Goal: Information Seeking & Learning: Check status

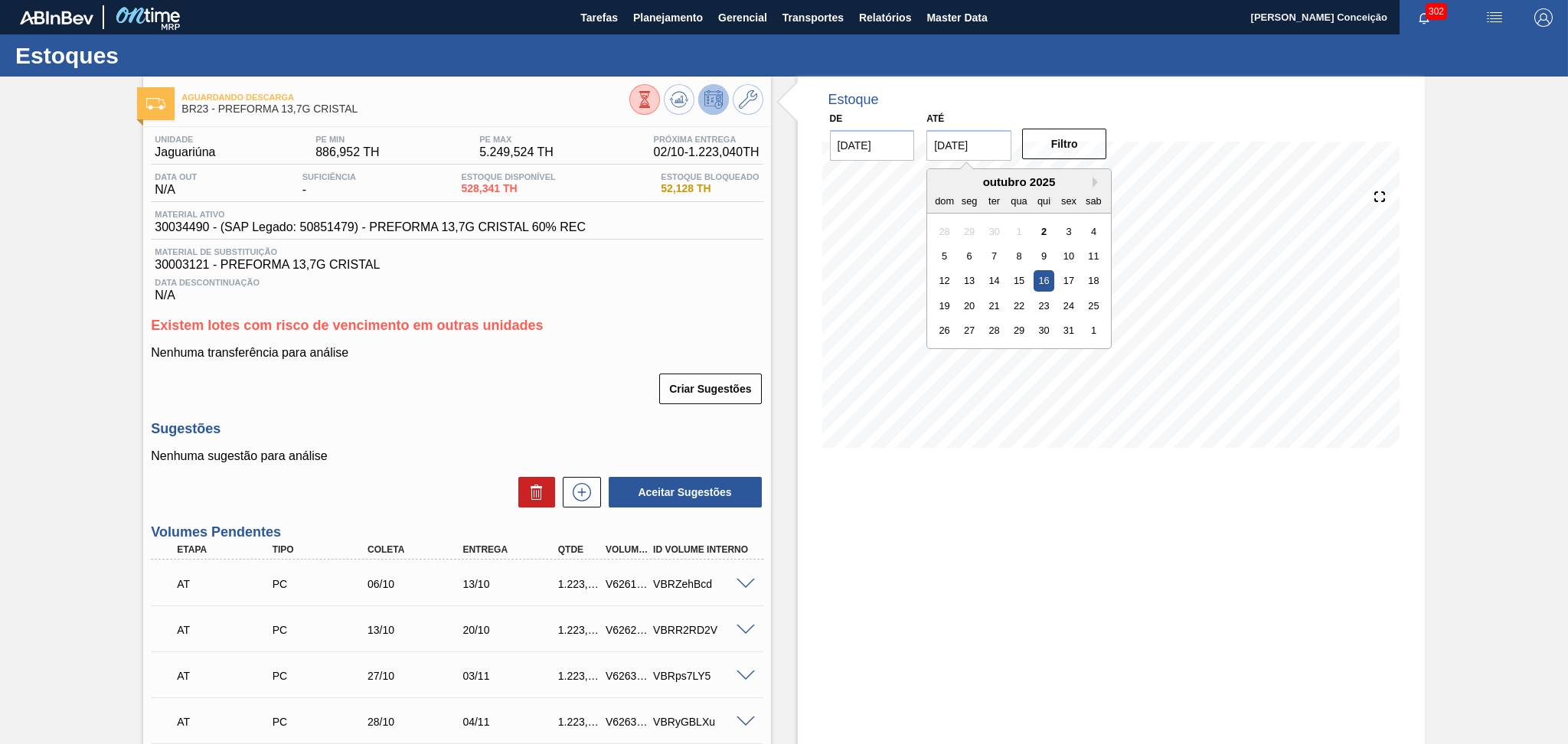
drag, startPoint x: 985, startPoint y: 149, endPoint x: 861, endPoint y: 118, distance: 127.8
click at [880, 124] on div "De 02/10/2025 Até 16/10/2025 Next Month outubro 2025 dom seg ter qua qui sex sa…" at bounding box center [970, 133] width 307 height 52
type input "[DATE]"
click at [1072, 144] on button "Filtro" at bounding box center [1064, 144] width 85 height 30
click at [559, 368] on div "Nenhuma transferência para análise Criar Sugestões" at bounding box center [456, 375] width 612 height 60
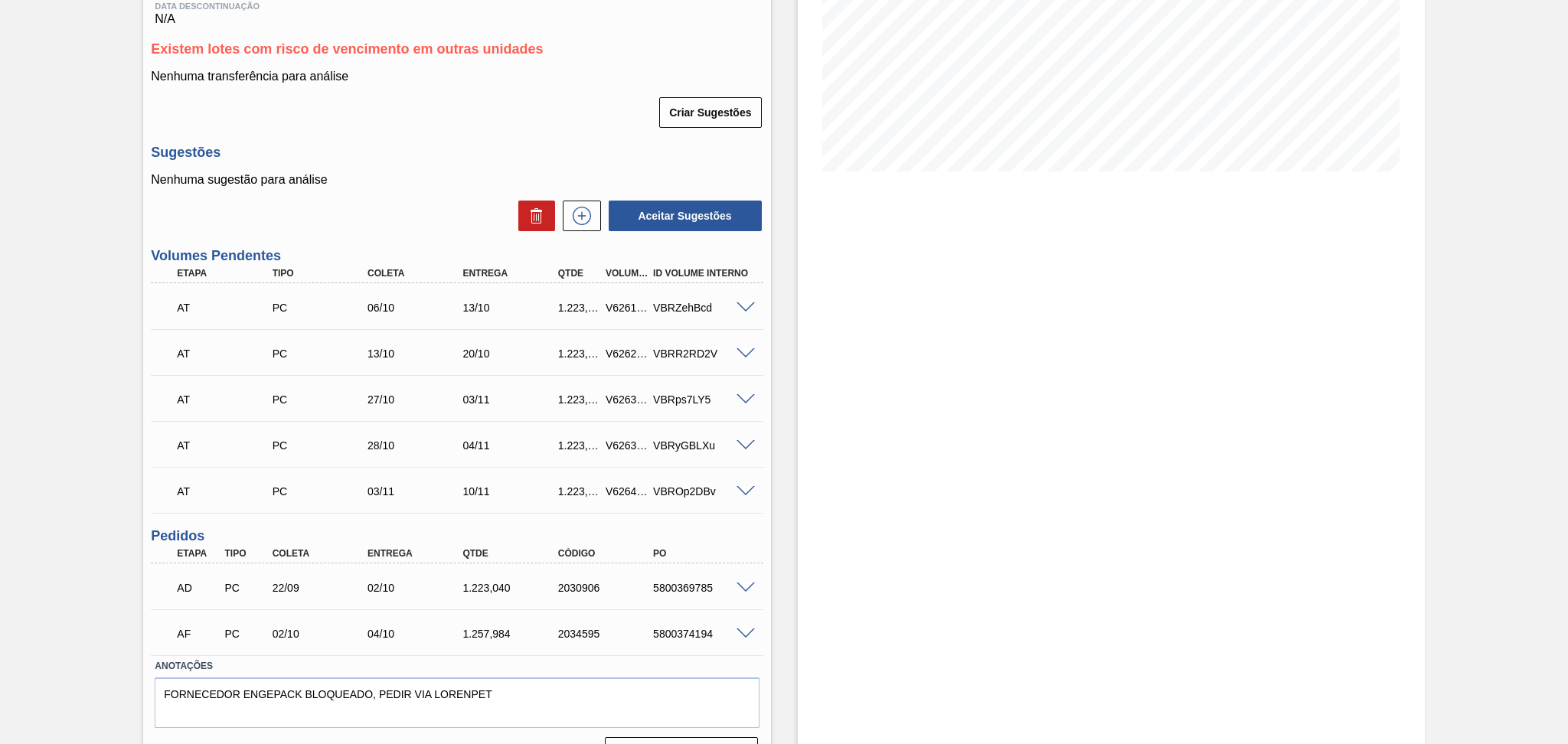
scroll to position [311, 0]
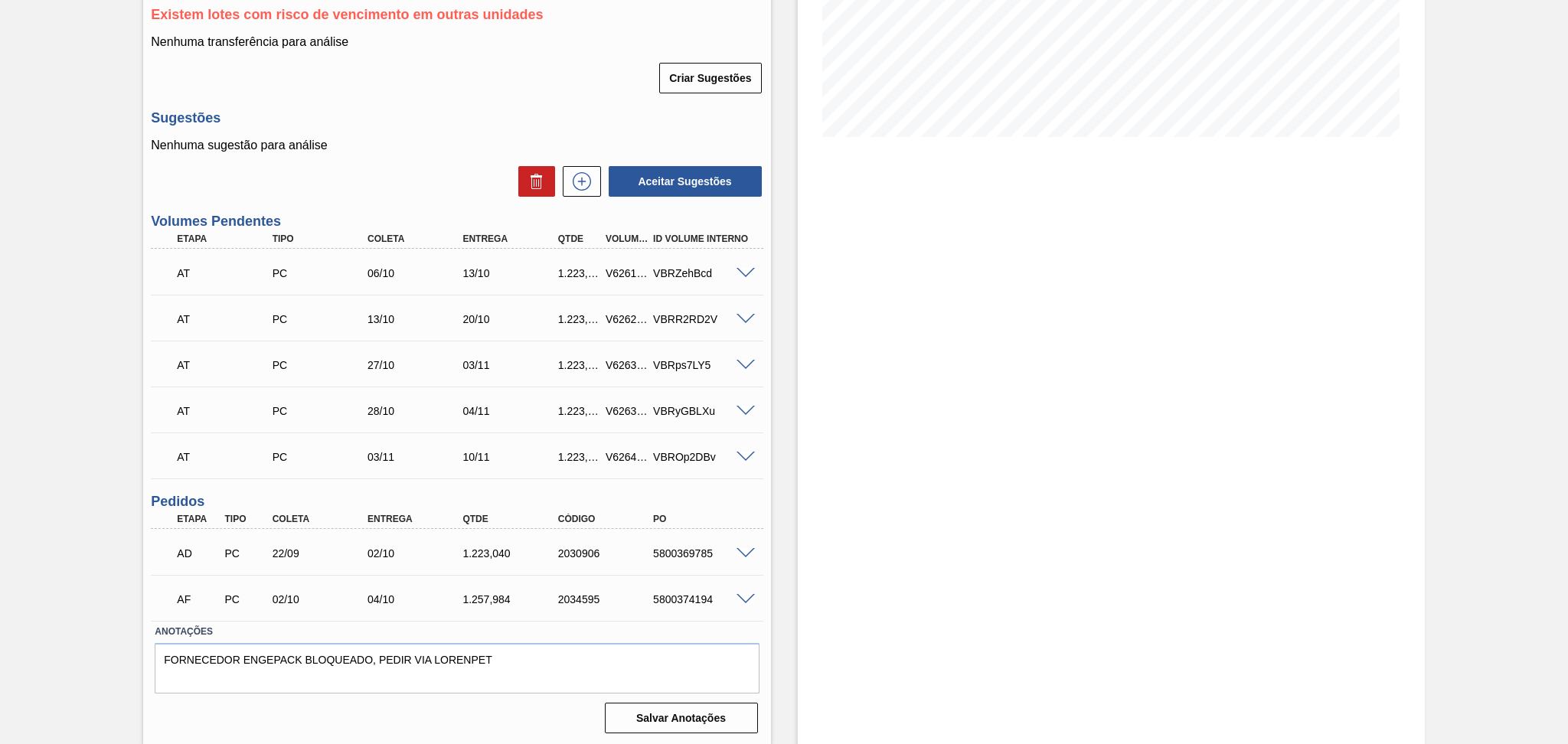
click at [746, 556] on span at bounding box center [745, 554] width 18 height 11
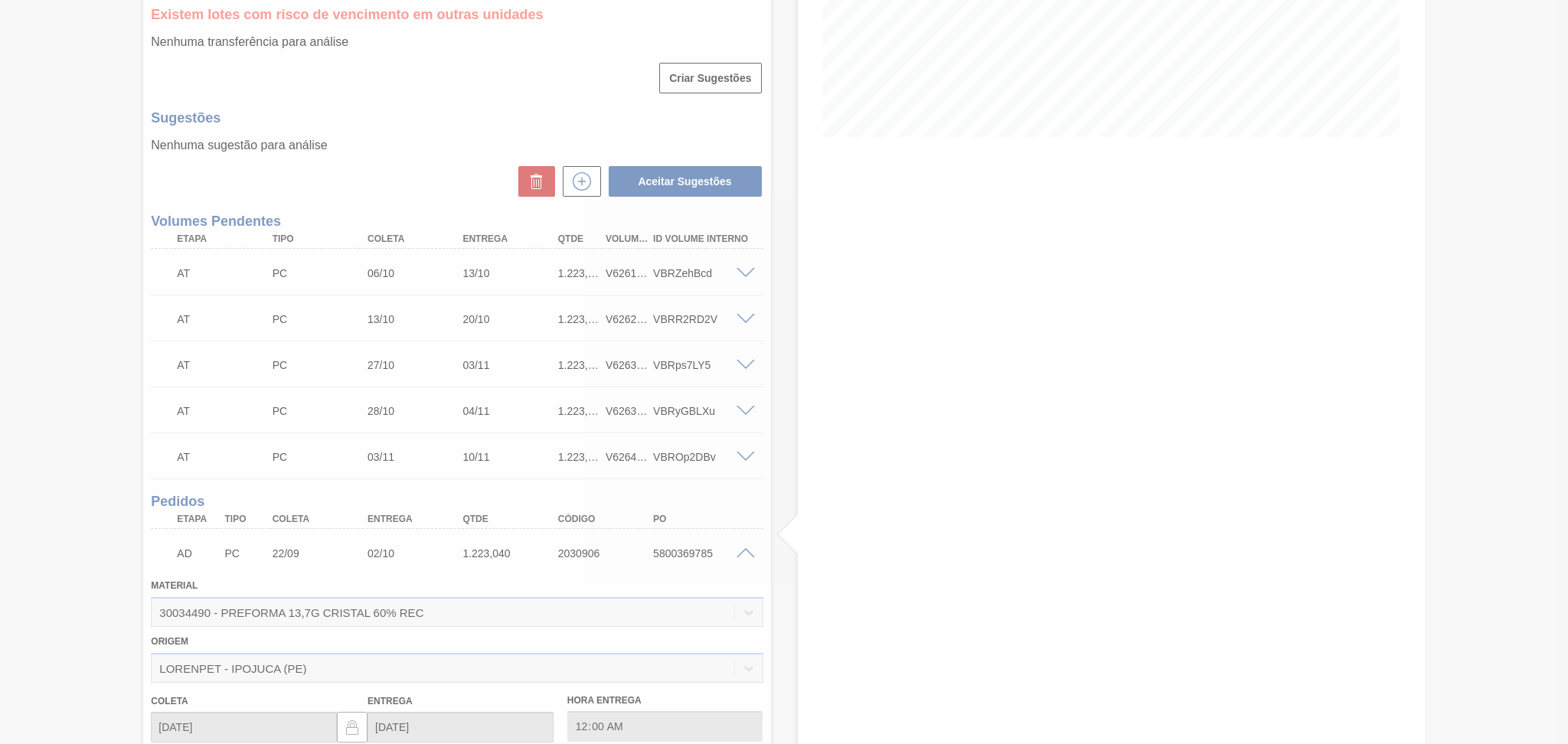
click at [746, 551] on div at bounding box center [784, 372] width 1568 height 744
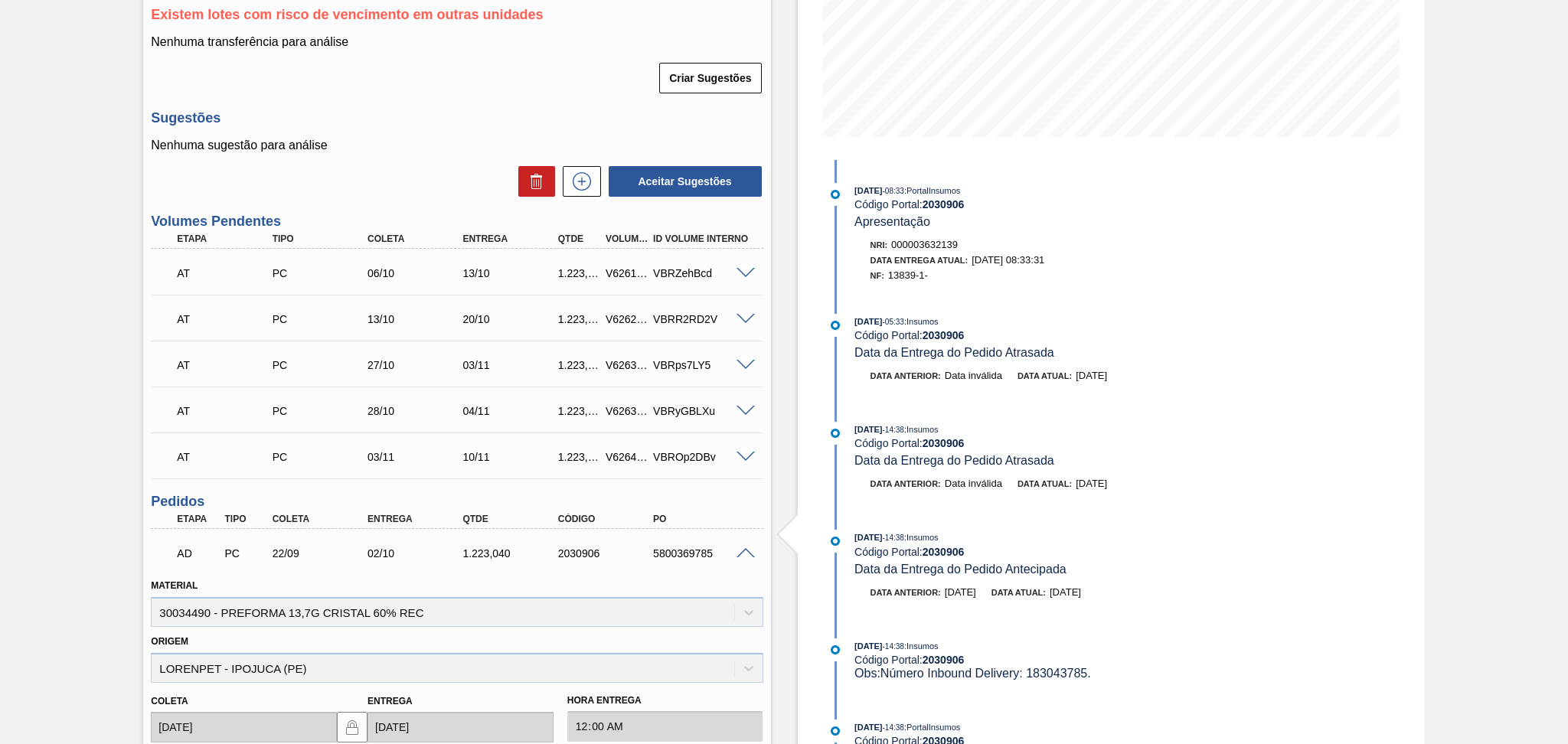
click at [746, 553] on span at bounding box center [745, 554] width 18 height 11
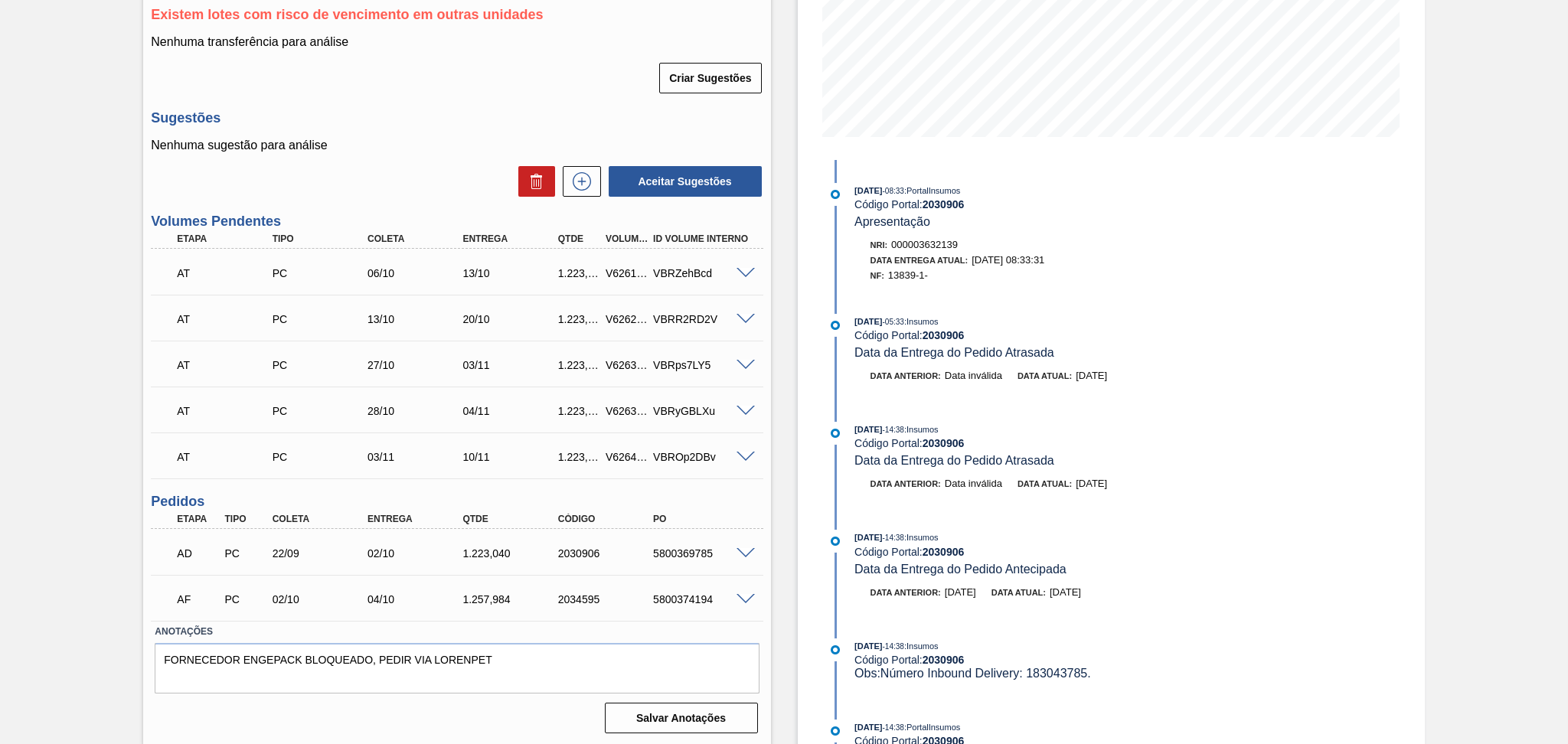
click at [739, 553] on span at bounding box center [745, 554] width 18 height 11
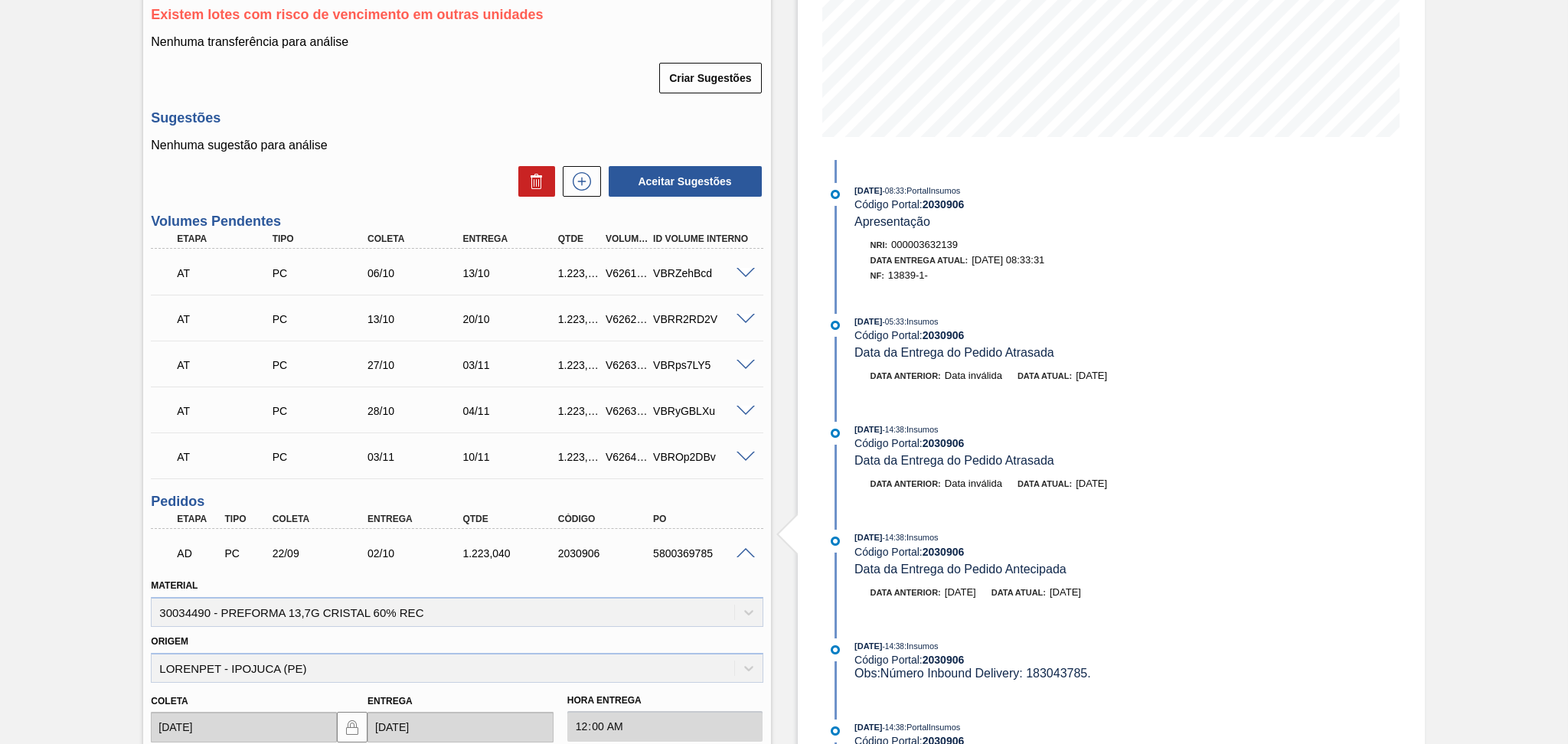
click at [908, 279] on span "13839-1-" at bounding box center [909, 275] width 40 height 11
copy span "13839"
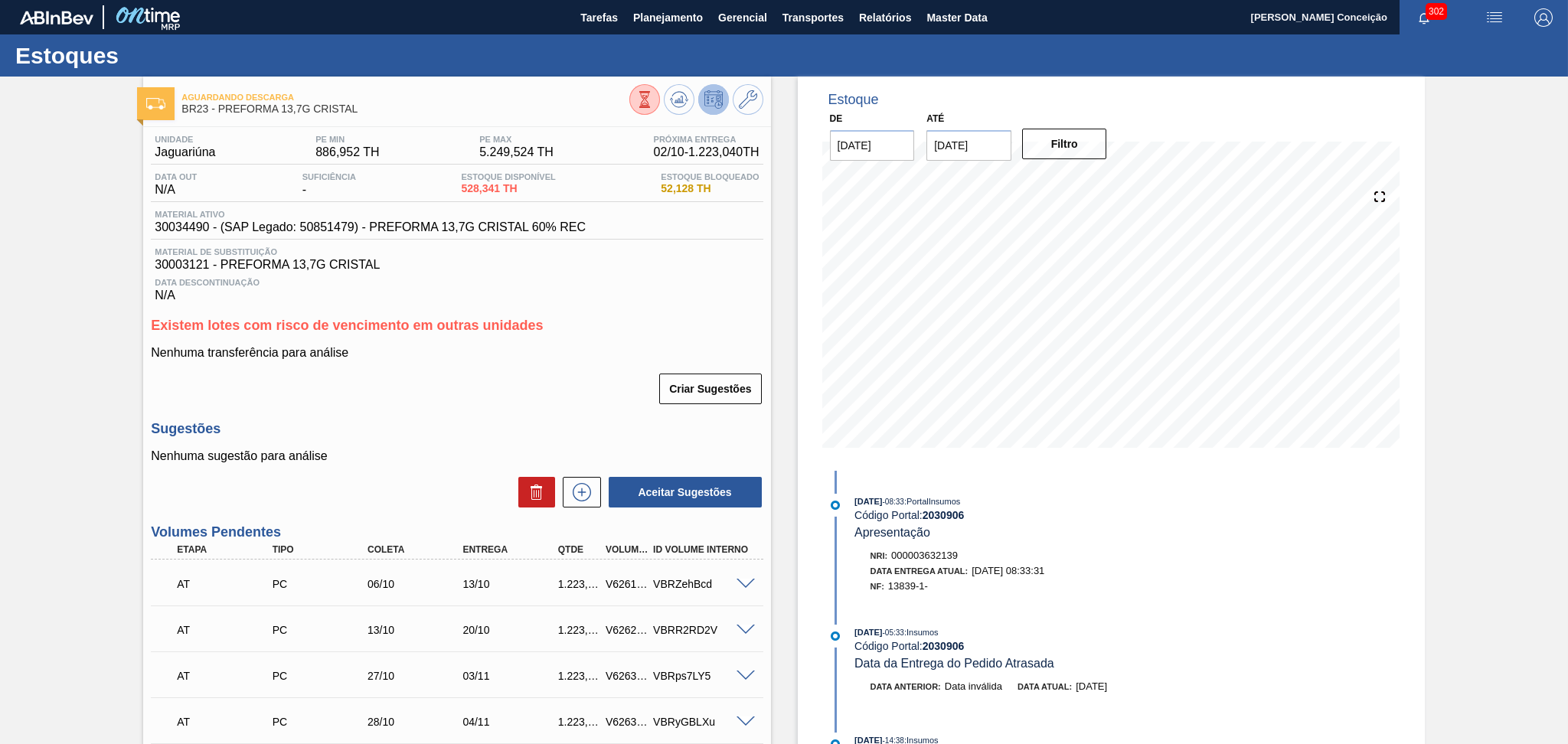
click at [559, 365] on div "Nenhuma transferência para análise Criar Sugestões" at bounding box center [456, 375] width 612 height 60
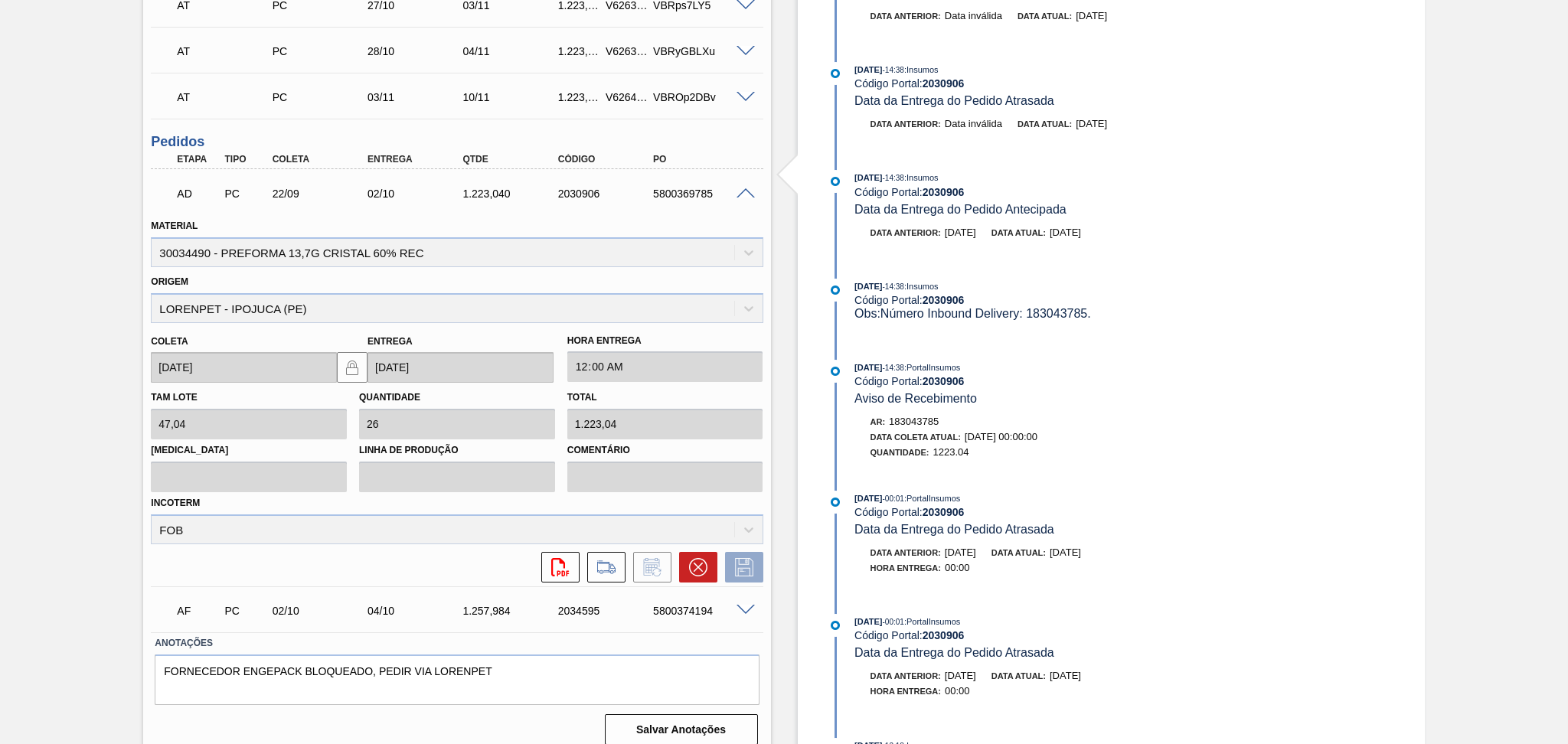
scroll to position [681, 0]
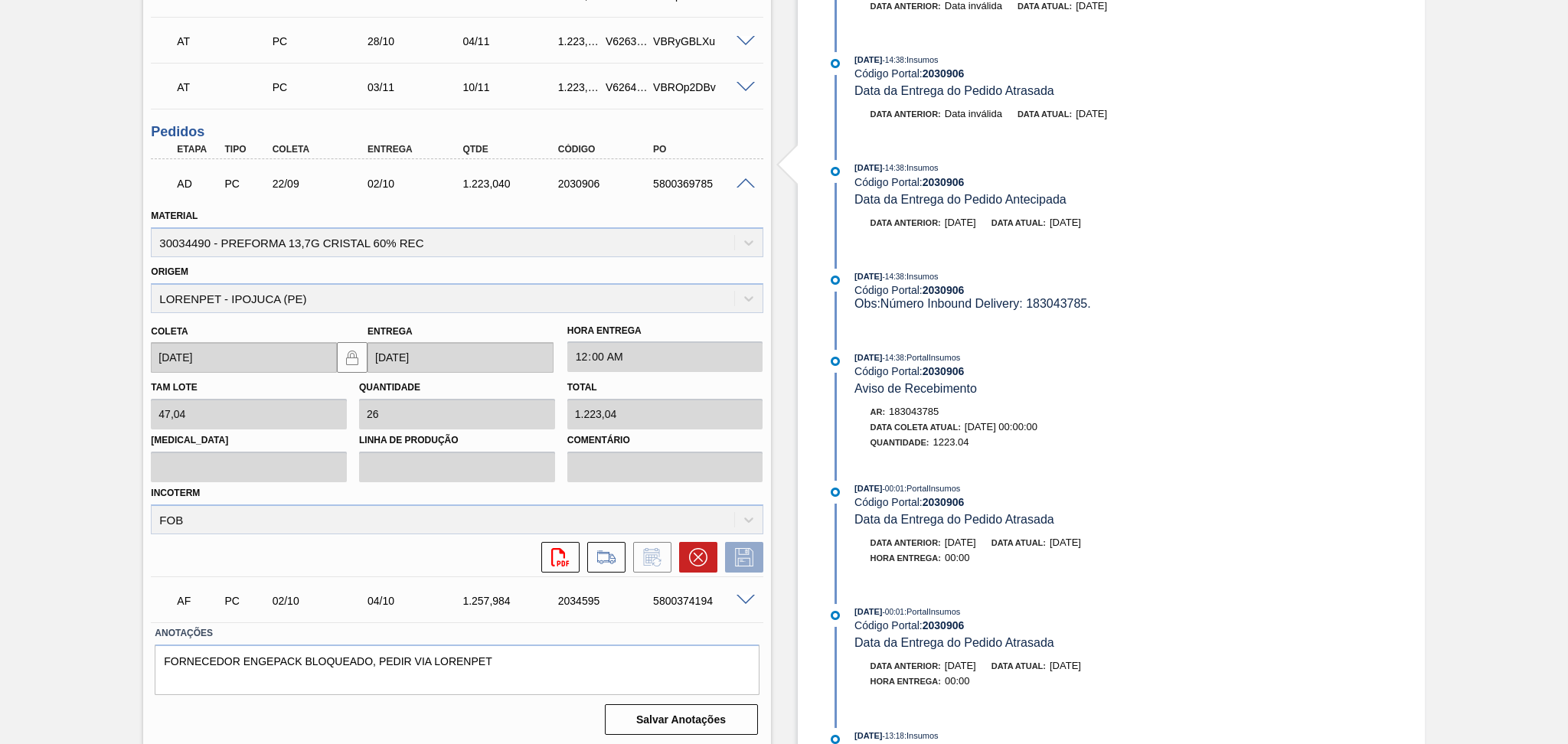
click at [742, 184] on span at bounding box center [745, 184] width 18 height 11
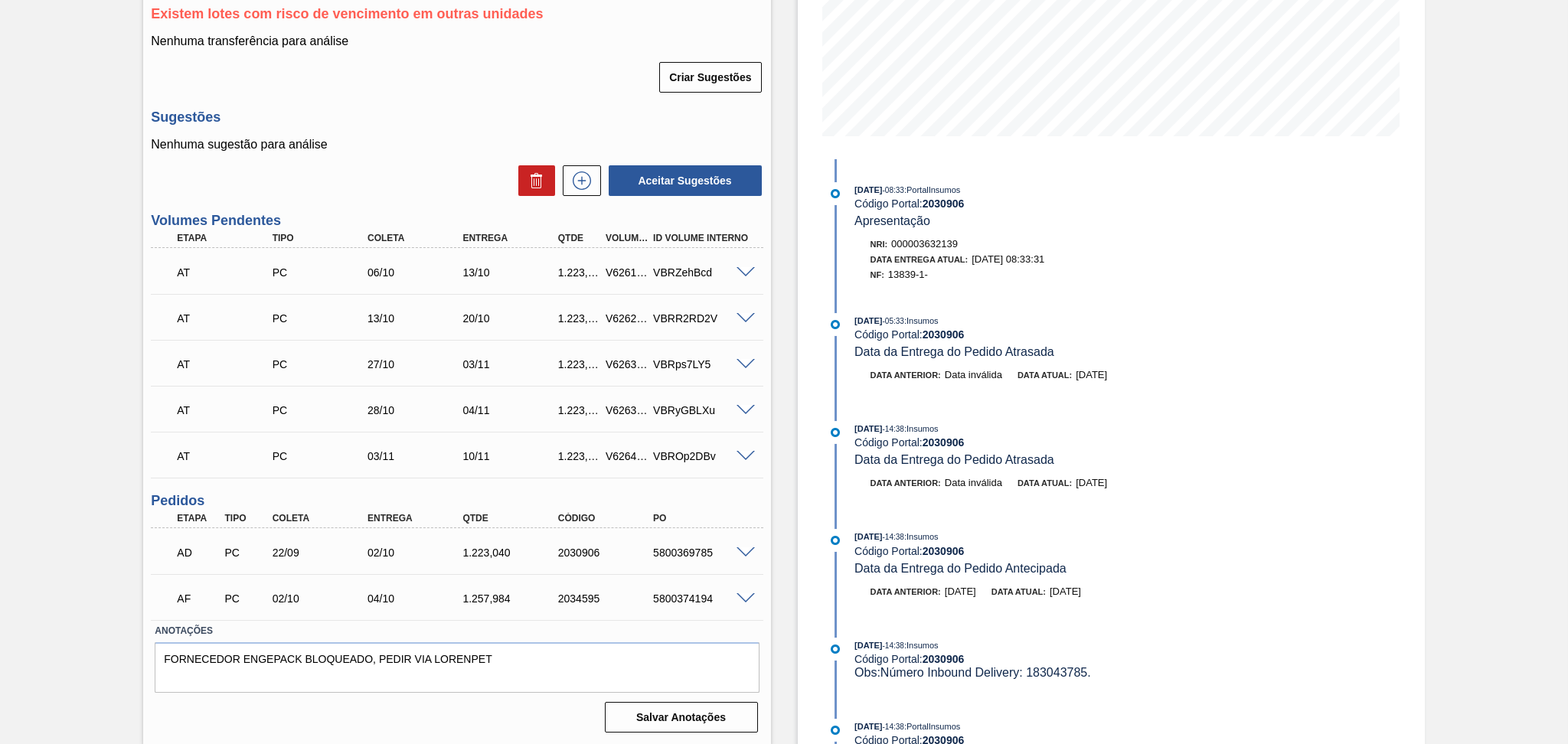
click at [780, 375] on div "Estoque De 02/10/2025 Até 30/11/2025 Filtro 07/10 Projeção de Estoque 1,987.373…" at bounding box center [1098, 255] width 654 height 981
click at [743, 598] on span at bounding box center [745, 599] width 18 height 11
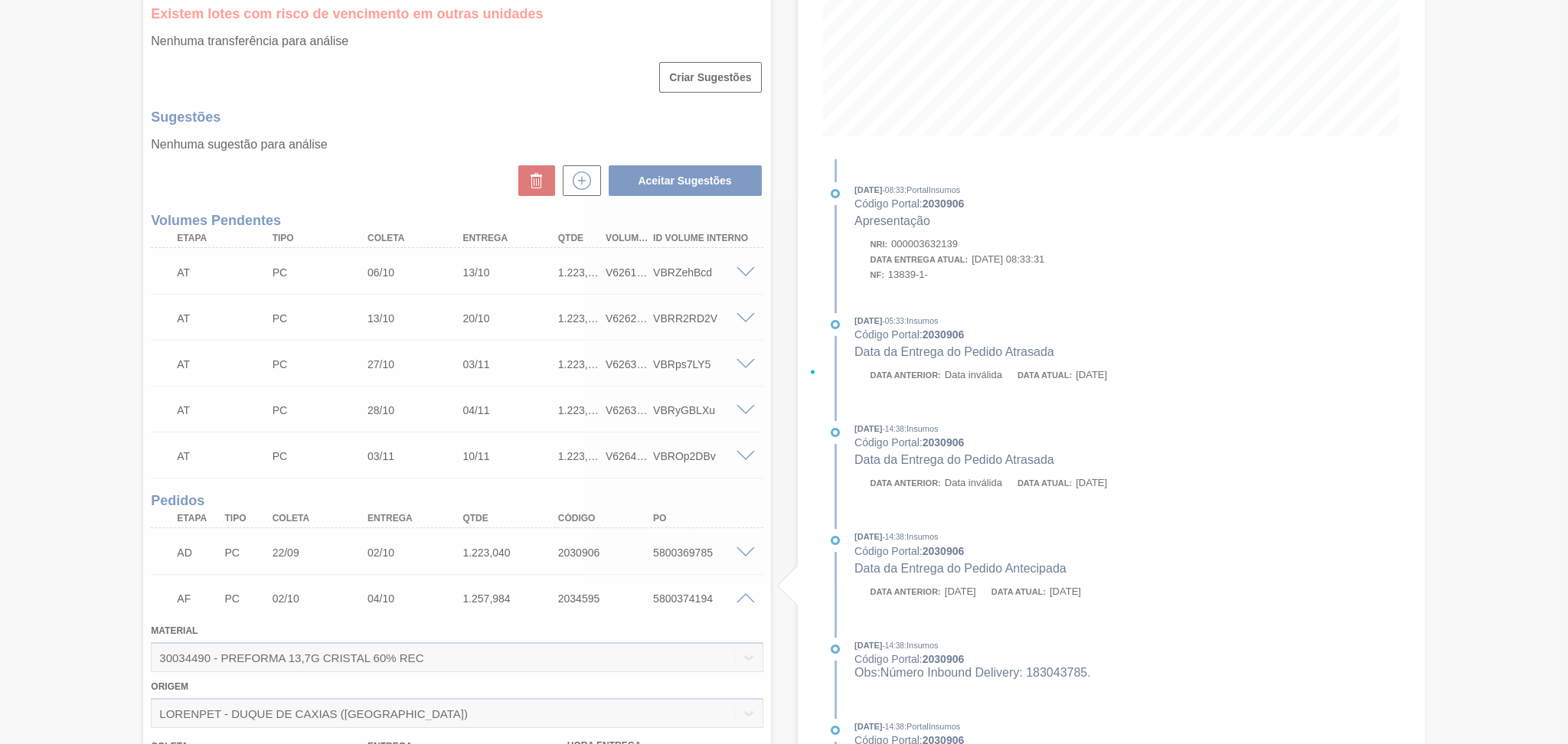
scroll to position [681, 0]
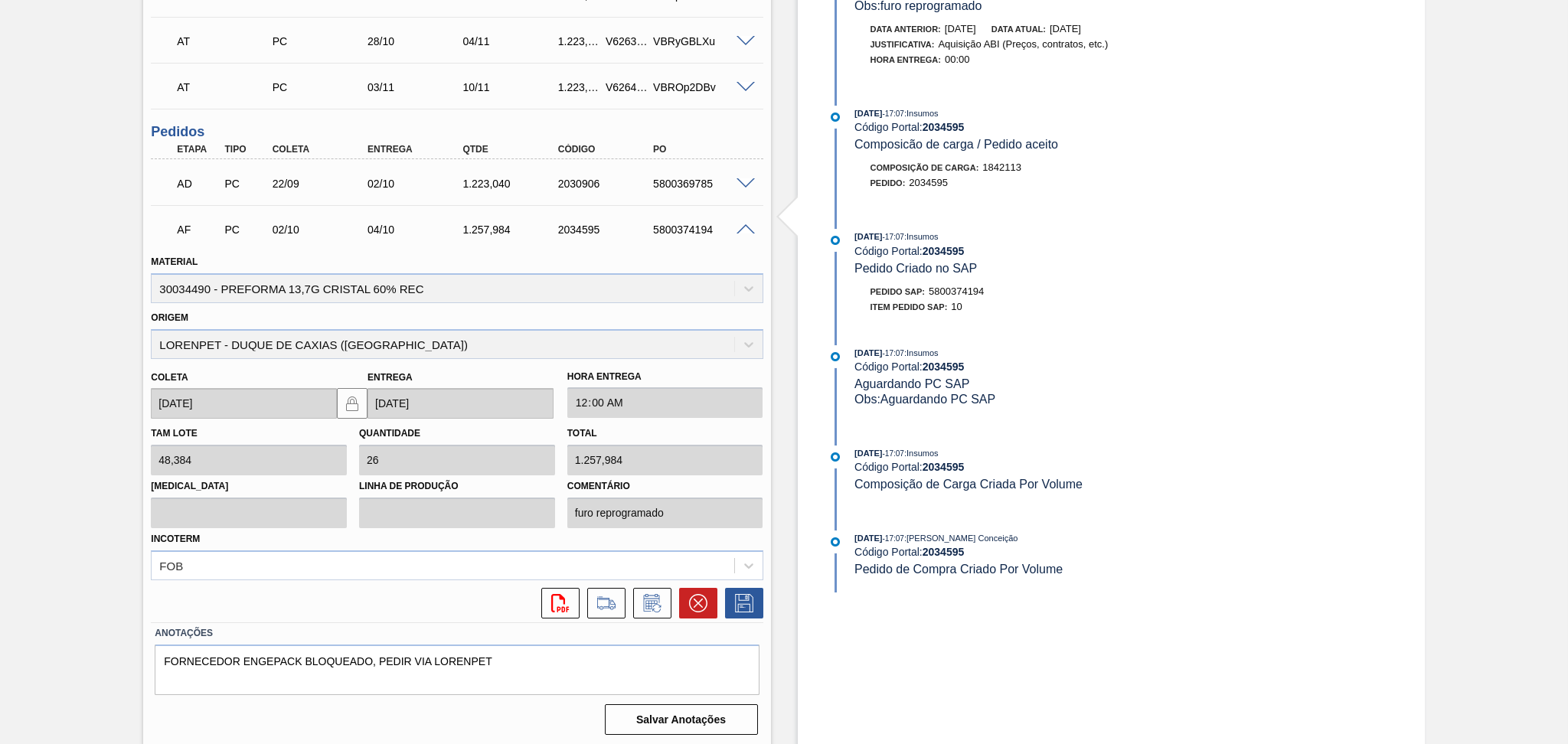
click at [742, 231] on span at bounding box center [745, 231] width 18 height 11
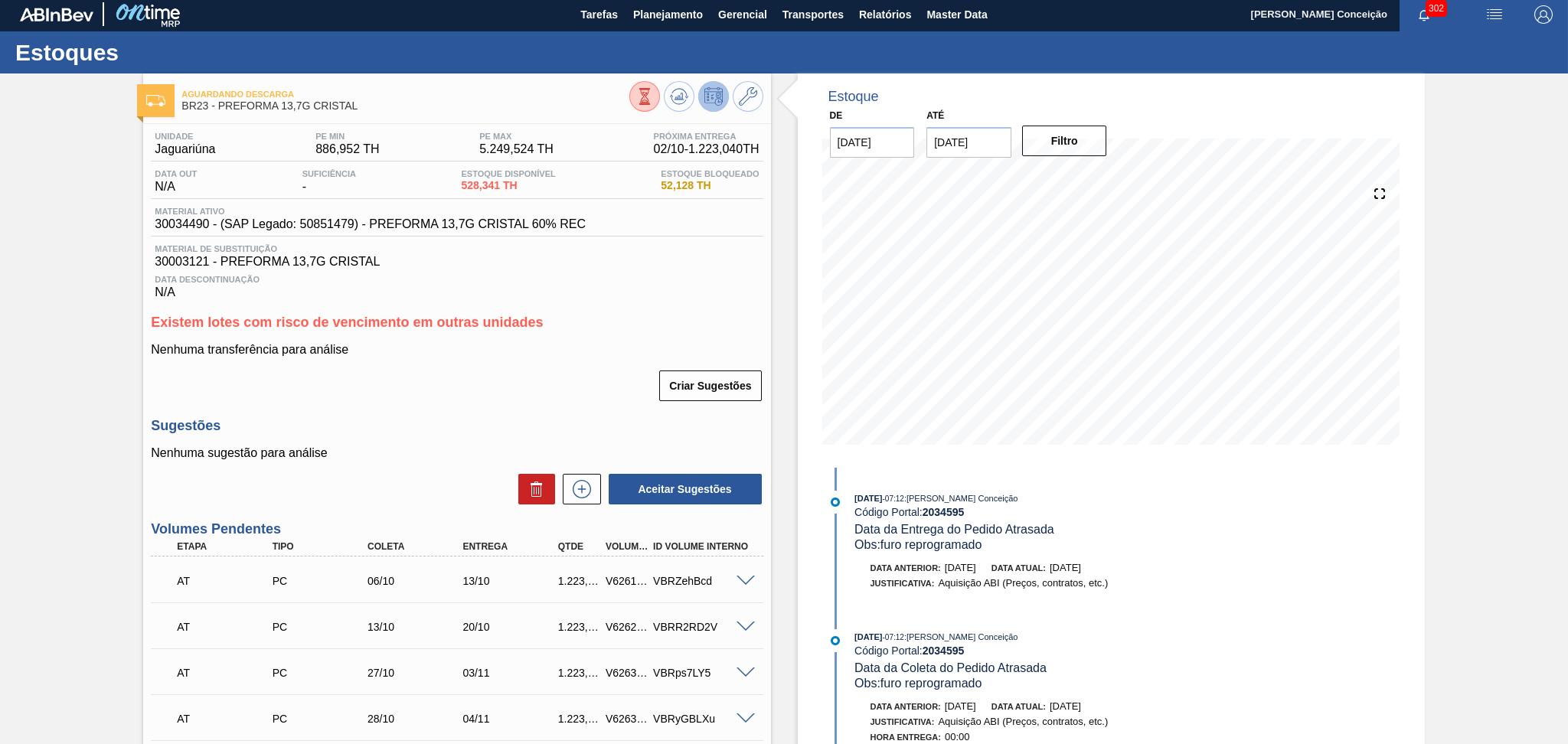
scroll to position [0, 0]
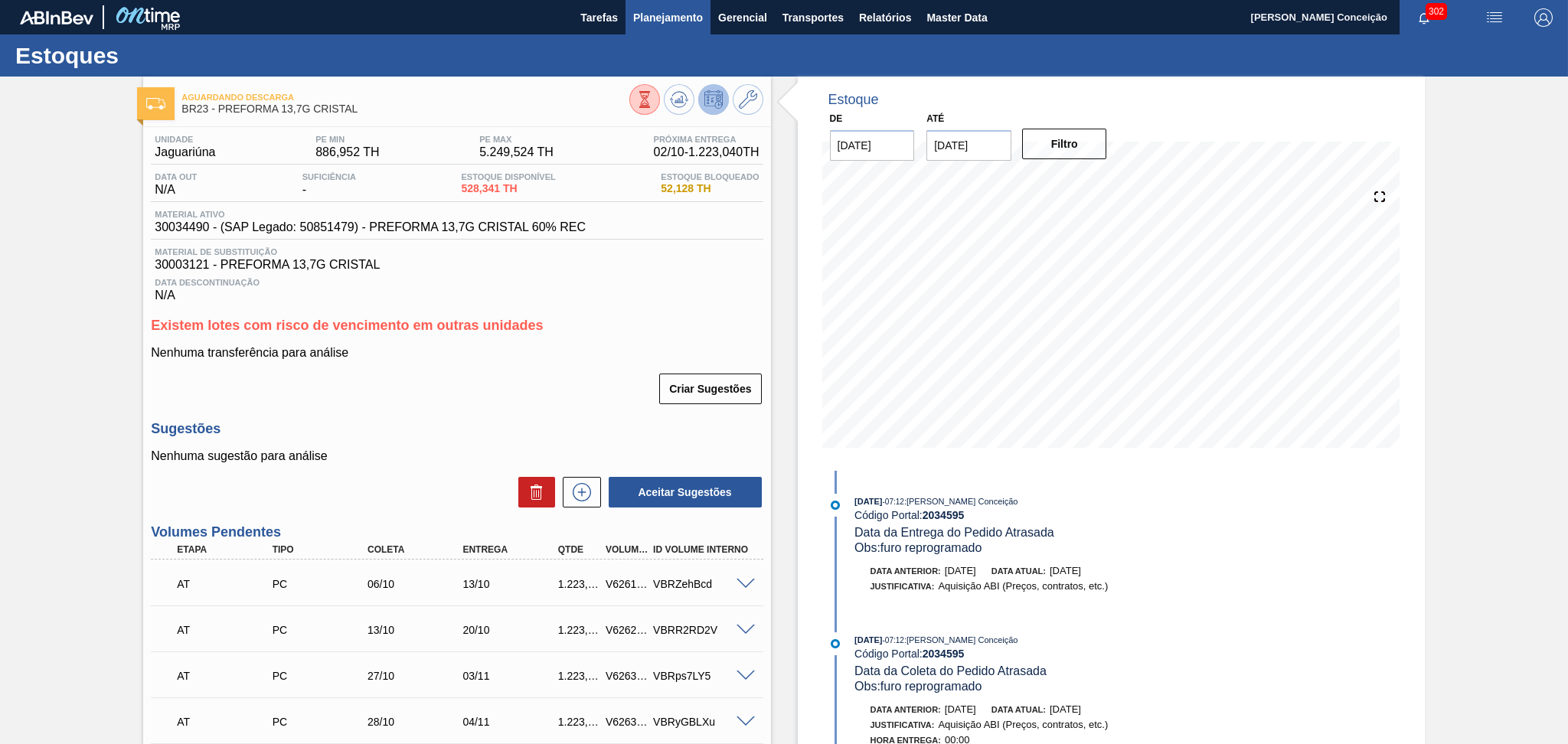
click at [663, 12] on span "Planejamento" at bounding box center [668, 17] width 70 height 18
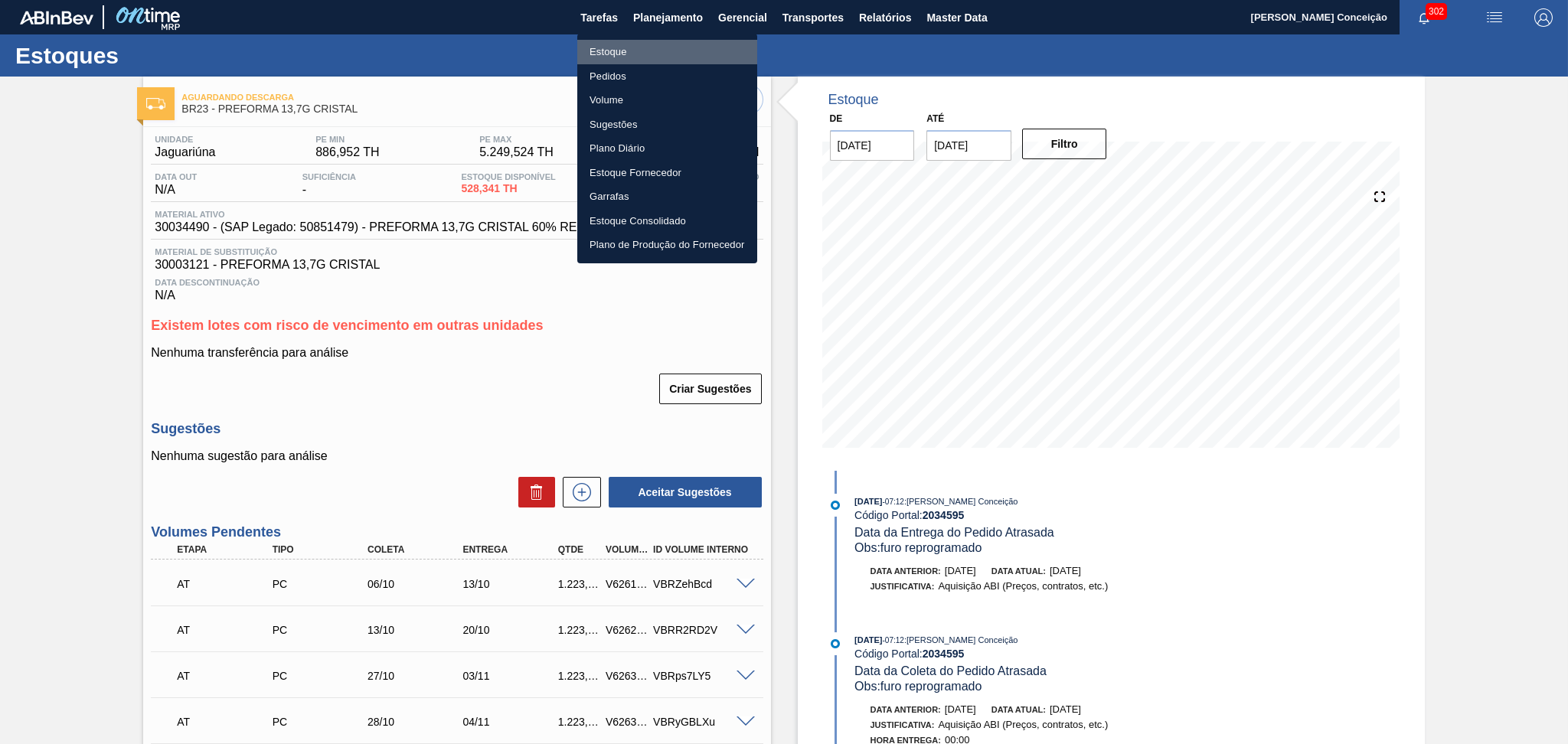
click at [630, 50] on li "Estoque" at bounding box center [667, 52] width 180 height 25
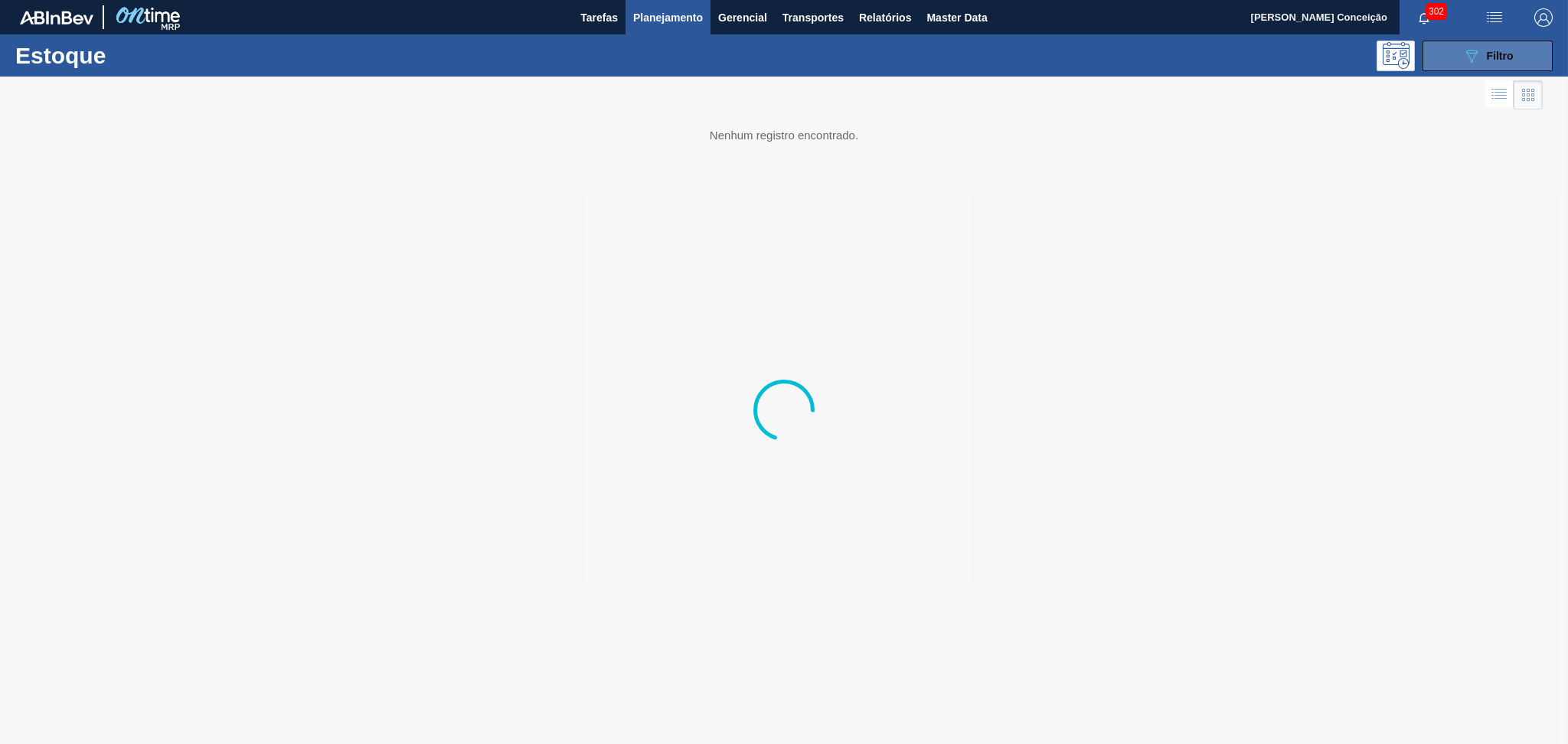
click at [1501, 61] on span "Filtro" at bounding box center [1500, 55] width 27 height 12
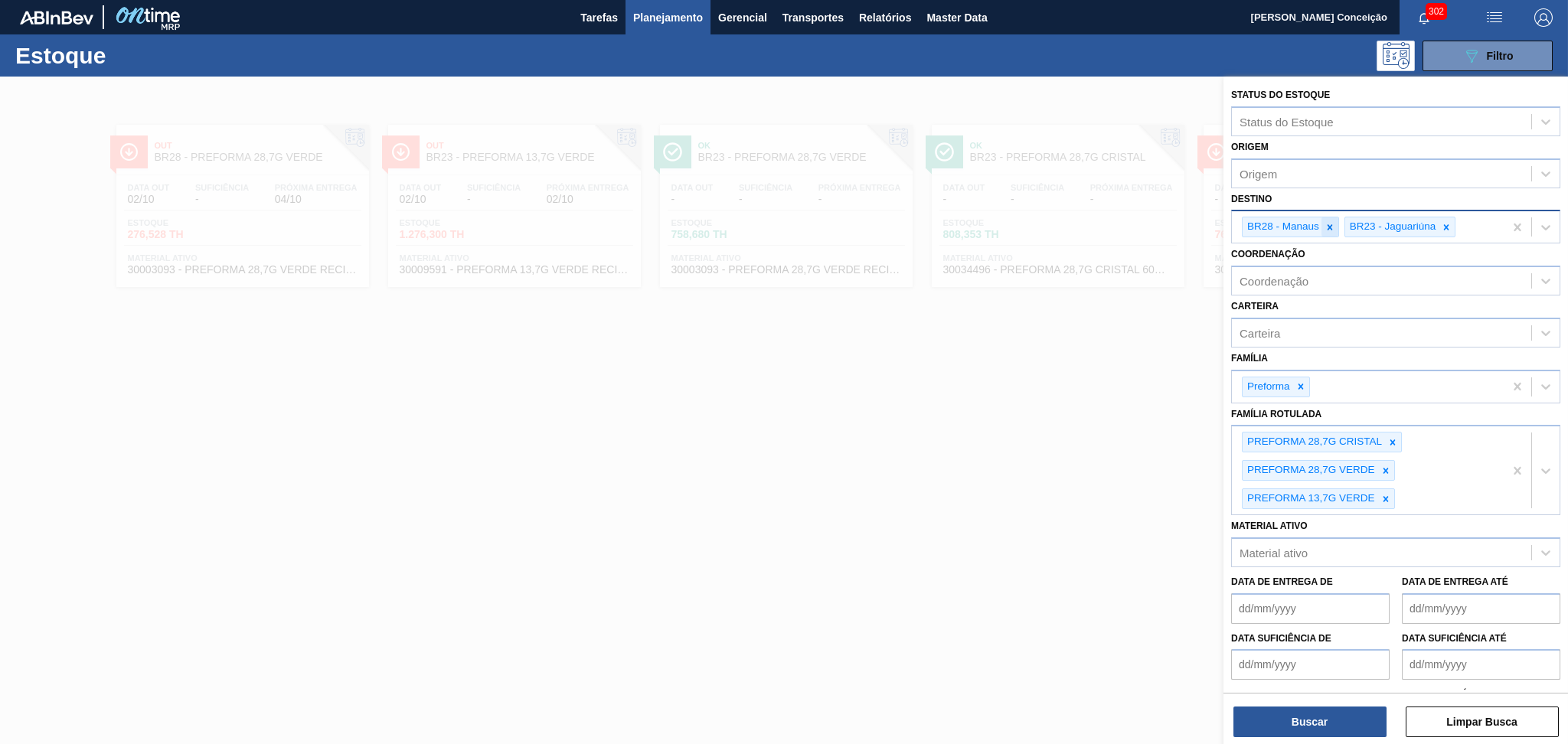
click at [1329, 230] on icon at bounding box center [1330, 227] width 10 height 10
click at [1392, 443] on div at bounding box center [1393, 442] width 17 height 19
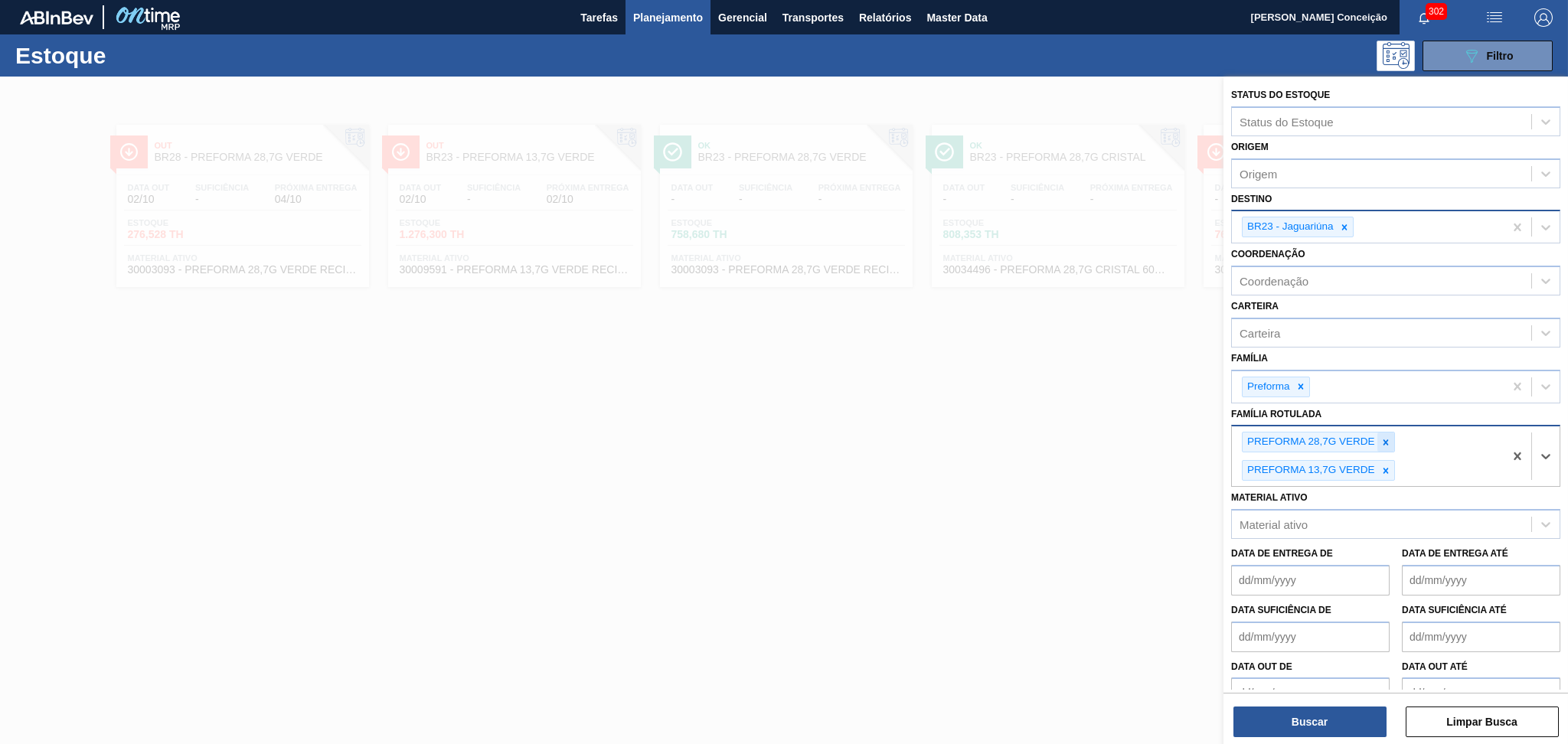
click at [1388, 438] on icon at bounding box center [1385, 442] width 10 height 10
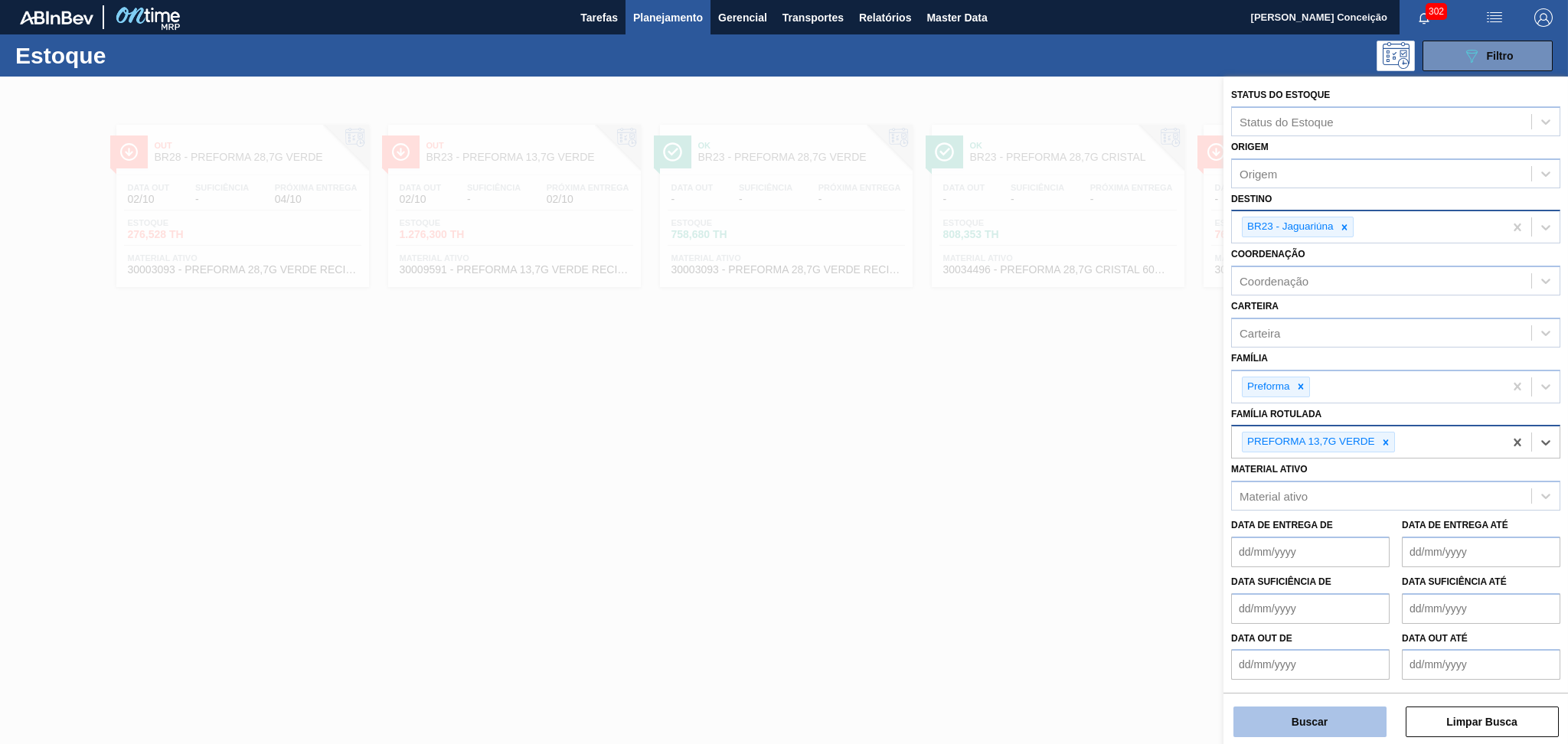
click at [1293, 720] on button "Buscar" at bounding box center [1310, 722] width 153 height 30
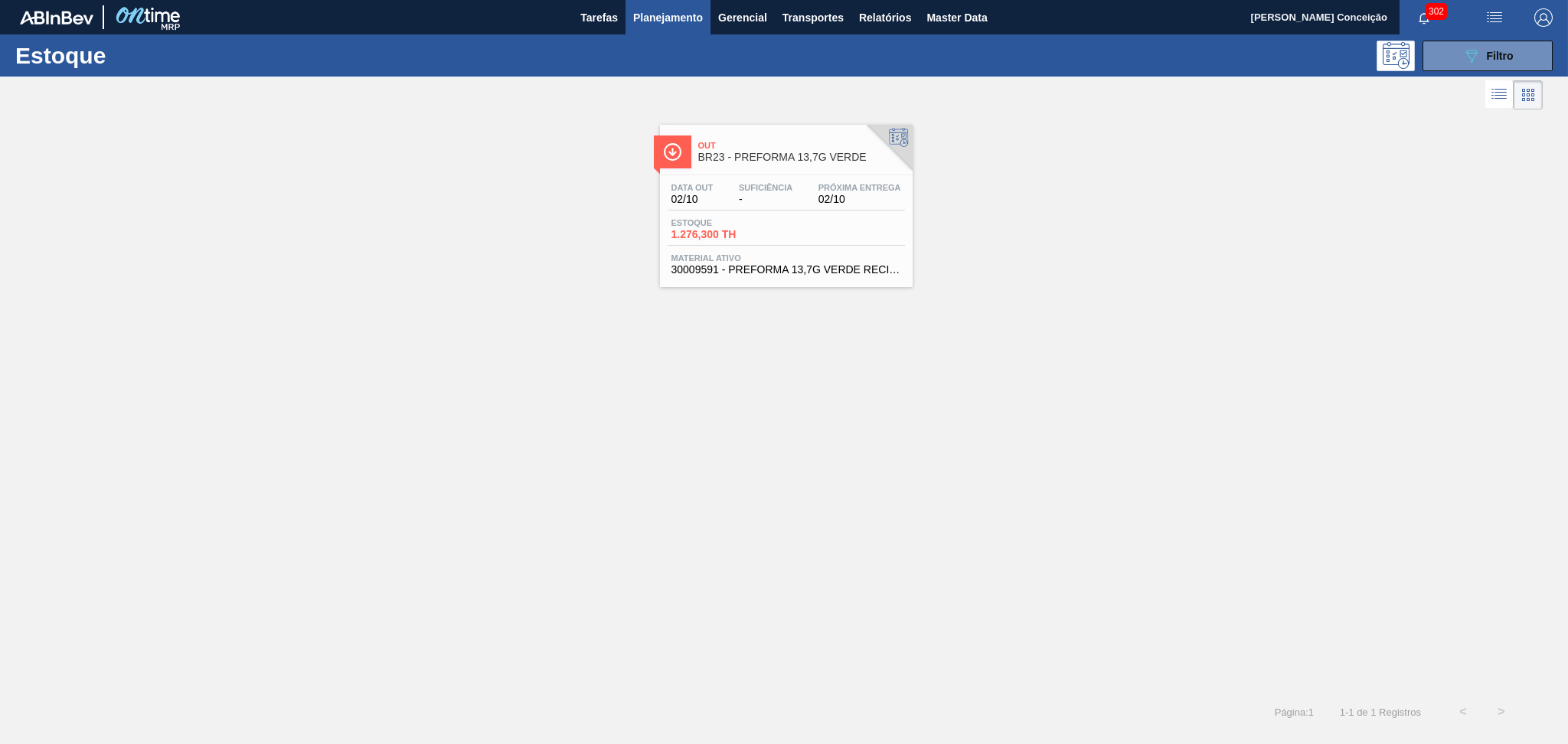
click at [749, 213] on div "Data out 02/10 Suficiência - Próxima Entrega 02/10 Estoque 1.276,300 TH Materia…" at bounding box center [786, 227] width 252 height 104
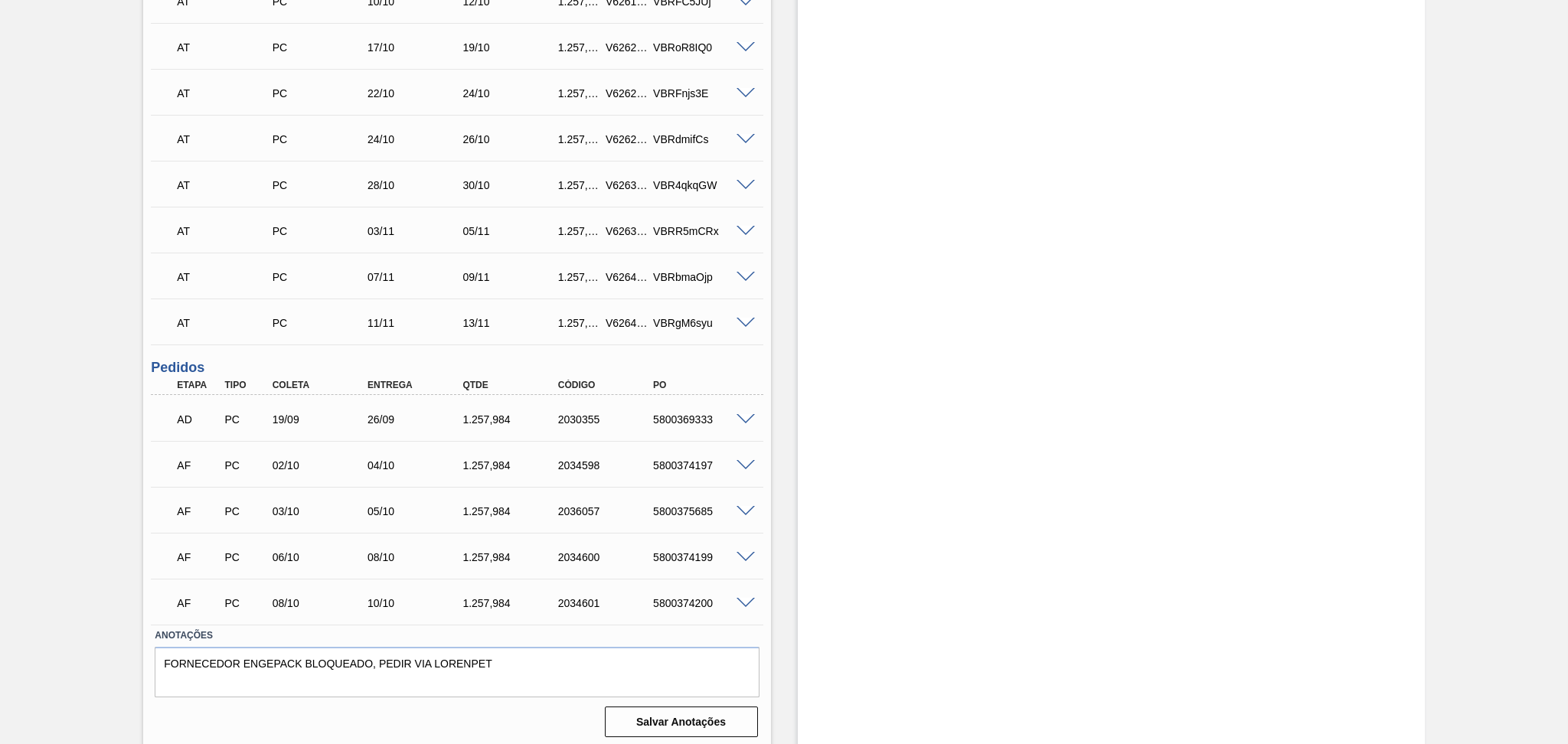
scroll to position [616, 0]
click at [752, 413] on span at bounding box center [745, 416] width 18 height 11
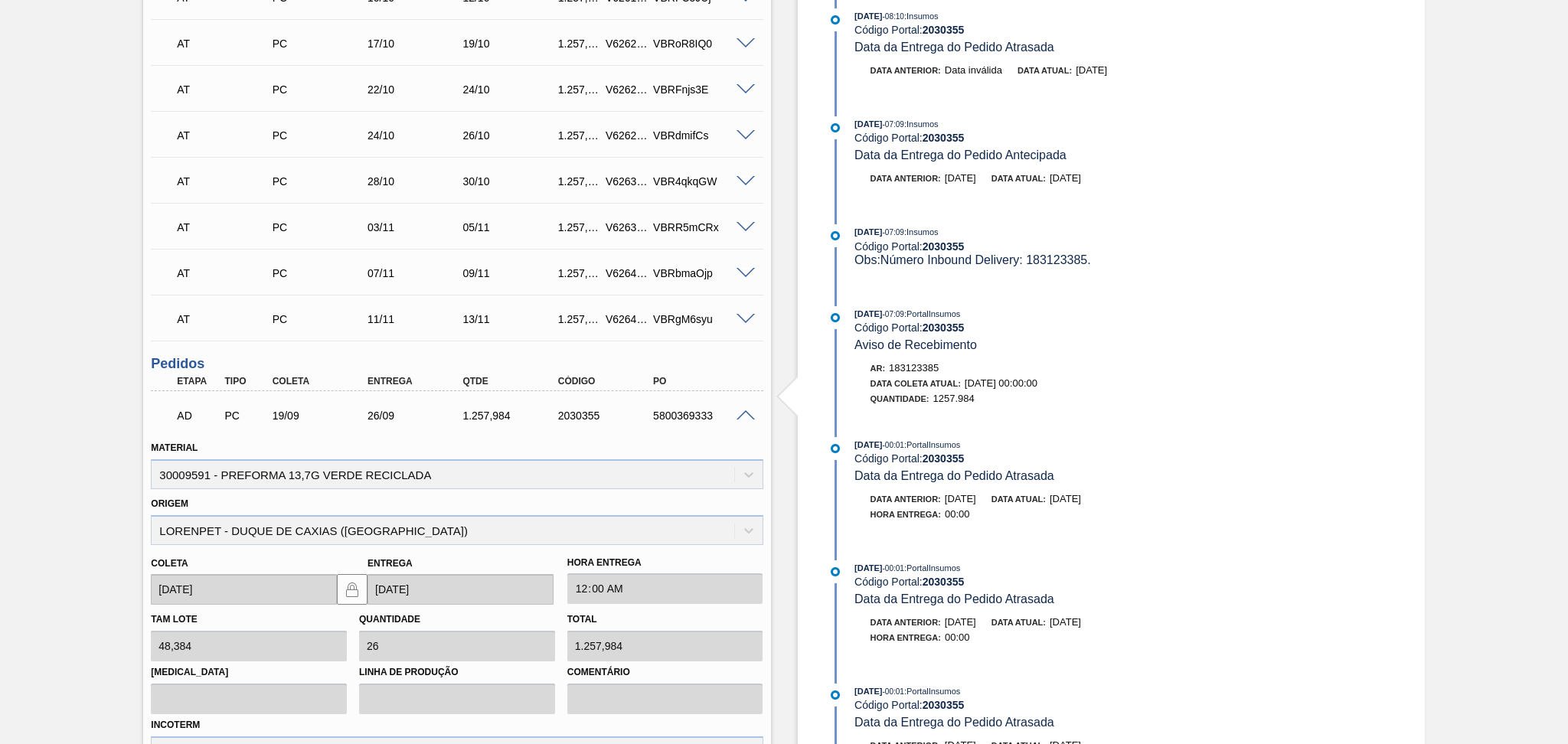
click at [798, 416] on span at bounding box center [808, 397] width 19 height 52
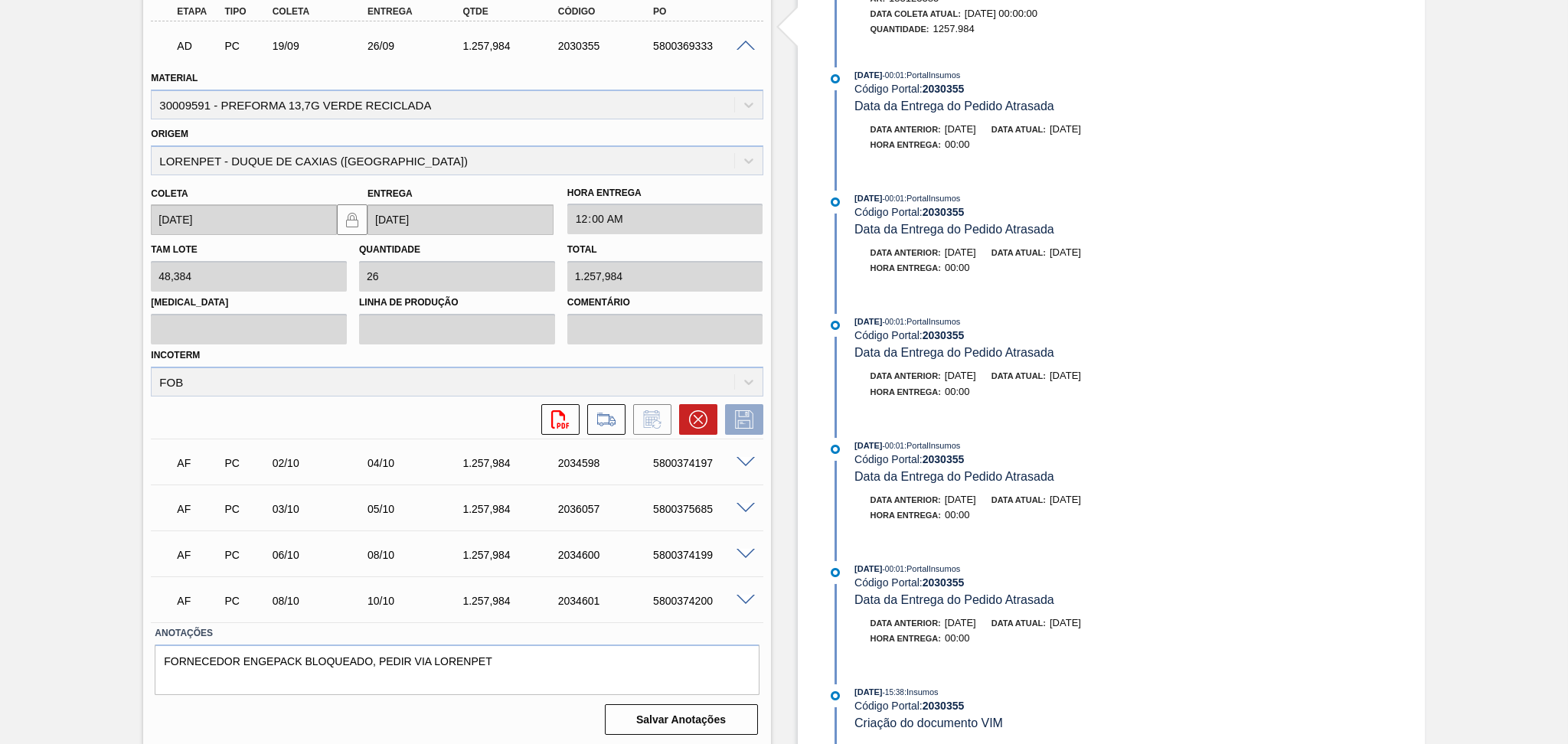
scroll to position [782, 0]
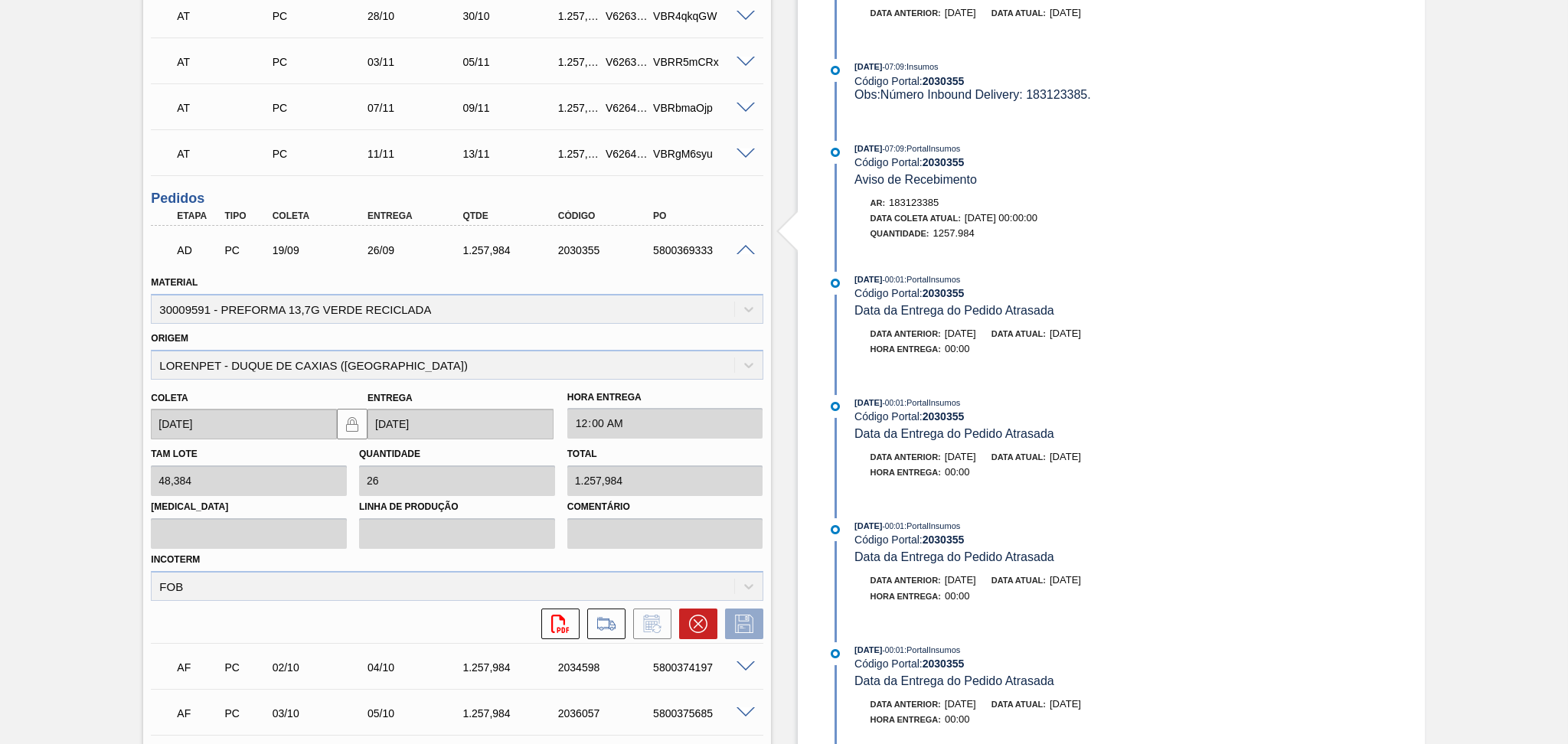
click at [744, 247] on span at bounding box center [745, 251] width 18 height 11
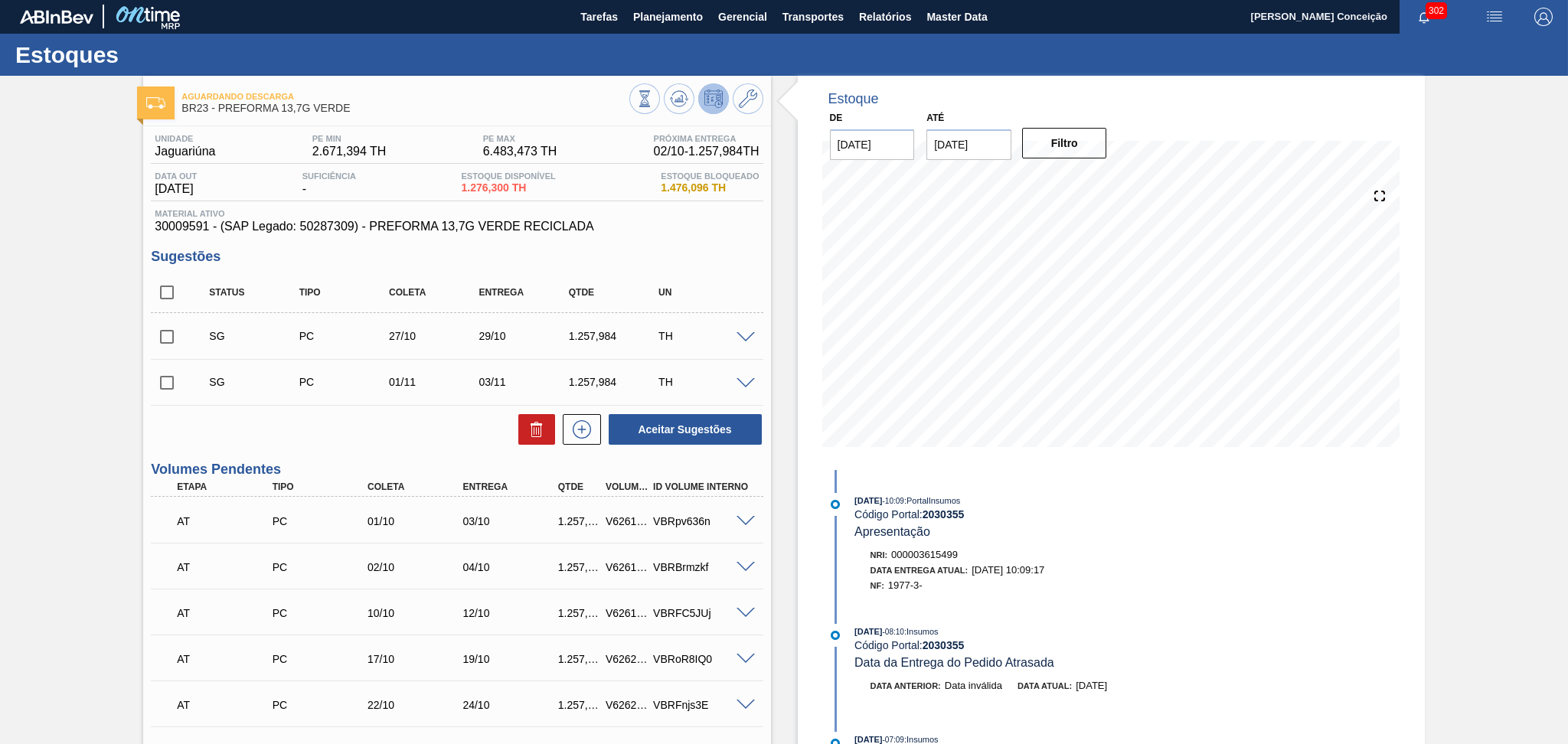
scroll to position [0, 0]
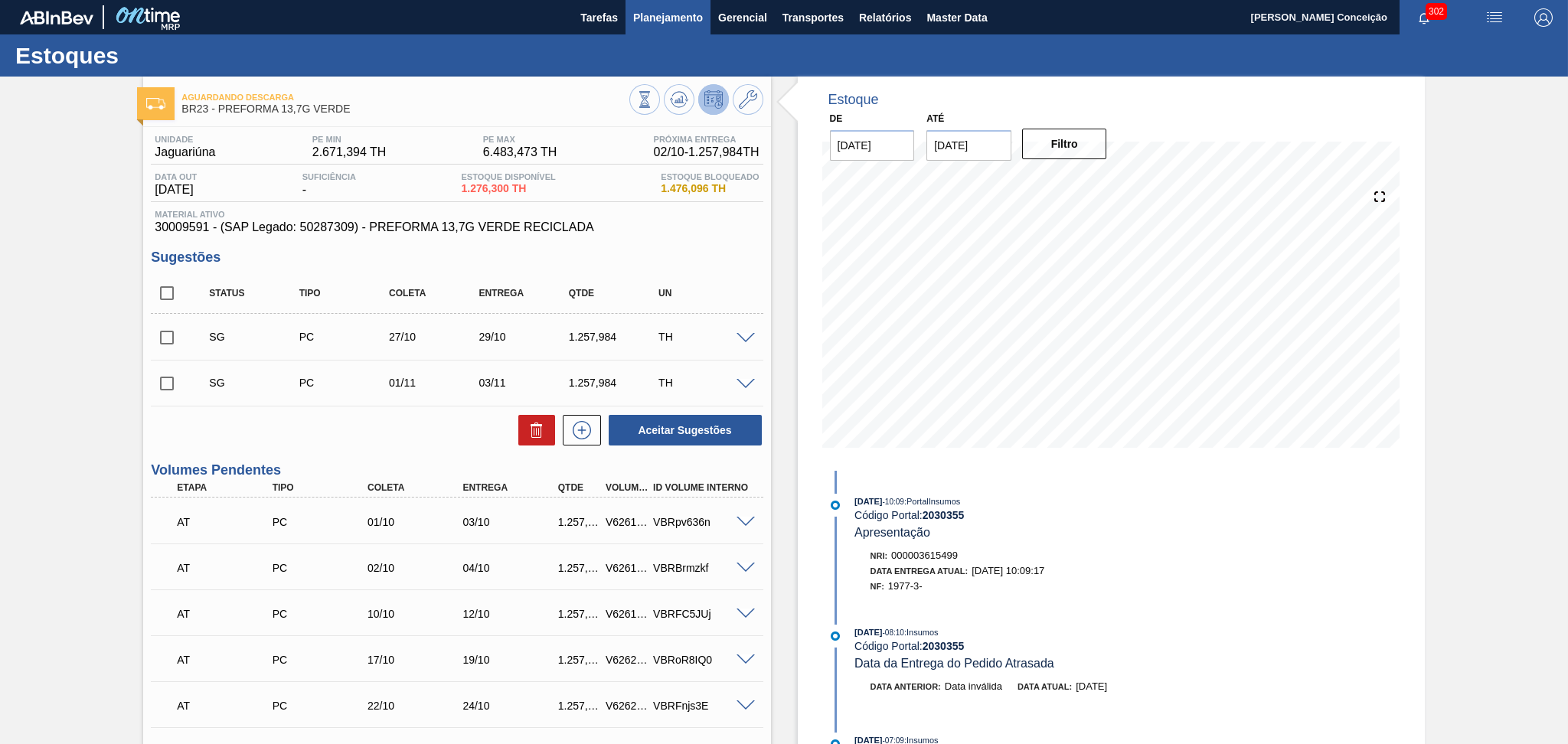
click at [657, 28] on button "Planejamento" at bounding box center [668, 17] width 85 height 34
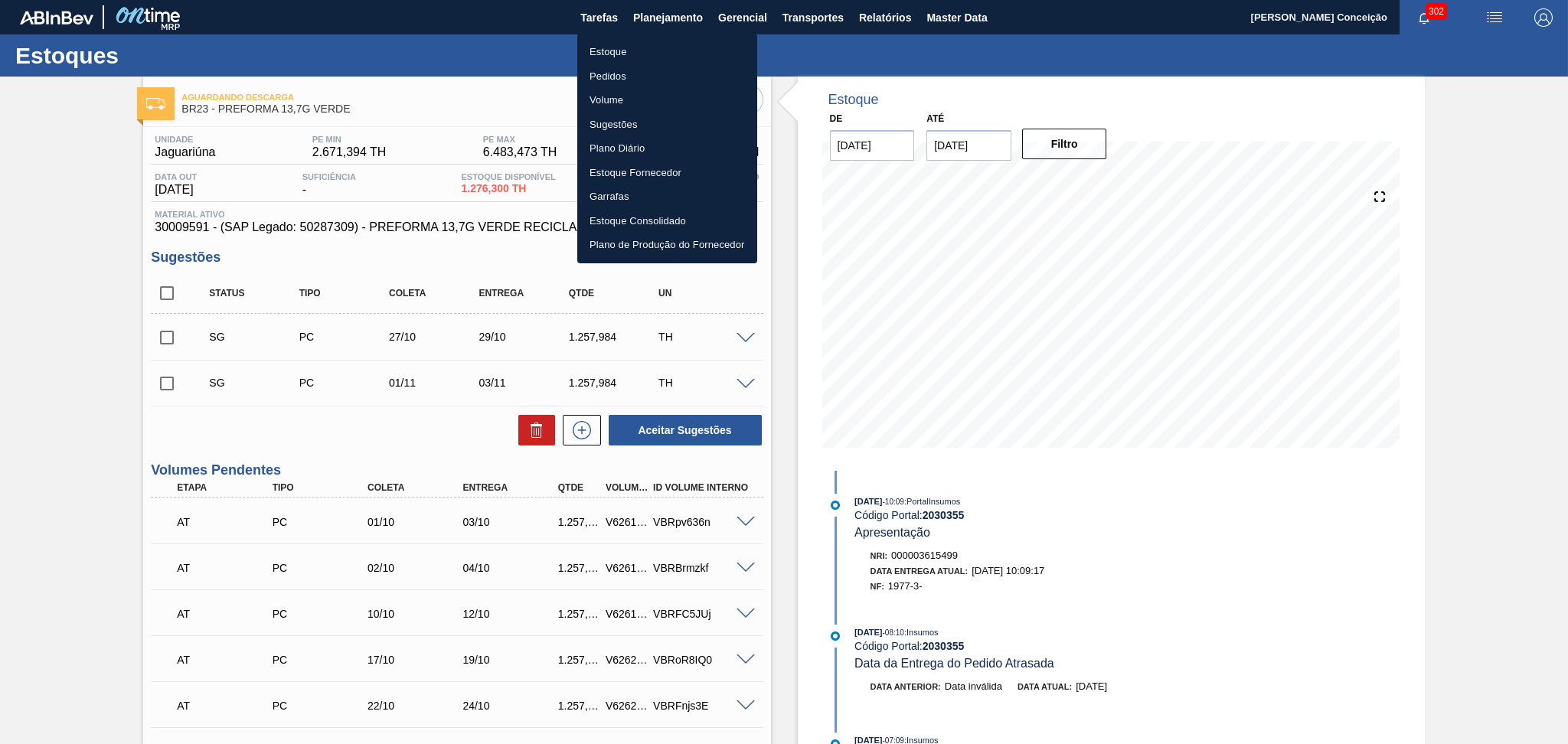
click at [611, 48] on li "Estoque" at bounding box center [667, 52] width 180 height 25
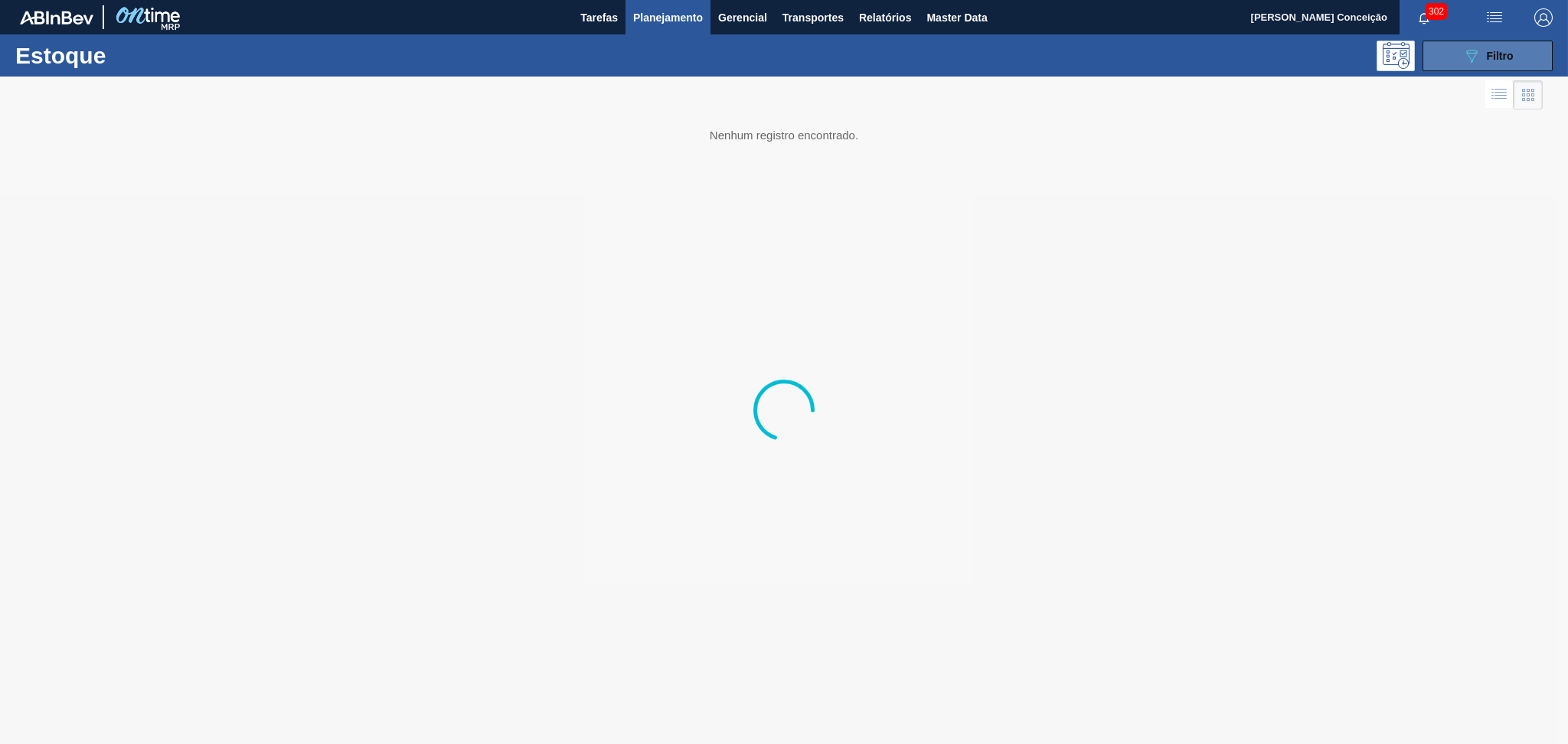
click at [1533, 50] on button "089F7B8B-B2A5-4AFE-B5C0-19BA573D28AC Filtro" at bounding box center [1488, 56] width 131 height 30
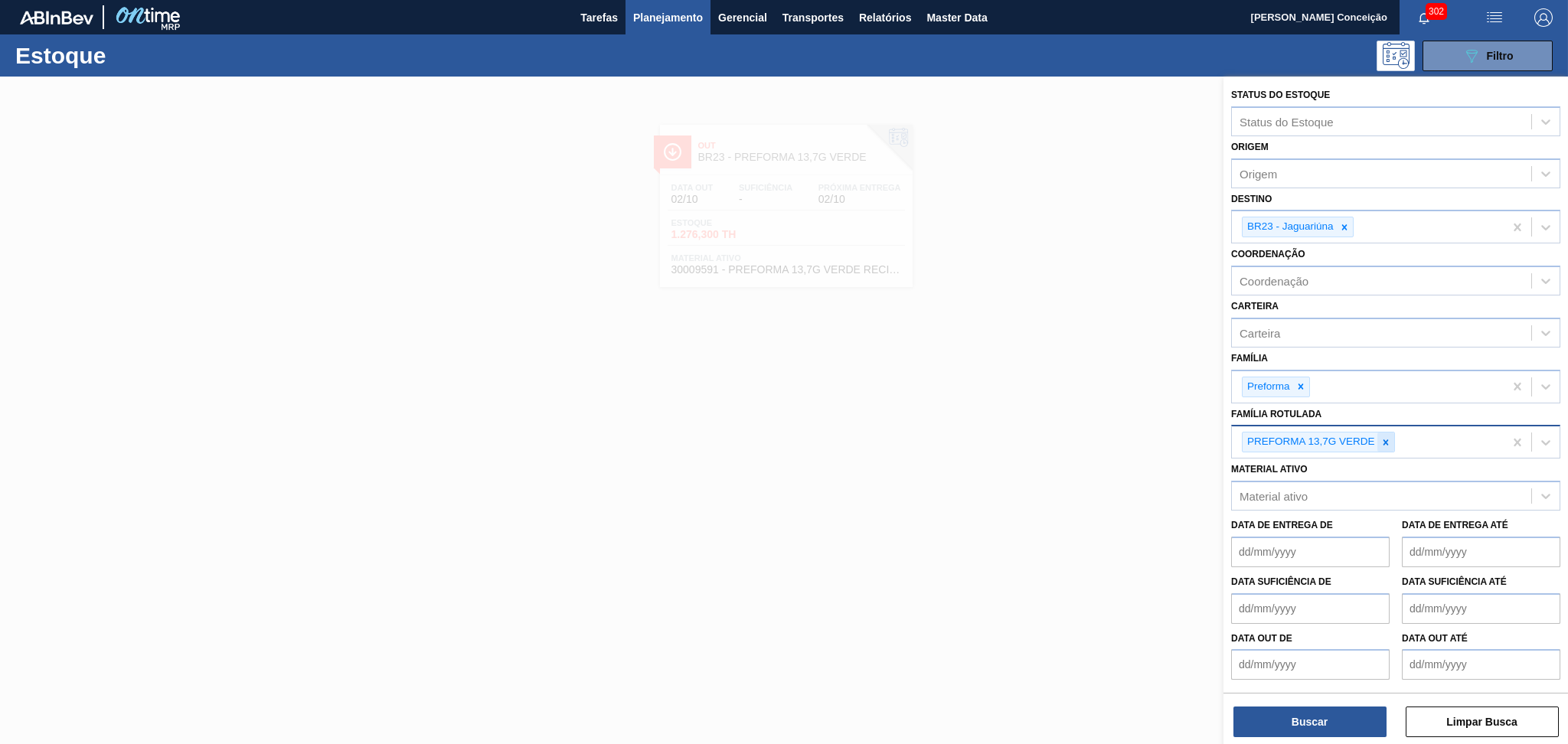
click at [1383, 438] on icon at bounding box center [1385, 442] width 10 height 10
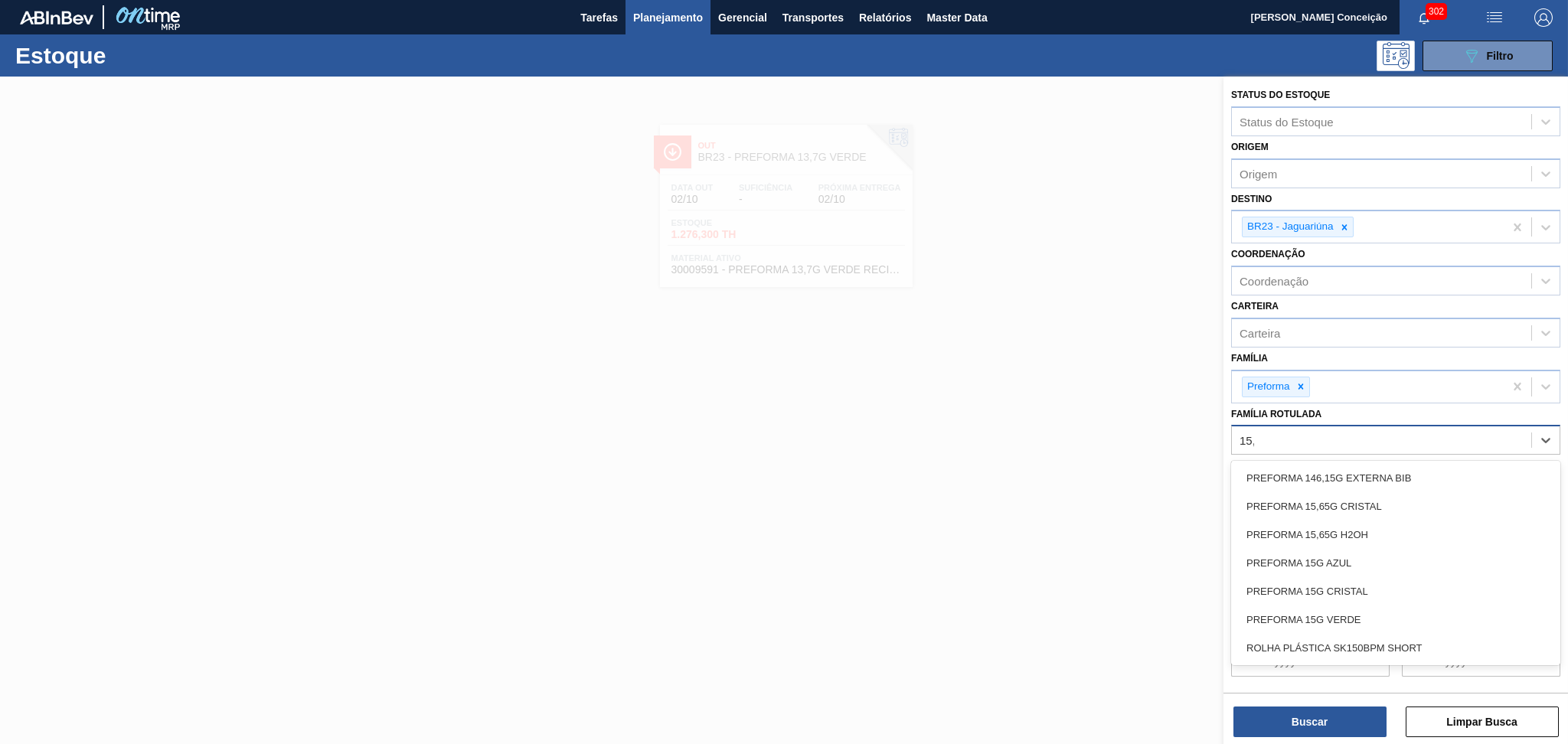
type Rotulada "15,6"
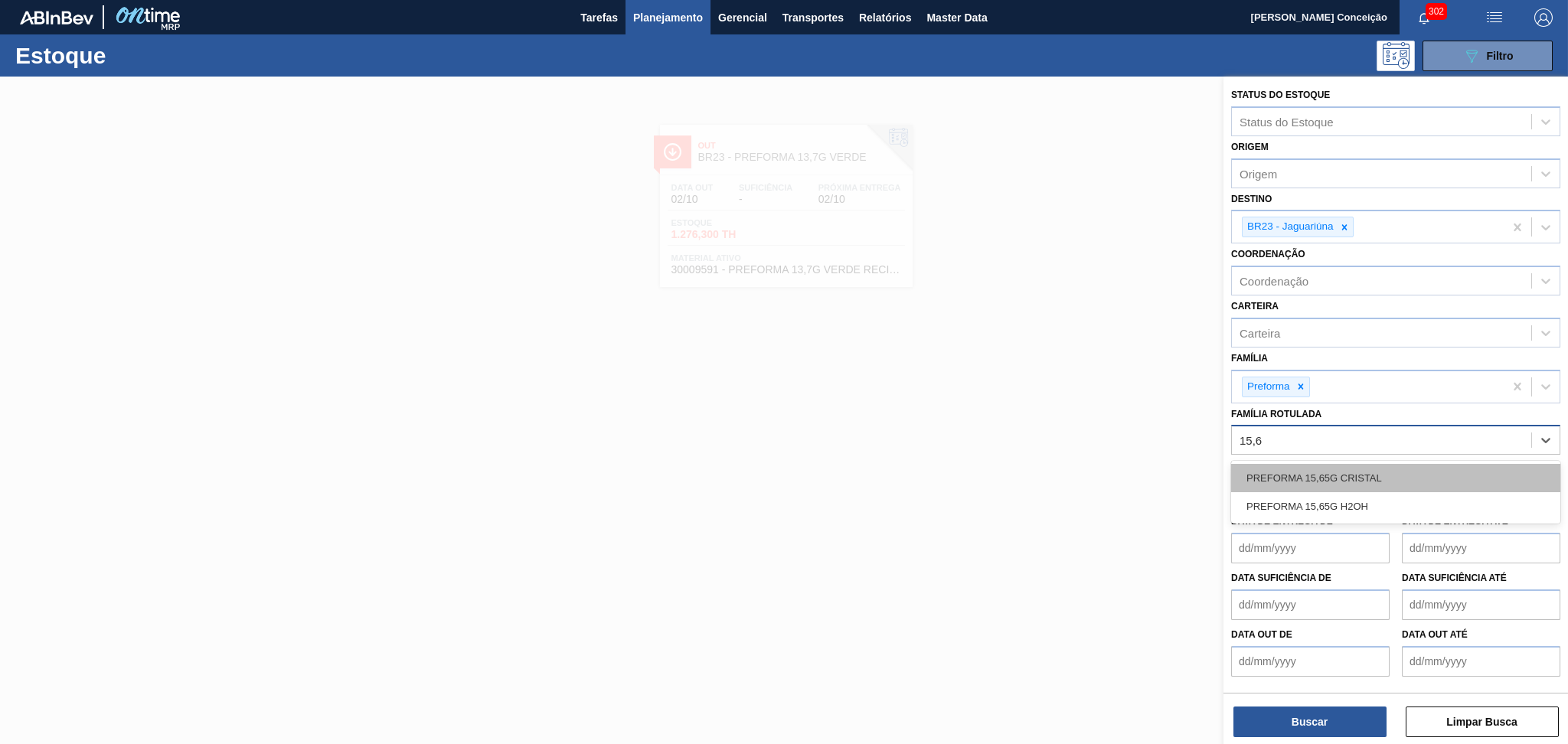
click at [1378, 470] on div "PREFORMA 15,65G CRISTAL" at bounding box center [1397, 478] width 330 height 29
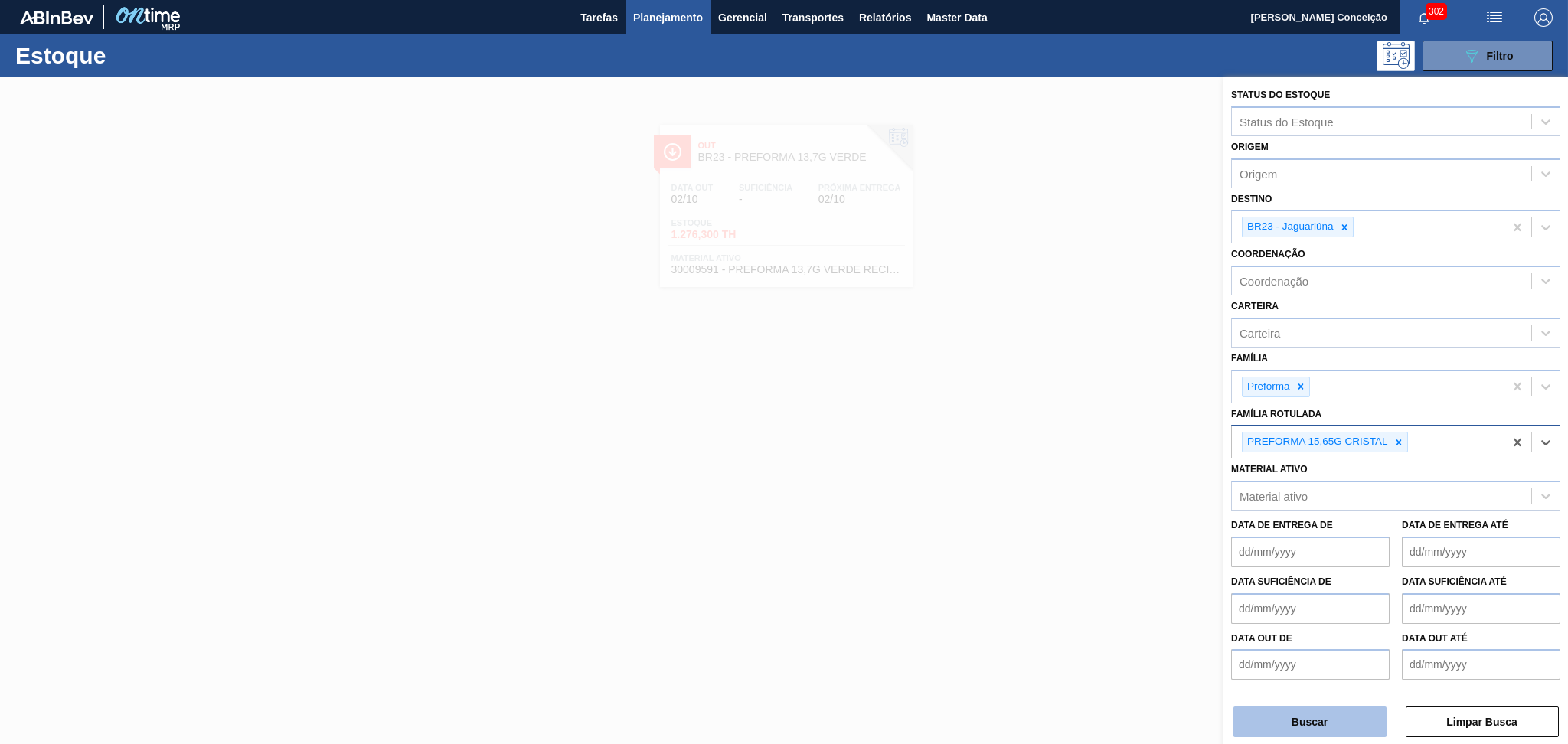
click at [1312, 715] on button "Buscar" at bounding box center [1310, 722] width 153 height 30
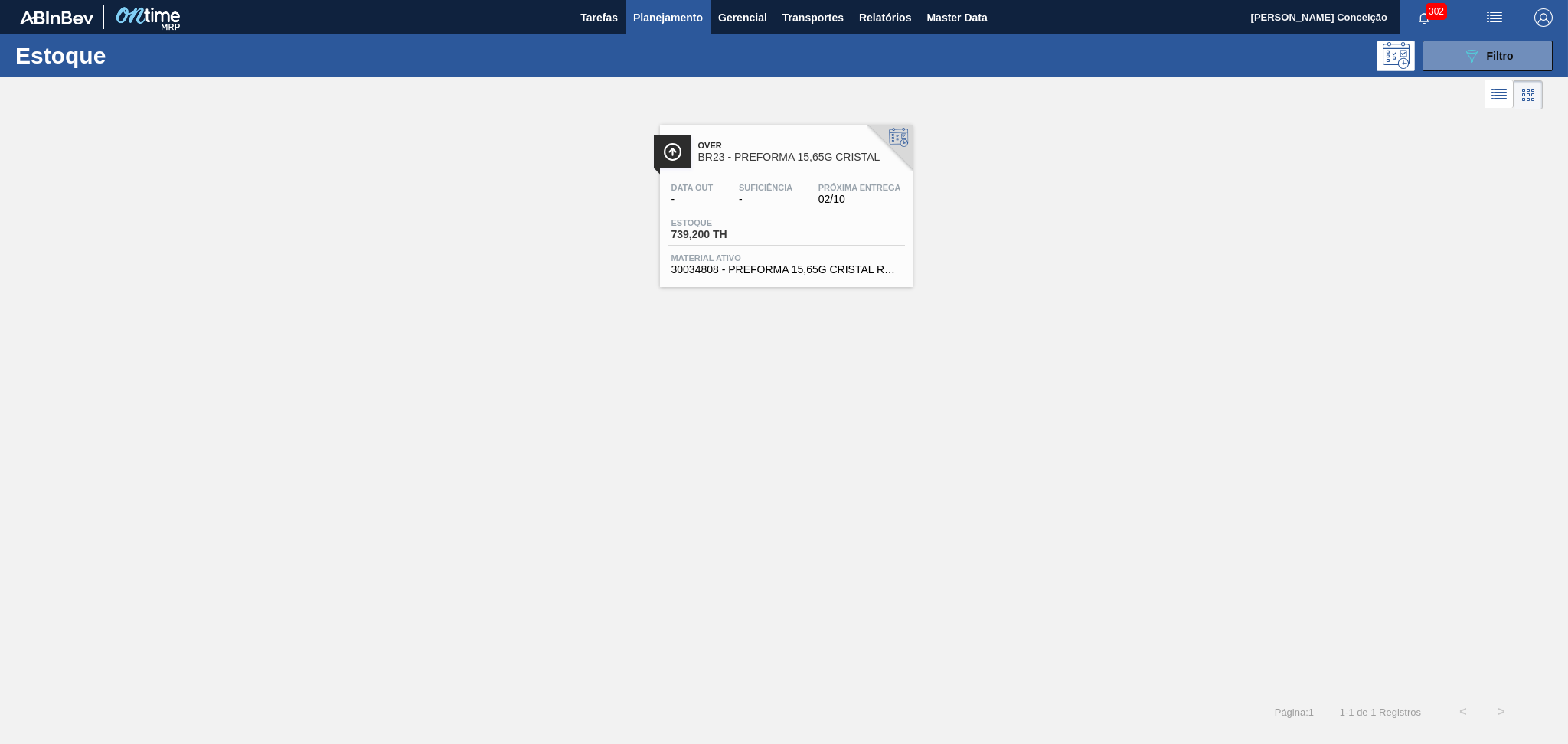
click at [744, 167] on div "Over BR23 - PREFORMA 15,65G CRISTAL" at bounding box center [801, 151] width 207 height 34
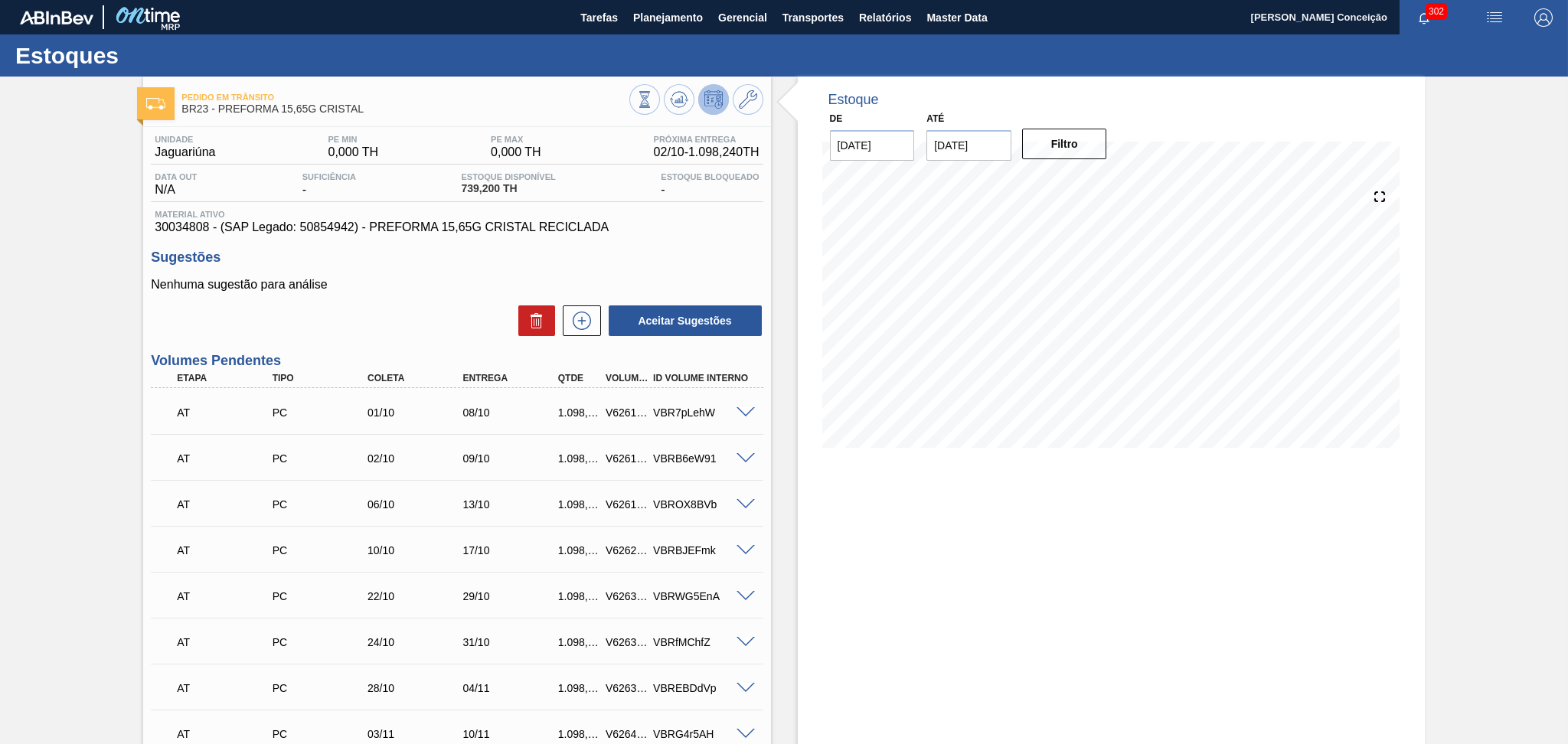
click at [394, 306] on div "Aceitar Sugestões" at bounding box center [456, 320] width 612 height 33
click at [409, 290] on p "Nenhuma sugestão para análise" at bounding box center [456, 285] width 612 height 13
click at [673, 6] on button "Planejamento" at bounding box center [668, 17] width 85 height 34
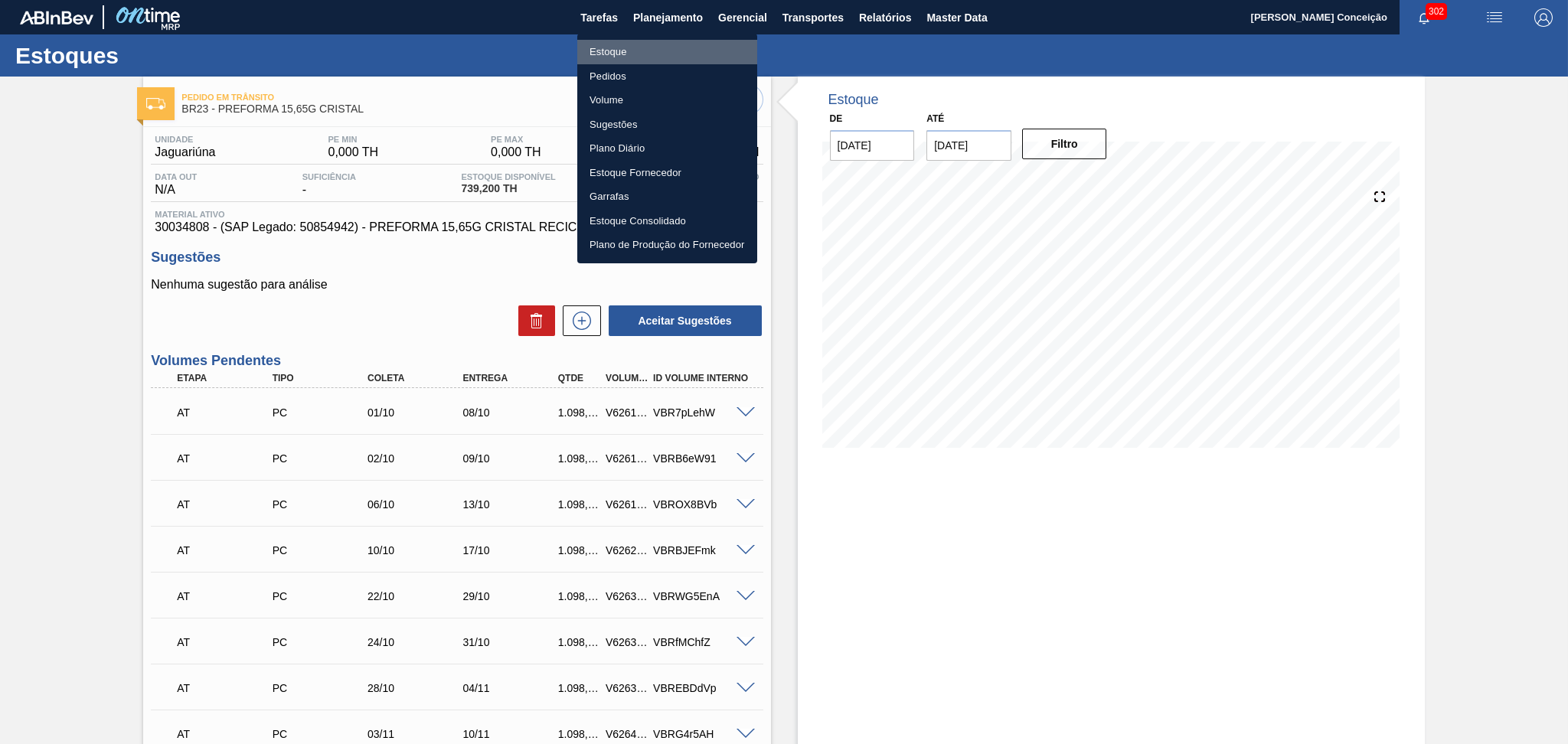
click at [611, 51] on li "Estoque" at bounding box center [667, 52] width 180 height 25
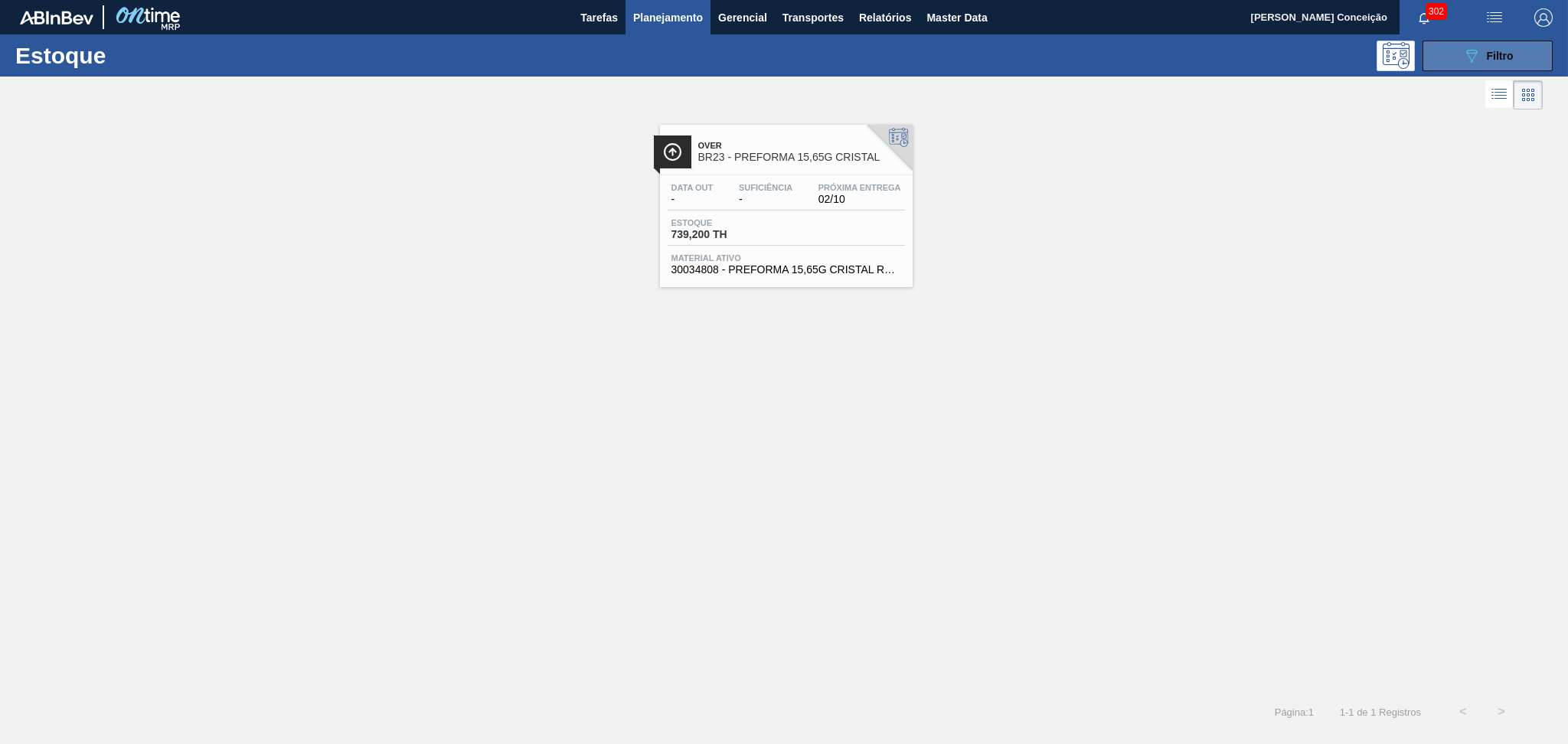
click at [1462, 52] on icon "089F7B8B-B2A5-4AFE-B5C0-19BA573D28AC" at bounding box center [1471, 55] width 18 height 18
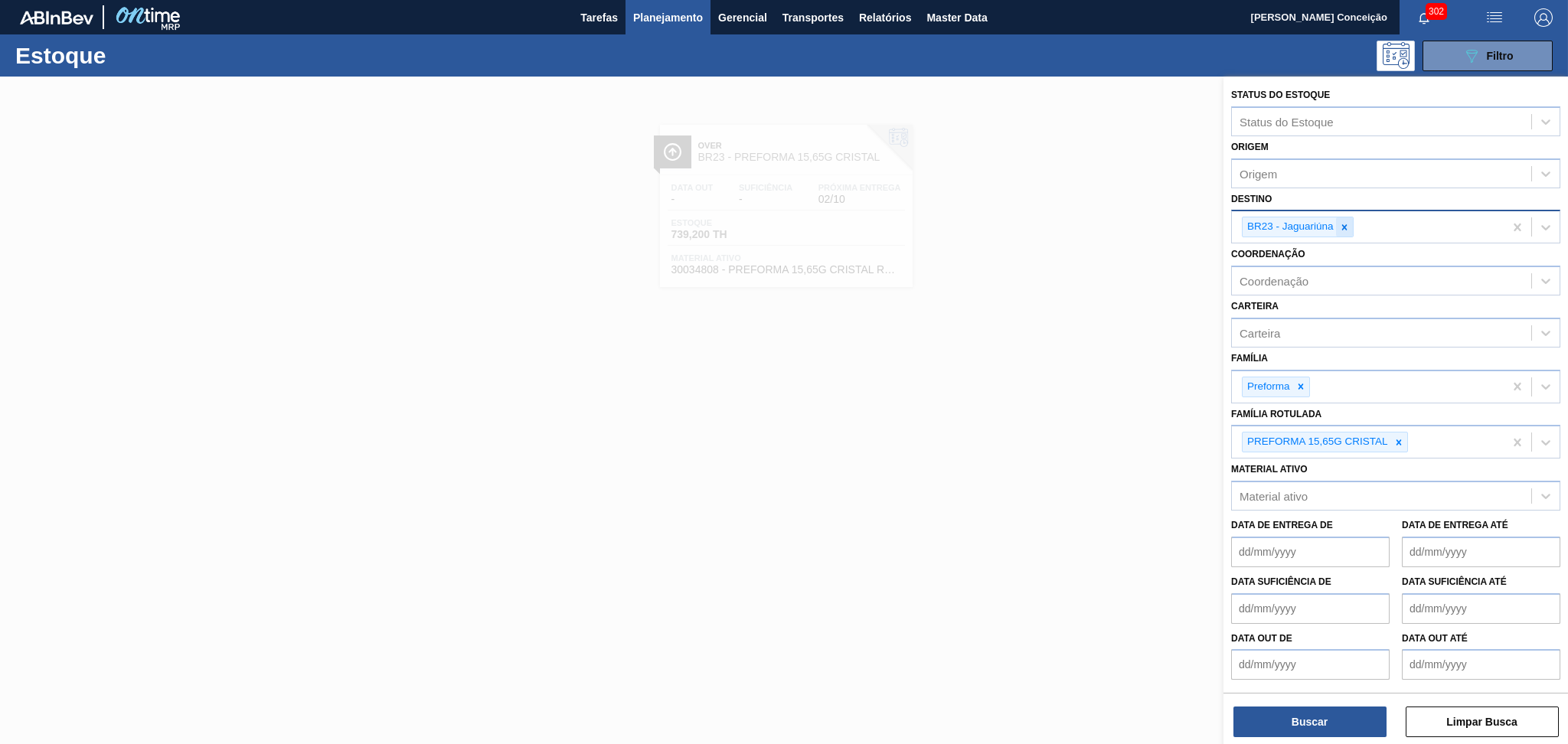
click at [1344, 222] on icon at bounding box center [1344, 227] width 10 height 10
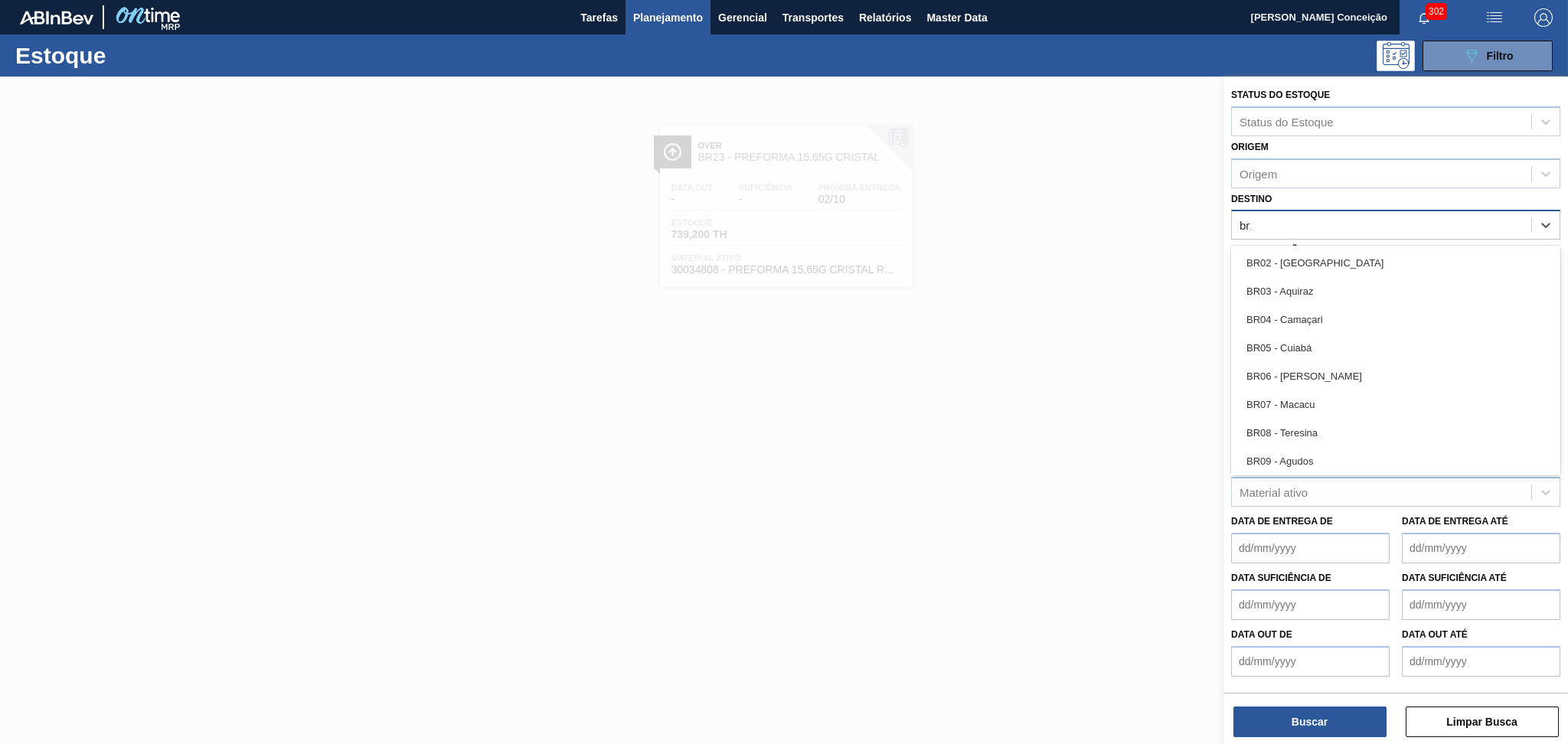
type input "br19"
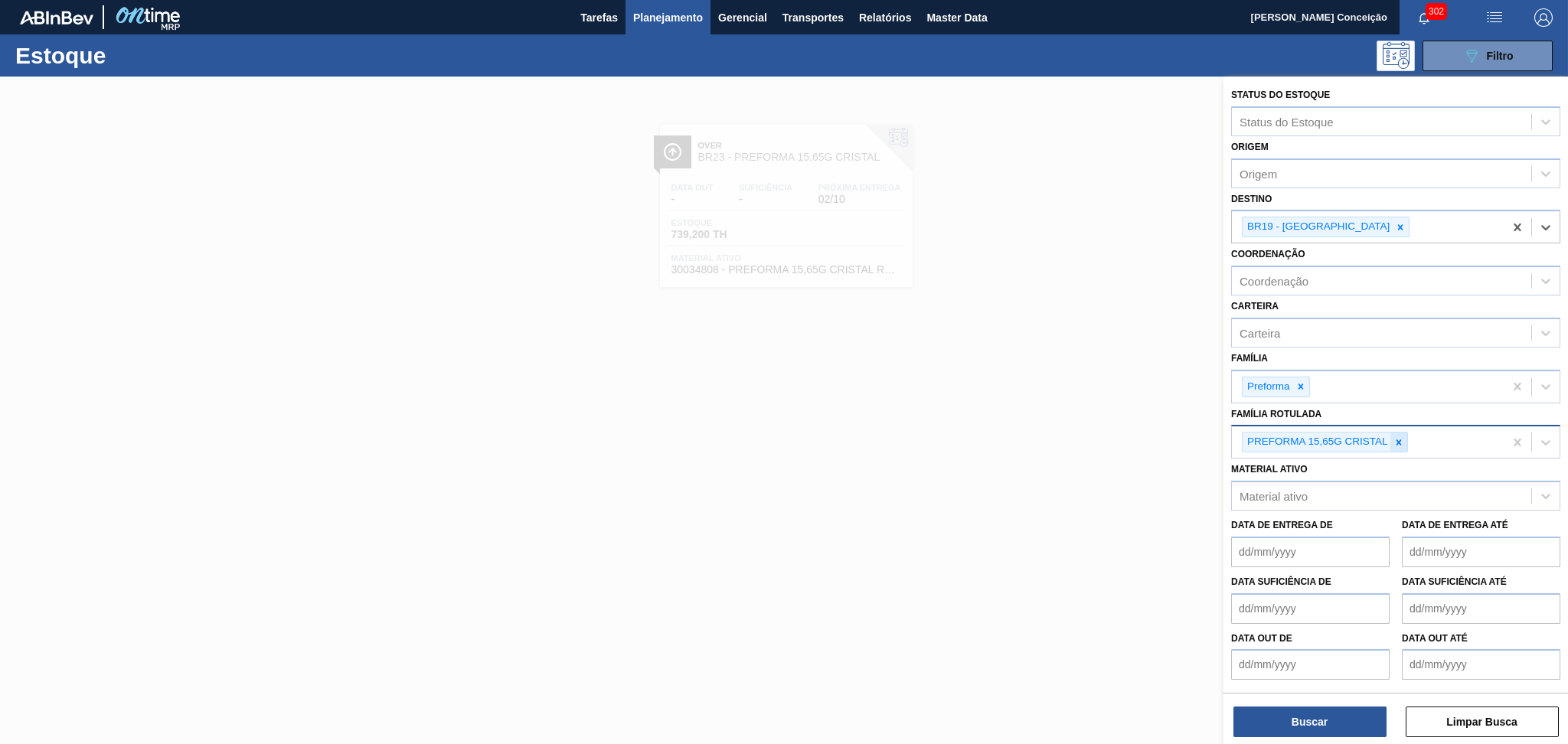
click at [1404, 439] on div at bounding box center [1399, 442] width 17 height 19
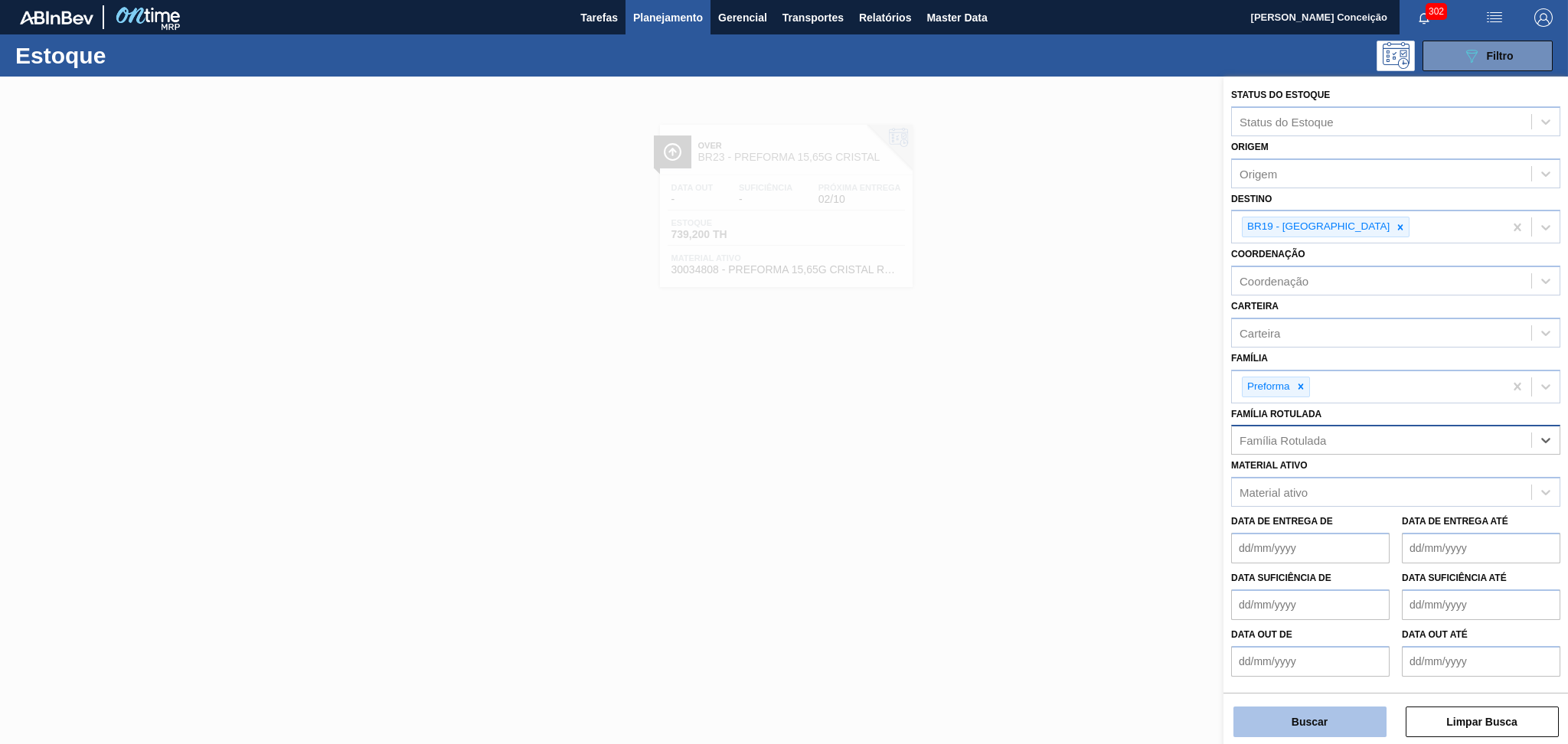
click at [1268, 720] on button "Buscar" at bounding box center [1310, 722] width 153 height 30
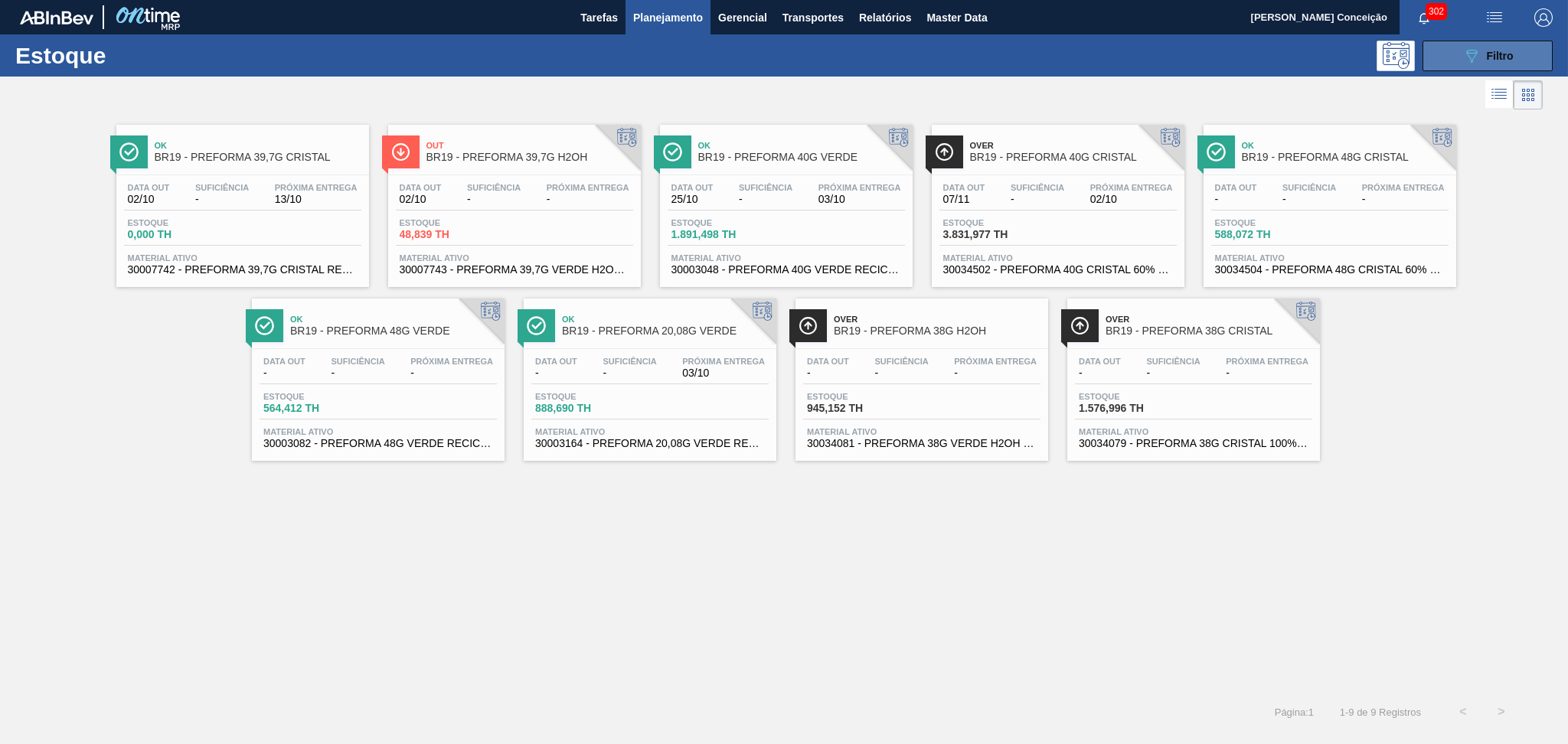
click at [1538, 50] on button "089F7B8B-B2A5-4AFE-B5C0-19BA573D28AC Filtro" at bounding box center [1488, 56] width 131 height 30
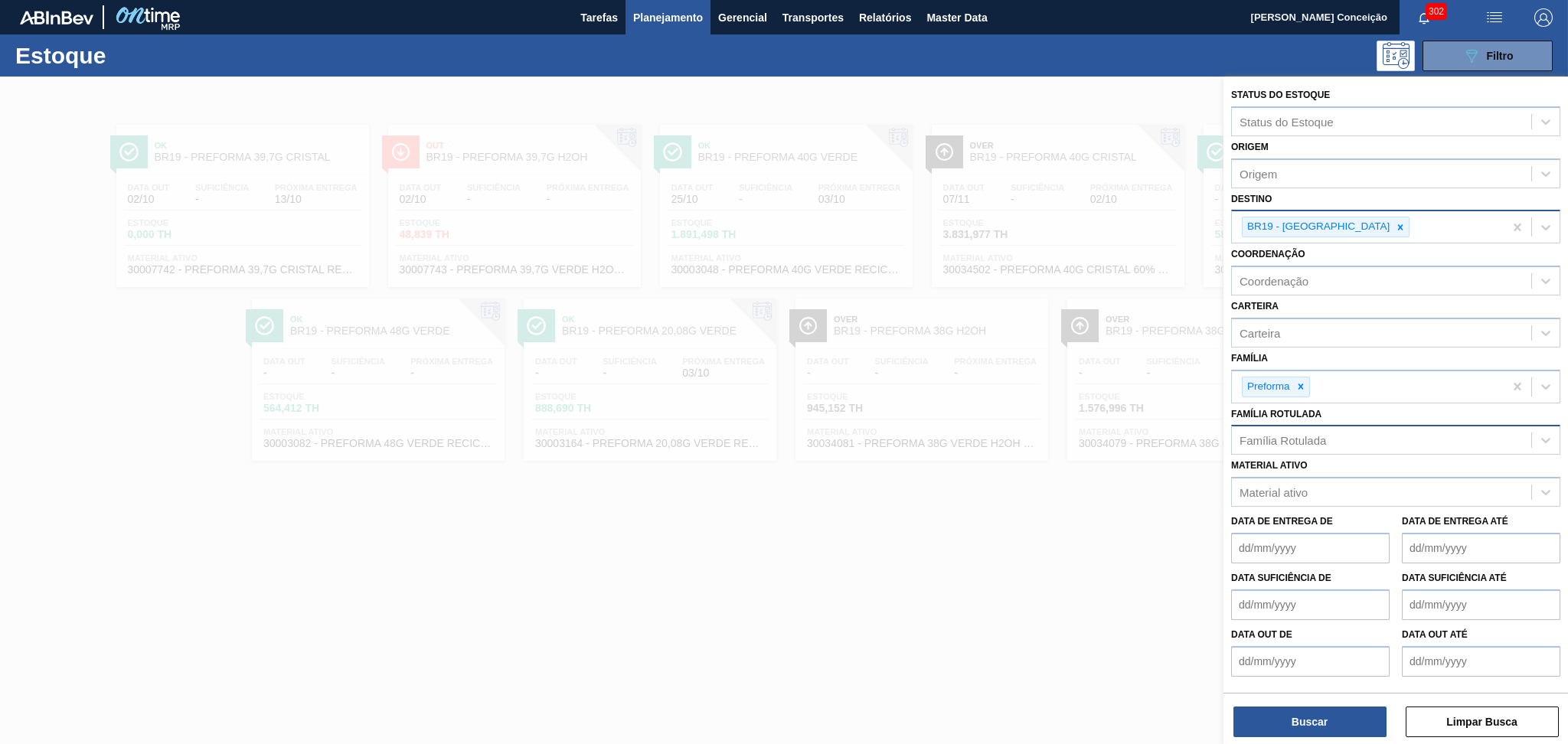
click at [1343, 212] on div "BR19 - Nova Rio" at bounding box center [1367, 227] width 271 height 31
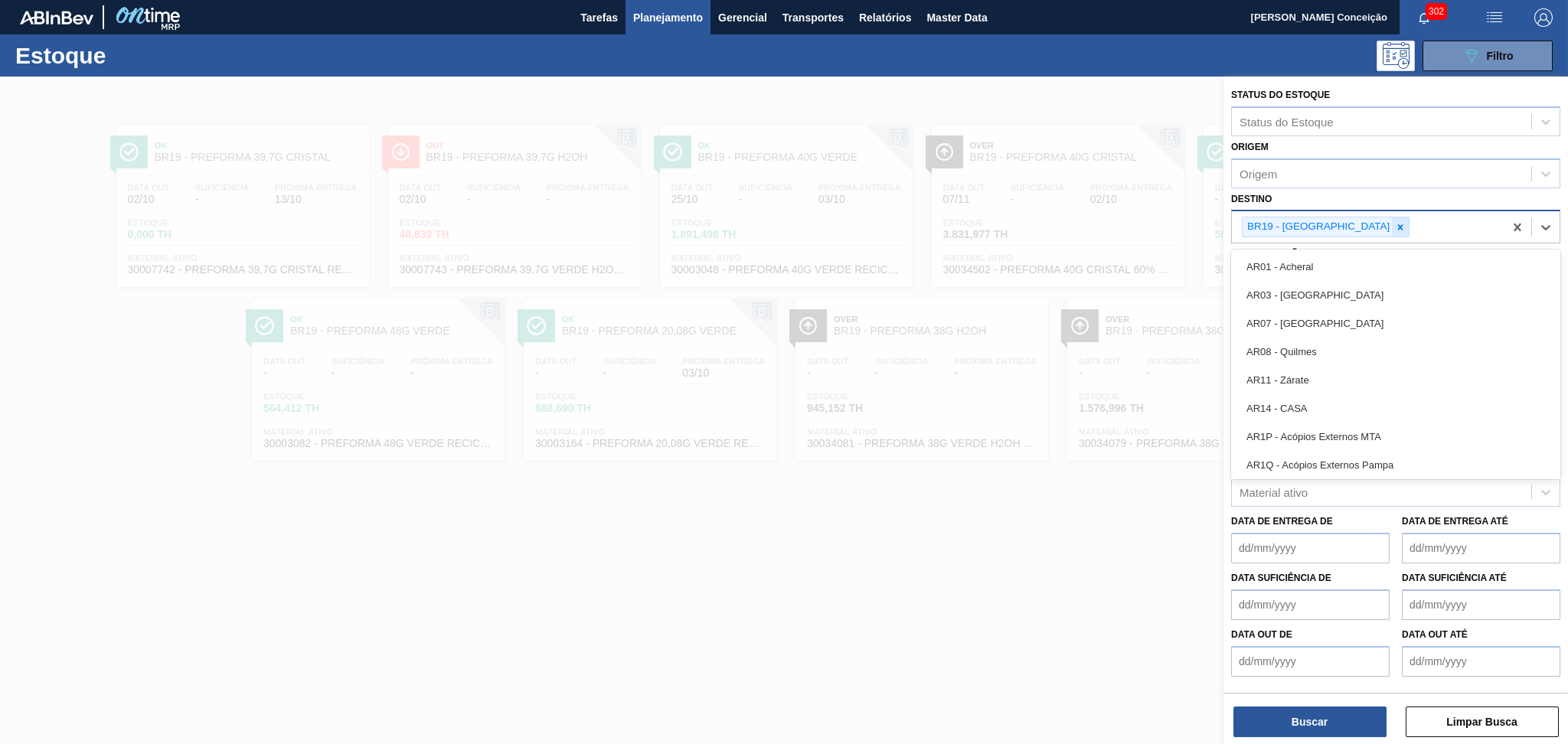
click at [1392, 219] on div at bounding box center [1400, 227] width 17 height 19
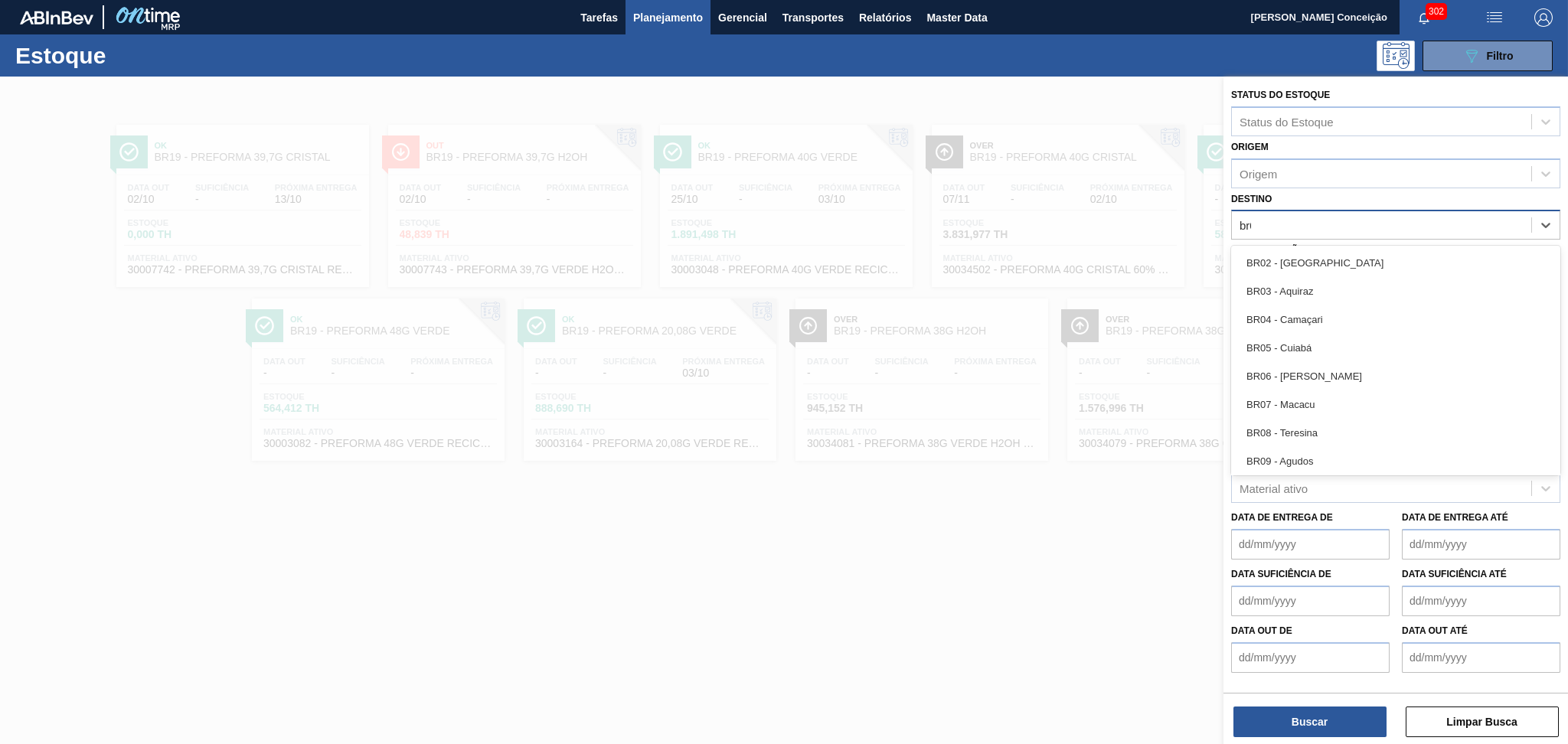
type input "br04"
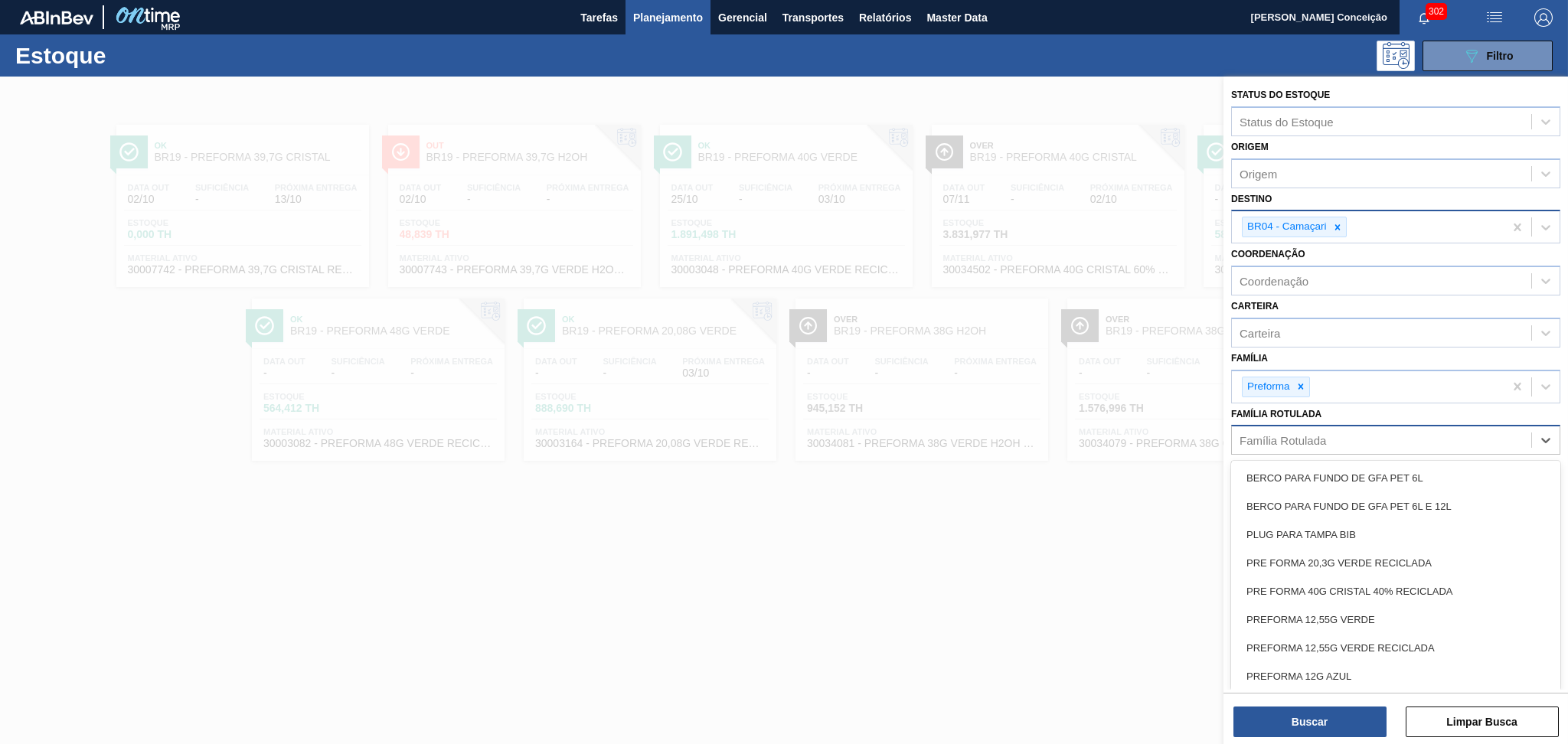
click at [1279, 439] on div "Família Rotulada" at bounding box center [1283, 441] width 87 height 13
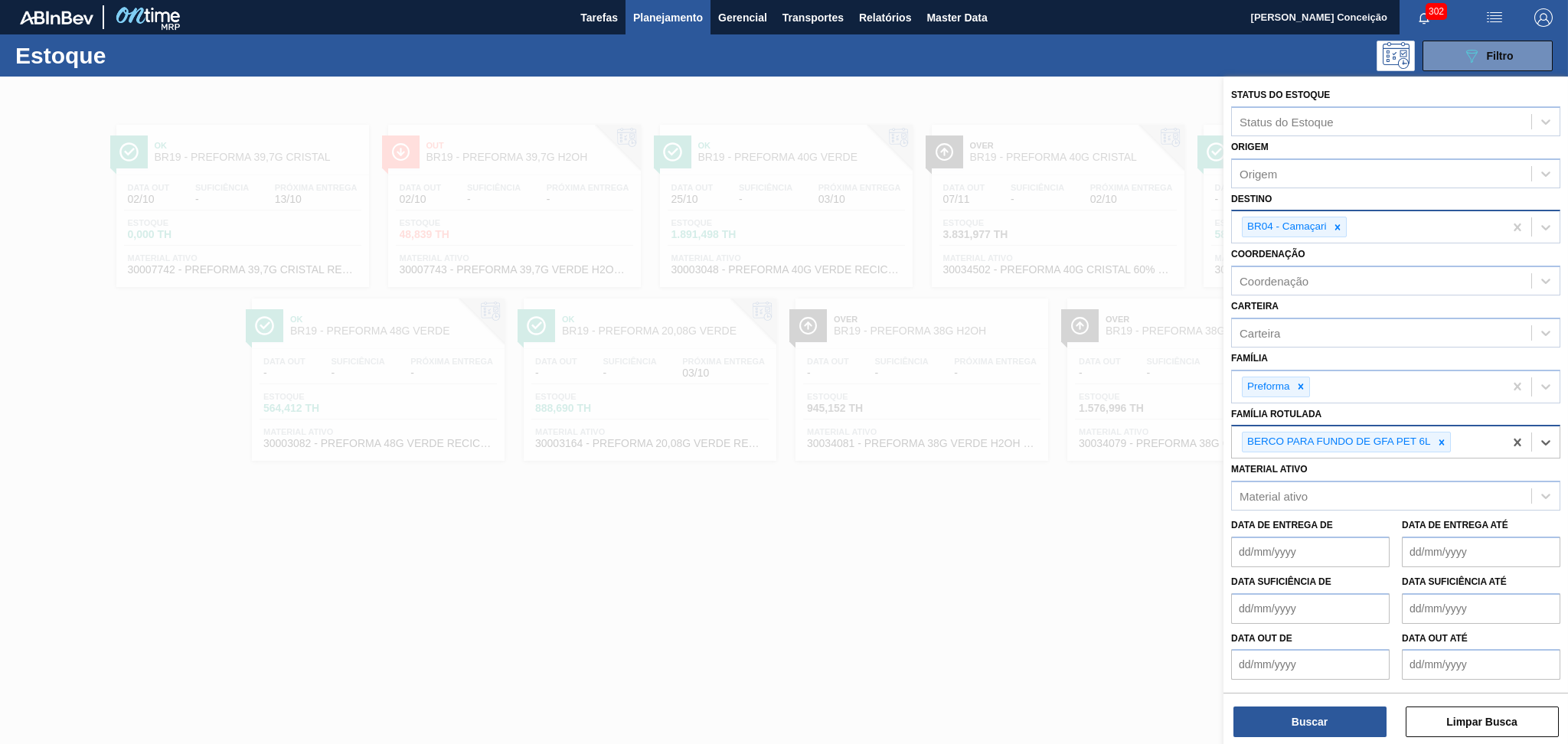
click at [1443, 439] on icon at bounding box center [1441, 442] width 10 height 10
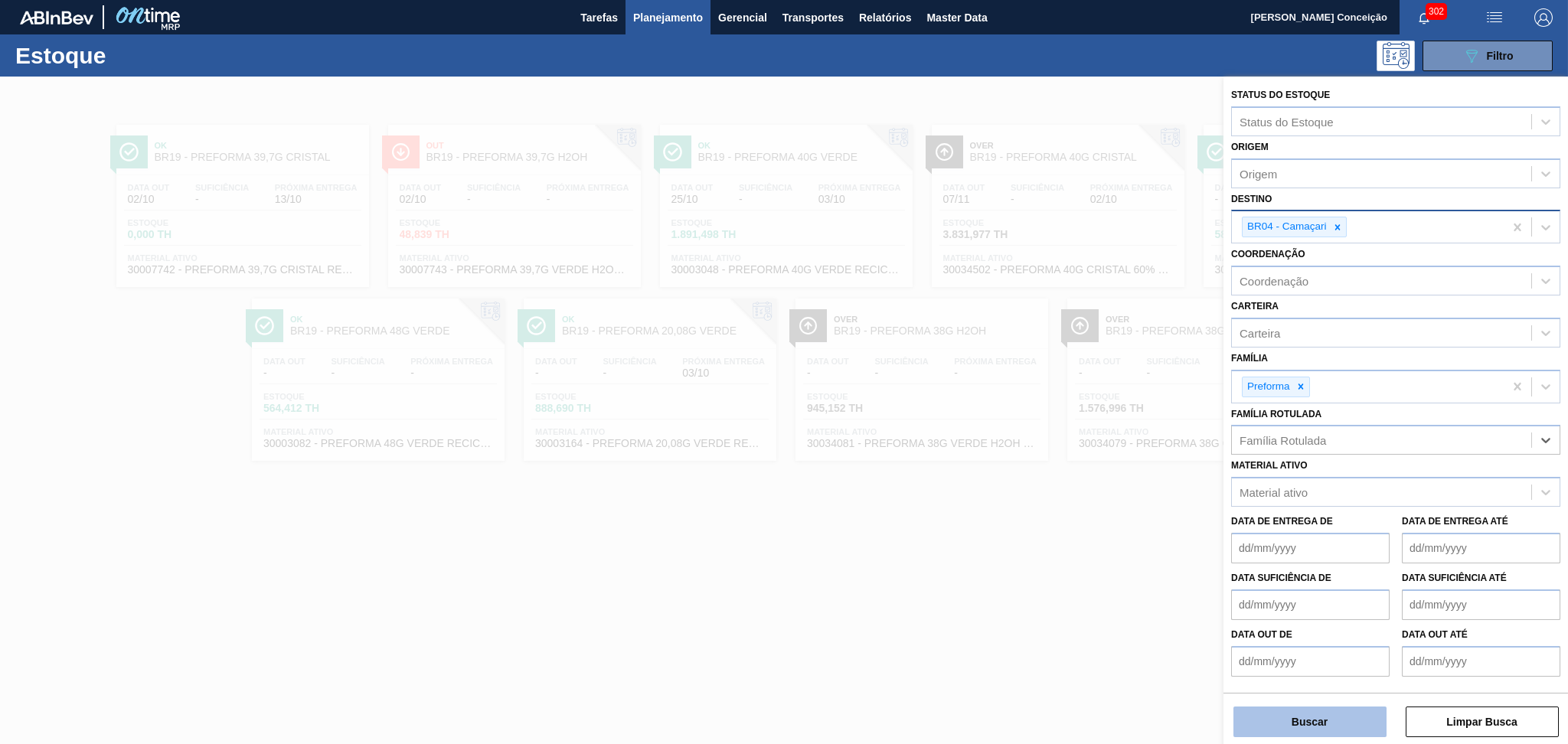
click at [1306, 729] on button "Buscar" at bounding box center [1310, 722] width 153 height 30
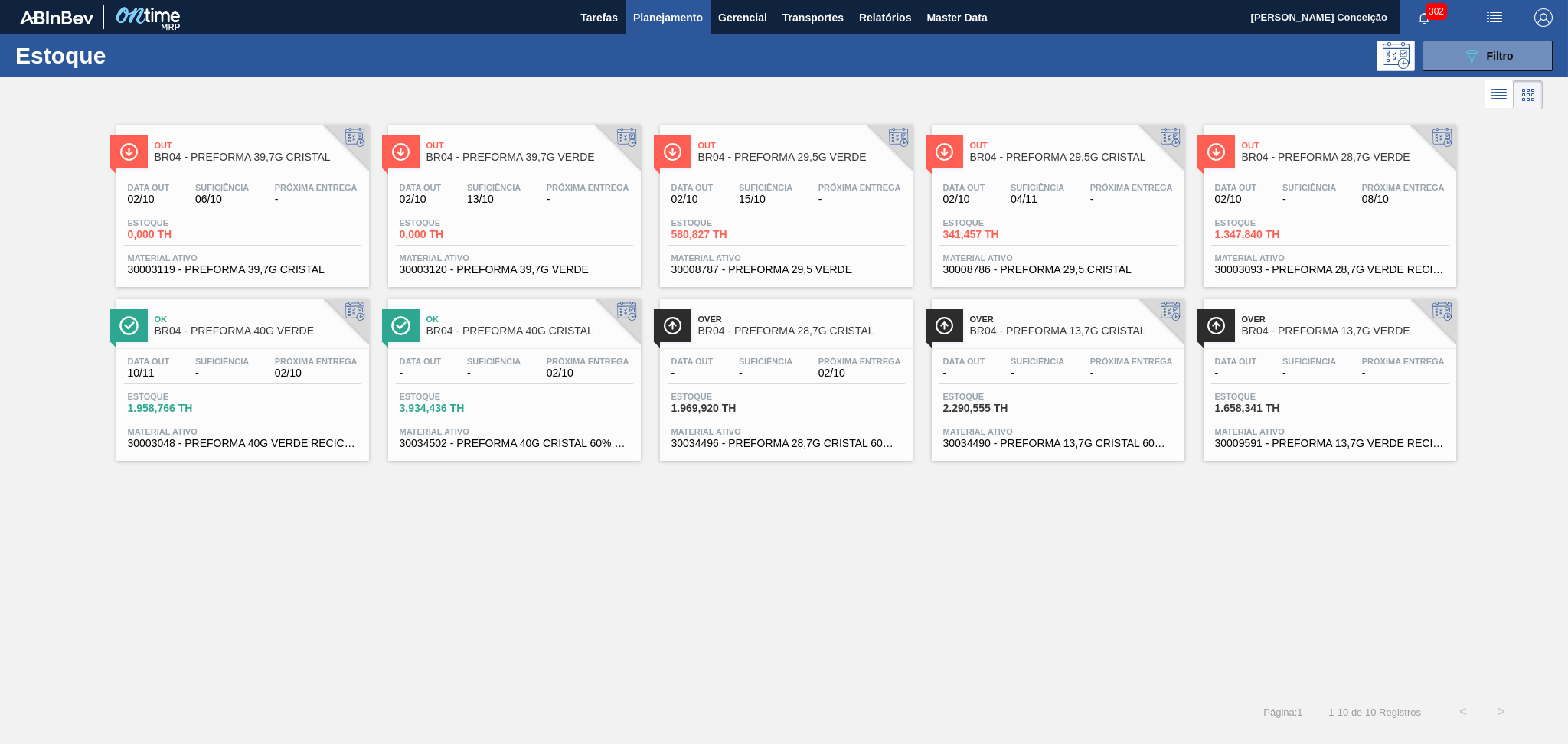
click at [486, 537] on div "Out BR04 - PREFORMA 39,7G CRISTAL Data out 02/10 Suficiência 06/10 Próxima Entr…" at bounding box center [784, 403] width 1568 height 580
click at [961, 230] on span "341,457 TH" at bounding box center [996, 234] width 108 height 11
click at [1468, 56] on icon "089F7B8B-B2A5-4AFE-B5C0-19BA573D28AC" at bounding box center [1471, 55] width 18 height 18
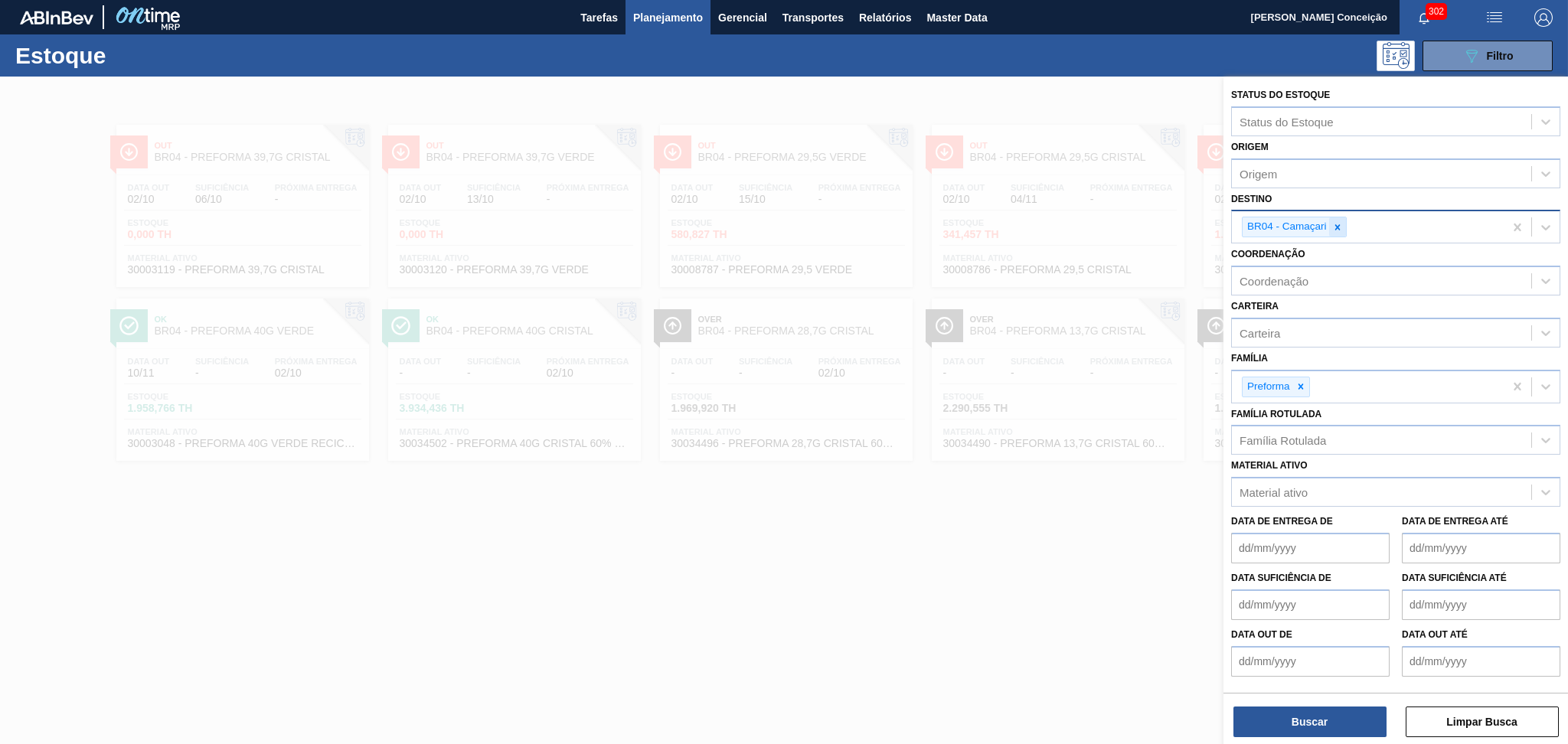
click at [1341, 223] on icon at bounding box center [1337, 227] width 10 height 10
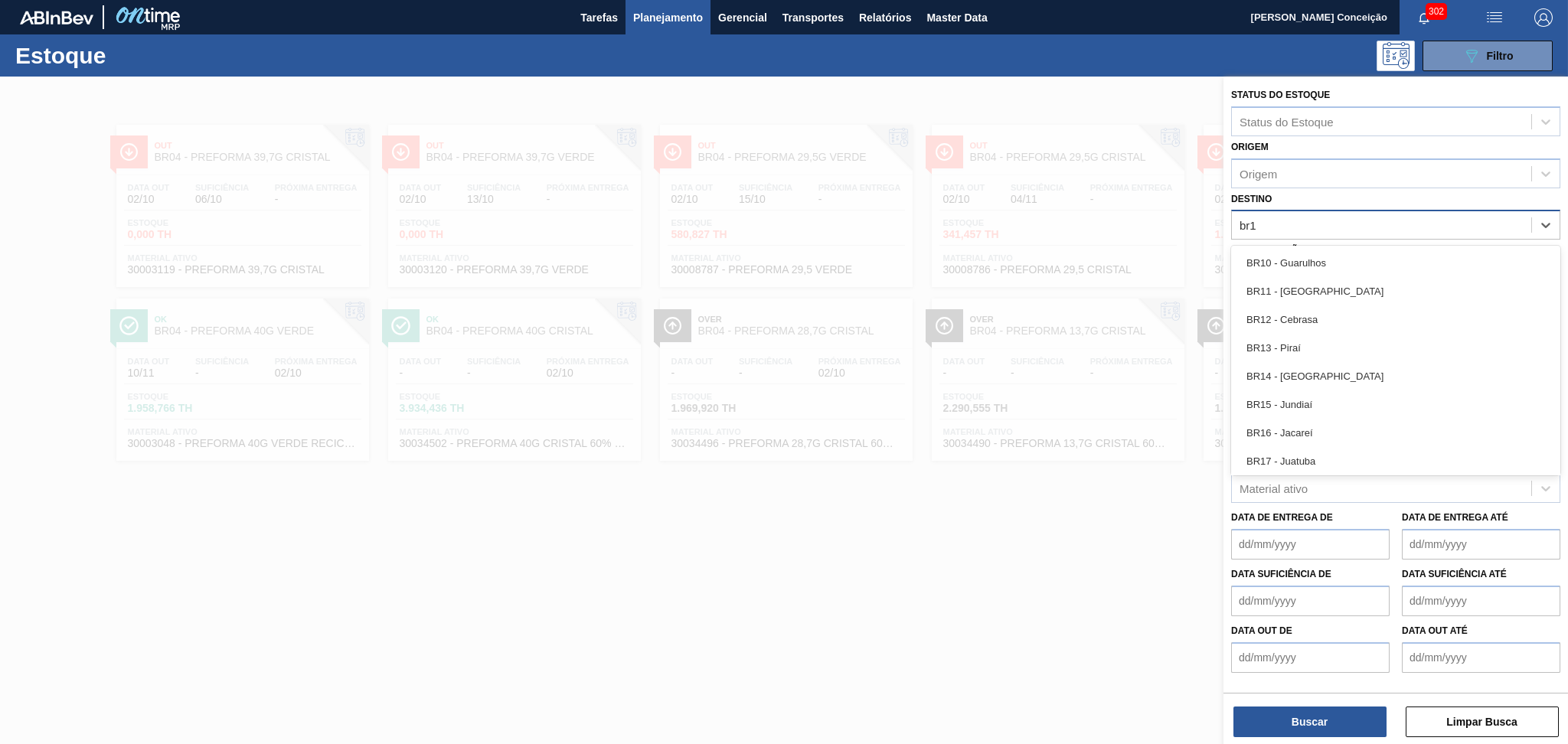
type input "br12"
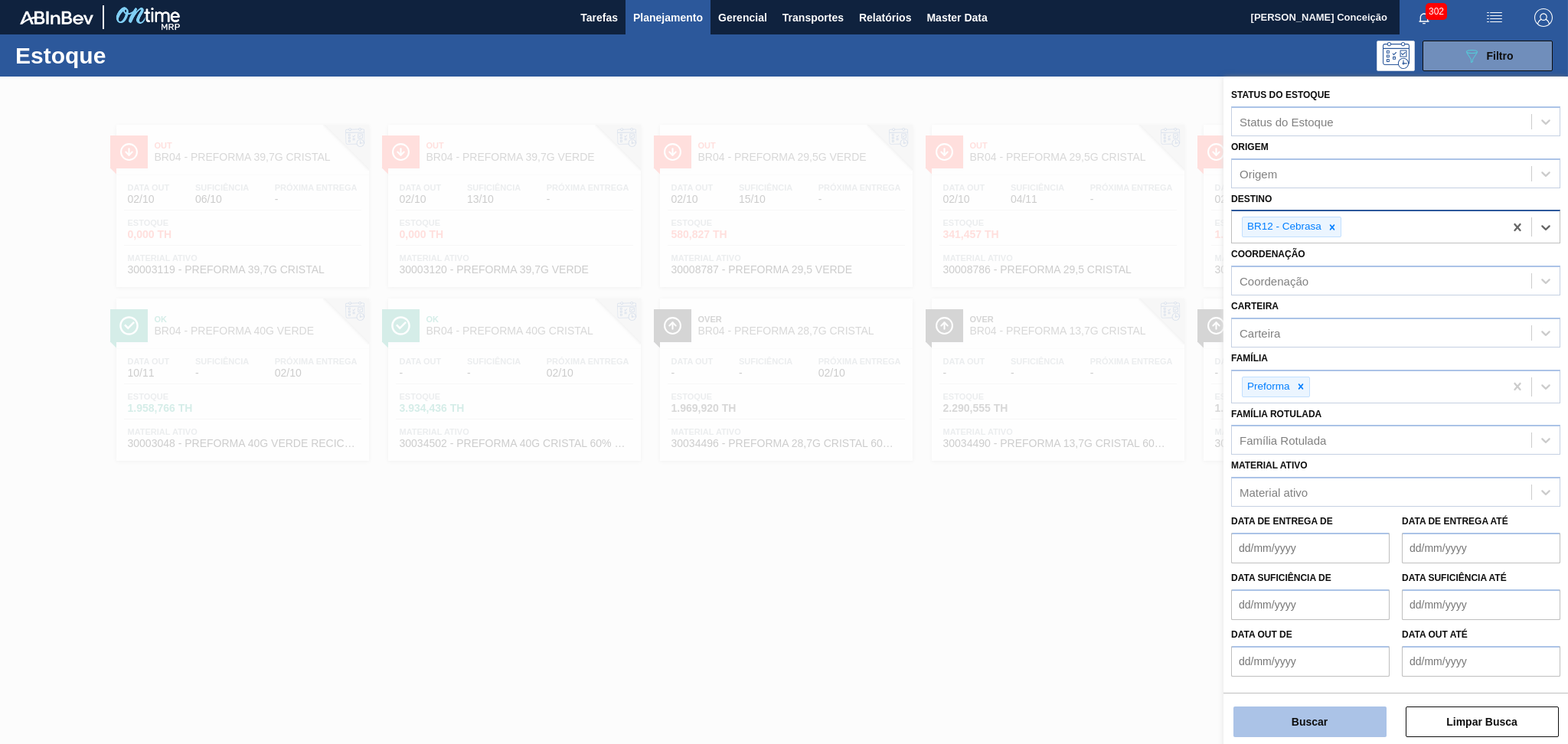
click at [1262, 735] on button "Buscar" at bounding box center [1310, 722] width 153 height 30
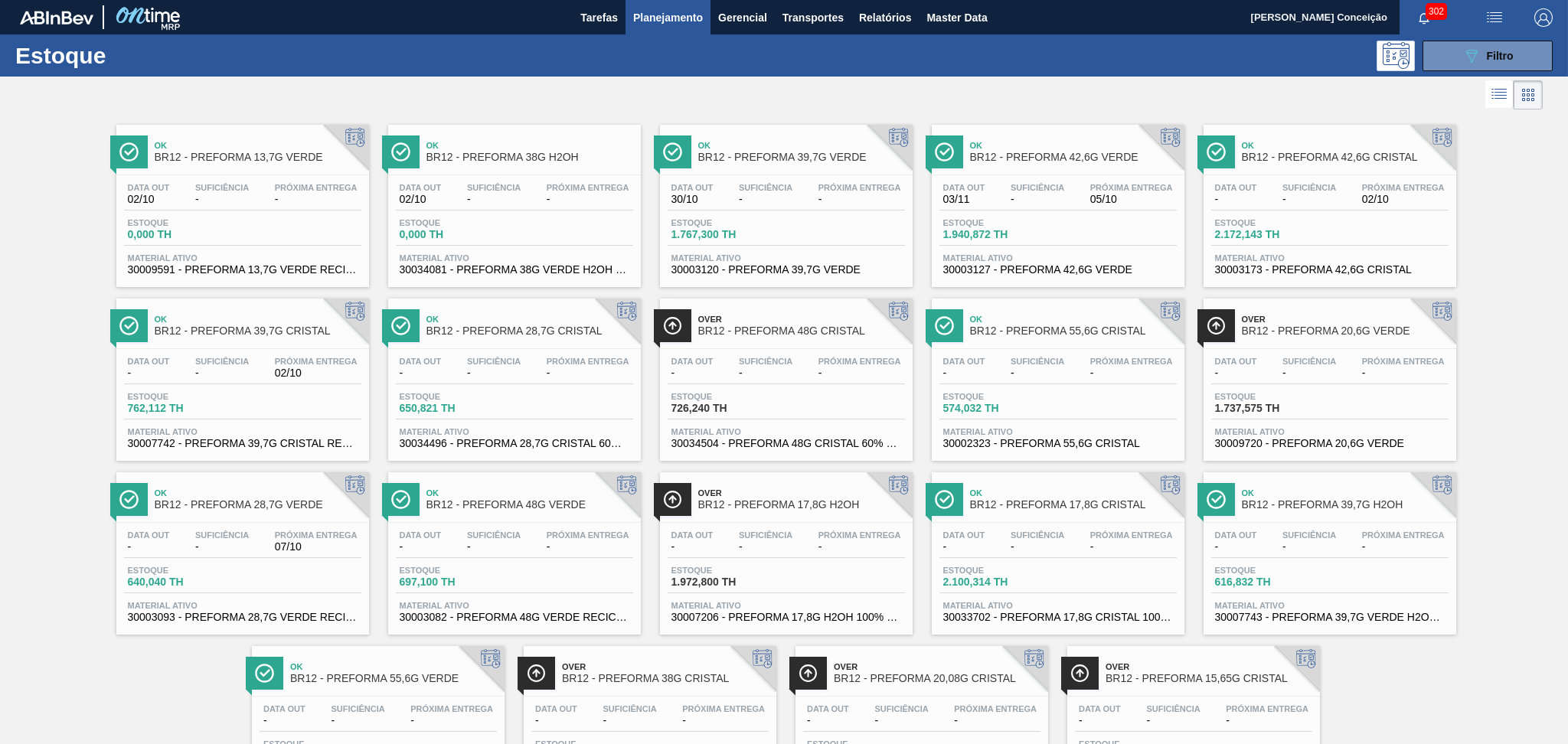
click at [834, 332] on span "BR12 - PREFORMA 48G CRISTAL" at bounding box center [801, 332] width 207 height 11
click at [1345, 390] on div "Data out - Suficiência - Próxima Entrega - Estoque 1.737,575 TH Material ativo …" at bounding box center [1330, 401] width 252 height 104
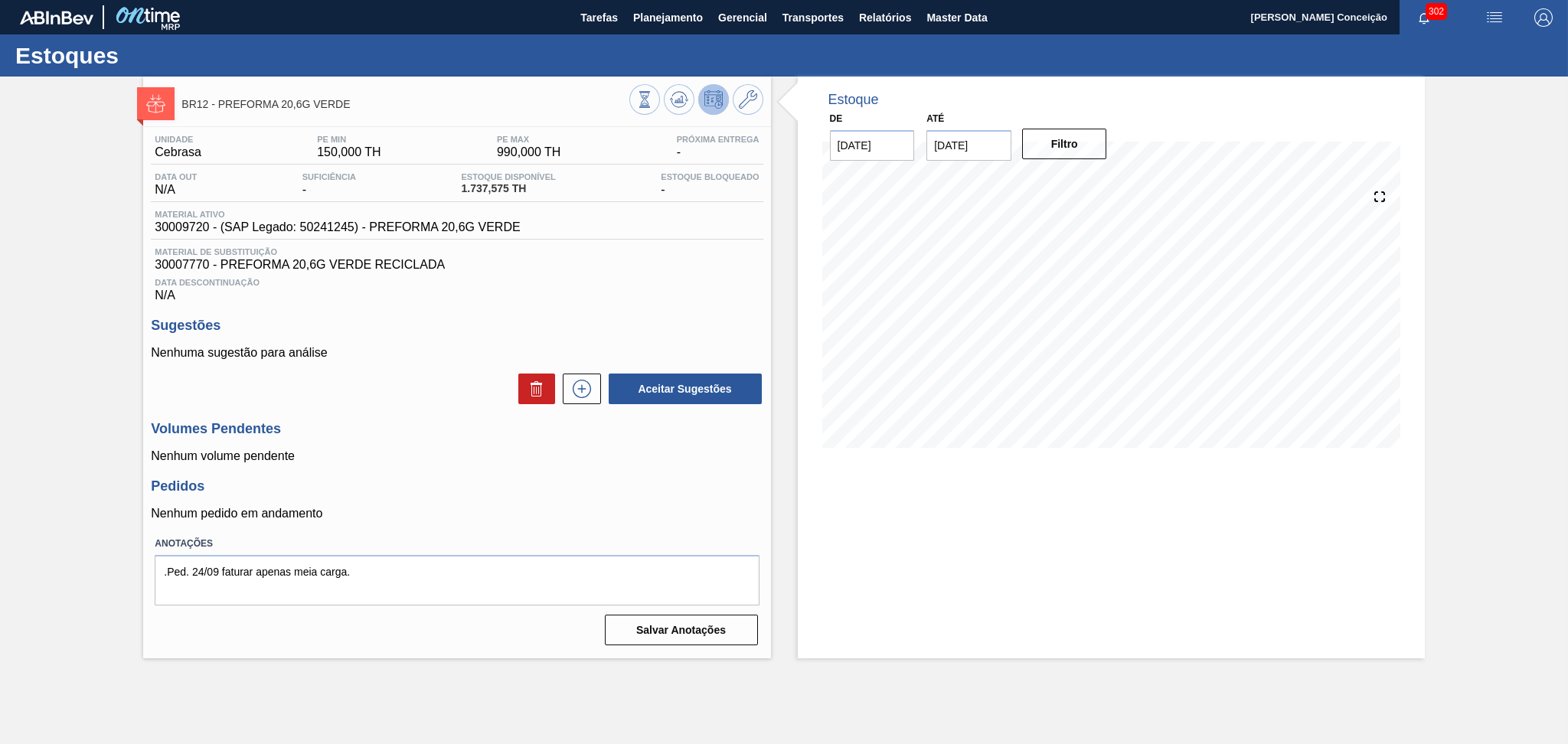
click at [633, 289] on div "Data Descontinuação N/A" at bounding box center [456, 287] width 612 height 30
click at [670, 96] on icon at bounding box center [678, 99] width 18 height 18
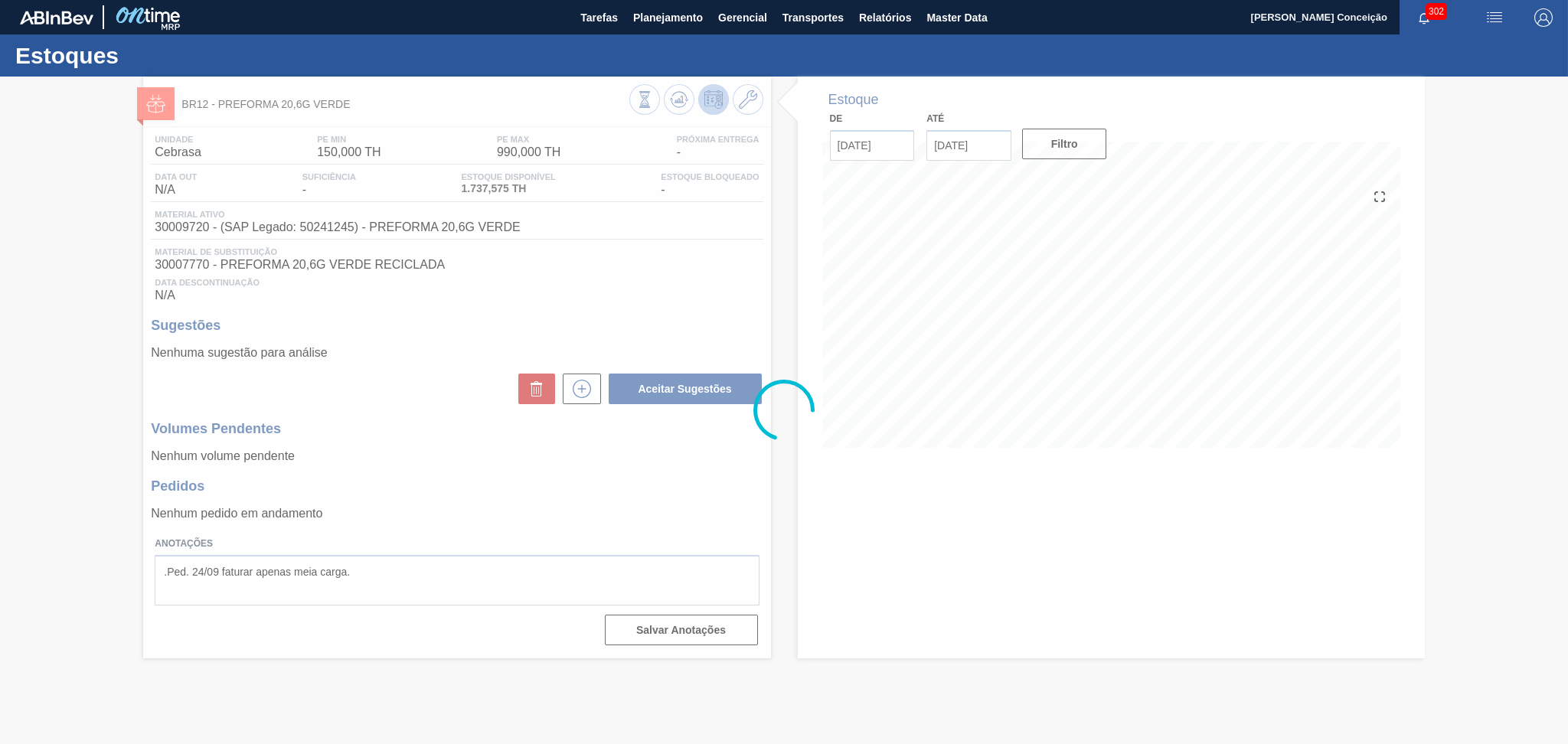
click at [418, 373] on div at bounding box center [784, 410] width 1568 height 668
click at [958, 333] on div at bounding box center [784, 410] width 1568 height 668
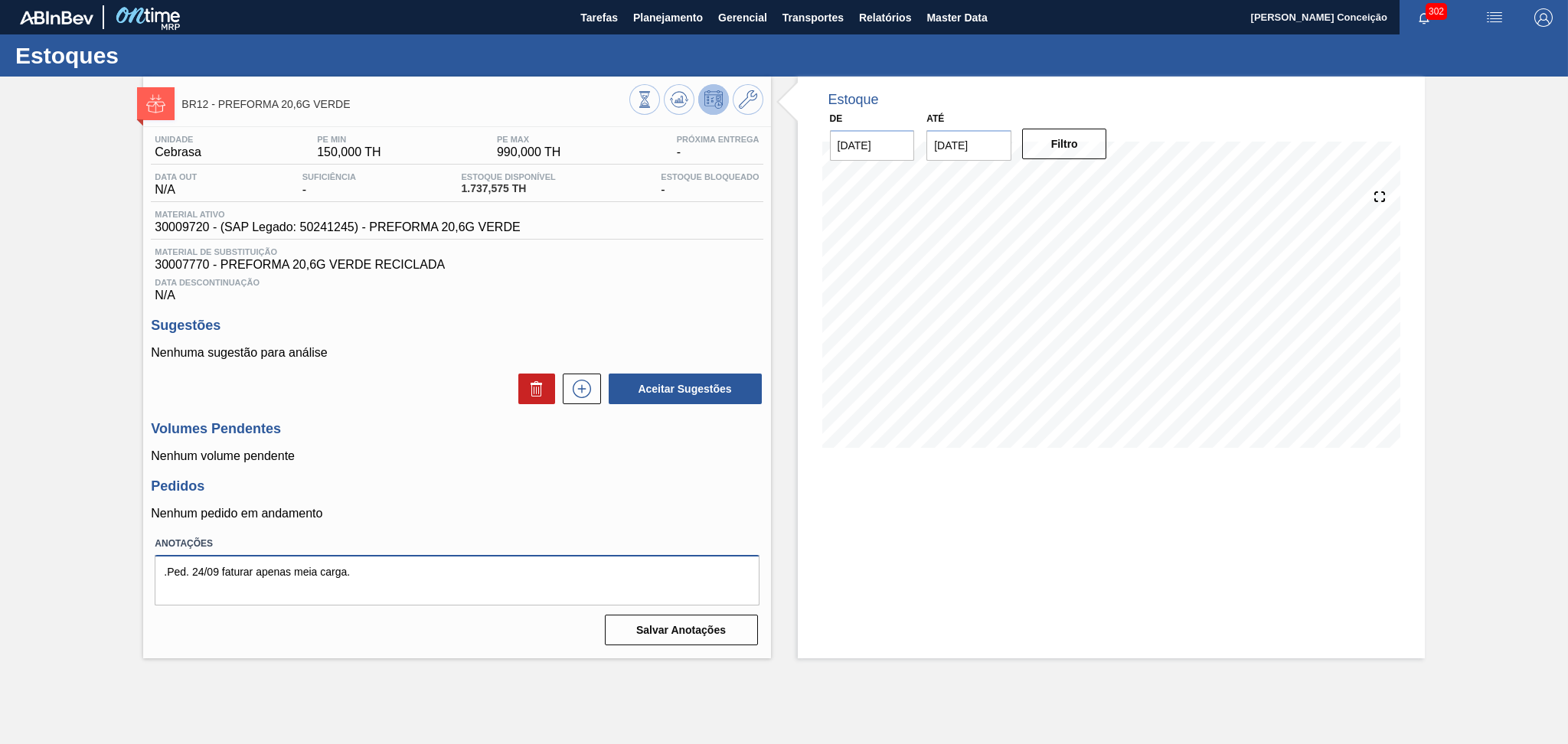
click at [389, 581] on textarea ".Ped. 24/09 faturar apenas meia carga." at bounding box center [456, 580] width 604 height 50
drag, startPoint x: 407, startPoint y: 580, endPoint x: 48, endPoint y: 579, distance: 359.0
click at [51, 579] on div "BR12 - PREFORMA 20,6G VERDE Unidade Cebrasa PE MIN 150,000 TH PE MAX 990,000 TH…" at bounding box center [784, 367] width 1568 height 582
click at [558, 525] on div "Unidade Cebrasa PE MIN 150,000 TH PE MAX 990,000 TH Próxima Entrega - Data out …" at bounding box center [456, 389] width 627 height 524
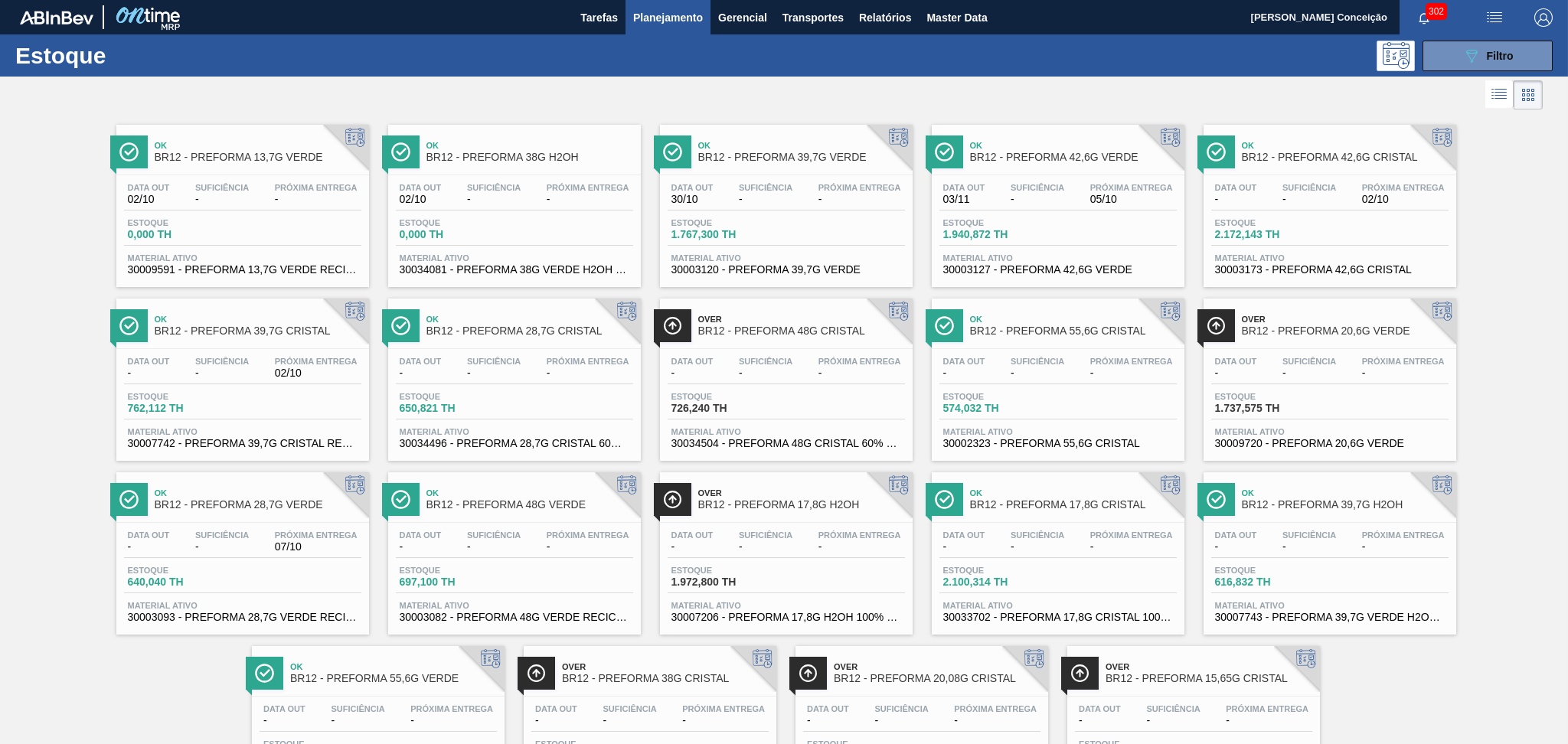
click at [578, 79] on div at bounding box center [772, 94] width 1543 height 37
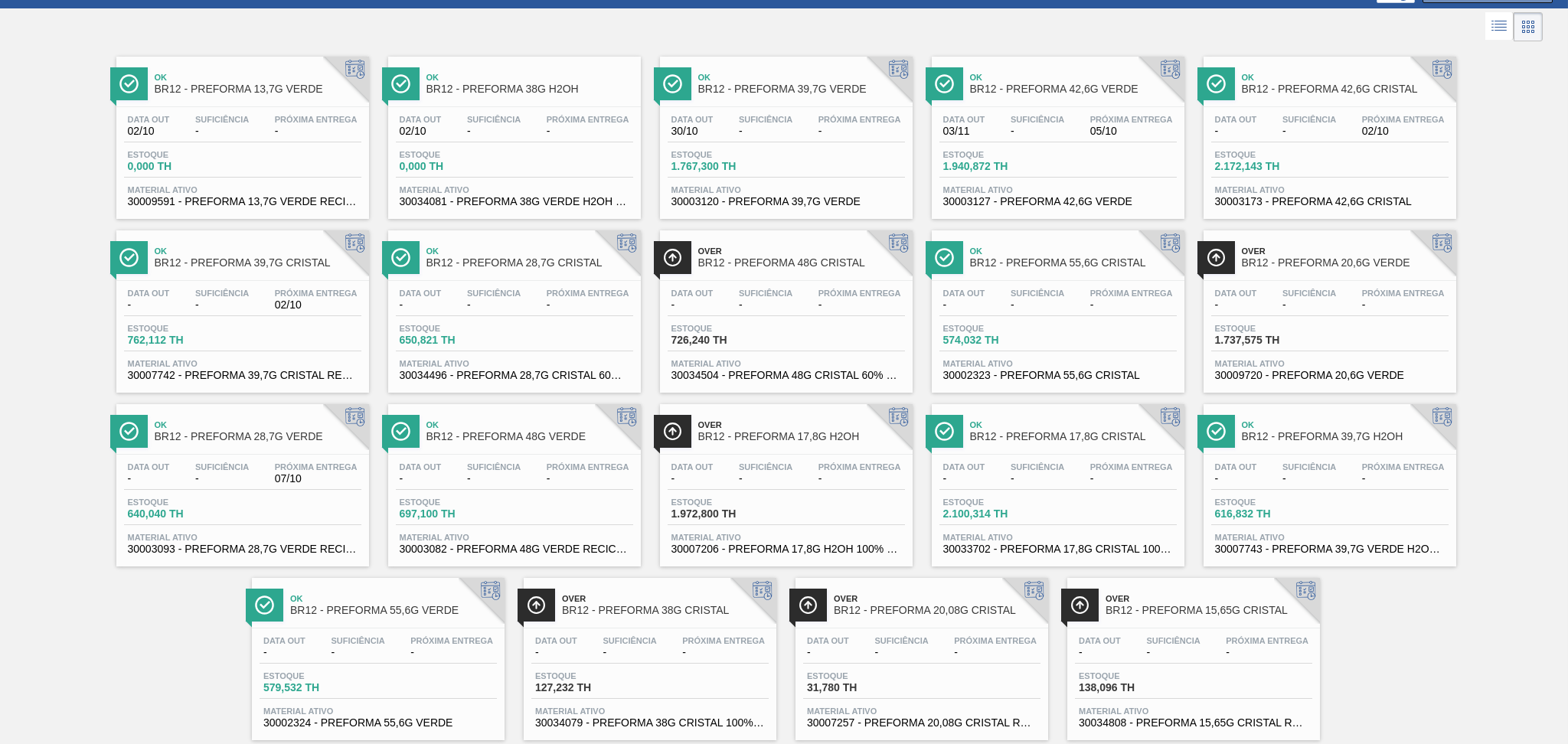
scroll to position [100, 0]
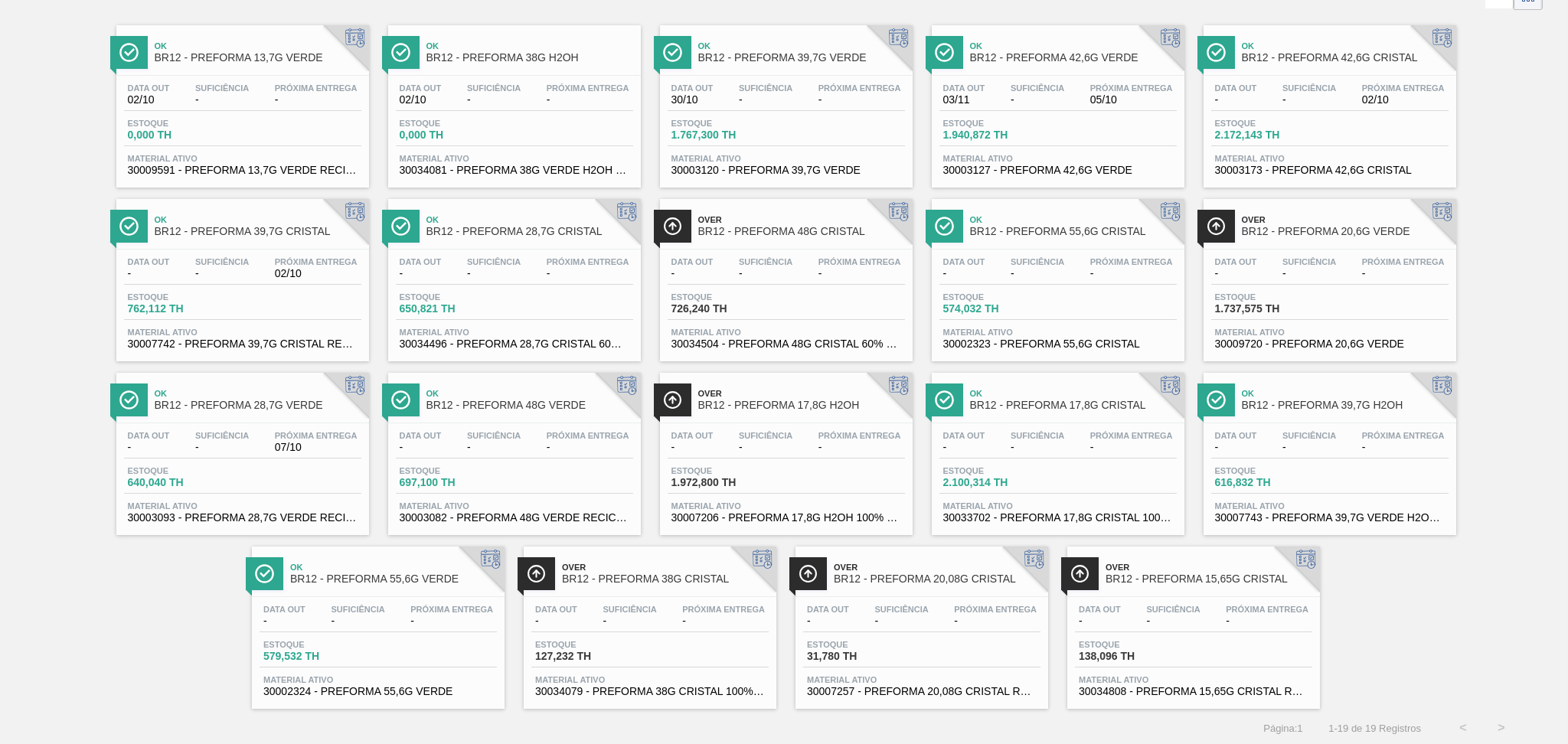
click at [295, 299] on div "Estoque 762,112 TH" at bounding box center [242, 306] width 237 height 28
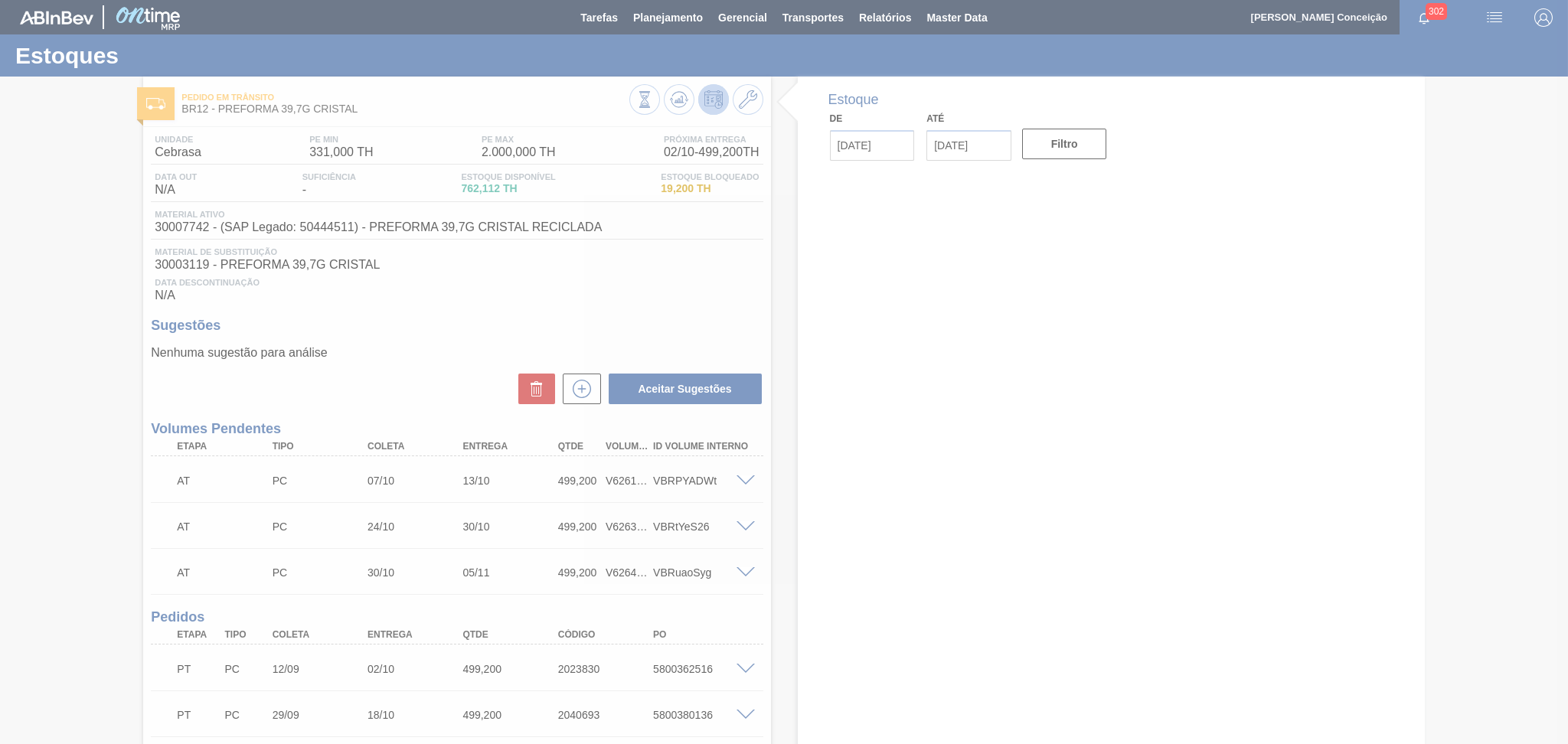
click at [694, 311] on div at bounding box center [784, 372] width 1568 height 744
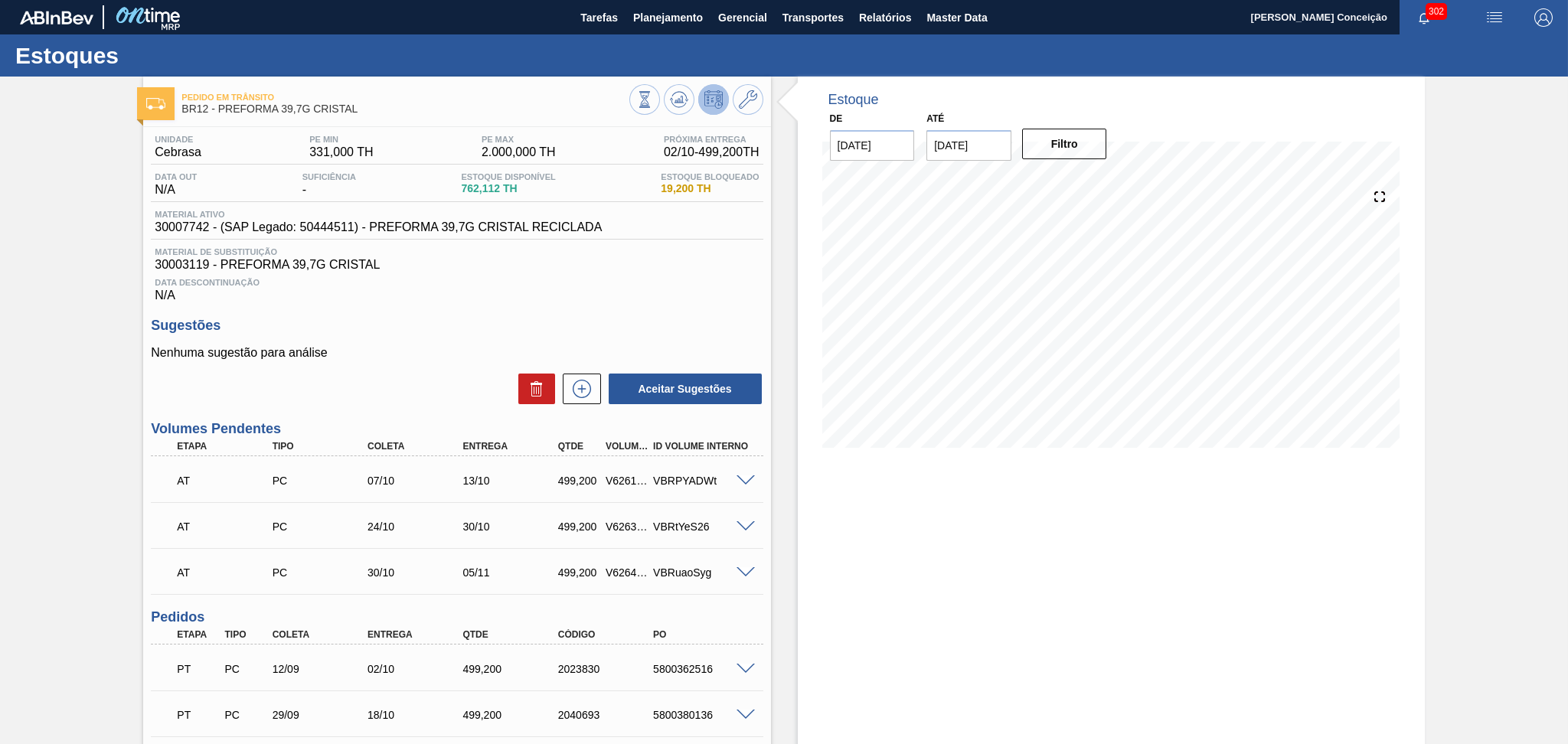
scroll to position [207, 0]
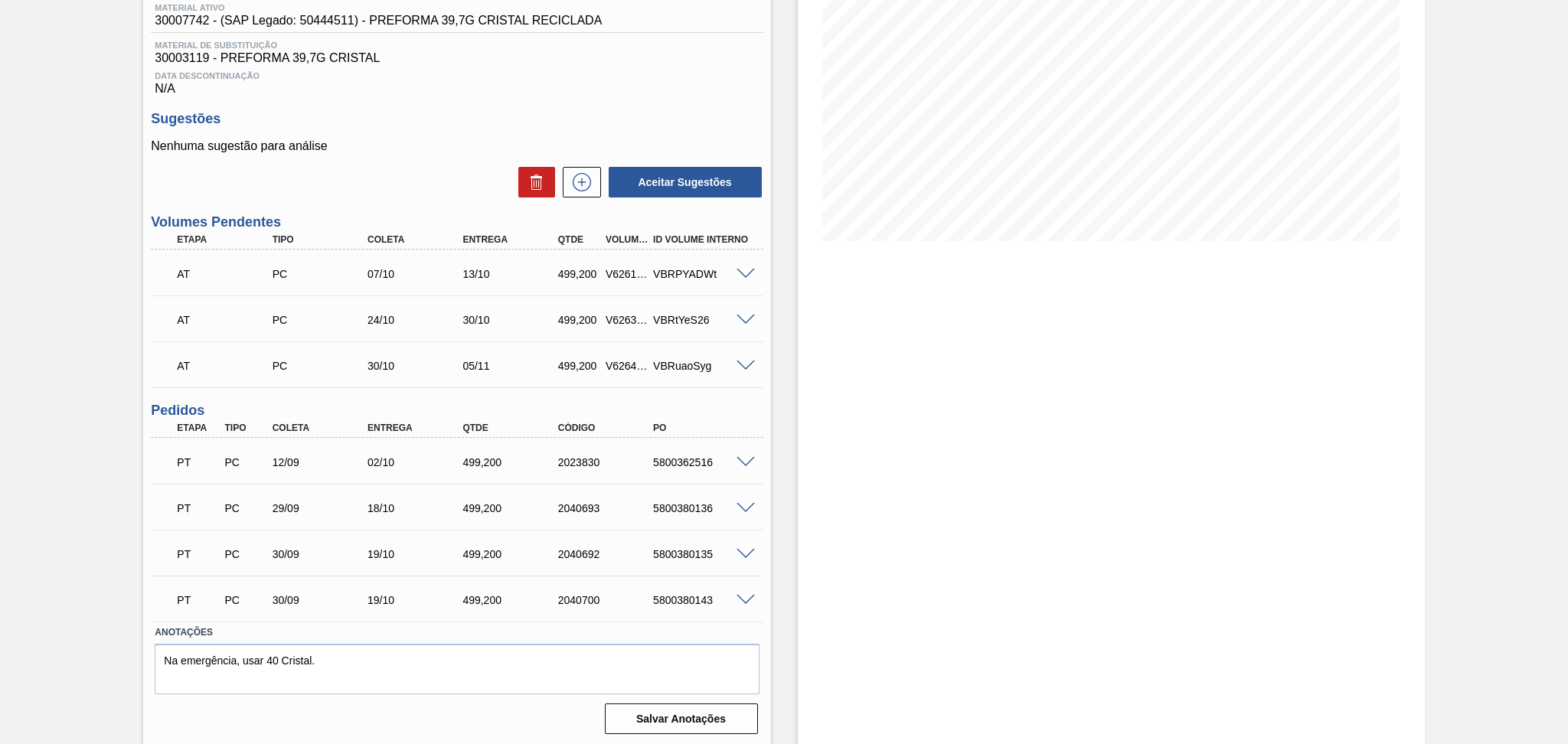
click at [681, 458] on div "5800362516" at bounding box center [703, 462] width 108 height 12
copy div "5800362516"
click at [697, 459] on div "5800362516" at bounding box center [703, 462] width 108 height 12
click at [696, 459] on div "5800362516" at bounding box center [703, 462] width 108 height 12
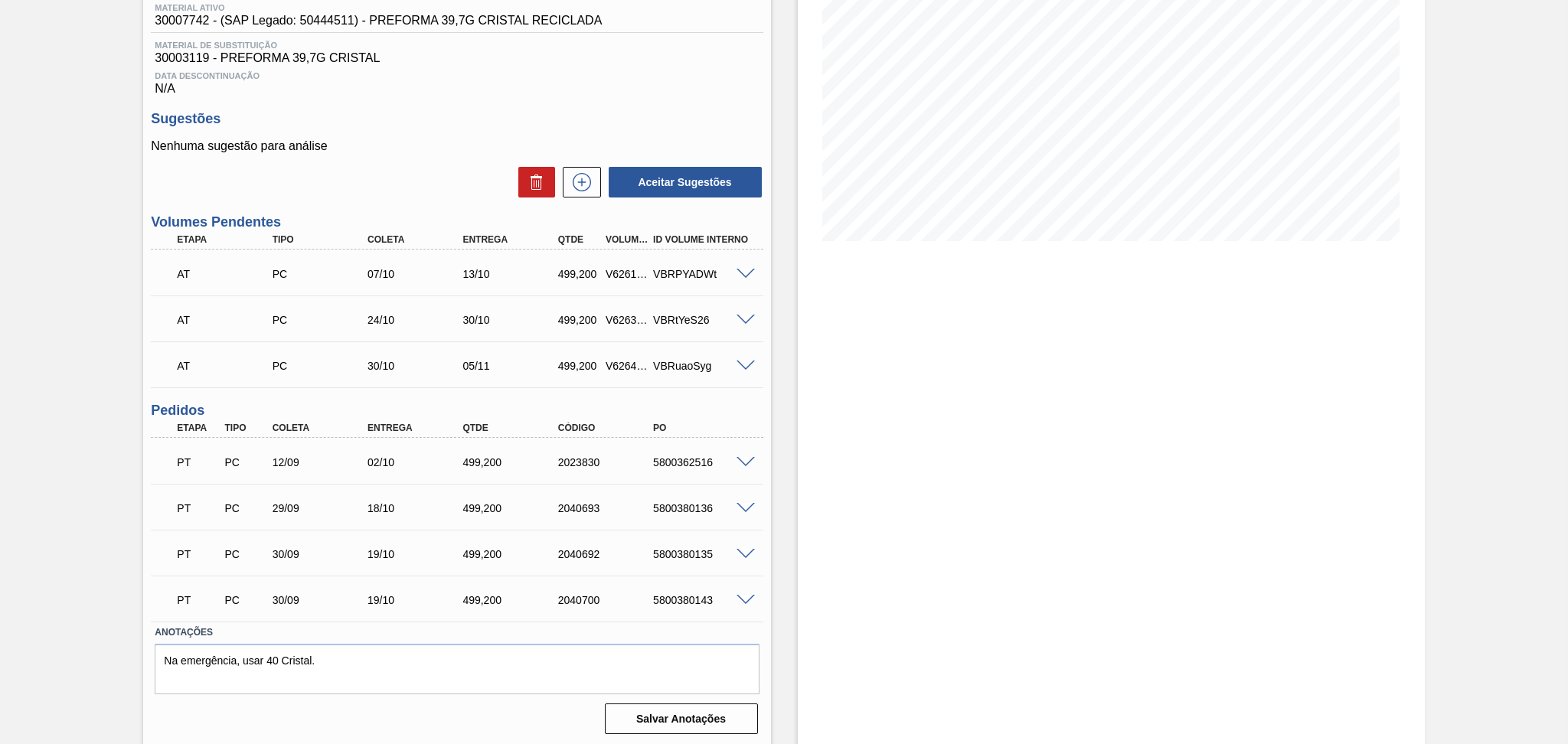
click at [681, 503] on div "5800380136" at bounding box center [703, 508] width 108 height 12
copy div "5800380136"
click at [680, 554] on div "5800380135" at bounding box center [703, 554] width 108 height 12
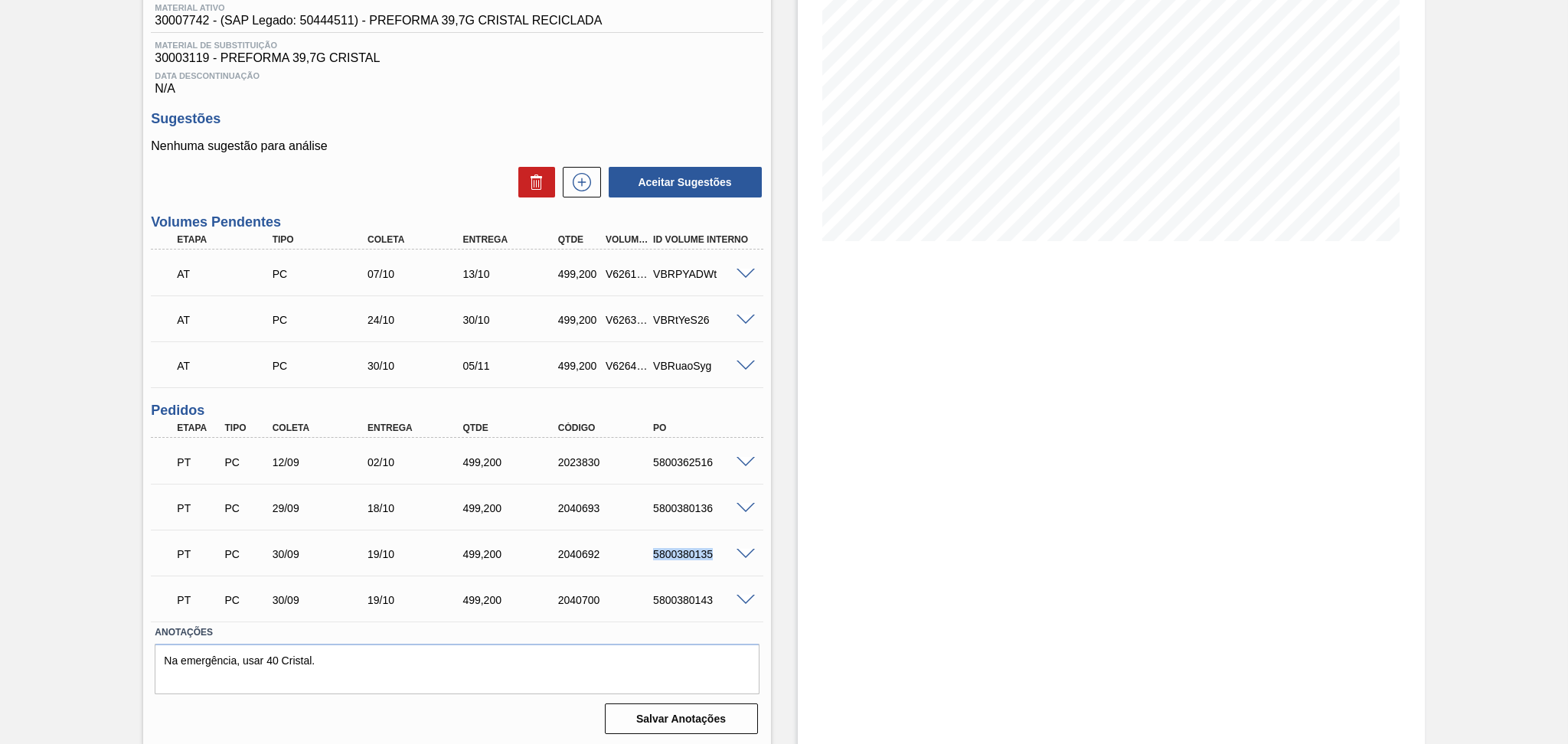
copy div "5800380135"
click at [684, 601] on div "5800380143" at bounding box center [703, 600] width 108 height 12
copy div "5800380143"
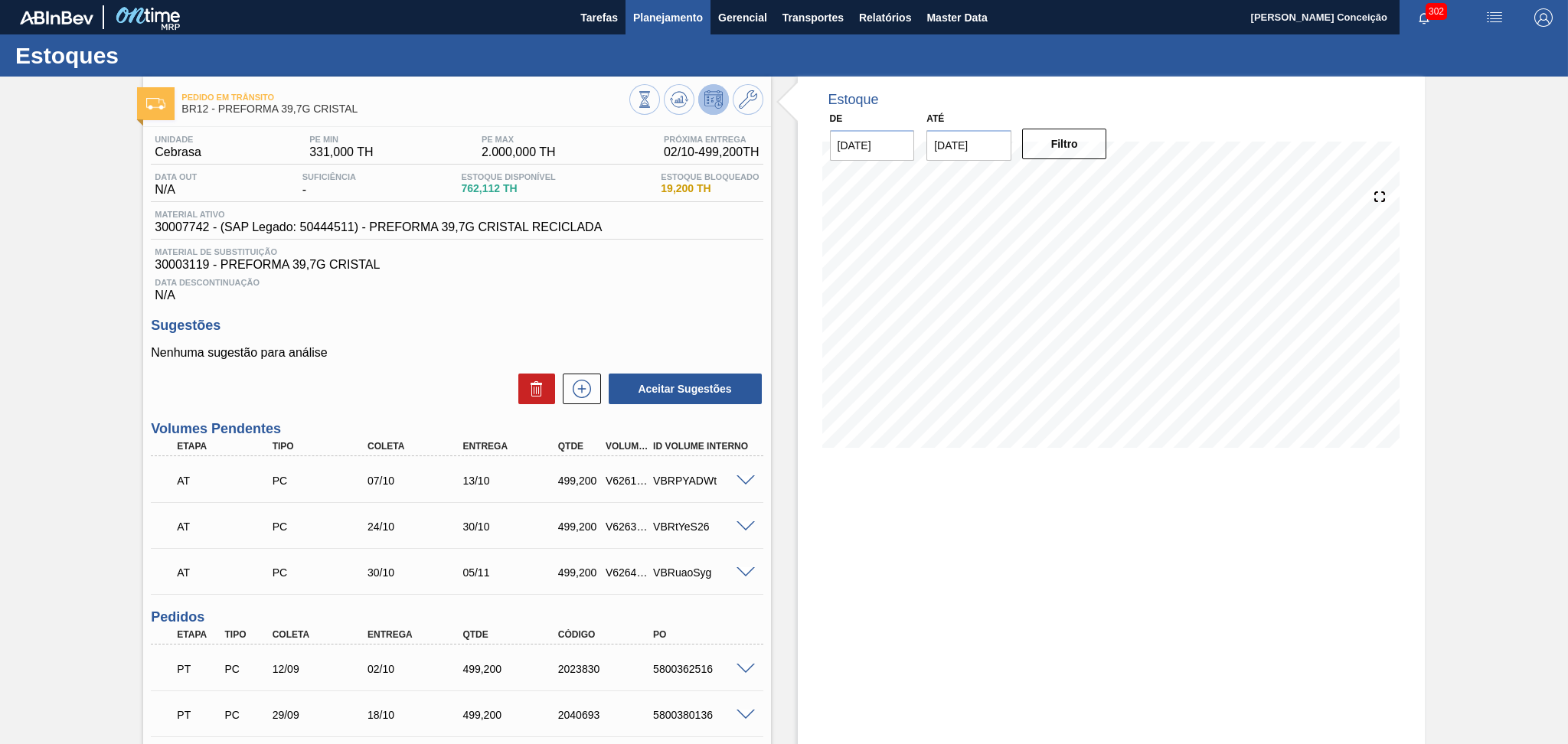
click at [677, 28] on button "Planejamento" at bounding box center [668, 17] width 85 height 34
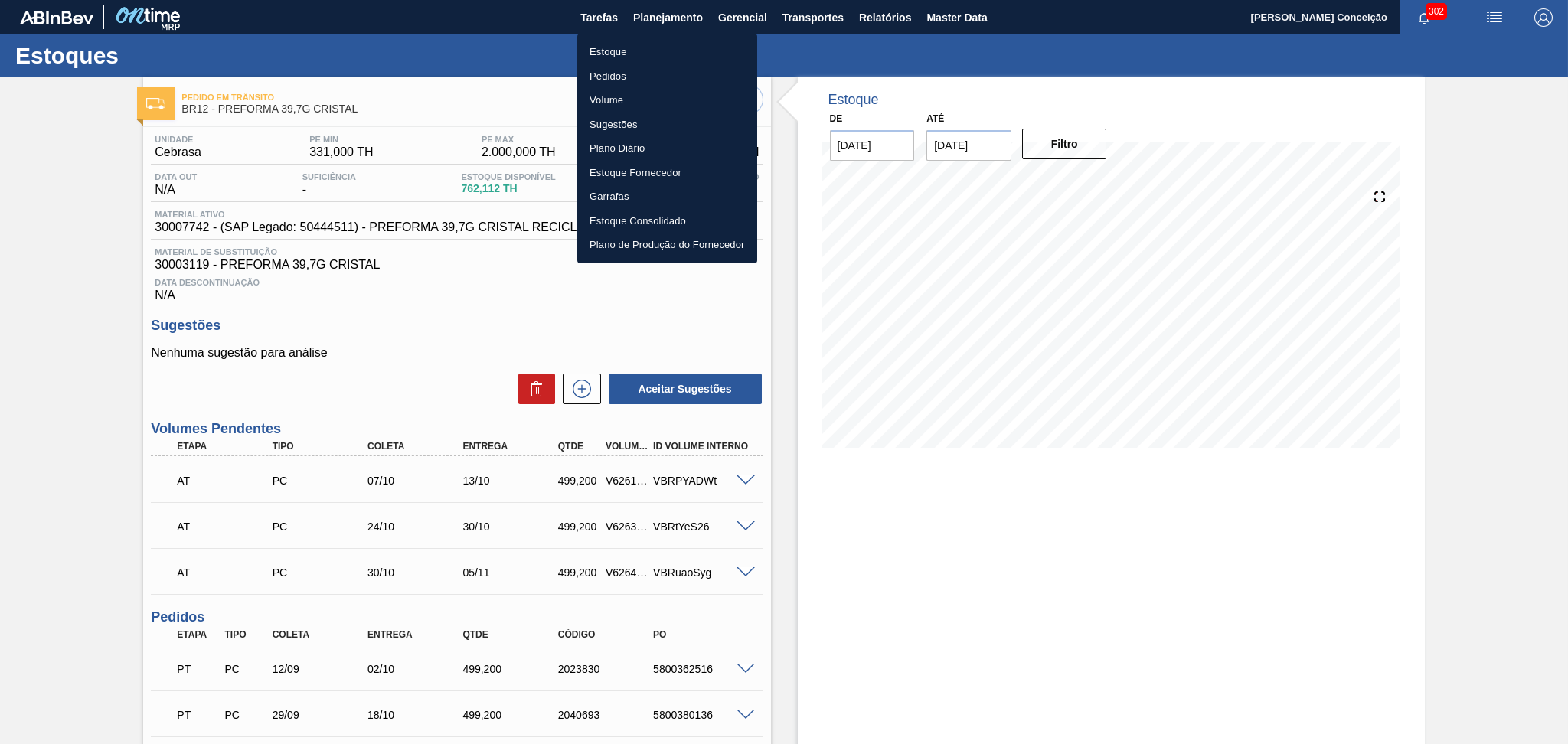
click at [629, 45] on li "Estoque" at bounding box center [667, 52] width 180 height 25
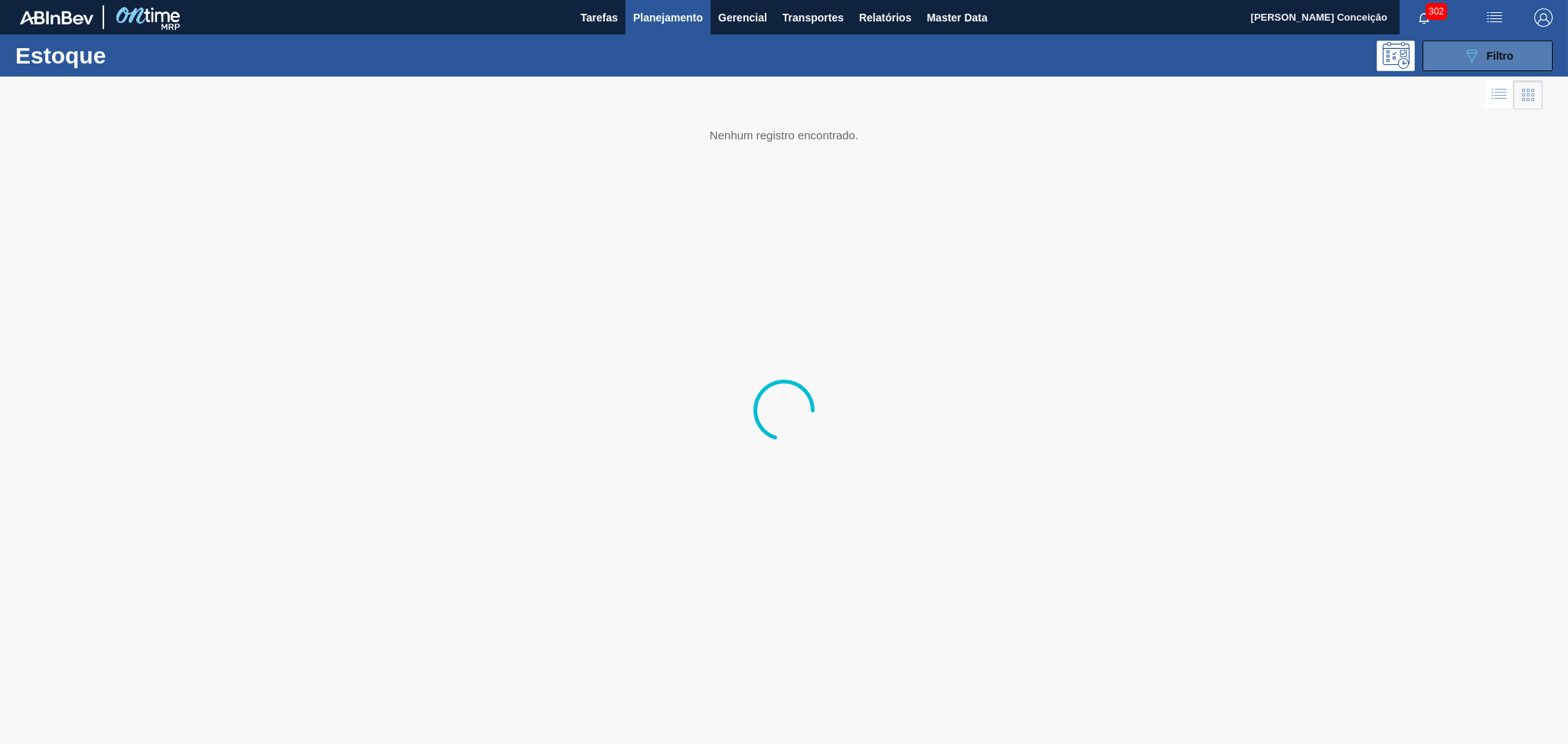
click at [1499, 66] on button "089F7B8B-B2A5-4AFE-B5C0-19BA573D28AC Filtro" at bounding box center [1488, 56] width 131 height 30
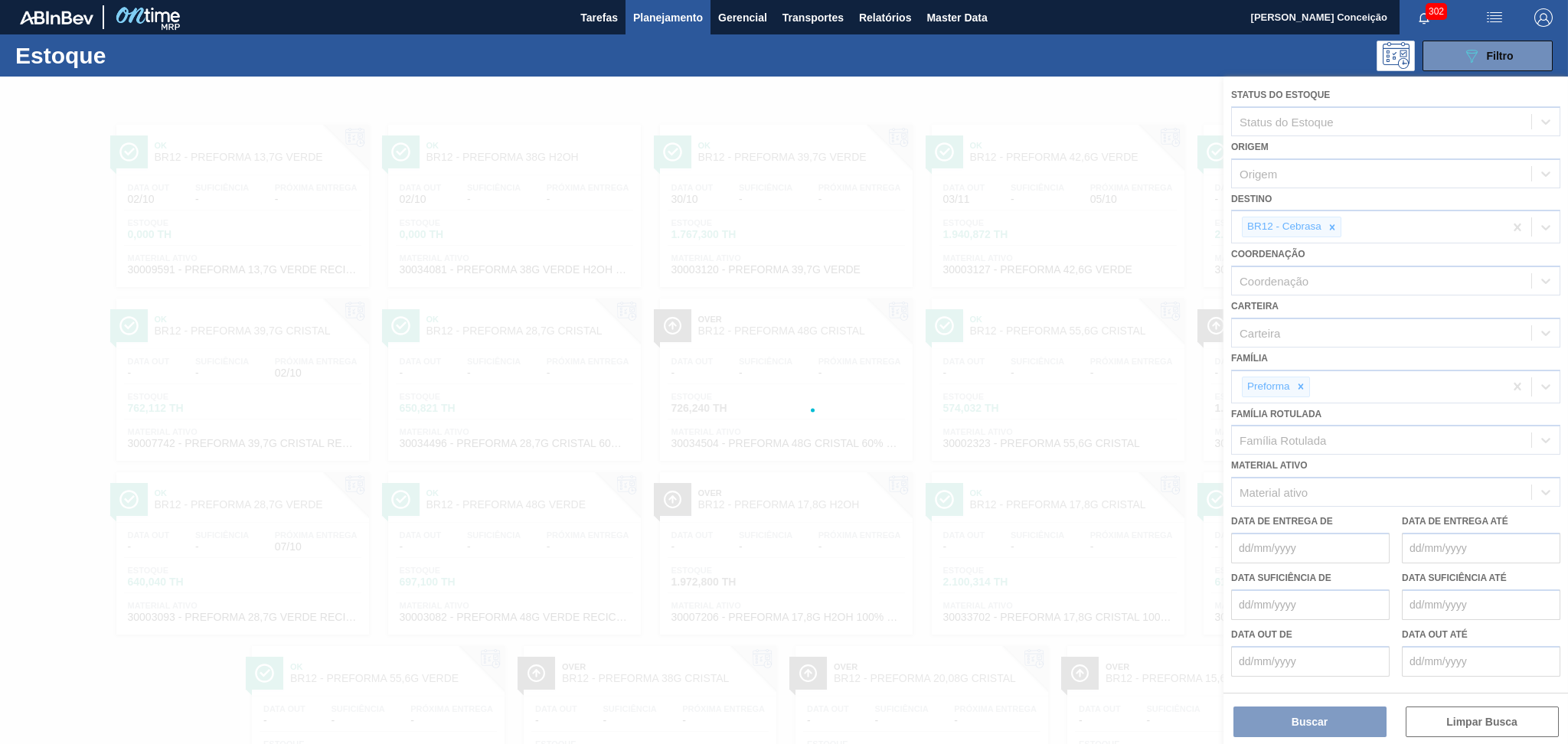
click at [1337, 221] on div at bounding box center [784, 410] width 1568 height 668
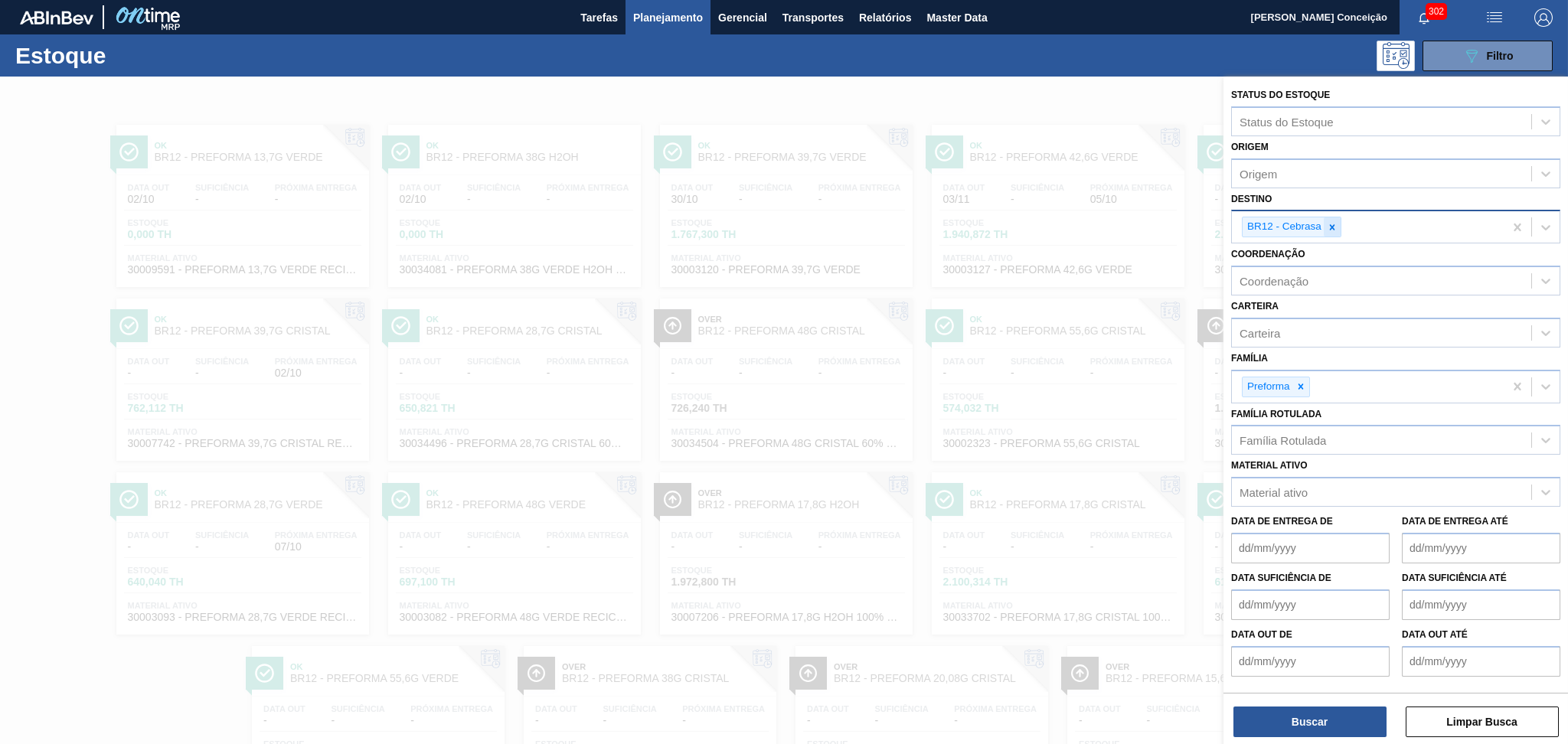
click at [1334, 225] on icon at bounding box center [1332, 227] width 10 height 10
click at [1287, 434] on div "Família Rotulada" at bounding box center [1283, 437] width 87 height 13
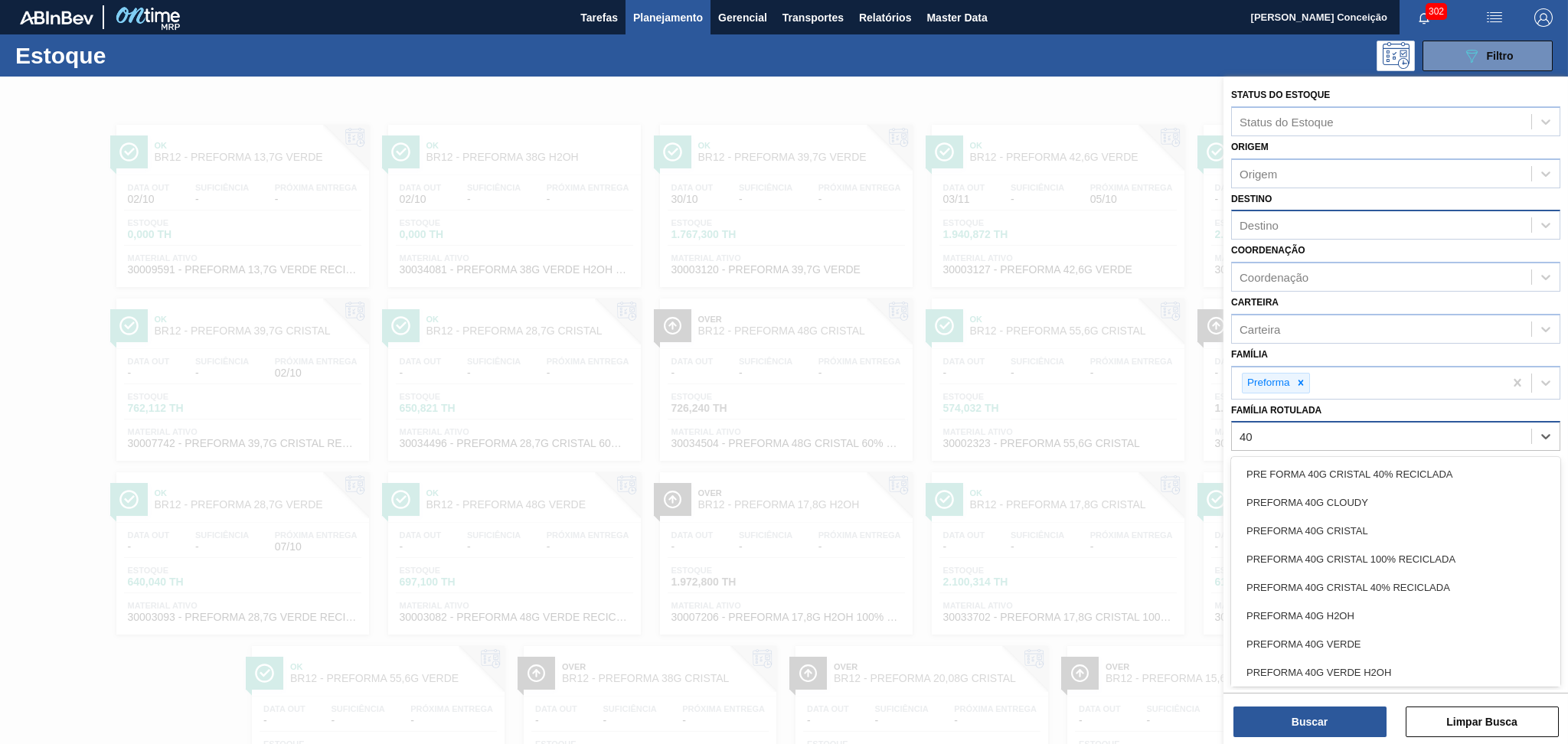
type Rotulada "40g"
click at [1342, 530] on div "PREFORMA 40G CRISTAL" at bounding box center [1397, 532] width 330 height 29
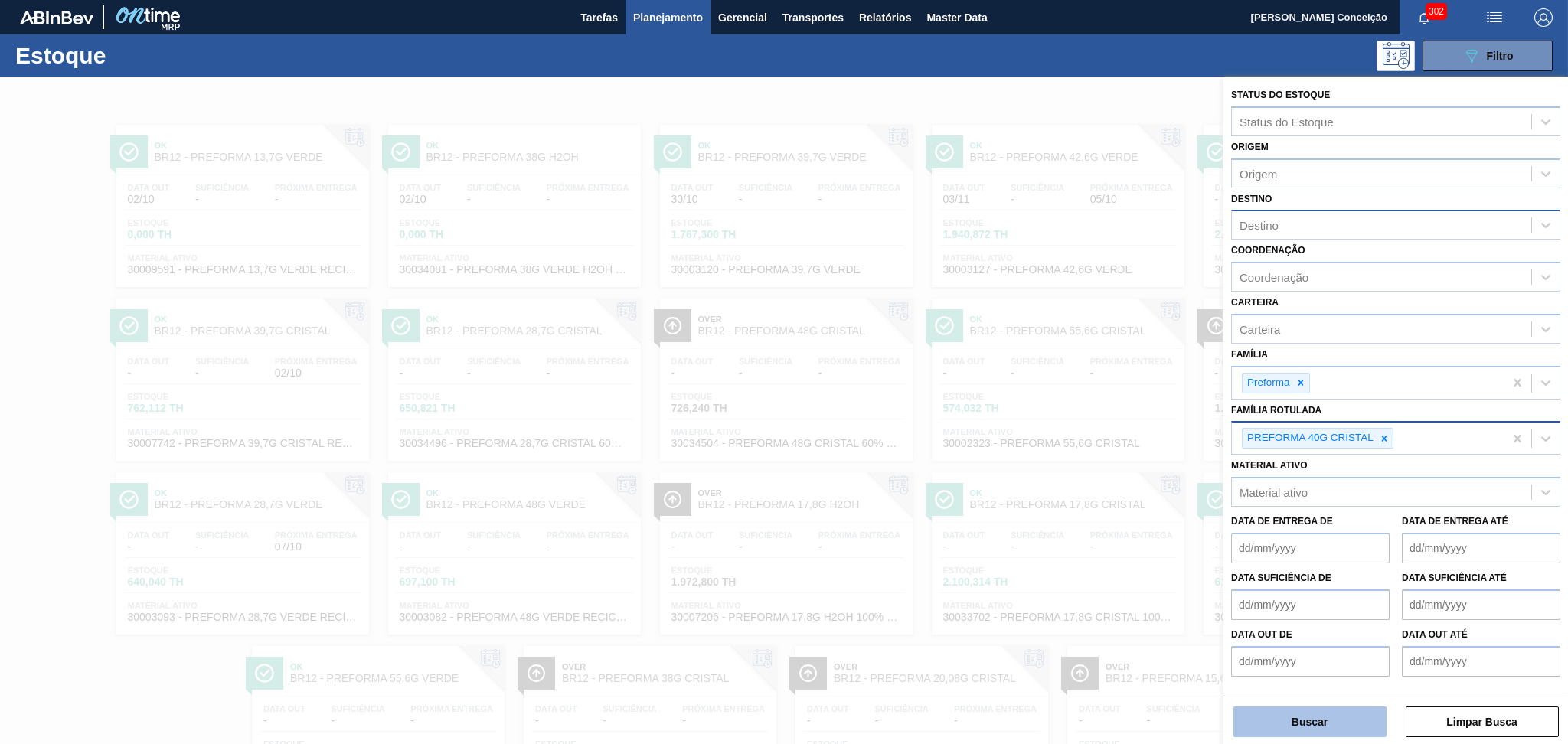
click at [1297, 716] on button "Buscar" at bounding box center [1310, 722] width 153 height 30
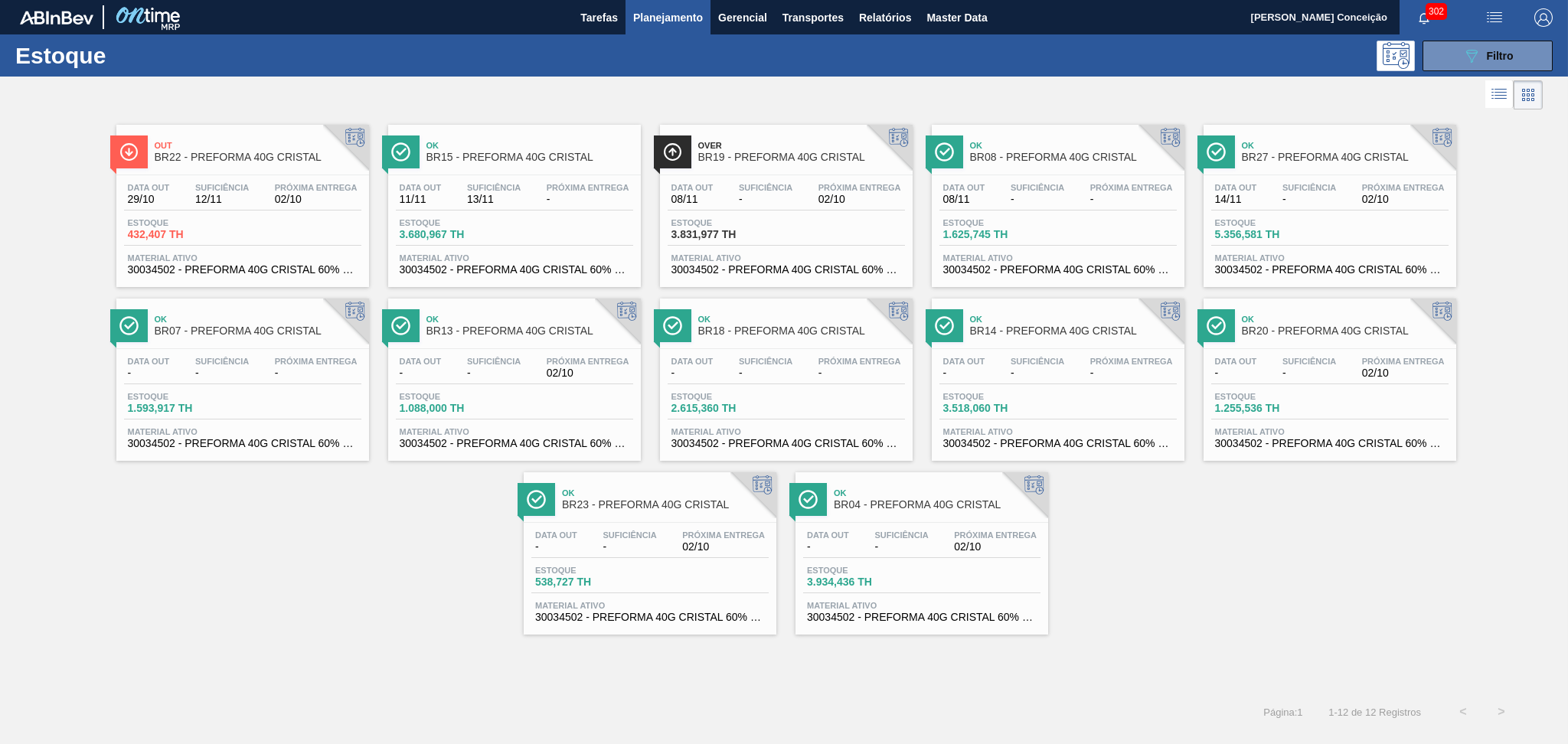
click at [326, 658] on div "Out BR22 - PREFORMA 40G CRISTAL Data out 29/10 Suficiência 12/11 Próxima Entreg…" at bounding box center [784, 403] width 1568 height 580
click at [188, 174] on div at bounding box center [242, 174] width 228 height 1
click at [322, 626] on div "Out BR22 - PREFORMA 40G CRISTAL Data out 29/10 Suficiência 12/11 Próxima Entreg…" at bounding box center [784, 373] width 1568 height 521
click at [218, 202] on span "12/11" at bounding box center [222, 199] width 53 height 11
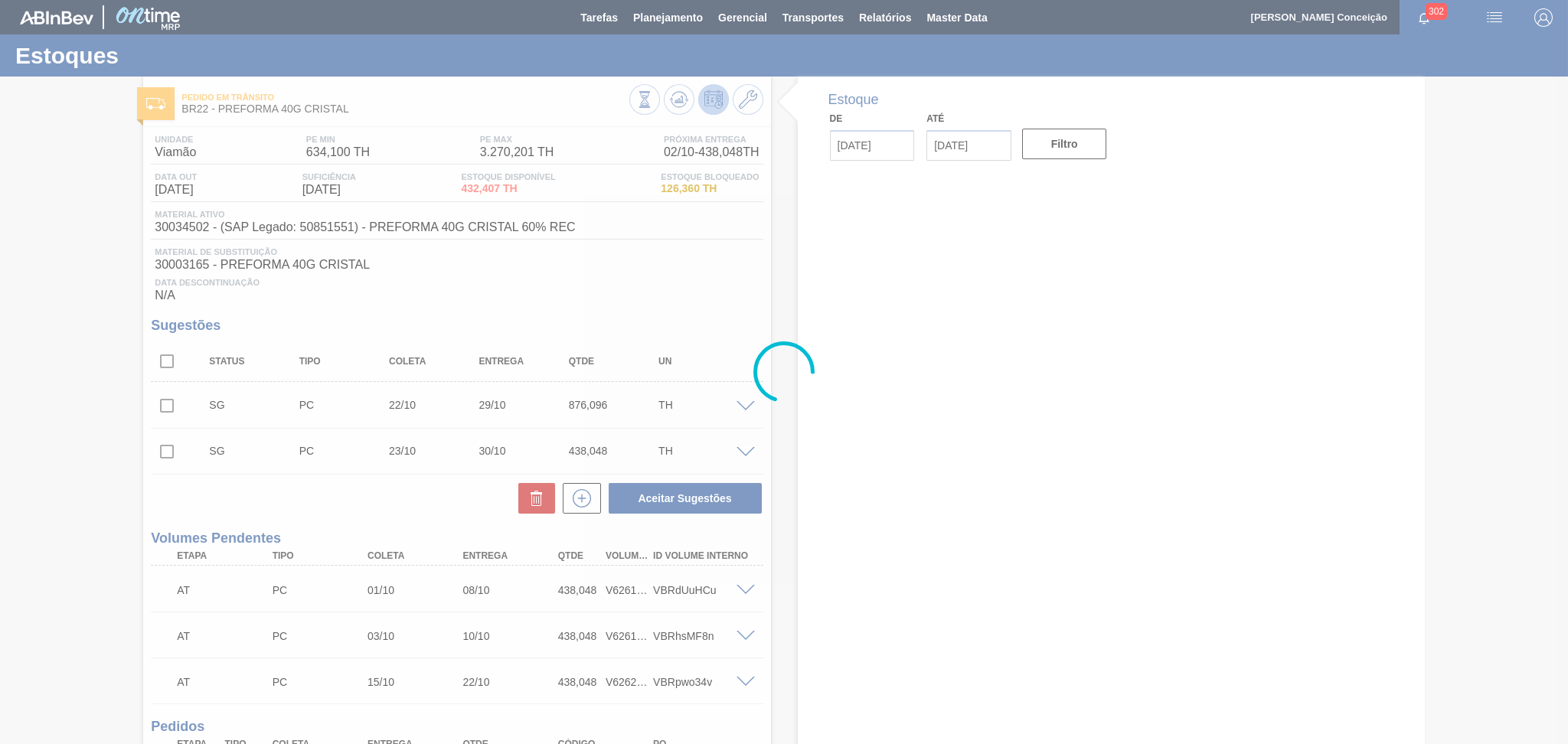
click at [546, 303] on div at bounding box center [784, 372] width 1568 height 744
click at [666, 318] on div at bounding box center [784, 372] width 1568 height 744
click at [720, 316] on div "Unidade Viamão PE MIN 634,100 TH PE MAX 3.270,201 TH Próxima Entrega 02/10 - 43…" at bounding box center [456, 545] width 627 height 837
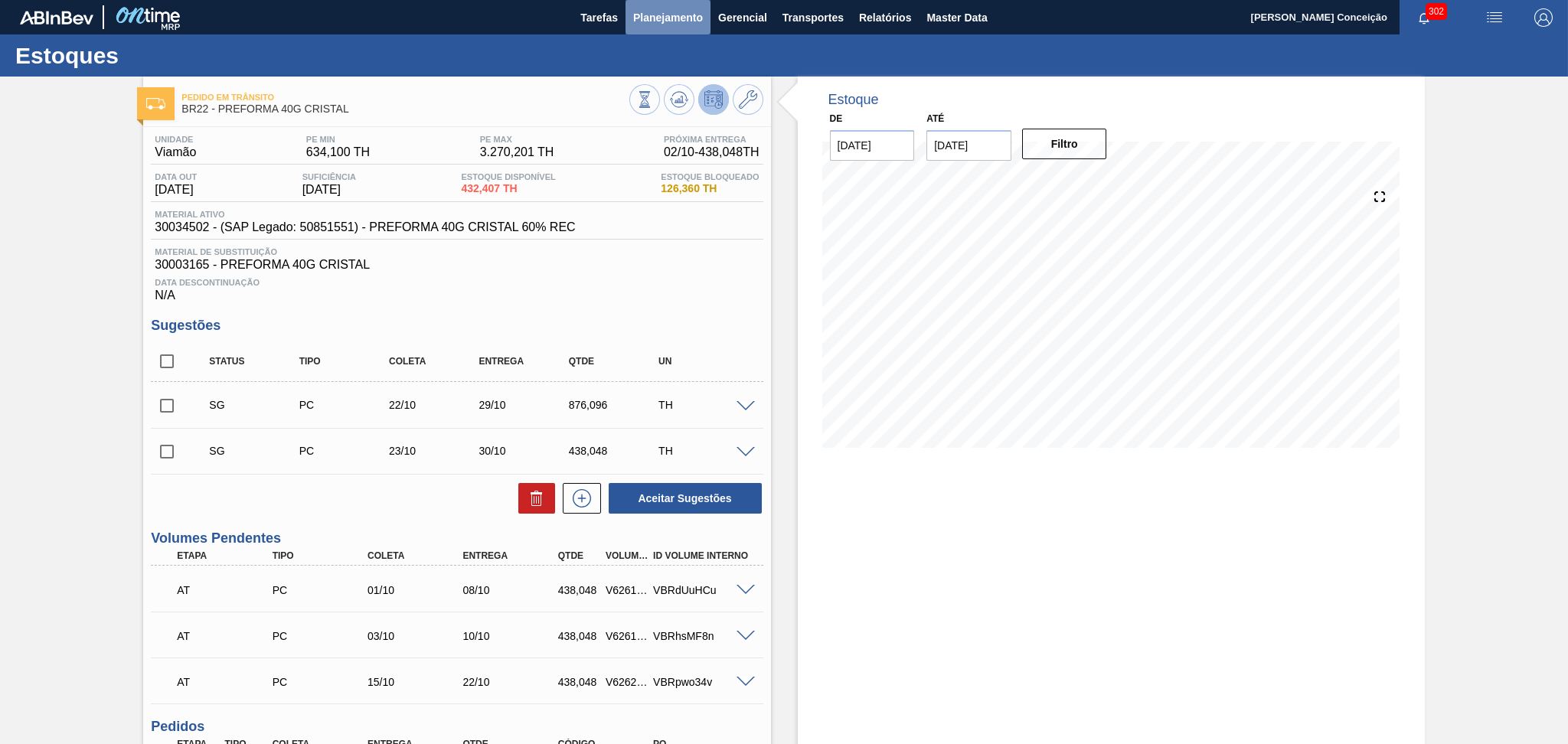
click at [677, 19] on span "Planejamento" at bounding box center [668, 17] width 70 height 18
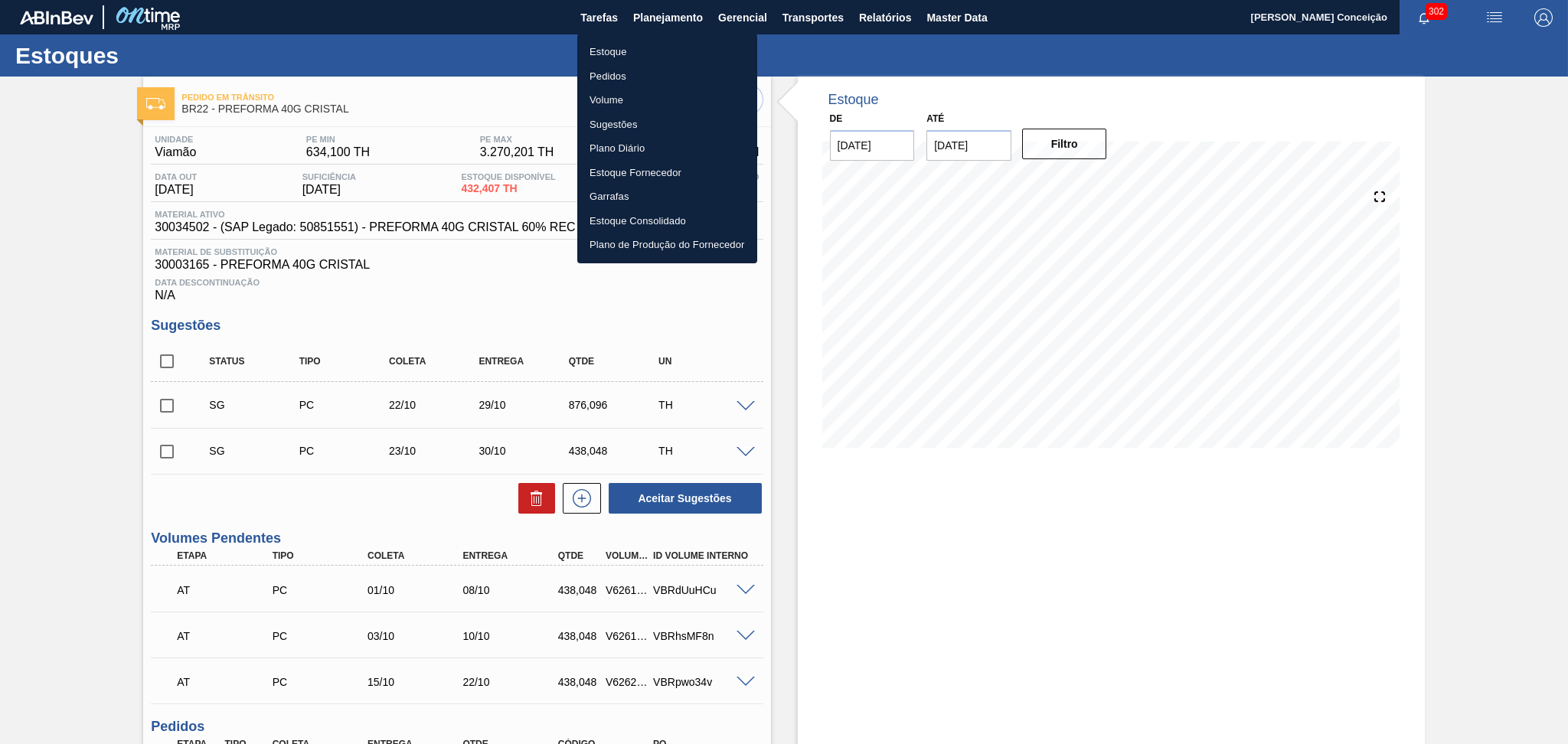
click at [626, 44] on li "Estoque" at bounding box center [667, 52] width 180 height 25
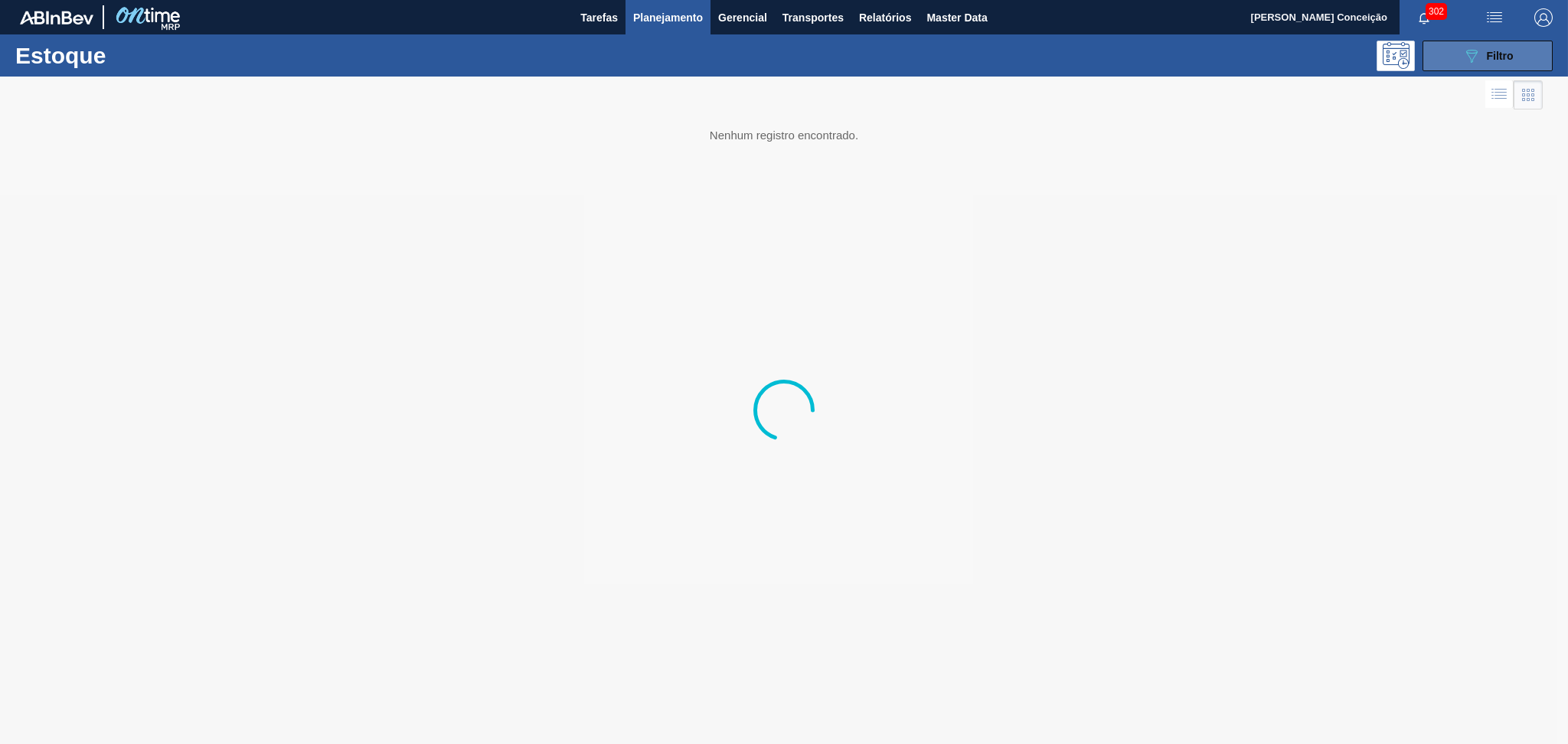
click at [1499, 51] on span "Filtro" at bounding box center [1500, 55] width 27 height 12
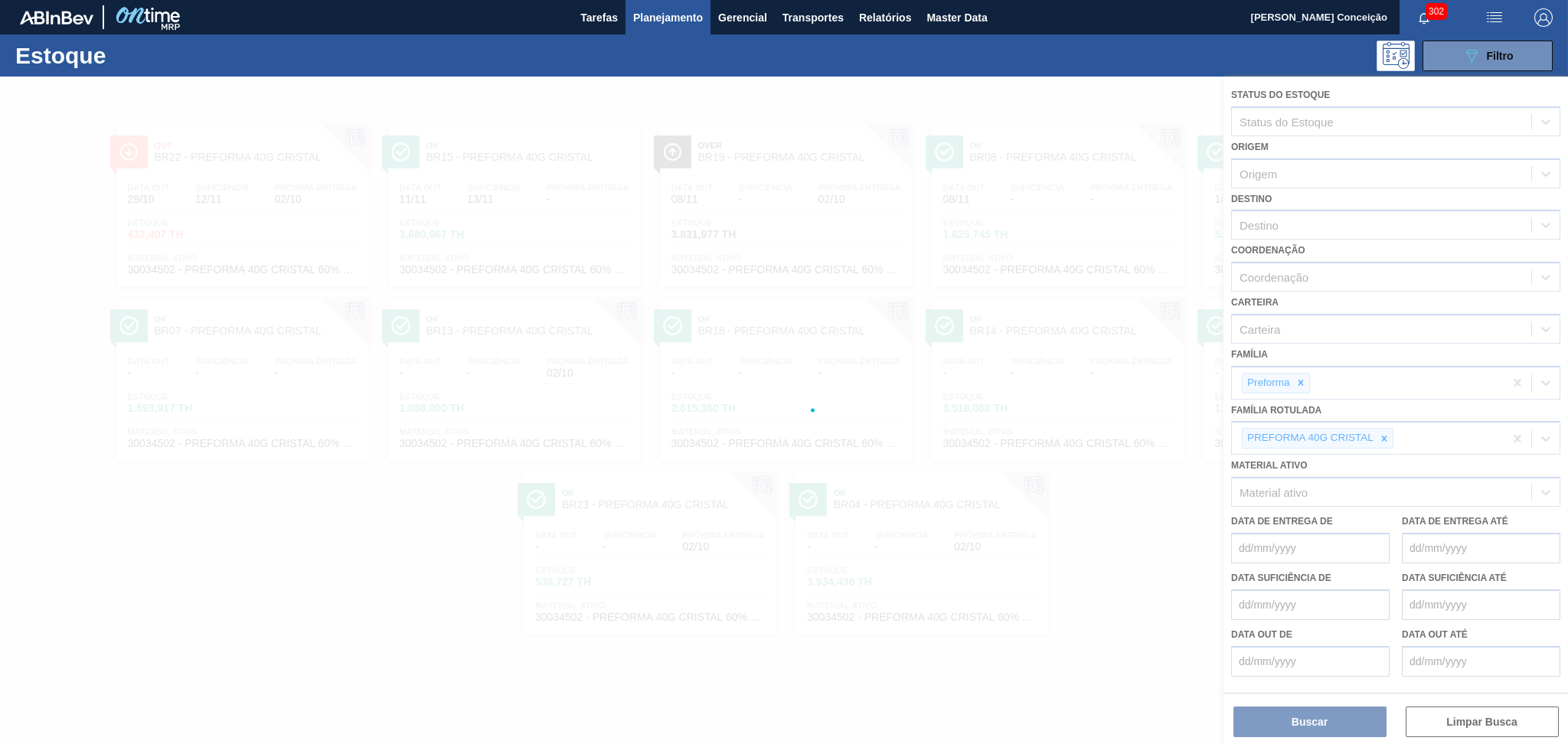
click at [1256, 227] on div at bounding box center [784, 410] width 1568 height 668
click at [1296, 218] on div at bounding box center [784, 410] width 1568 height 668
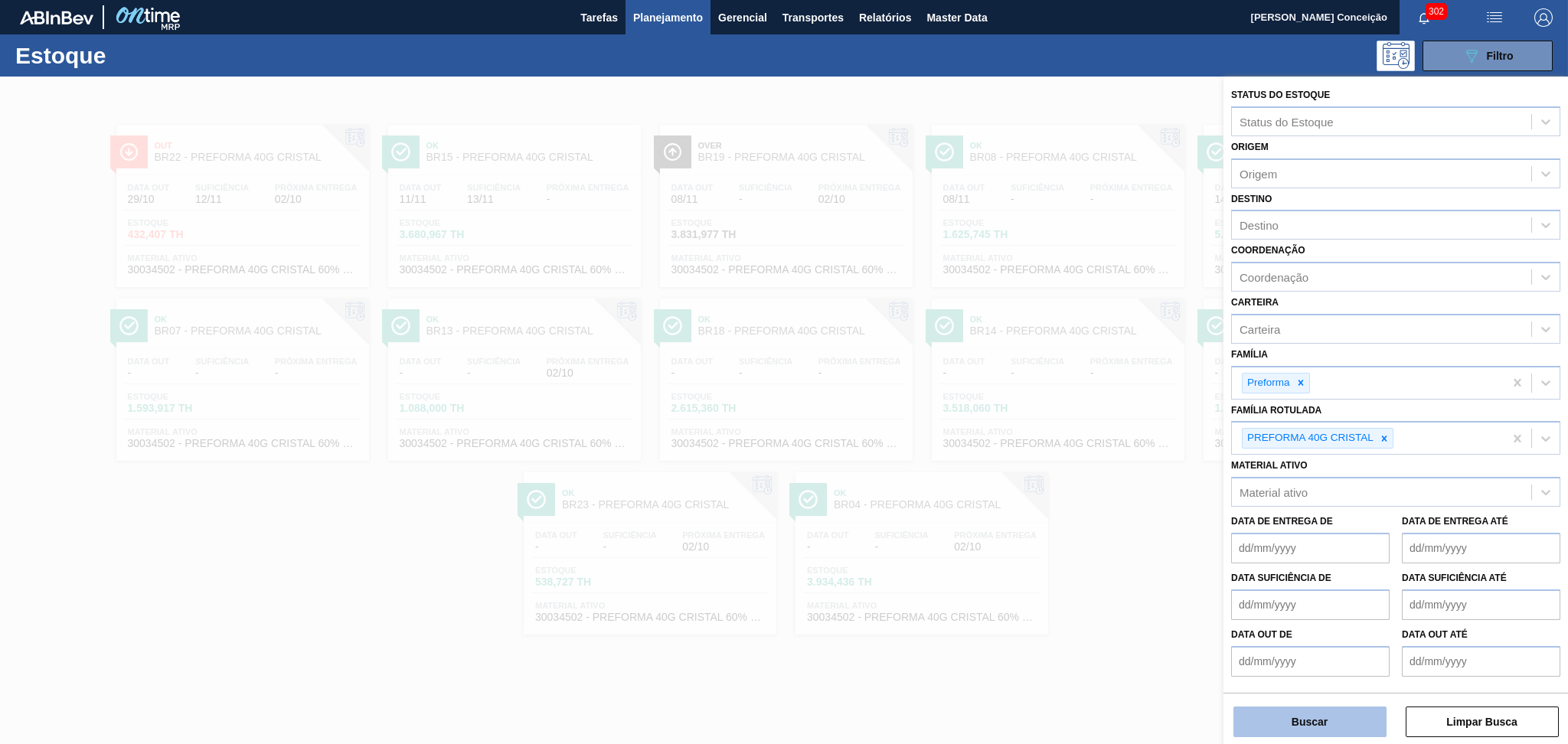
click at [1321, 722] on button "Buscar" at bounding box center [1310, 722] width 153 height 30
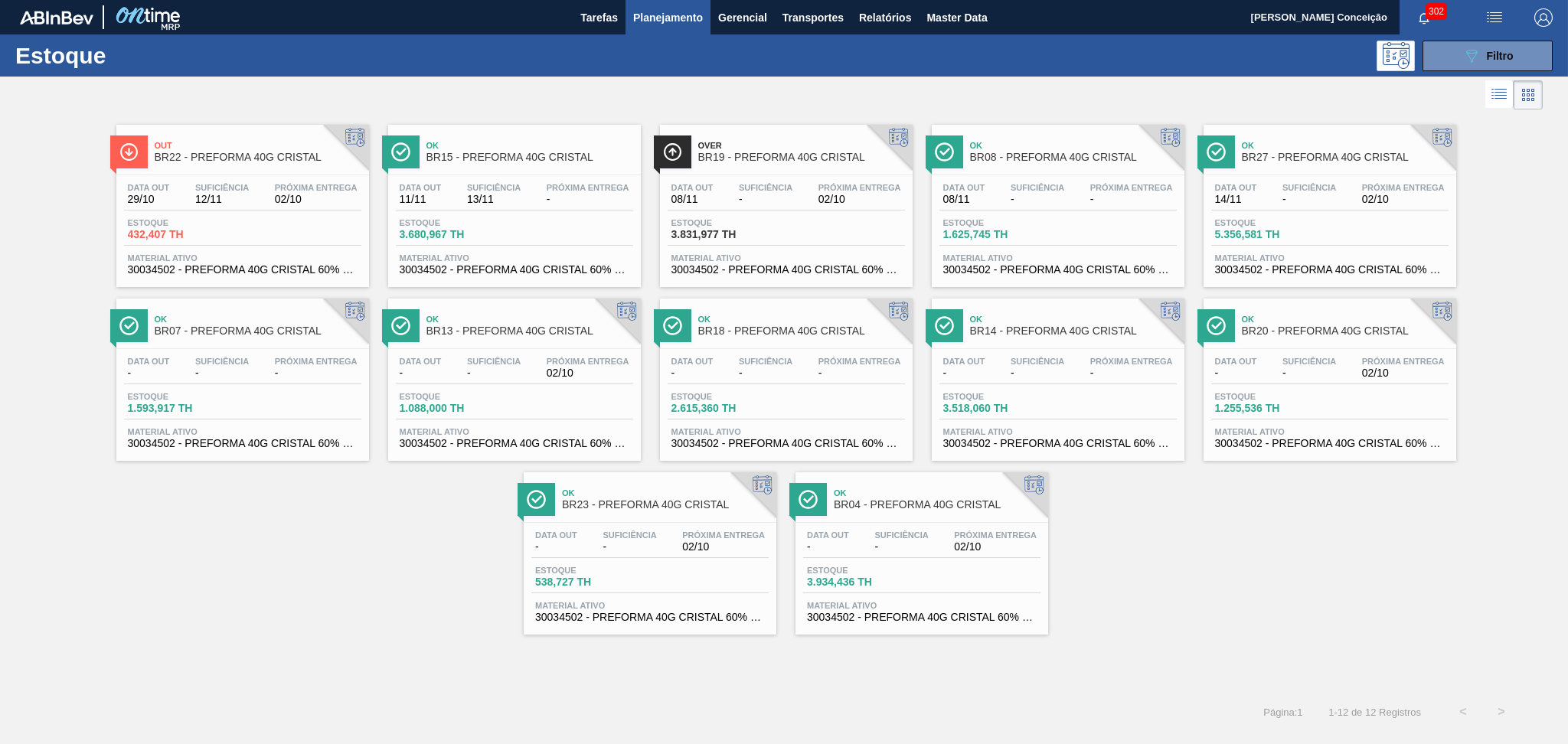
click at [1247, 579] on div "Out BR22 - PREFORMA 40G CRISTAL Data out 29/10 Suficiência 12/11 Próxima Entreg…" at bounding box center [784, 373] width 1568 height 521
click at [1302, 333] on span "BR20 - PREFORMA 40G CRISTAL" at bounding box center [1345, 332] width 207 height 11
click at [321, 514] on div "Out BR22 - PREFORMA 40G CRISTAL Data out 29/10 Suficiência 12/11 Próxima Entreg…" at bounding box center [784, 373] width 1568 height 521
click at [266, 388] on div "Data out - Suficiência - Próxima Entrega - Estoque 1.593,917 TH Material ativo …" at bounding box center [242, 401] width 252 height 104
click at [571, 334] on span "BR13 - PREFORMA 40G CRISTAL" at bounding box center [530, 332] width 207 height 11
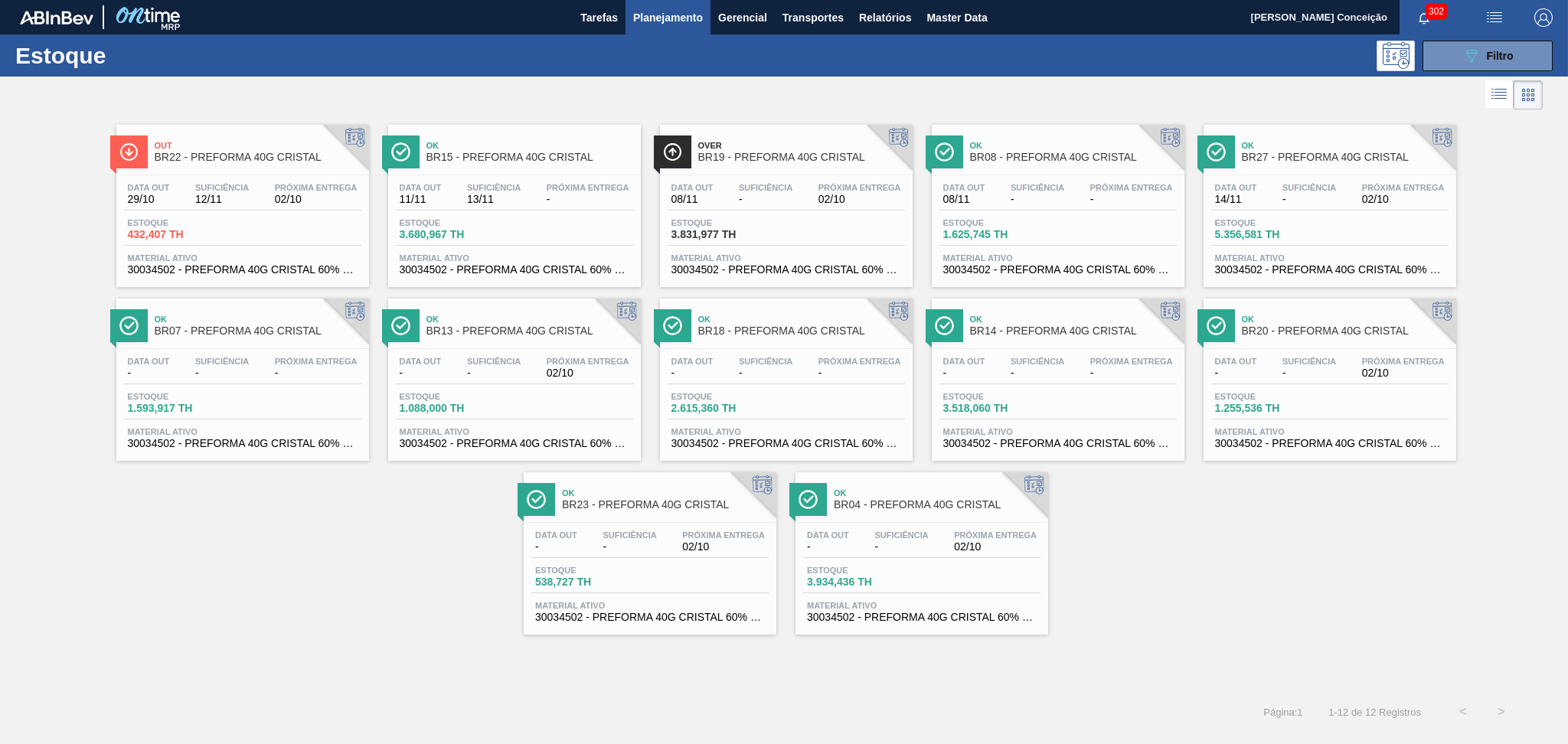
click at [560, 407] on div "Estoque 1.088,000 TH" at bounding box center [514, 406] width 237 height 28
click at [271, 654] on div "Out BR22 - PREFORMA 40G CRISTAL Data out 29/10 Suficiência 12/11 Próxima Entreg…" at bounding box center [784, 403] width 1568 height 580
click at [182, 175] on div "Data out 29/10 Suficiência 12/11 Próxima Entrega 02/10 Estoque 432,407 TH Mater…" at bounding box center [242, 227] width 252 height 104
click at [714, 197] on div "Data out 08/11" at bounding box center [693, 193] width 50 height 22
click at [568, 156] on span "BR15 - PREFORMA 40G CRISTAL" at bounding box center [530, 157] width 207 height 11
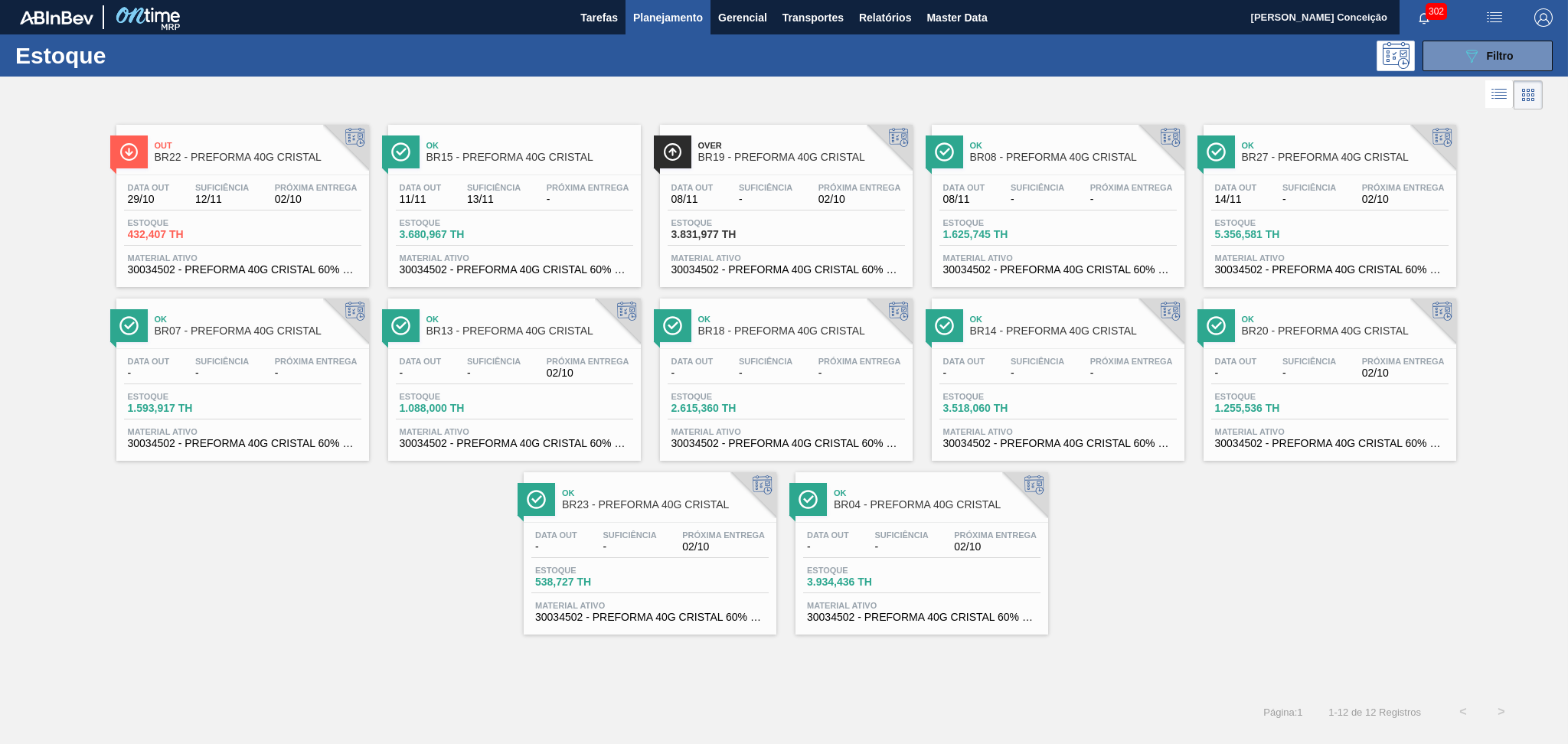
click at [646, 607] on span "Material ativo" at bounding box center [650, 606] width 230 height 10
click at [205, 186] on span "Suficiência" at bounding box center [222, 188] width 53 height 10
click at [1007, 366] on div "Suficiência -" at bounding box center [1037, 368] width 61 height 22
click at [260, 340] on div "Ok BR07 - PREFORMA 40G CRISTAL" at bounding box center [257, 326] width 207 height 34
click at [475, 87] on div at bounding box center [772, 94] width 1543 height 37
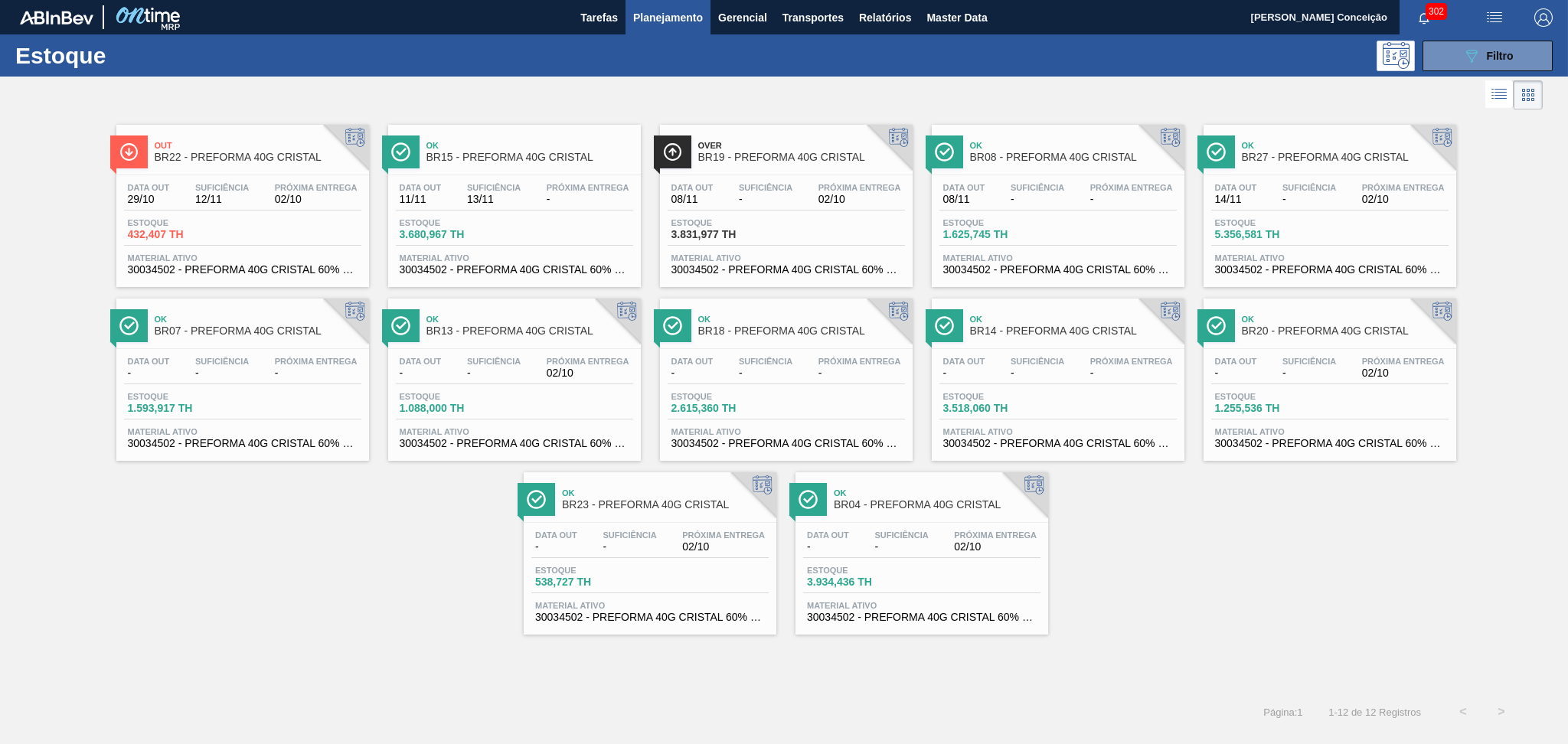
click at [257, 632] on div "Out BR22 - PREFORMA 40G CRISTAL Data out 29/10 Suficiência 12/11 Próxima Entreg…" at bounding box center [784, 373] width 1568 height 521
click at [225, 80] on div at bounding box center [772, 94] width 1543 height 37
click at [304, 657] on div "Out BR22 - PREFORMA 40G CRISTAL Data out 29/10 Suficiência 12/11 Próxima Entreg…" at bounding box center [784, 403] width 1568 height 580
click at [472, 95] on div at bounding box center [772, 94] width 1543 height 37
click at [1236, 525] on div "Out BR22 - PREFORMA 40G CRISTAL Data out 29/10 Suficiência 12/11 Próxima Entreg…" at bounding box center [784, 373] width 1568 height 521
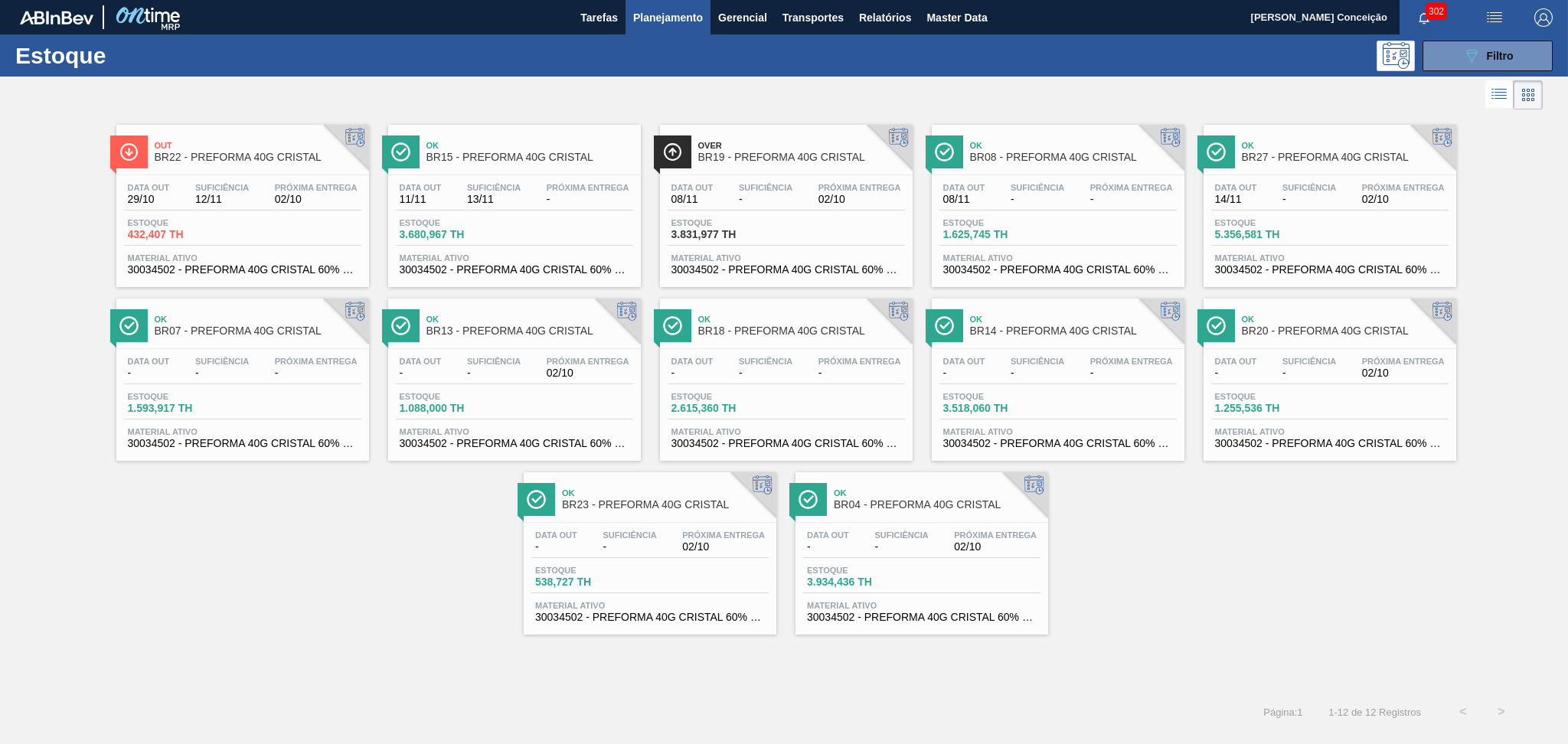
click at [818, 365] on span "Próxima Entrega" at bounding box center [859, 362] width 83 height 10
click at [205, 595] on div "Out BR22 - PREFORMA 40G CRISTAL Data out 29/10 Suficiência 12/11 Próxima Entreg…" at bounding box center [784, 373] width 1568 height 521
click at [258, 197] on div "Data out 29/10 Suficiência 12/11 Próxima Entrega 02/10" at bounding box center [242, 196] width 237 height 28
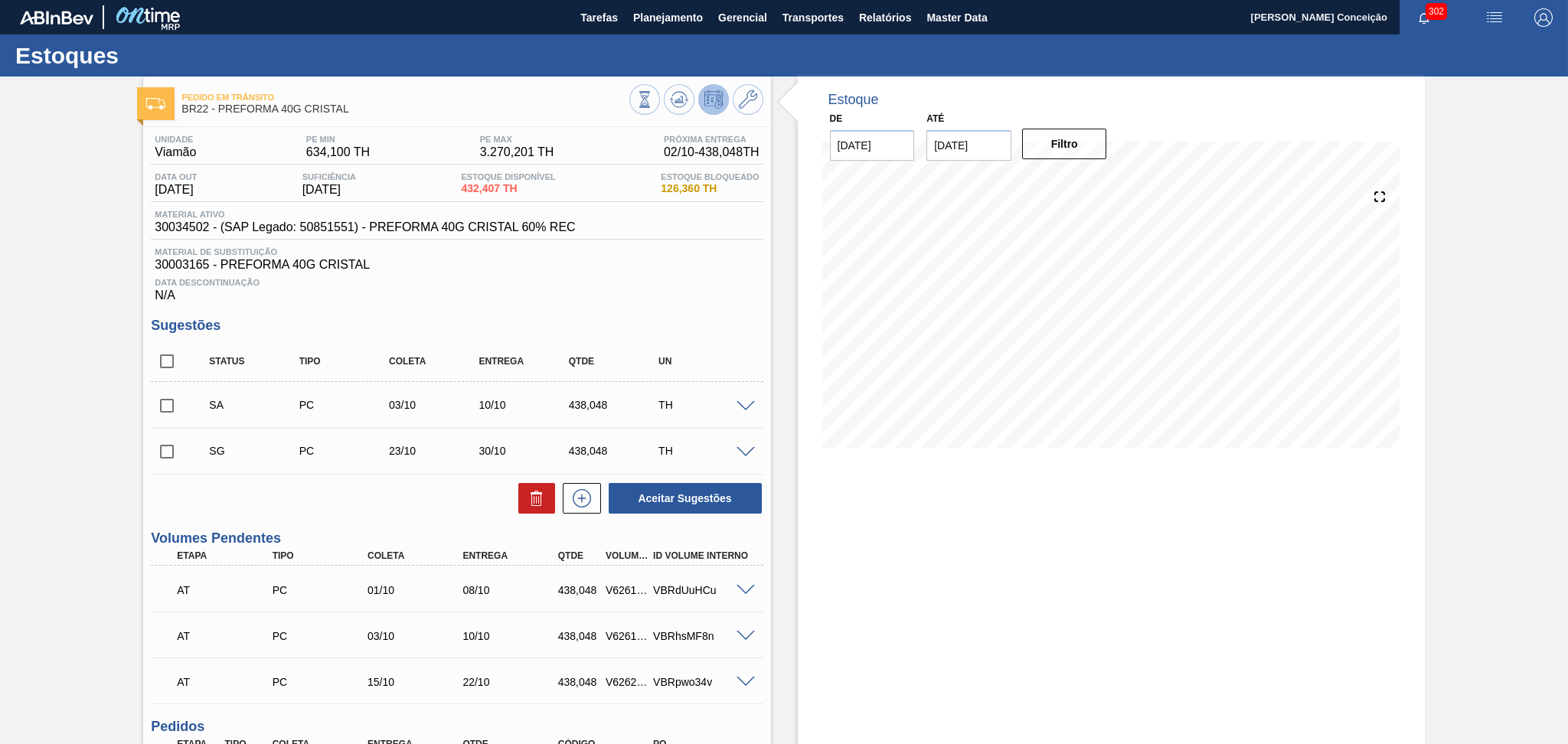
click at [631, 287] on div "Data Descontinuação N/A" at bounding box center [456, 287] width 612 height 30
click at [676, 252] on span "Material de Substituição" at bounding box center [456, 252] width 604 height 10
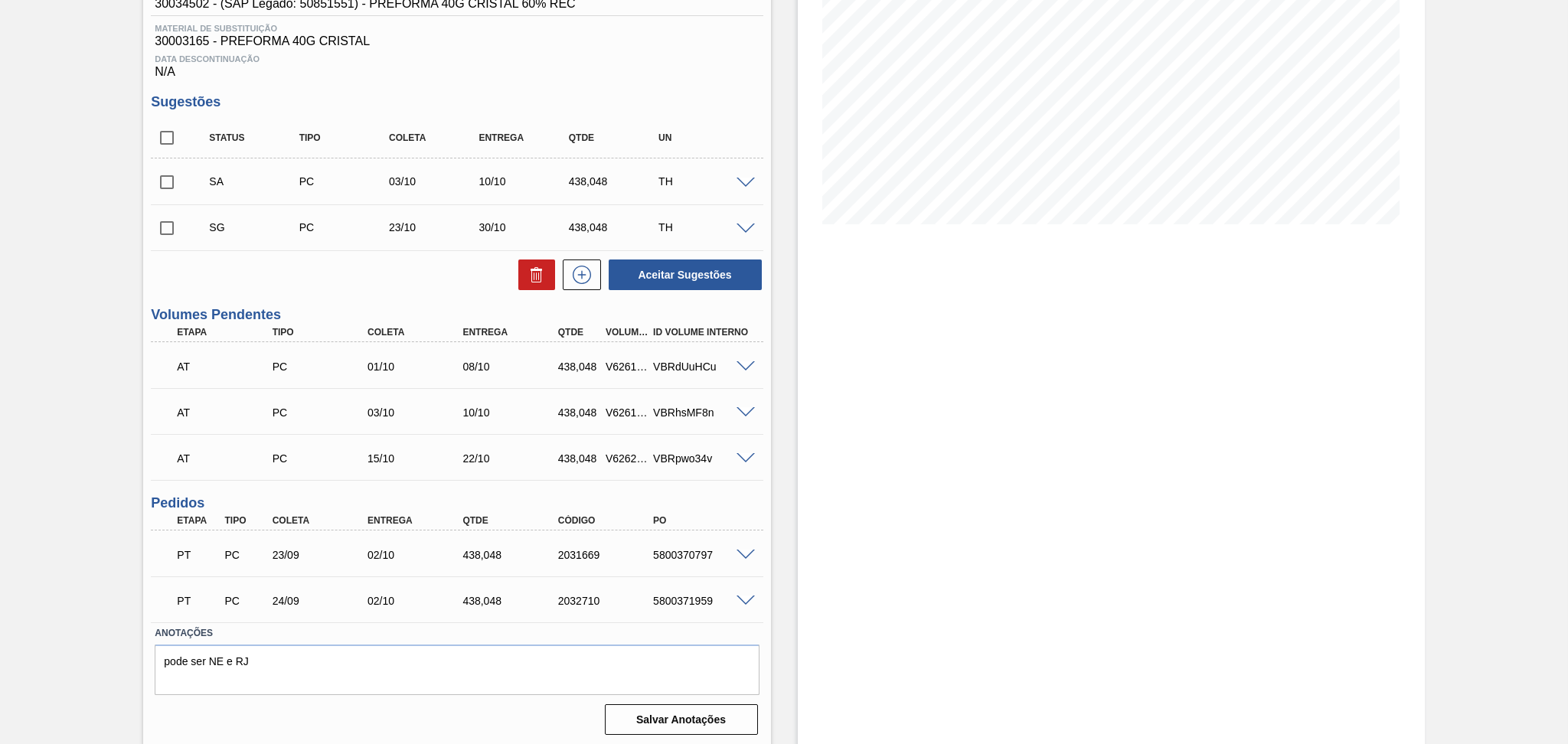
scroll to position [225, 0]
click at [847, 533] on div "Estoque De 02/10/2025 Até 30/11/2025 Filtro 11/11 Projeção de Estoque 885.967 N…" at bounding box center [1112, 299] width 627 height 895
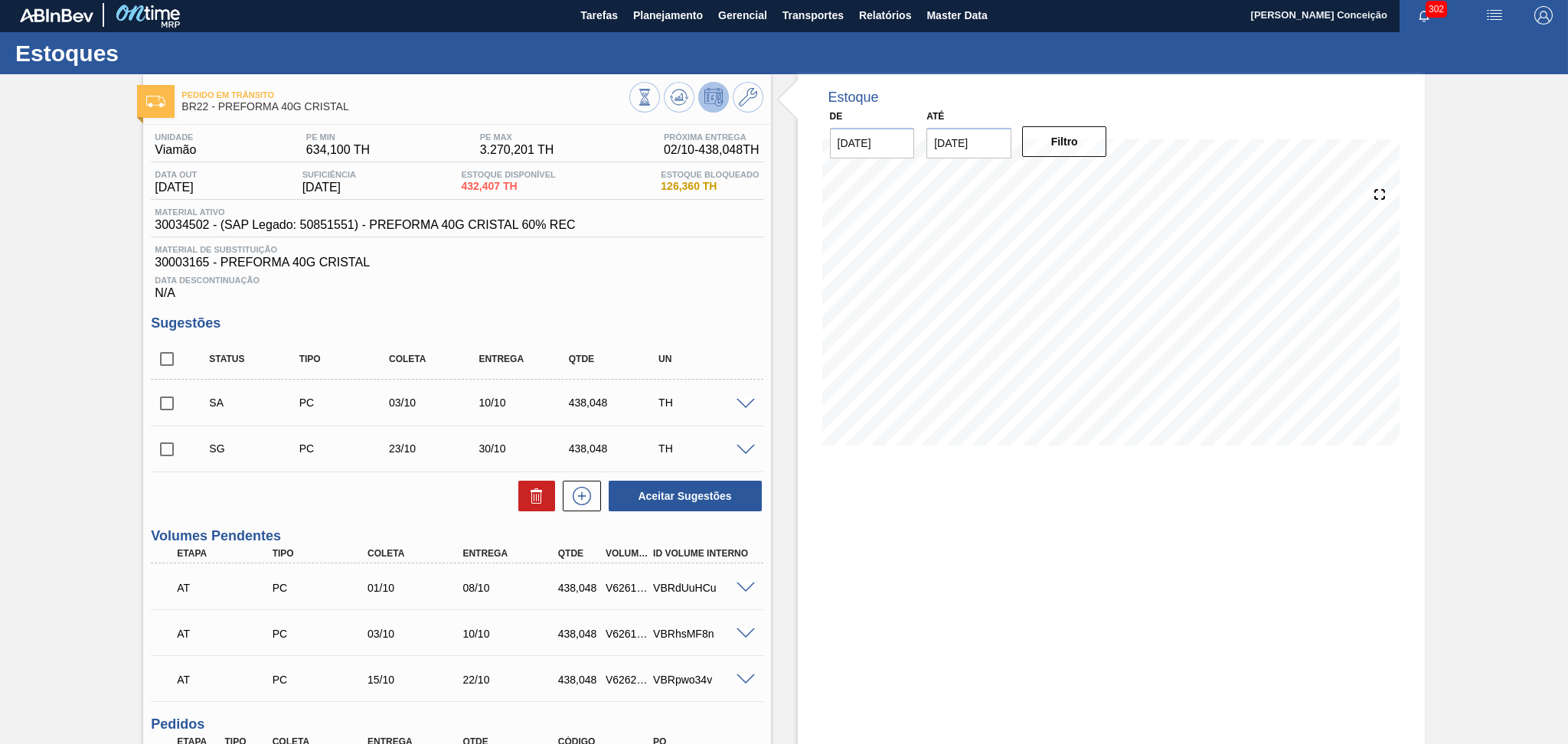
scroll to position [0, 0]
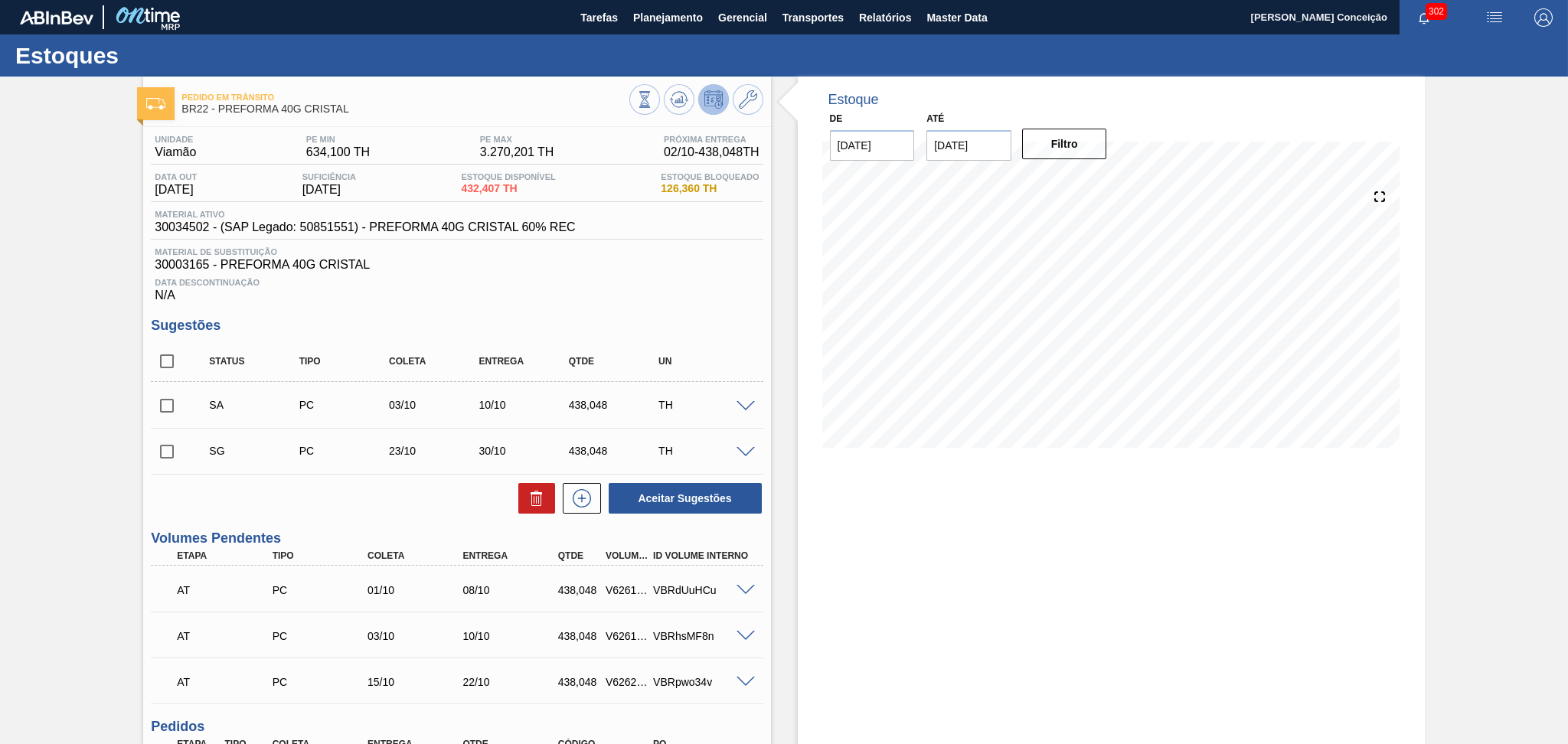
click at [593, 296] on div "Data Descontinuação N/A" at bounding box center [456, 287] width 612 height 30
click at [656, 13] on span "Planejamento" at bounding box center [668, 17] width 70 height 18
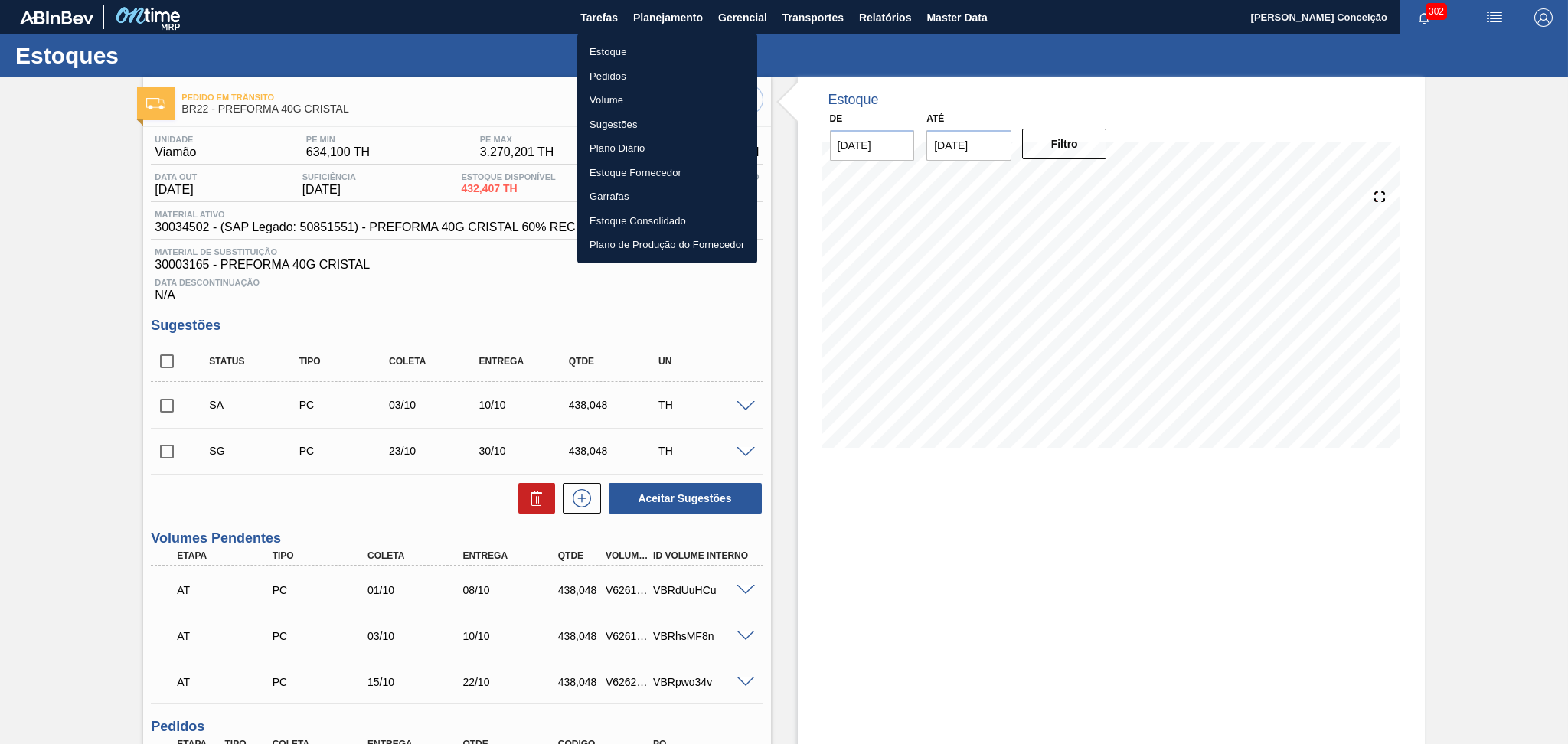
click at [583, 61] on li "Estoque" at bounding box center [667, 52] width 180 height 25
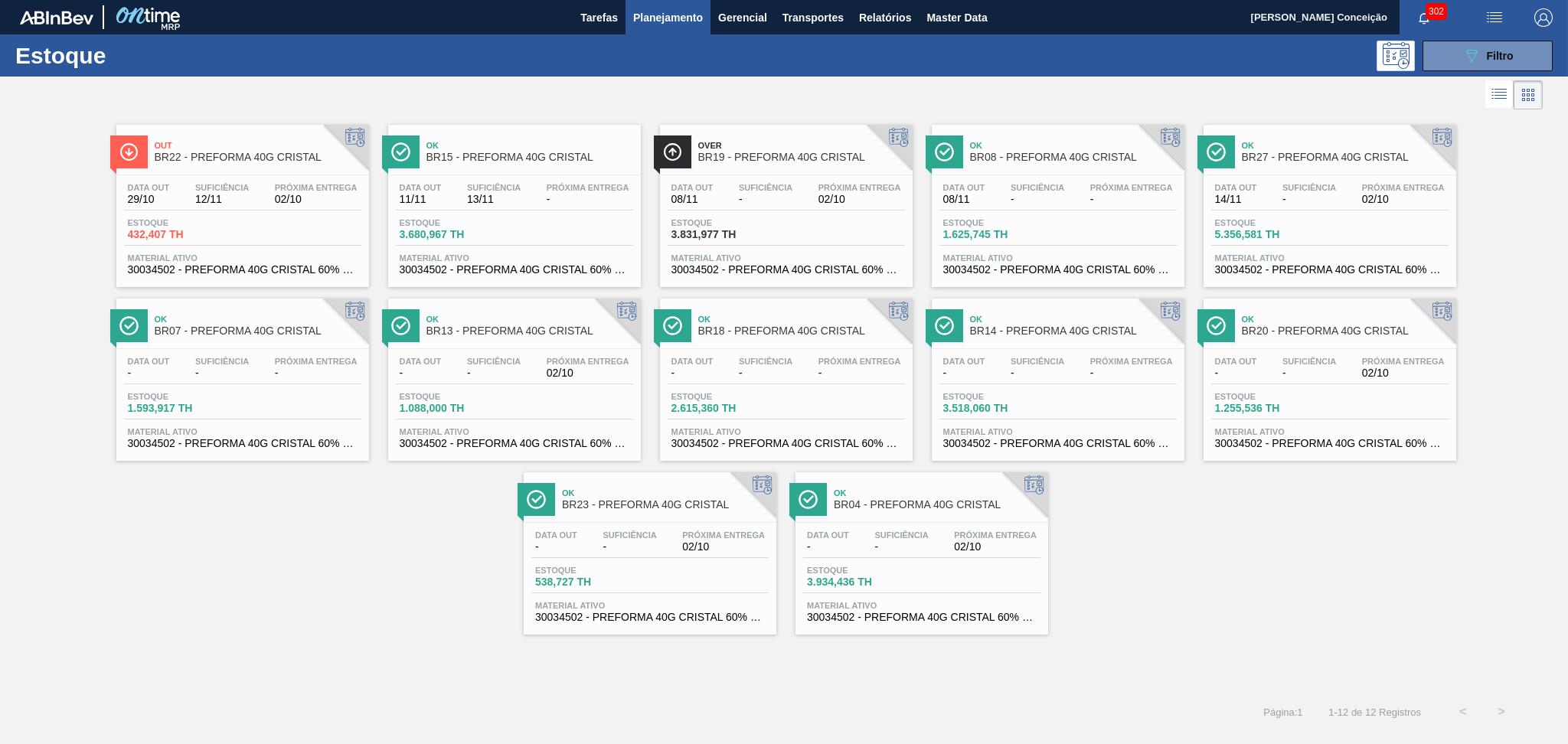
click at [533, 365] on div "Data out - Suficiência - Próxima Entrega 02/10" at bounding box center [514, 371] width 237 height 28
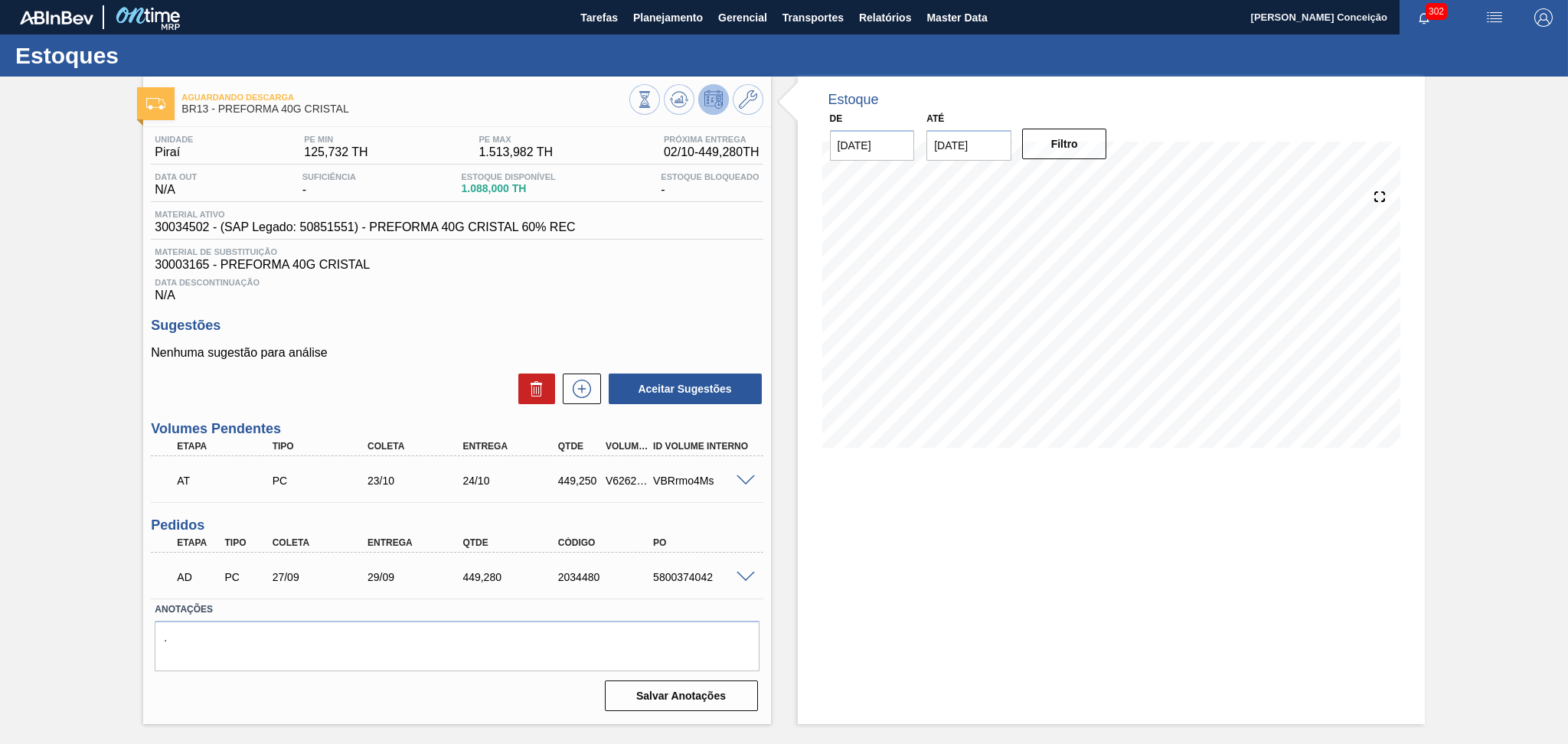
click at [690, 568] on div "AD PC 27/09 29/09 449,280 2034480 5800374042" at bounding box center [452, 575] width 572 height 30
copy div "5800374042"
click at [573, 292] on div "Data Descontinuação N/A" at bounding box center [456, 287] width 612 height 30
click at [686, 22] on span "Planejamento" at bounding box center [668, 17] width 70 height 18
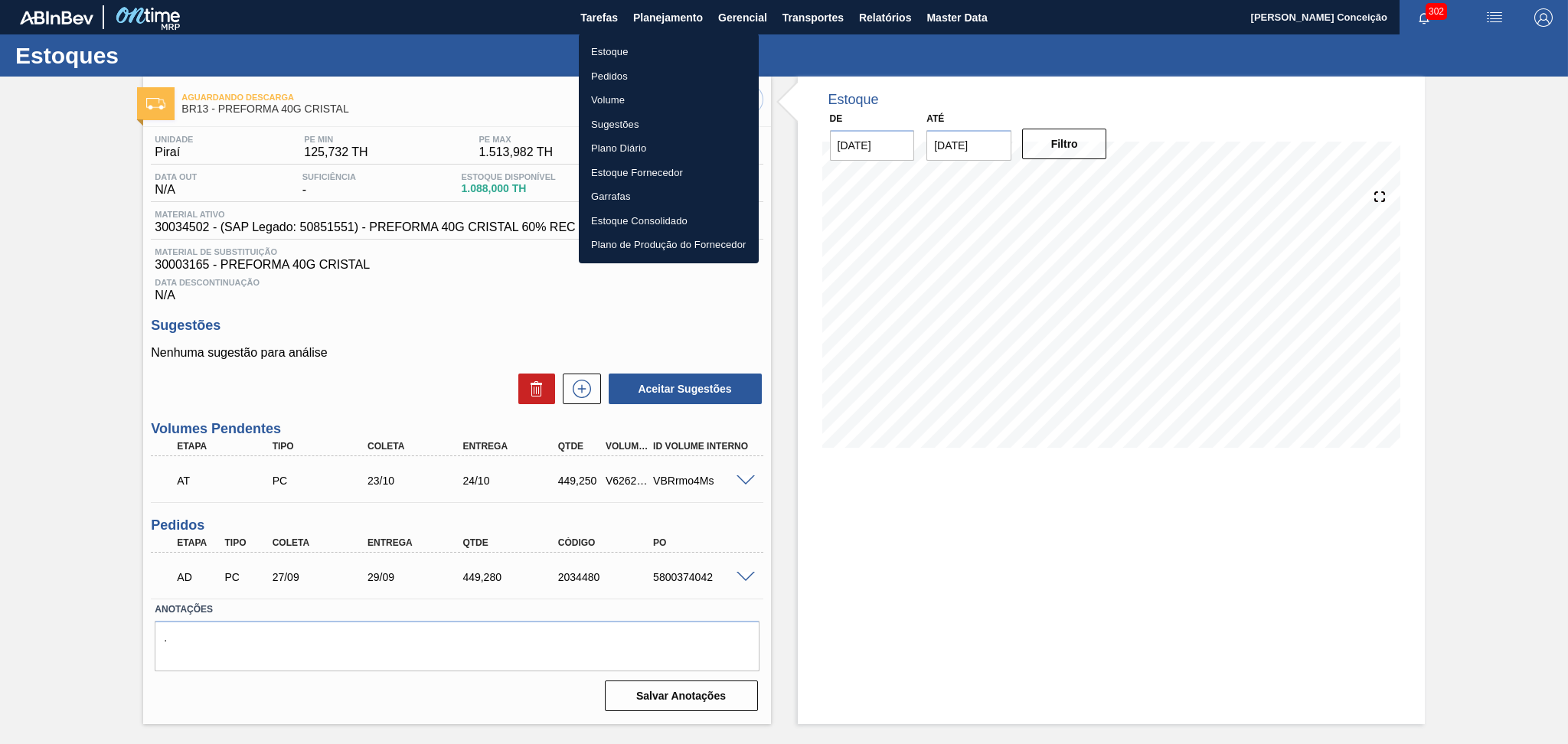
click at [612, 50] on li "Estoque" at bounding box center [669, 52] width 180 height 25
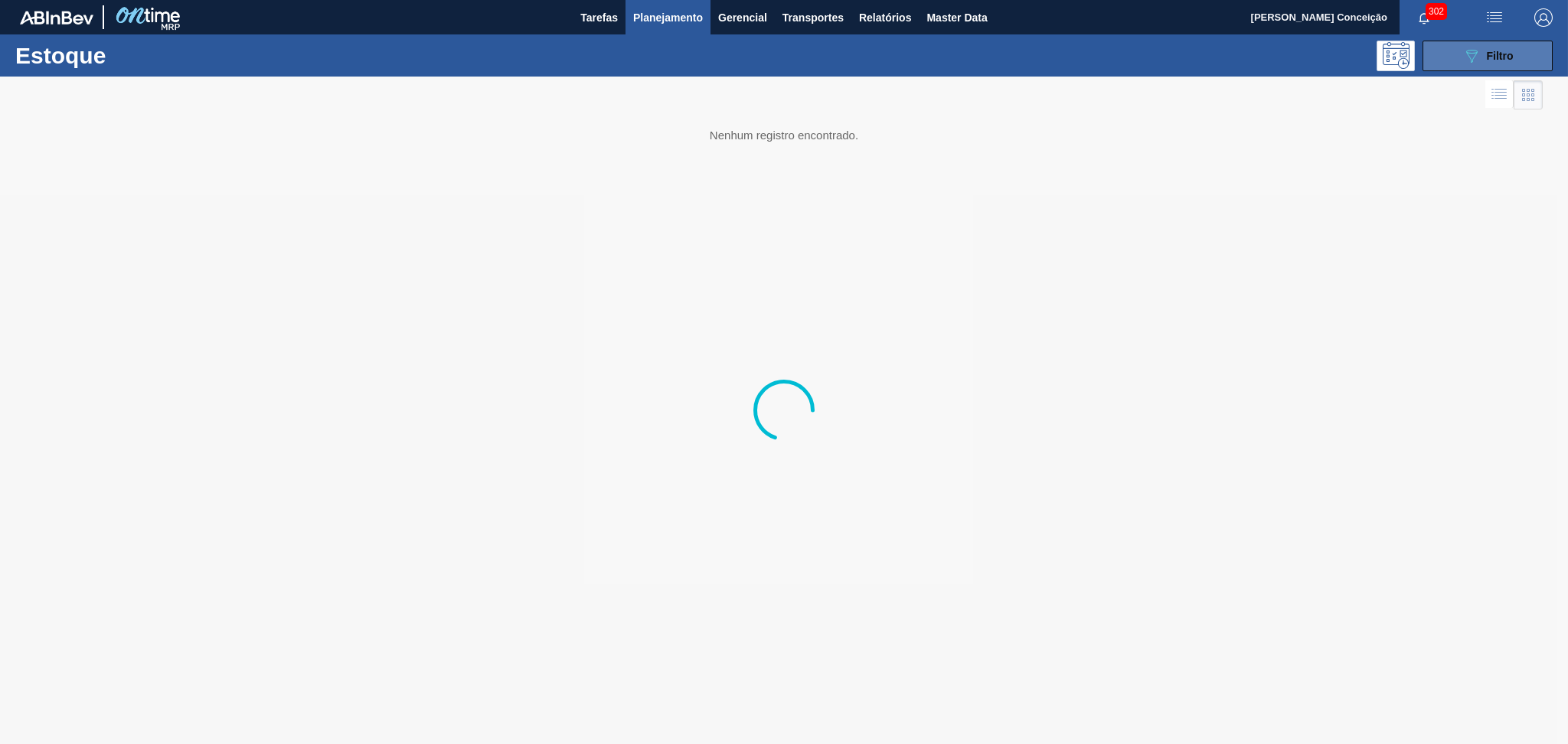
click at [1504, 53] on span "Filtro" at bounding box center [1500, 55] width 27 height 12
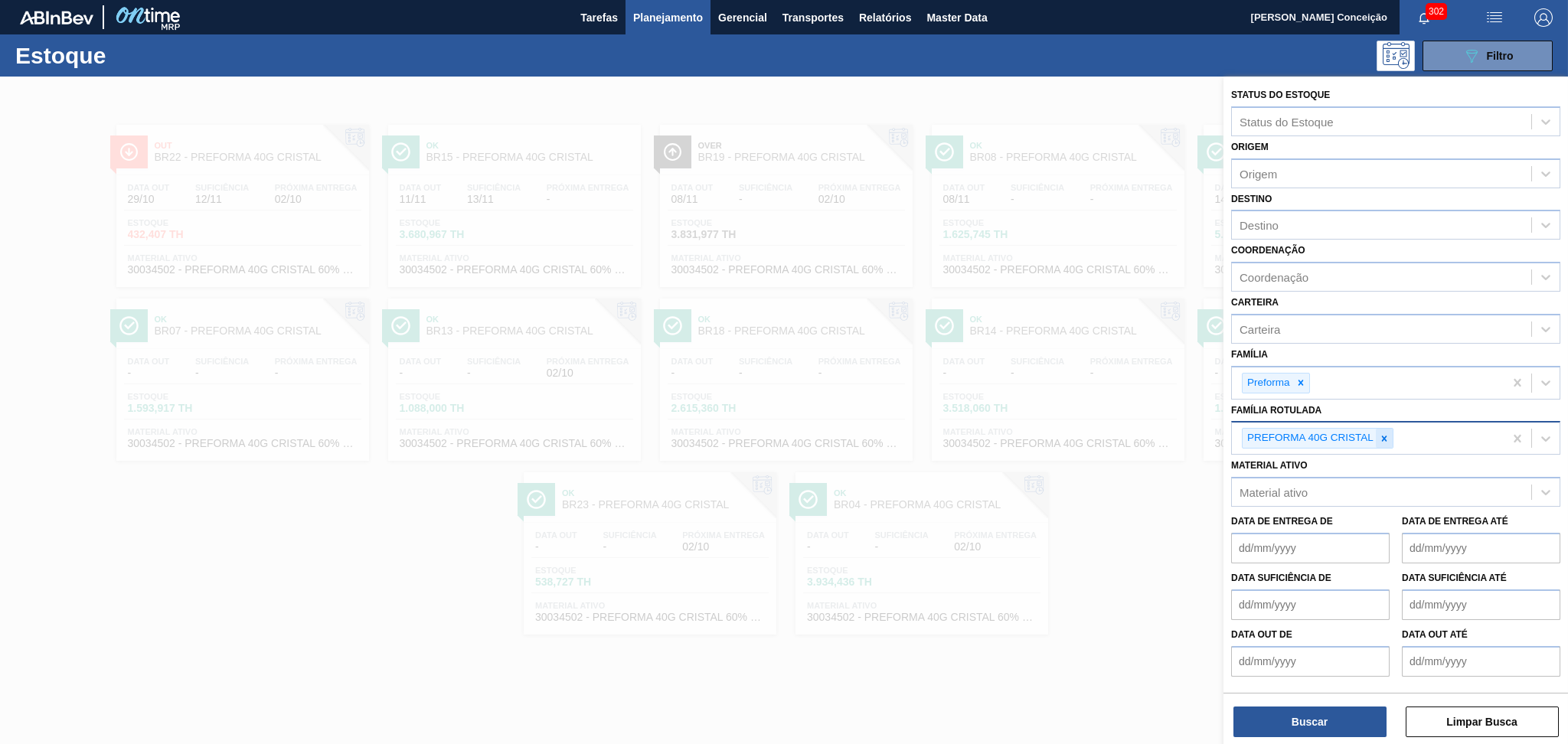
click at [1379, 433] on icon at bounding box center [1384, 438] width 10 height 10
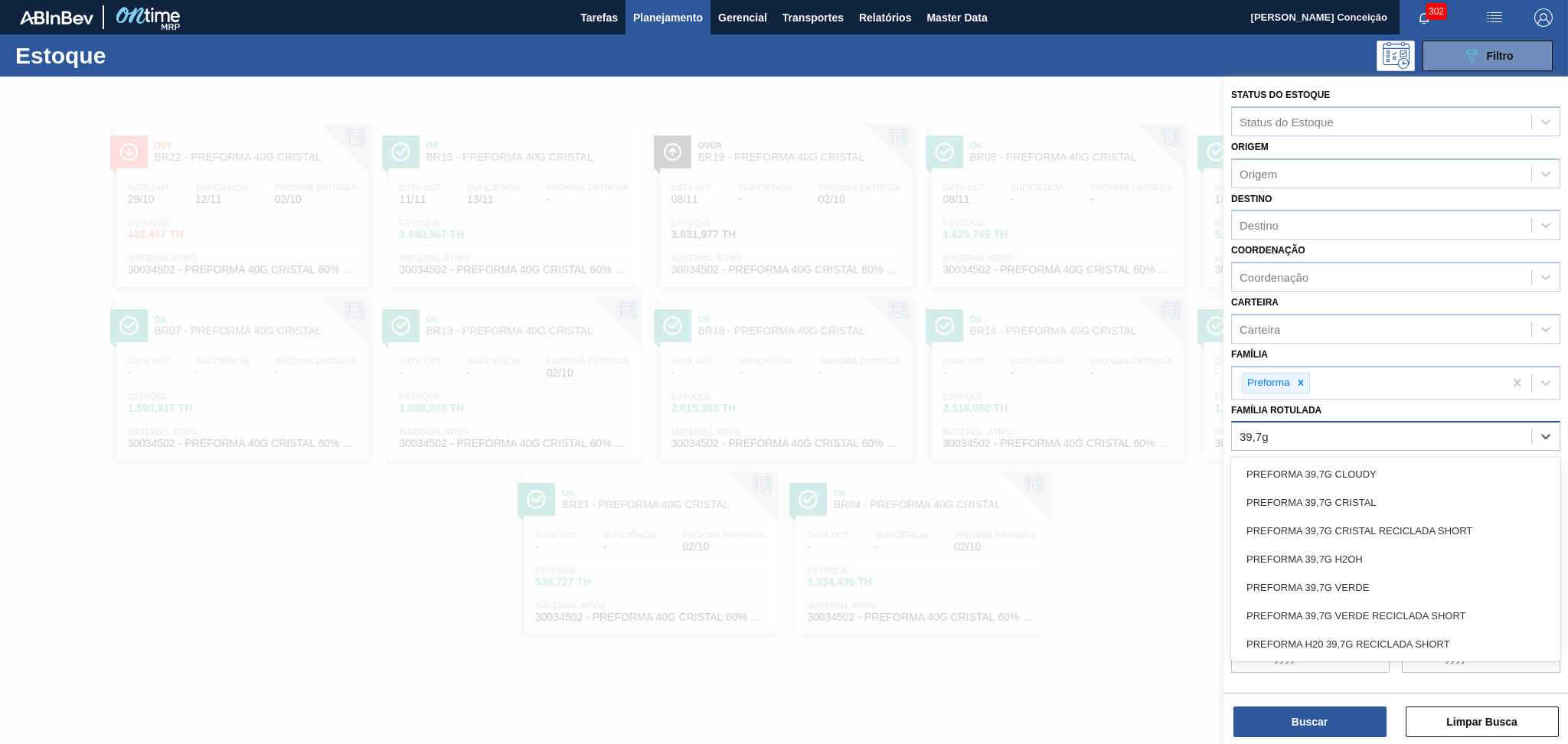
type Rotulada "39,7g c"
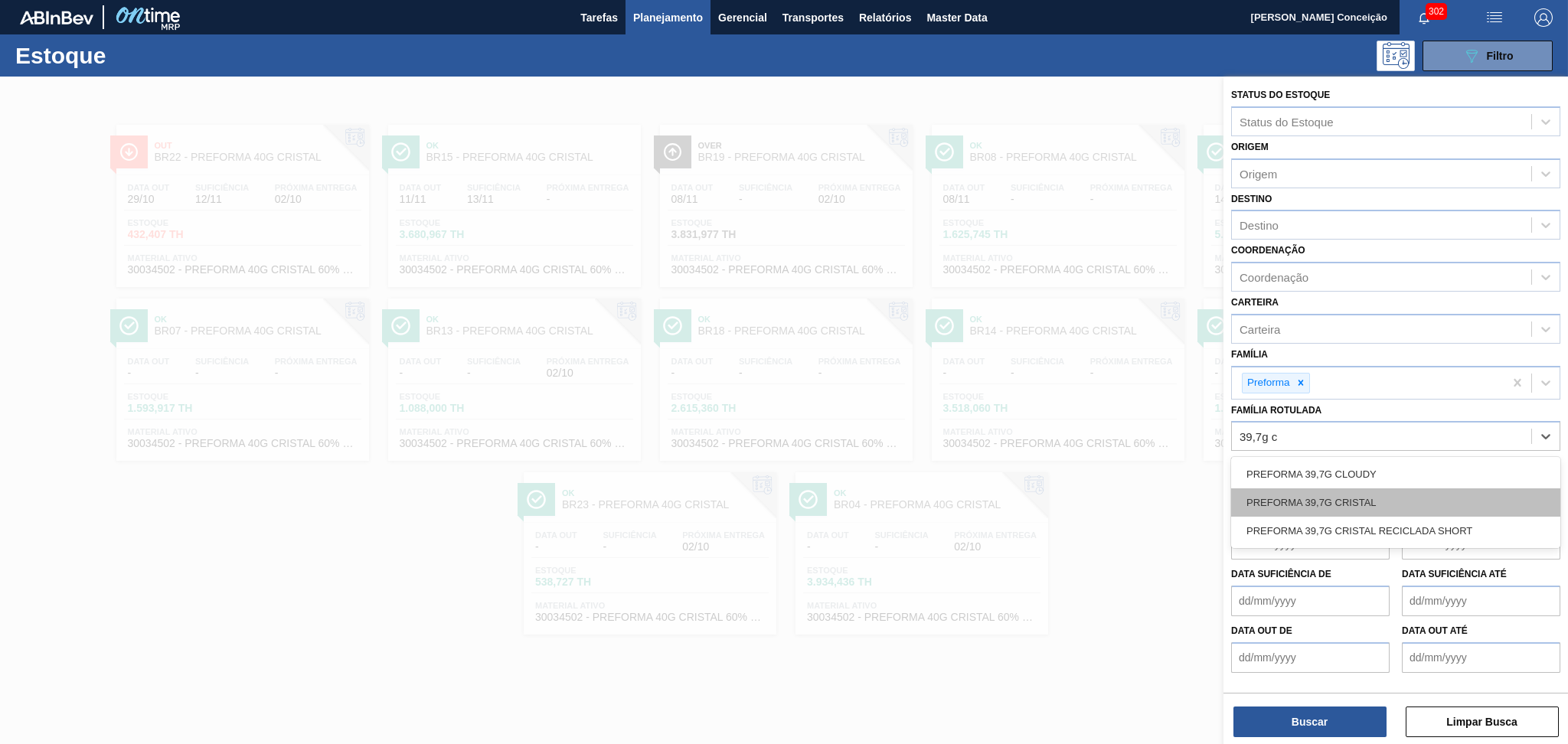
click at [1339, 489] on div "PREFORMA 39,7G CRISTAL" at bounding box center [1397, 503] width 330 height 29
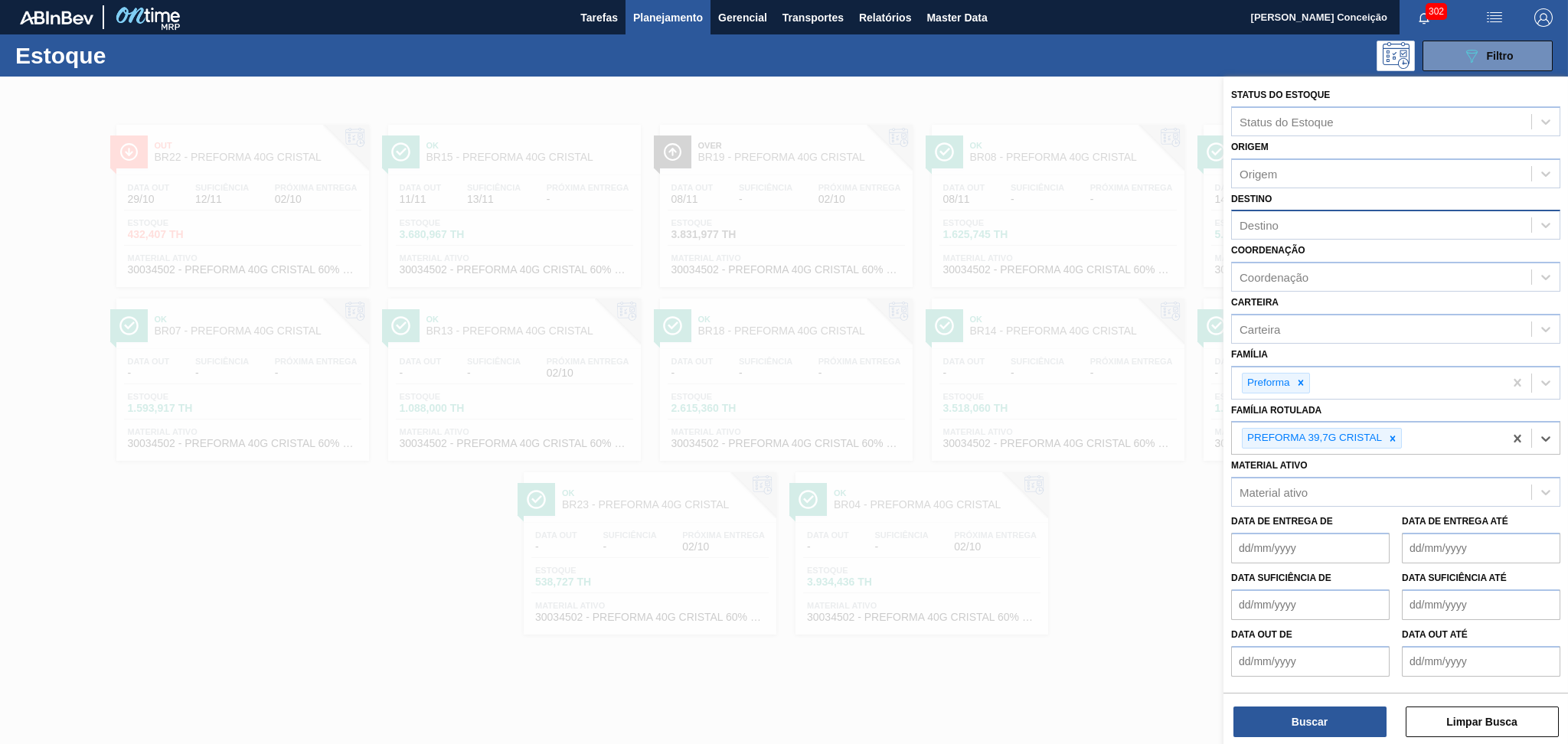
click at [1306, 210] on div "Destino" at bounding box center [1397, 224] width 330 height 30
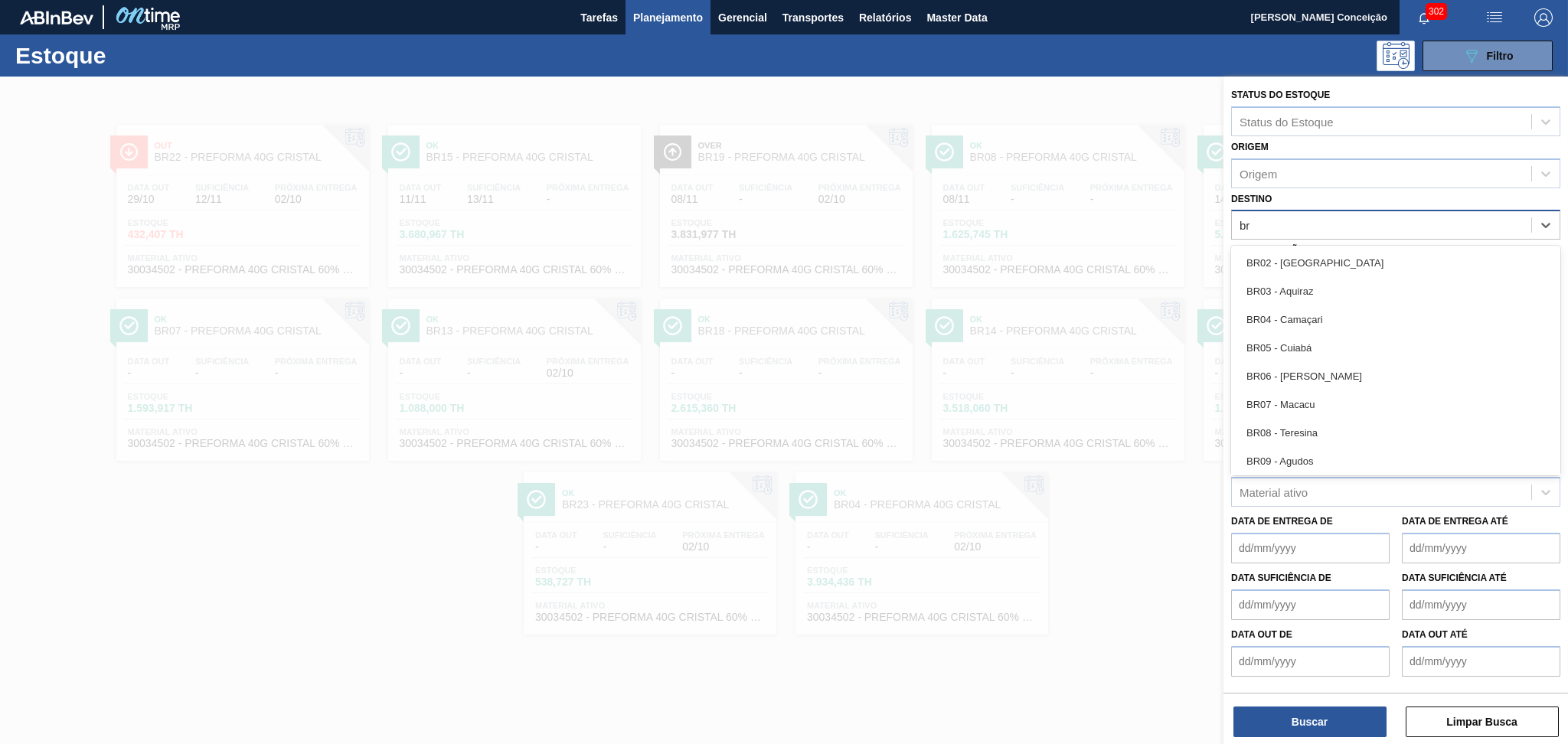
type input "br1"
type input "br12"
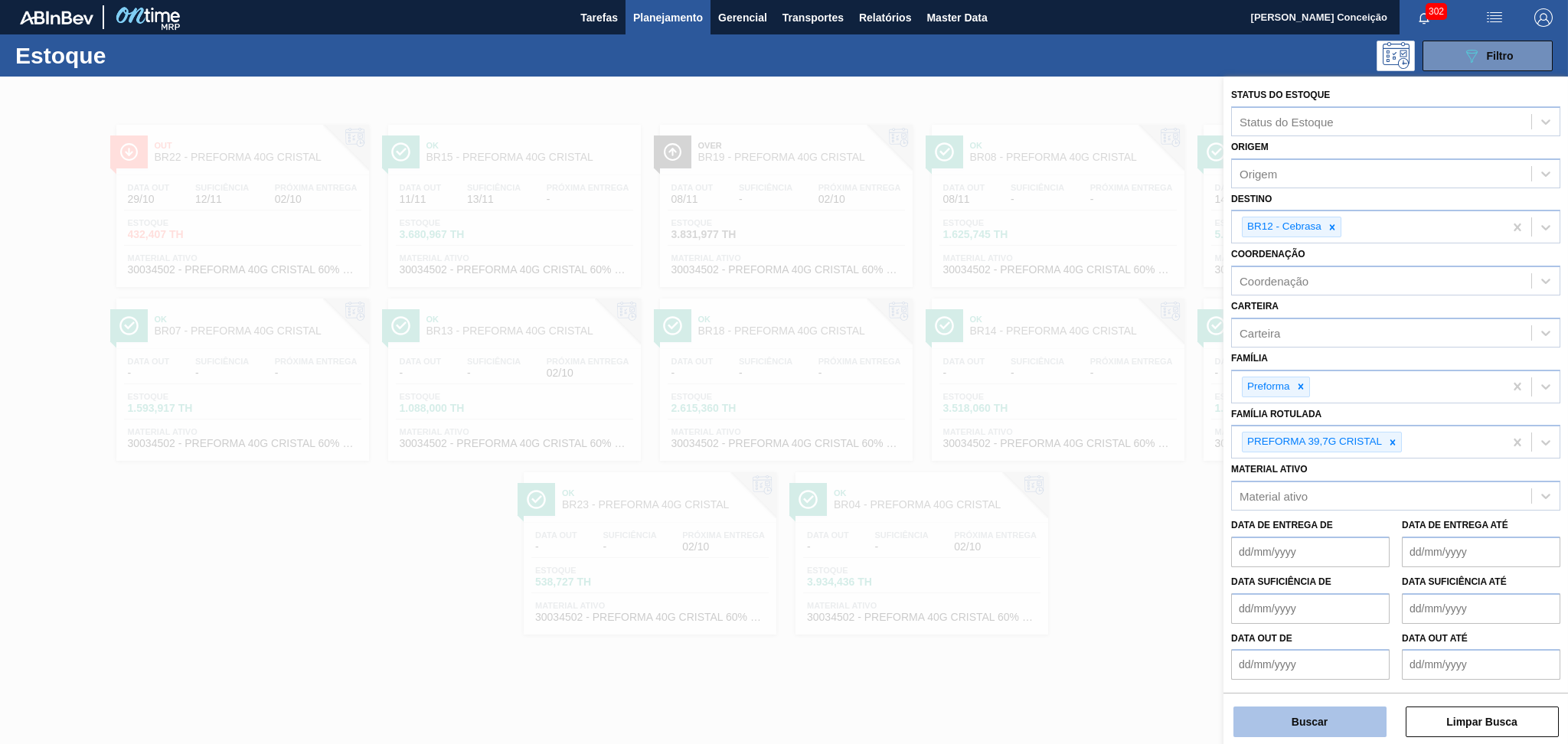
click at [1279, 721] on button "Buscar" at bounding box center [1310, 722] width 153 height 30
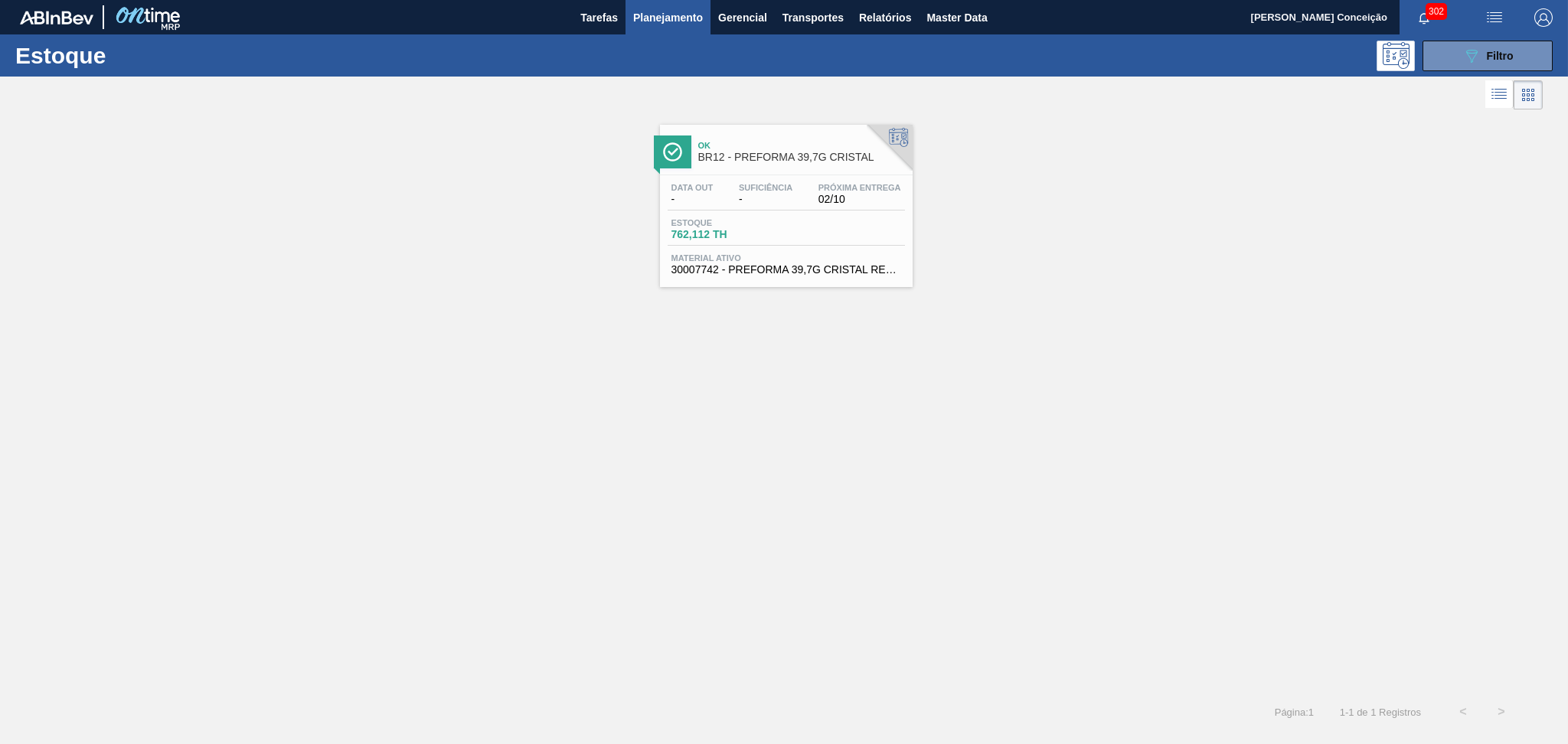
click at [798, 183] on div "Data out - Suficiência - Próxima Entrega 02/10" at bounding box center [786, 196] width 237 height 28
click at [971, 193] on div "Ok BR12 - PREFORMA 39,7G CRISTAL Data out - Suficiência - Próxima Entrega 02/10…" at bounding box center [784, 200] width 1568 height 173
click at [838, 295] on div "Ok BR12 - PREFORMA 39,7G CRISTAL Data out - Suficiência - Próxima Entrega 02/10…" at bounding box center [784, 403] width 1568 height 580
click at [1119, 232] on div "Ok BR12 - PREFORMA 39,7G CRISTAL Data out - Suficiência - Próxima Entrega 02/10…" at bounding box center [784, 200] width 1568 height 173
click at [1542, 52] on button "089F7B8B-B2A5-4AFE-B5C0-19BA573D28AC Filtro" at bounding box center [1488, 56] width 131 height 30
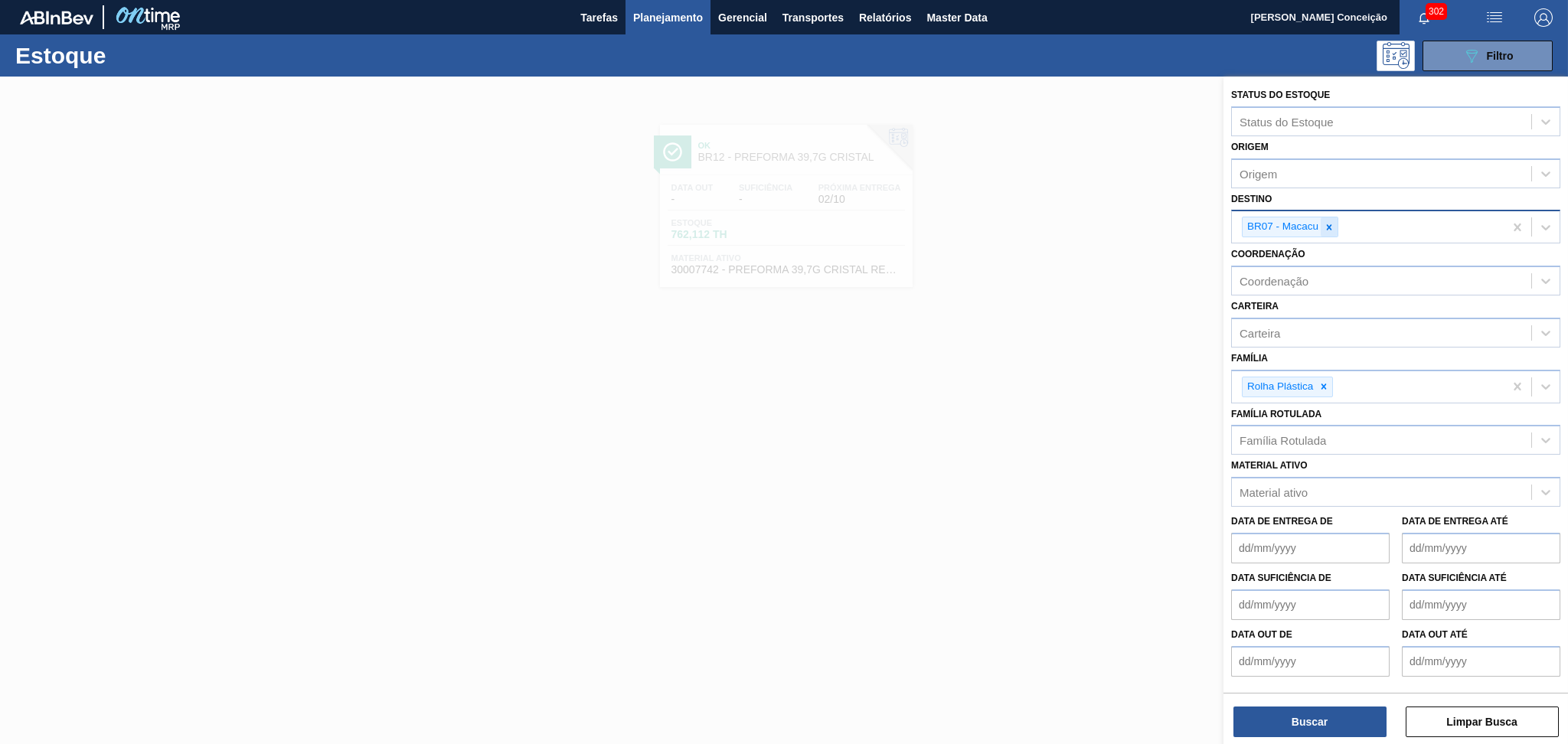
click at [1330, 226] on icon at bounding box center [1330, 228] width 6 height 6
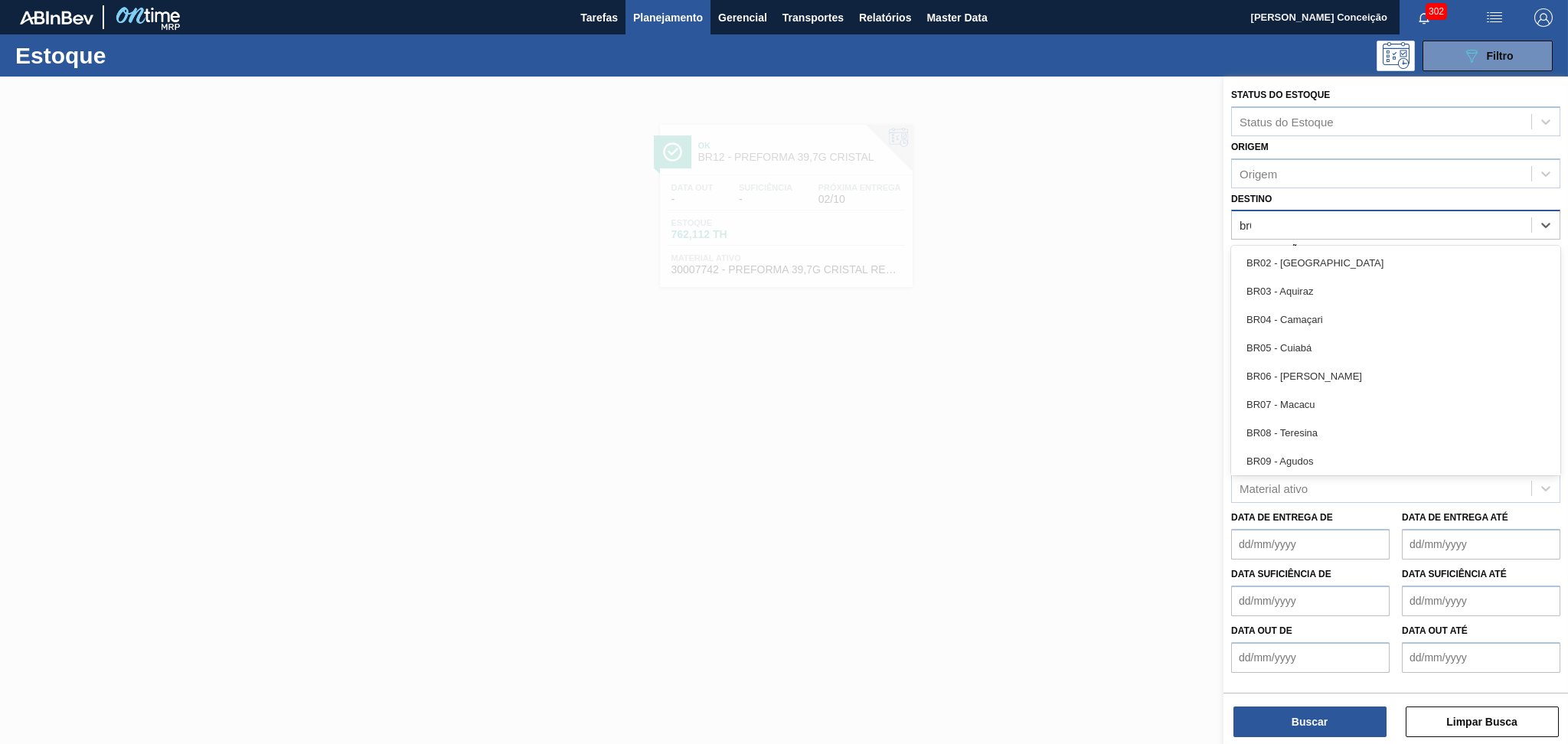
type input "br07"
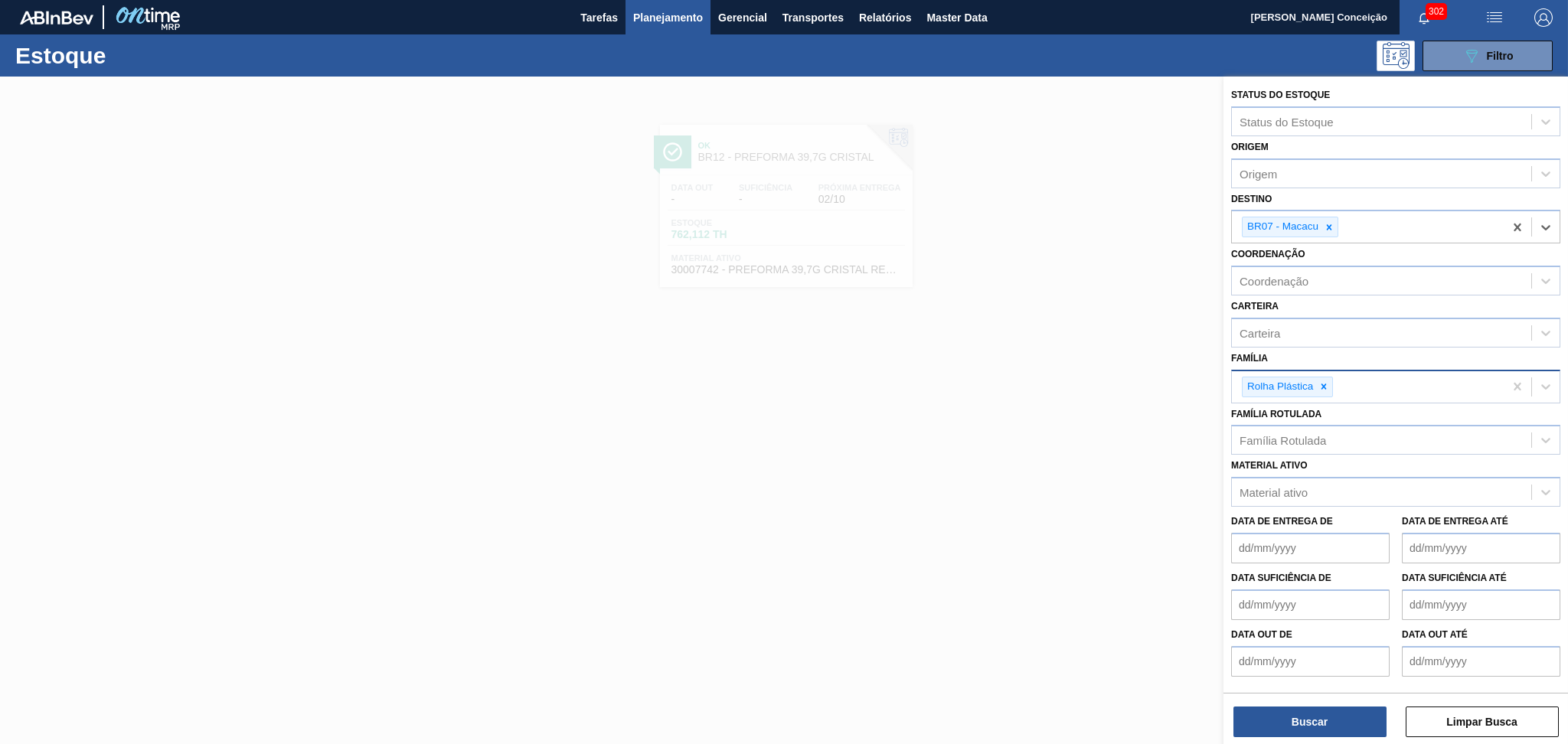
click at [1336, 380] on div "Rolha Plástica" at bounding box center [1367, 387] width 271 height 31
click at [1331, 384] on div at bounding box center [1324, 387] width 17 height 19
click at [340, 493] on div at bounding box center [784, 448] width 1568 height 744
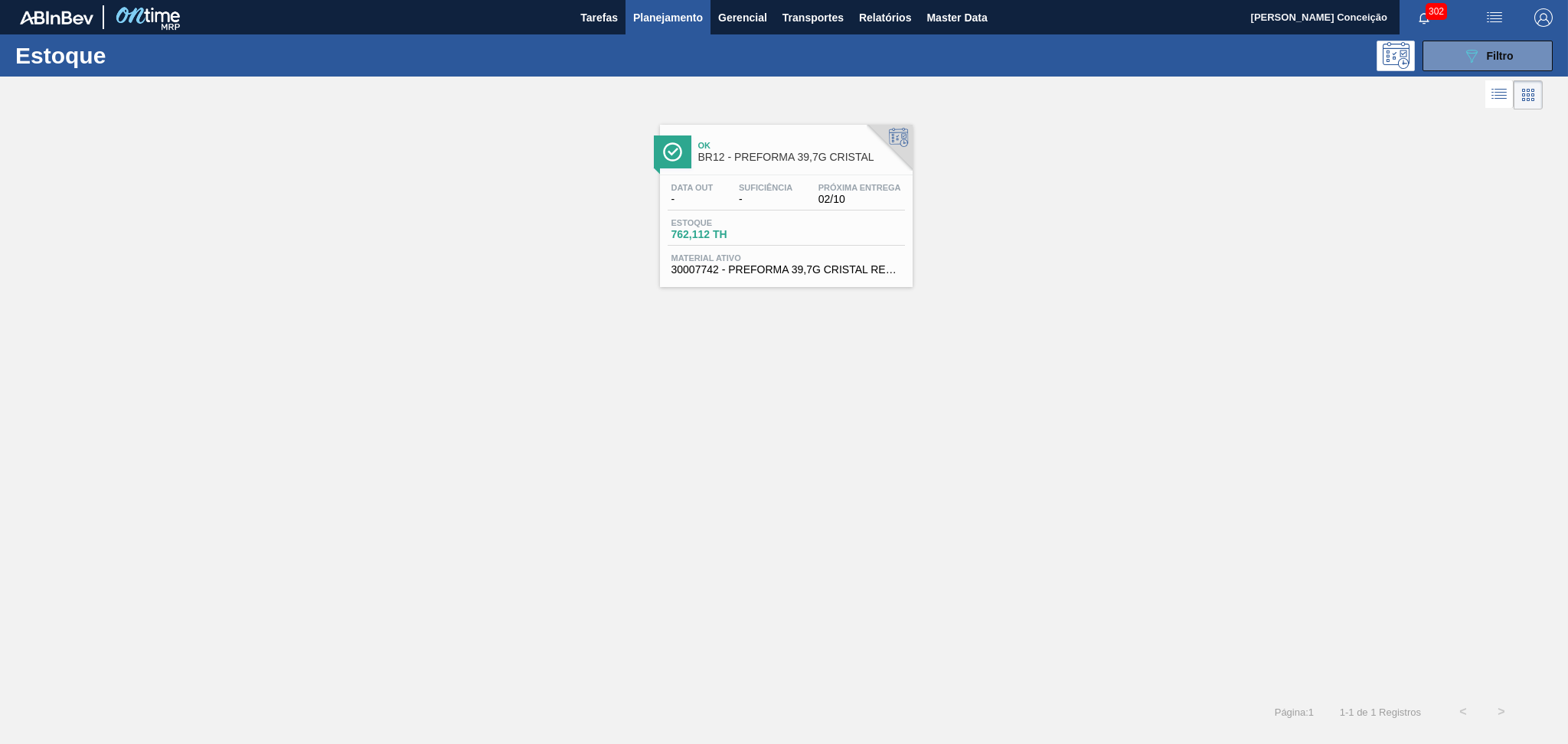
click at [787, 209] on div "Data out - Suficiência - Próxima Entrega 02/10" at bounding box center [786, 196] width 237 height 28
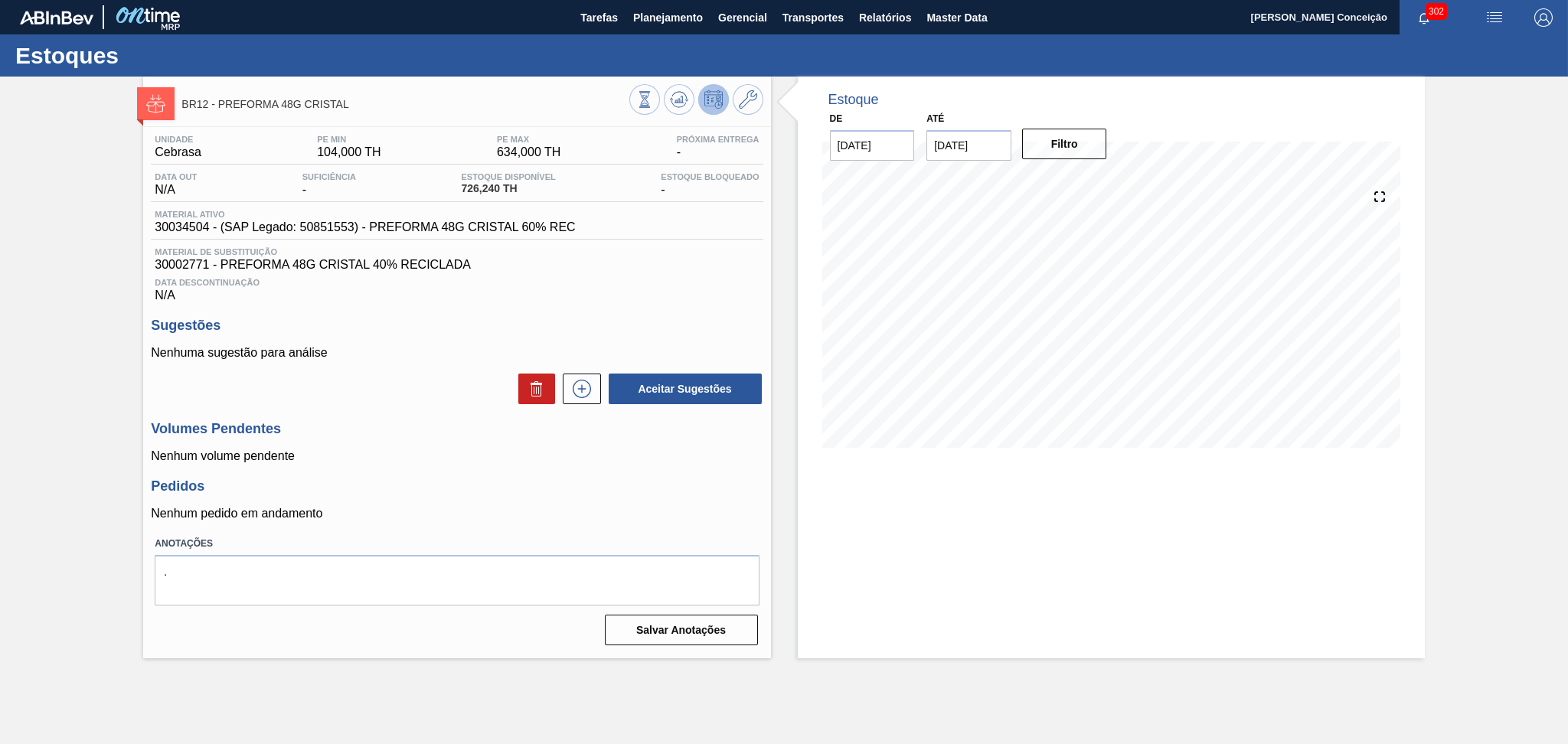
click at [716, 304] on div "Unidade Cebrasa PE MIN 104,000 TH PE MAX 634,000 TH Próxima Entrega - Data out …" at bounding box center [456, 389] width 627 height 524
click at [493, 349] on p "Nenhuma sugestão para análise" at bounding box center [456, 352] width 612 height 13
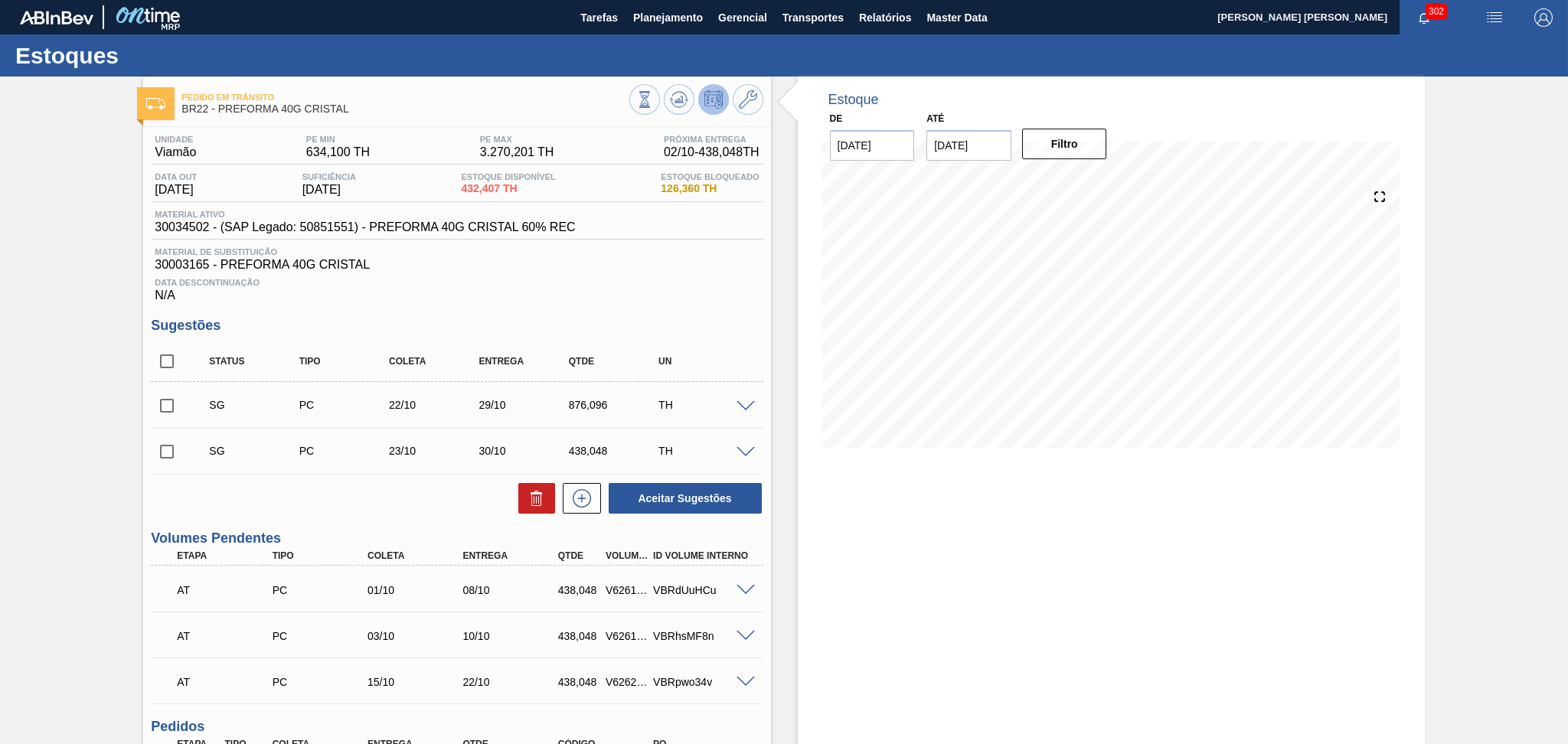
click at [646, 282] on span "Data Descontinuação" at bounding box center [456, 283] width 604 height 10
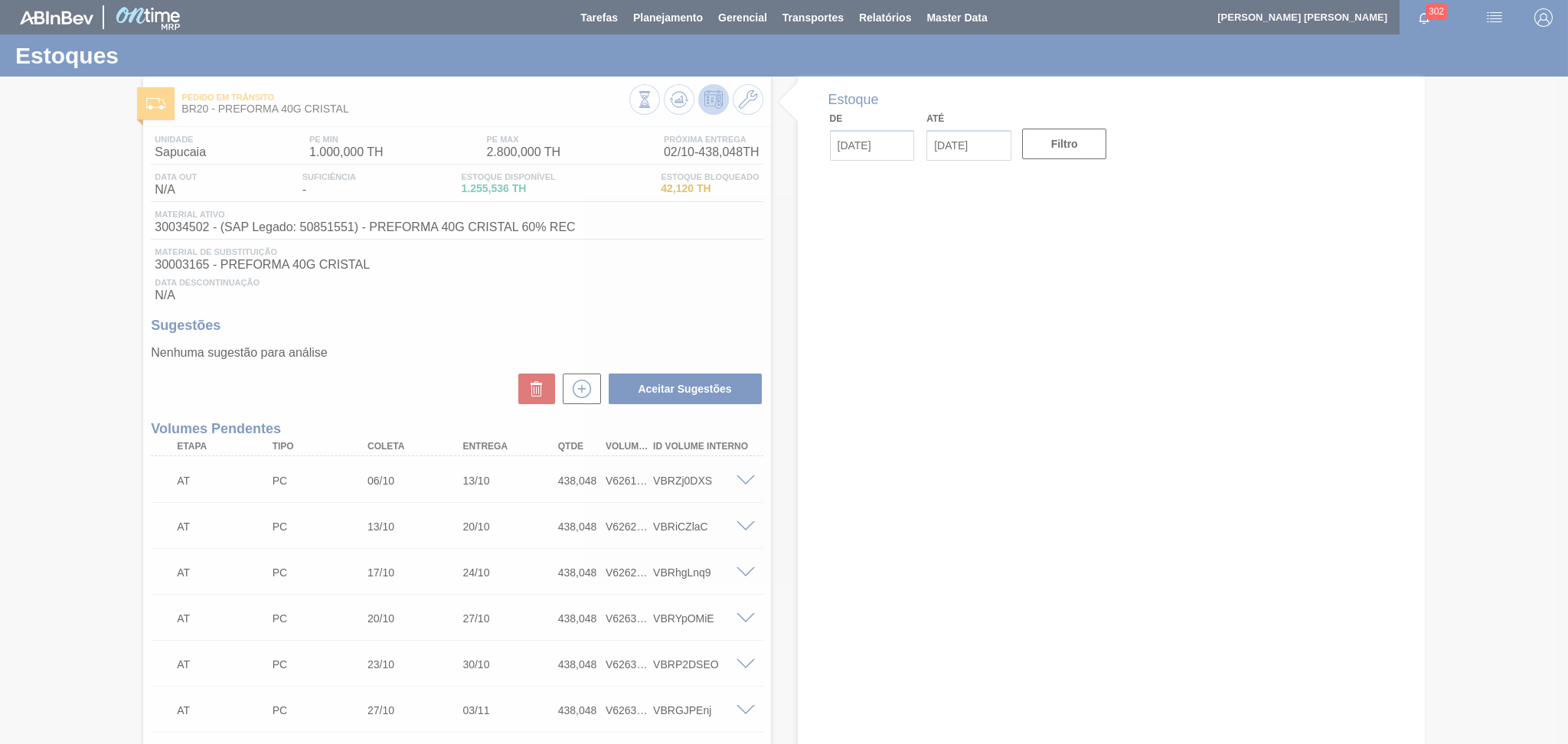
click at [466, 319] on div at bounding box center [784, 372] width 1568 height 744
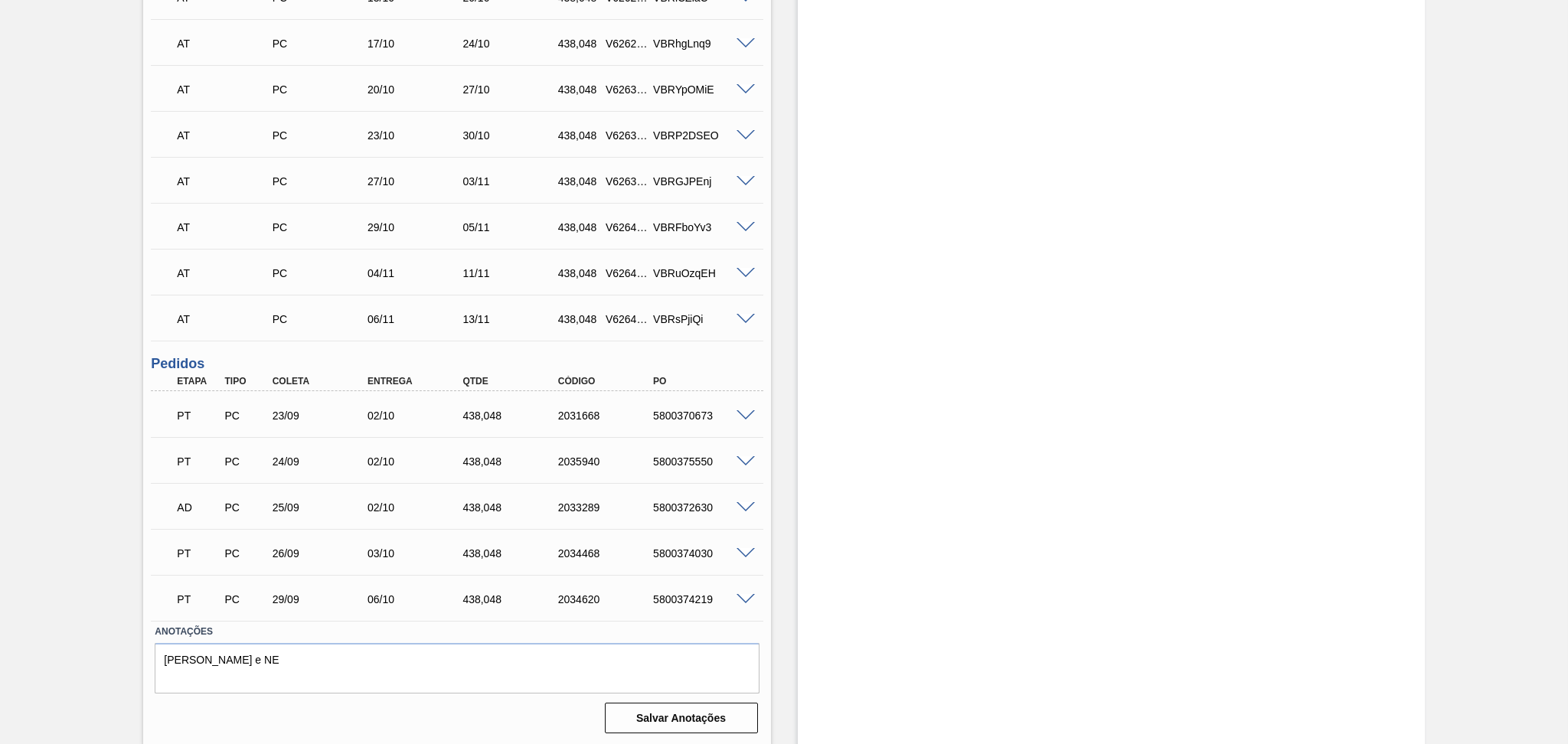
scroll to position [18, 0]
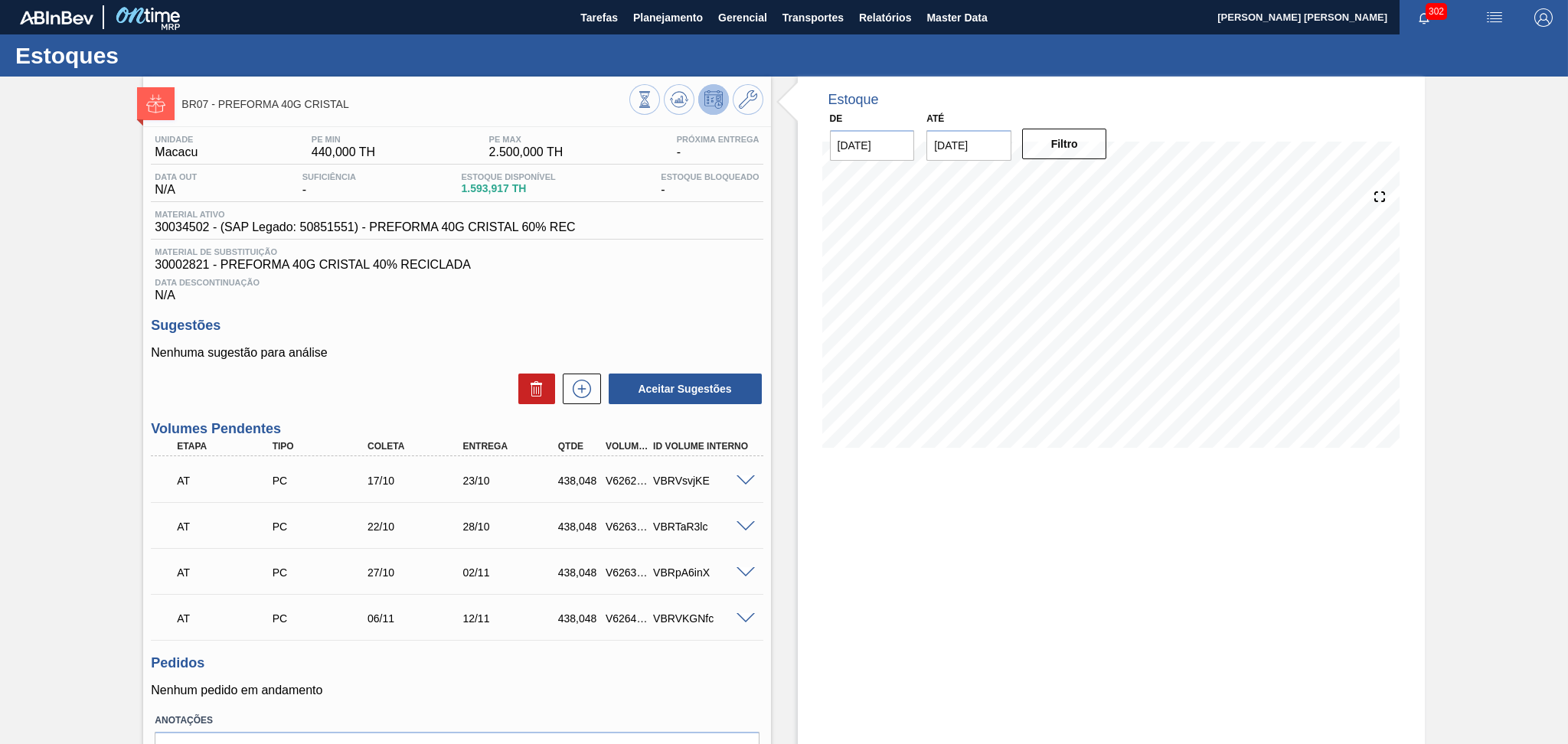
click at [412, 357] on p "Nenhuma sugestão para análise" at bounding box center [456, 352] width 612 height 13
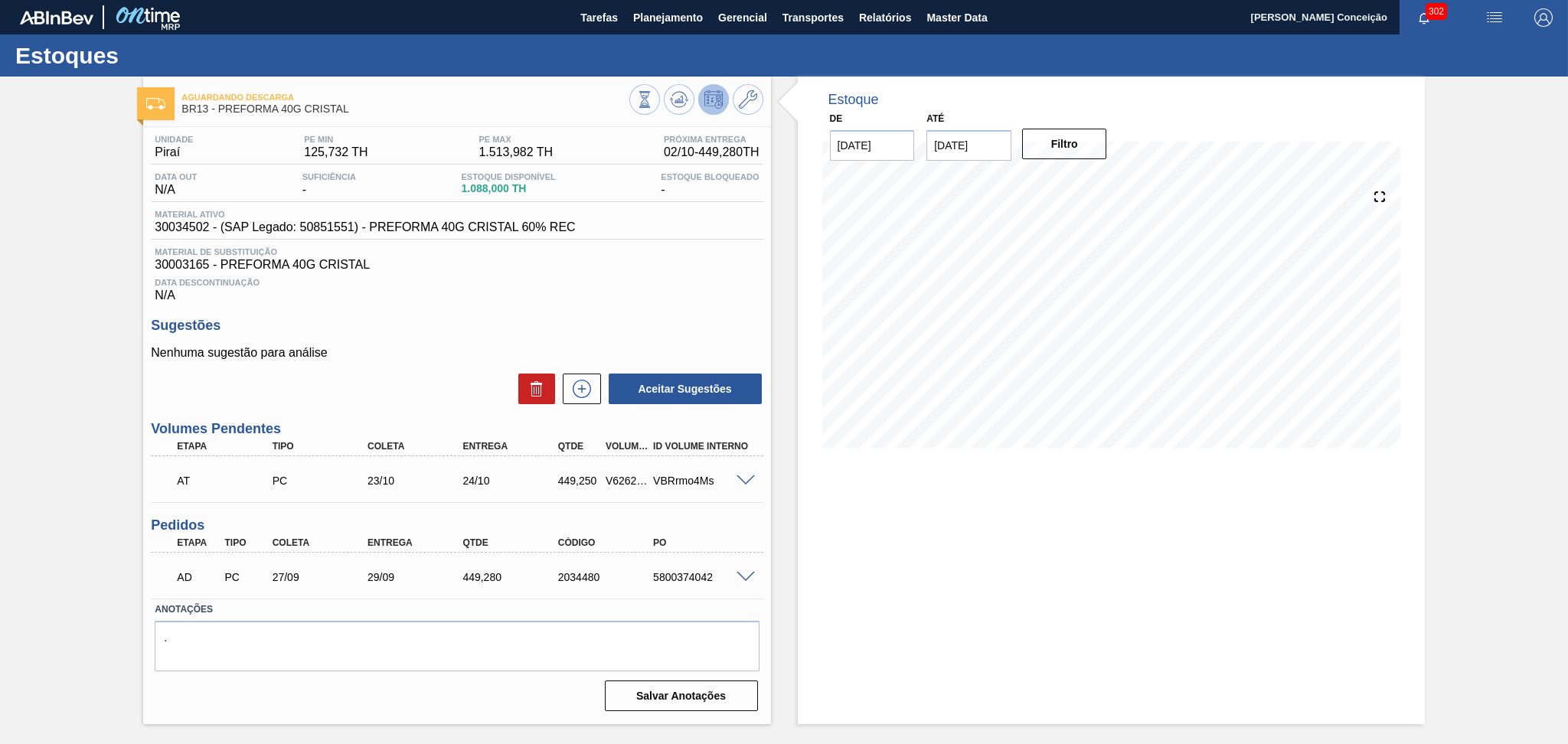
click at [473, 320] on h3 "Sugestões" at bounding box center [456, 326] width 612 height 16
click at [432, 347] on p "Nenhuma sugestão para análise" at bounding box center [456, 352] width 612 height 13
click at [644, 351] on p "Nenhuma sugestão para análise" at bounding box center [456, 352] width 612 height 13
click at [714, 574] on div "5800374042" at bounding box center [703, 577] width 108 height 12
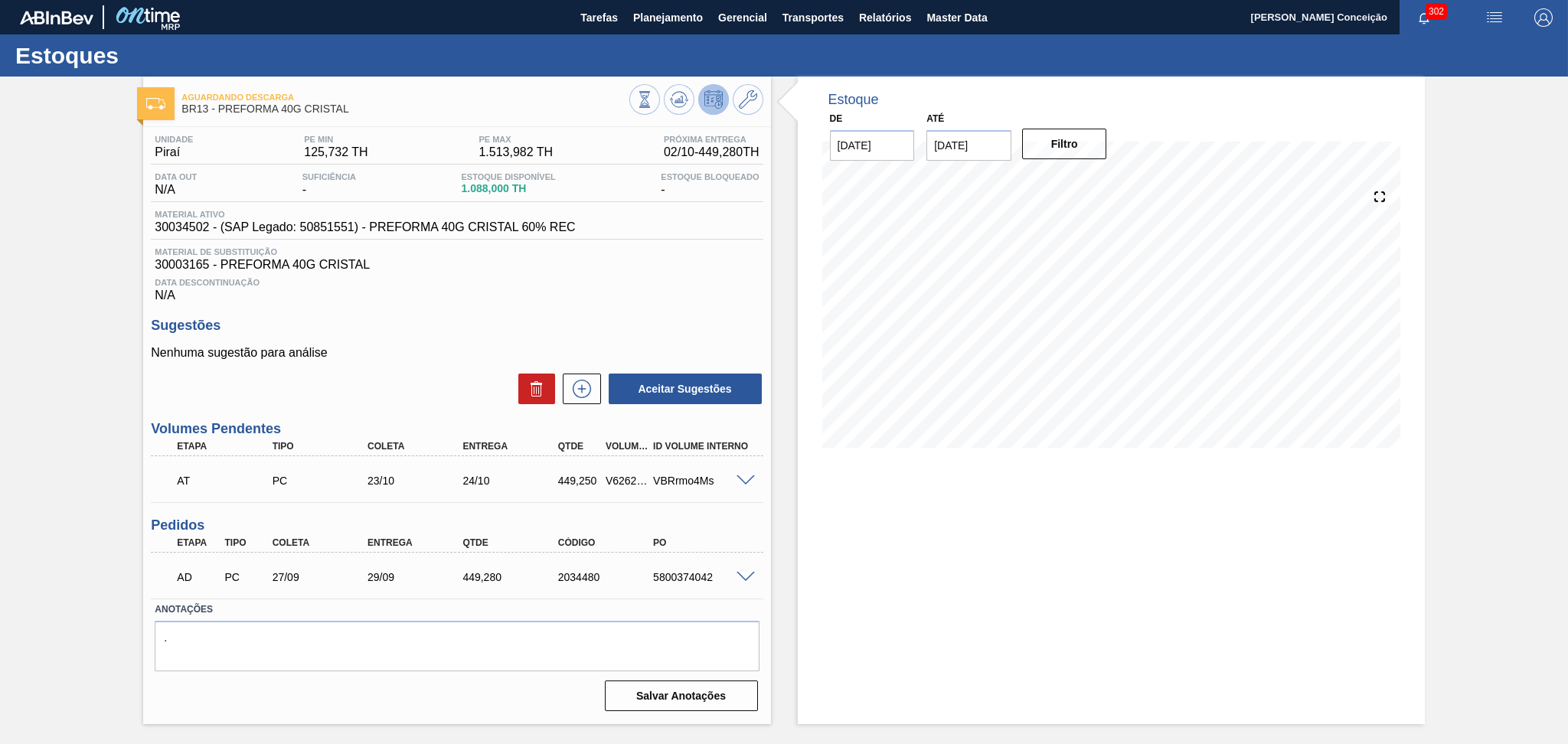
click at [652, 587] on div "AD PC 27/09 29/09 449,280 2034480 5800374042" at bounding box center [452, 575] width 572 height 30
click at [653, 587] on div "AD PC 27/09 29/09 449,280 2034480 5800374042" at bounding box center [452, 575] width 572 height 30
copy div "5800374042"
click at [584, 333] on h3 "Sugestões" at bounding box center [456, 326] width 612 height 16
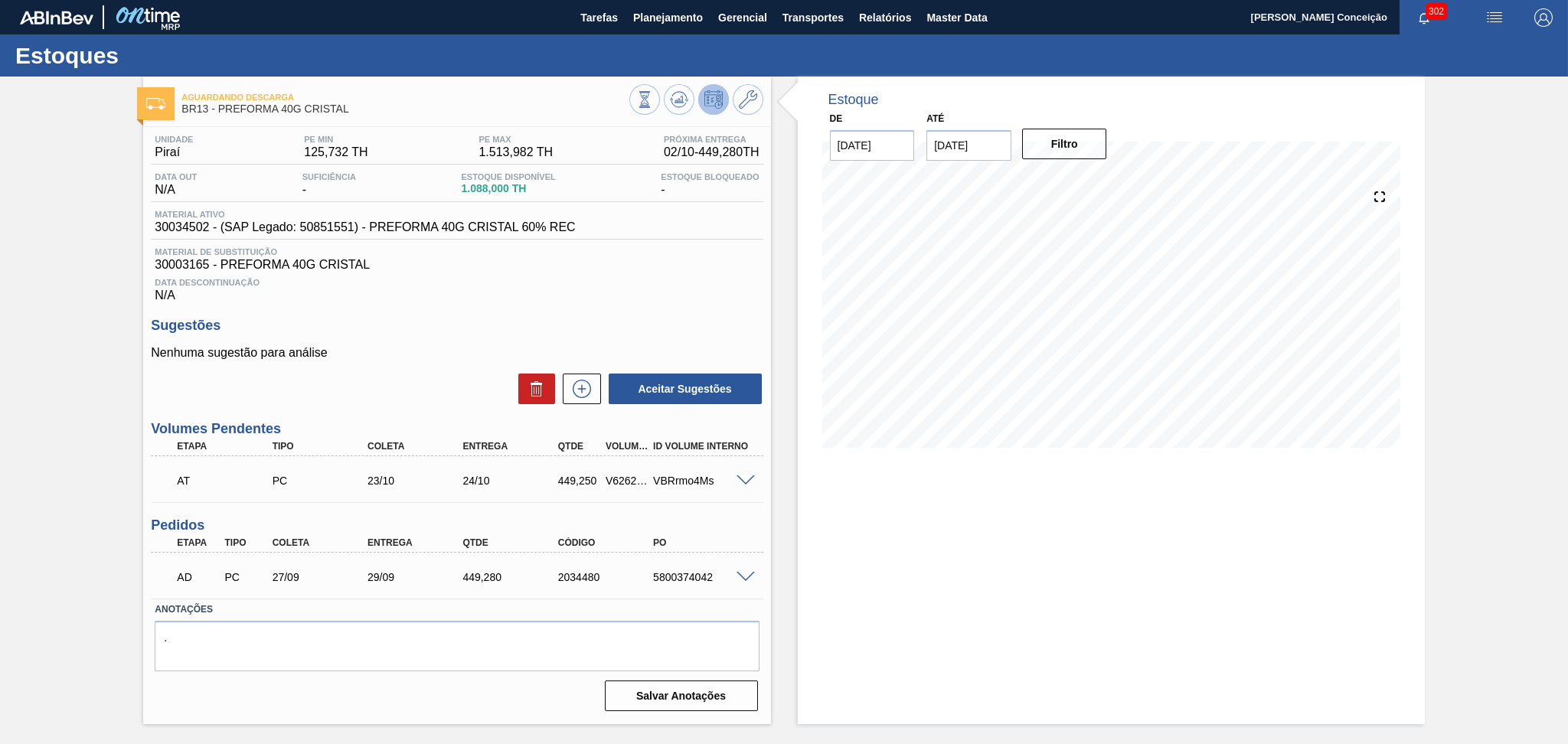
click at [486, 191] on span "1.088,000 TH" at bounding box center [508, 189] width 94 height 11
copy span "1.088,000"
click at [558, 283] on span "Data Descontinuação" at bounding box center [456, 283] width 604 height 10
click at [472, 314] on div "Unidade Piraí PE MIN 125,732 TH PE MAX 1.513,982 TH Próxima Entrega 02/10 - 449…" at bounding box center [456, 421] width 627 height 590
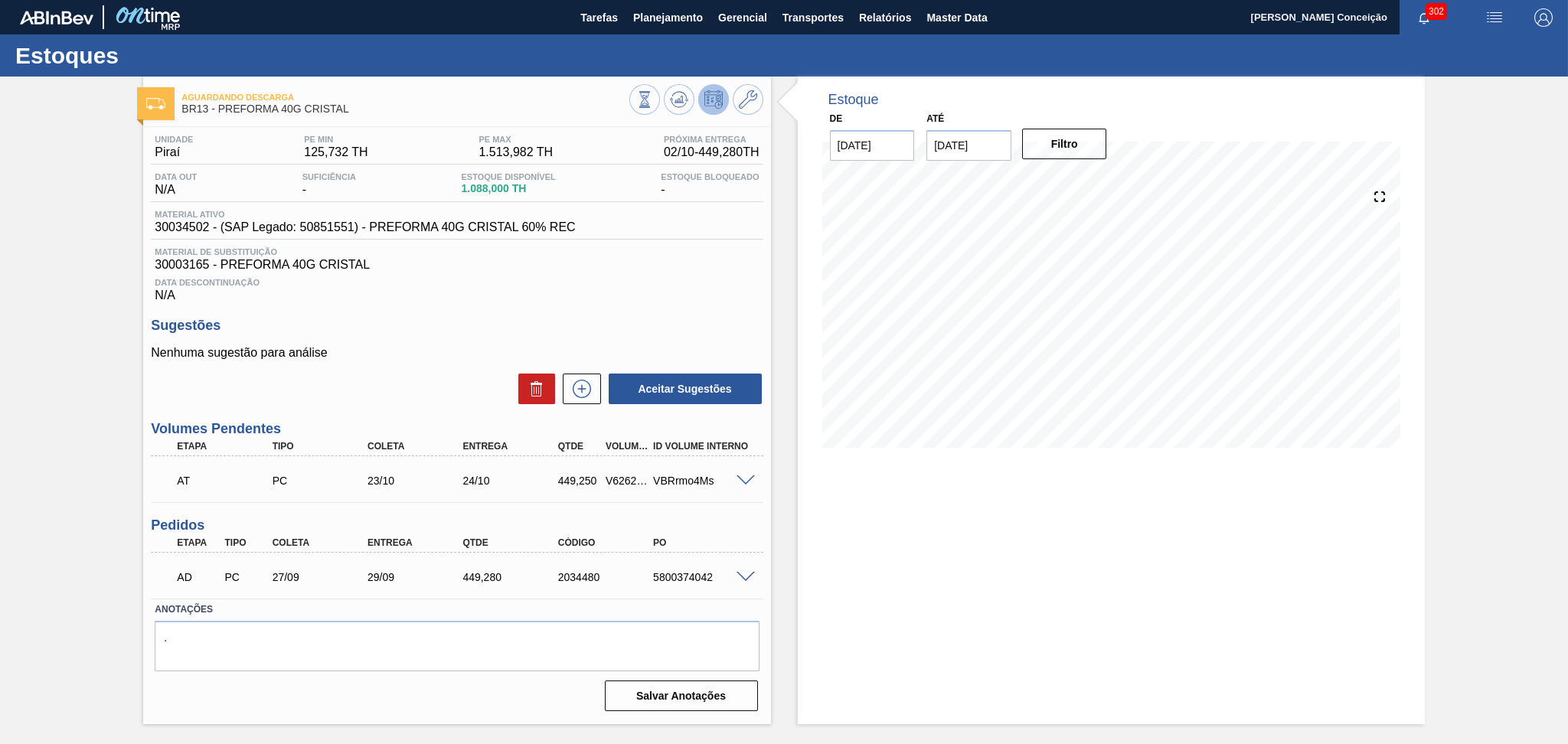
click at [798, 459] on div "Estoque De 02/10/2025 Até 30/11/2025 Filtro 19/10 Projeção de Estoque 763.952 N…" at bounding box center [1112, 273] width 627 height 394
click at [410, 347] on p "Nenhuma sugestão para análise" at bounding box center [456, 352] width 612 height 13
click at [655, 572] on div "5800374042" at bounding box center [703, 577] width 108 height 12
copy div "5800374042"
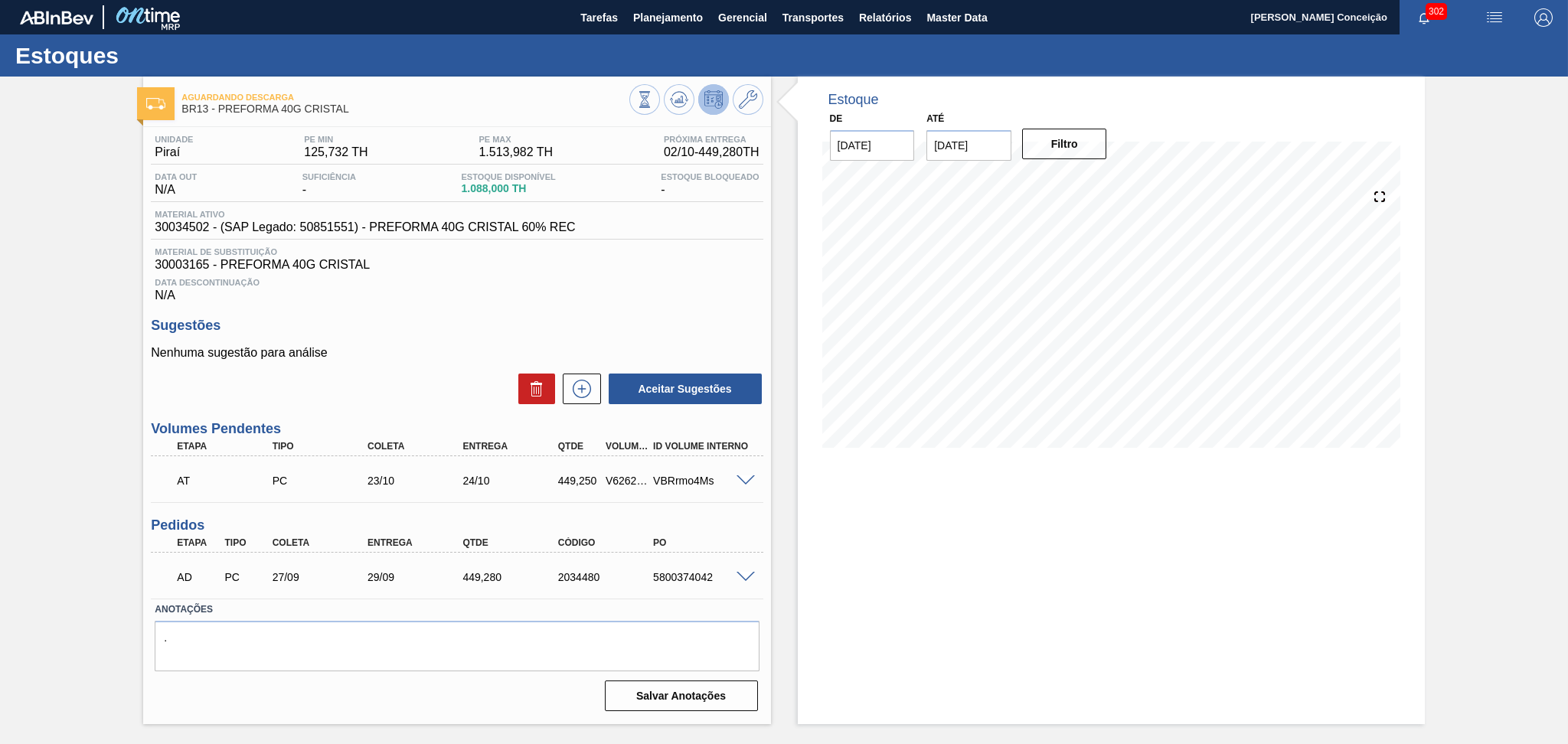
click at [443, 311] on div "Unidade Piraí PE MIN 125,732 TH PE MAX 1.513,982 TH Próxima Entrega 02/10 - 449…" at bounding box center [456, 421] width 627 height 590
click at [611, 307] on div "Unidade Piraí PE MIN 125,732 TH PE MAX 1.513,982 TH Próxima Entrega 02/10 - 449…" at bounding box center [456, 421] width 627 height 590
click at [418, 336] on div "Sugestões Nenhuma sugestão para análise Aceitar Sugestões" at bounding box center [456, 362] width 612 height 88
click at [425, 353] on p "Nenhuma sugestão para análise" at bounding box center [456, 352] width 612 height 13
click at [748, 573] on span at bounding box center [745, 578] width 18 height 11
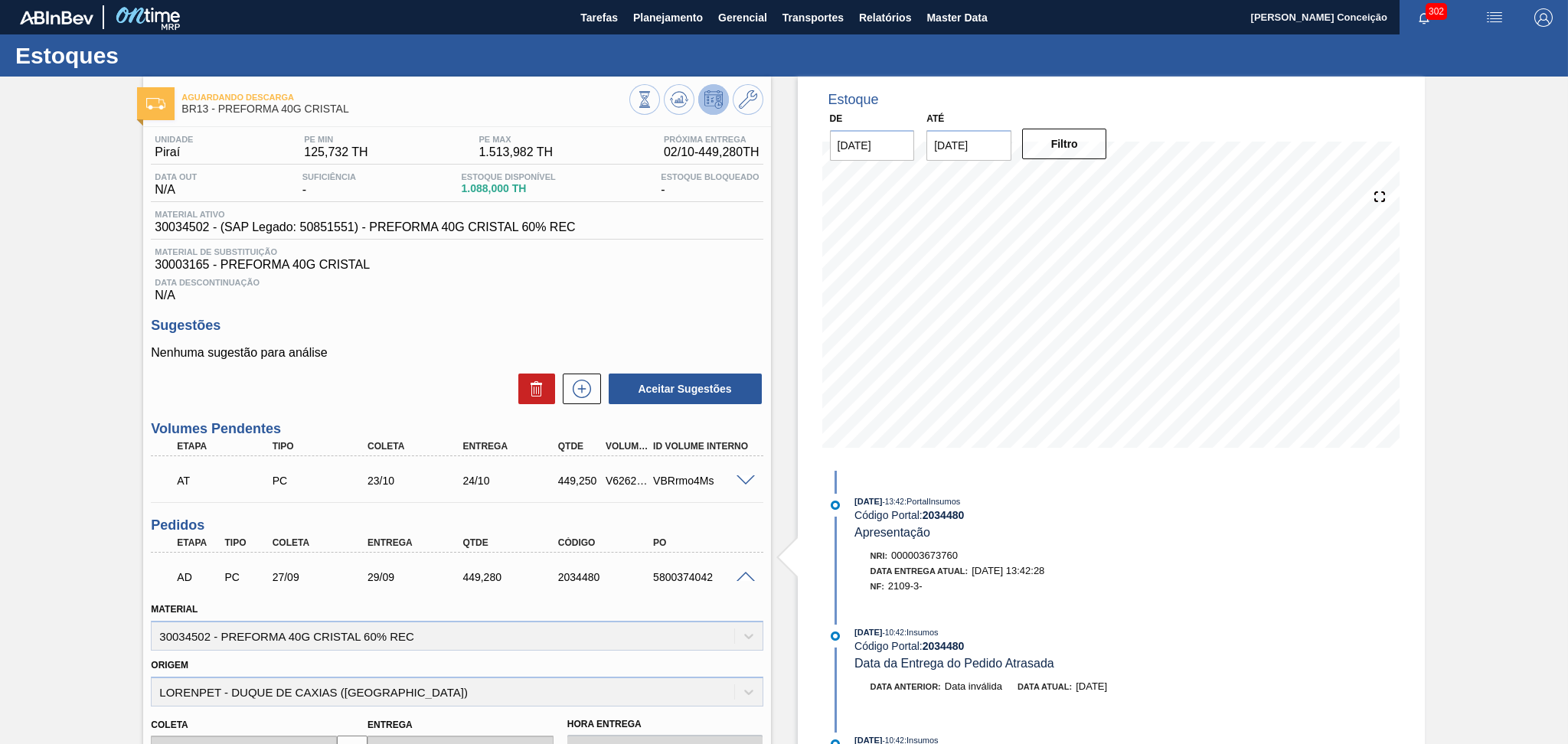
click at [486, 316] on div "Unidade Piraí PE MIN 125,732 TH PE MAX 1.513,982 TH Próxima Entrega 02/10 - 449…" at bounding box center [456, 607] width 627 height 961
click at [541, 311] on div "Unidade Piraí PE MIN 125,732 TH PE MAX 1.513,982 TH Próxima Entrega 02/10 - 449…" at bounding box center [456, 607] width 627 height 961
click at [414, 384] on div "Aceitar Sugestões" at bounding box center [456, 389] width 612 height 33
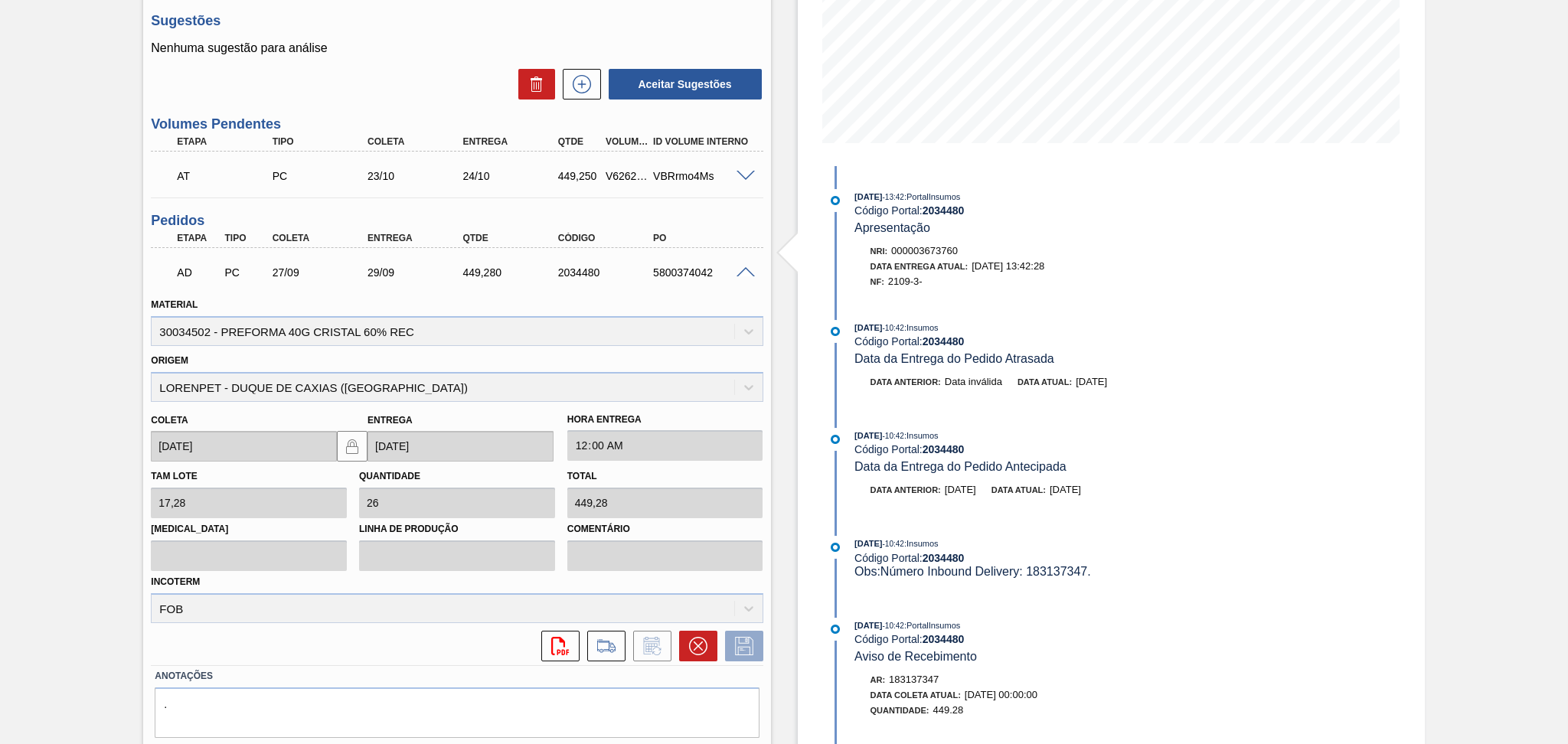
scroll to position [307, 0]
click at [751, 266] on span at bounding box center [745, 271] width 18 height 11
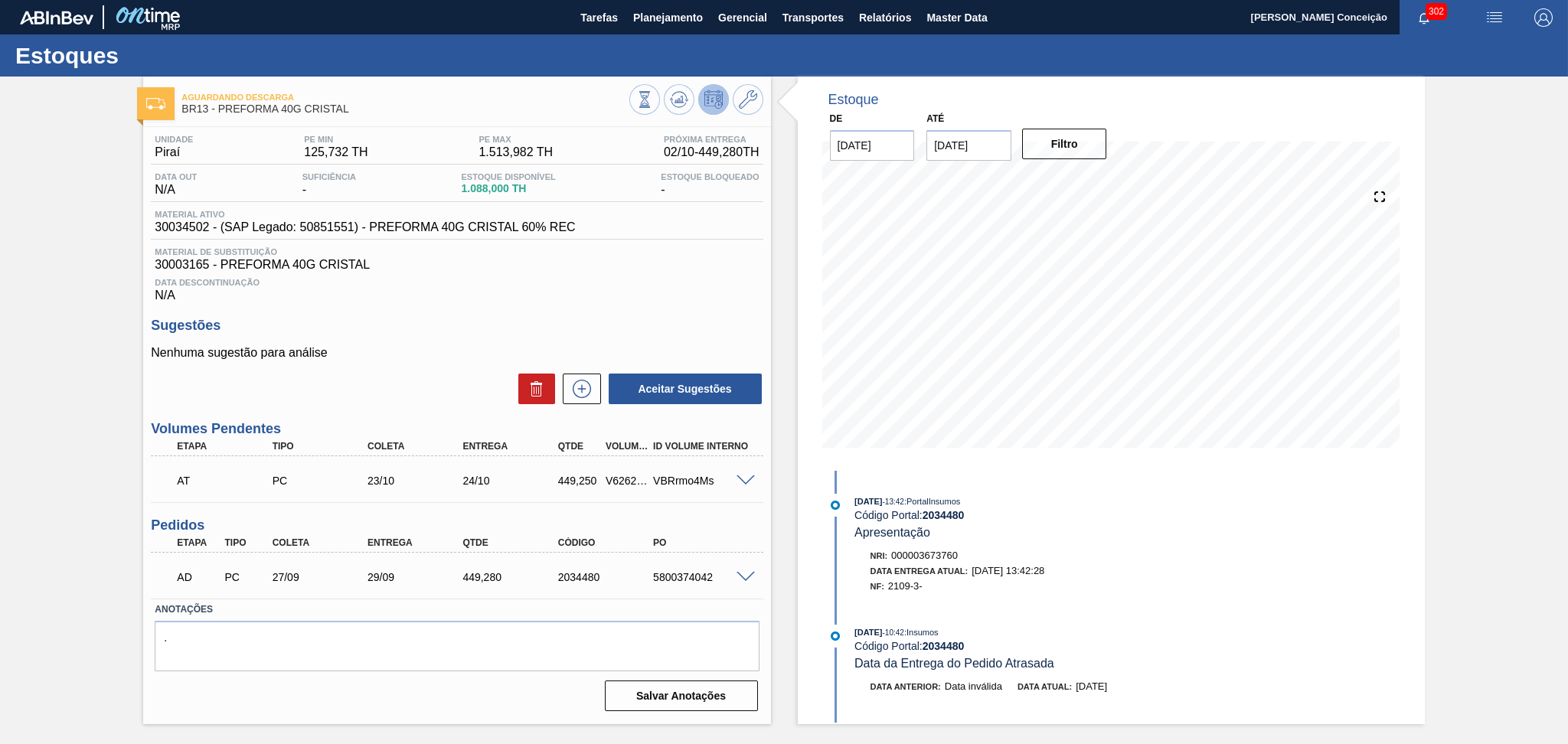
scroll to position [0, 0]
click at [658, 291] on div "Data Descontinuação N/A" at bounding box center [456, 287] width 612 height 30
click at [655, 309] on div "Unidade Piraí PE MIN 125,732 TH PE MAX 1.513,982 TH Próxima Entrega 02/10 - 449…" at bounding box center [456, 421] width 627 height 590
click at [656, 313] on div "Unidade Piraí PE MIN 125,732 TH PE MAX 1.513,982 TH Próxima Entrega 02/10 - 449…" at bounding box center [456, 421] width 627 height 590
click at [373, 369] on div "Nenhuma sugestão para análise Aceitar Sugestões" at bounding box center [456, 375] width 612 height 60
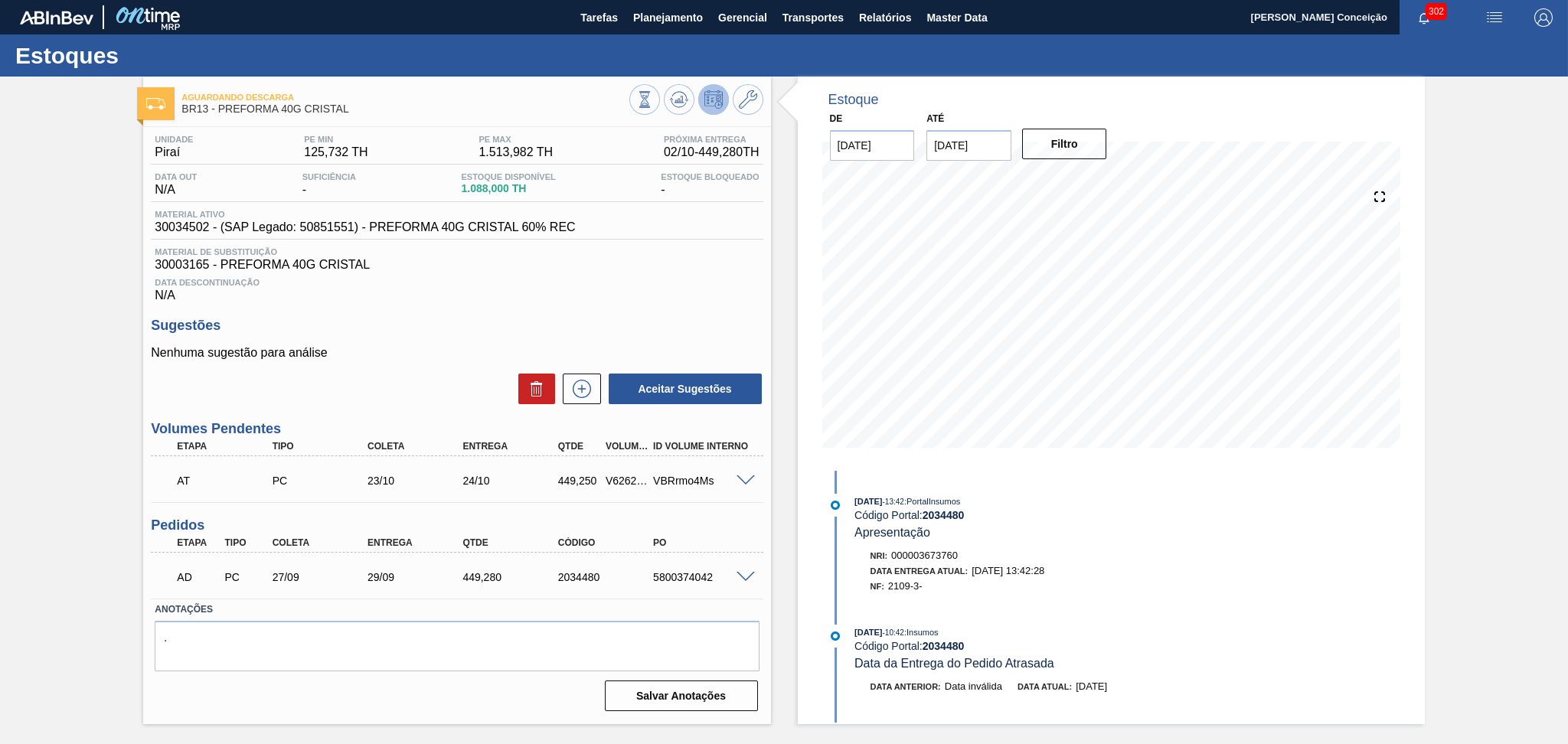
click at [569, 295] on div "Data Descontinuação N/A" at bounding box center [456, 287] width 612 height 30
click at [424, 296] on div "Data Descontinuação N/A" at bounding box center [456, 287] width 612 height 30
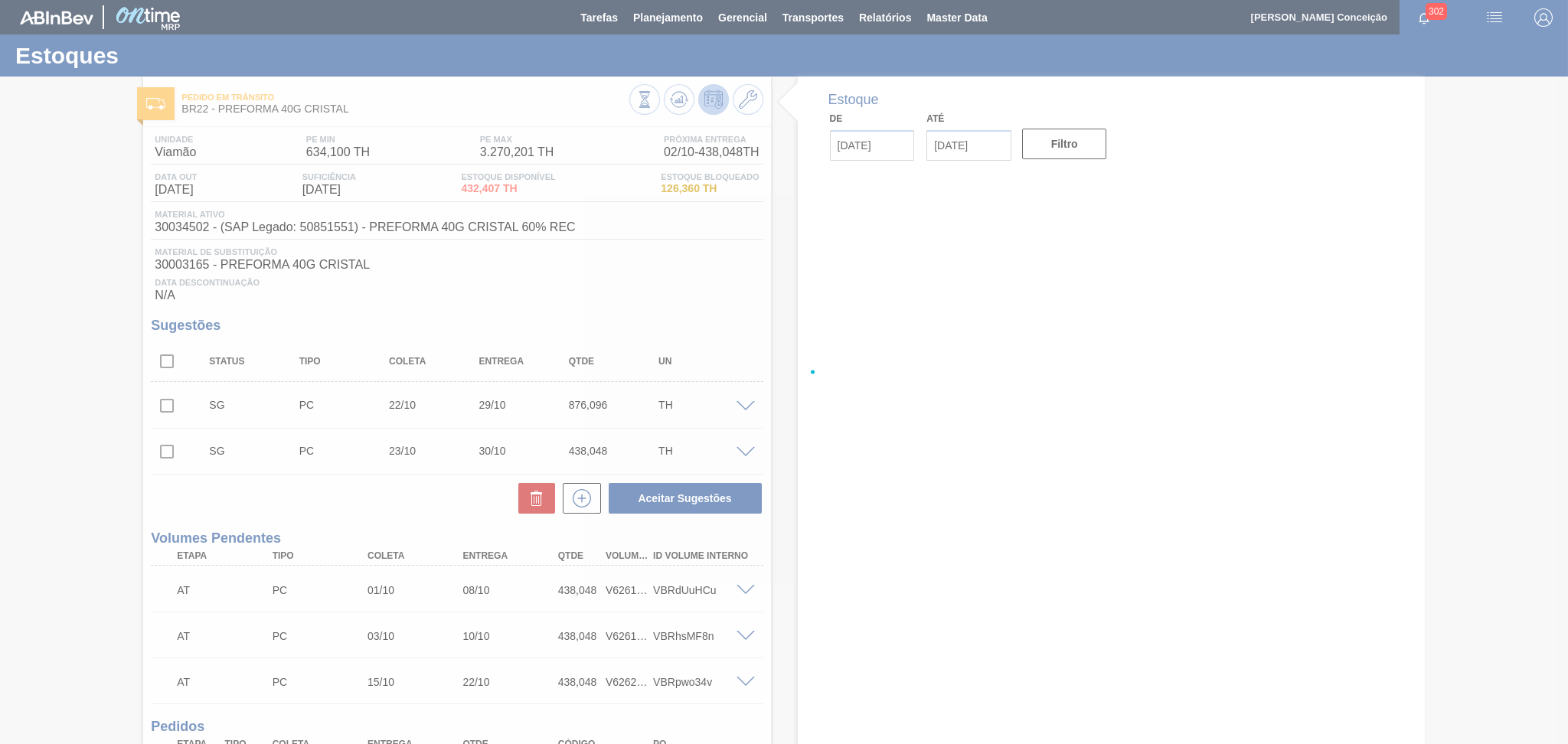
click at [544, 315] on div at bounding box center [784, 372] width 1568 height 744
click at [651, 291] on div at bounding box center [784, 372] width 1568 height 744
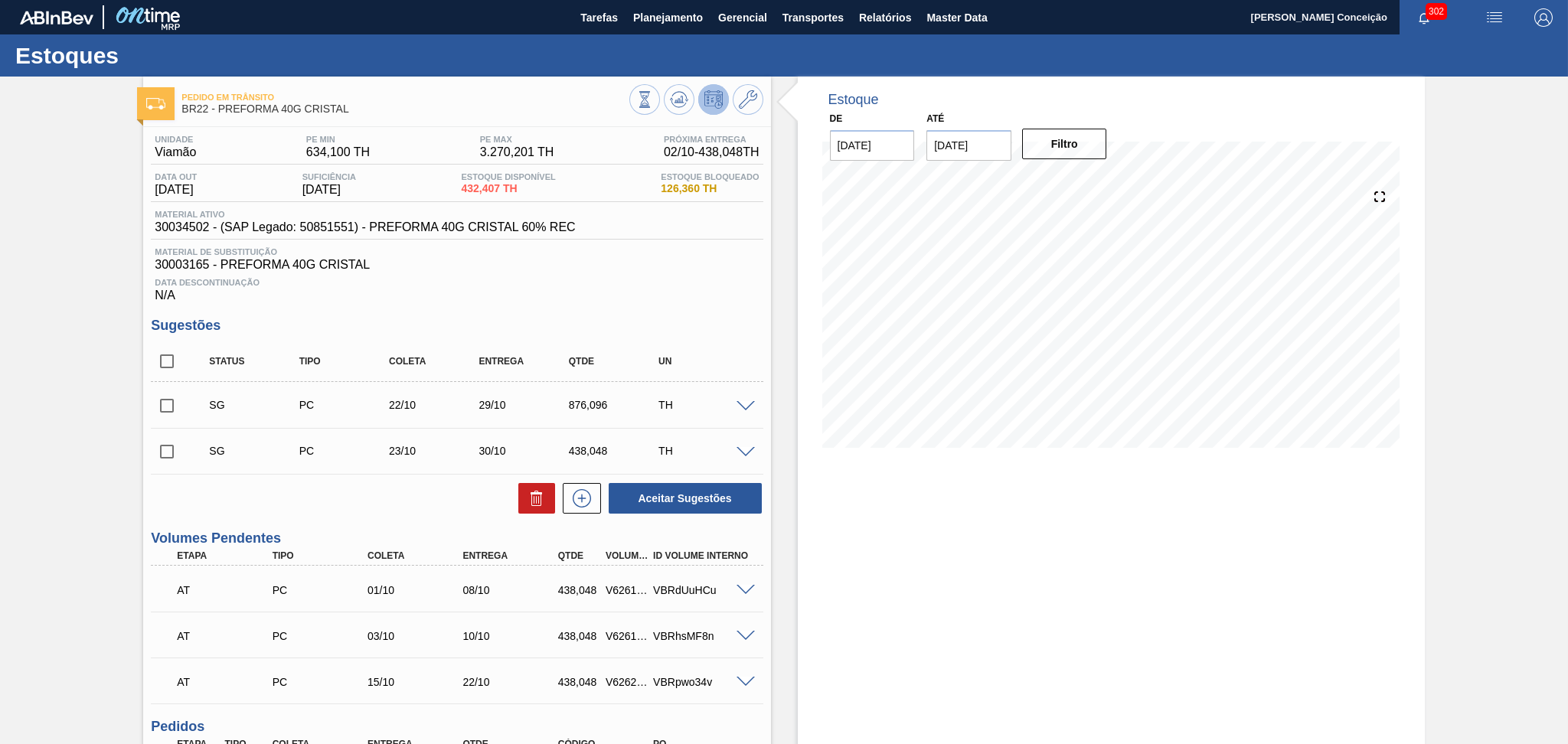
click at [791, 453] on div "Estoque De [DATE] Até [DATE] Filtro" at bounding box center [1098, 524] width 654 height 895
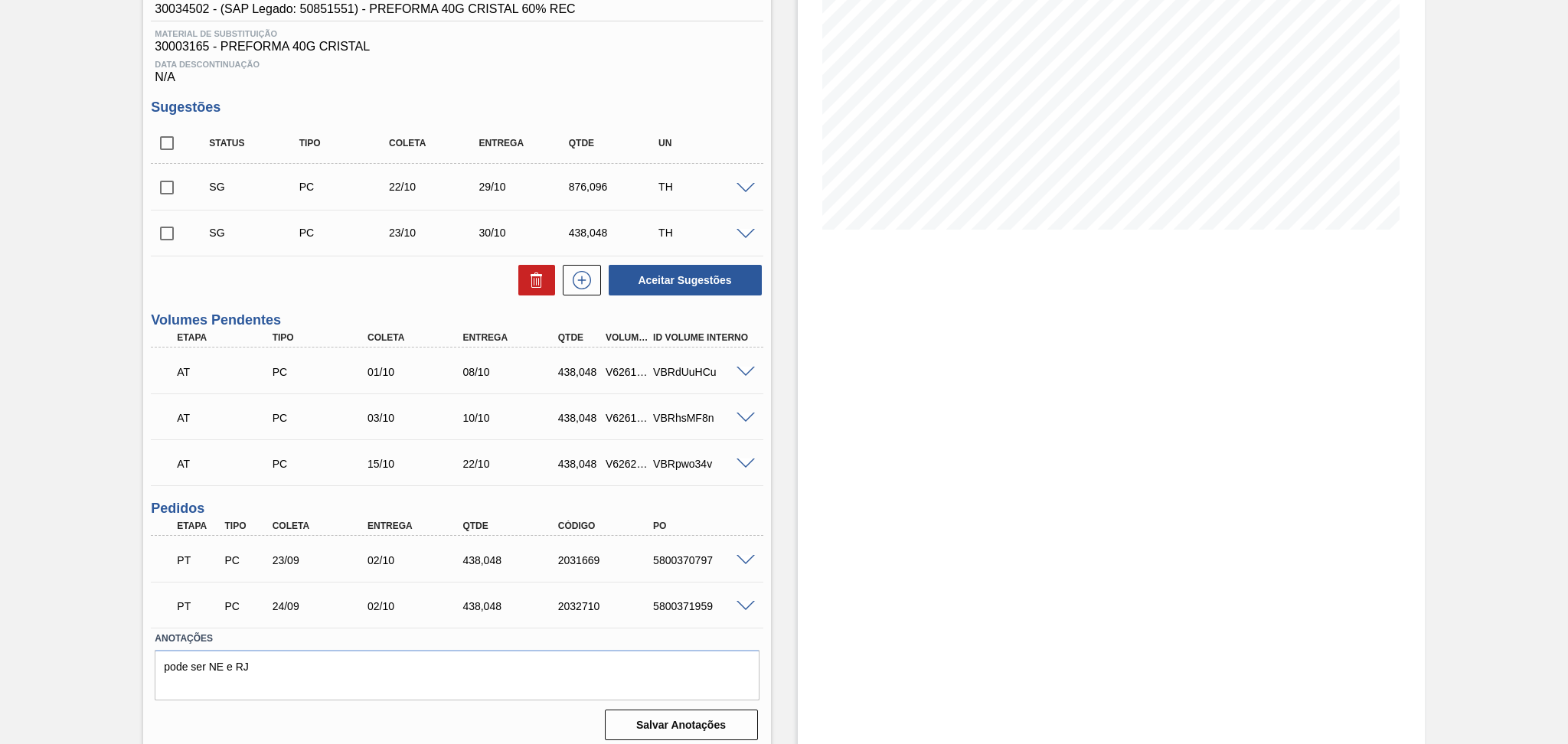
scroll to position [225, 0]
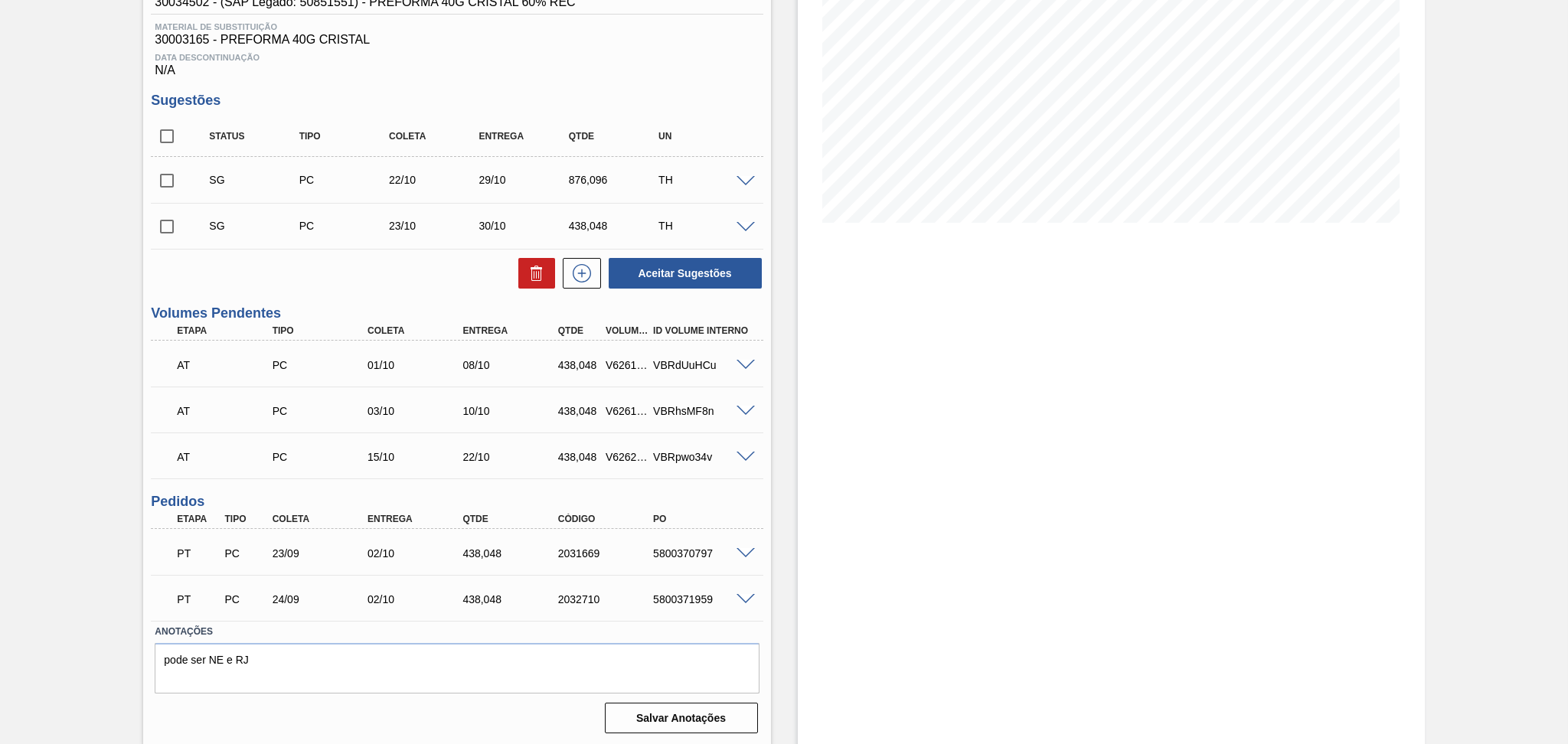
click at [895, 333] on div "Estoque De [DATE] Até [DATE] Filtro 07/10 Projeção de Estoque 1,308.503 [DOMAIN…" at bounding box center [1112, 299] width 627 height 895
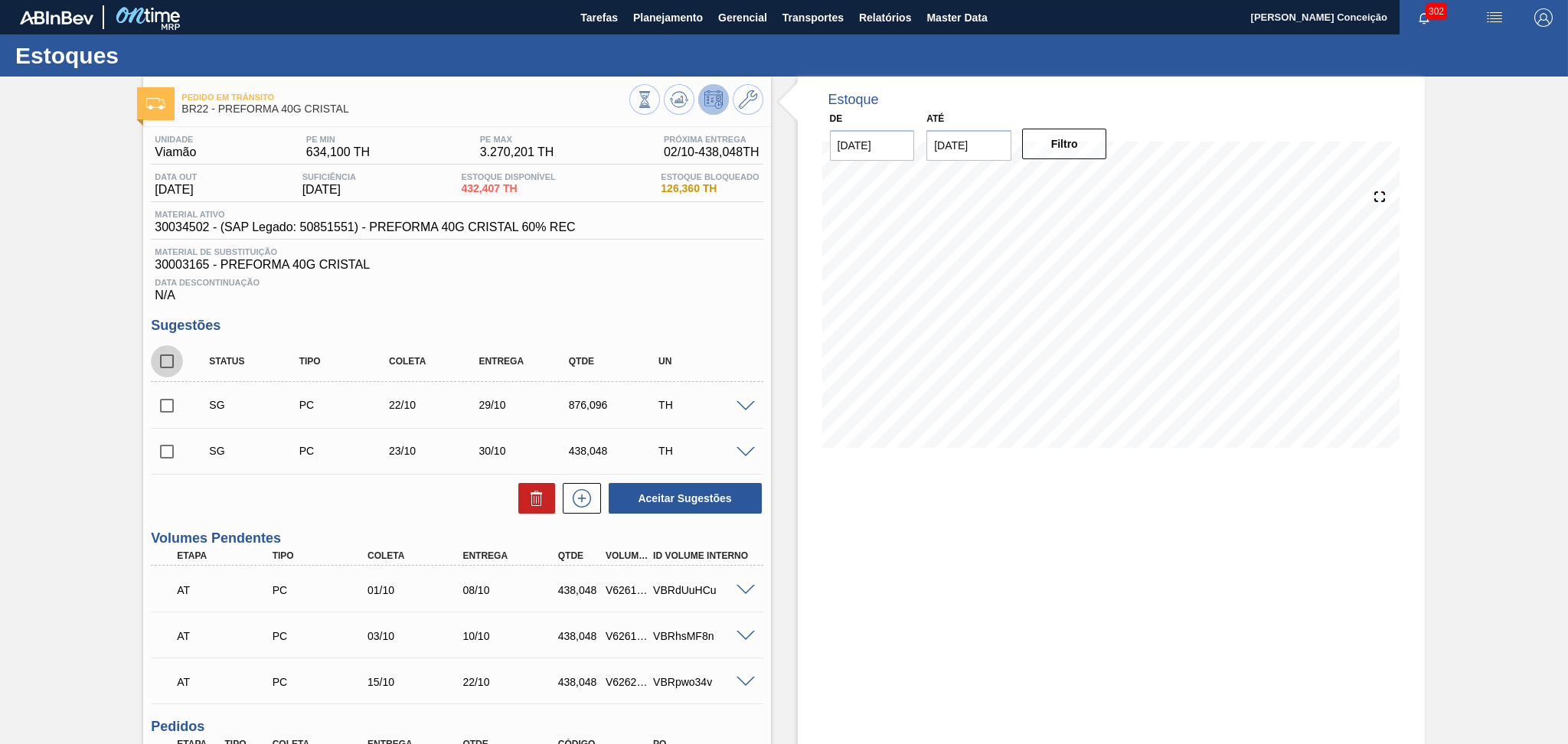
click at [179, 357] on input "checkbox" at bounding box center [167, 362] width 32 height 32
checkbox input "true"
click at [555, 493] on div at bounding box center [578, 498] width 46 height 30
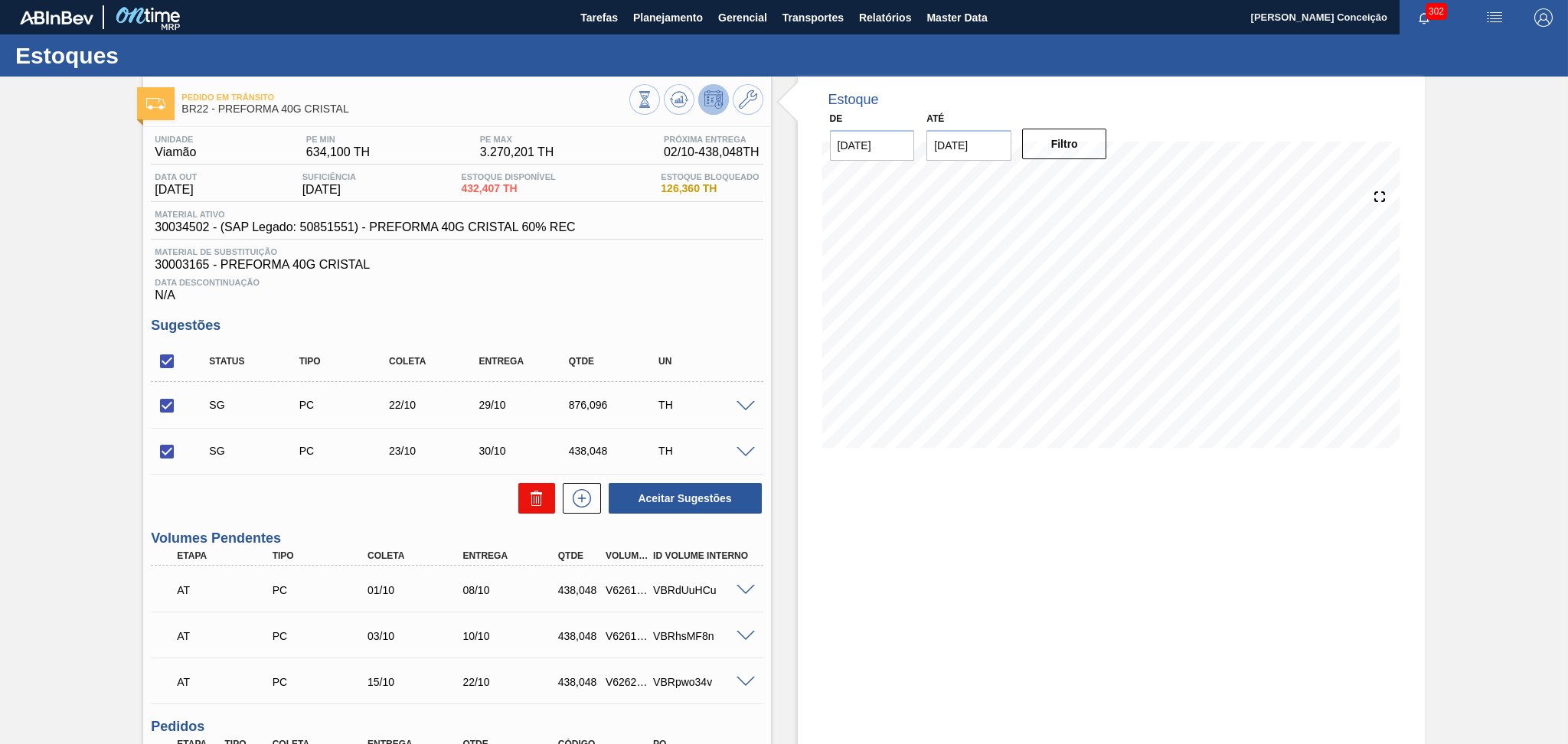
click at [542, 495] on icon at bounding box center [536, 498] width 18 height 18
checkbox input "false"
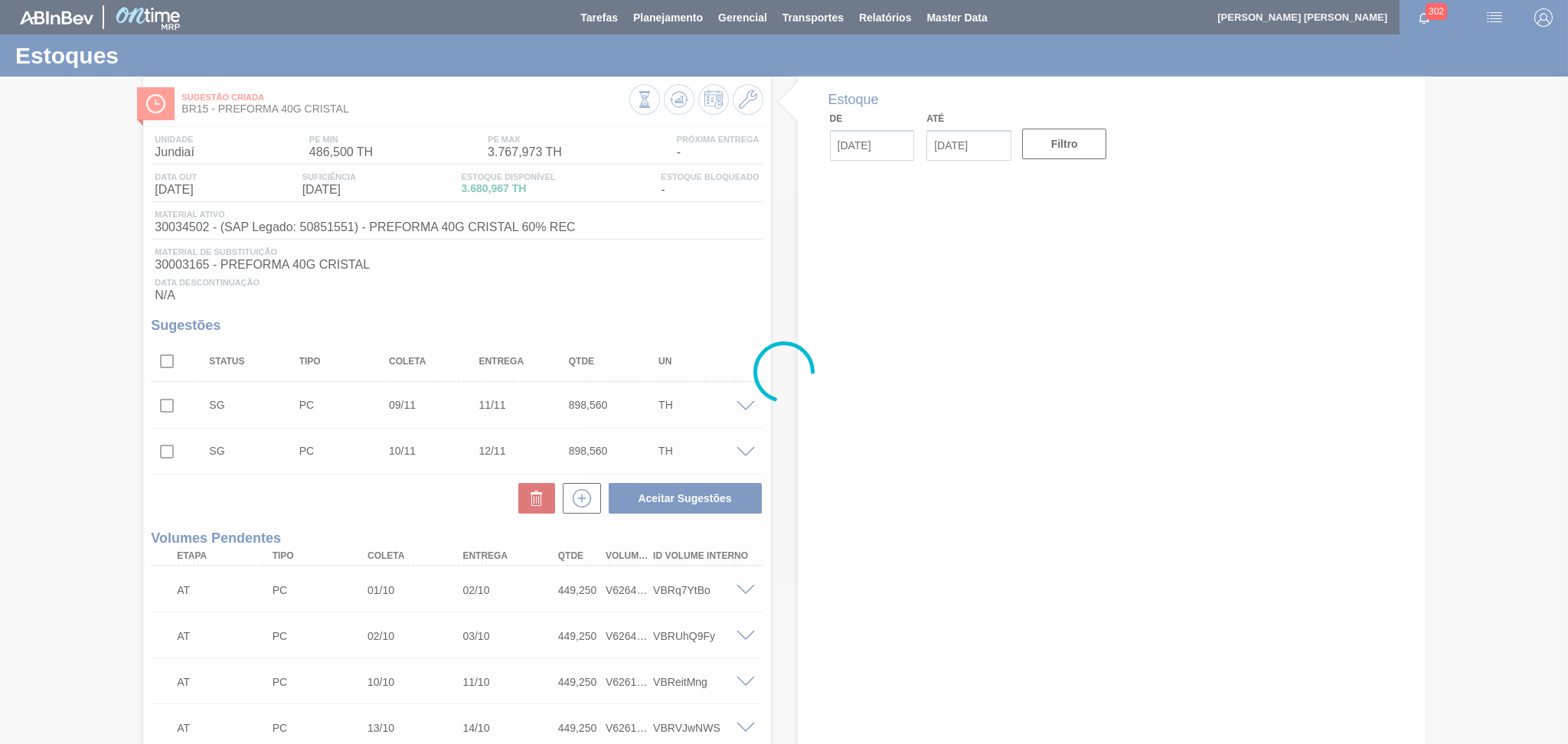
click at [601, 251] on div at bounding box center [784, 372] width 1568 height 744
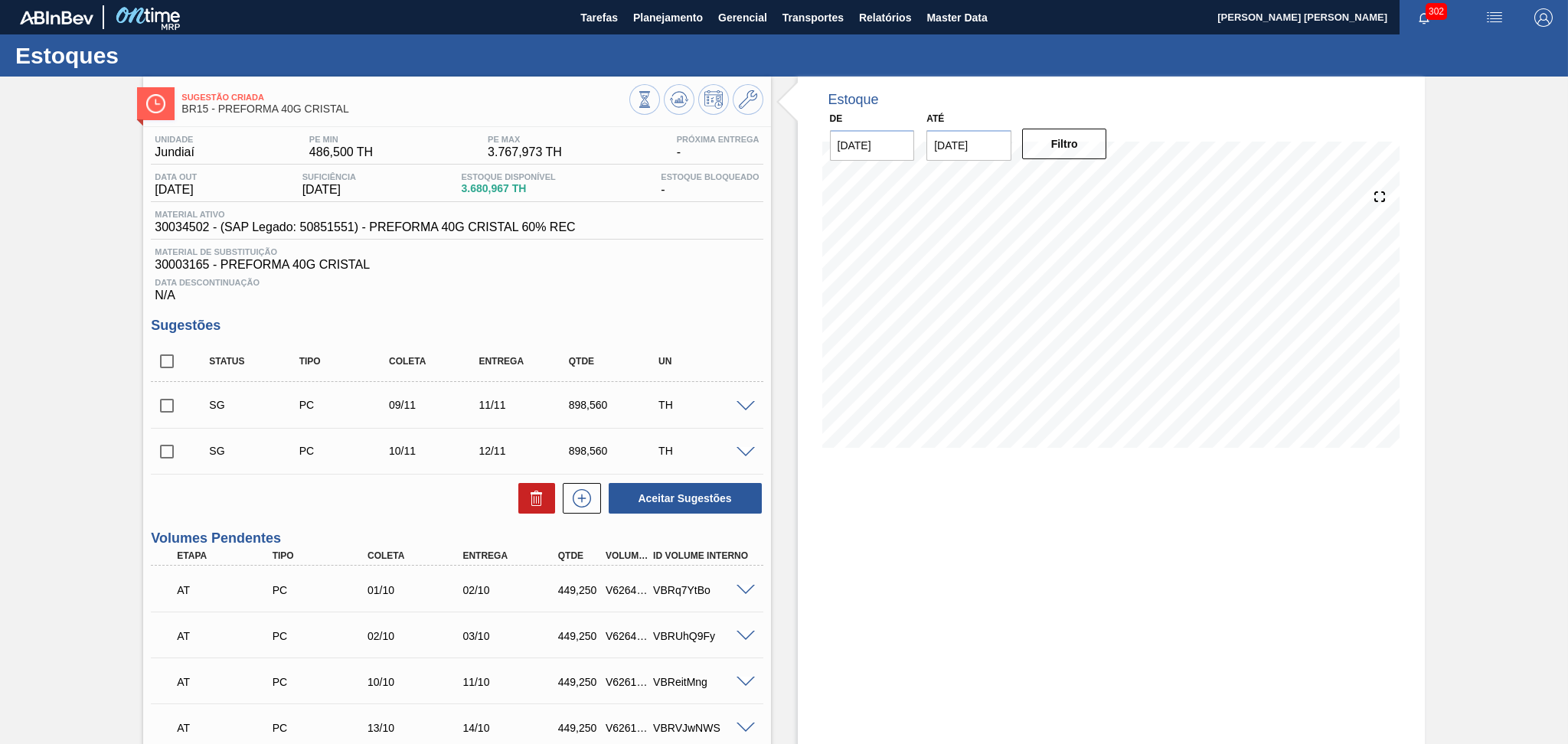
click at [162, 369] on input "checkbox" at bounding box center [167, 362] width 32 height 32
checkbox input "true"
click at [544, 494] on button at bounding box center [536, 498] width 37 height 30
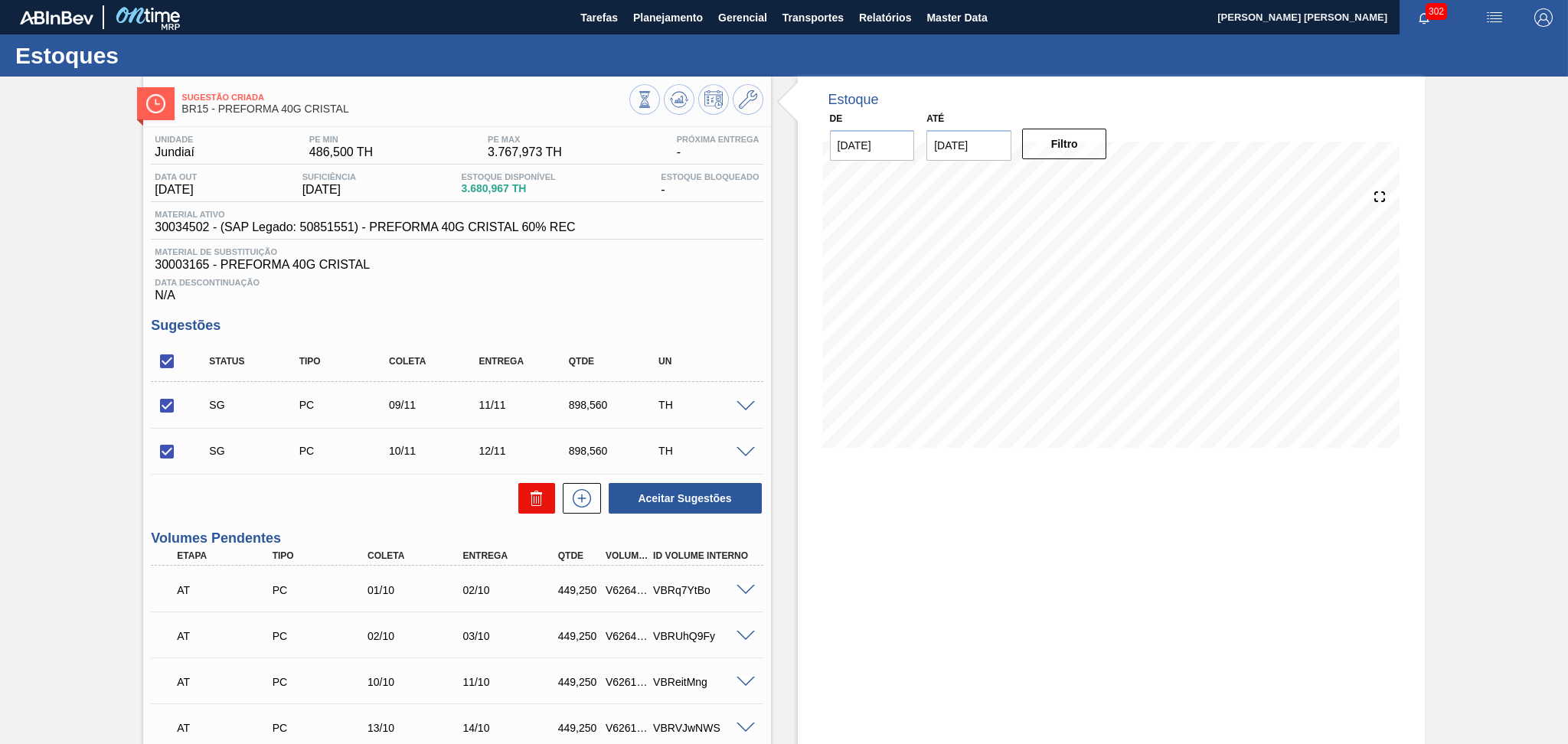
checkbox input "false"
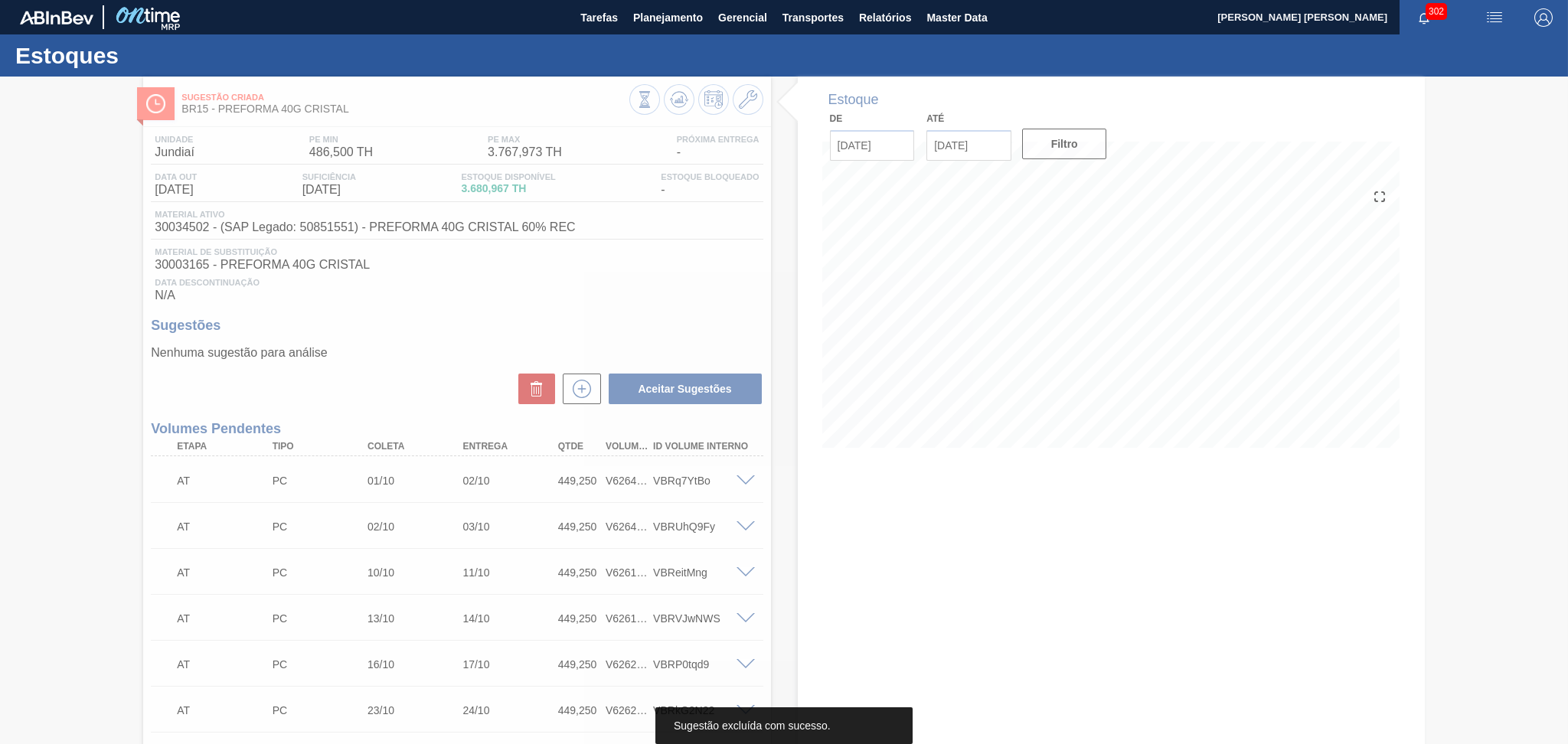
click at [740, 274] on div at bounding box center [784, 410] width 1568 height 668
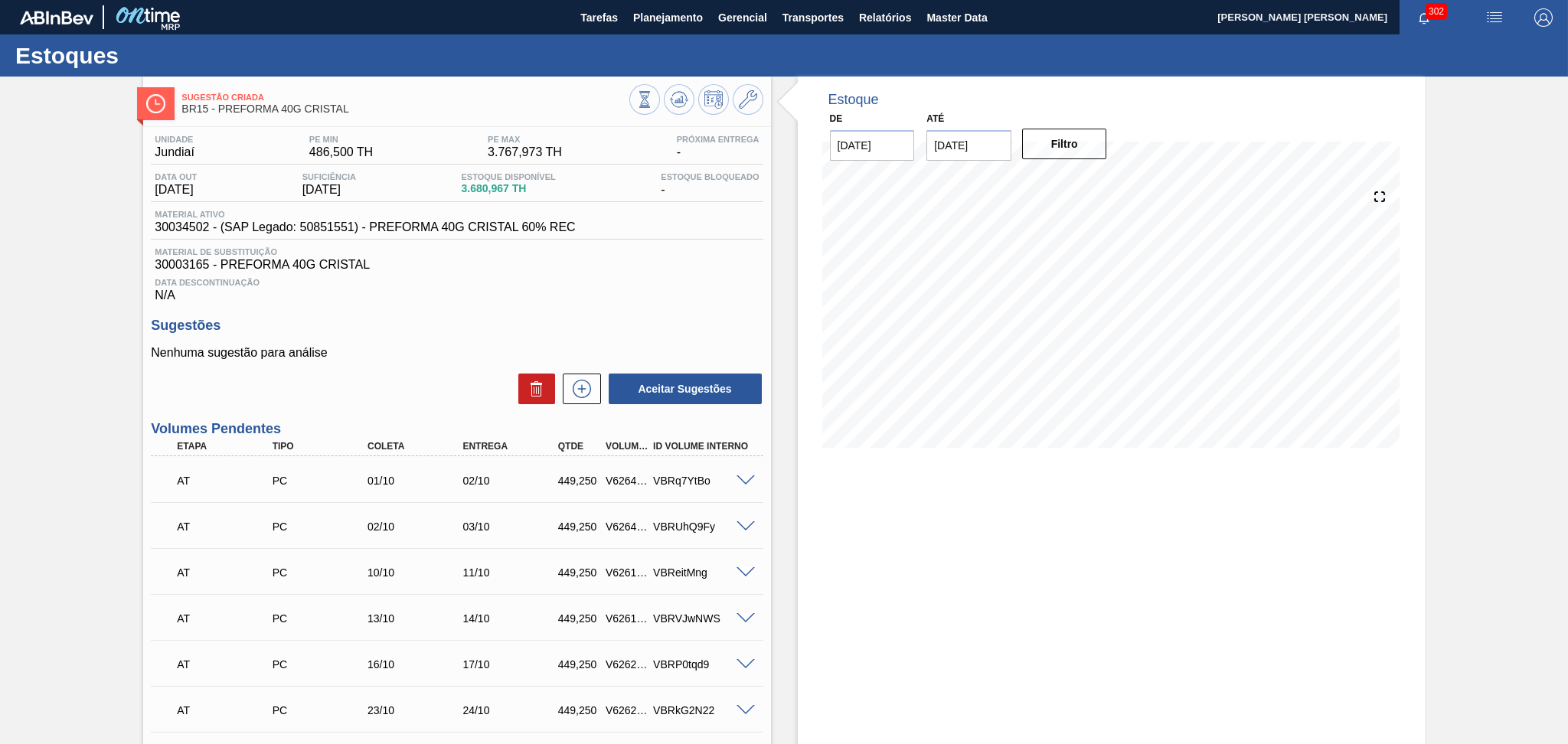
scroll to position [365, 0]
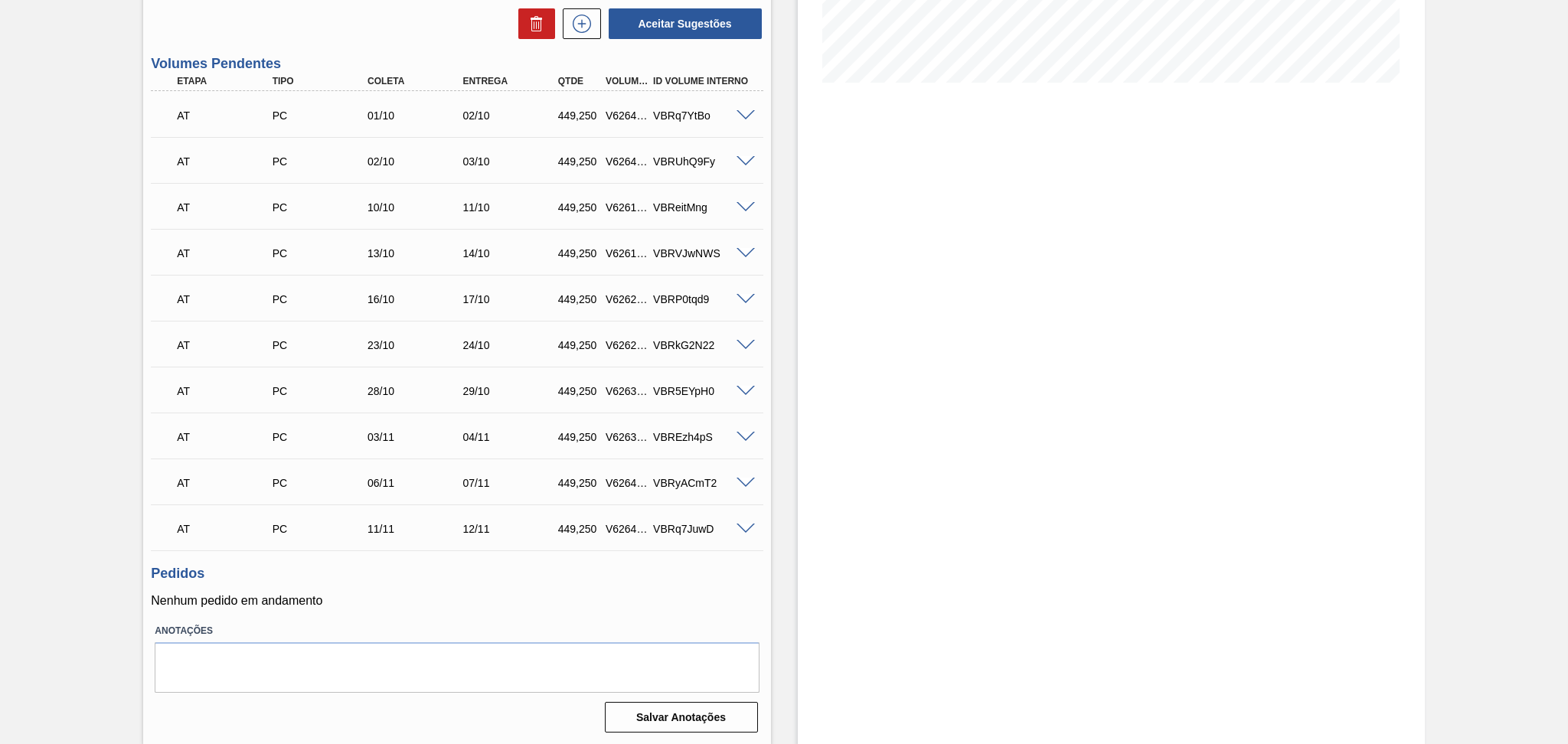
click at [430, 592] on div "Pedidos Nenhum pedido em andamento" at bounding box center [456, 587] width 612 height 42
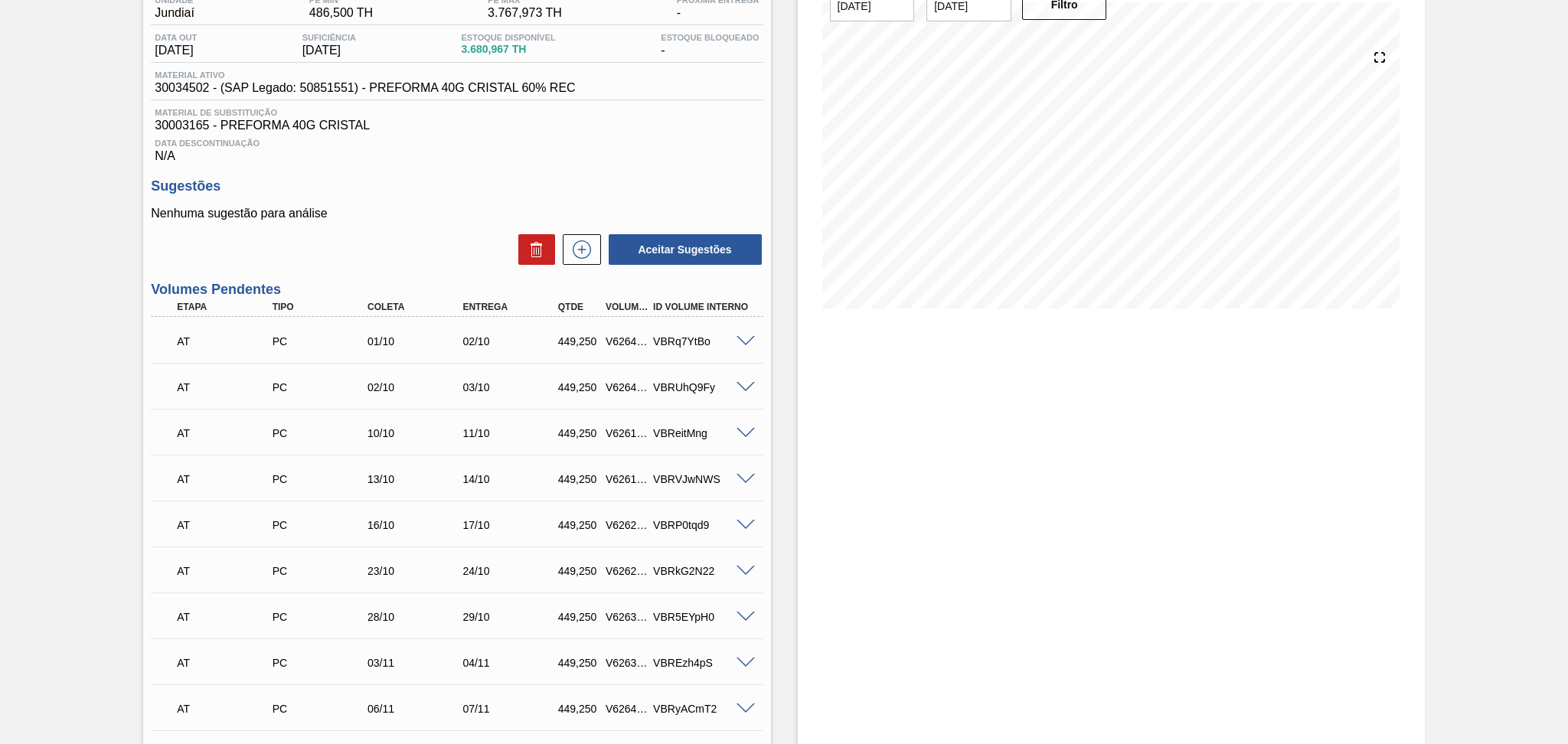
scroll to position [59, 0]
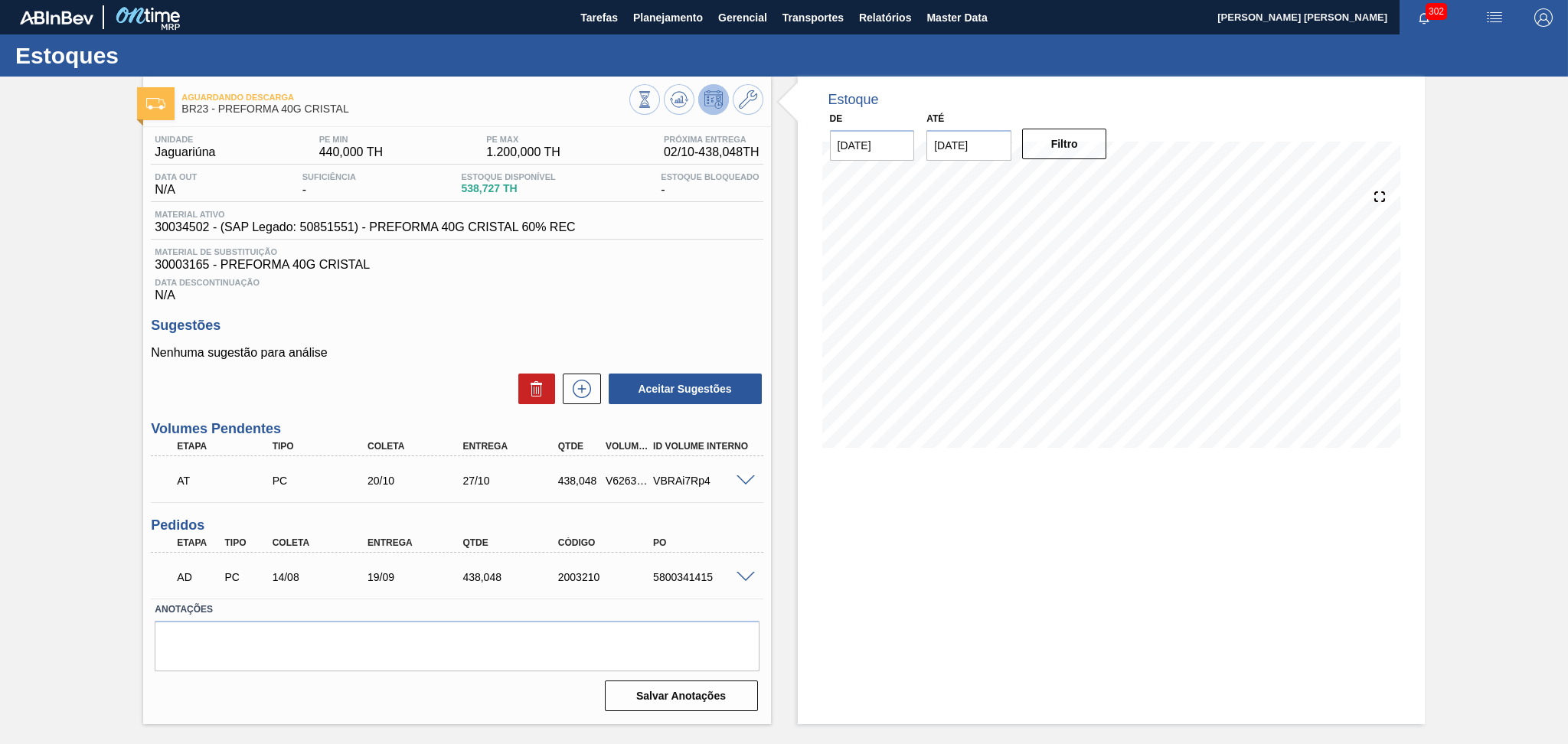
click at [434, 320] on h3 "Sugestões" at bounding box center [456, 326] width 612 height 16
click at [478, 265] on span "30003165 - PREFORMA 40G CRISTAL" at bounding box center [456, 265] width 604 height 13
click at [752, 567] on div "AD PC 14/08 19/09 438,048 2003210 5800341415" at bounding box center [456, 575] width 612 height 38
click at [752, 573] on span at bounding box center [745, 578] width 18 height 11
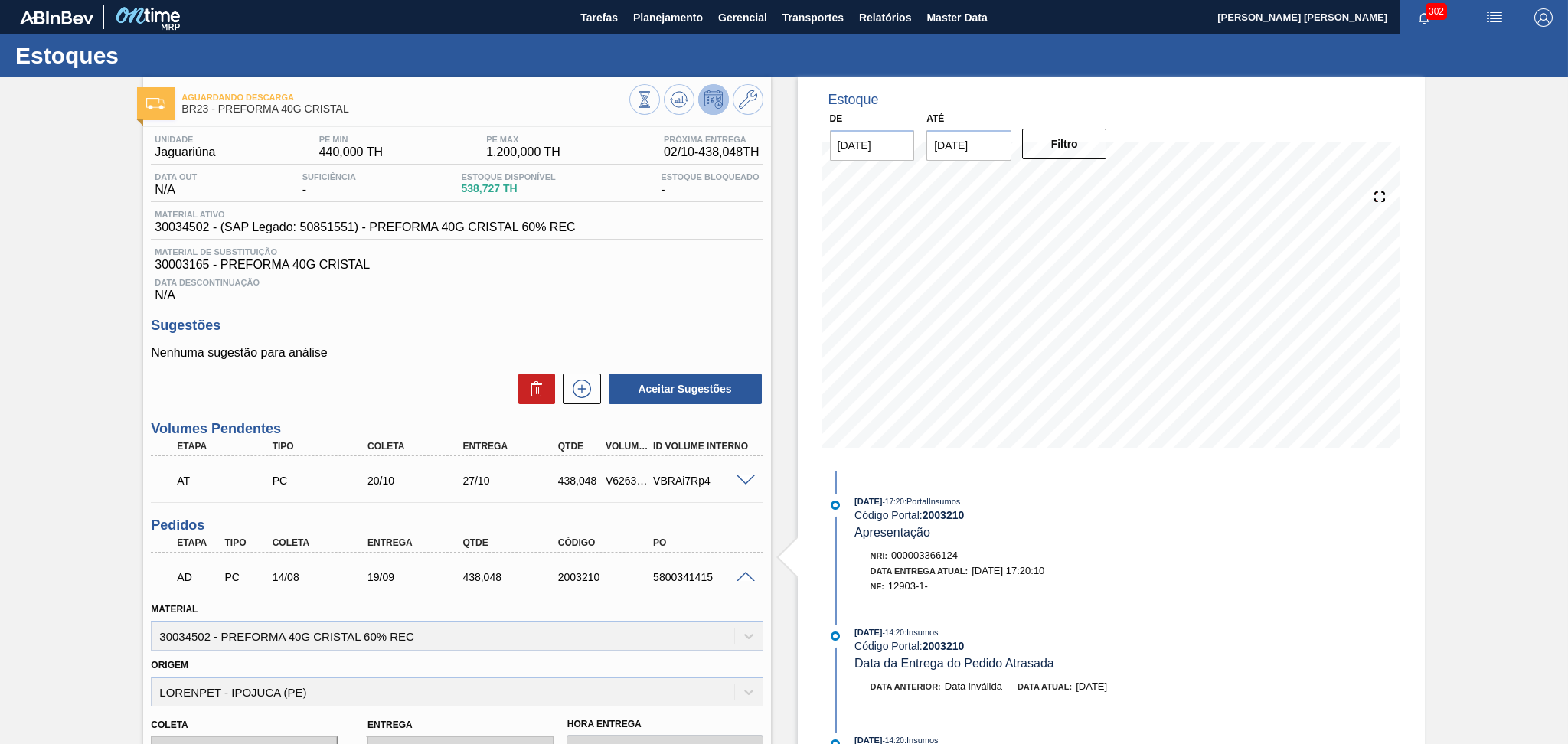
click at [752, 573] on span at bounding box center [745, 578] width 18 height 11
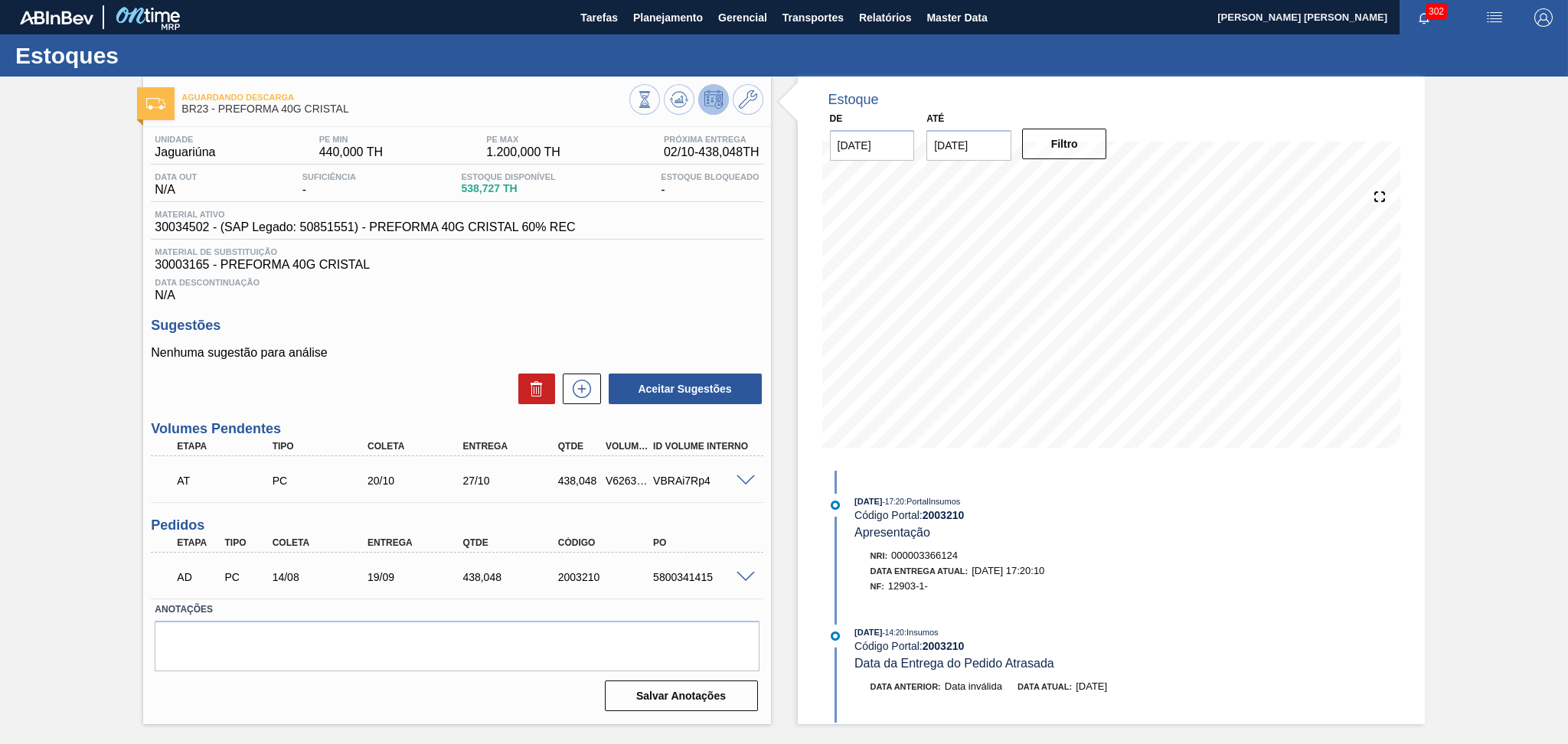
click at [694, 283] on span "Data Descontinuação" at bounding box center [456, 283] width 604 height 10
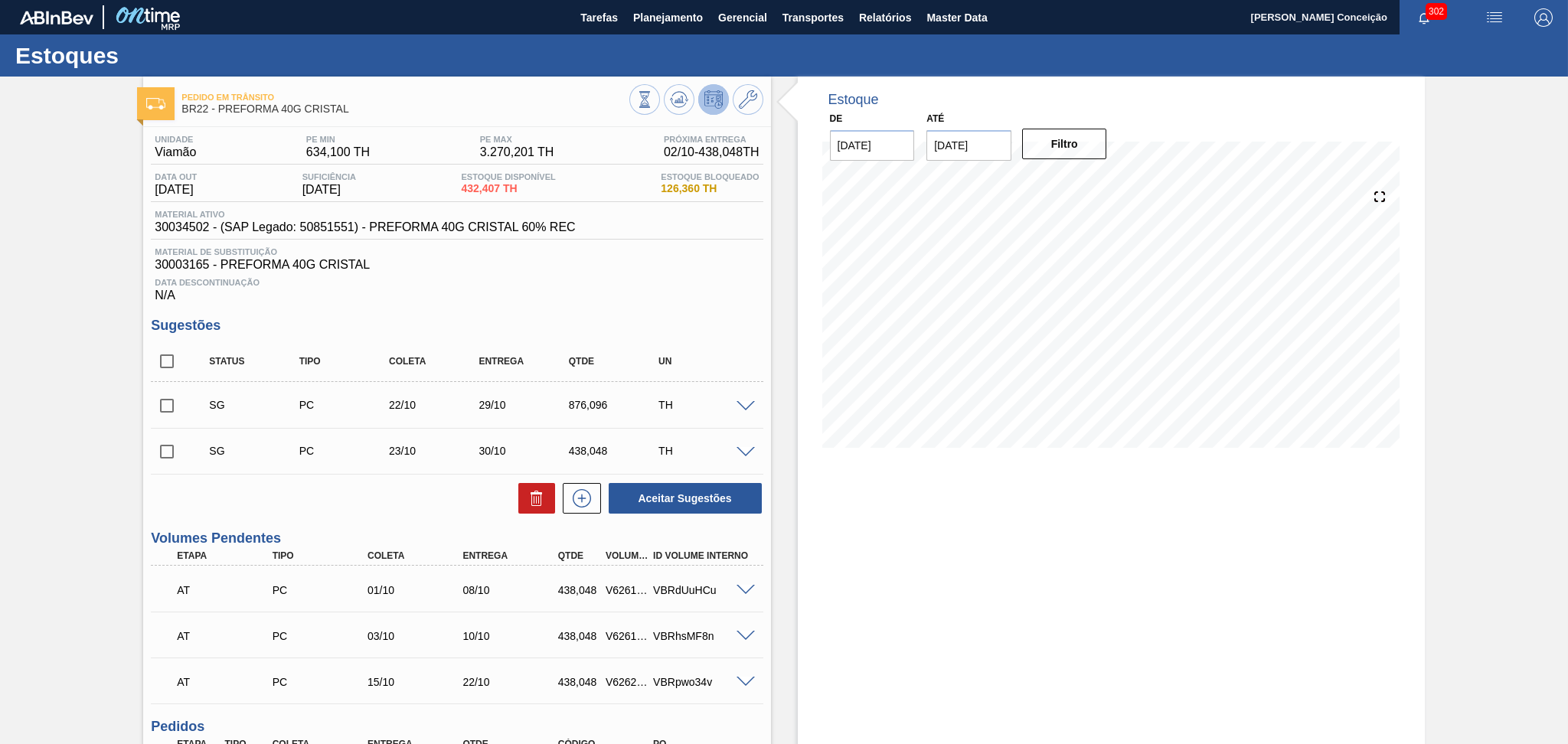
click at [401, 287] on div "Data Descontinuação N/A" at bounding box center [456, 287] width 612 height 30
click at [736, 403] on span at bounding box center [745, 407] width 18 height 11
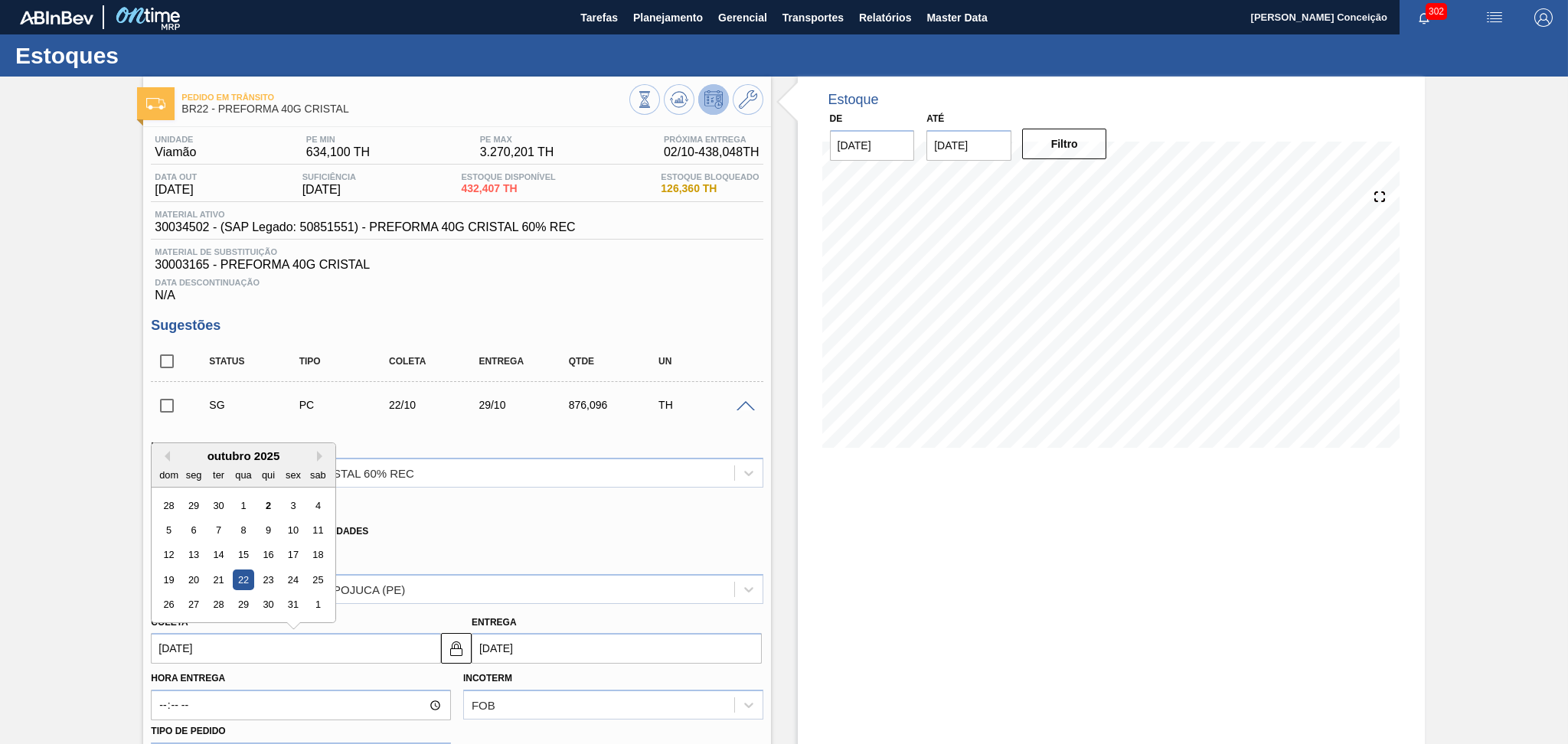
click at [243, 655] on input "22/10/2025" at bounding box center [295, 649] width 291 height 30
drag, startPoint x: 211, startPoint y: 636, endPoint x: 0, endPoint y: 613, distance: 212.2
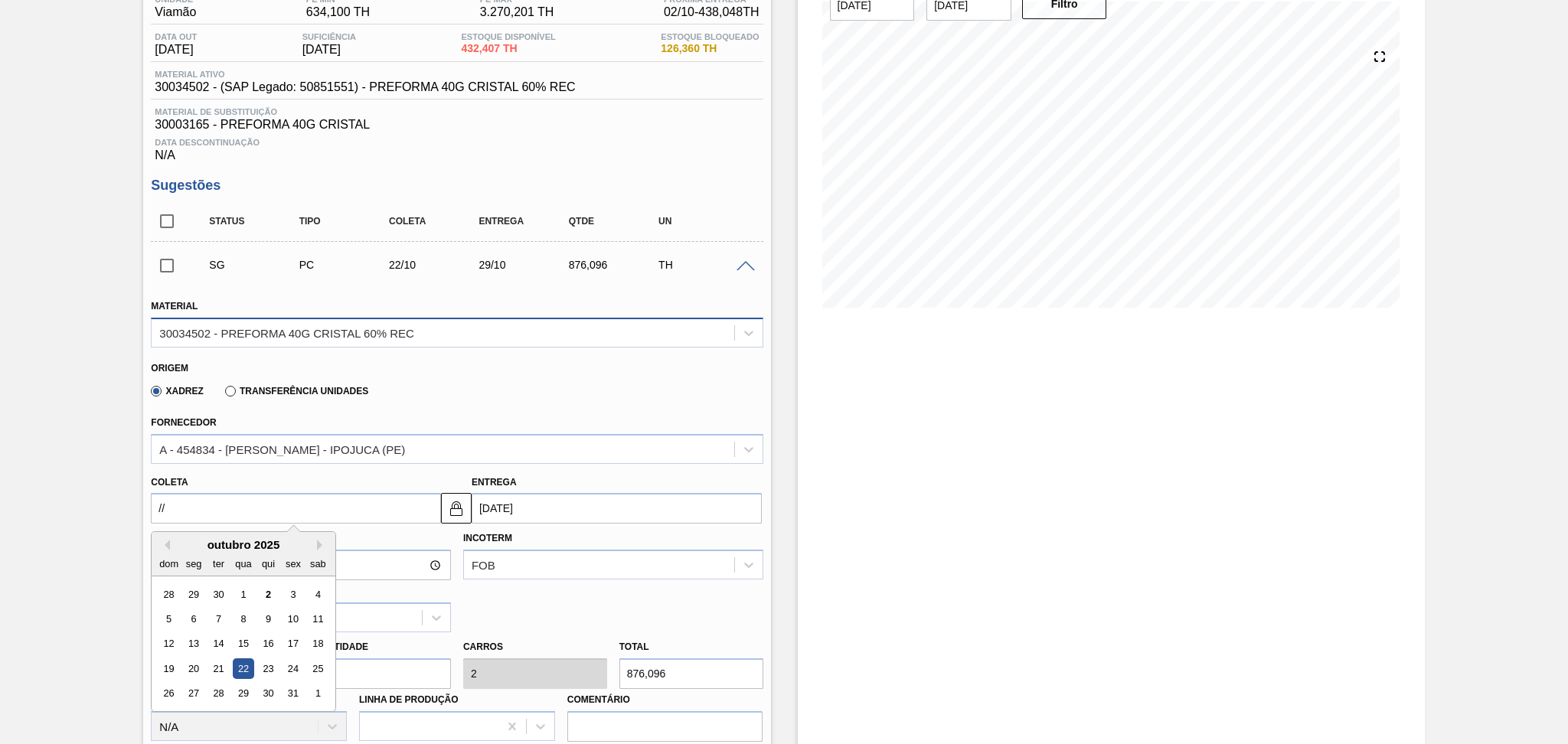
scroll to position [130, 0]
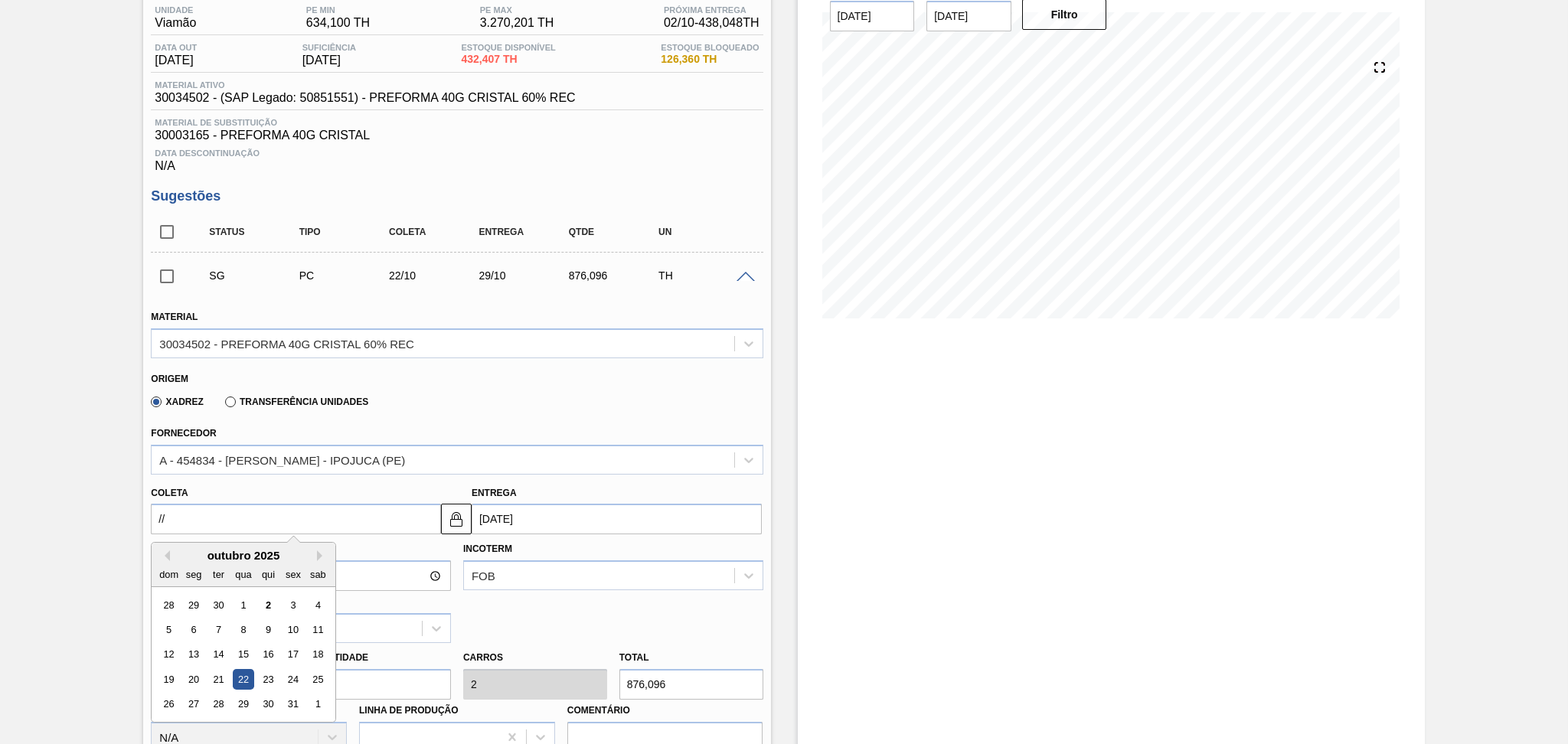
drag, startPoint x: 132, startPoint y: 516, endPoint x: 21, endPoint y: 504, distance: 111.6
click at [27, 504] on div "Pedido em Trânsito BR22 - PREFORMA 40G CRISTAL Unidade Viamão PE MIN 634,100 TH…" at bounding box center [784, 681] width 1568 height 1467
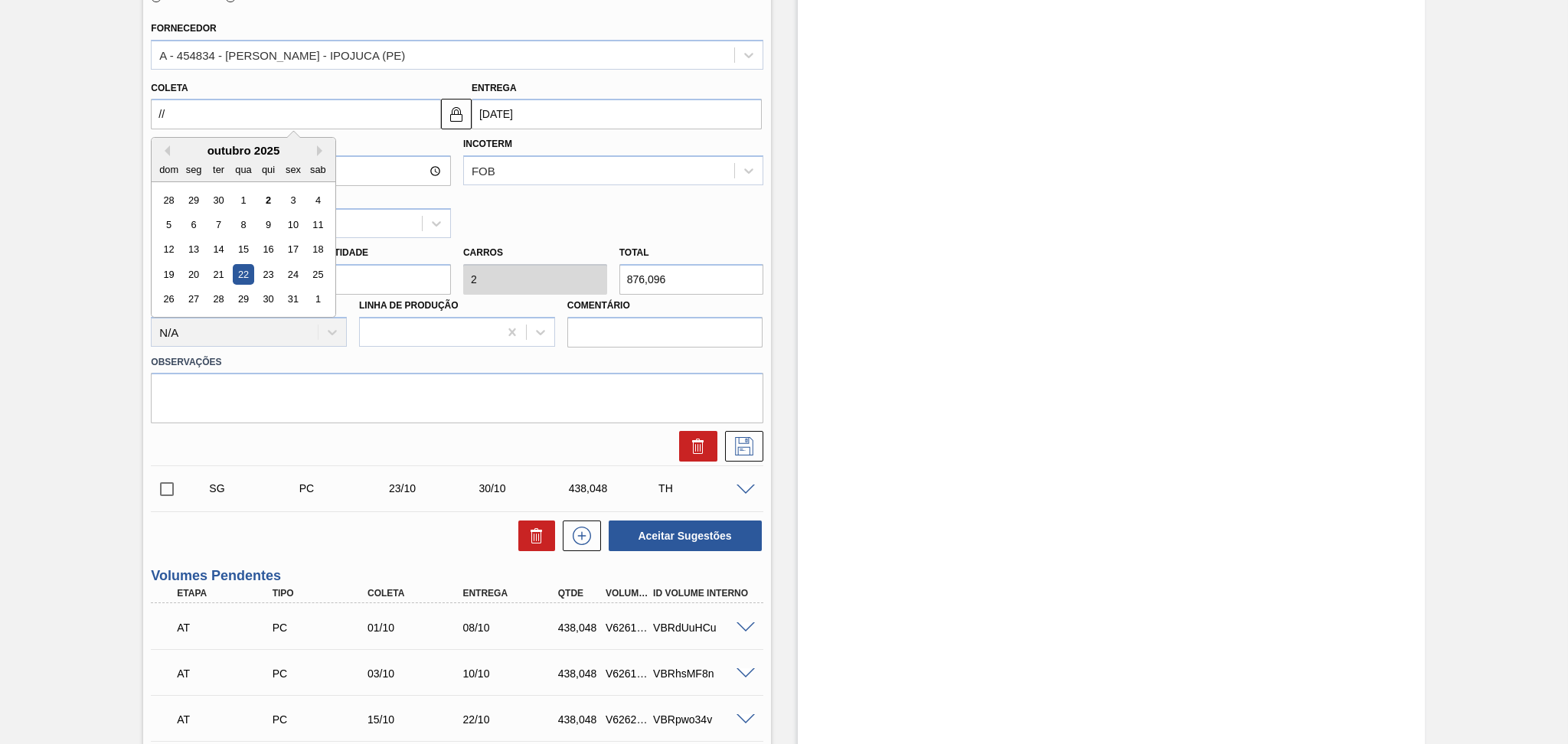
scroll to position [435, 0]
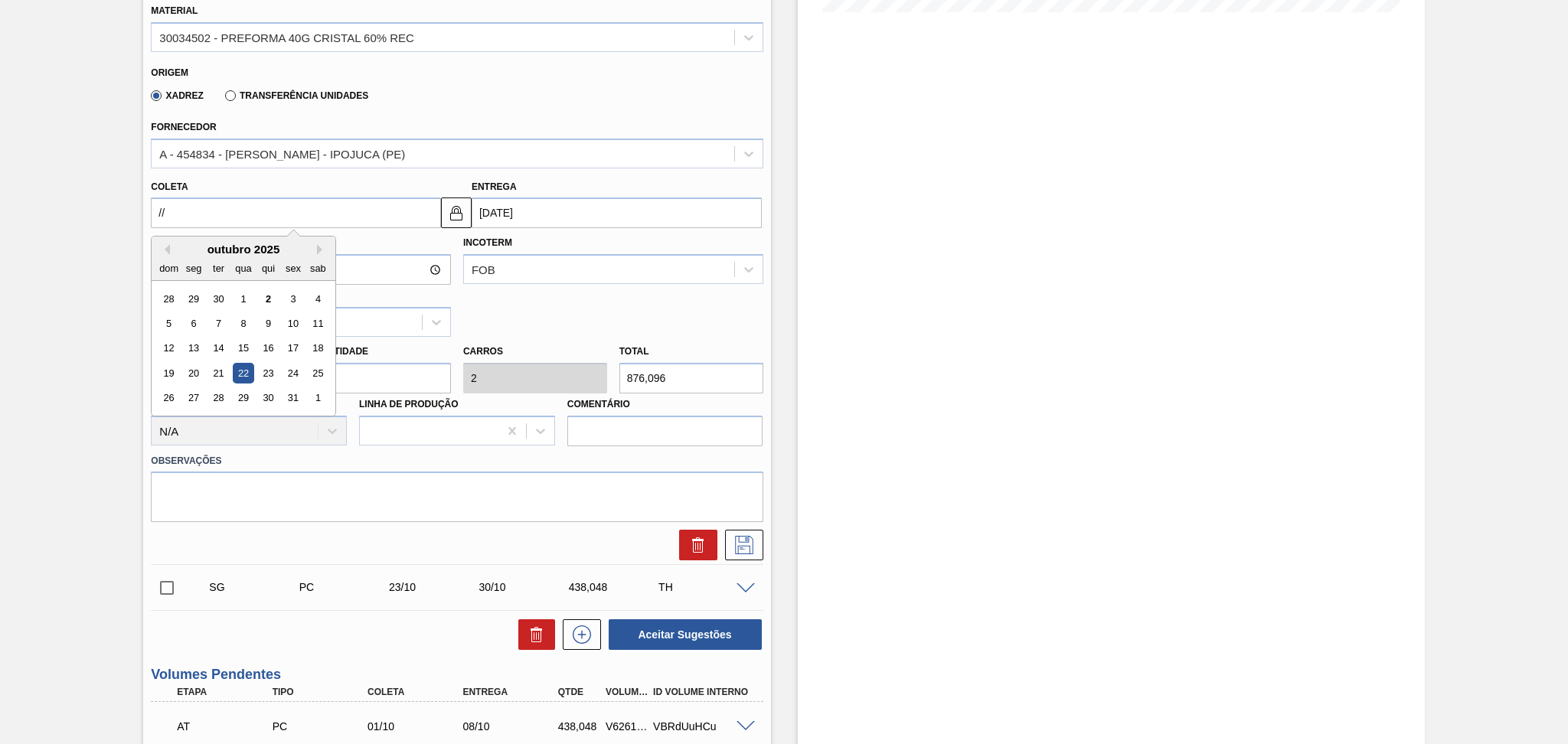
drag, startPoint x: 176, startPoint y: 207, endPoint x: 81, endPoint y: 152, distance: 109.8
click at [145, 193] on div "Coleta // Previous Month Next Month outubro 2025 dom seg ter qua qui sex sab 28…" at bounding box center [292, 202] width 296 height 52
type input "0"
type input "08/01/2000"
type input "03"
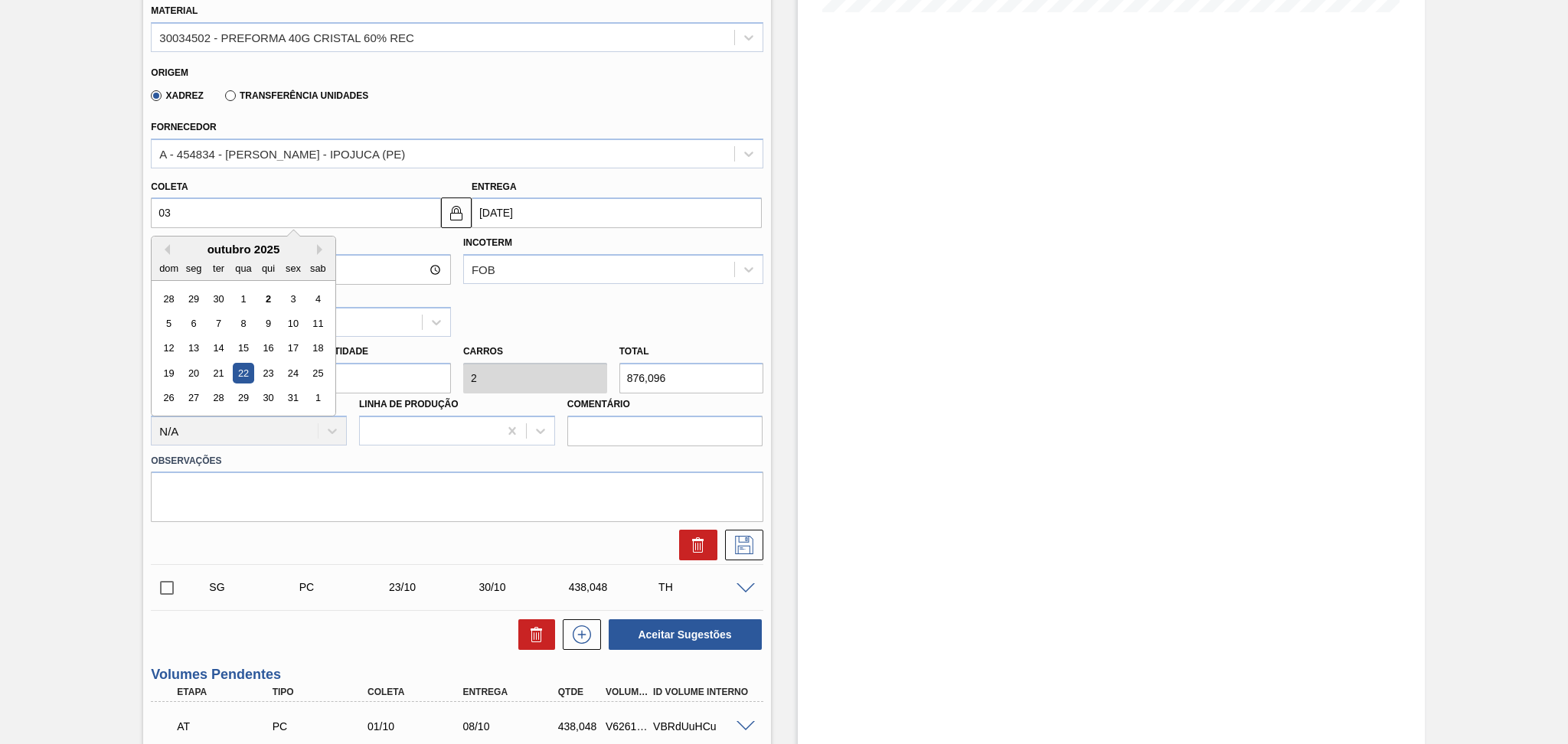
type input "10/10/2025"
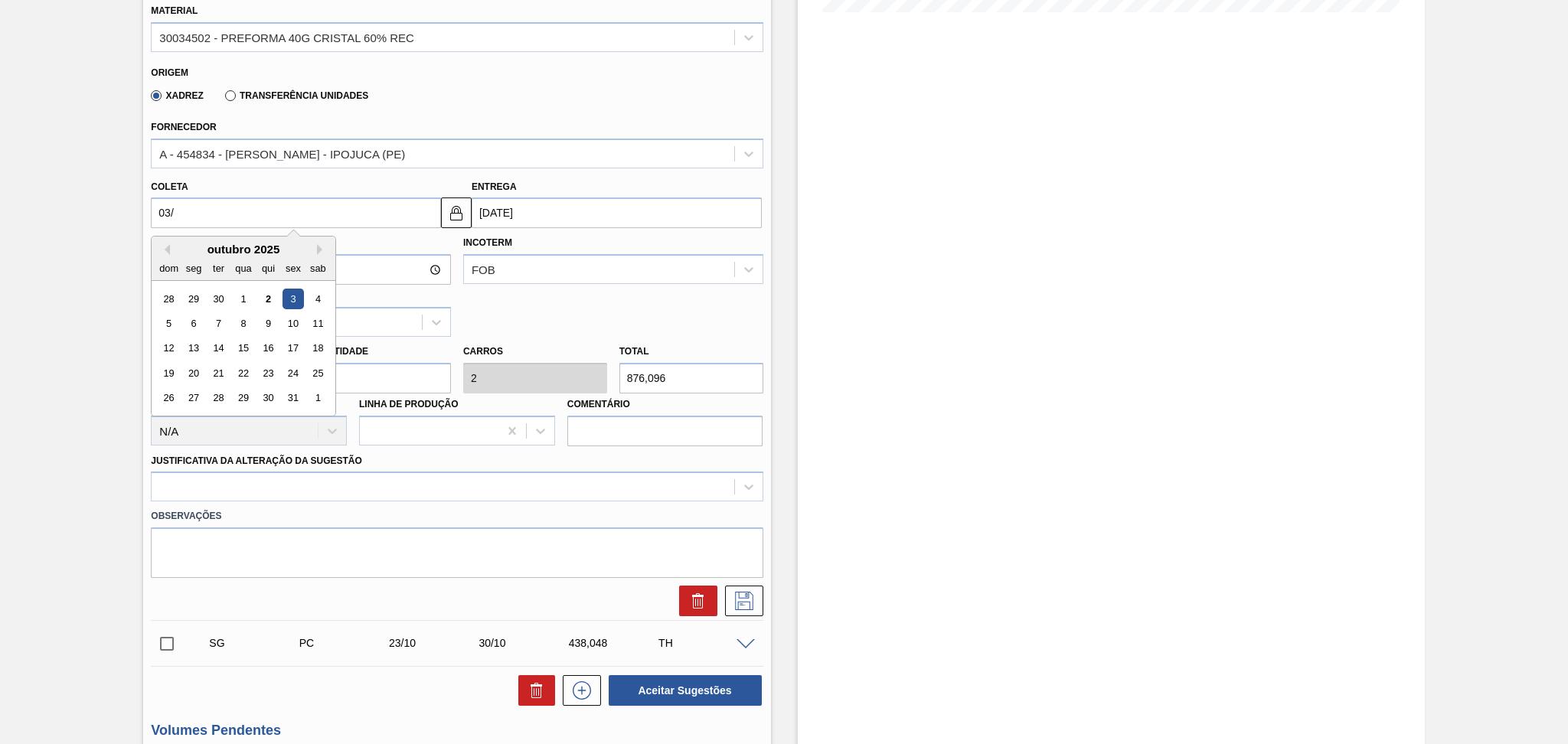
type input "03/1"
type input "10/01/2025"
type input "03/10"
type input "10/10/2025"
type input "03/10/2"
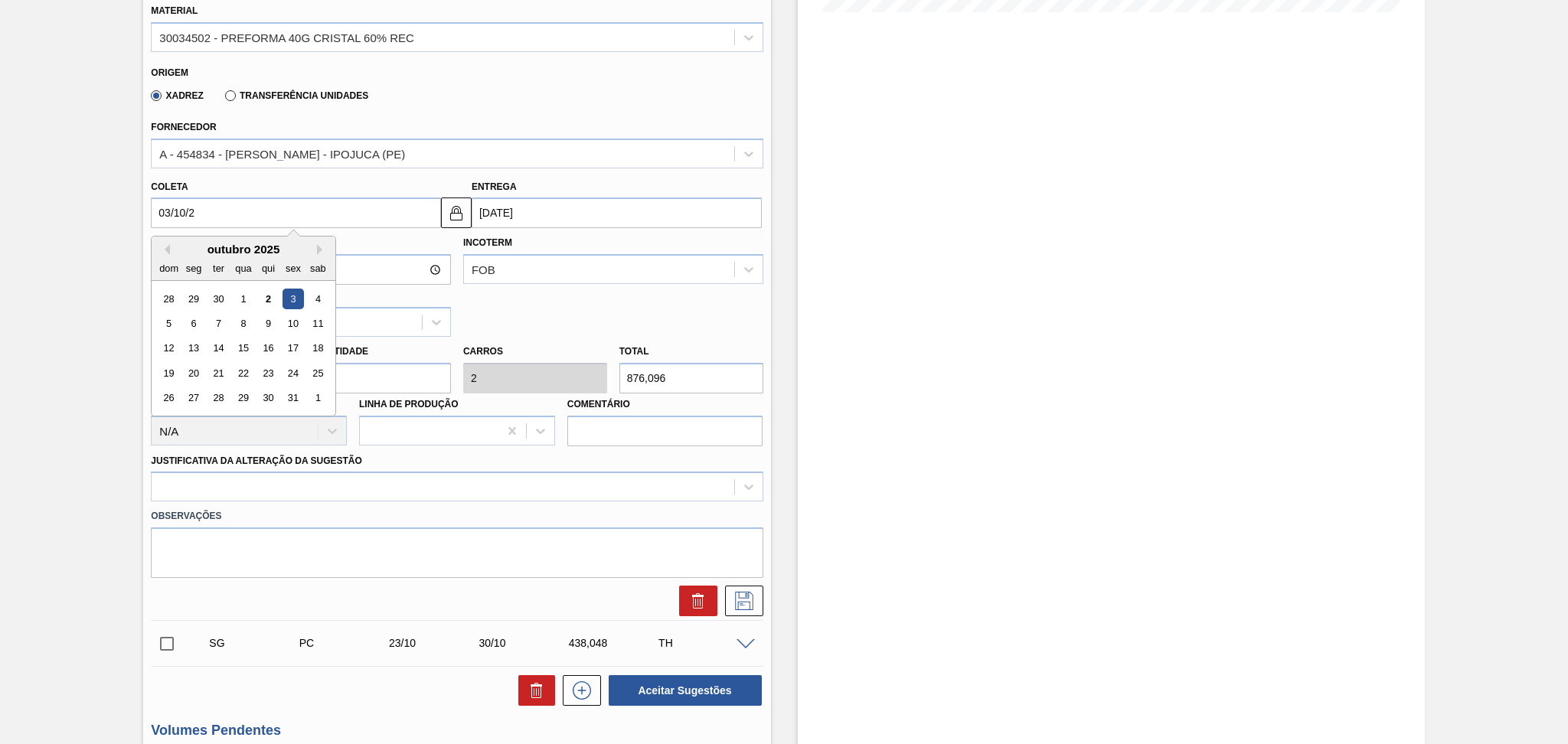
type input "17/03/2002"
type input "03/10/20"
type input "10/10/2020"
type input "03/10/2025"
type input "10/10/2025"
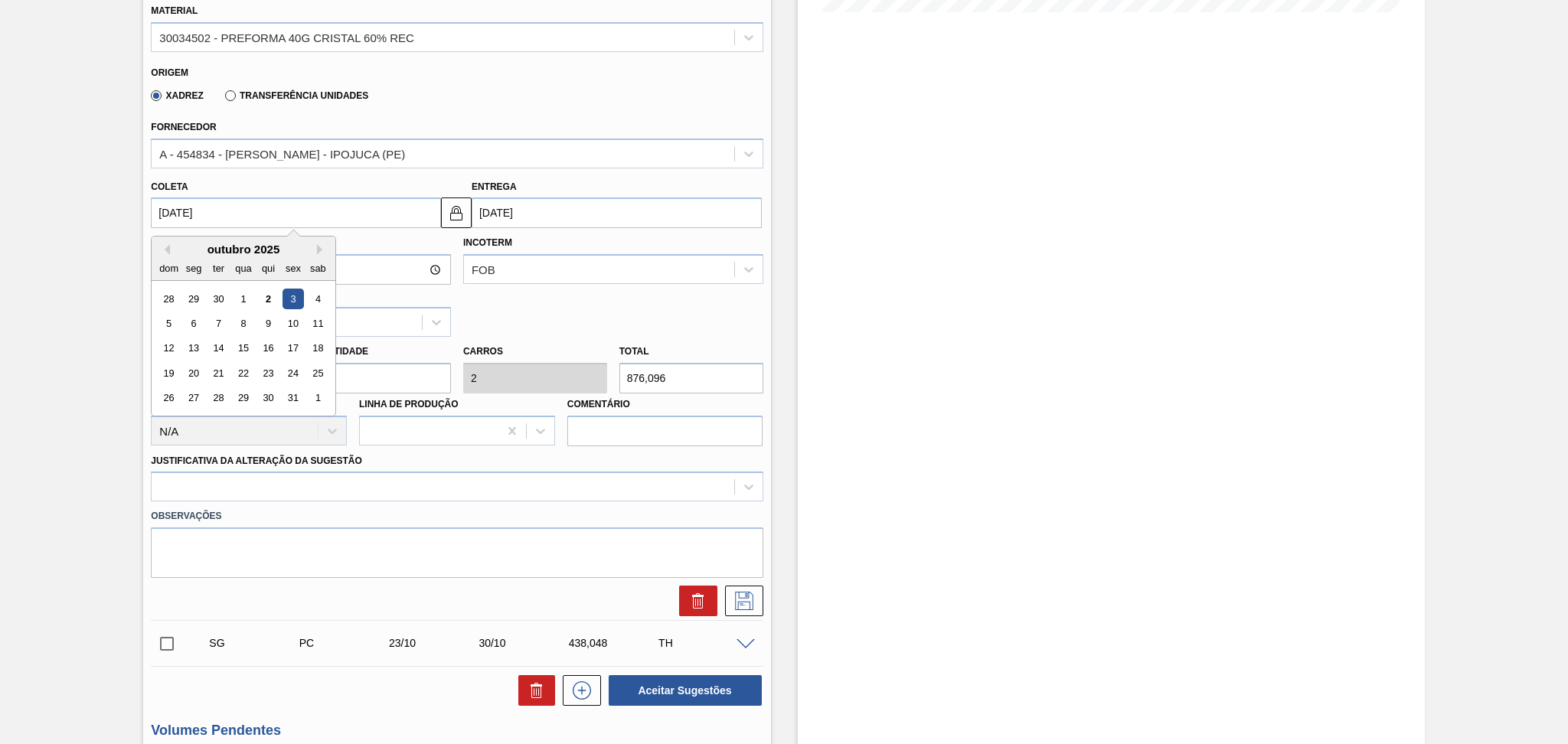
type input "03/10/2025"
click at [291, 294] on div "3" at bounding box center [293, 299] width 21 height 21
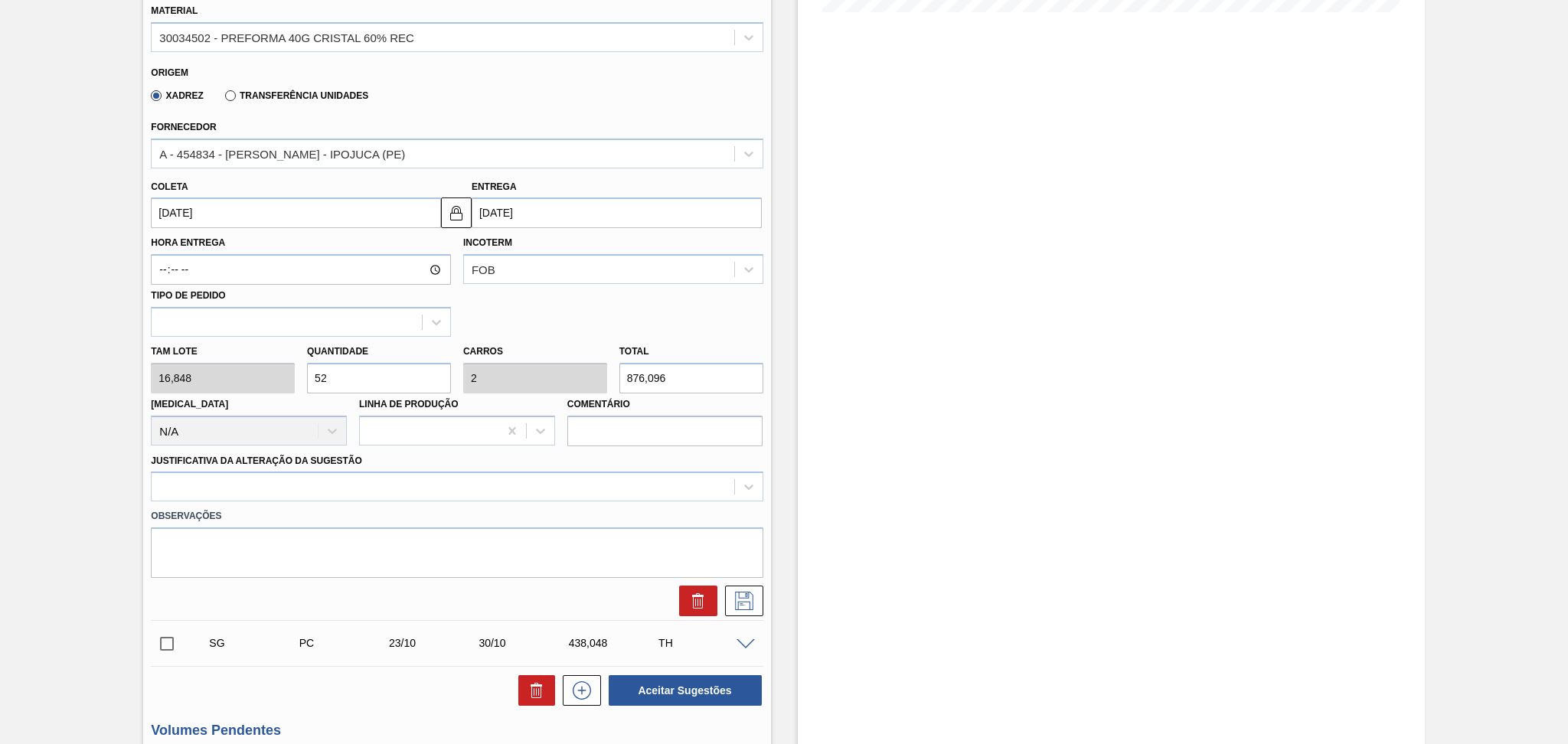
click at [486, 310] on div "Hora Entrega Incoterm FOB Tipo de pedido" at bounding box center [456, 283] width 624 height 109
click at [166, 372] on div "Tam lote 16,848 Quantidade 52 Carros 2 Total 876,096 Doca N/A Linha de Produção…" at bounding box center [456, 392] width 624 height 110
type input "2"
type input "0,077"
type input "33,696"
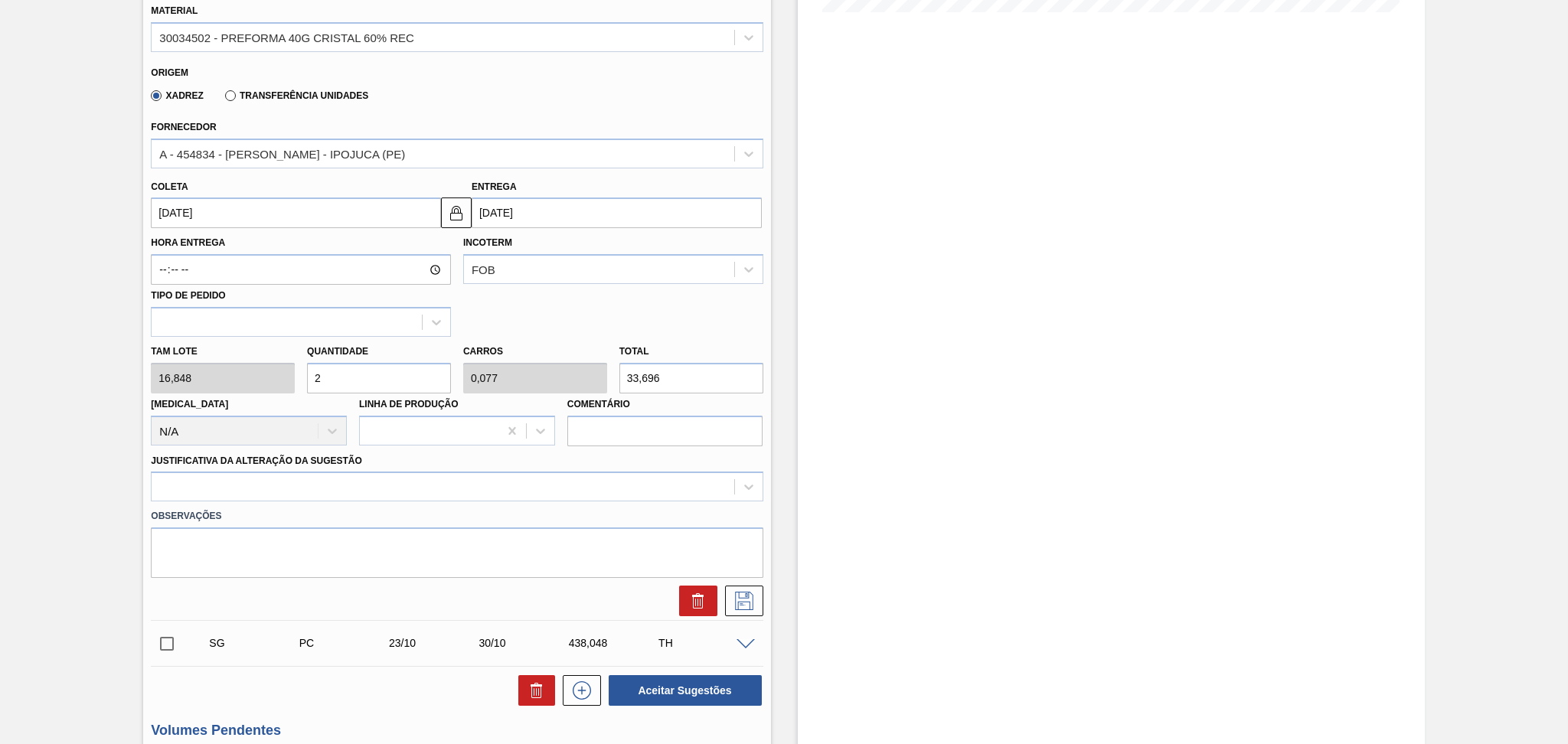
type input "26"
type input "1"
type input "438,048"
type input "26"
click at [209, 467] on div "Justificativa da Alteração da Sugestão" at bounding box center [456, 476] width 612 height 52
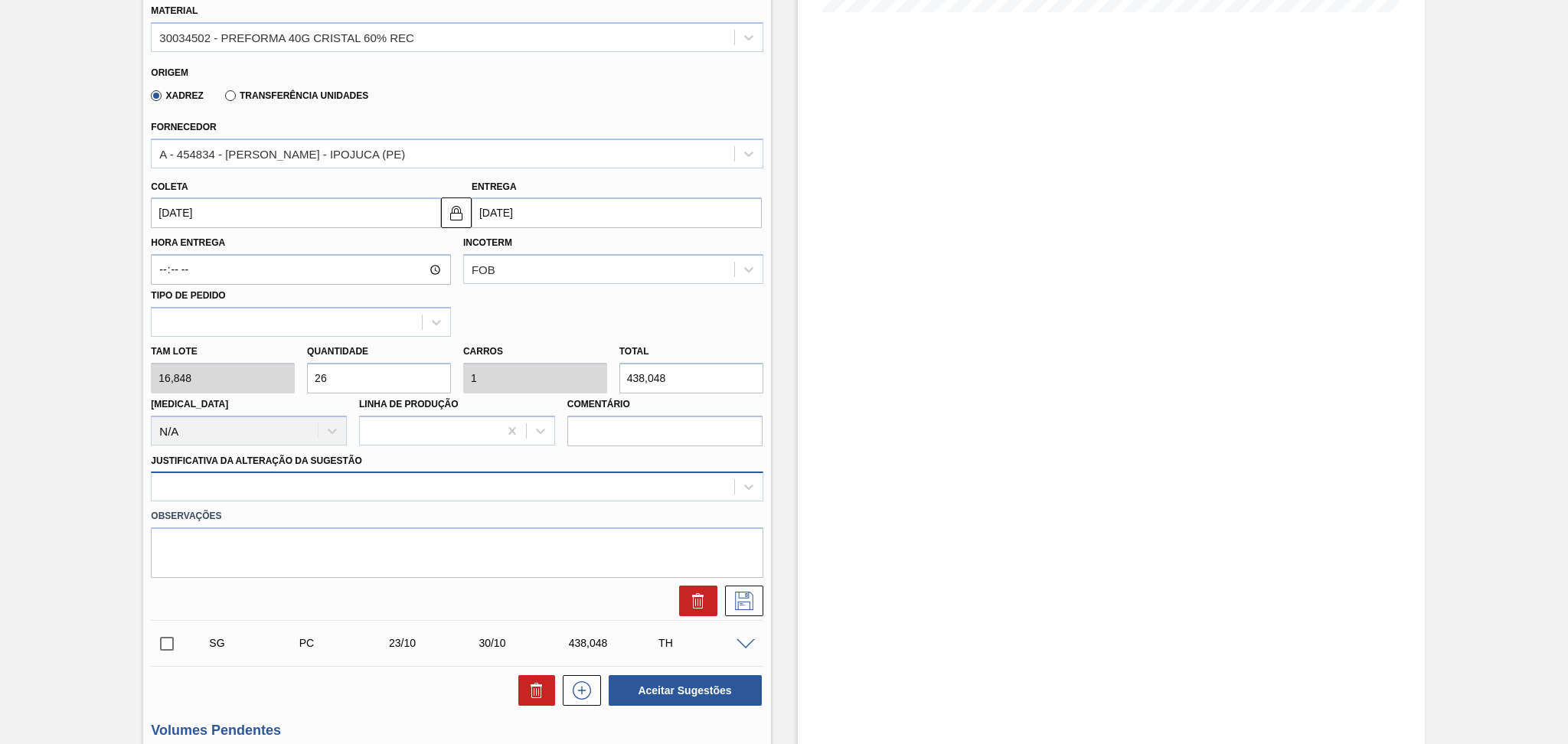
click at [218, 491] on div at bounding box center [442, 487] width 582 height 22
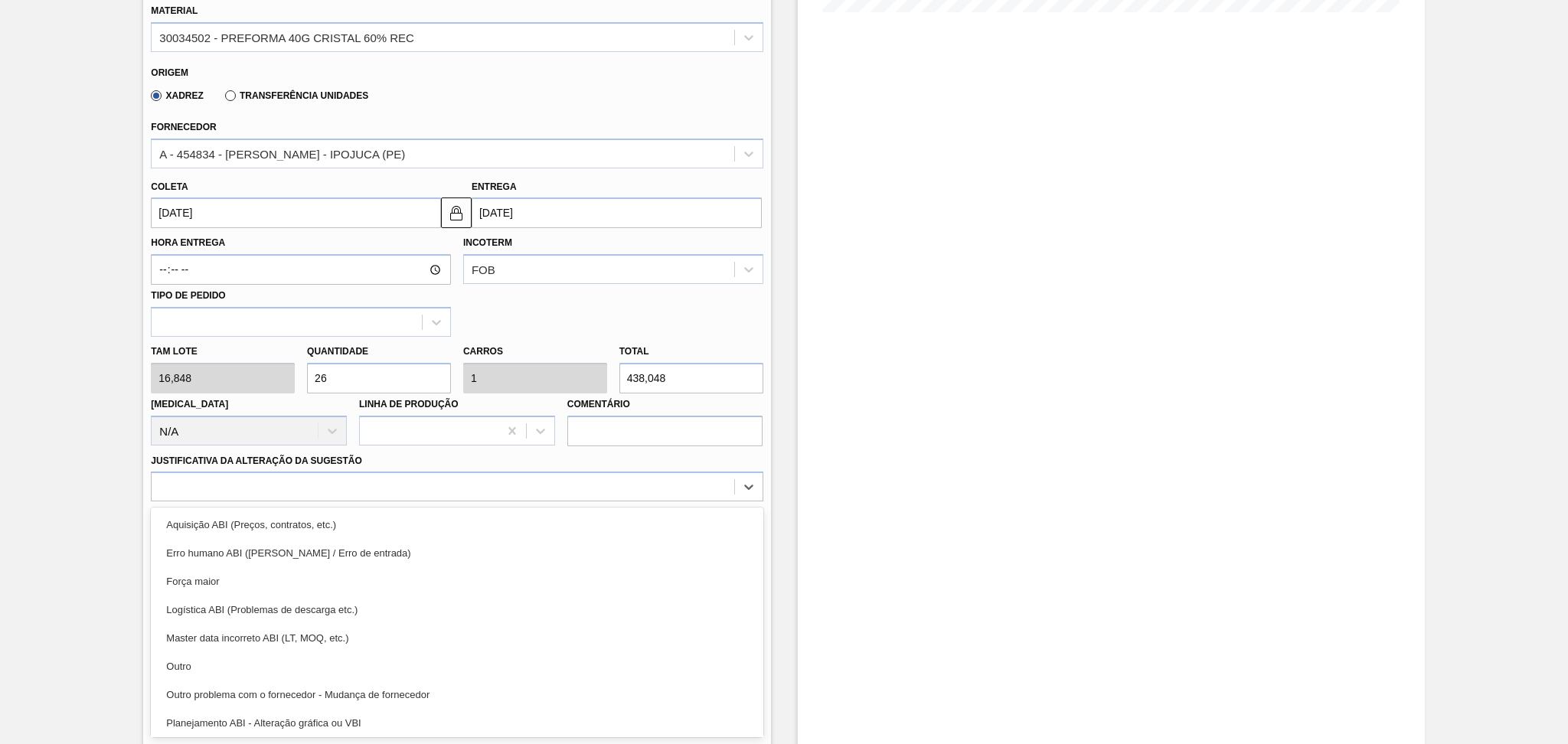
drag, startPoint x: 190, startPoint y: 580, endPoint x: 212, endPoint y: 568, distance: 25.1
click at [191, 580] on div "Força maior" at bounding box center [456, 582] width 612 height 29
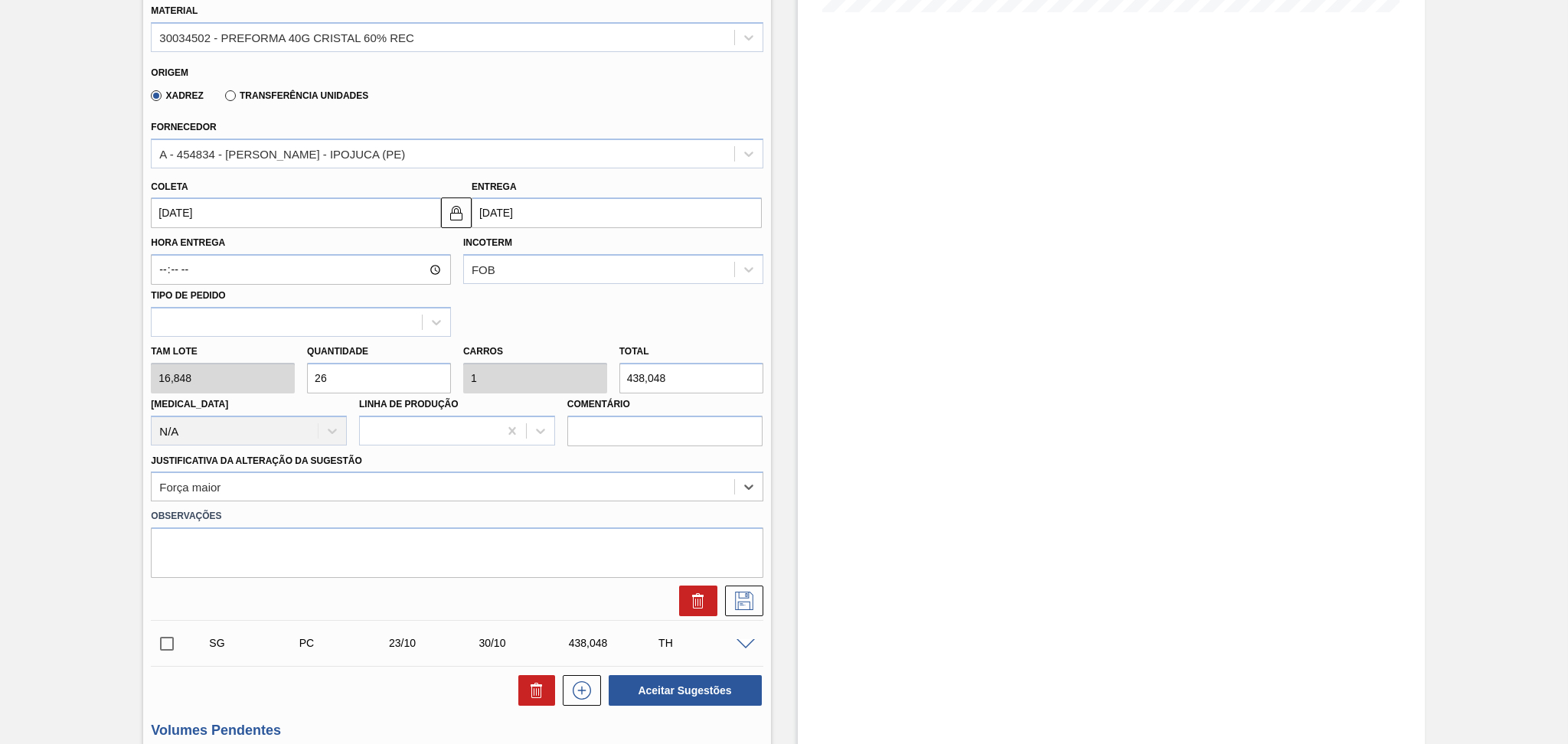
click at [740, 613] on div "SG PC 03/10 10/10 438,048 TH Material 30034502 - PREFORMA 40G CRISTAL 60% REC O…" at bounding box center [456, 283] width 612 height 674
click at [741, 607] on button at bounding box center [744, 601] width 38 height 30
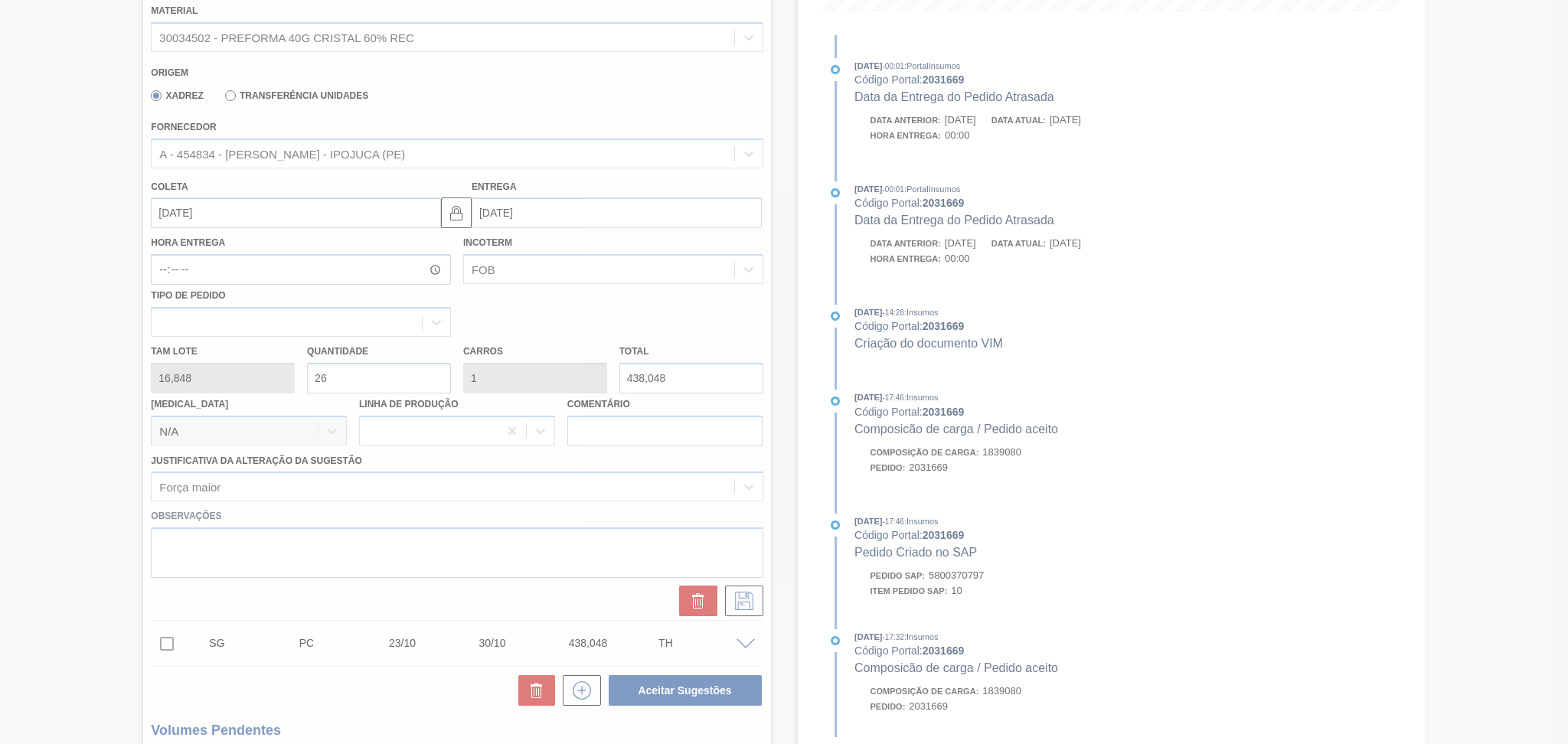
click at [752, 342] on div at bounding box center [784, 372] width 1568 height 744
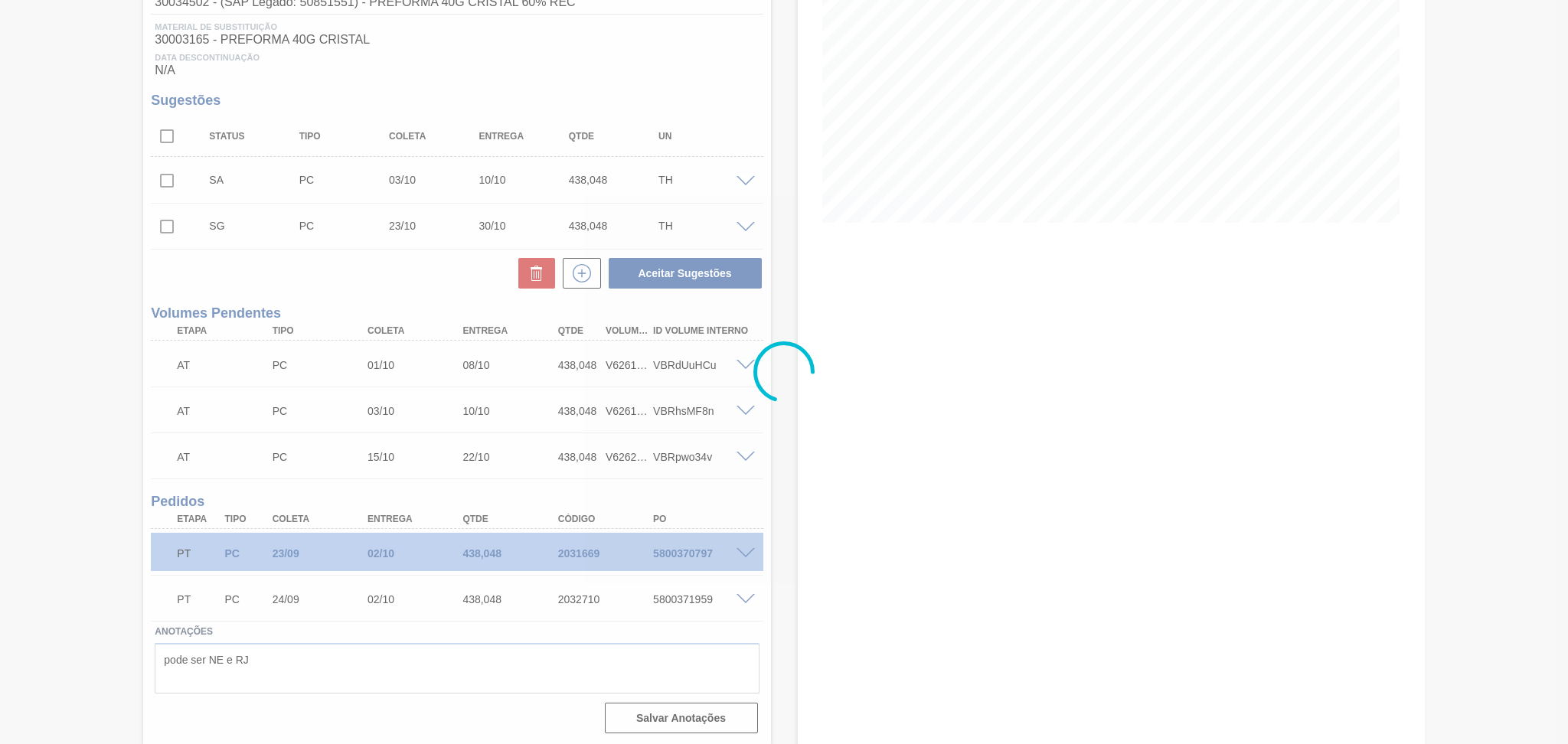
click at [780, 386] on icon at bounding box center [784, 372] width 61 height 61
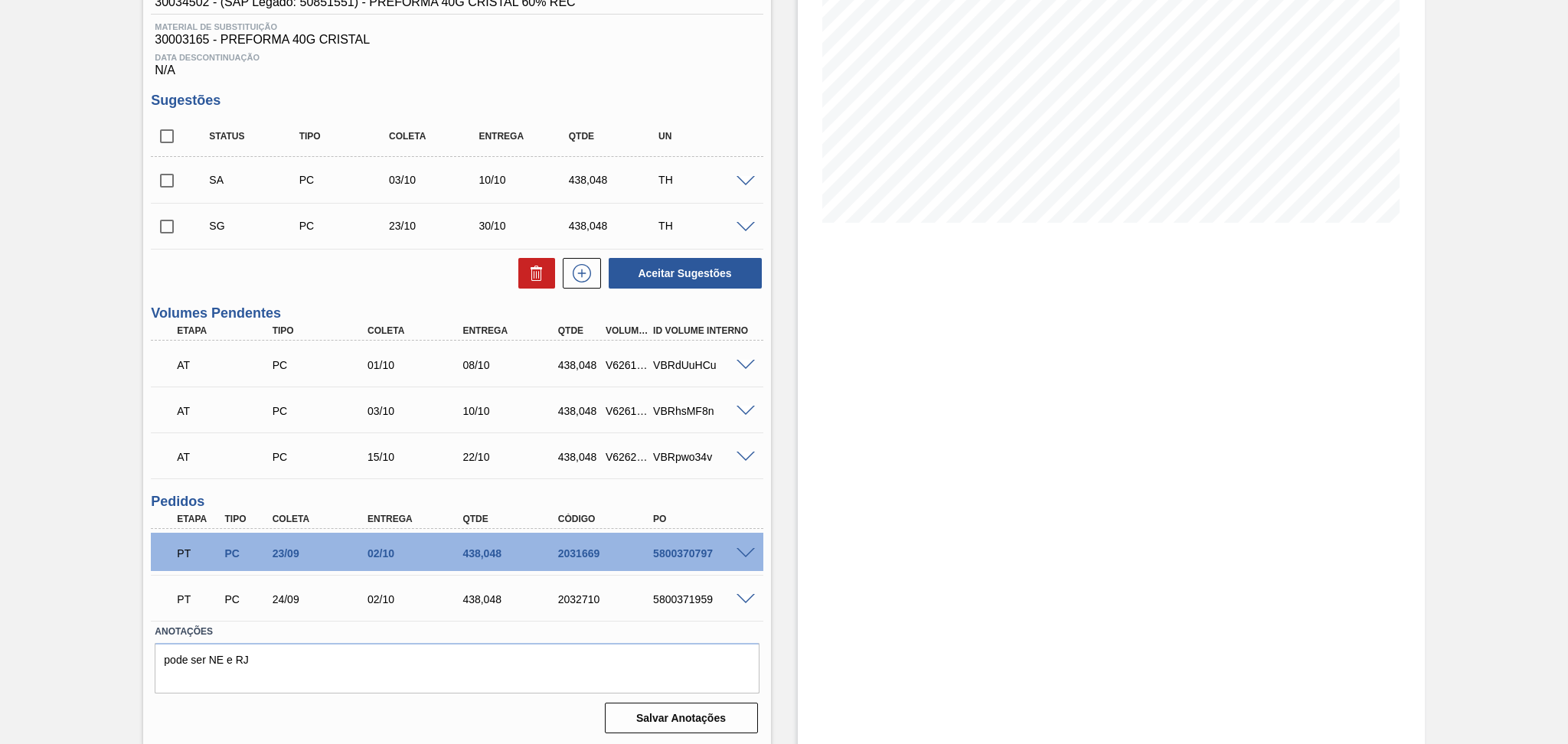
click at [780, 386] on div "Estoque De 02/10/2025 Até 30/11/2025 Filtro" at bounding box center [1098, 299] width 654 height 895
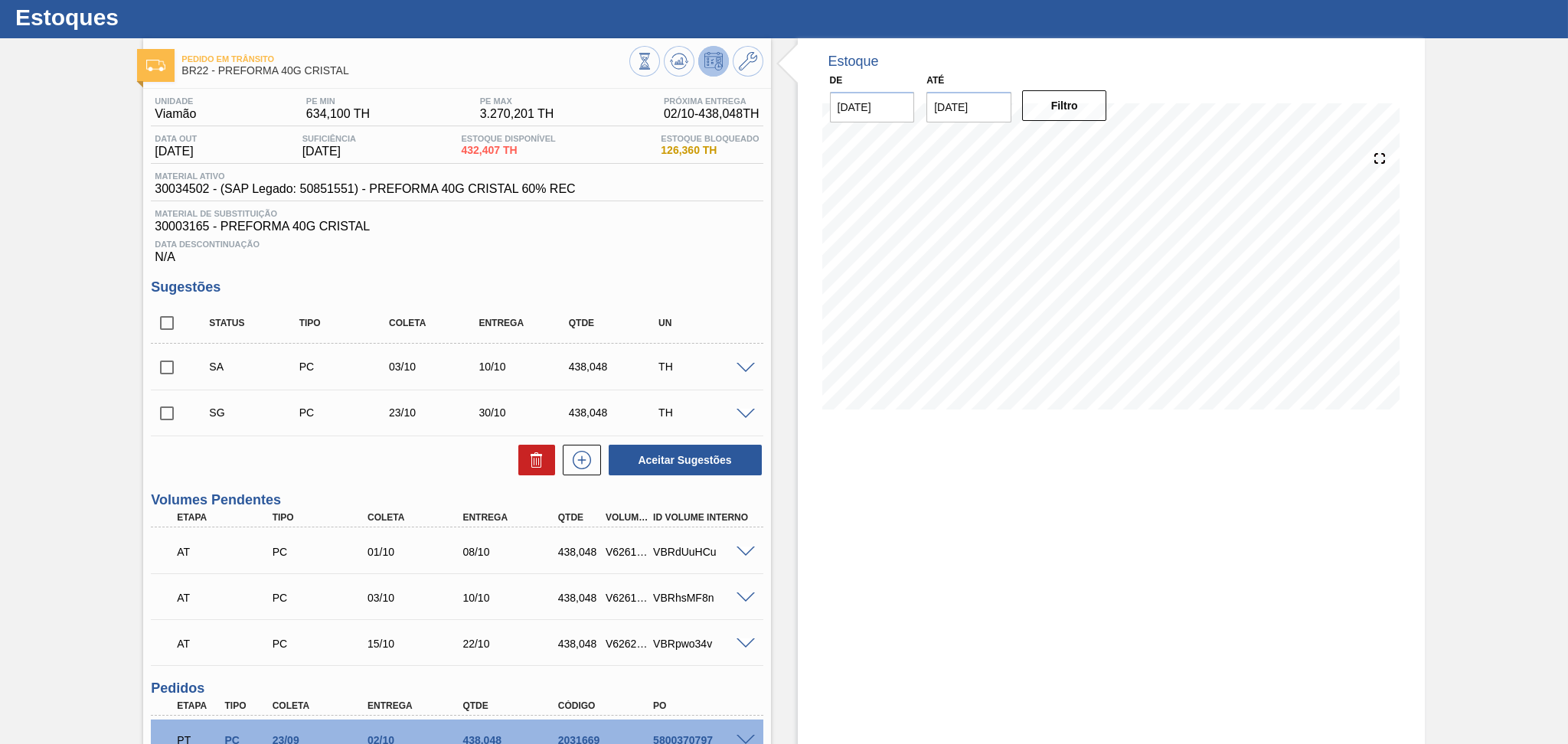
scroll to position [21, 0]
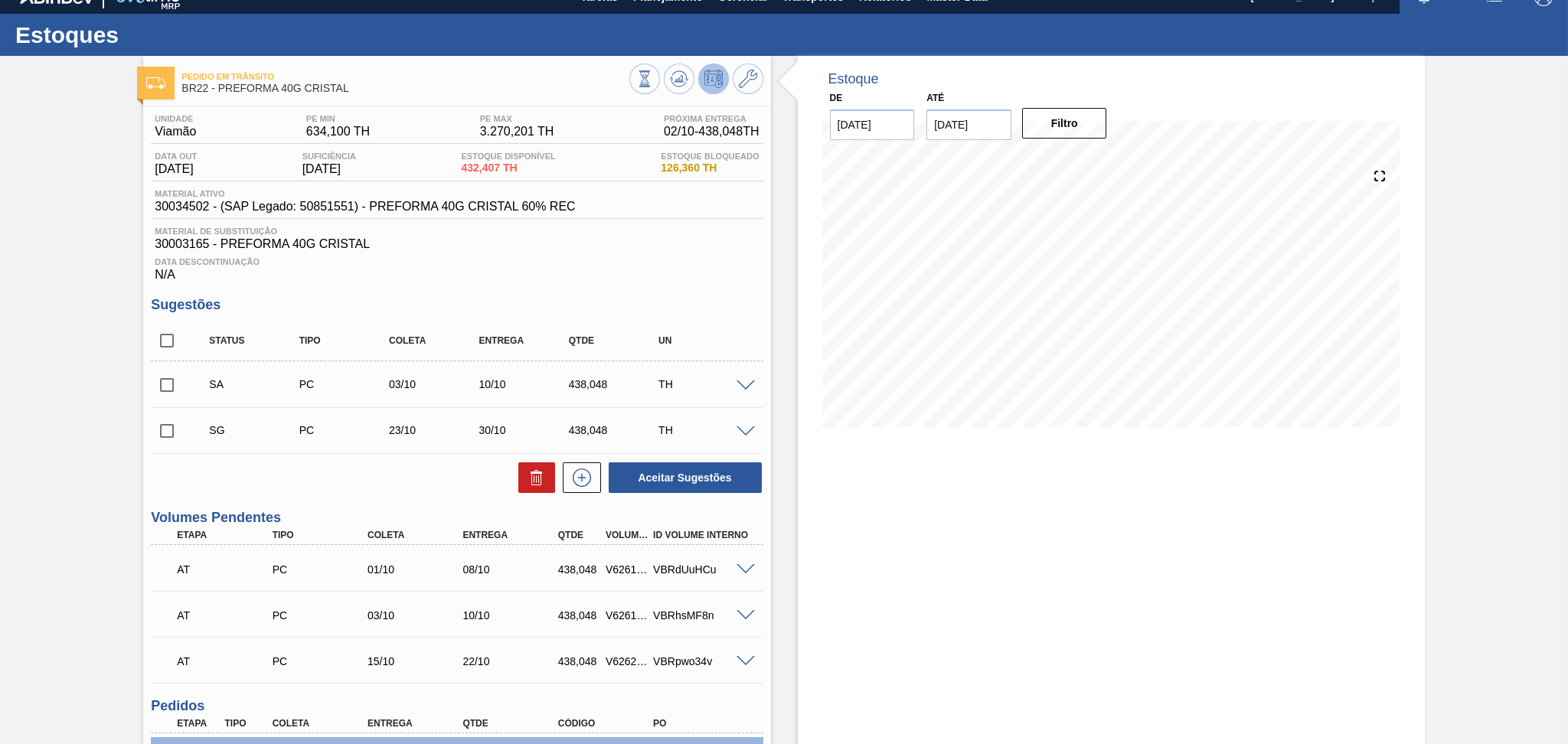
click at [493, 259] on span "Data Descontinuação" at bounding box center [456, 262] width 604 height 10
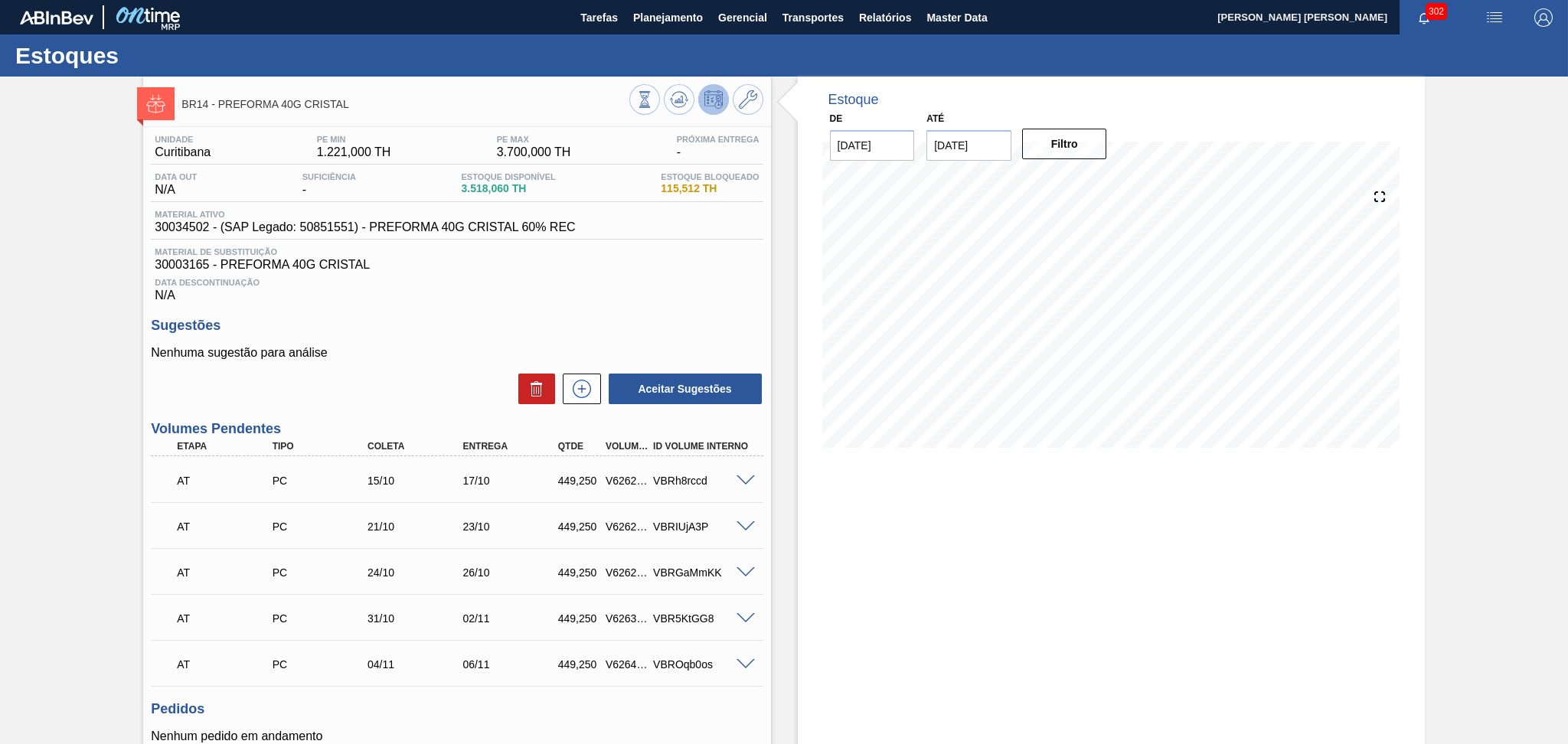
click at [733, 485] on div "VBRh8rccd" at bounding box center [703, 480] width 108 height 12
click at [740, 486] on div "VBRh8rccd" at bounding box center [703, 480] width 108 height 12
click at [745, 477] on span at bounding box center [745, 481] width 18 height 11
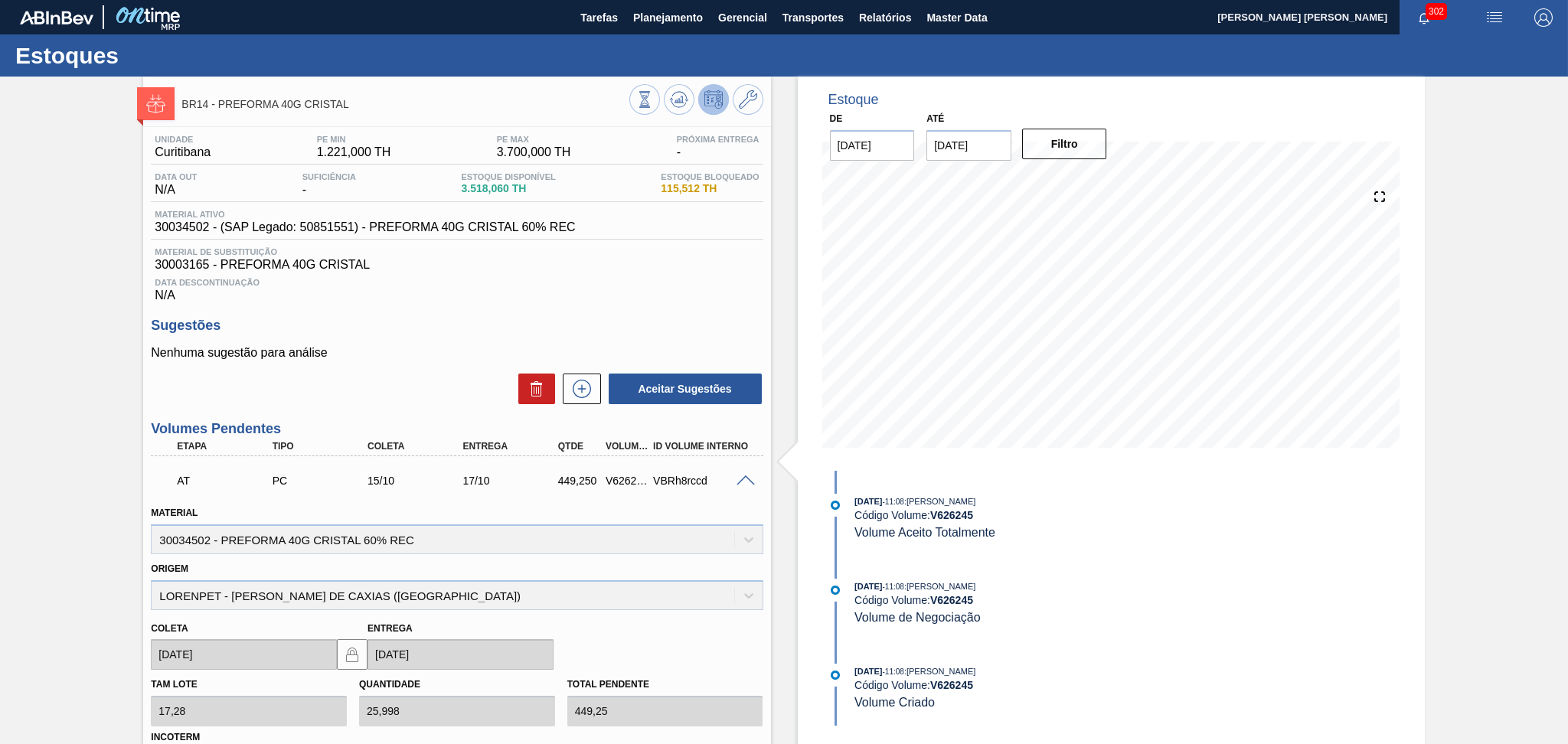
click at [745, 477] on span at bounding box center [745, 481] width 18 height 11
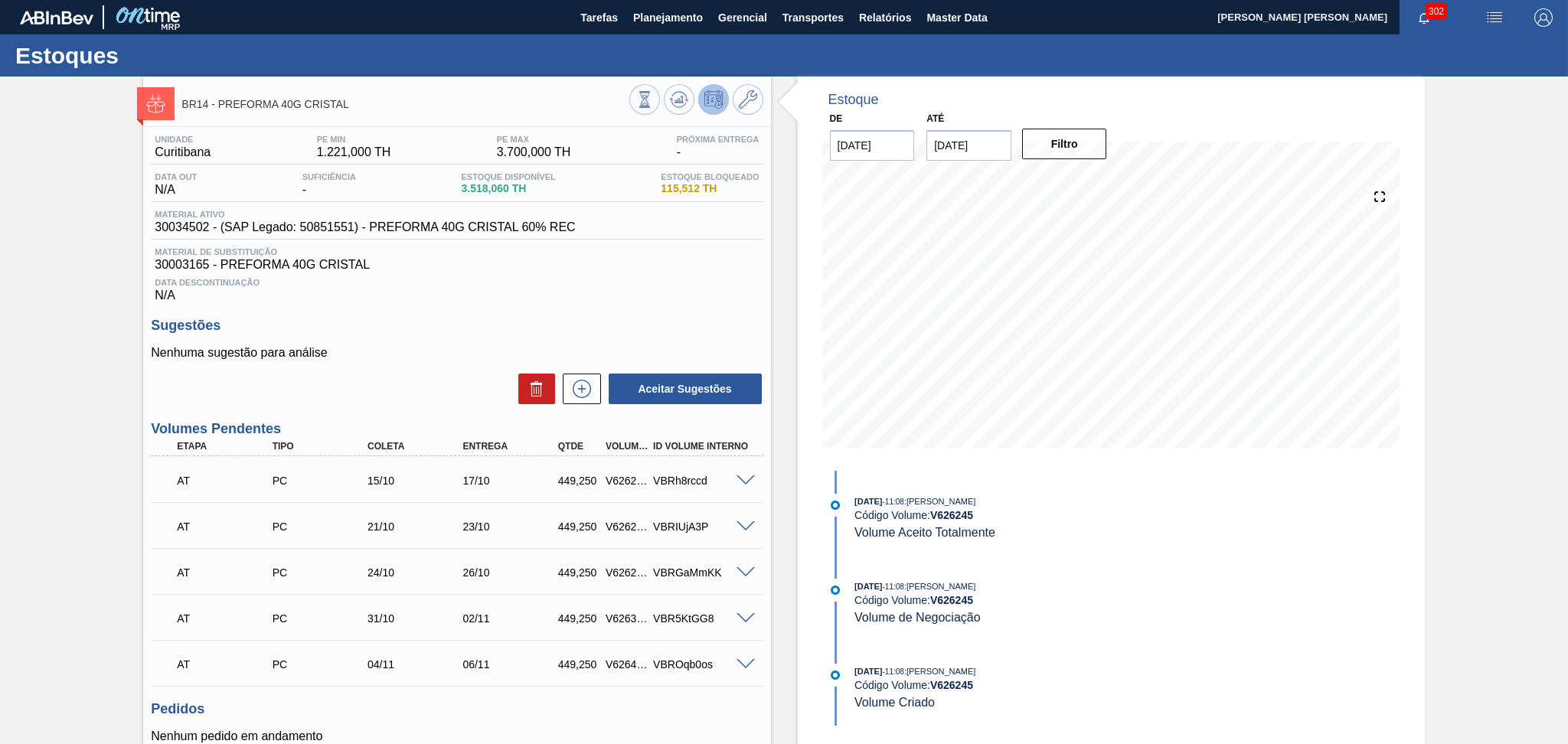
click at [437, 371] on div "Nenhuma sugestão para análise Aceitar Sugestões" at bounding box center [456, 375] width 612 height 60
click at [593, 393] on button at bounding box center [582, 389] width 38 height 30
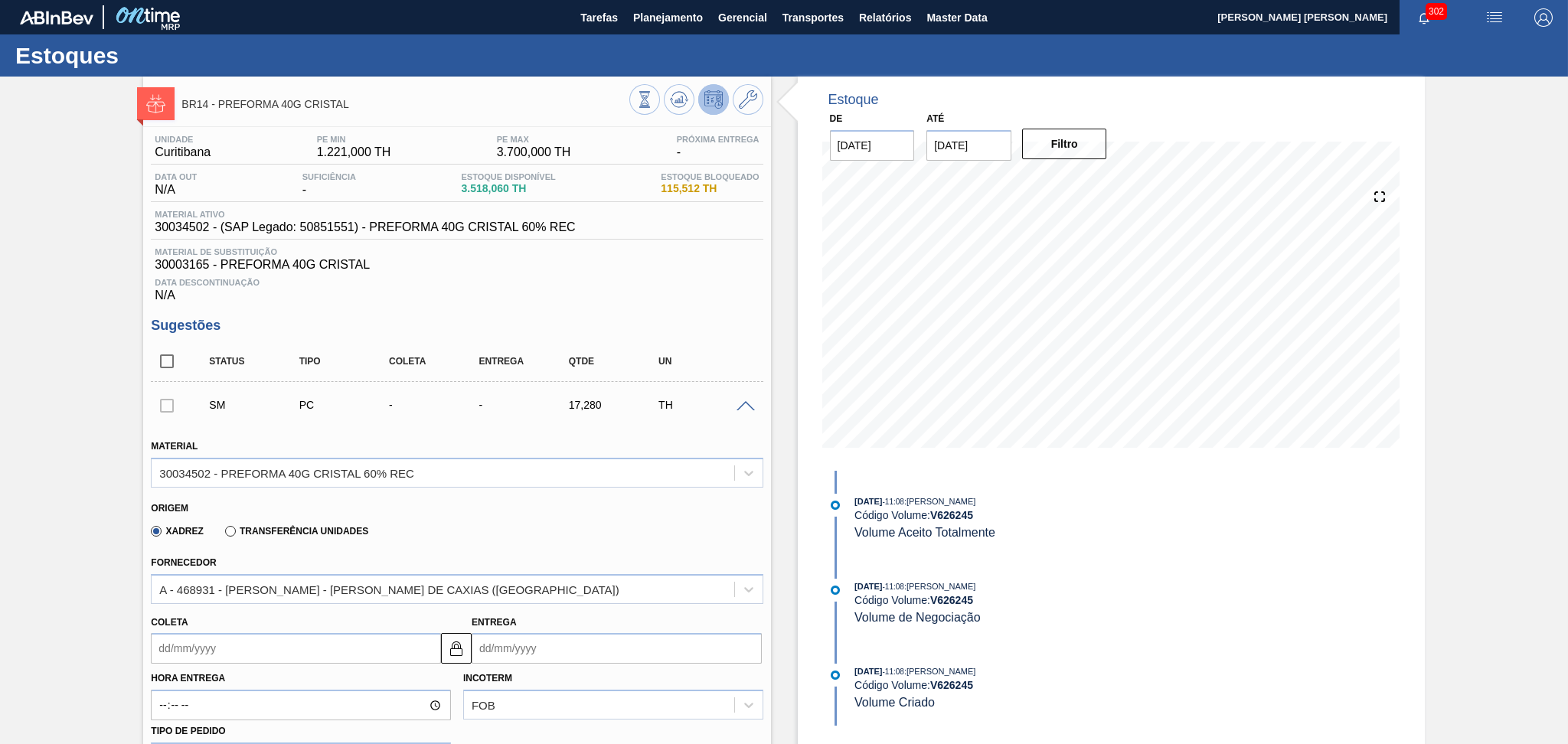
click at [232, 647] on input "Coleta" at bounding box center [295, 649] width 291 height 30
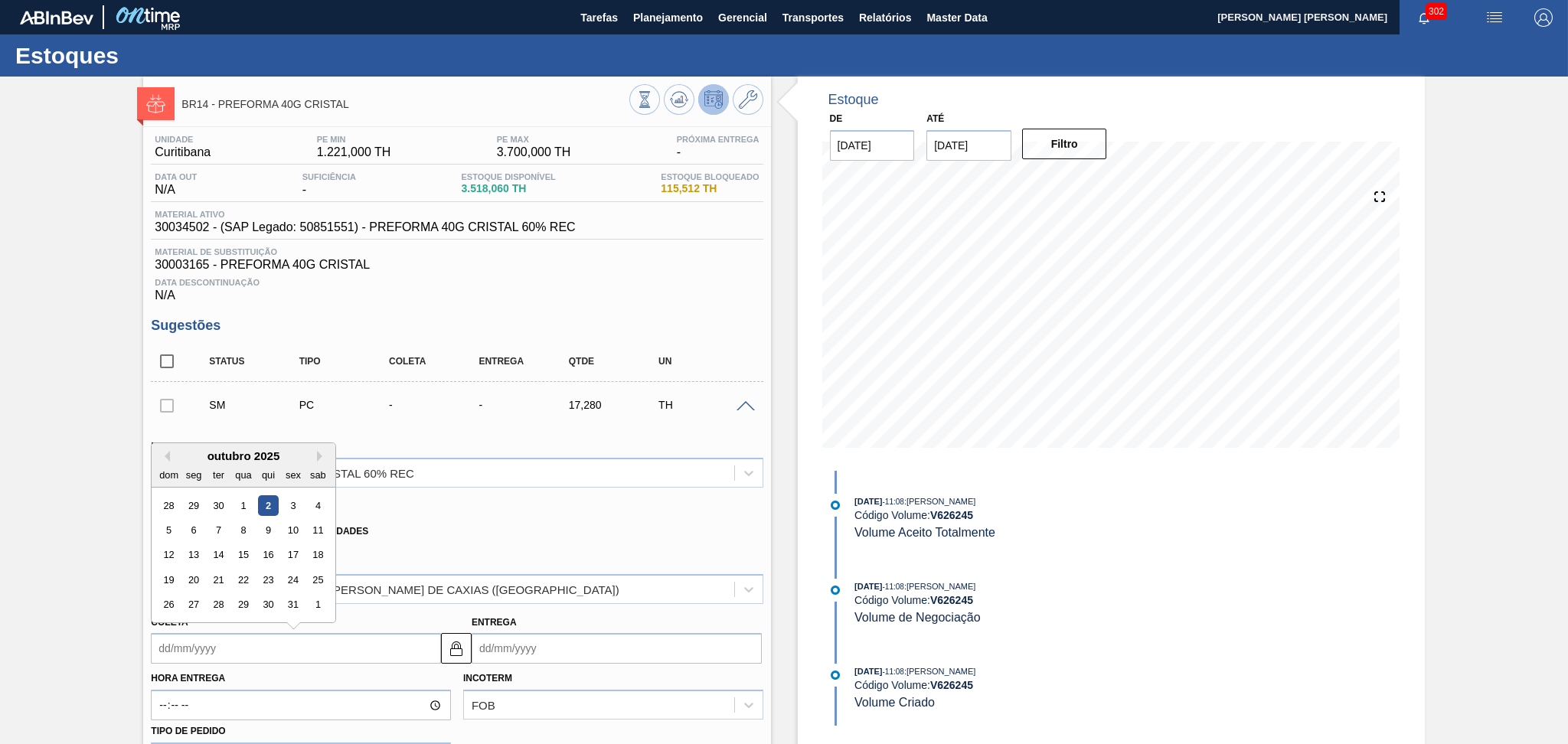
type input "0"
type input "03/01/2000"
type input "03"
type input "05/10/2025"
type input "03/14"
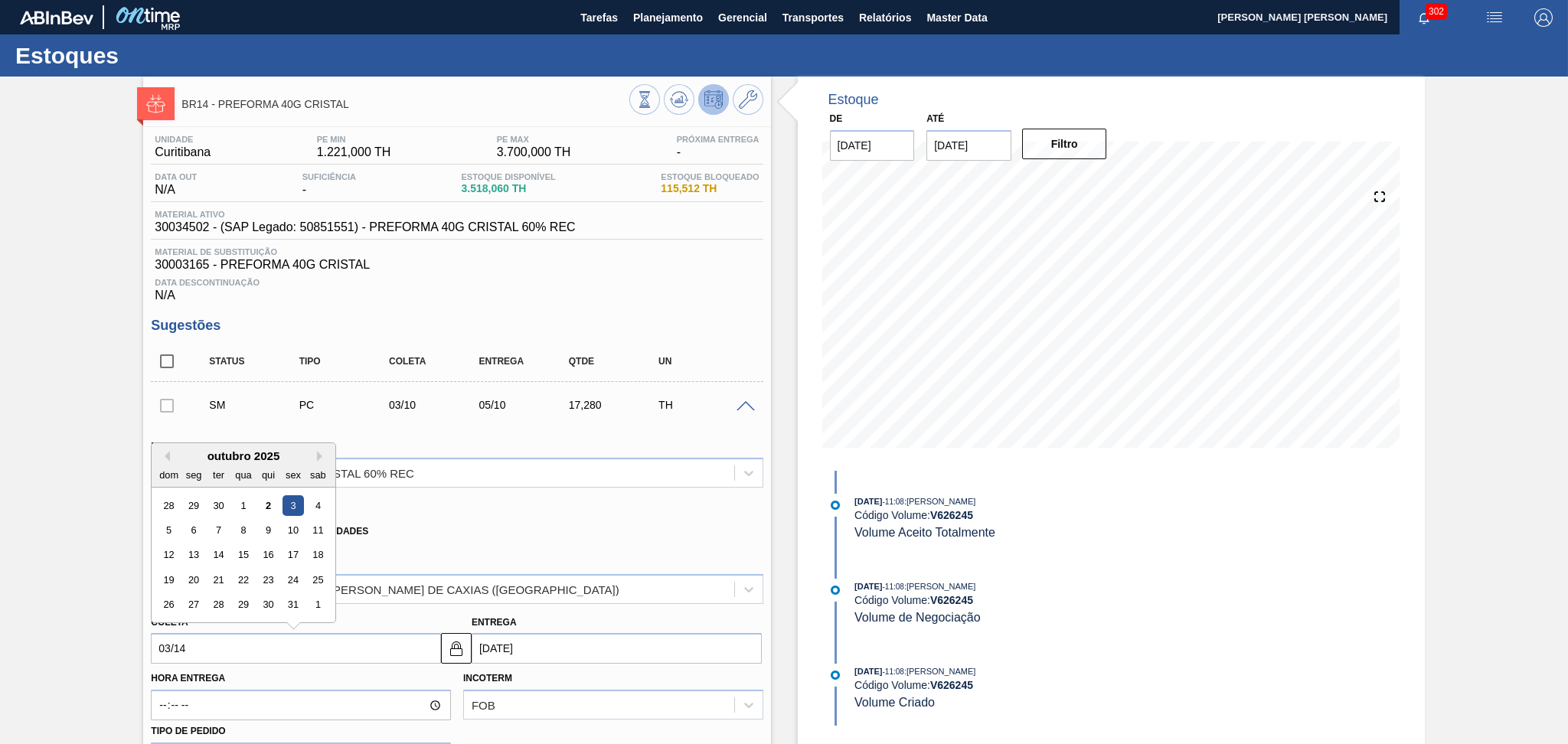
type input "16/03/2001"
type input "03/1"
type input "05/01/2025"
type input "03/10"
type input "05/10/2025"
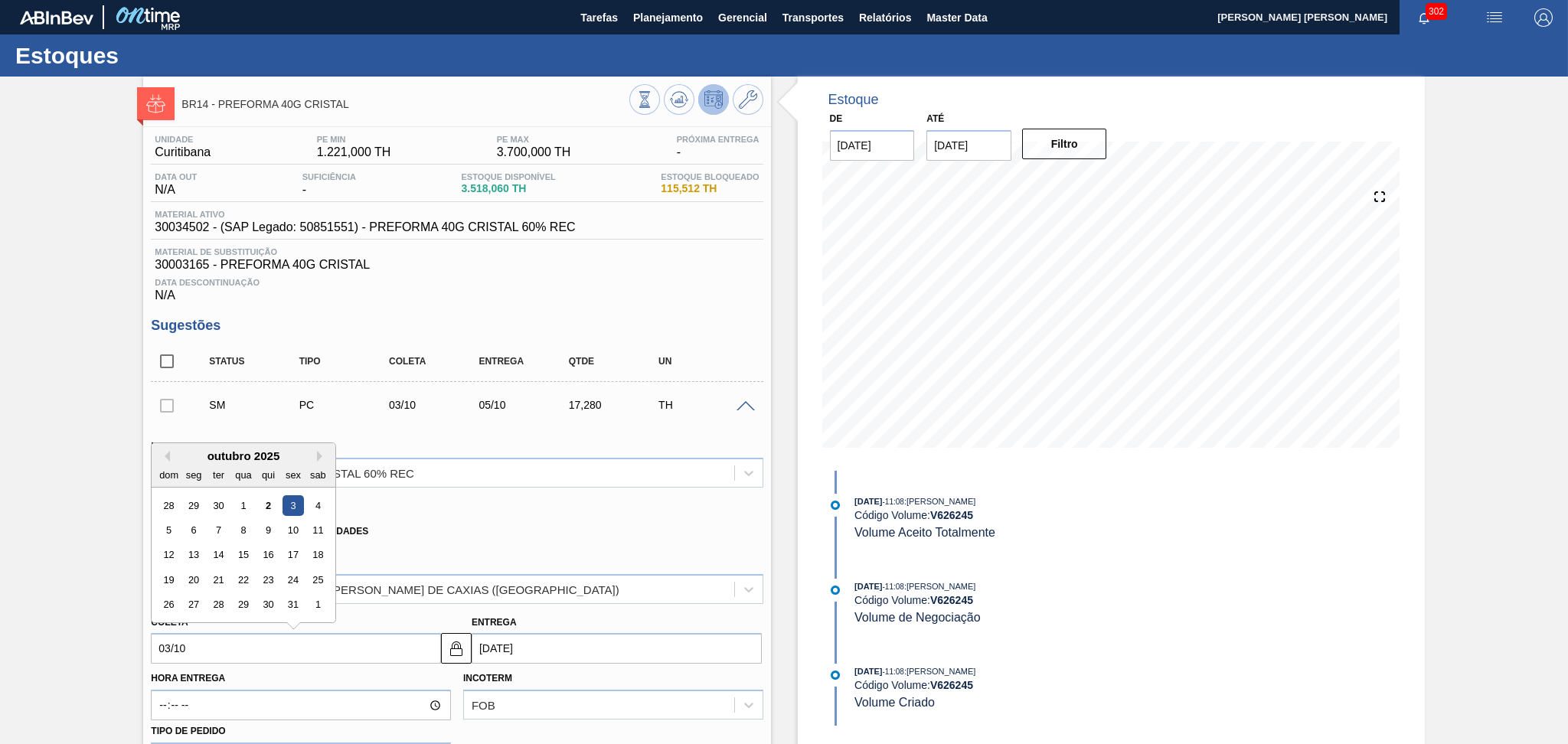
click at [290, 503] on div "3" at bounding box center [293, 506] width 21 height 21
type input "03/10/2025"
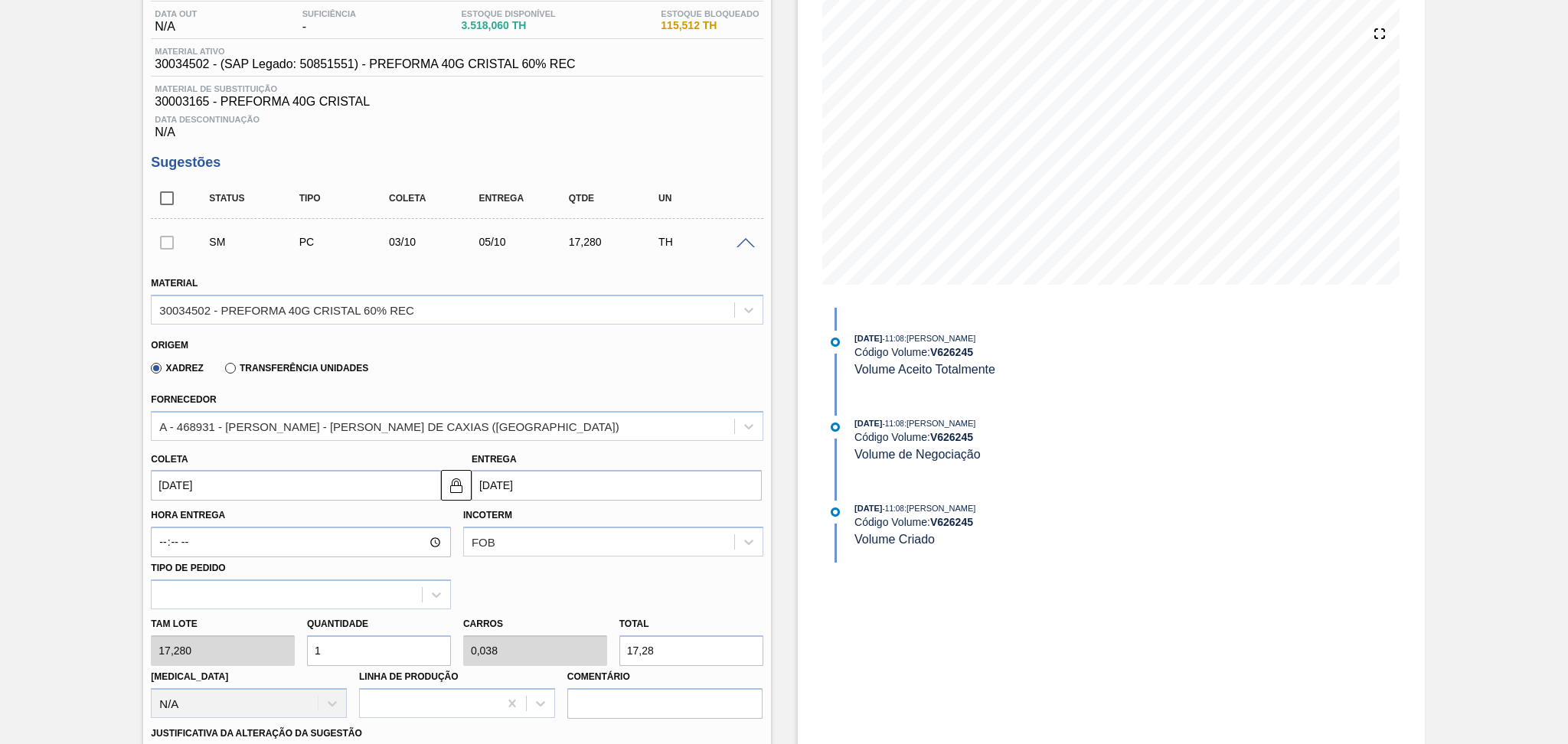
scroll to position [307, 0]
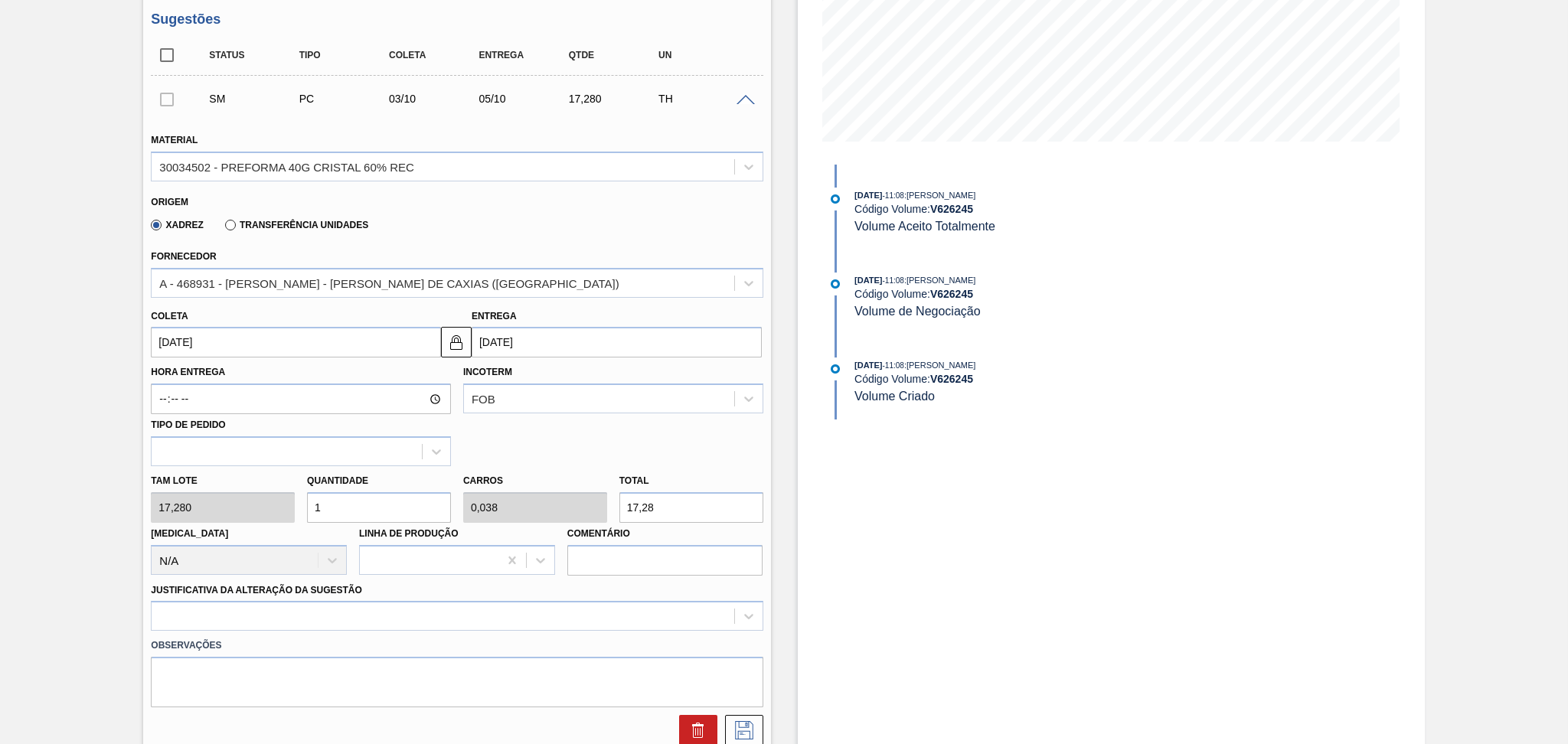
drag, startPoint x: 357, startPoint y: 513, endPoint x: 259, endPoint y: 499, distance: 99.0
click at [303, 504] on div "Quantidade 1" at bounding box center [379, 496] width 156 height 52
type input "2"
type input "0,077"
type input "34,56"
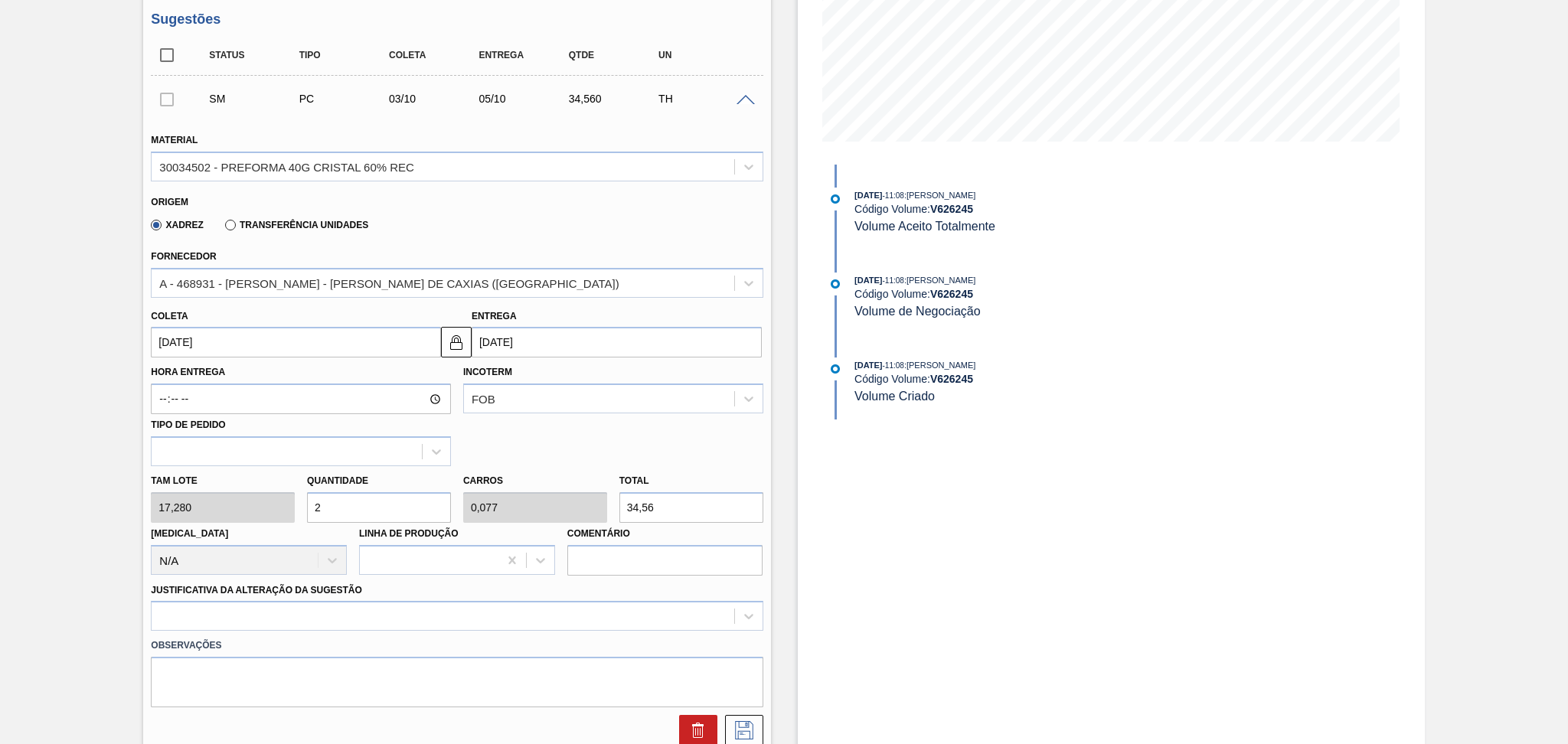
type input "26"
type input "1"
type input "449,28"
type input "26"
click at [249, 606] on div at bounding box center [456, 615] width 612 height 30
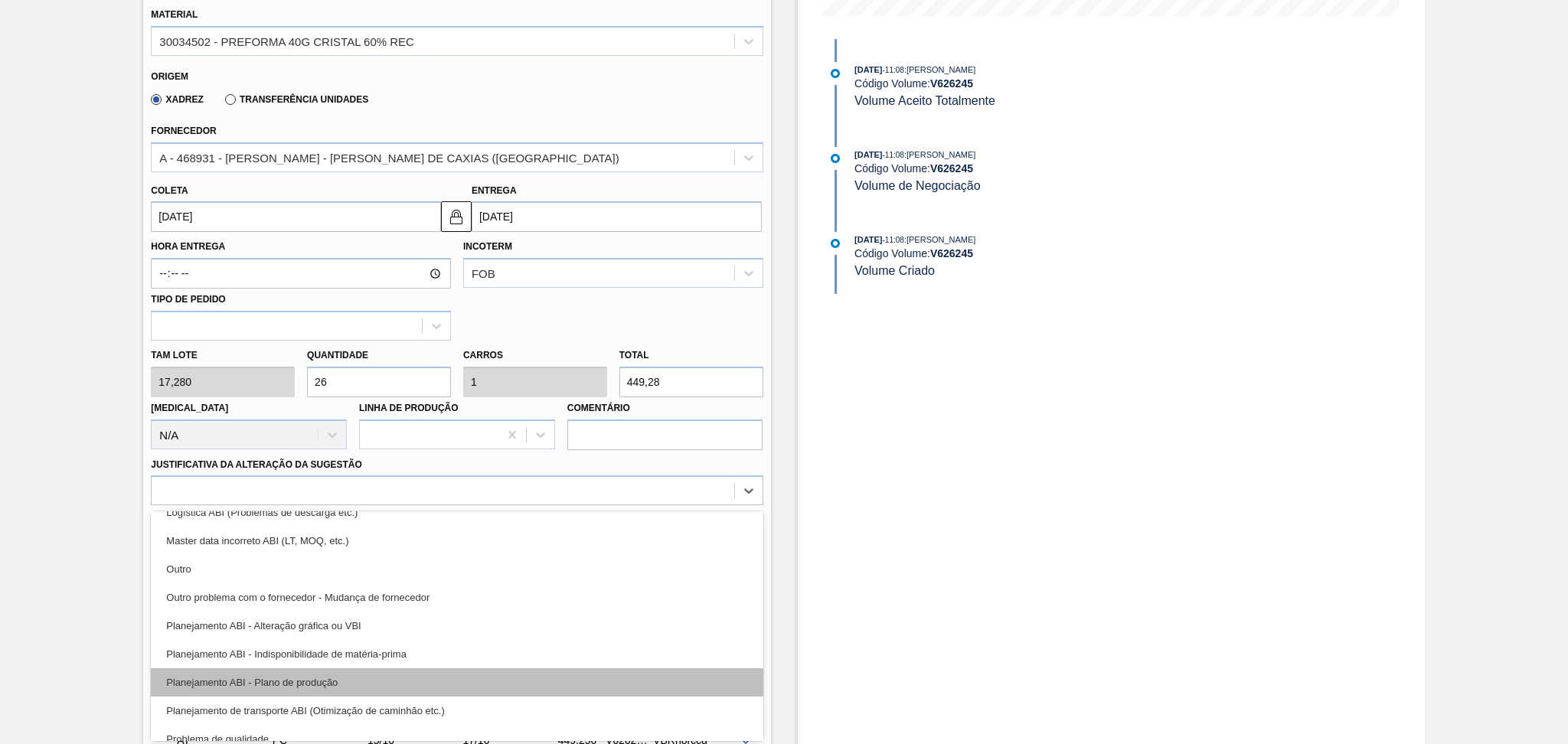
scroll to position [102, 0]
click at [271, 670] on div "Planejamento ABI - Plano de produção" at bounding box center [456, 682] width 612 height 29
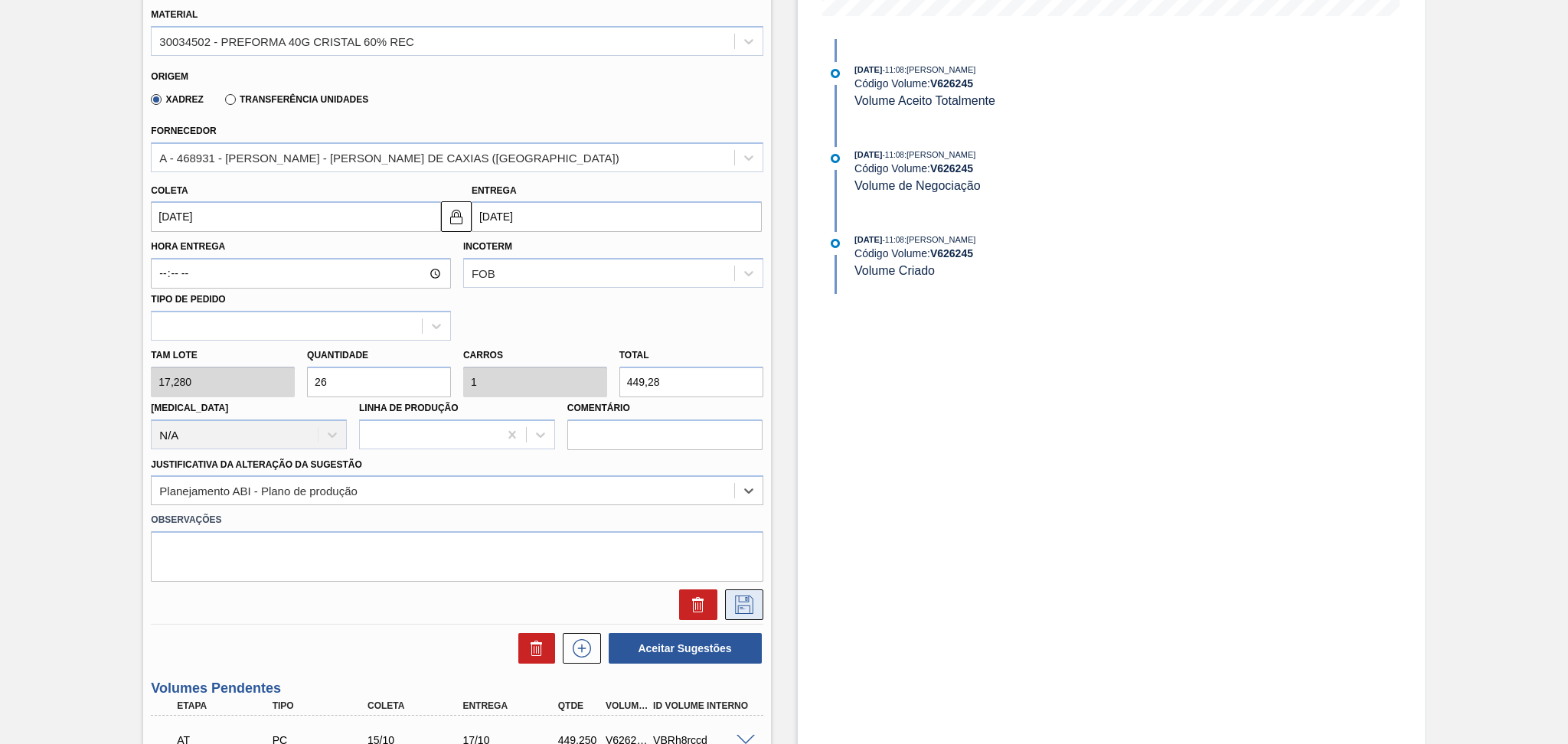
click at [750, 595] on icon at bounding box center [745, 604] width 25 height 18
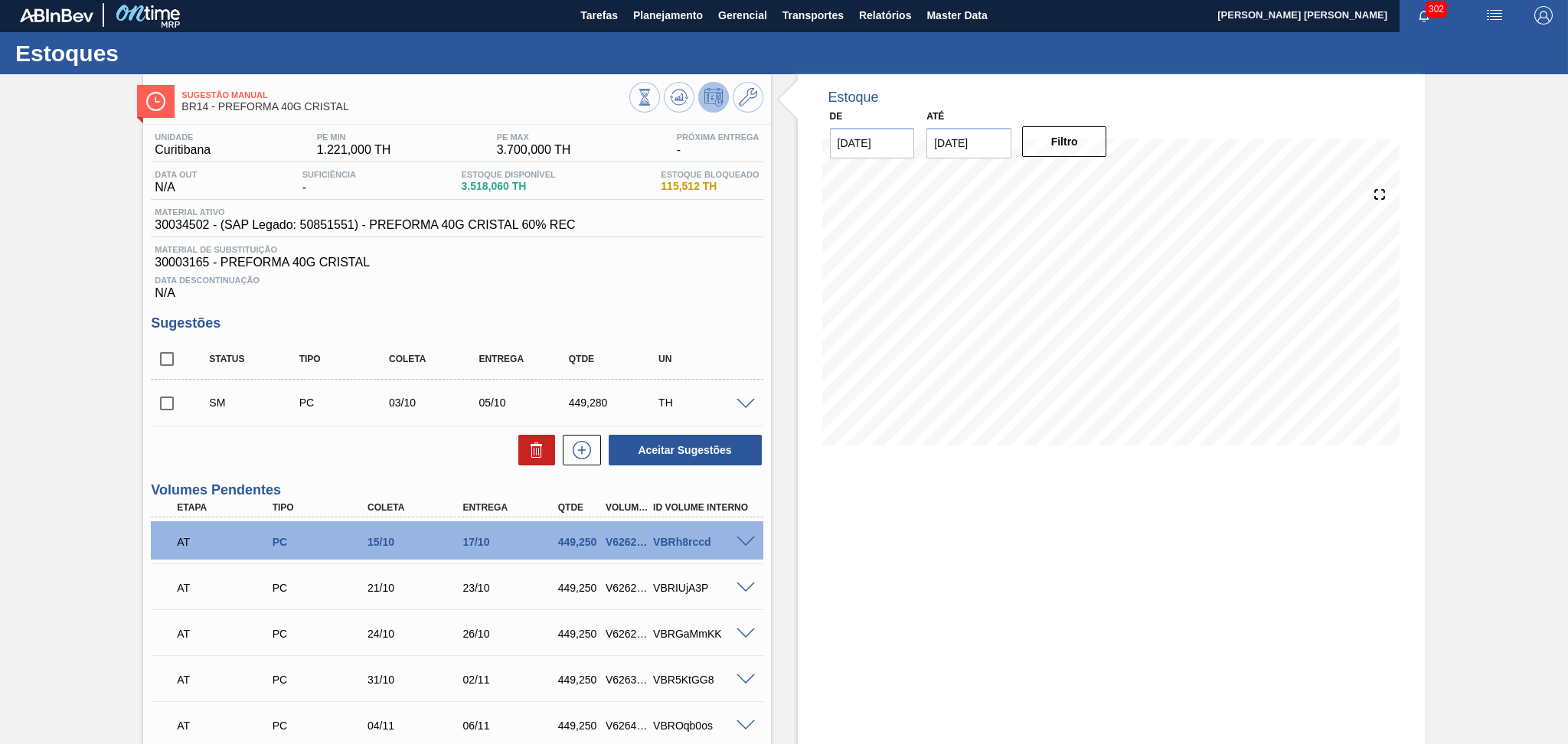
scroll to position [0, 0]
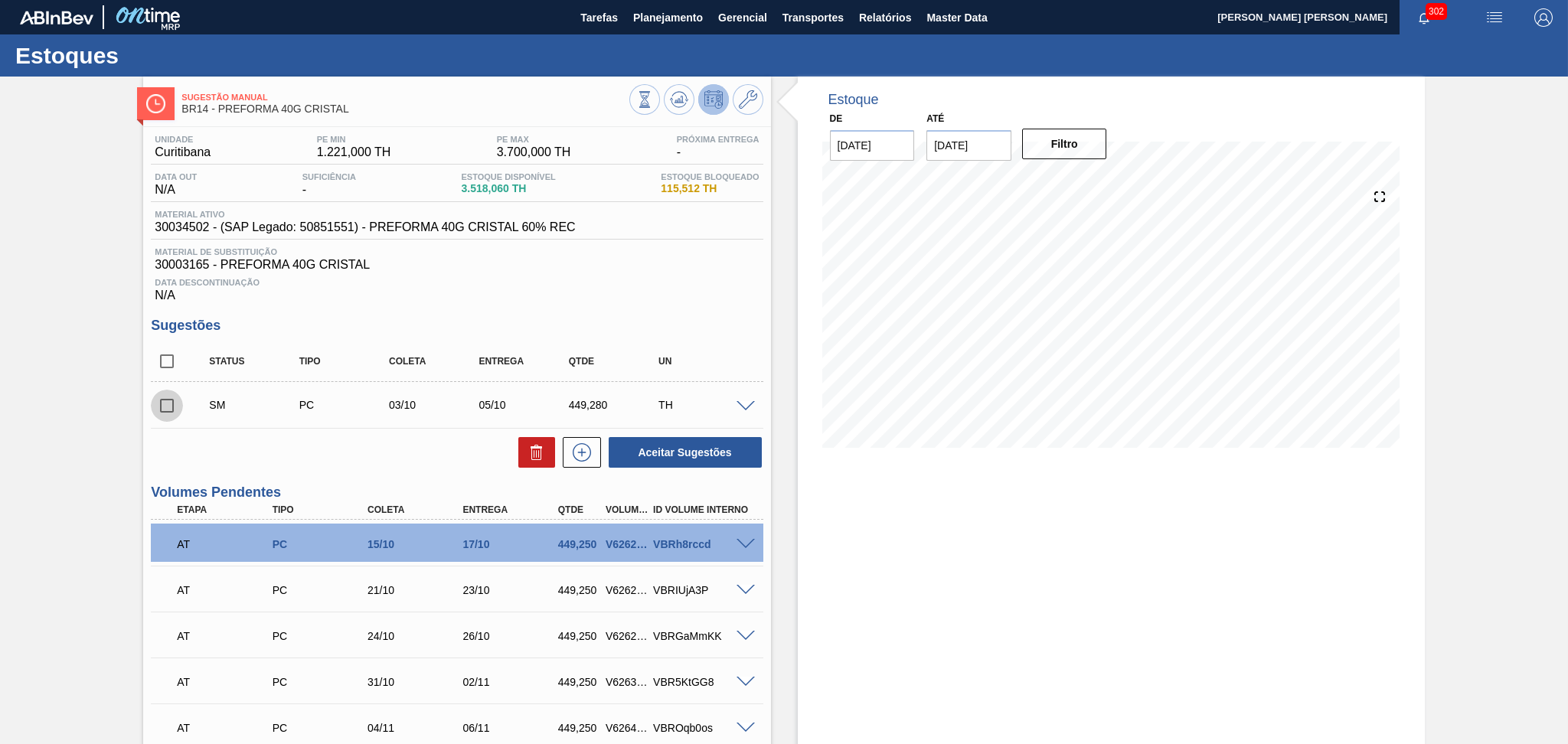
click at [170, 404] on input "checkbox" at bounding box center [167, 406] width 32 height 32
checkbox input "true"
click at [363, 432] on div "Status Tipo Coleta Entrega Qtde UN SM PC 03/10 05/10 449,280 TH Material 300345…" at bounding box center [456, 406] width 612 height 128
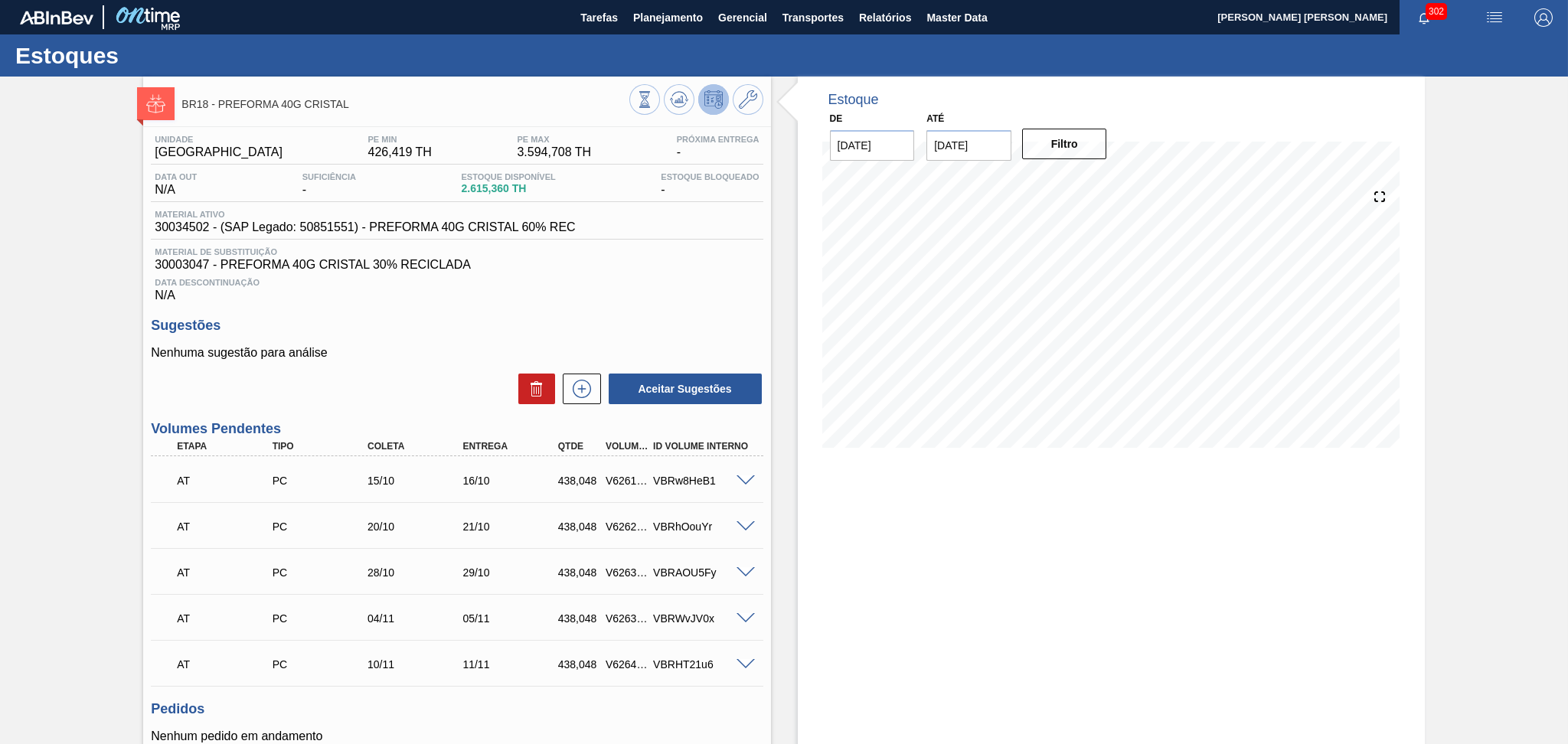
click at [396, 385] on div "Aceitar Sugestões" at bounding box center [456, 389] width 612 height 33
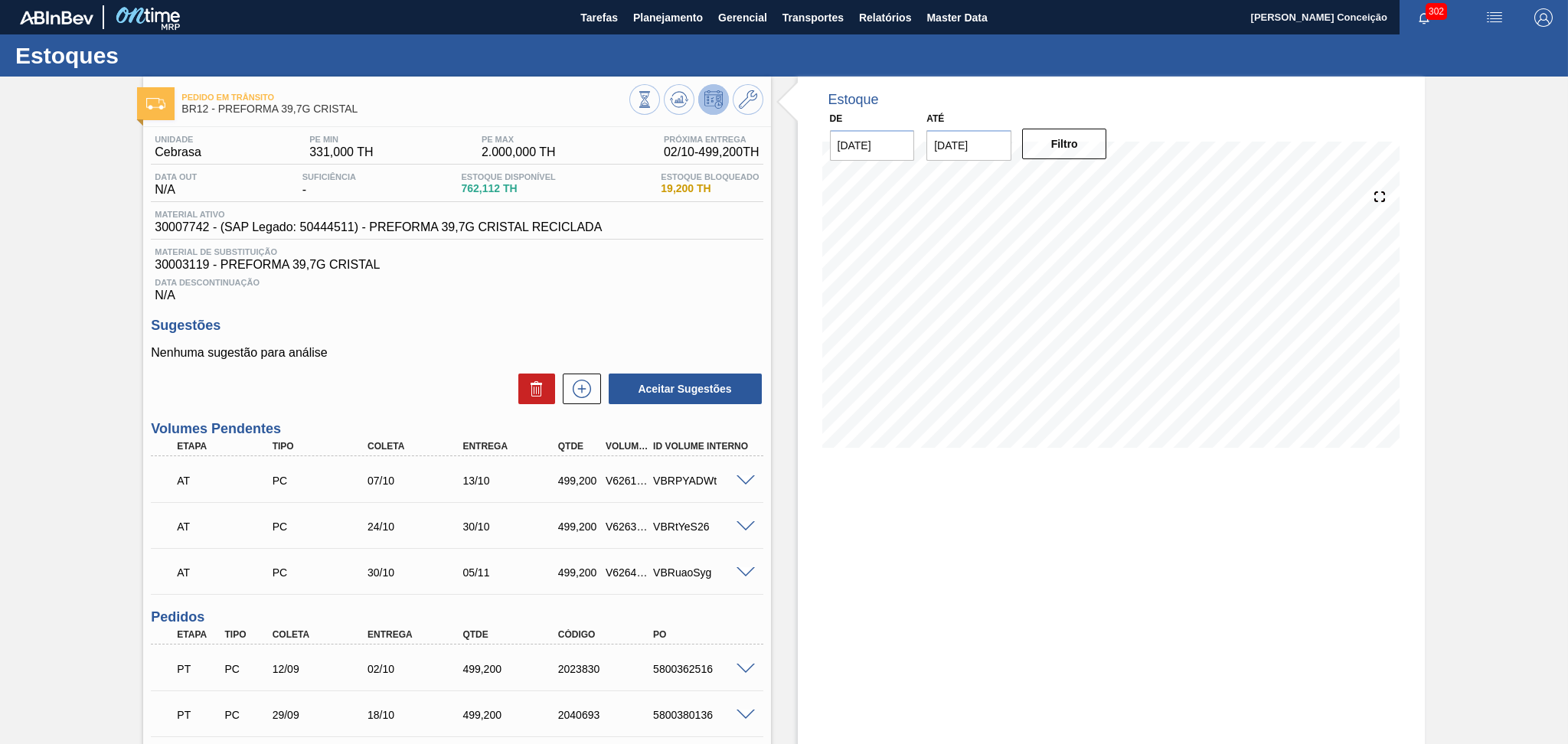
click at [541, 304] on div "Unidade Cebrasa PE MIN 331,000 TH PE MAX 2.000,000 TH Próxima Entrega 02/10 - 4…" at bounding box center [456, 536] width 627 height 819
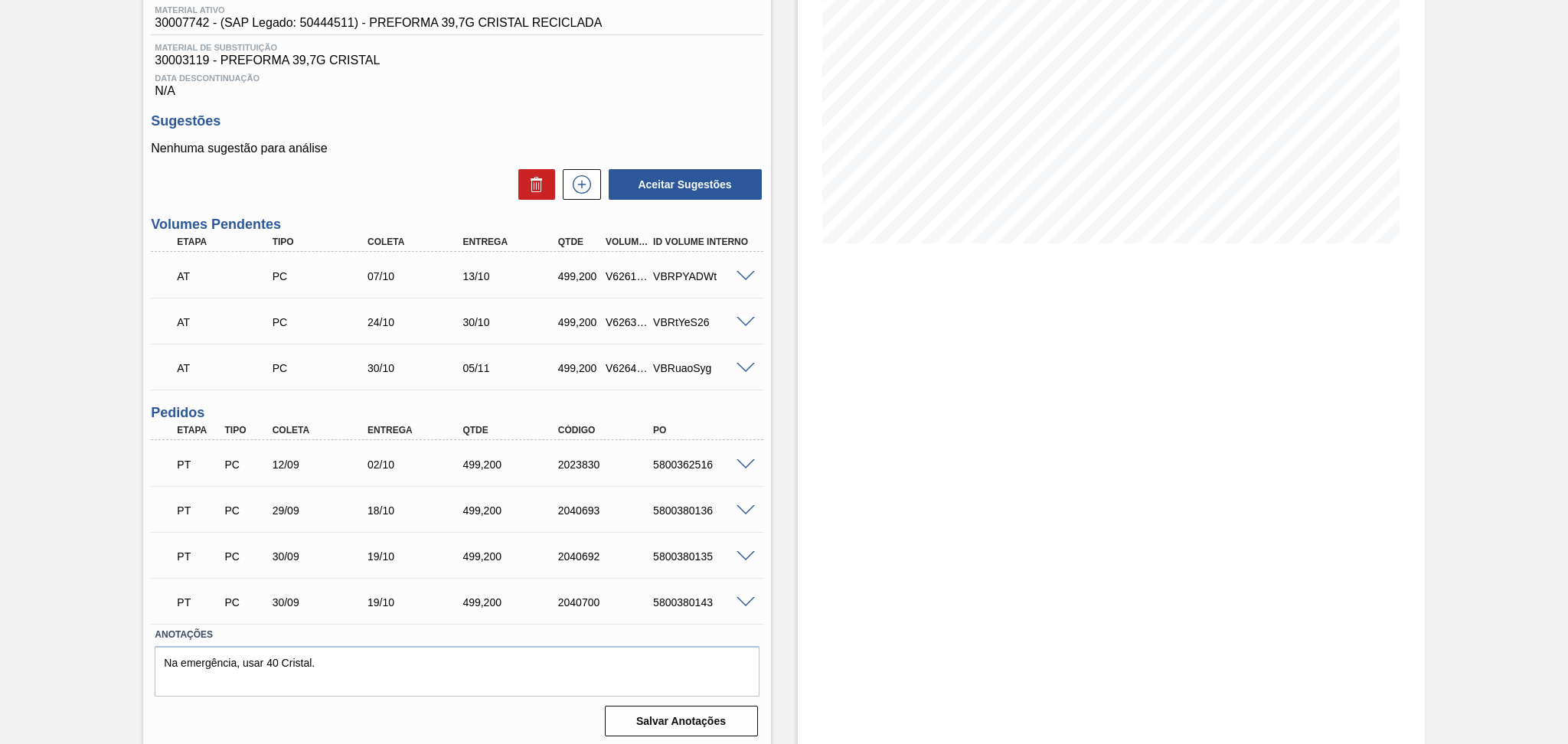
scroll to position [207, 0]
click at [807, 388] on div "Estoque De [DATE] Até [DATE] Filtro 12/11 Projeção de Estoque 2,372.741 [DOMAIN…" at bounding box center [1112, 308] width 627 height 877
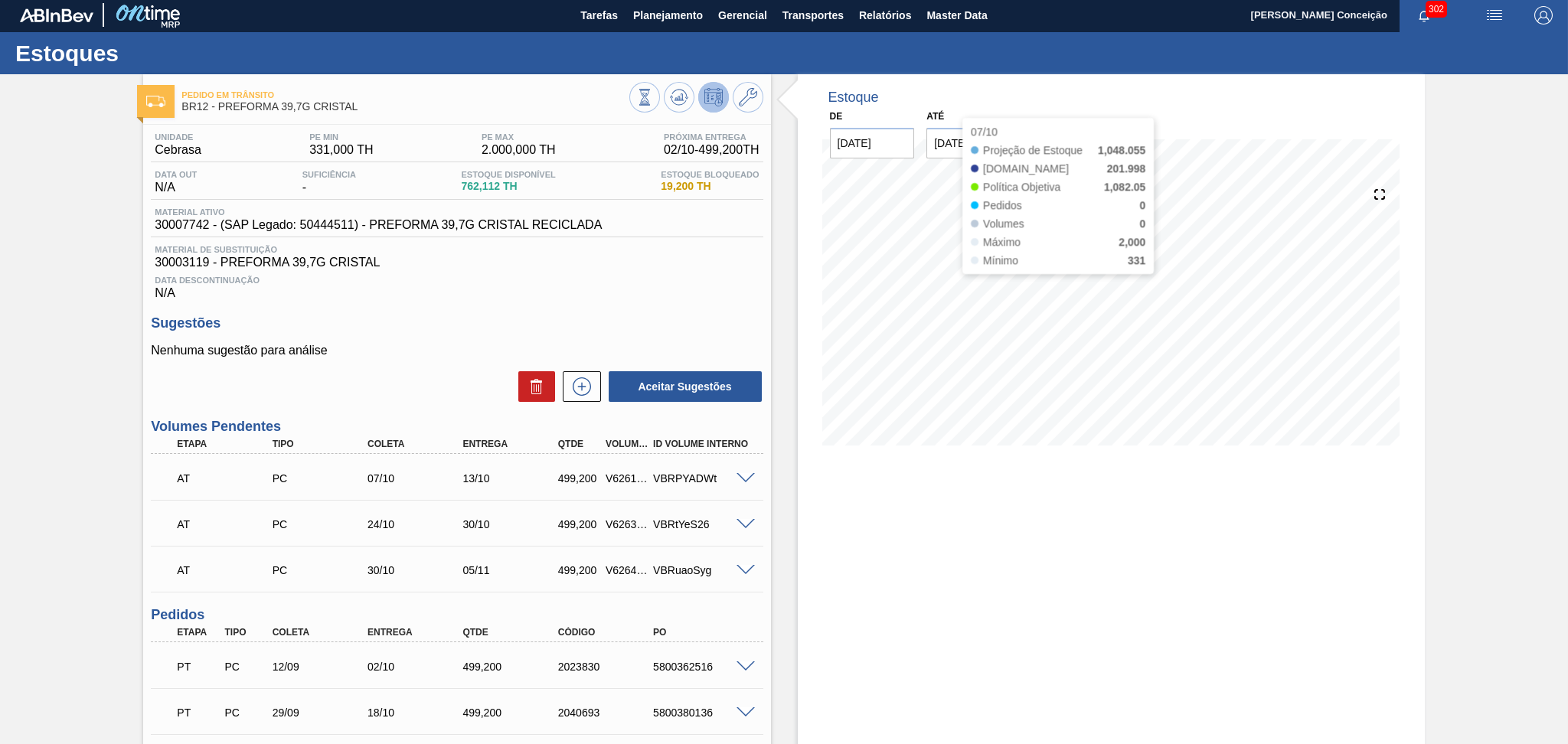
scroll to position [0, 0]
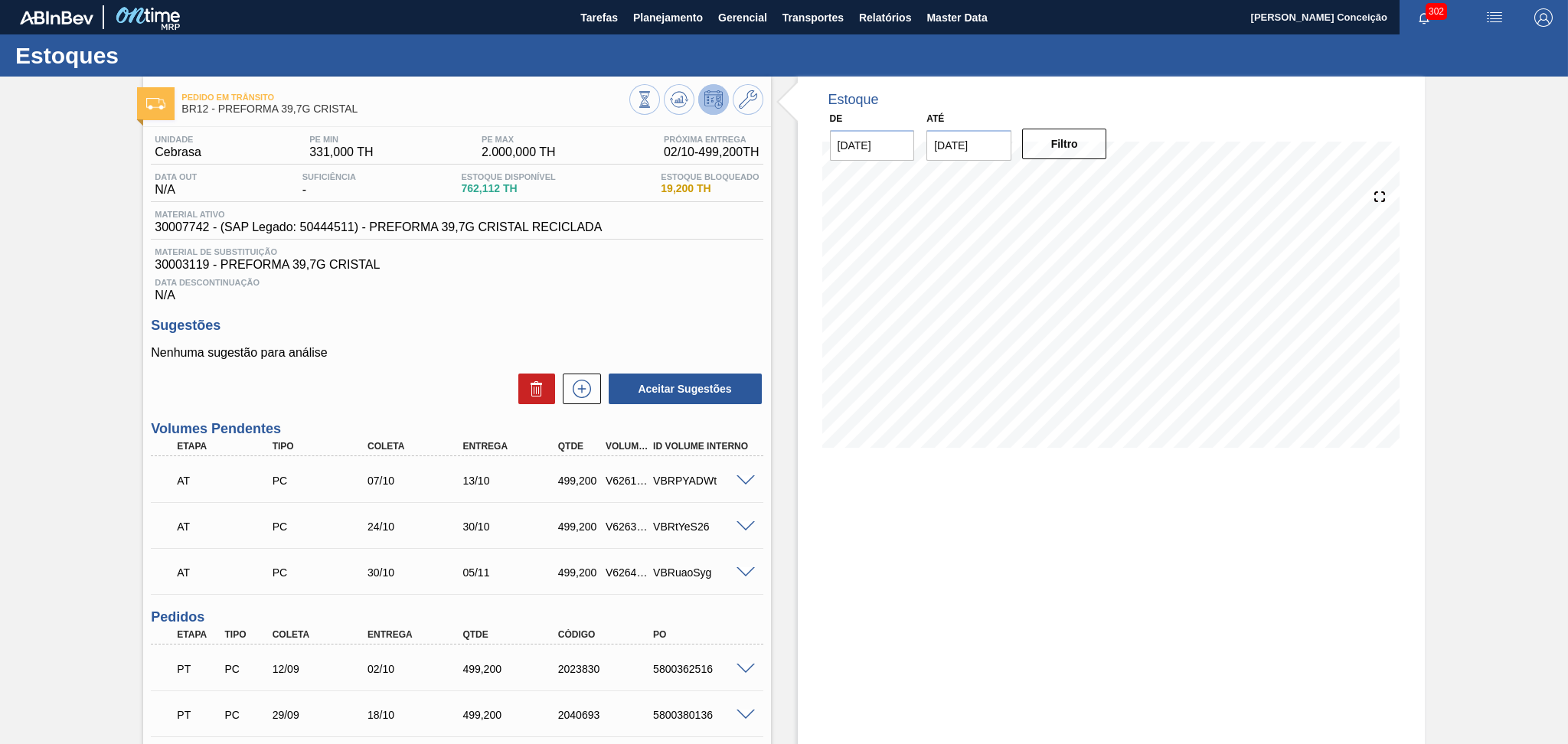
click at [493, 193] on span "762,112 TH" at bounding box center [508, 189] width 94 height 11
copy span "762,112"
click at [520, 274] on div "Data Descontinuação N/A" at bounding box center [456, 287] width 612 height 30
click at [523, 296] on div "Data Descontinuação N/A" at bounding box center [456, 287] width 612 height 30
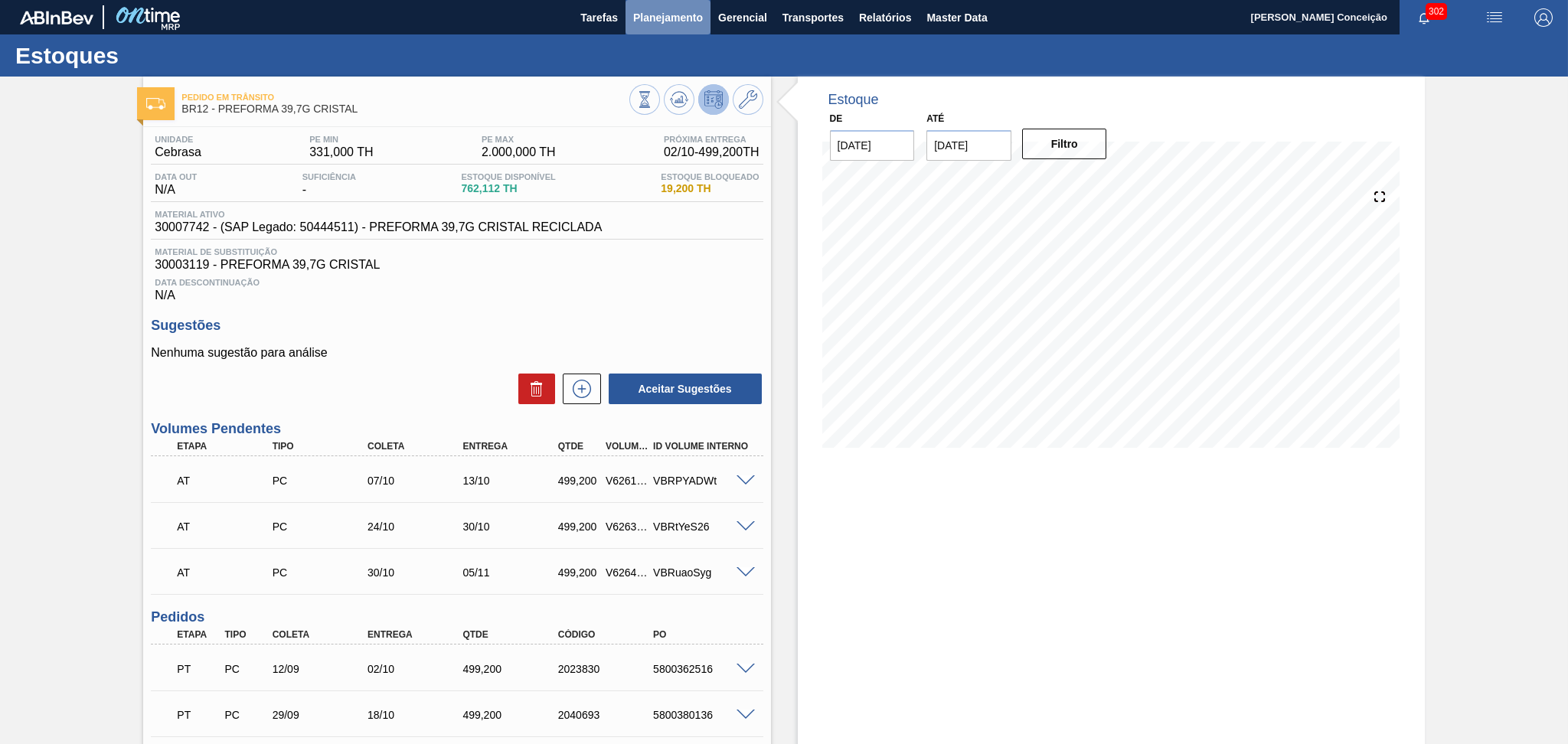
click at [671, 27] on button "Planejamento" at bounding box center [668, 17] width 85 height 34
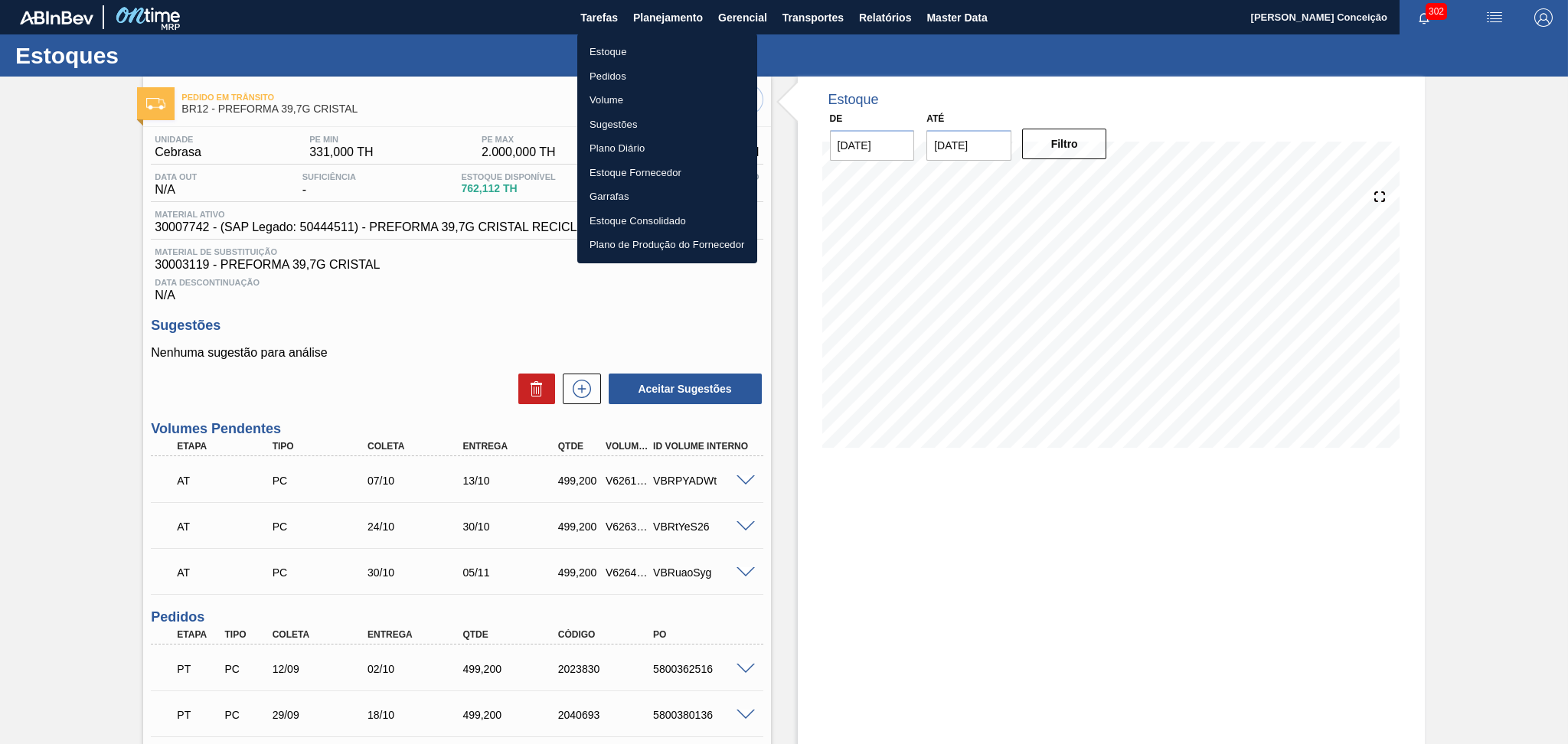
click at [621, 49] on li "Estoque" at bounding box center [667, 52] width 180 height 25
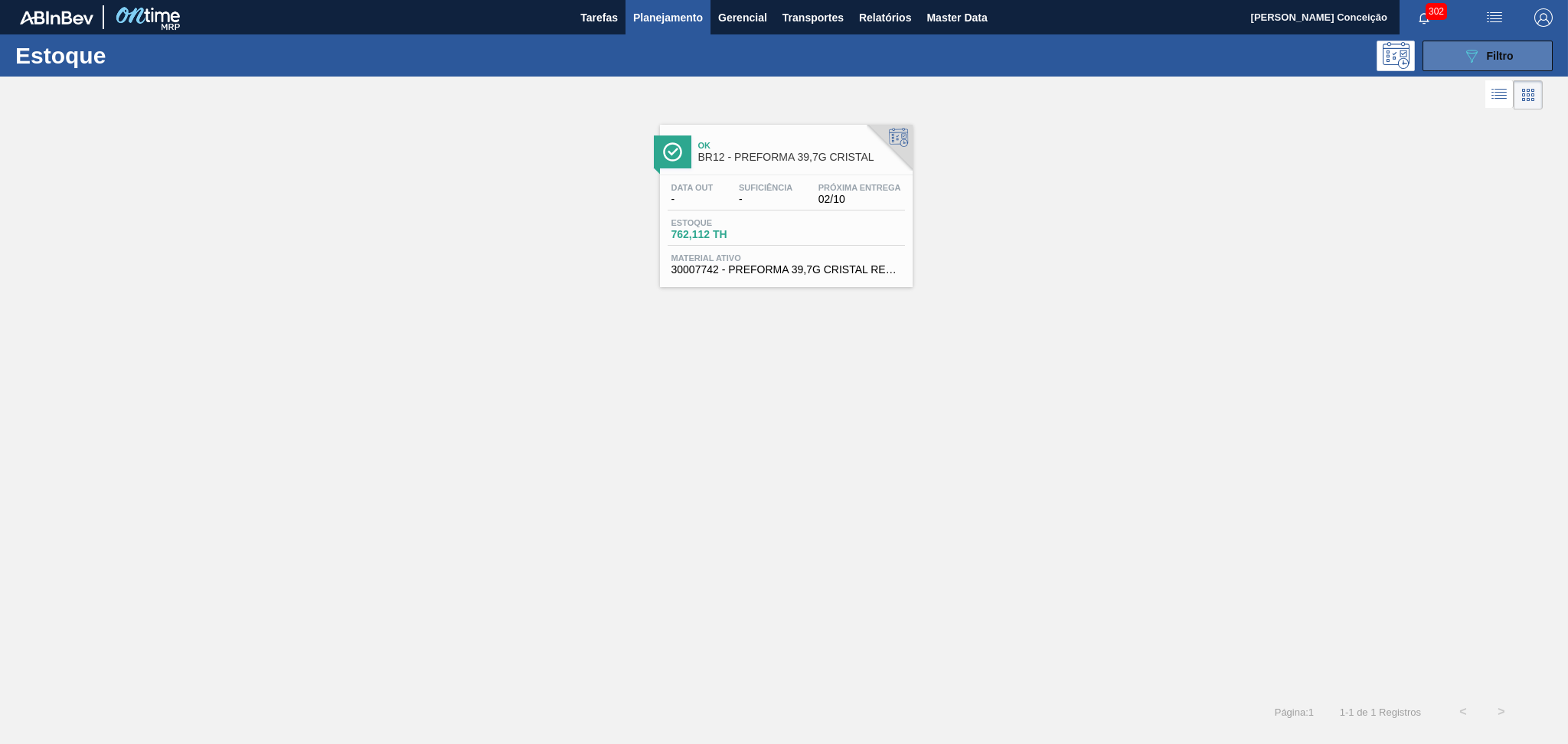
click at [1466, 63] on icon "089F7B8B-B2A5-4AFE-B5C0-19BA573D28AC" at bounding box center [1471, 55] width 18 height 18
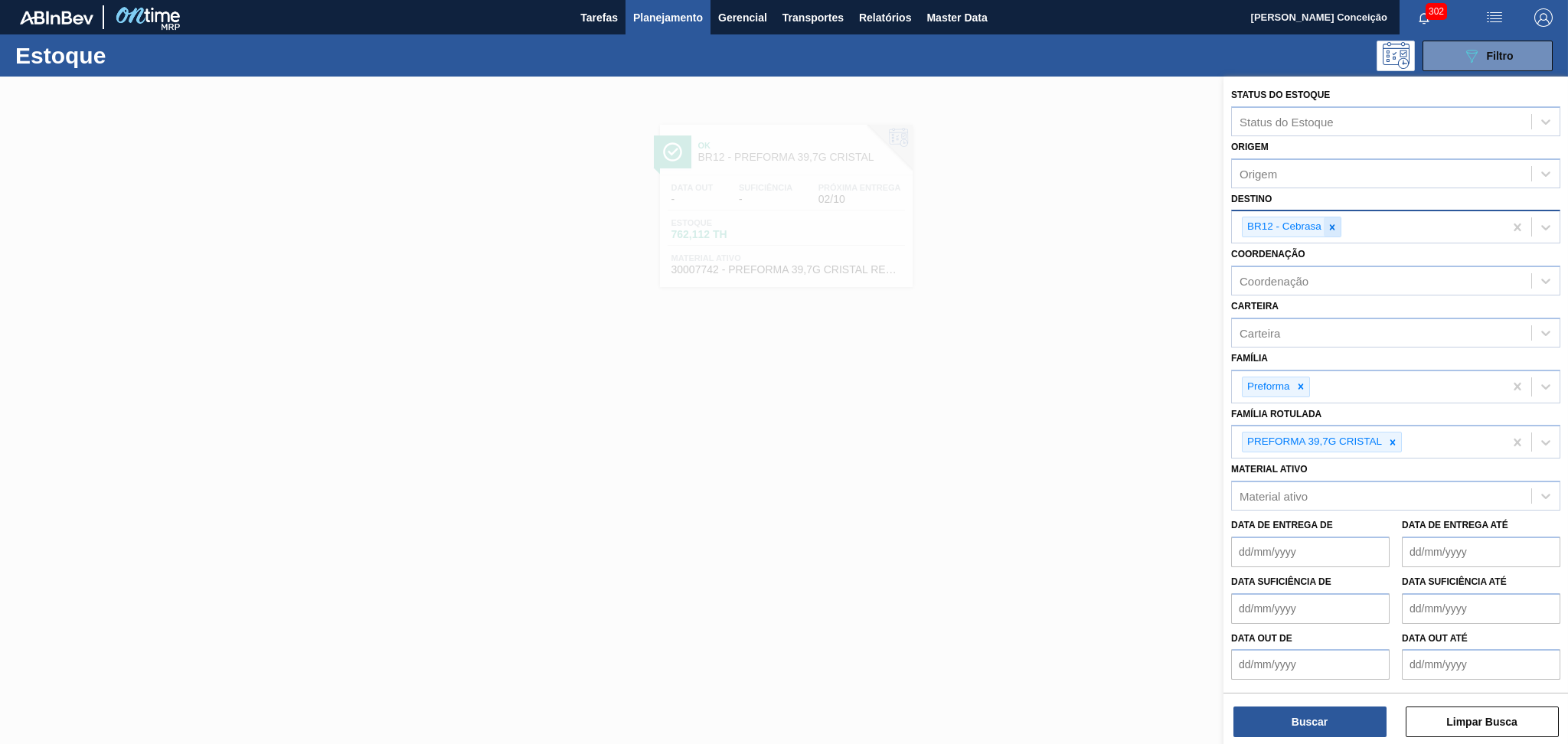
click at [1337, 222] on icon at bounding box center [1332, 227] width 10 height 10
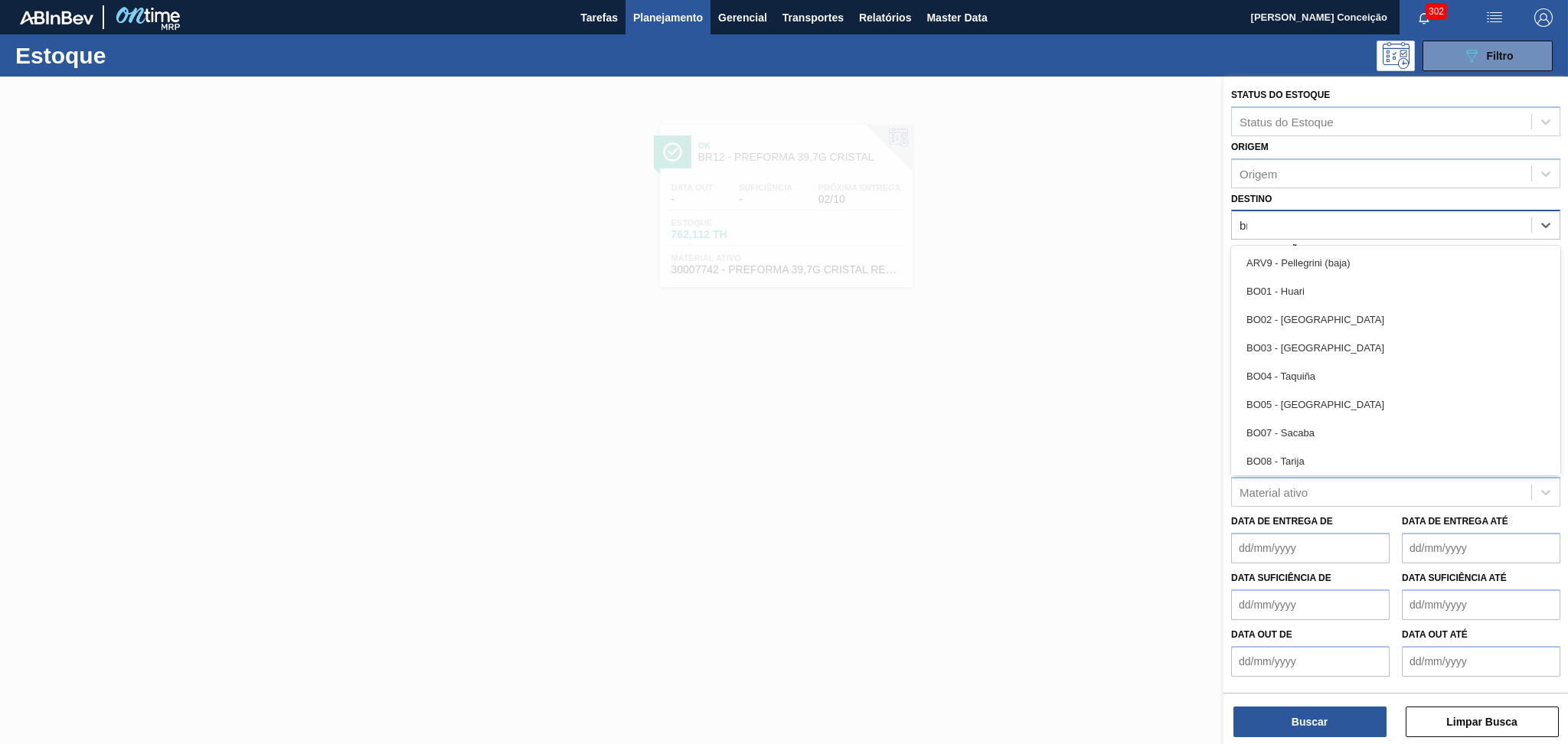
type input "br07"
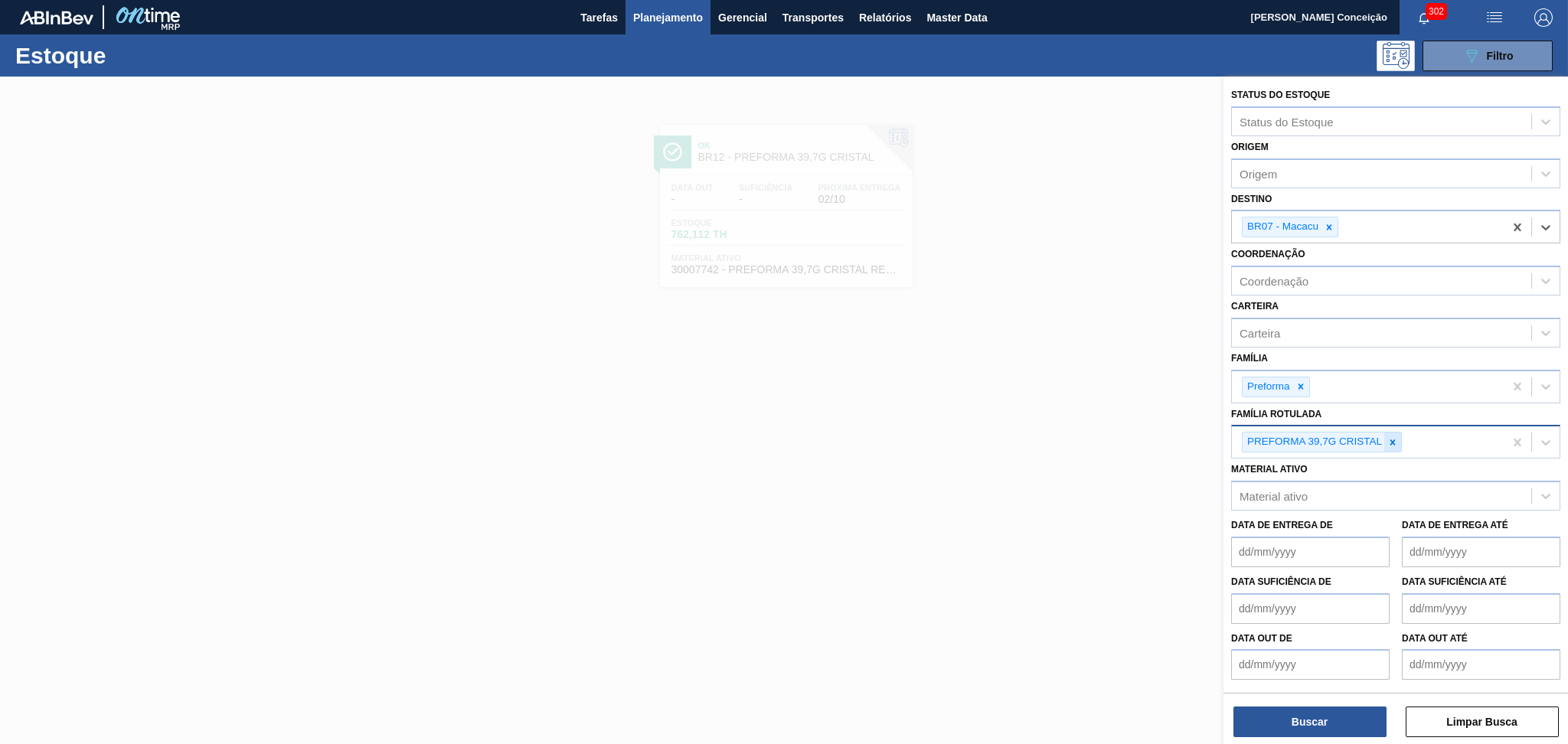
click at [1399, 433] on div at bounding box center [1393, 442] width 17 height 19
click at [1293, 387] on div at bounding box center [1301, 387] width 17 height 19
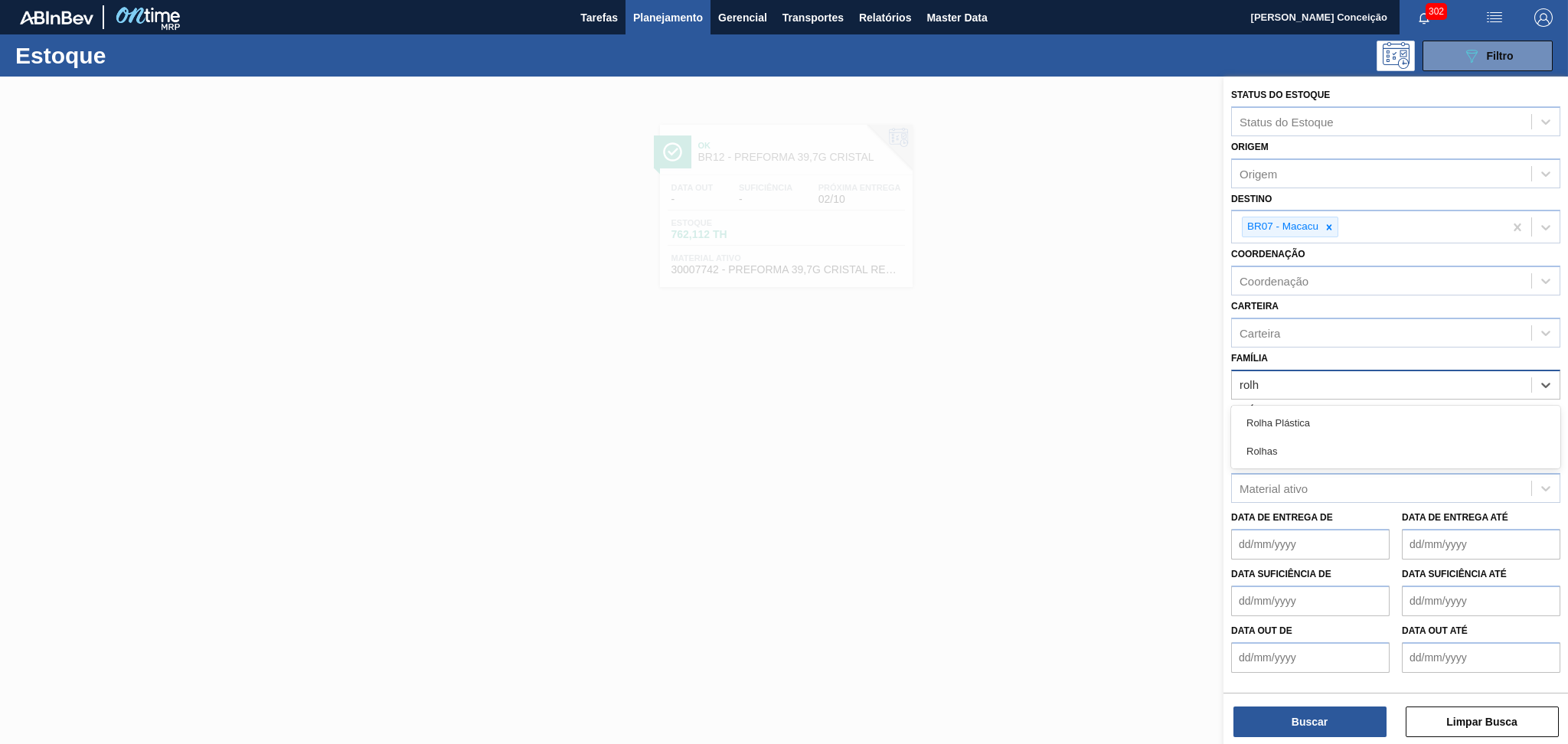
type input "rolha"
click at [1308, 419] on div "Rolha Plástica" at bounding box center [1397, 423] width 330 height 29
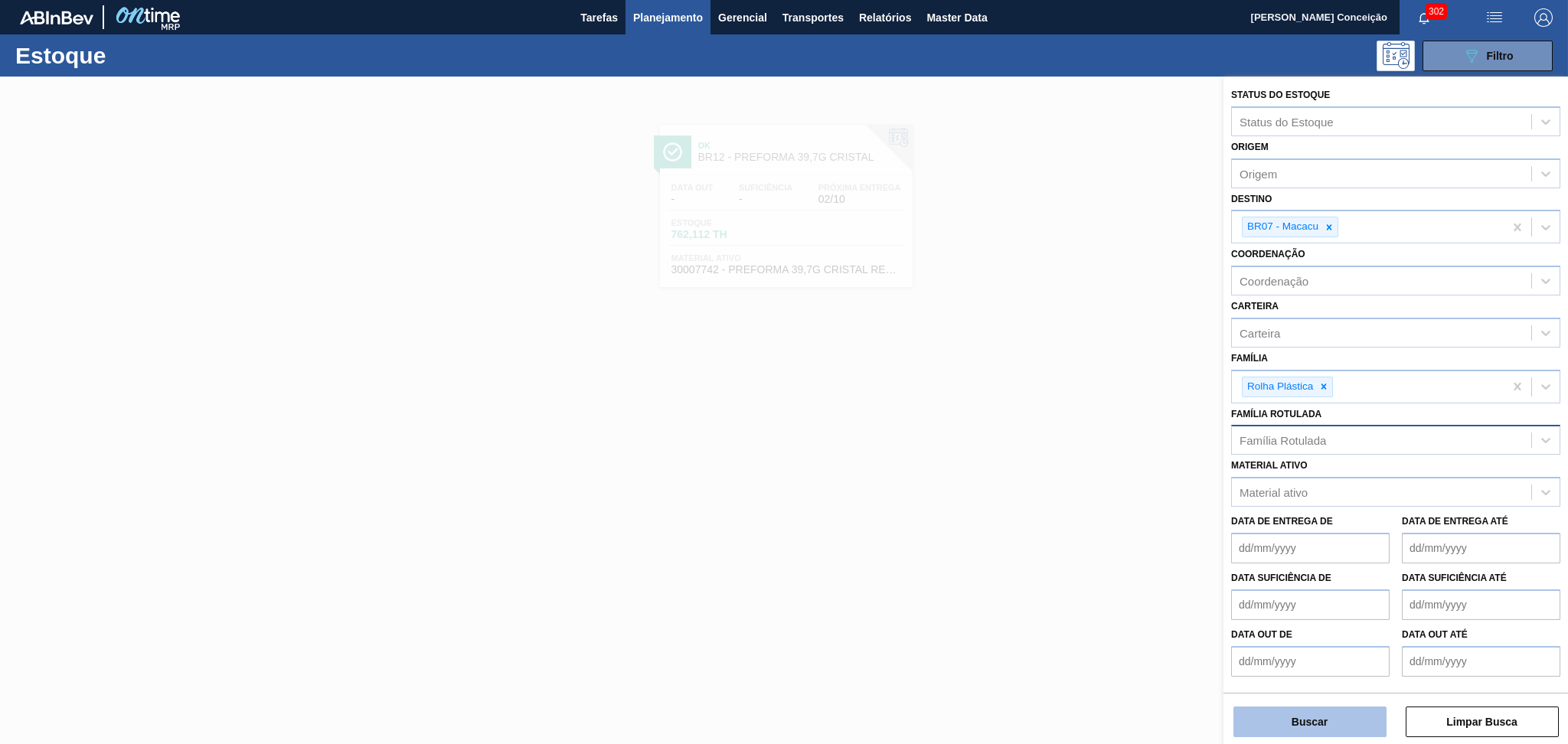
click at [1333, 716] on button "Buscar" at bounding box center [1310, 722] width 153 height 30
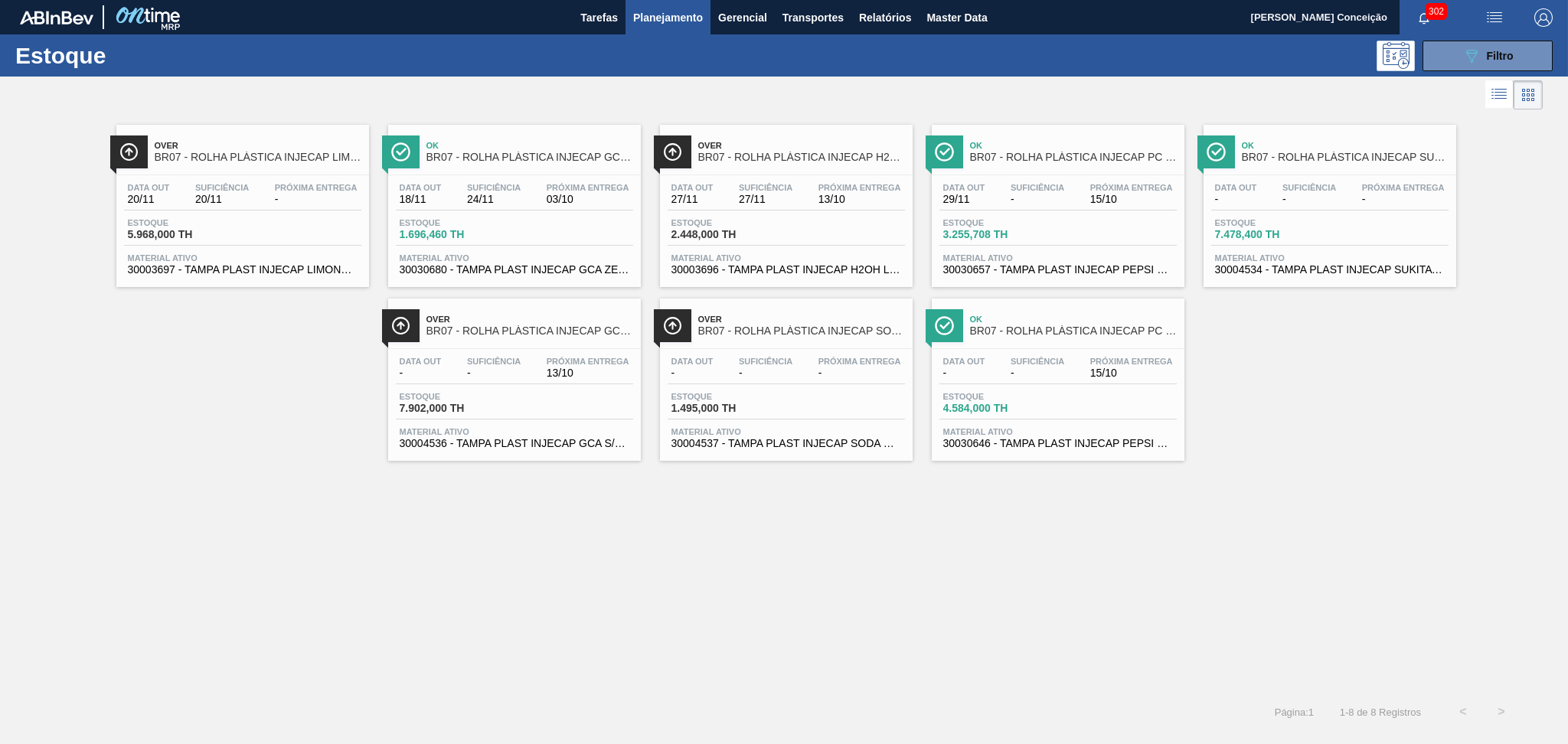
click at [830, 274] on span "30003696 - TAMPA PLAST INJECAP H2OH LIMAO S/LINER" at bounding box center [786, 270] width 230 height 11
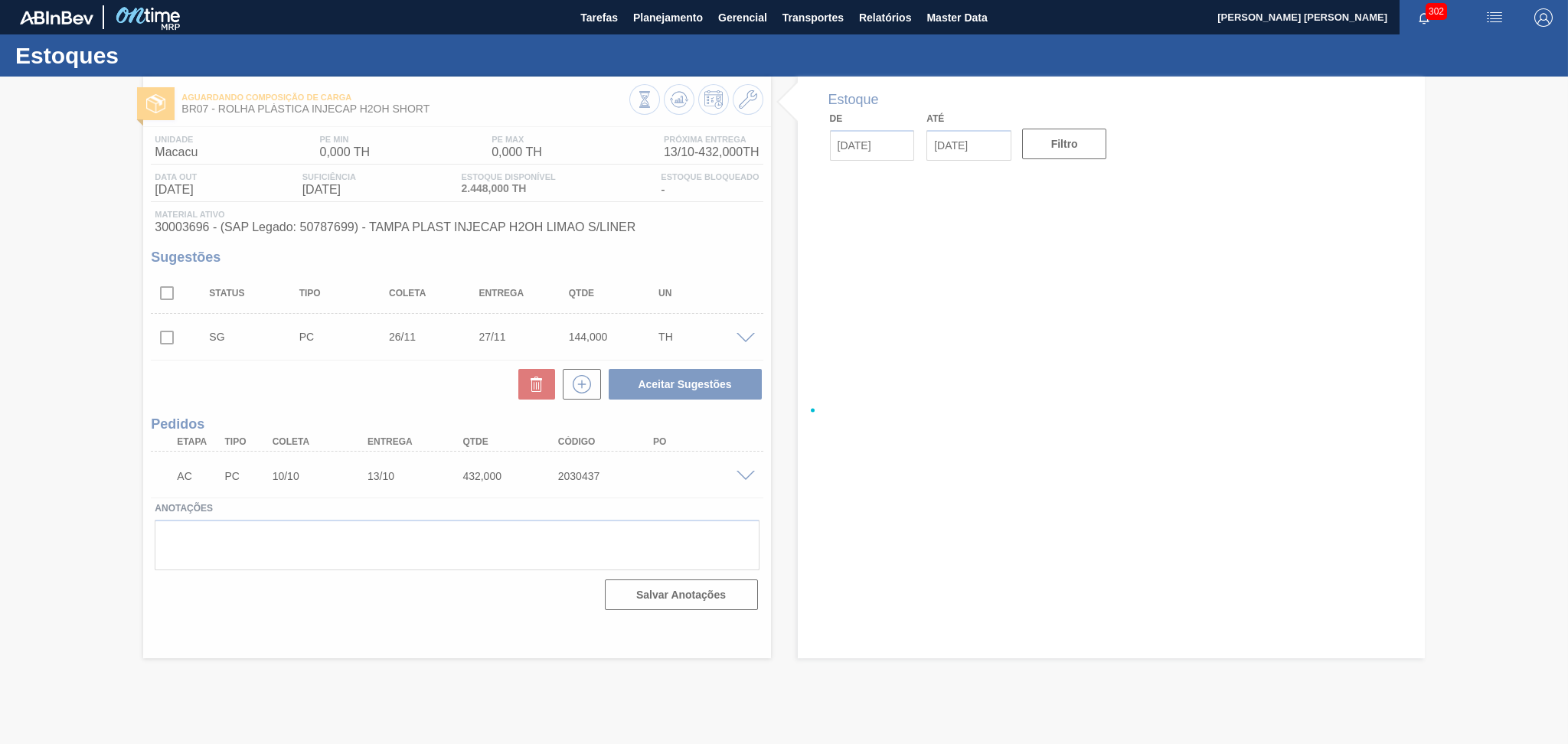
click at [429, 391] on div at bounding box center [784, 410] width 1568 height 668
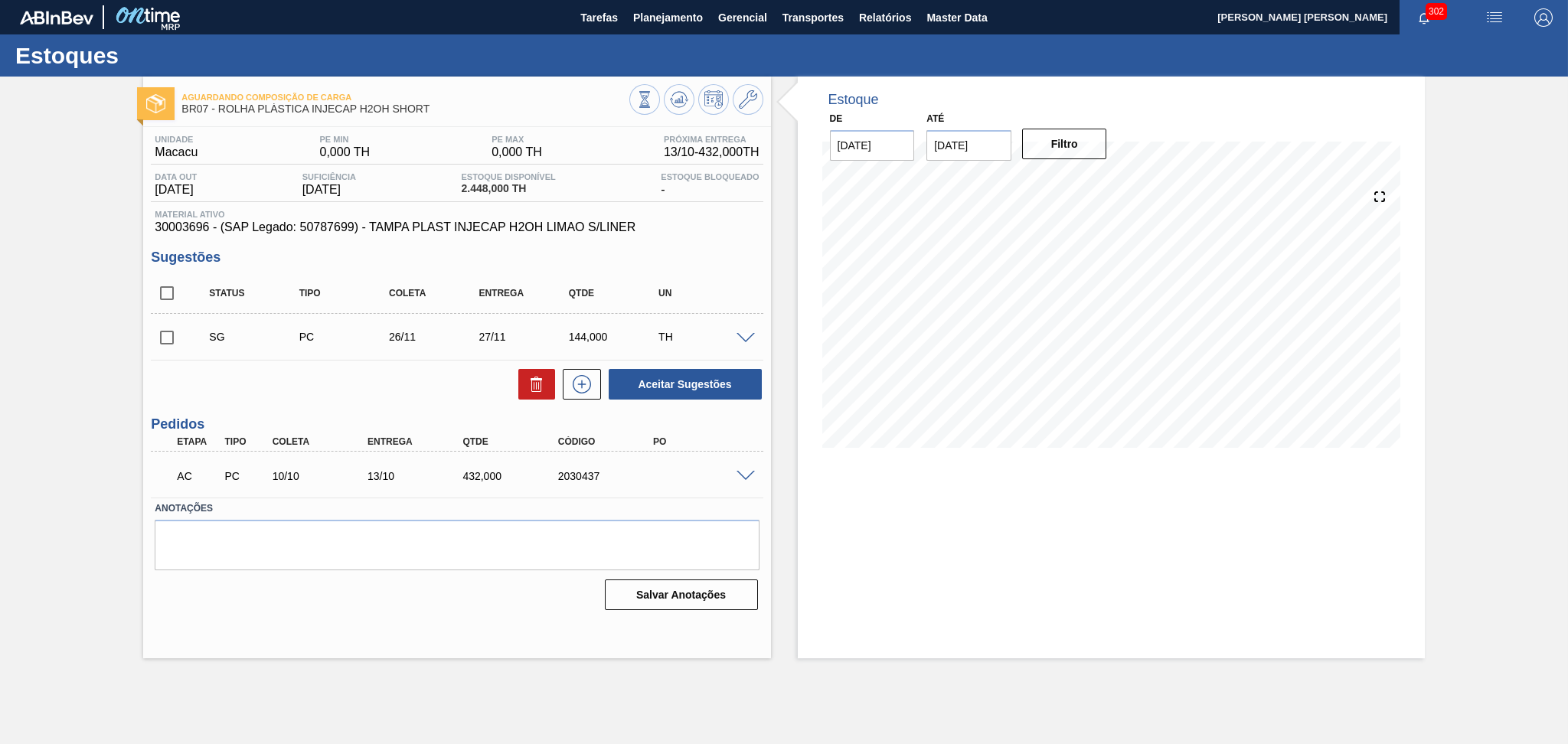
click at [767, 240] on div "Unidade Macacu PE MIN 0,000 TH PE MAX 0,000 TH Próxima Entrega 13/10 - 432,000 …" at bounding box center [456, 371] width 627 height 489
click at [315, 357] on div "SG PC 26/11 27/11 144,000 TH Material 30003696 - TAMPA PLAST INJECAP H2OH LIMAO…" at bounding box center [456, 337] width 612 height 46
click at [365, 372] on div "Aceitar Sugestões" at bounding box center [456, 384] width 612 height 33
click at [324, 392] on div "Aceitar Sugestões" at bounding box center [456, 384] width 612 height 33
click at [275, 340] on div "SG" at bounding box center [255, 336] width 101 height 12
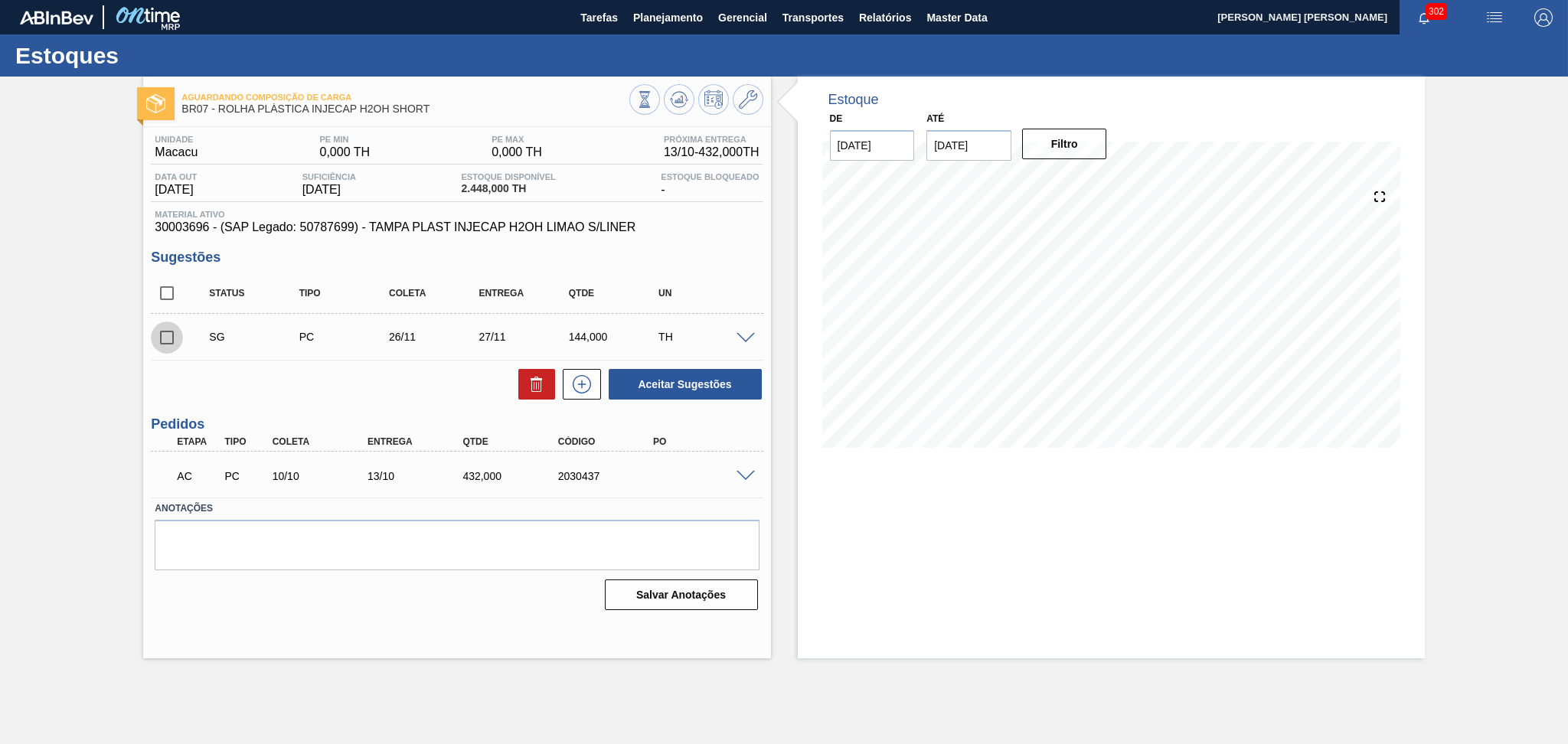
click at [154, 343] on input "checkbox" at bounding box center [167, 338] width 32 height 32
click at [650, 392] on button "Aceitar Sugestões" at bounding box center [685, 384] width 153 height 30
checkbox input "false"
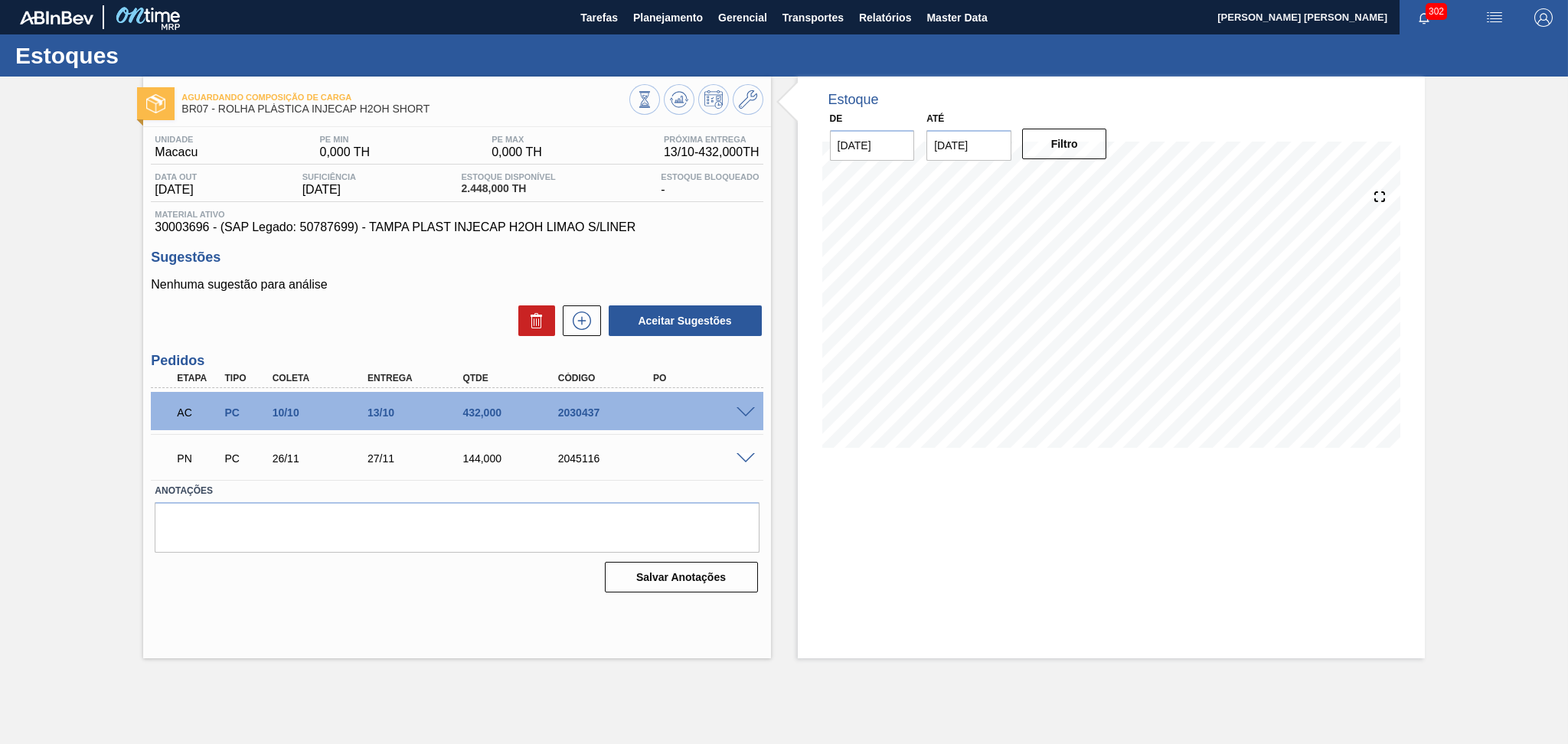
click at [746, 459] on span at bounding box center [745, 459] width 18 height 11
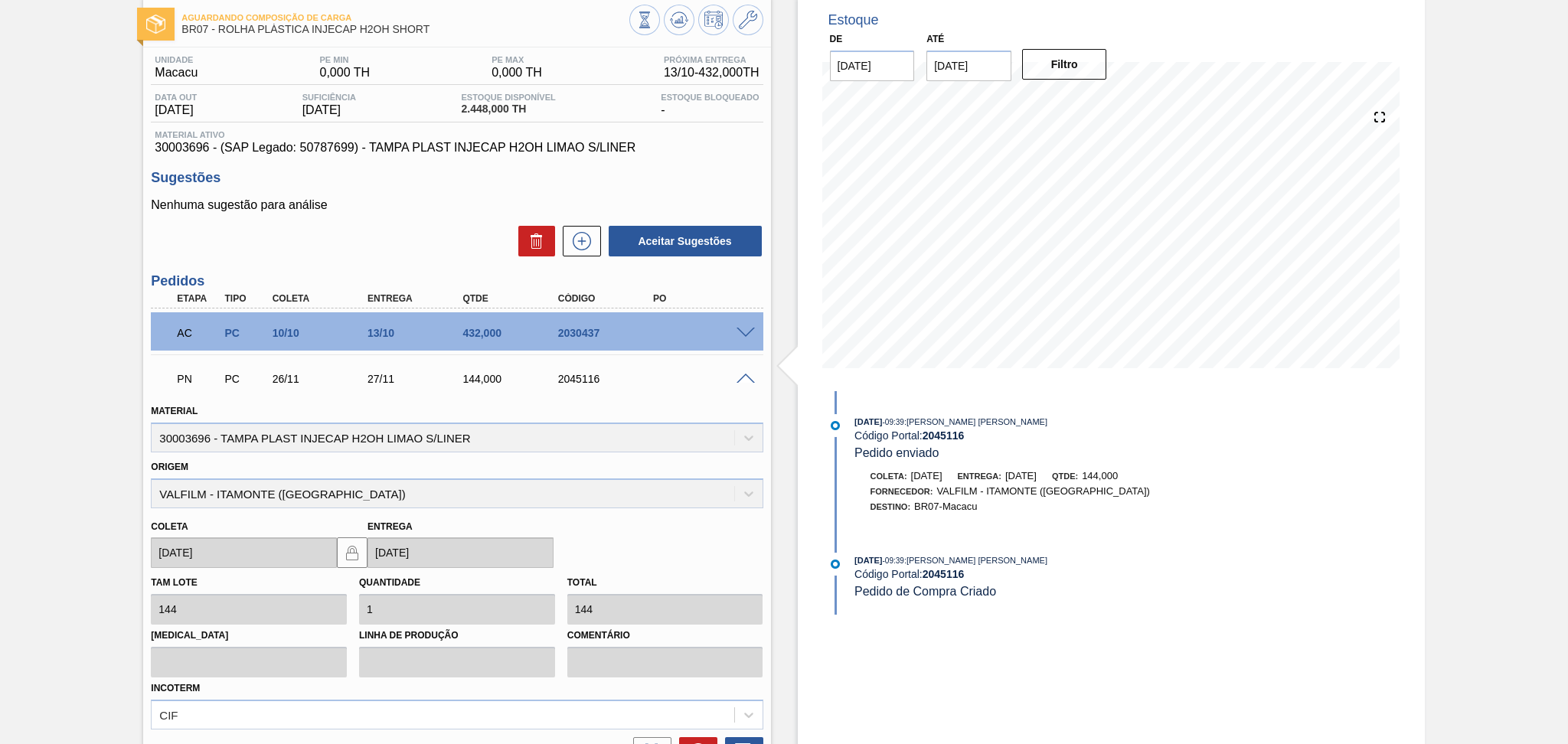
scroll to position [229, 0]
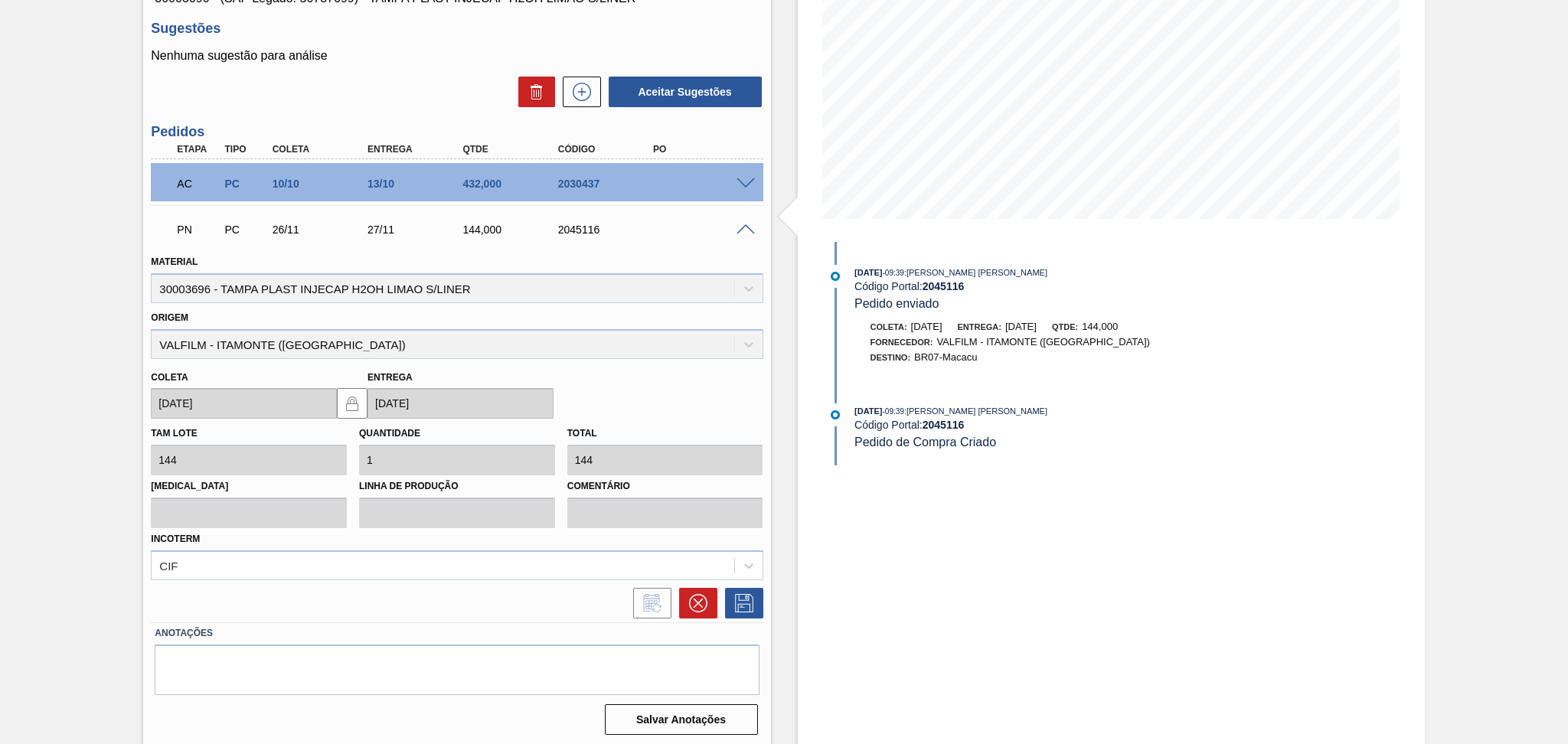
click at [716, 395] on div "Coleta 26/11/2025 Entrega 27/11/2025" at bounding box center [456, 390] width 624 height 61
click at [395, 314] on div "Origem VALFILM - ITAMONTE (MG)" at bounding box center [456, 332] width 612 height 52
click at [456, 68] on div "Nenhuma sugestão para análise Aceitar Sugestões" at bounding box center [456, 78] width 612 height 60
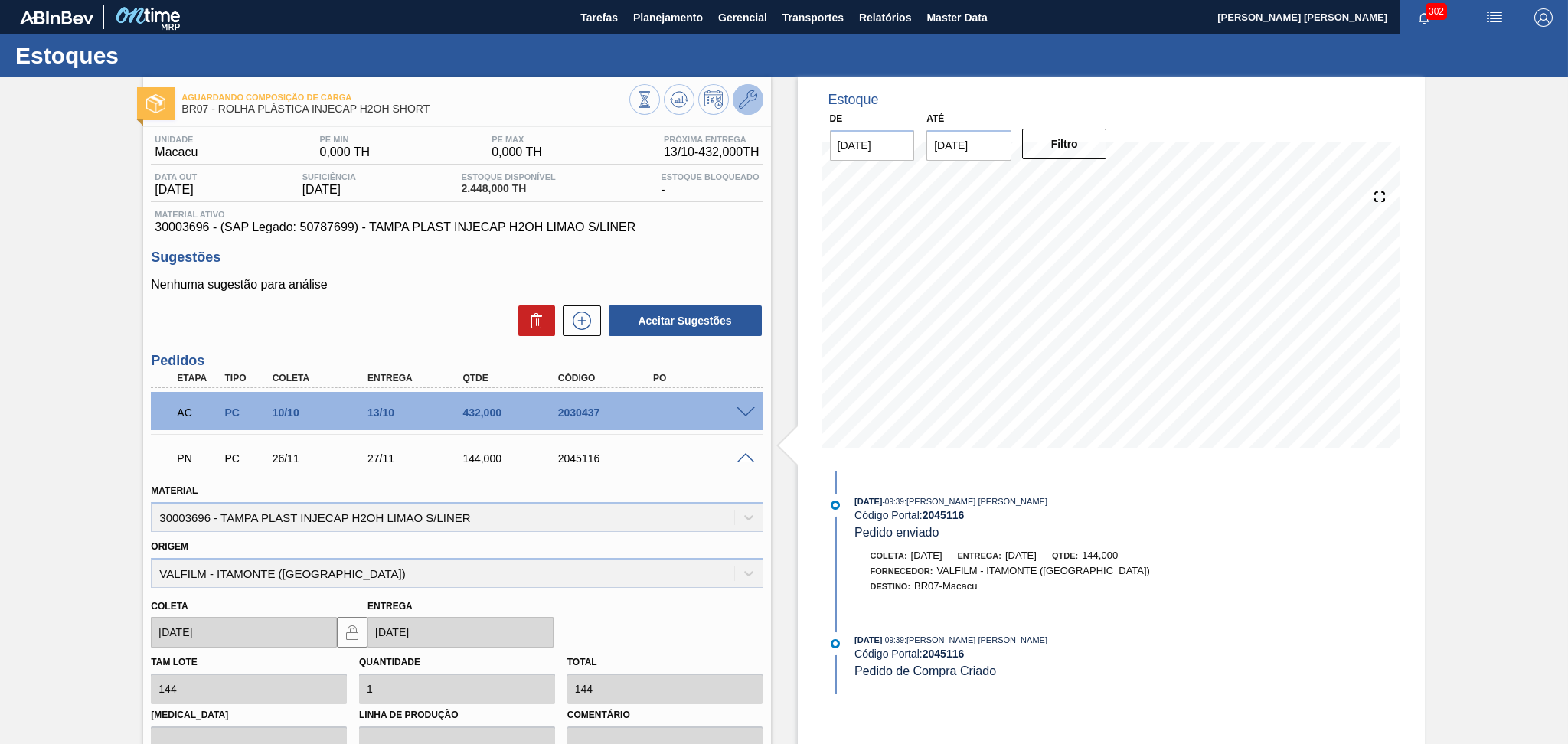
click at [754, 104] on icon at bounding box center [748, 99] width 18 height 18
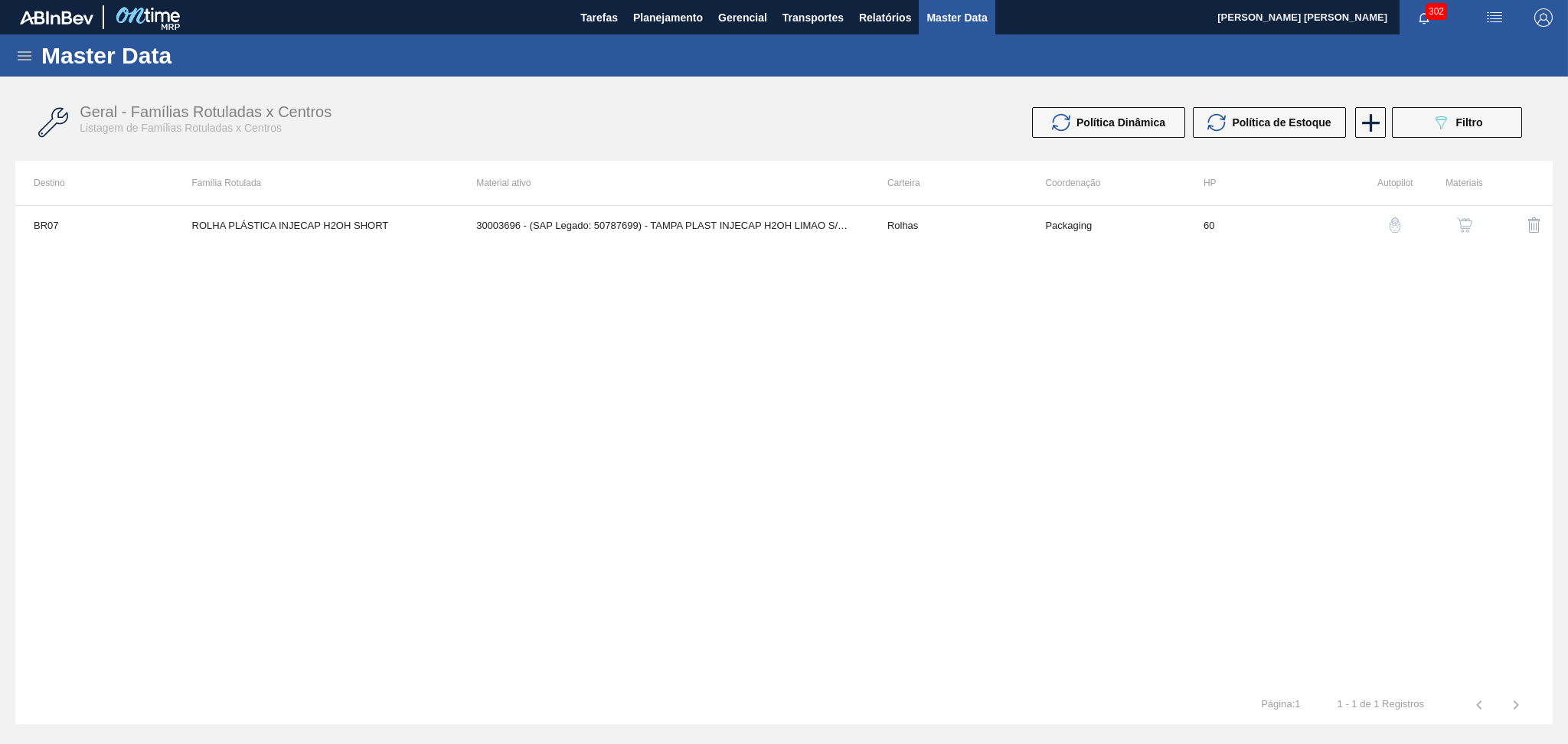
click at [547, 420] on div "BR07 ROLHA PLÁSTICA INJECAP H2OH SHORT 30003696 - (SAP Legado: 50787699) - TAMP…" at bounding box center [784, 445] width 1538 height 481
drag, startPoint x: 593, startPoint y: 493, endPoint x: 584, endPoint y: 490, distance: 9.5
click at [585, 492] on div "BR07 ROLHA PLÁSTICA INJECAP H2OH SHORT 30003696 - (SAP Legado: 50787699) - TAMP…" at bounding box center [784, 445] width 1538 height 481
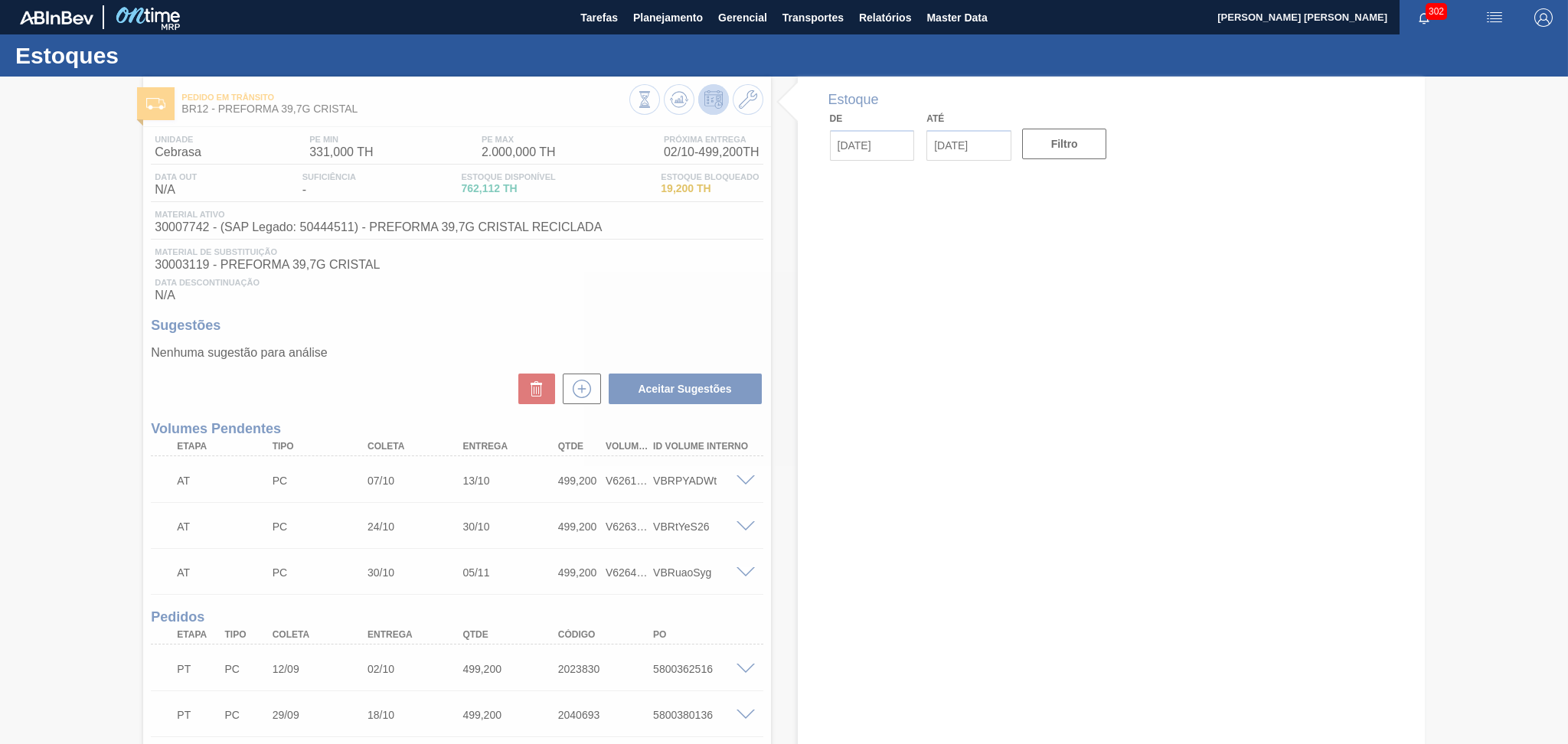
type input "[DATE]"
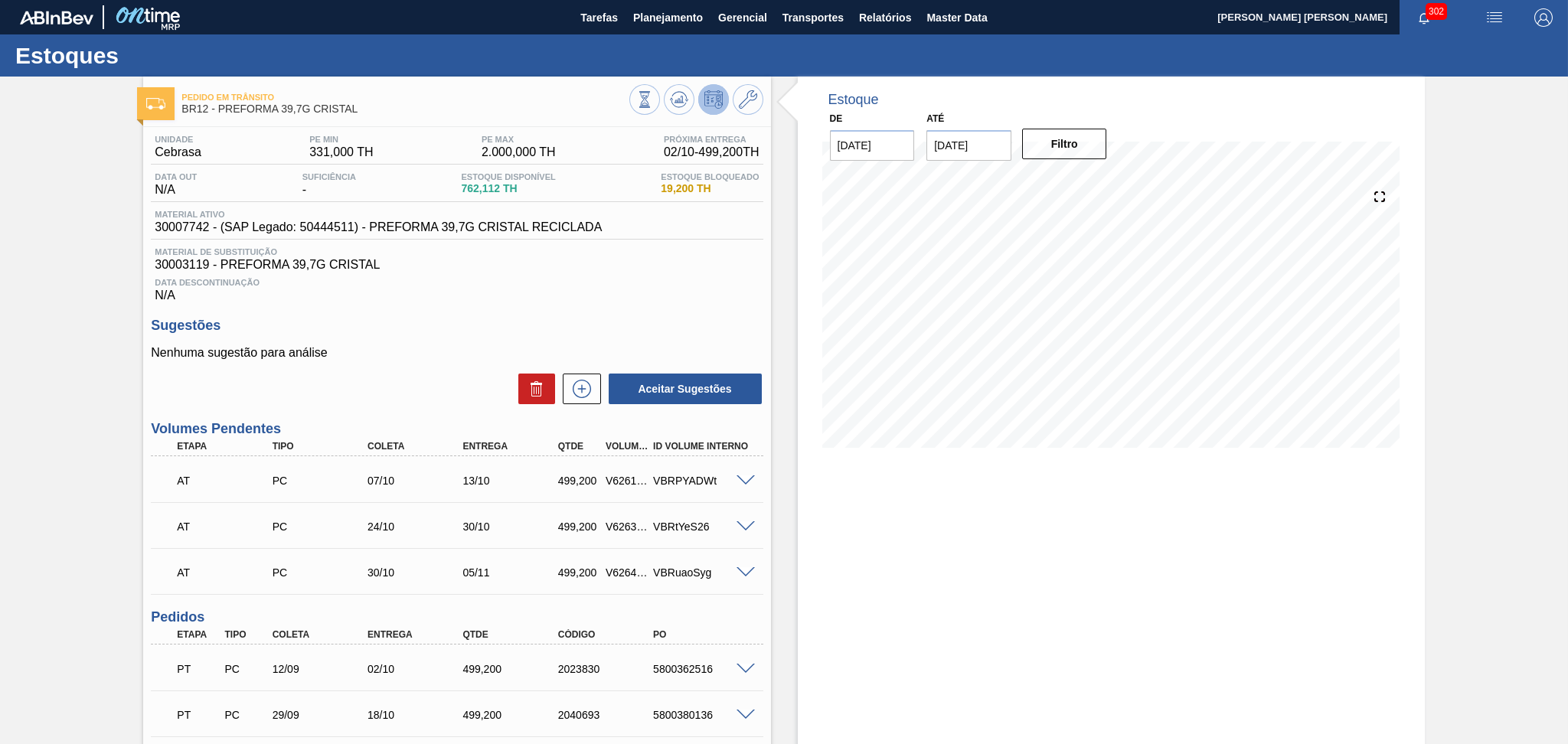
click at [418, 323] on h3 "Sugestões" at bounding box center [456, 326] width 612 height 16
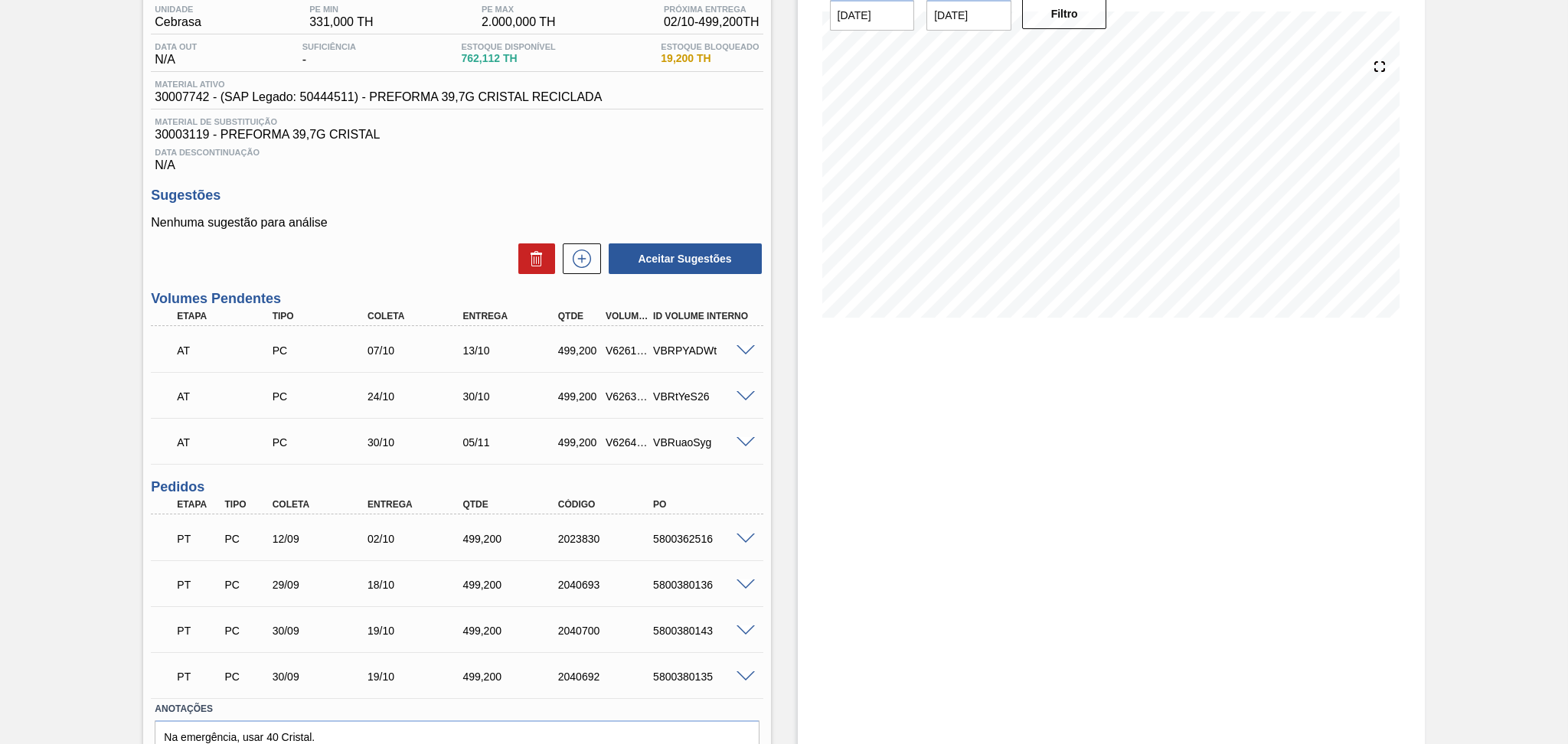
scroll to position [3, 0]
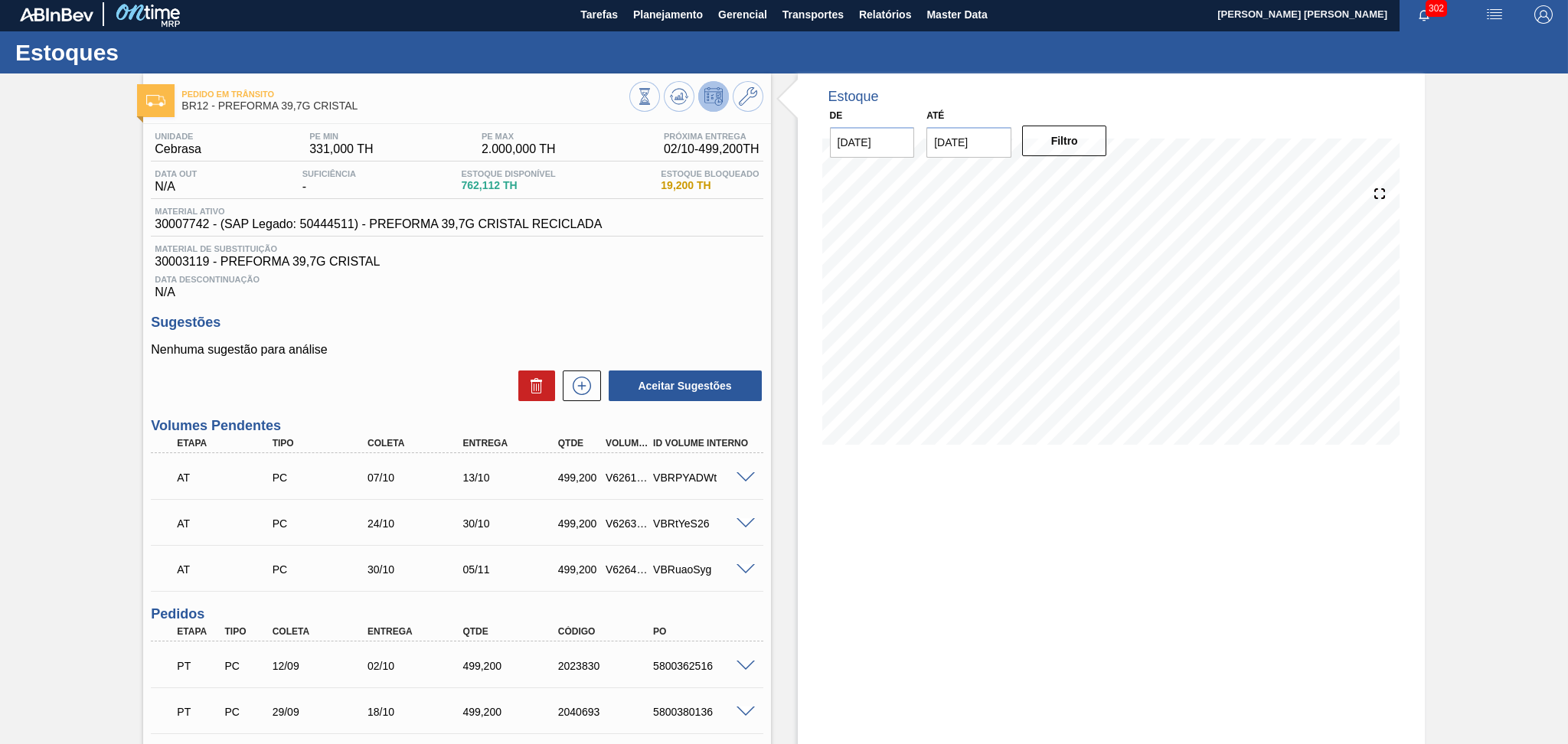
click at [186, 221] on span "30007742 - (SAP Legado: 50444511) - PREFORMA 39,7G CRISTAL RECICLADA" at bounding box center [377, 224] width 447 height 13
copy span "30007742"
click at [192, 269] on div "Data Descontinuação N/A" at bounding box center [456, 284] width 612 height 30
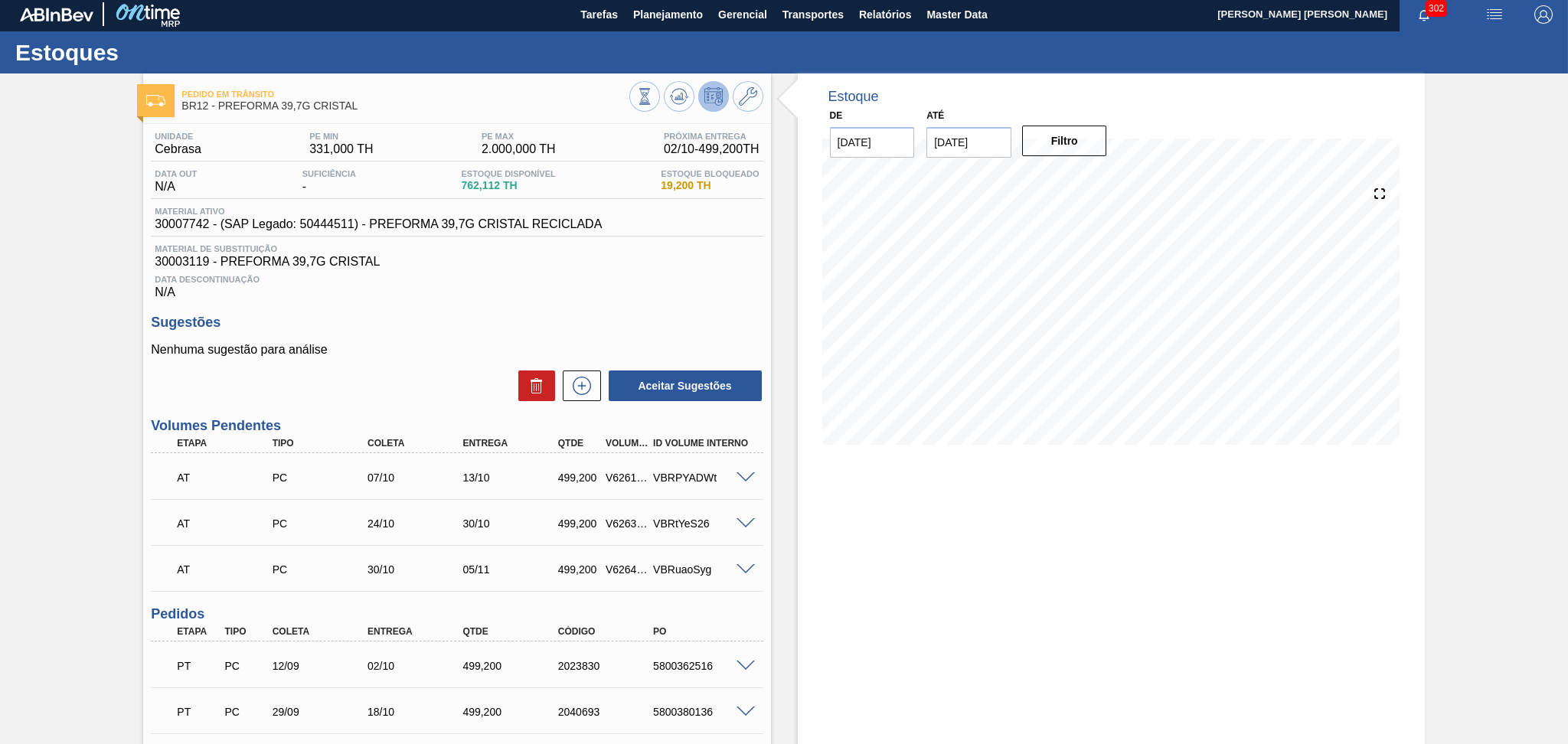
click at [186, 263] on span "30003119 - PREFORMA 39,7G CRISTAL" at bounding box center [456, 262] width 604 height 13
copy span "30003119"
click at [556, 244] on span "Material de Substituição" at bounding box center [456, 249] width 604 height 10
click at [474, 186] on span "762,112 TH" at bounding box center [508, 186] width 94 height 11
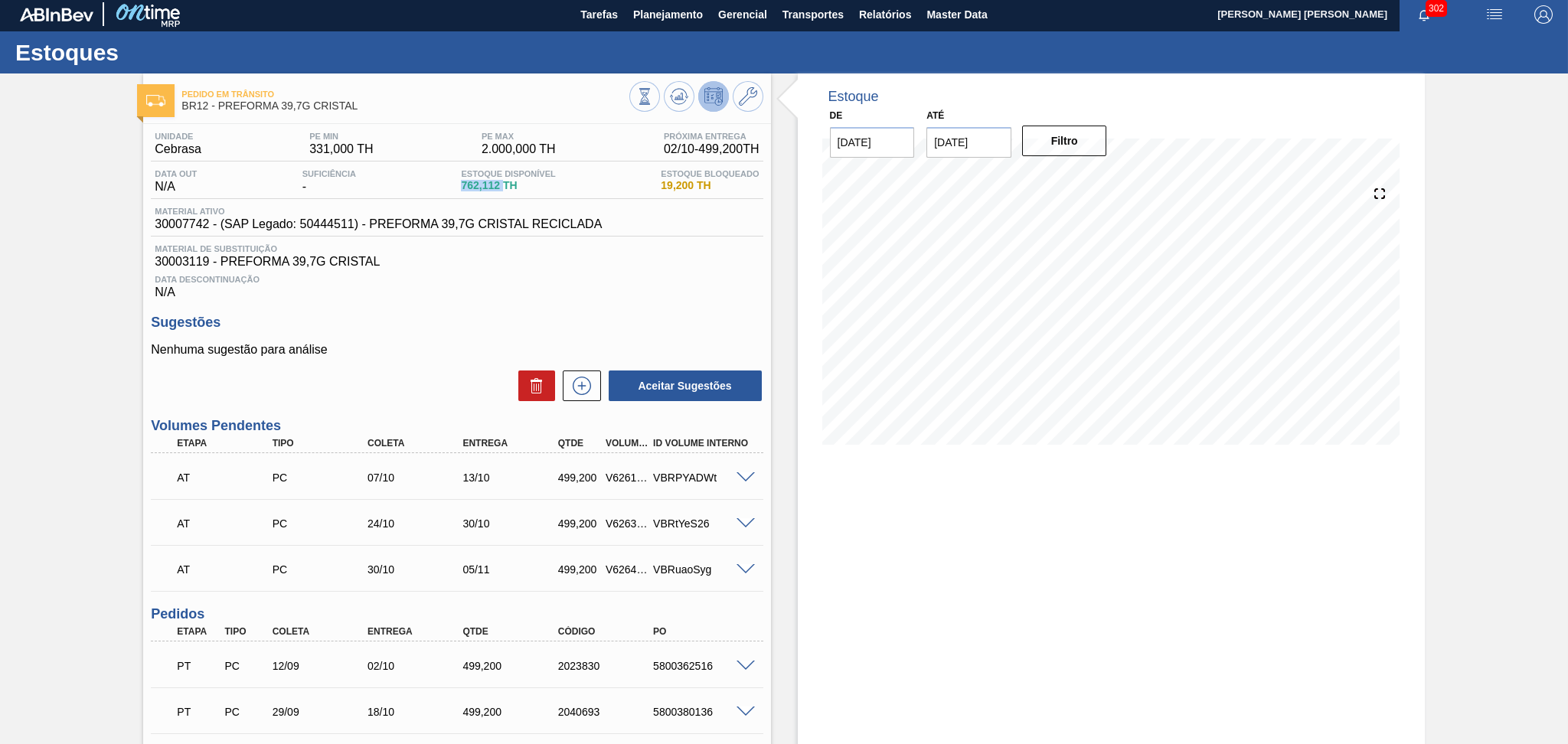
click at [474, 186] on span "762,112 TH" at bounding box center [508, 186] width 94 height 11
copy span "762,112"
click at [668, 13] on span "Planejamento" at bounding box center [668, 14] width 70 height 18
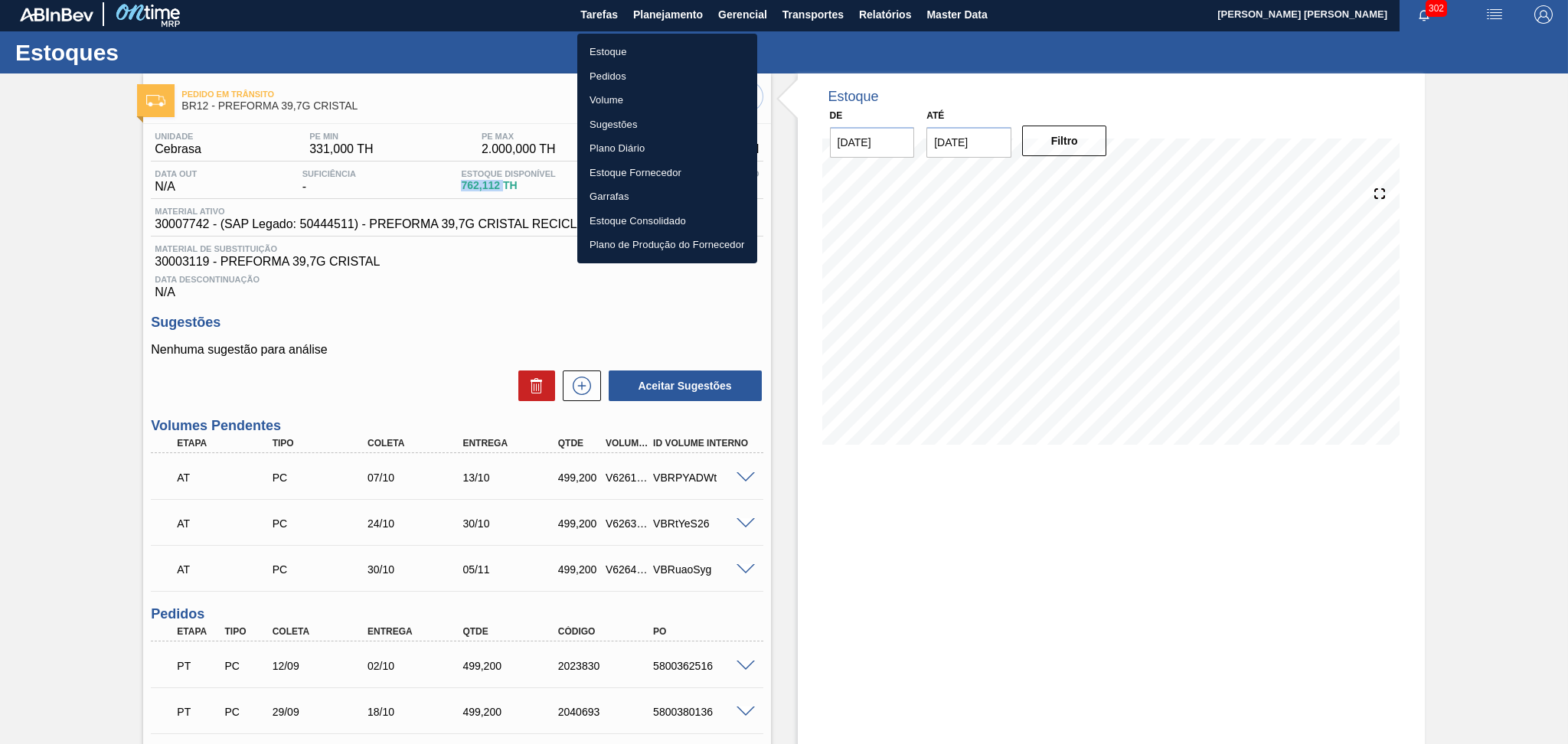
drag, startPoint x: 596, startPoint y: 50, endPoint x: 613, endPoint y: 50, distance: 17.0
click at [596, 50] on li "Estoque" at bounding box center [667, 52] width 180 height 25
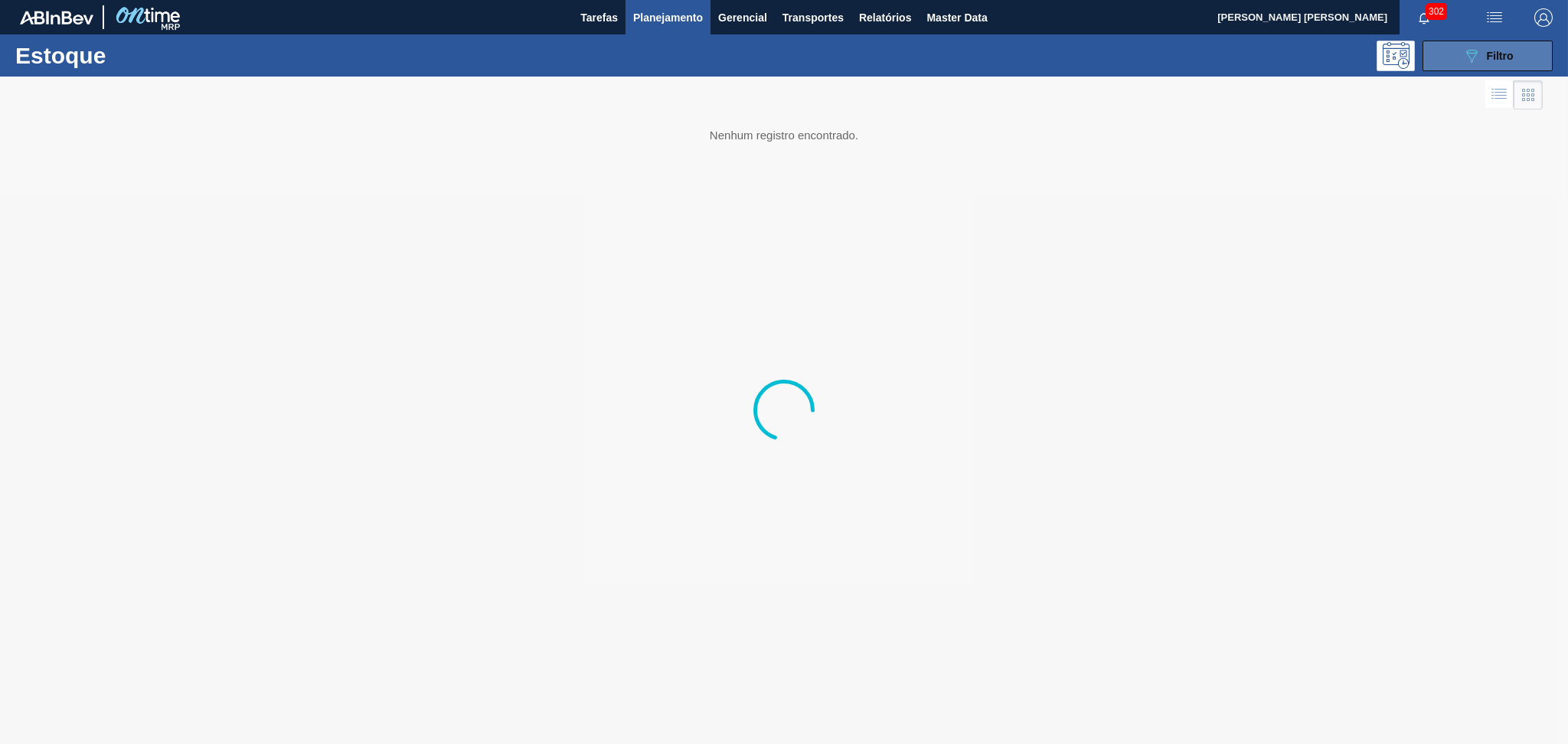
click at [1451, 56] on button "089F7B8B-B2A5-4AFE-B5C0-19BA573D28AC Filtro" at bounding box center [1488, 56] width 131 height 30
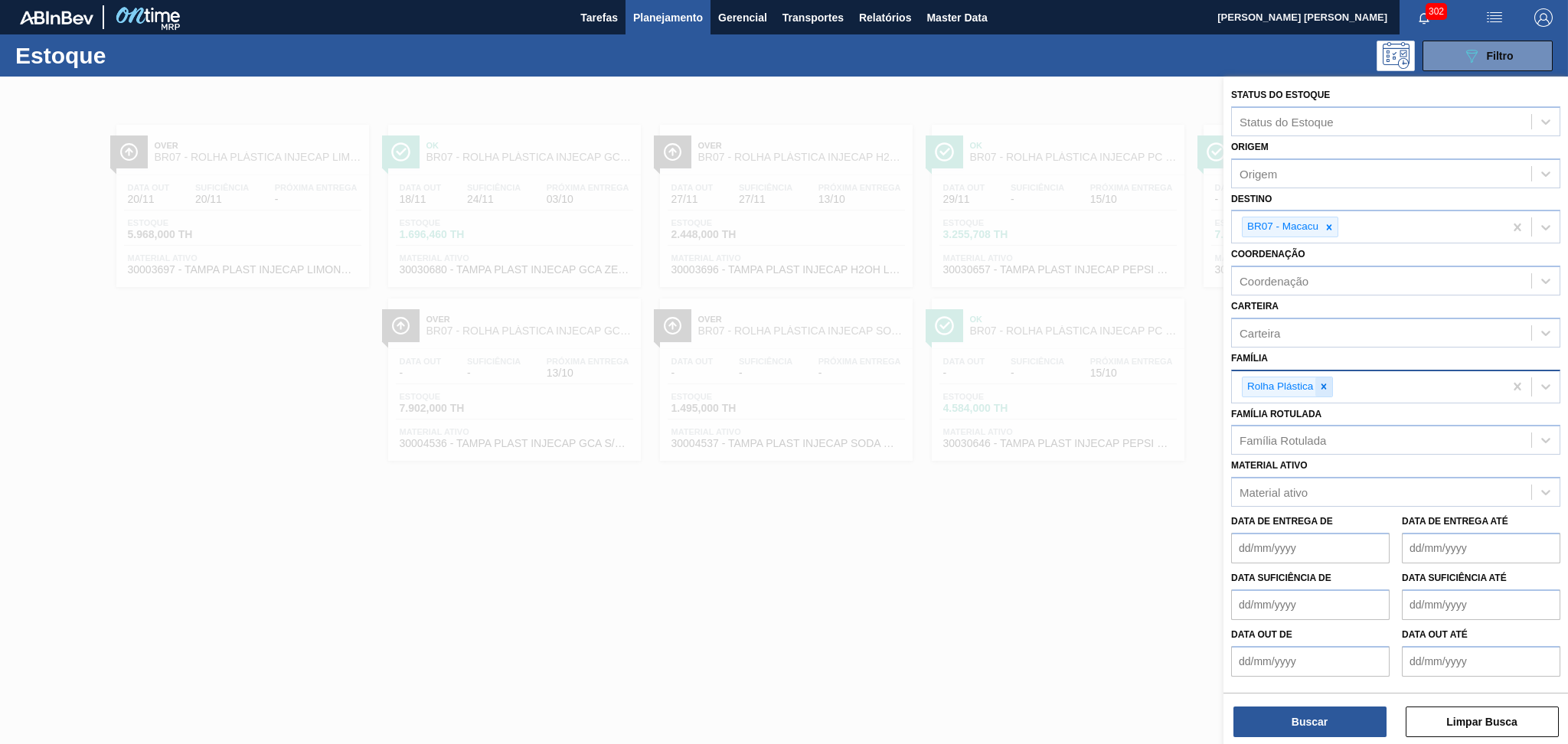
click at [1331, 377] on div at bounding box center [1324, 387] width 17 height 19
type input "pref"
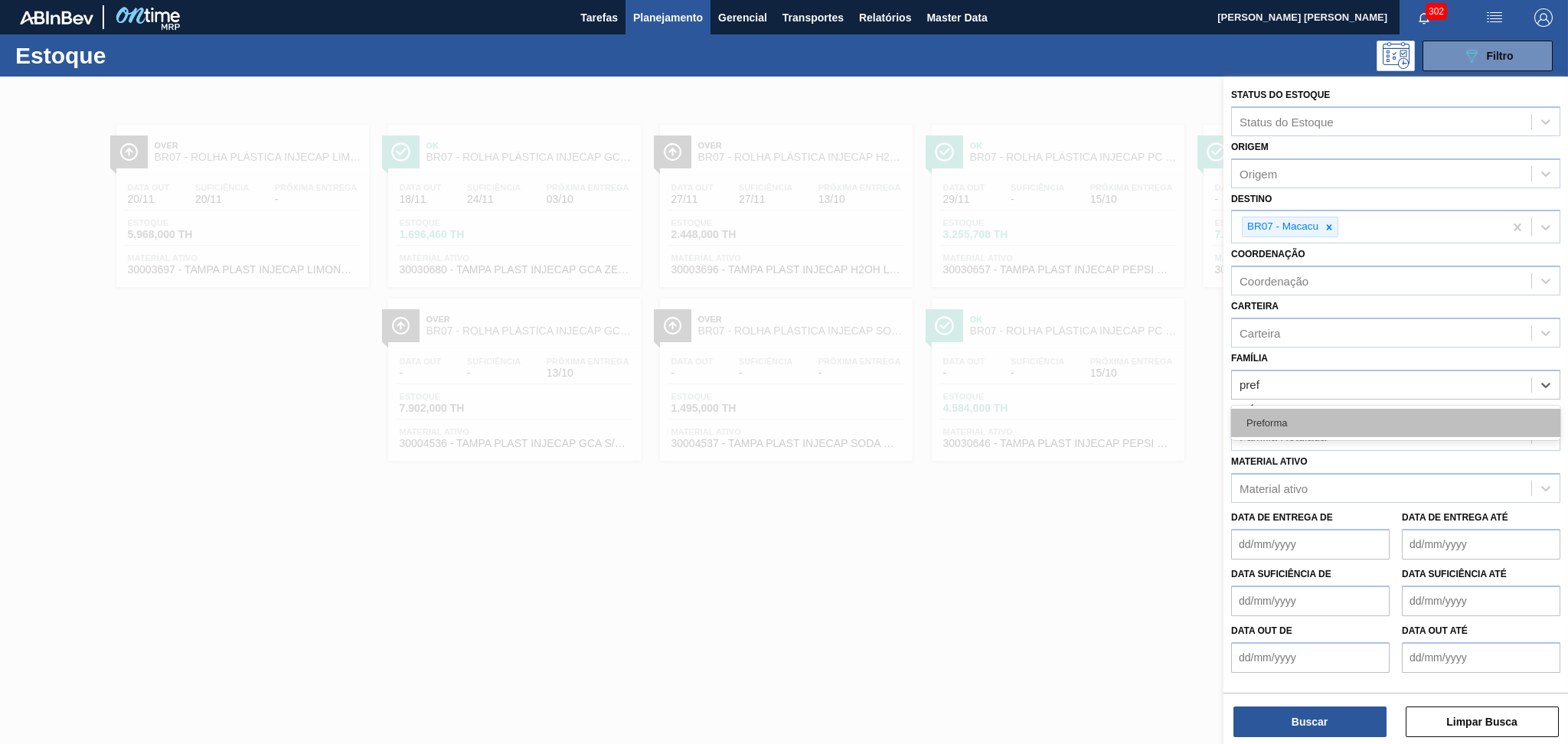
click at [1300, 414] on div "Preforma" at bounding box center [1397, 423] width 330 height 29
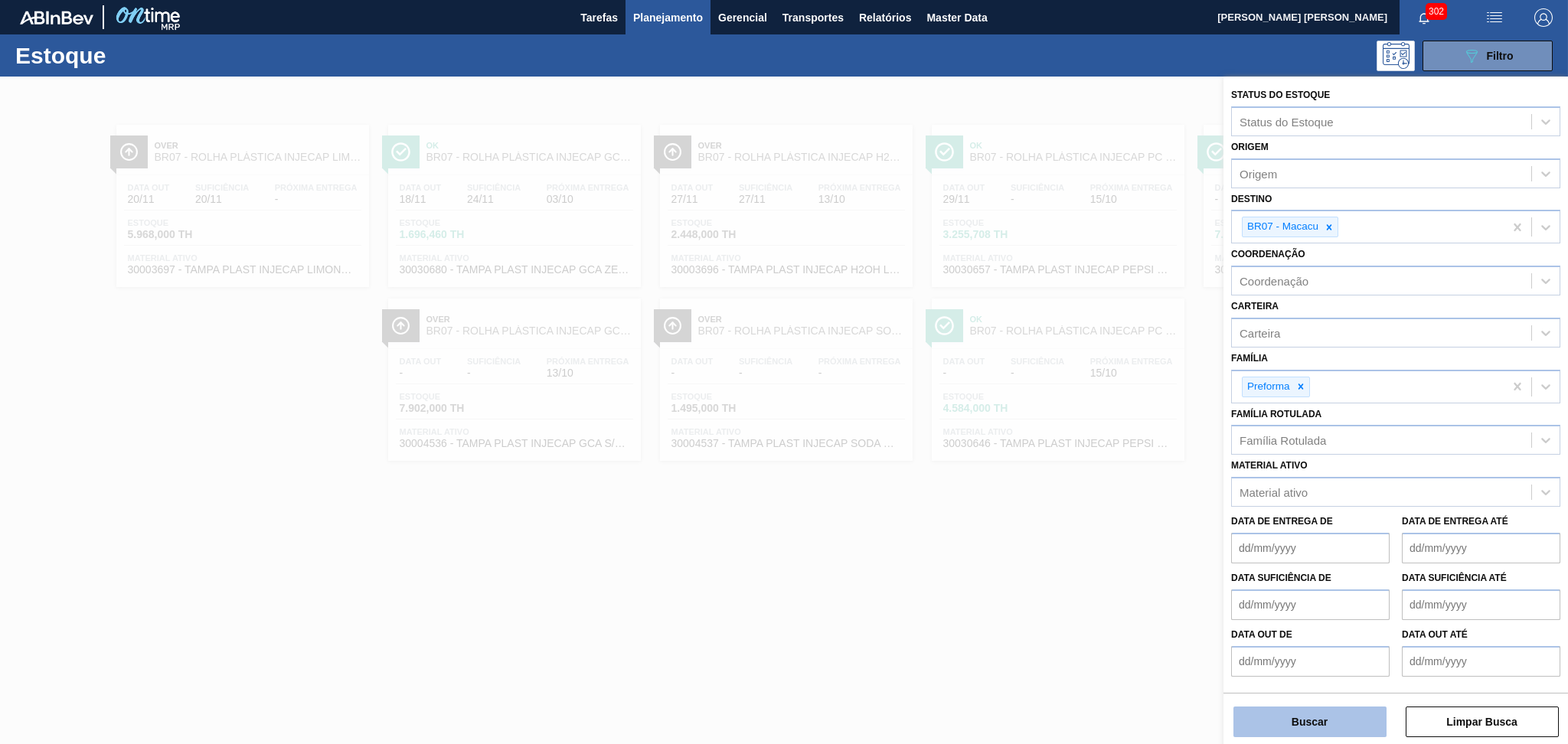
click at [1317, 713] on button "Buscar" at bounding box center [1310, 722] width 153 height 30
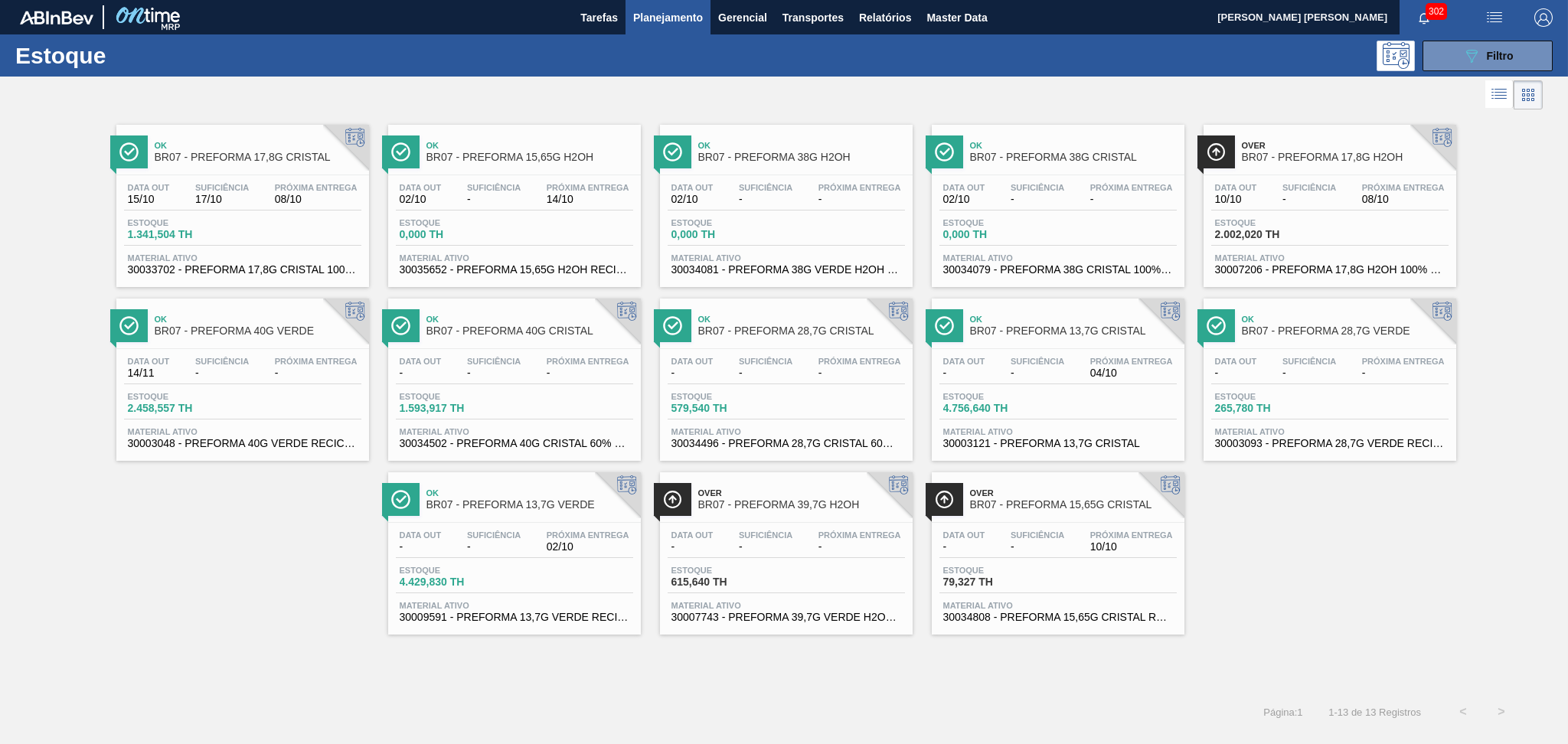
click at [990, 84] on div at bounding box center [772, 94] width 1543 height 37
click at [224, 197] on span "17/10" at bounding box center [222, 199] width 53 height 11
click at [1370, 175] on div "Data out 10/10 Suficiência - Próxima Entrega 08/10 Estoque 2.002,020 TH Materia…" at bounding box center [1330, 227] width 252 height 104
click at [1018, 531] on span "Suficiência" at bounding box center [1037, 535] width 53 height 10
click at [1536, 47] on button "089F7B8B-B2A5-4AFE-B5C0-19BA573D28AC Filtro" at bounding box center [1488, 56] width 131 height 30
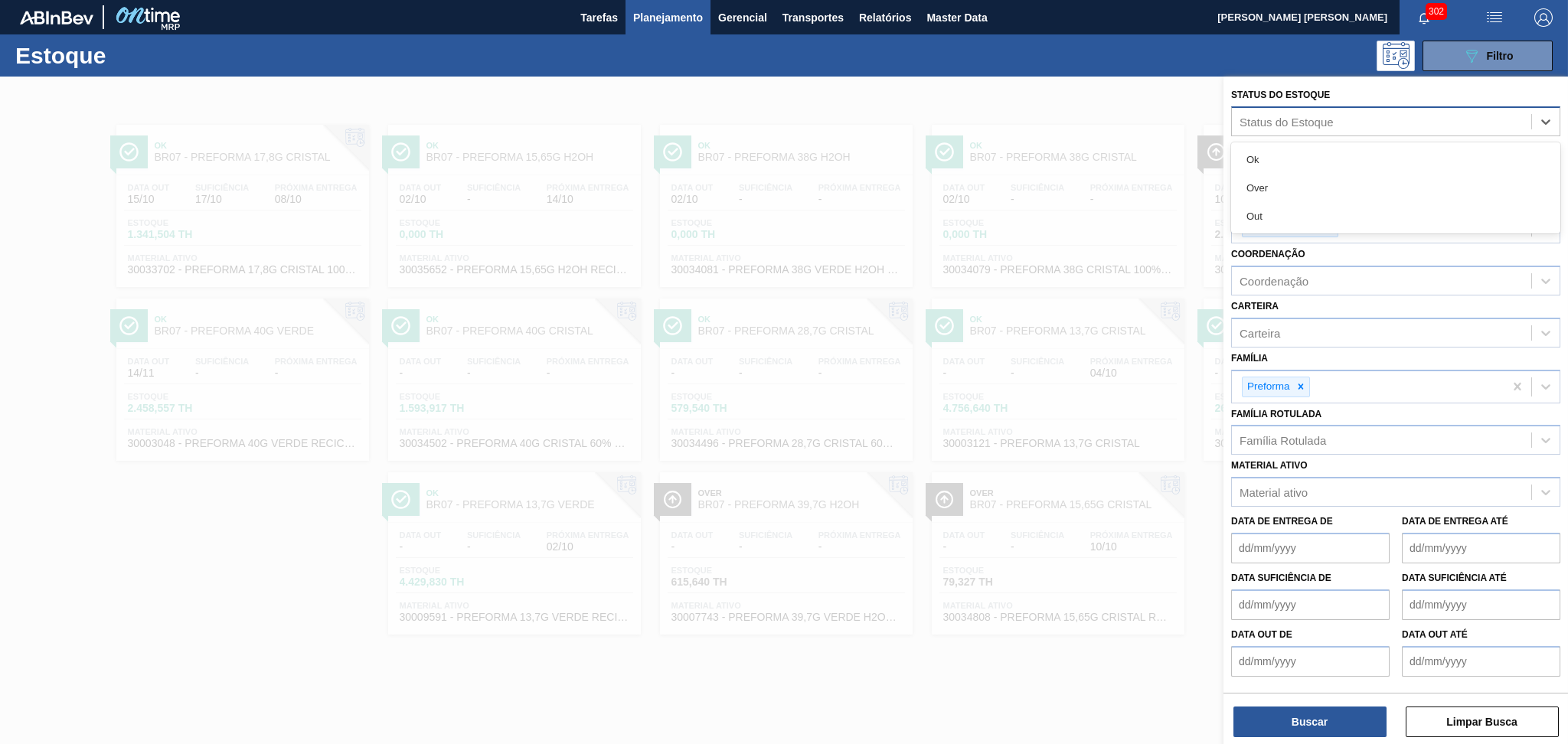
click at [1318, 115] on div "Status do Estoque" at bounding box center [1287, 122] width 94 height 13
paste Estoque "2037788"
type Estoque "2037788"
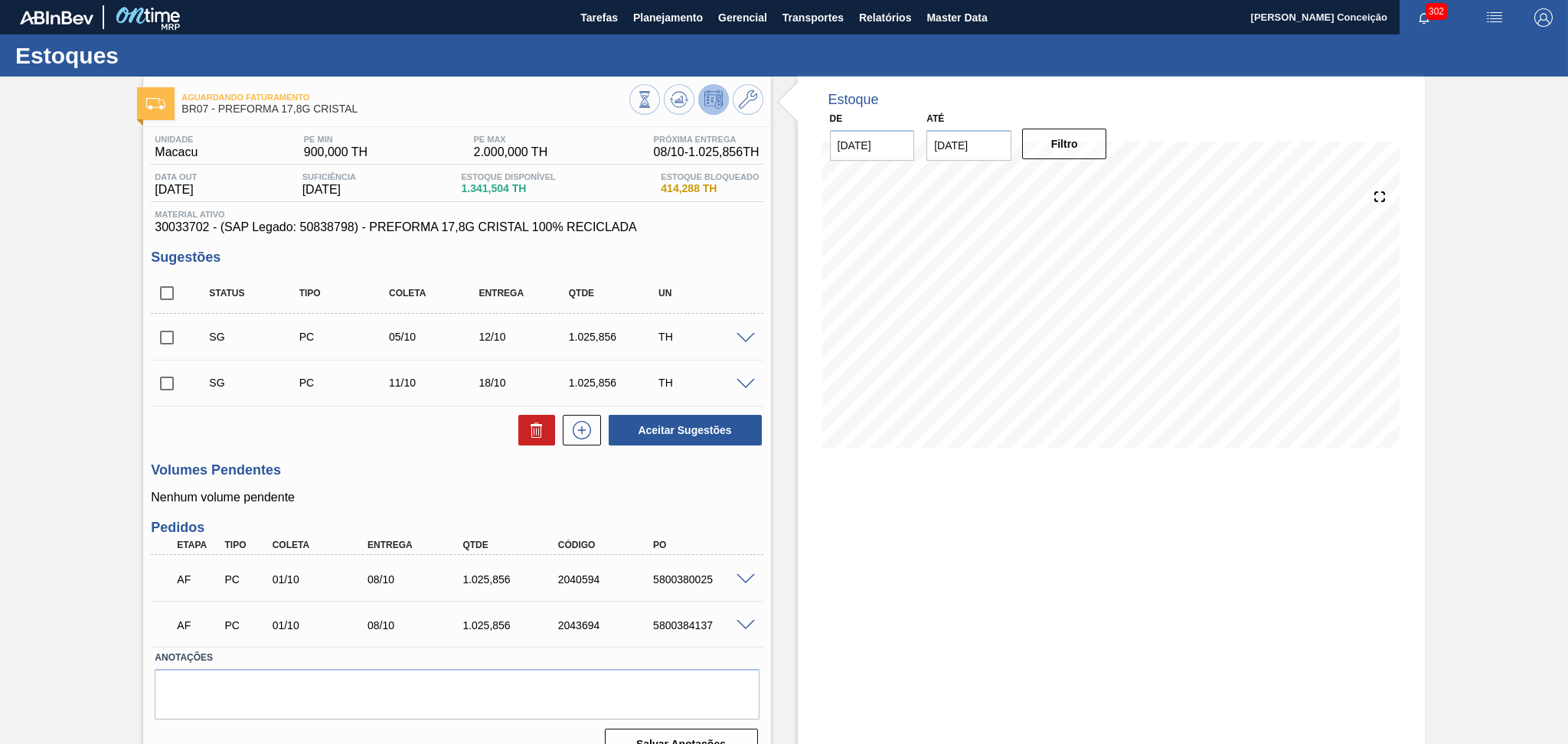
click at [400, 482] on div "Volumes Pendentes Nenhum volume pendente" at bounding box center [456, 484] width 612 height 42
click at [162, 287] on input "checkbox" at bounding box center [167, 293] width 32 height 32
checkbox input "true"
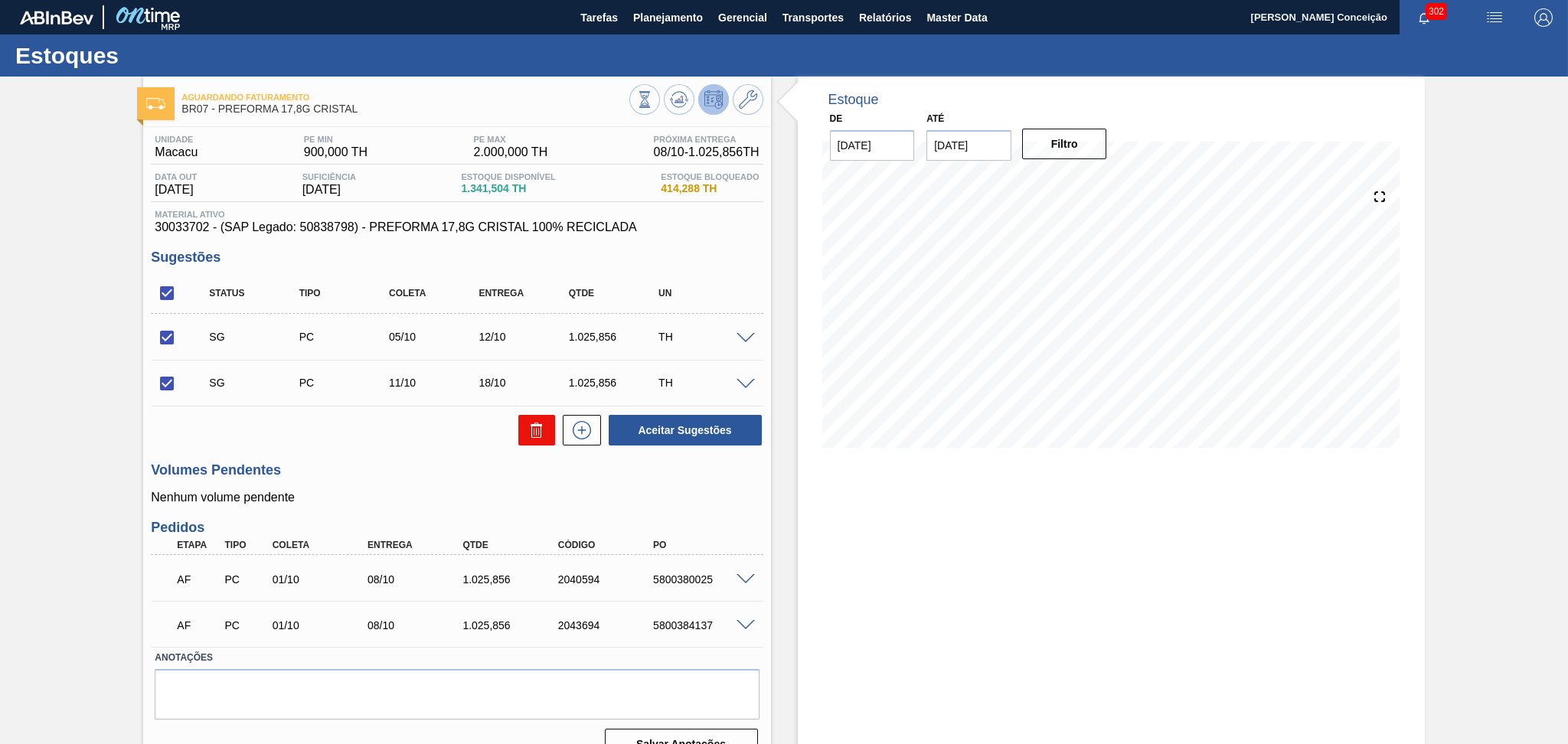
click at [520, 432] on button at bounding box center [536, 431] width 37 height 30
checkbox input "false"
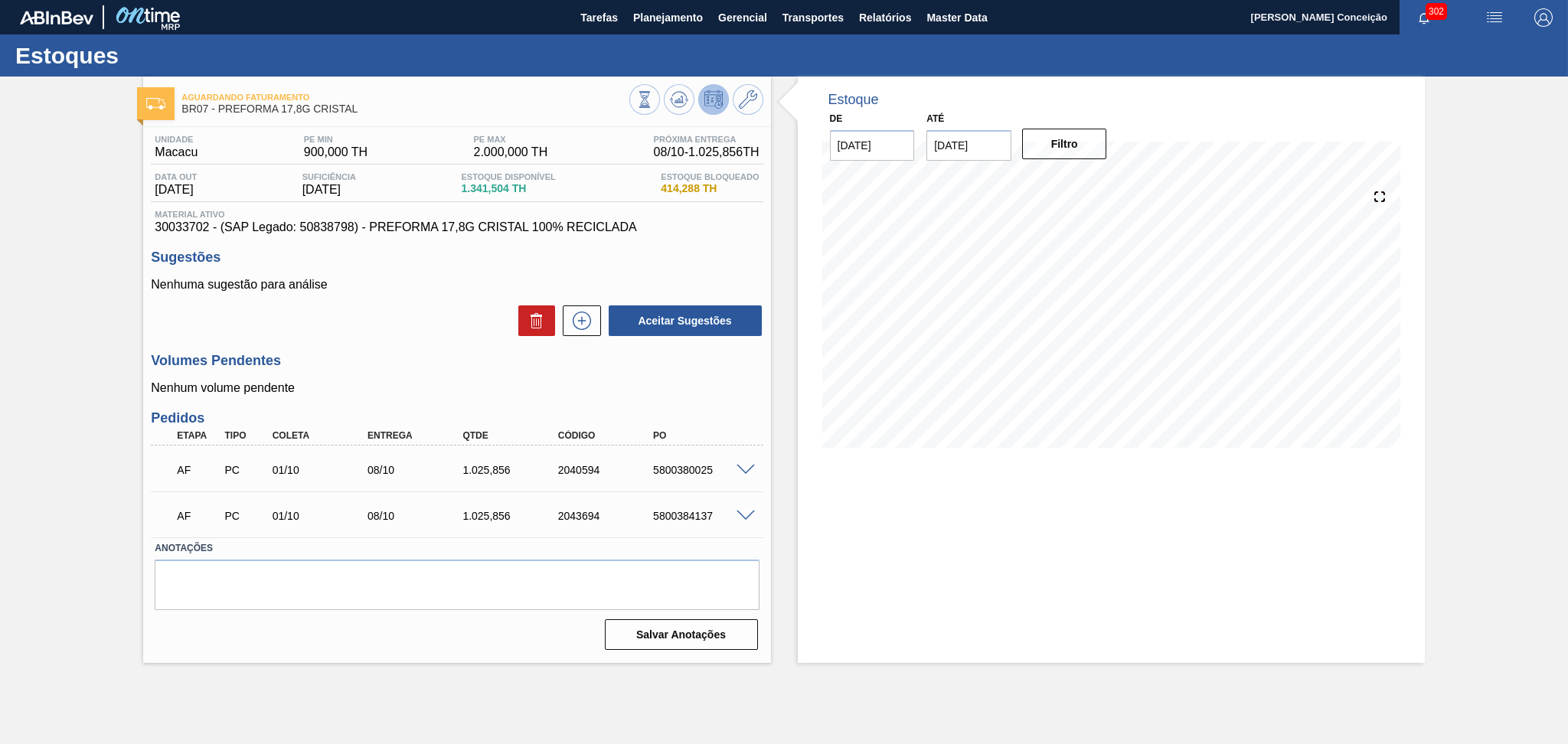
click at [423, 348] on div "Unidade Macacu PE MIN 900,000 TH PE MAX 2.000,000 TH Próxima Entrega 08/10 - 1.…" at bounding box center [456, 391] width 627 height 529
click at [436, 264] on h3 "Sugestões" at bounding box center [456, 257] width 612 height 16
click at [451, 365] on h3 "Volumes Pendentes" at bounding box center [456, 361] width 612 height 16
click at [450, 330] on div "Aceitar Sugestões" at bounding box center [456, 320] width 612 height 33
drag, startPoint x: 714, startPoint y: 473, endPoint x: 646, endPoint y: 472, distance: 68.0
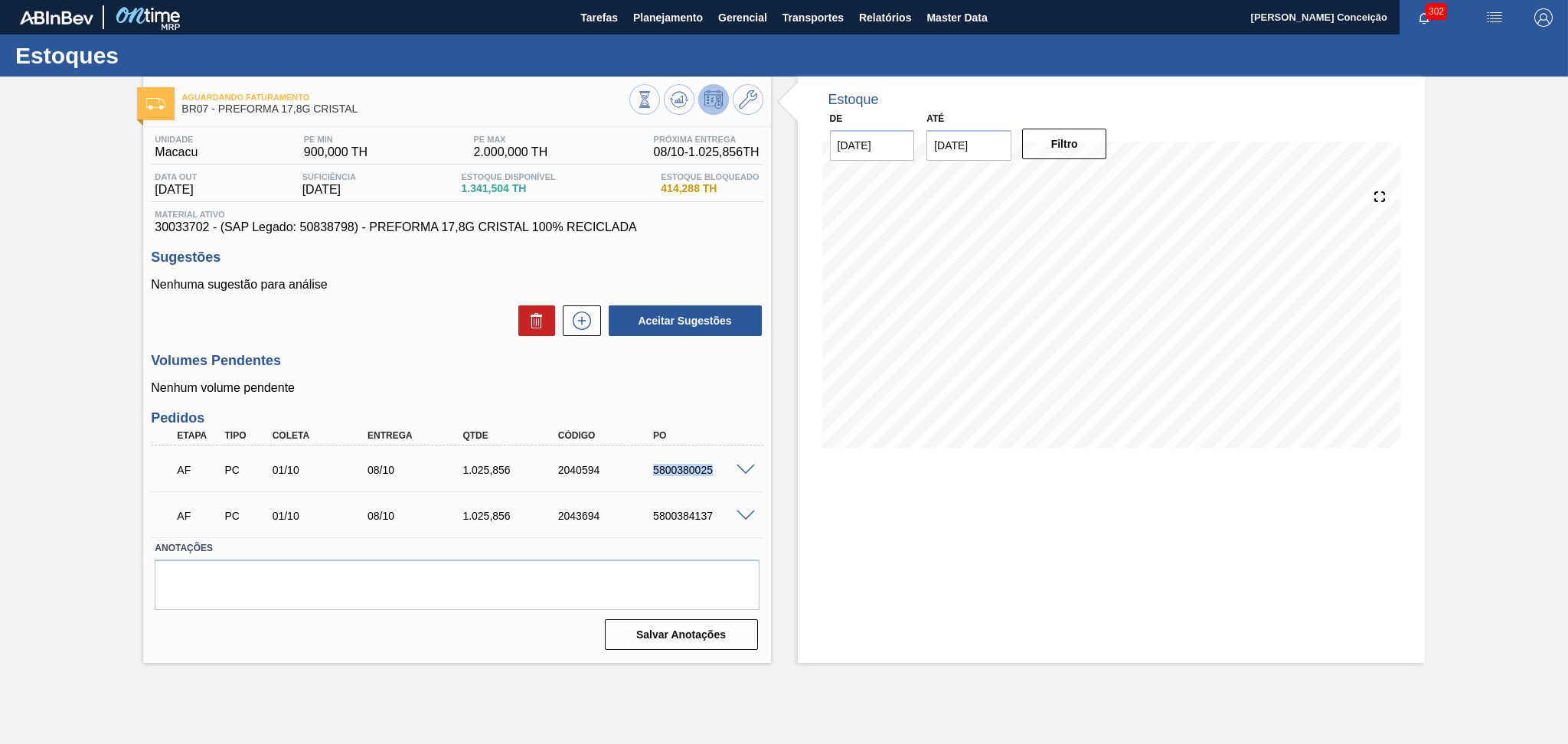
click at [646, 472] on div "5800380025" at bounding box center [691, 470] width 95 height 12
copy div "5800380025"
click at [674, 521] on div "5800384137" at bounding box center [703, 515] width 108 height 12
copy div "5800384137"
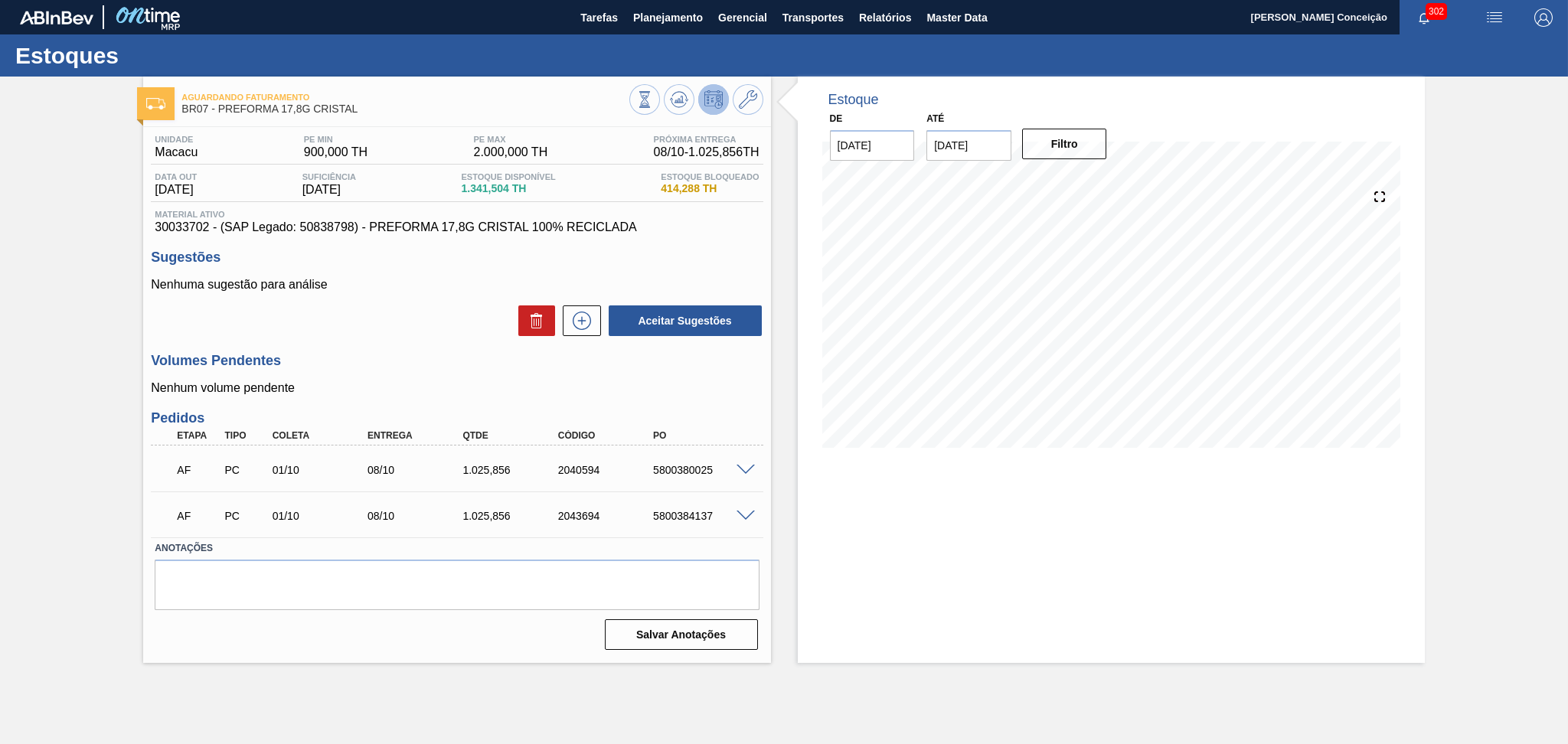
click at [468, 386] on p "Nenhum volume pendente" at bounding box center [456, 388] width 612 height 13
click at [470, 381] on p "Nenhum volume pendente" at bounding box center [456, 388] width 612 height 13
click at [361, 369] on h3 "Volumes Pendentes" at bounding box center [456, 361] width 612 height 16
click at [398, 335] on div "Aceitar Sugestões" at bounding box center [456, 320] width 612 height 33
click at [331, 333] on div "Aceitar Sugestões" at bounding box center [456, 320] width 612 height 33
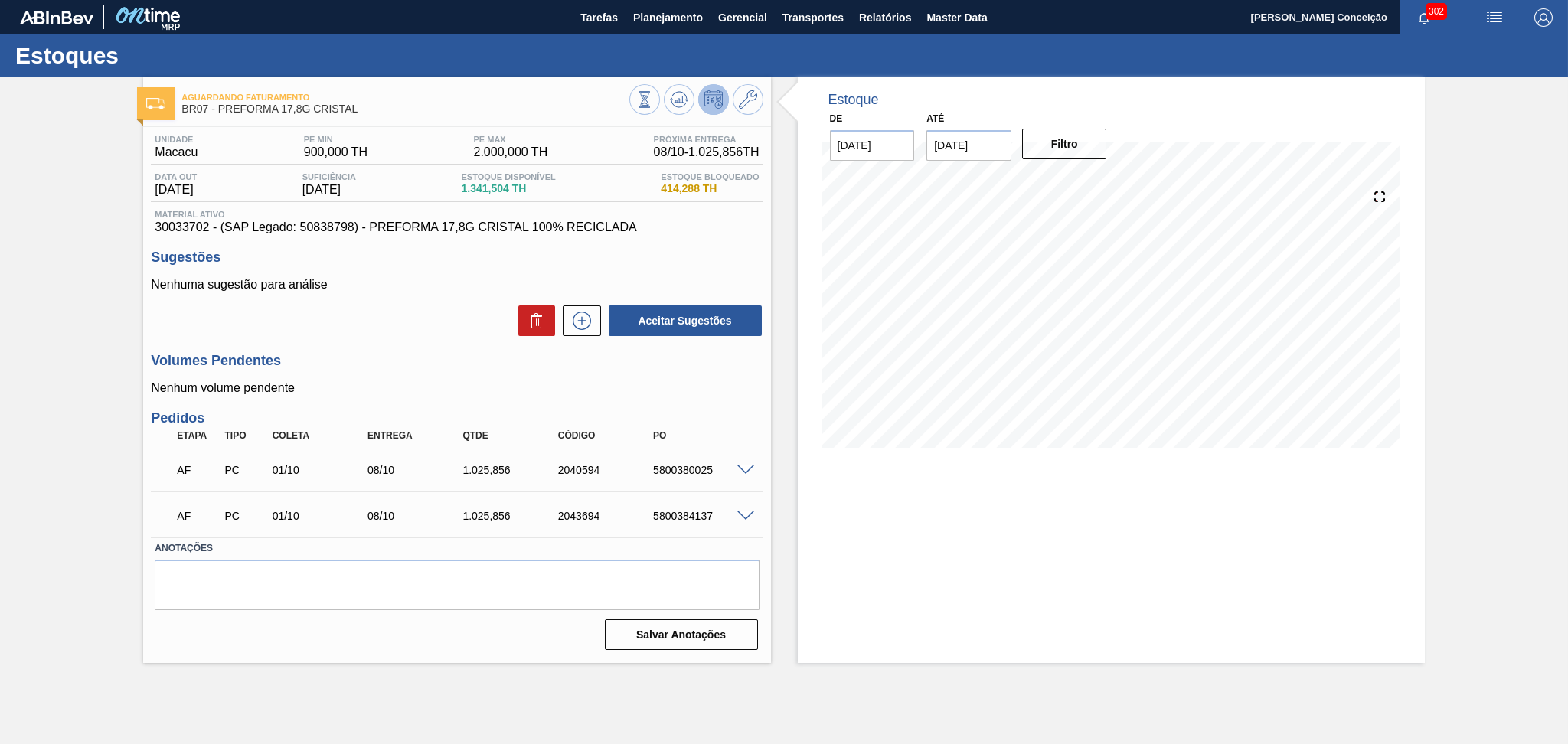
click at [384, 355] on h3 "Volumes Pendentes" at bounding box center [456, 361] width 612 height 16
click at [402, 377] on div "Volumes Pendentes Nenhum volume pendente" at bounding box center [456, 374] width 612 height 42
click at [684, 517] on div "5800384137" at bounding box center [703, 515] width 108 height 12
copy div "5800384137"
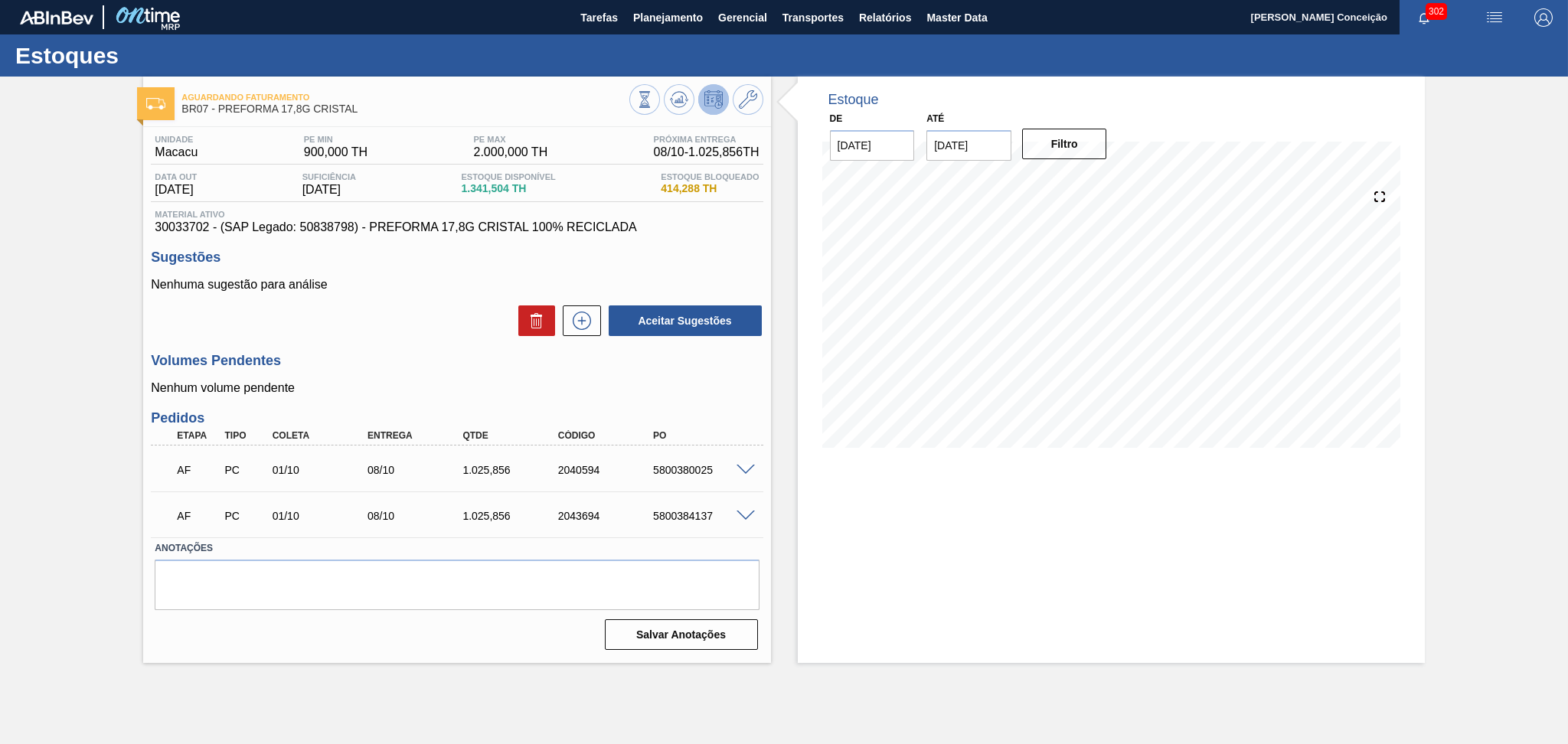
click at [494, 186] on span "1.341,504 TH" at bounding box center [508, 189] width 94 height 11
copy span "1.341,504"
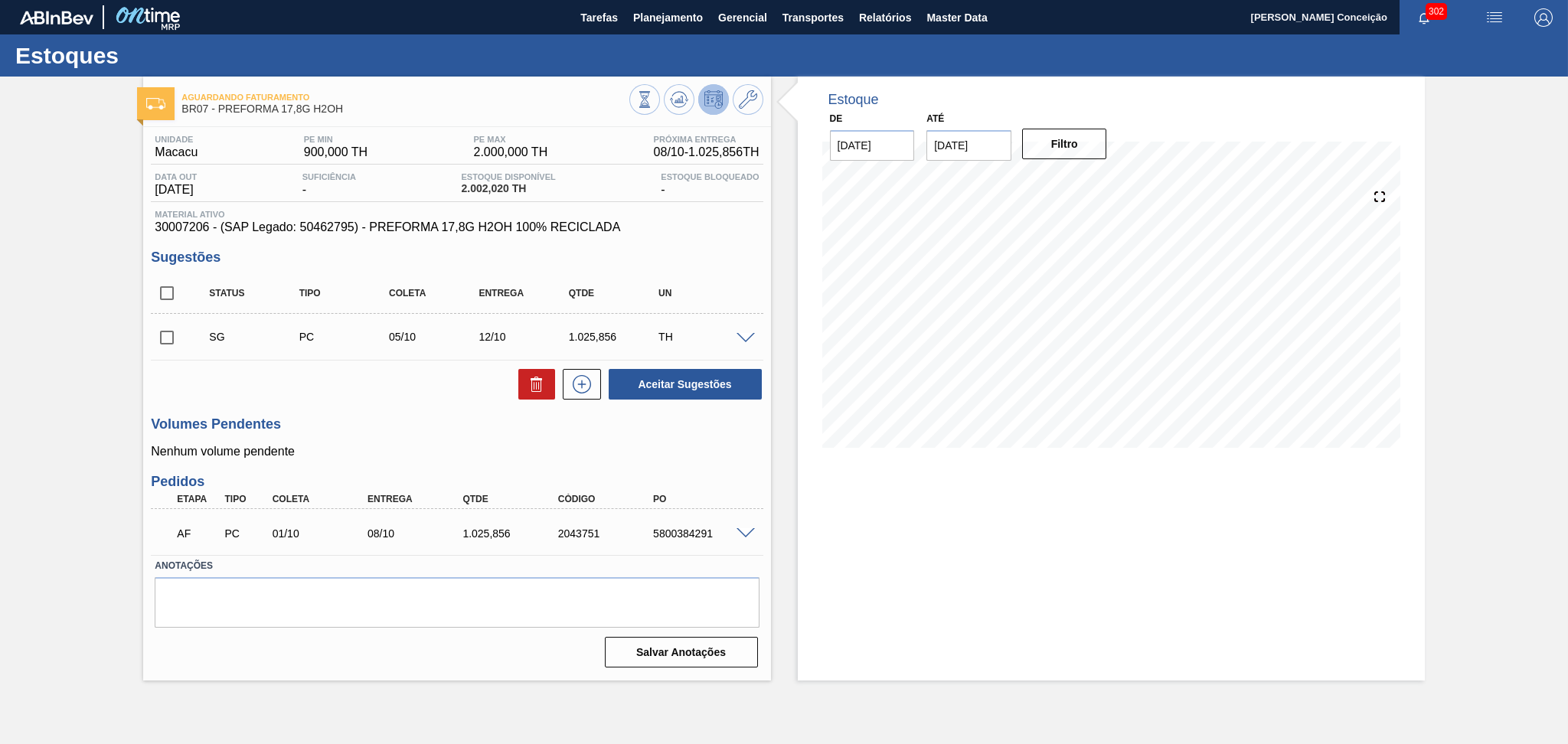
click at [432, 412] on div "Unidade Macacu PE MIN 900,000 TH PE MAX 2.000,000 TH Próxima Entrega 08/10 - 1.…" at bounding box center [456, 399] width 627 height 546
click at [307, 428] on h3 "Volumes Pendentes" at bounding box center [456, 424] width 612 height 16
click at [174, 336] on input "checkbox" at bounding box center [167, 338] width 32 height 32
click at [529, 386] on icon at bounding box center [536, 384] width 18 height 18
checkbox input "false"
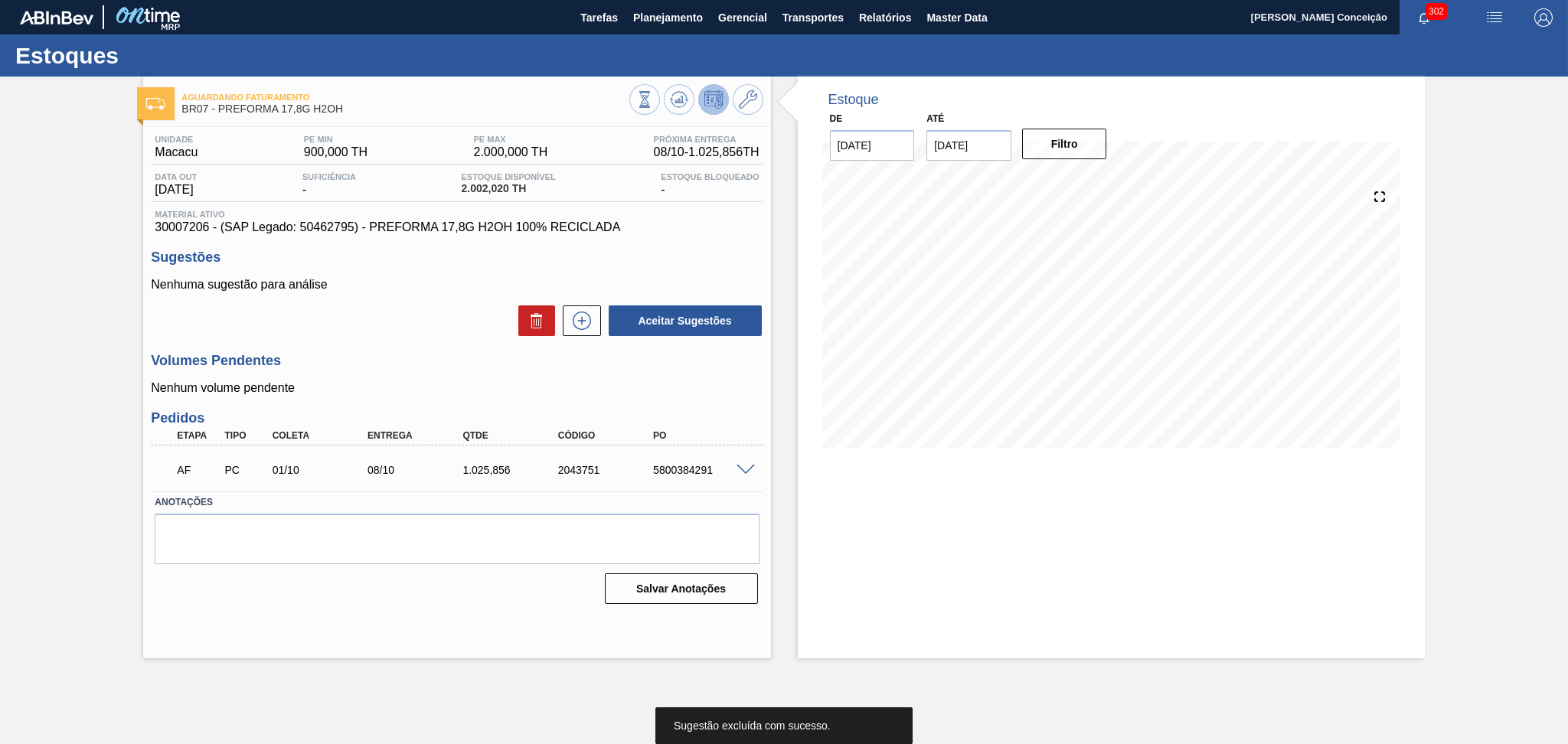
click at [585, 396] on div "Unidade Macacu PE MIN 900,000 TH PE MAX 2.000,000 TH Próxima Entrega 08/10 - 1.…" at bounding box center [456, 368] width 627 height 482
click at [447, 375] on div "Volumes Pendentes Nenhum volume pendente" at bounding box center [456, 374] width 612 height 42
click at [483, 196] on div "Estoque Disponível 2.002,020 TH" at bounding box center [508, 185] width 102 height 25
click at [484, 190] on span "2.002,020 TH" at bounding box center [508, 189] width 94 height 11
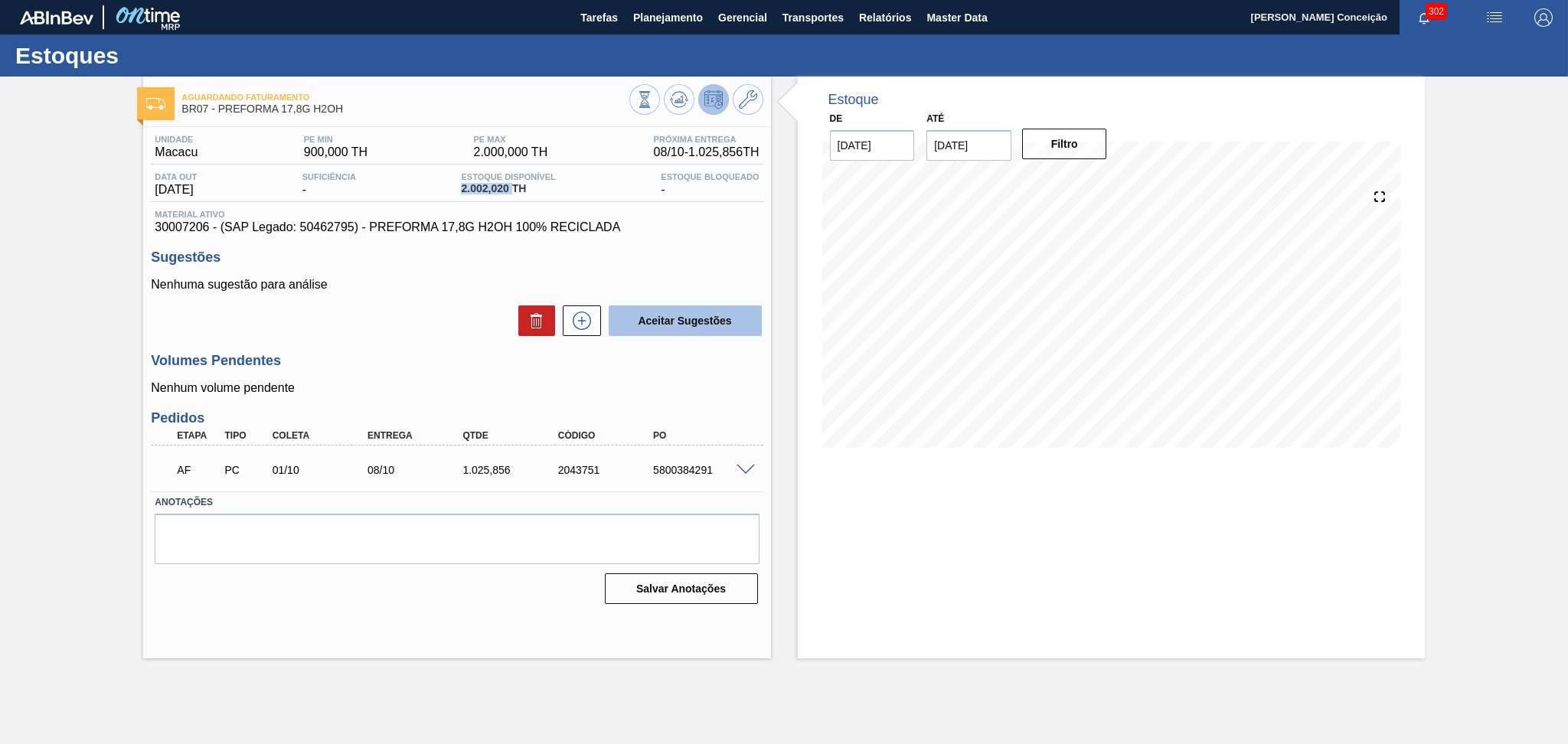
copy span "2.002,020"
click at [663, 22] on span "Planejamento" at bounding box center [668, 17] width 70 height 18
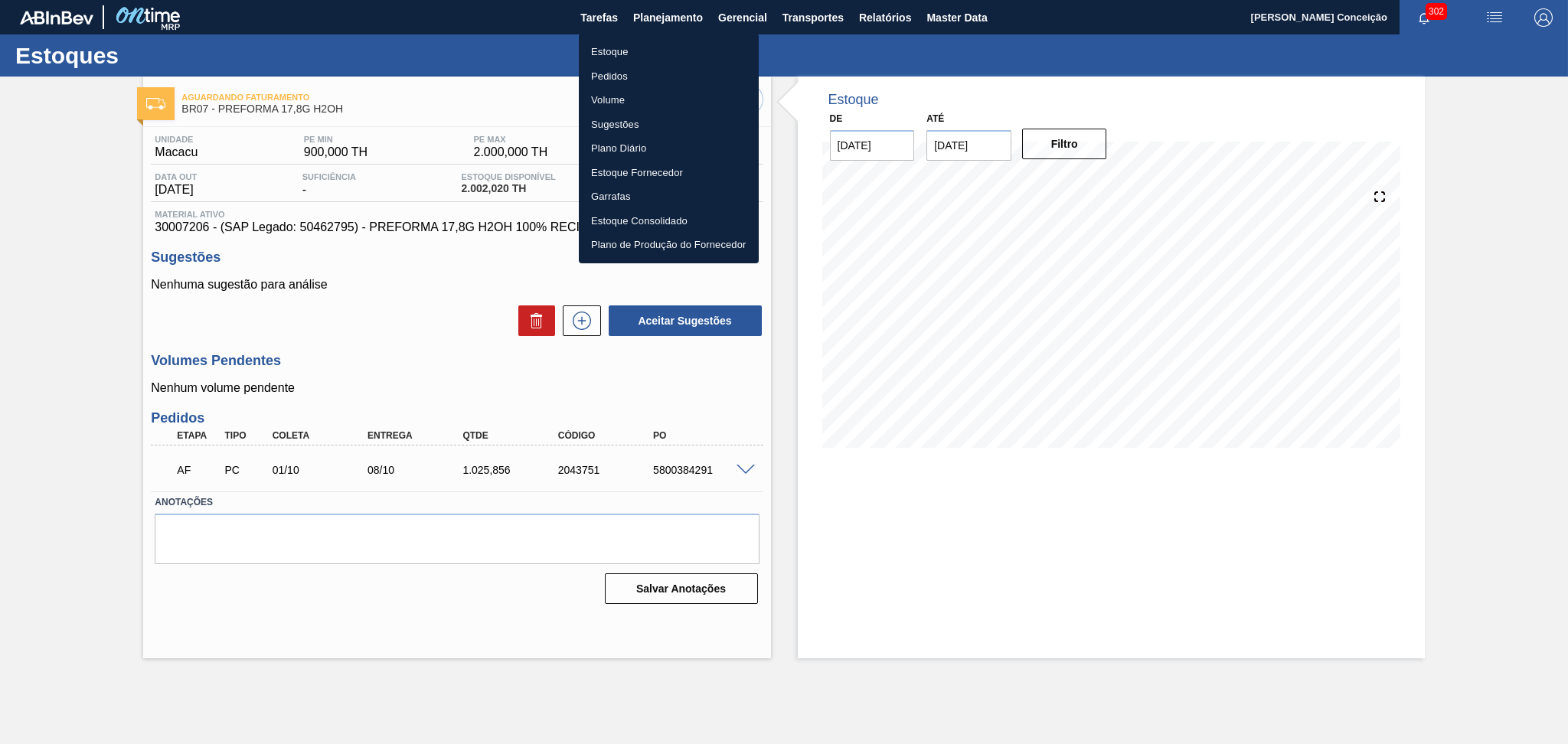
click at [814, 432] on div at bounding box center [784, 372] width 1568 height 744
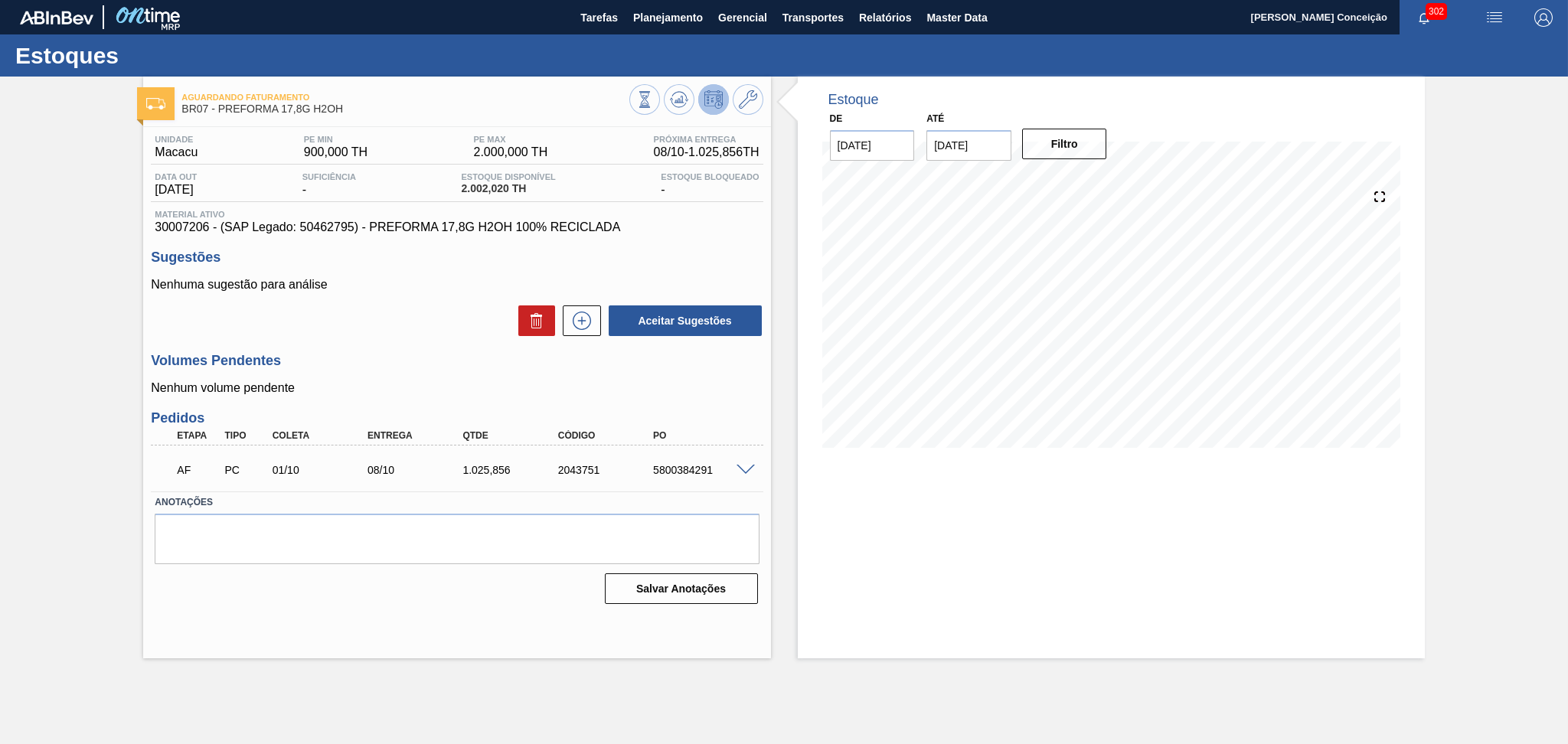
click at [341, 386] on p "Nenhum volume pendente" at bounding box center [456, 388] width 612 height 13
click at [463, 358] on h3 "Volumes Pendentes" at bounding box center [456, 361] width 612 height 16
click at [698, 478] on div "AF PC 01/10 08/10 1.025,[PHONE_NUMBER] 5800384291" at bounding box center [452, 469] width 572 height 30
click at [697, 478] on div "AF PC 01/10 08/10 1.025,[PHONE_NUMBER] 5800384291" at bounding box center [452, 469] width 572 height 30
copy div "5800384291"
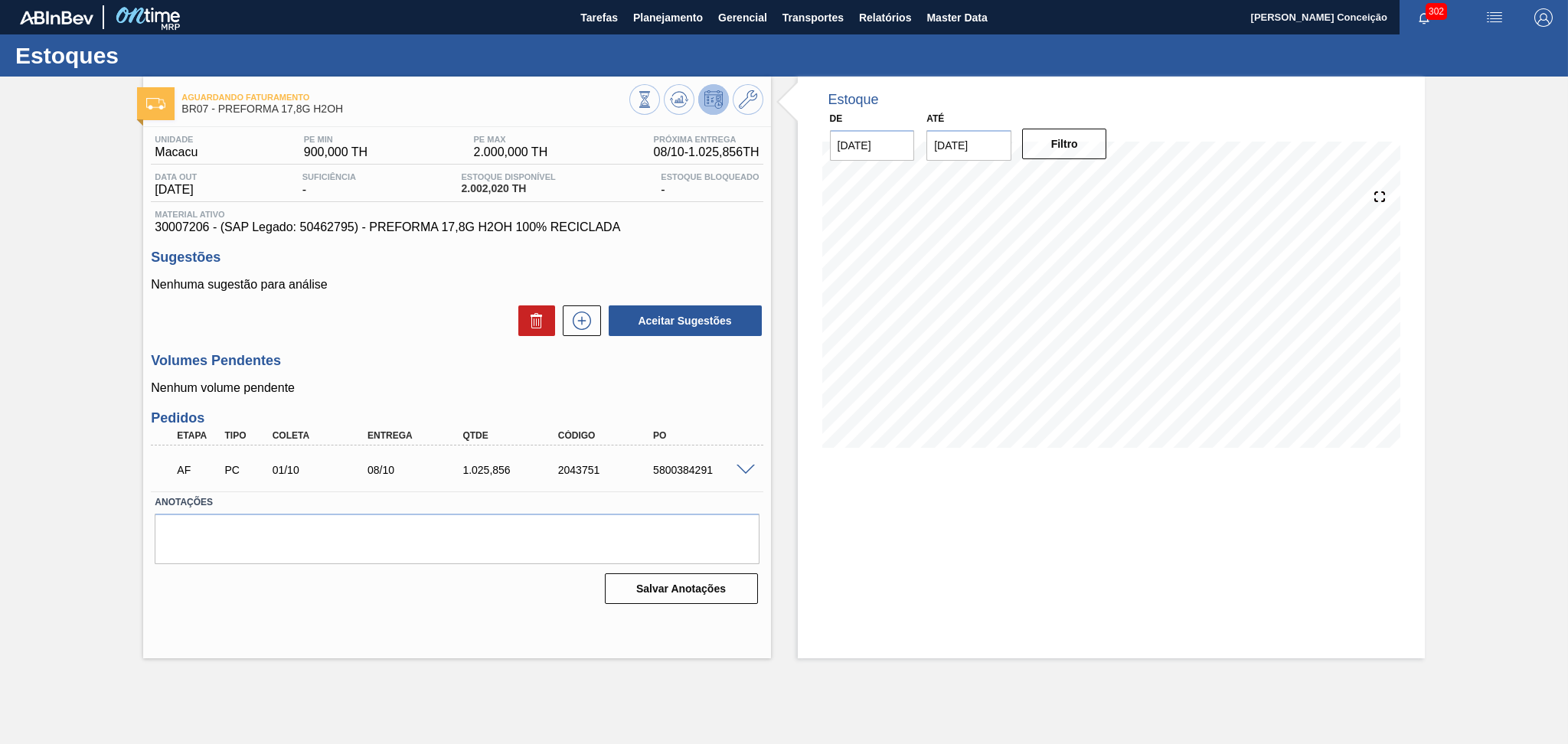
click at [451, 385] on p "Nenhum volume pendente" at bounding box center [456, 388] width 612 height 13
click at [748, 251] on h3 "Sugestões" at bounding box center [456, 257] width 612 height 16
click at [395, 360] on h3 "Volumes Pendentes" at bounding box center [456, 361] width 612 height 16
click at [700, 274] on div "Sugestões Nenhuma sugestão para análise Aceitar Sugestões" at bounding box center [456, 293] width 612 height 88
click at [467, 285] on p "Nenhuma sugestão para análise" at bounding box center [456, 285] width 612 height 13
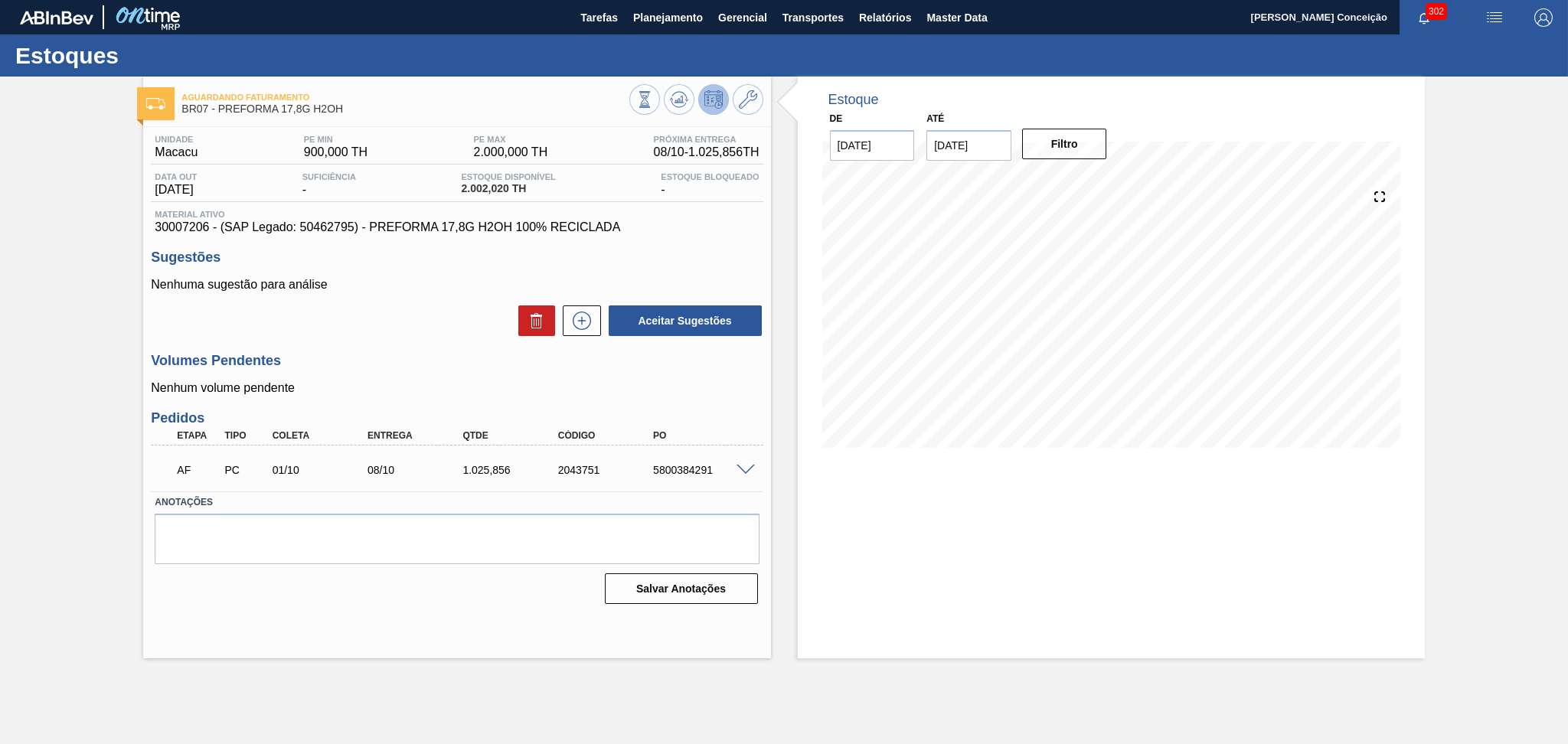
click at [447, 319] on div "Aceitar Sugestões" at bounding box center [456, 320] width 612 height 33
click at [437, 335] on div "Aceitar Sugestões" at bounding box center [456, 320] width 612 height 33
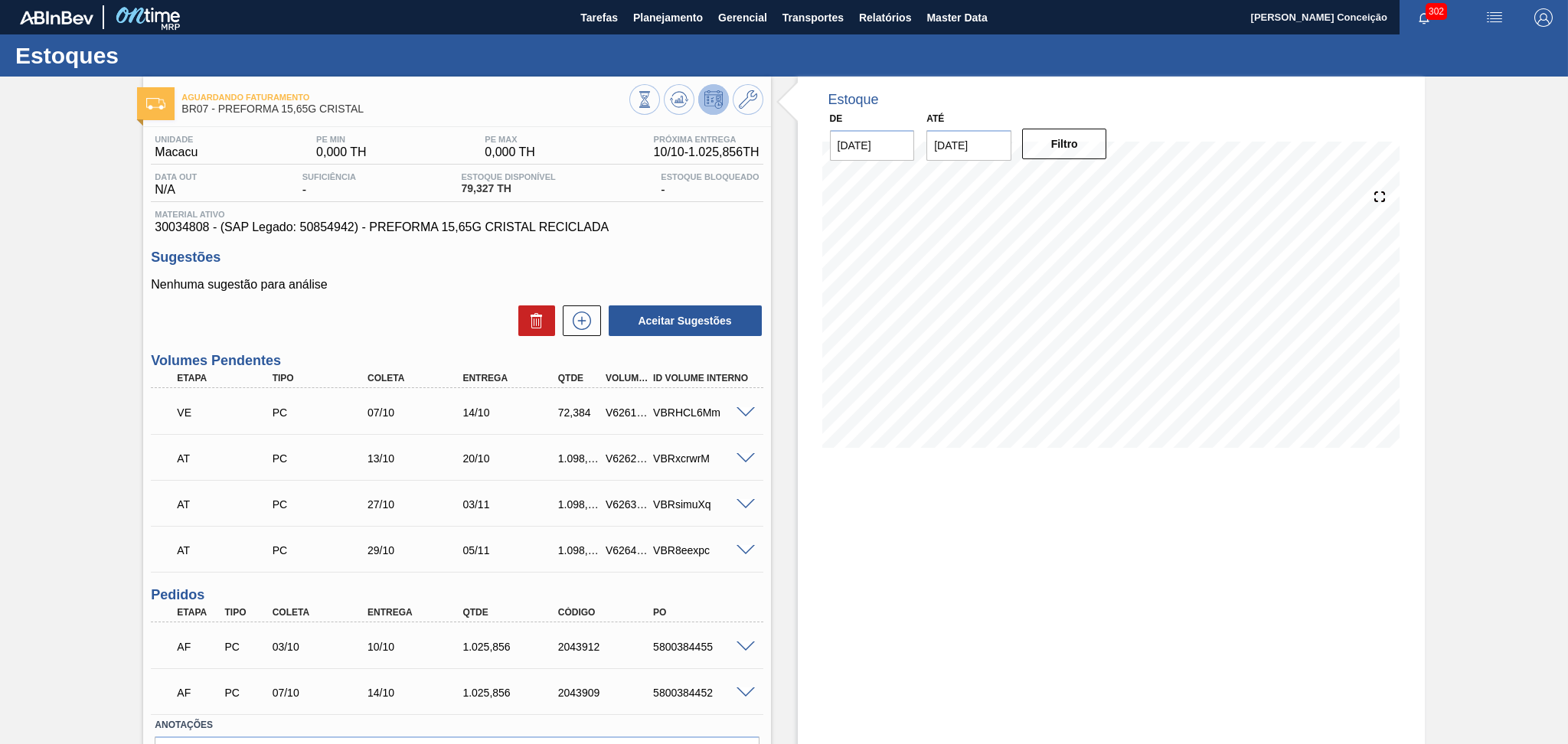
click at [444, 274] on div "Sugestões Nenhuma sugestão para análise Aceitar Sugestões" at bounding box center [456, 293] width 612 height 88
click at [1006, 576] on div "Estoque De 02/10/2025 Até 30/11/2025 Filtro 10/10 Projeção de Estoque 1,105.183…" at bounding box center [1112, 457] width 627 height 763
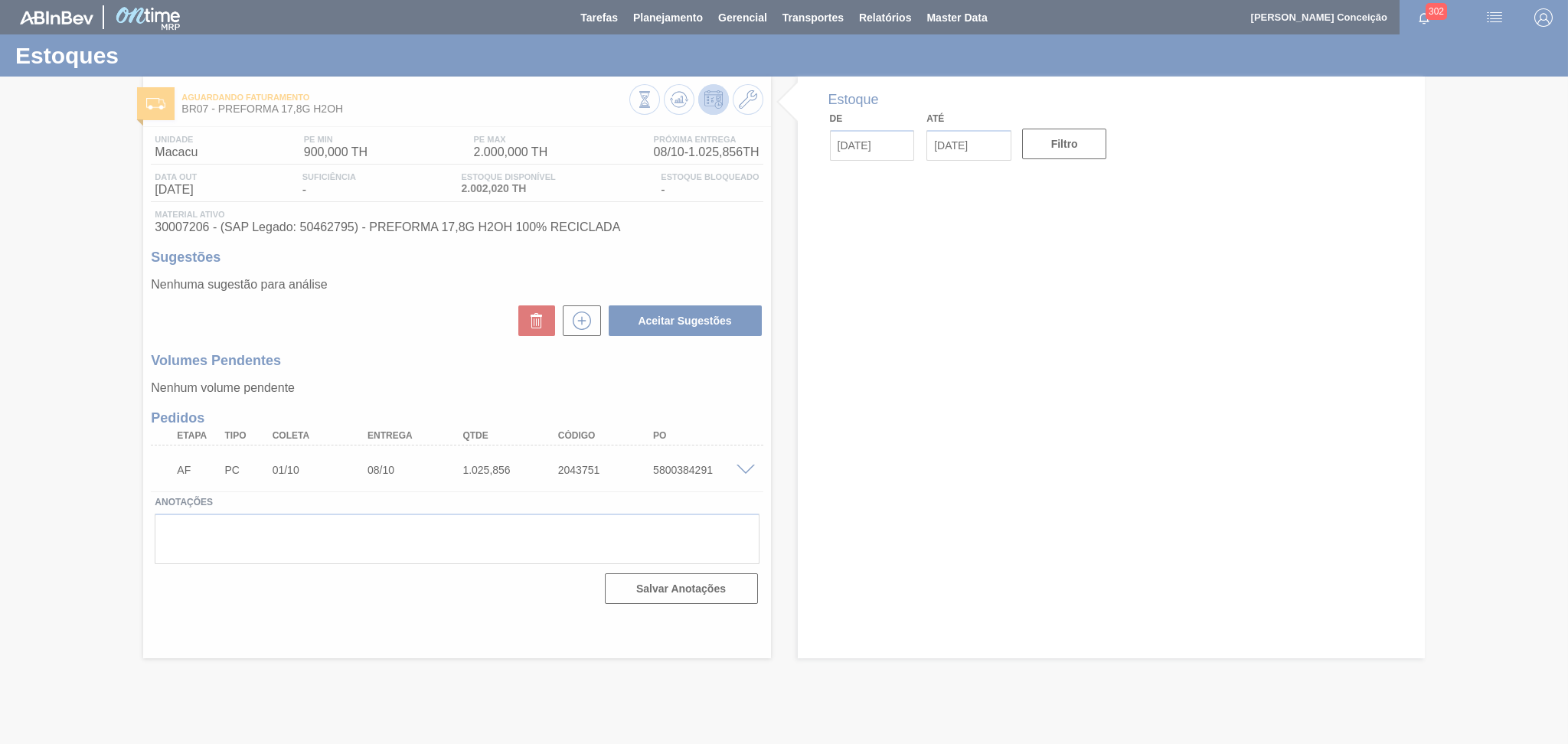
click at [381, 353] on div at bounding box center [784, 372] width 1568 height 744
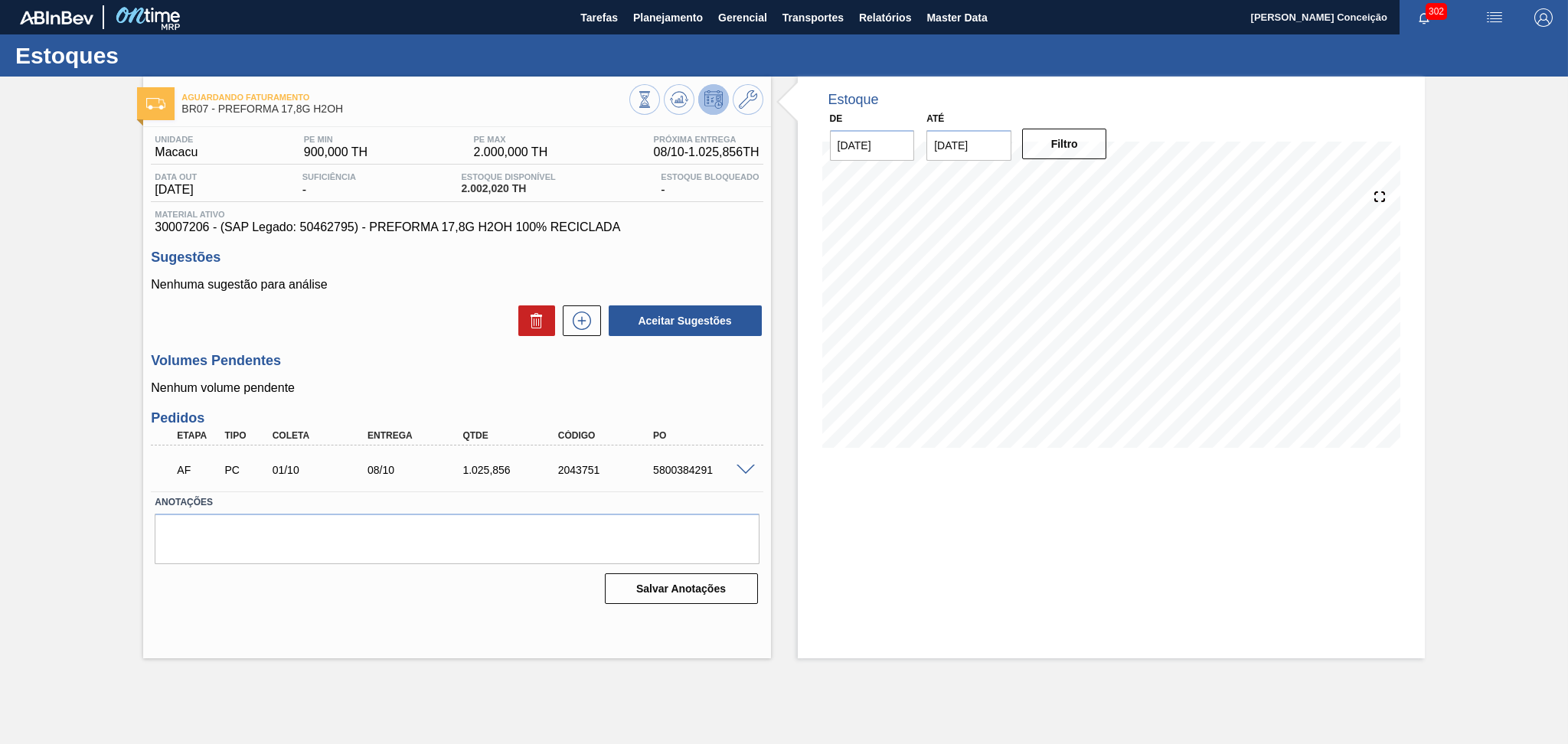
click at [402, 396] on div "Unidade Macacu PE MIN 900,000 TH PE MAX 2.000,000 TH Próxima Entrega 08/10 - 1.…" at bounding box center [456, 368] width 627 height 482
click at [696, 473] on div "5800384291" at bounding box center [703, 470] width 108 height 12
click at [694, 473] on div "5800384291" at bounding box center [703, 470] width 108 height 12
copy div "5800384291"
click at [969, 533] on div "Estoque De 02/10/2025 Até 30/11/2025 Filtro 16/10 Projeção de Estoque 627.876 N…" at bounding box center [1112, 367] width 627 height 582
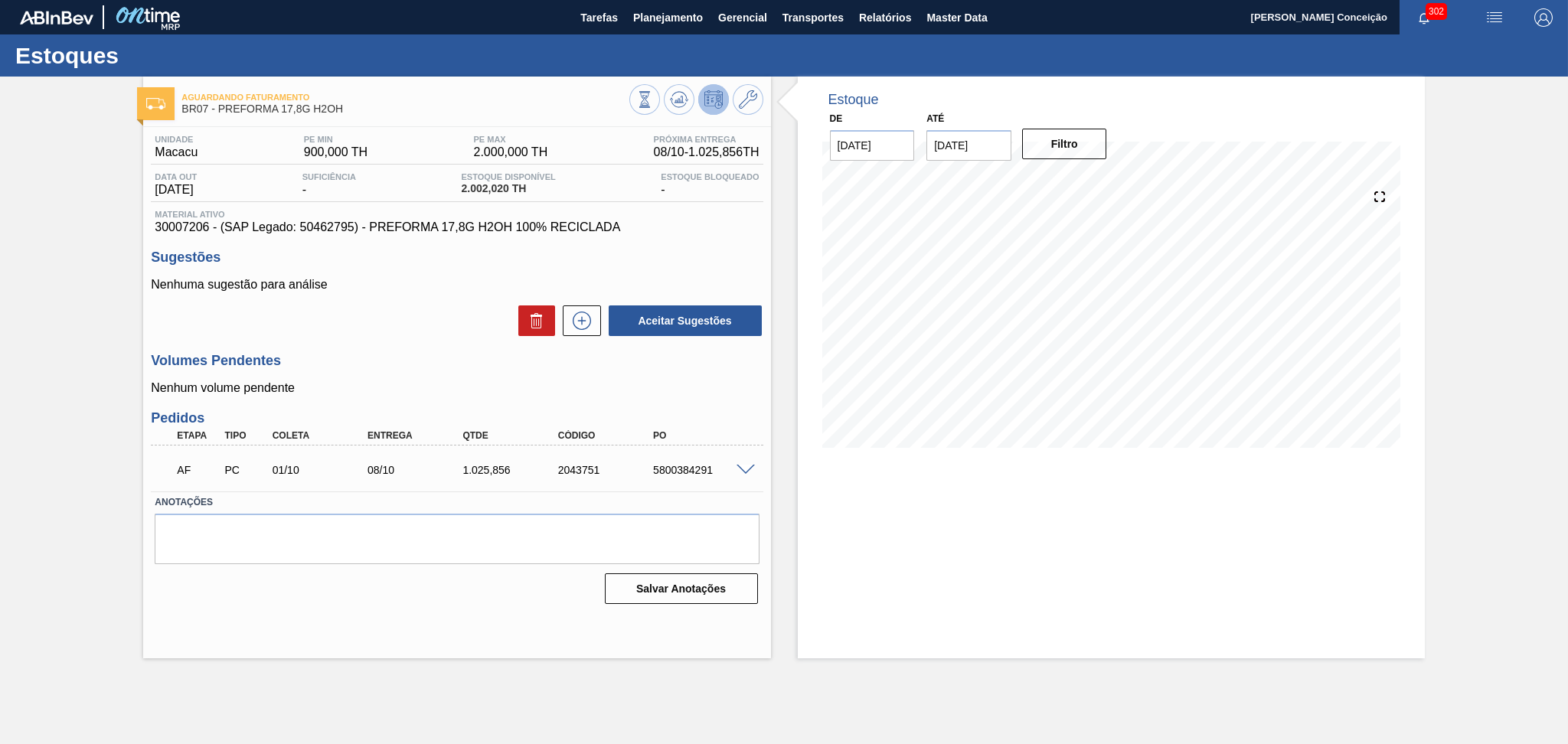
click at [488, 186] on span "2.002,020 TH" at bounding box center [508, 189] width 94 height 11
copy span "2.002,020"
click at [390, 525] on textarea at bounding box center [456, 538] width 604 height 50
click at [489, 185] on span "2.002,020 TH" at bounding box center [508, 189] width 94 height 11
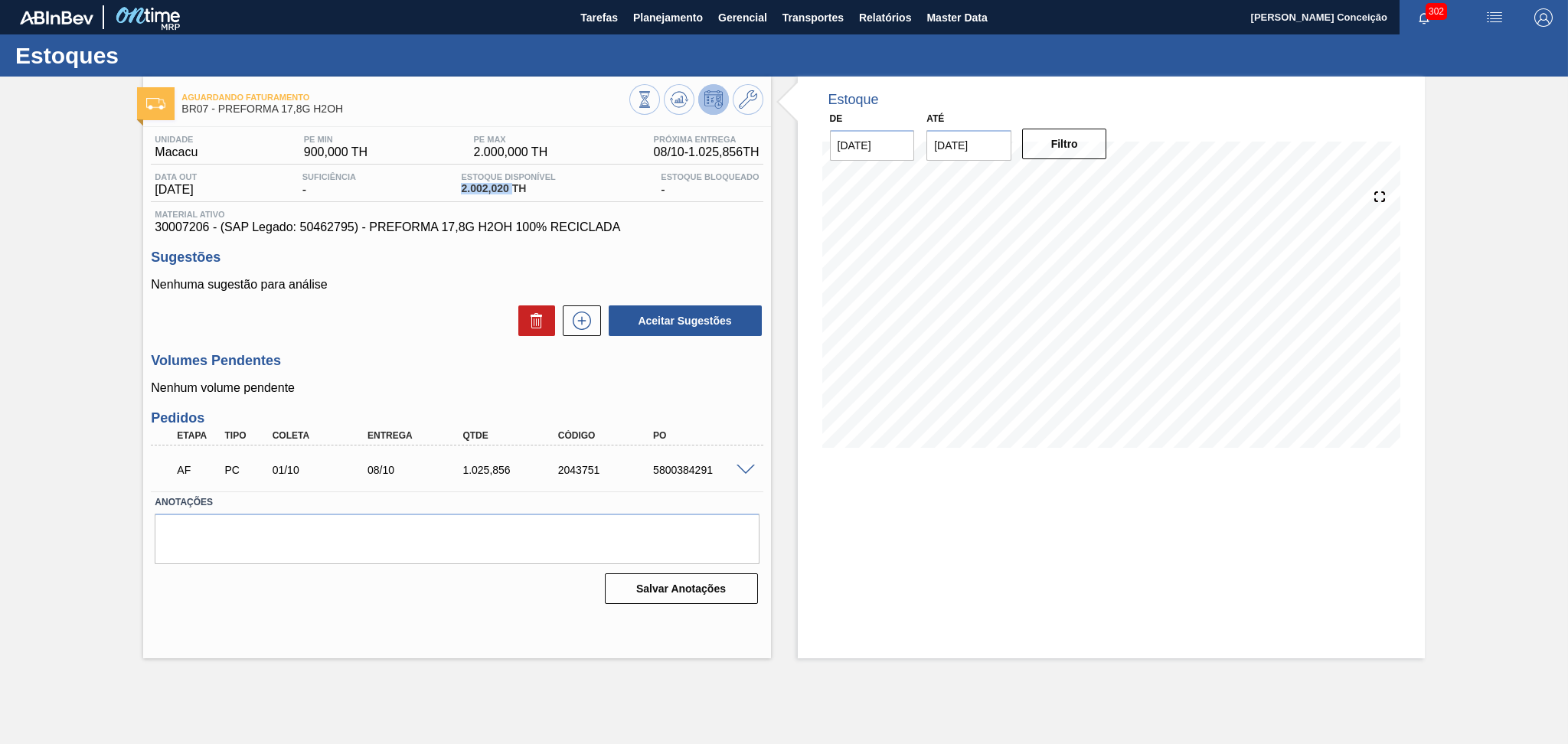
click at [489, 185] on span "2.002,020 TH" at bounding box center [508, 189] width 94 height 11
copy span "2.002,020"
click at [529, 533] on textarea at bounding box center [456, 538] width 604 height 50
click at [383, 330] on div "Aceitar Sugestões" at bounding box center [456, 320] width 612 height 33
click at [356, 363] on h3 "Volumes Pendentes" at bounding box center [456, 361] width 612 height 16
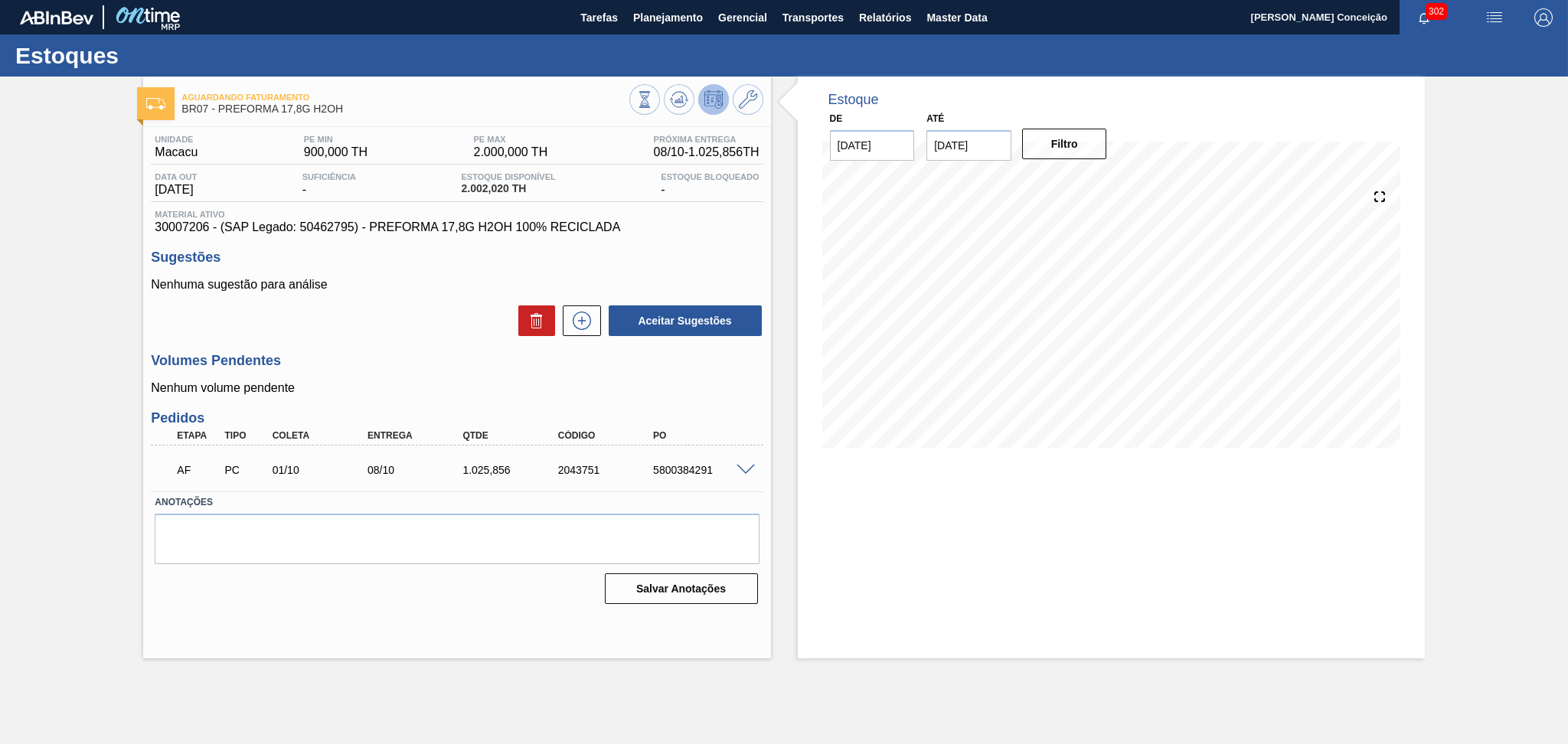
click at [426, 330] on div "Aceitar Sugestões" at bounding box center [456, 320] width 612 height 33
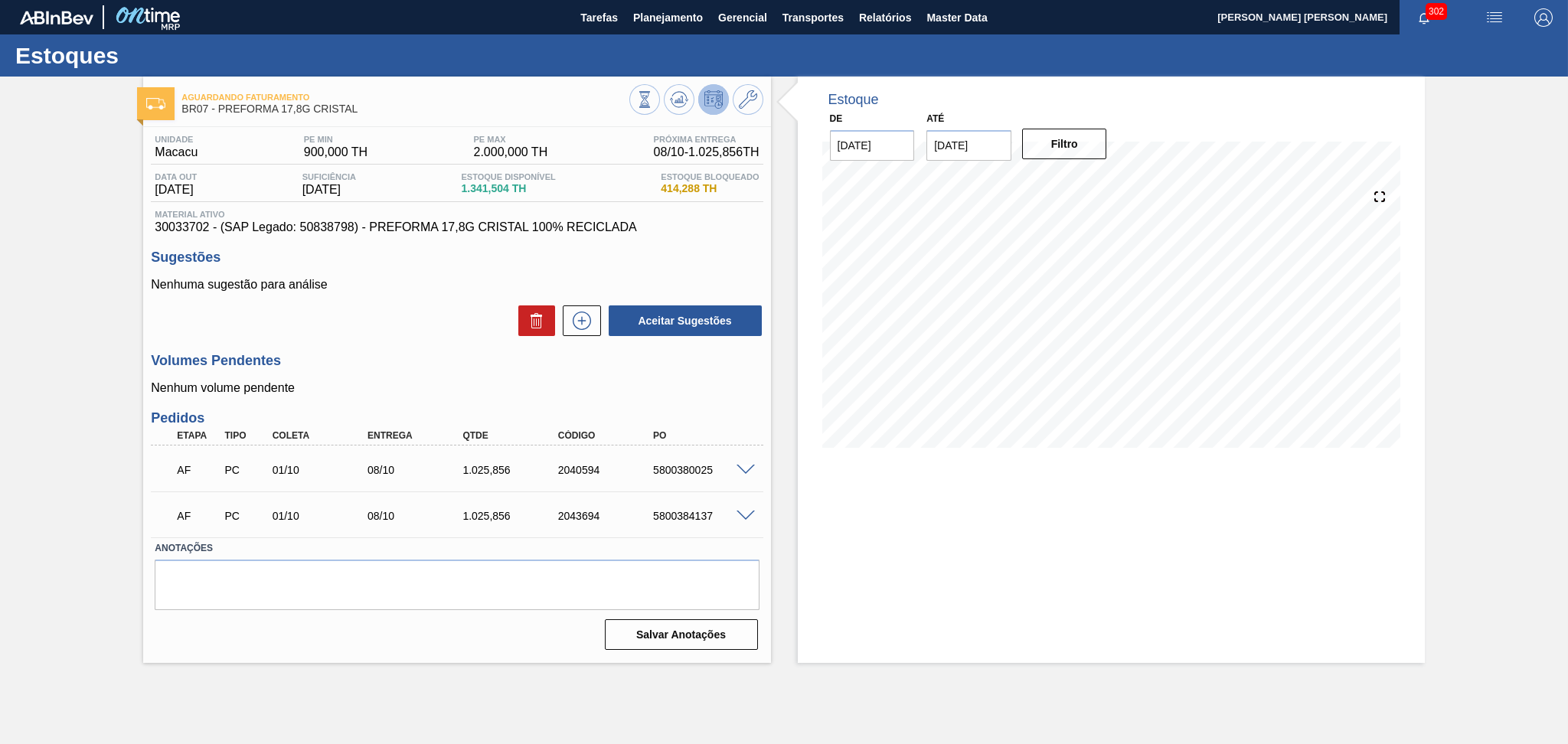
click at [408, 353] on h3 "Volumes Pendentes" at bounding box center [456, 361] width 612 height 16
click at [473, 191] on span "1.341,504 TH" at bounding box center [508, 189] width 94 height 11
click at [472, 190] on span "1.341,504 TH" at bounding box center [508, 189] width 94 height 11
click at [484, 186] on span "1.341,504 TH" at bounding box center [508, 189] width 94 height 11
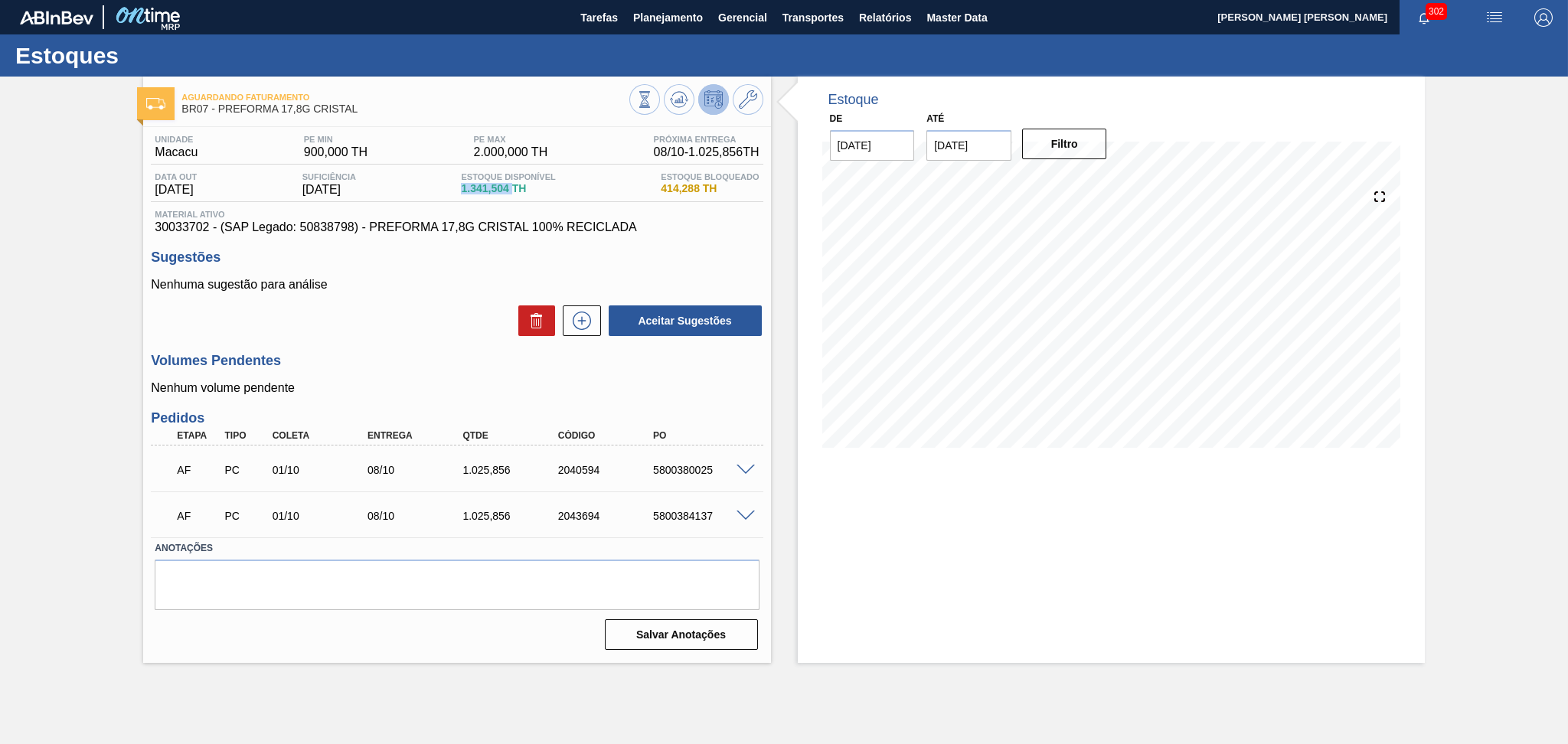
copy span "1.341,504"
click at [466, 473] on div "1.025,856" at bounding box center [513, 470] width 108 height 12
copy div "1.025,856"
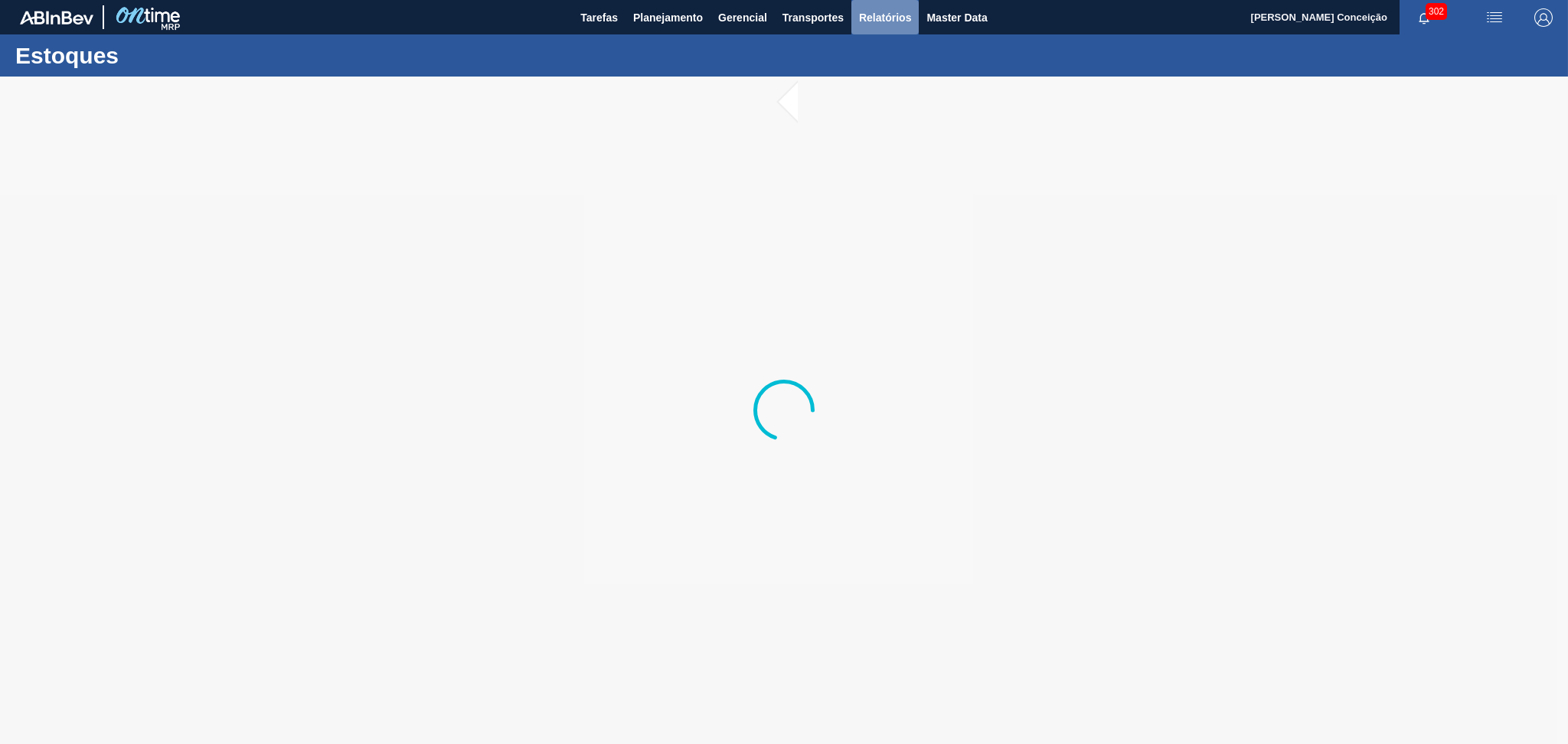
click at [888, 13] on span "Relatórios" at bounding box center [885, 17] width 52 height 18
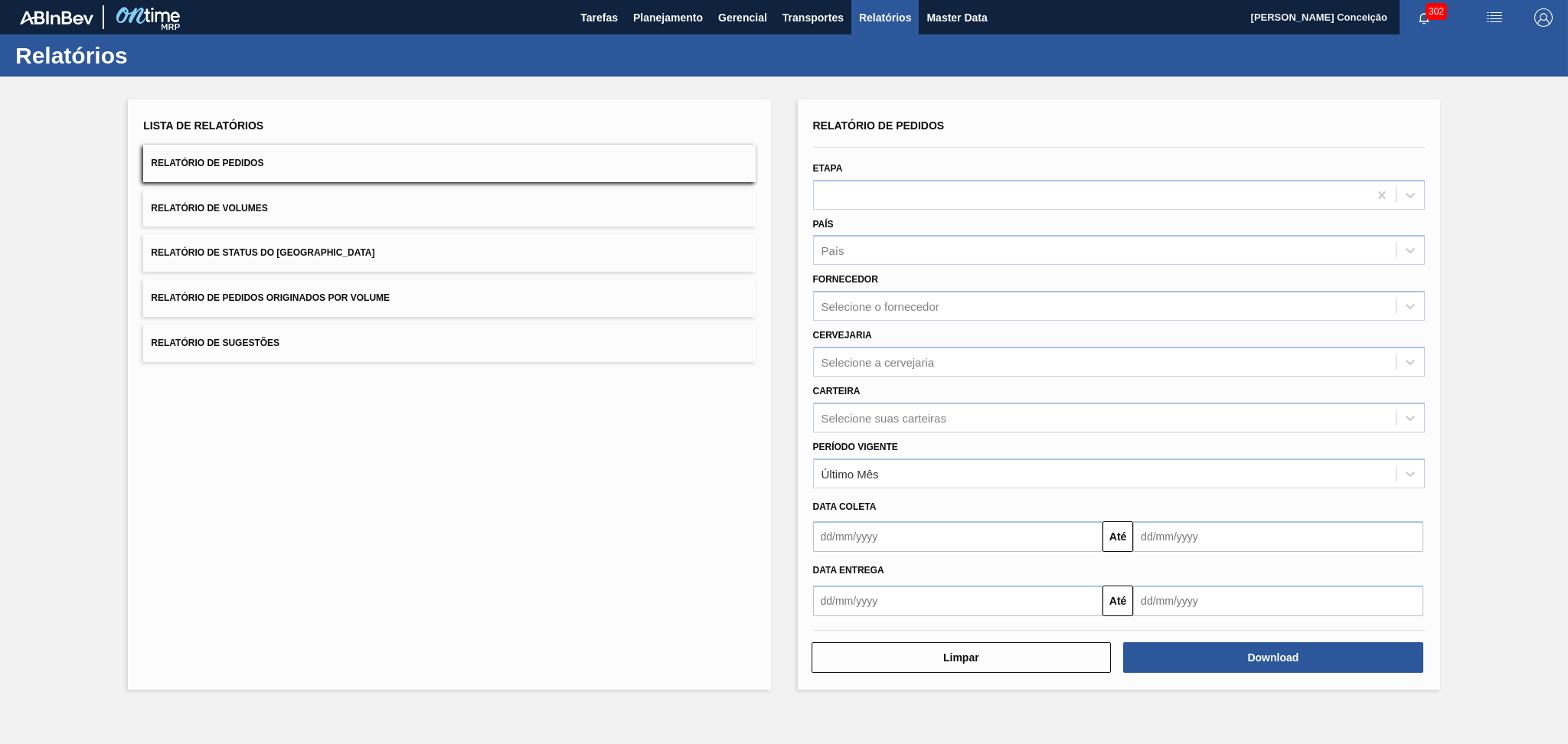
click at [385, 517] on div "Lista de Relatórios Relatório de Pedidos Relatório de Volumes Relatório de Stat…" at bounding box center [449, 395] width 642 height 591
click at [699, 16] on span "Planejamento" at bounding box center [668, 17] width 70 height 18
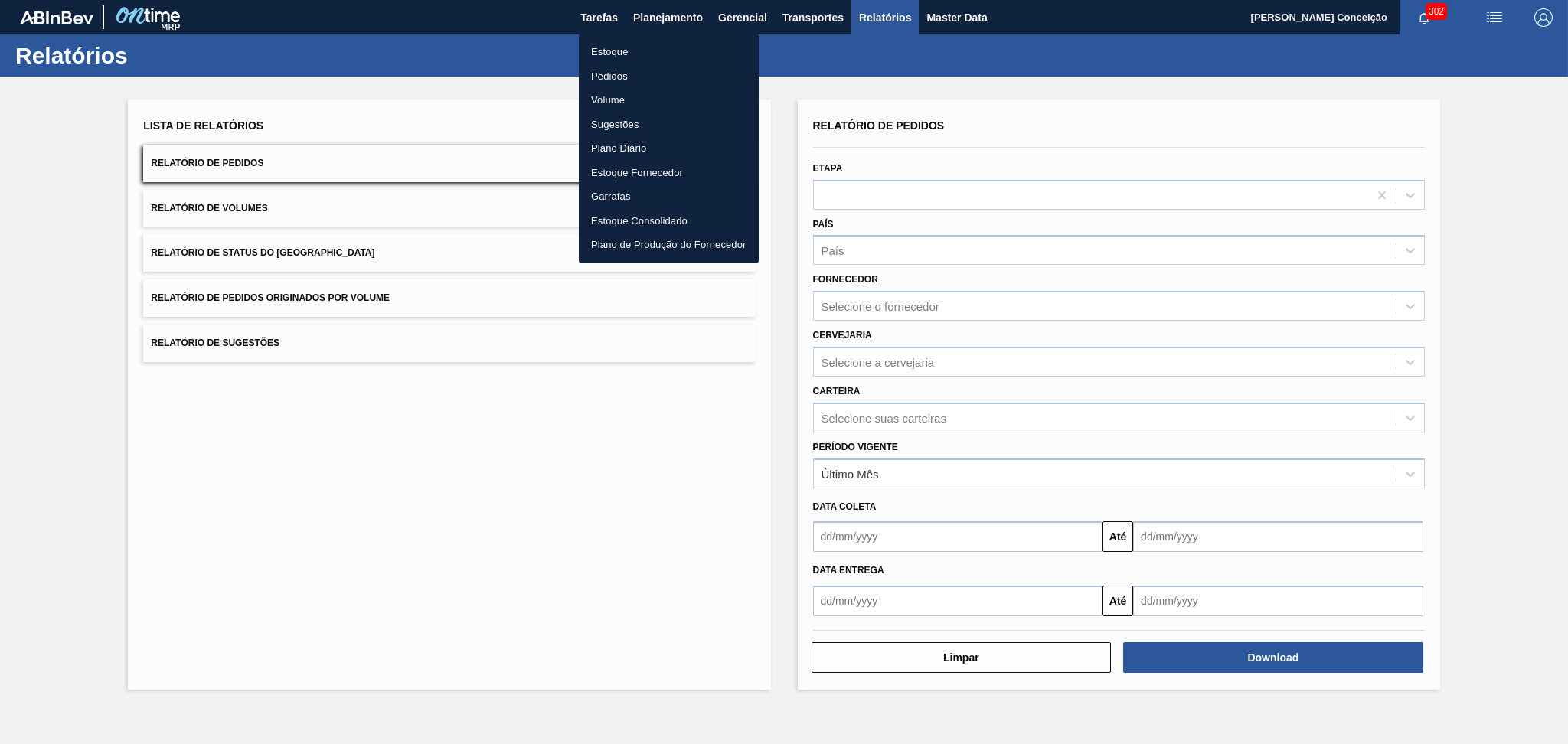
click at [615, 49] on li "Estoque" at bounding box center [669, 52] width 180 height 25
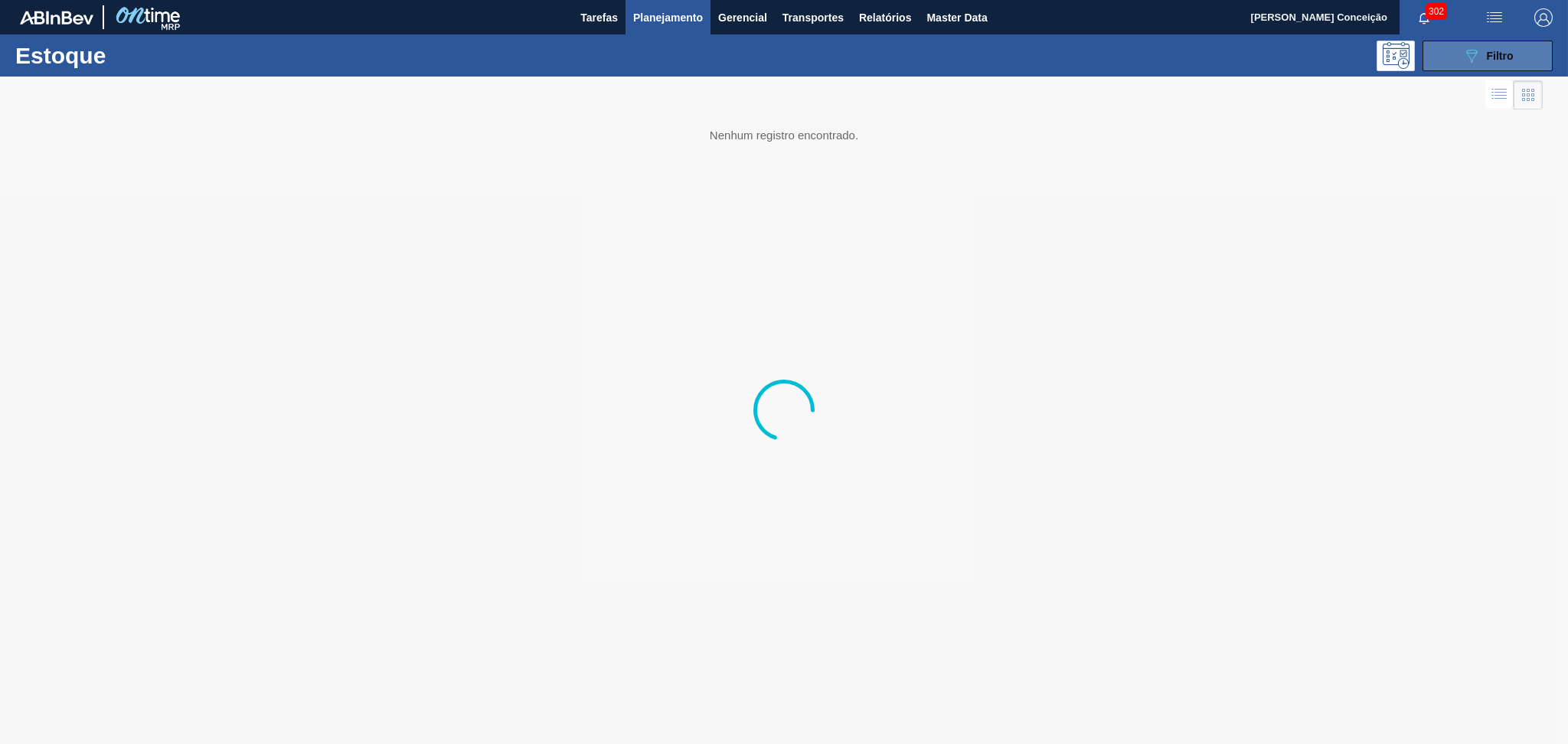
click at [1457, 54] on button "089F7B8B-B2A5-4AFE-B5C0-19BA573D28AC Filtro" at bounding box center [1488, 56] width 131 height 30
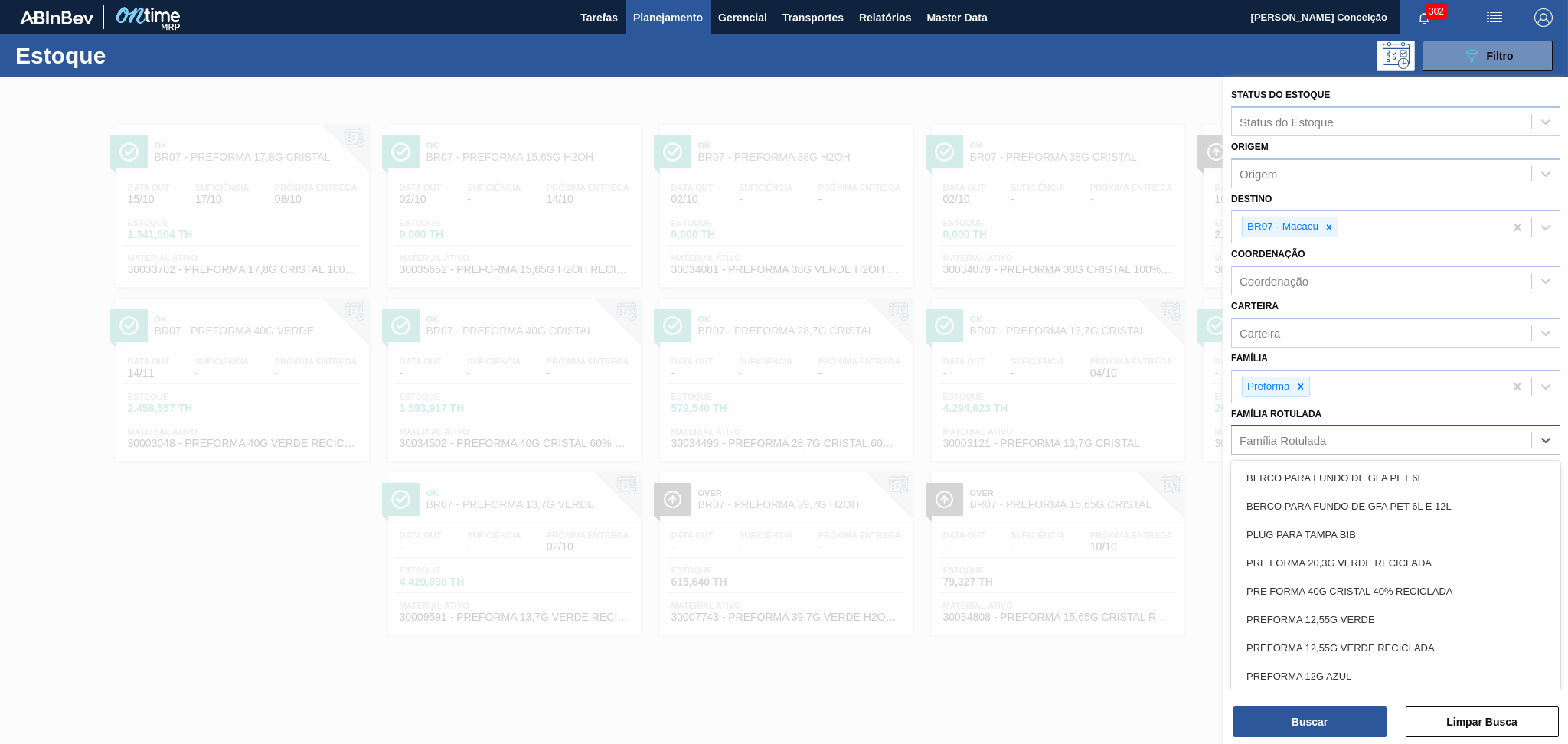
click at [1283, 434] on div "Família Rotulada" at bounding box center [1283, 441] width 87 height 13
type Rotulada "40g c"
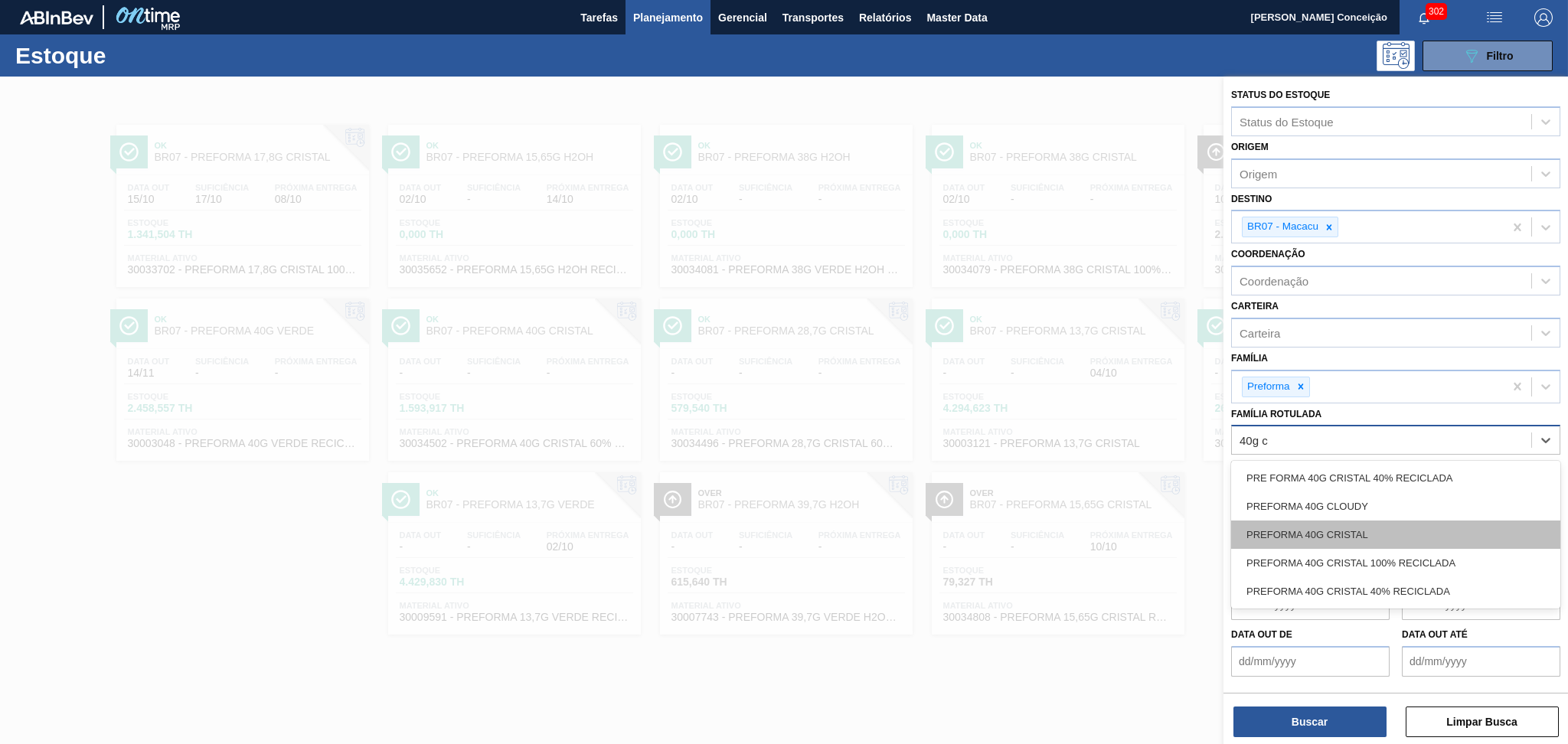
click at [1342, 539] on div "PREFORMA 40G CRISTAL" at bounding box center [1397, 535] width 330 height 29
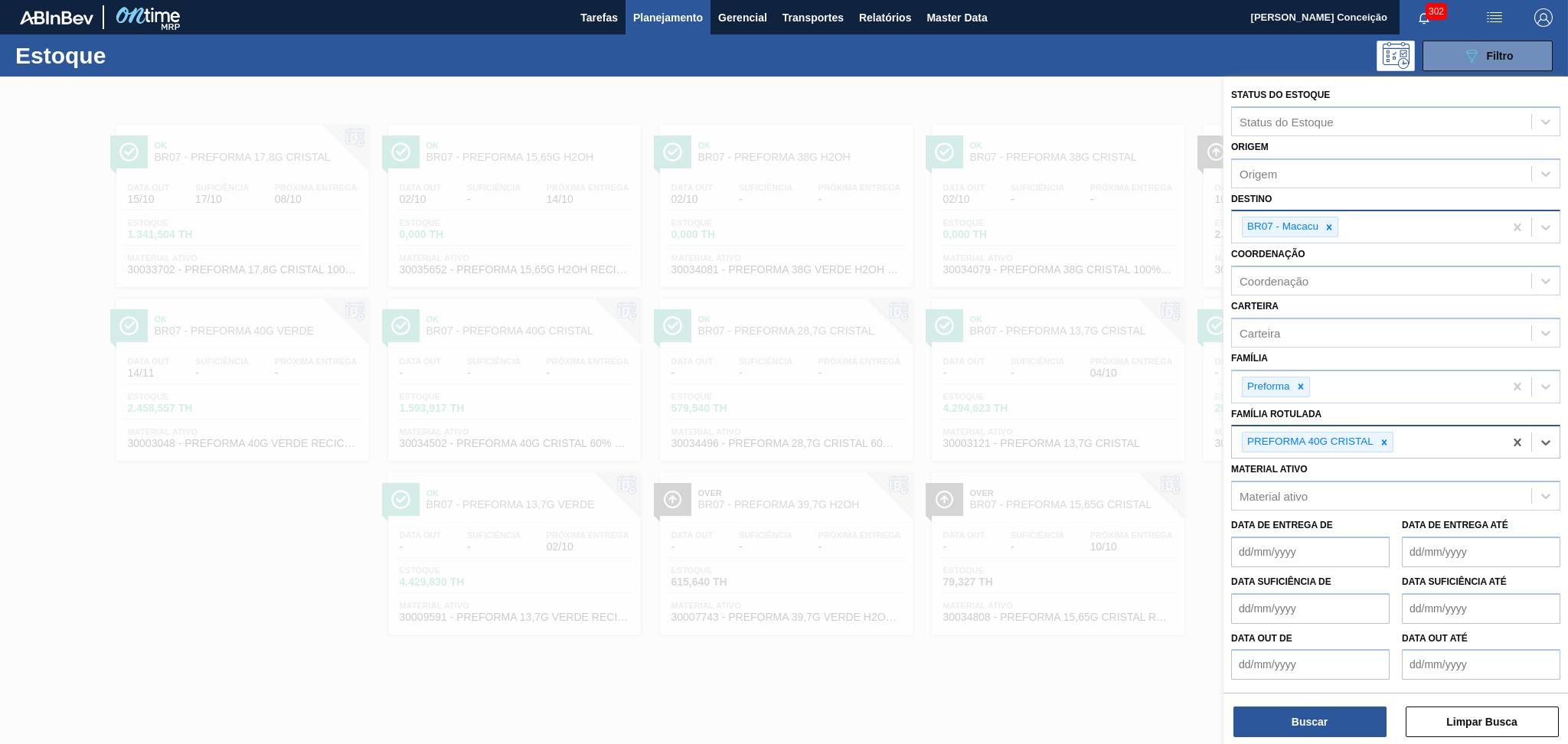
click at [1389, 221] on div "BR07 - Macacu" at bounding box center [1367, 227] width 271 height 31
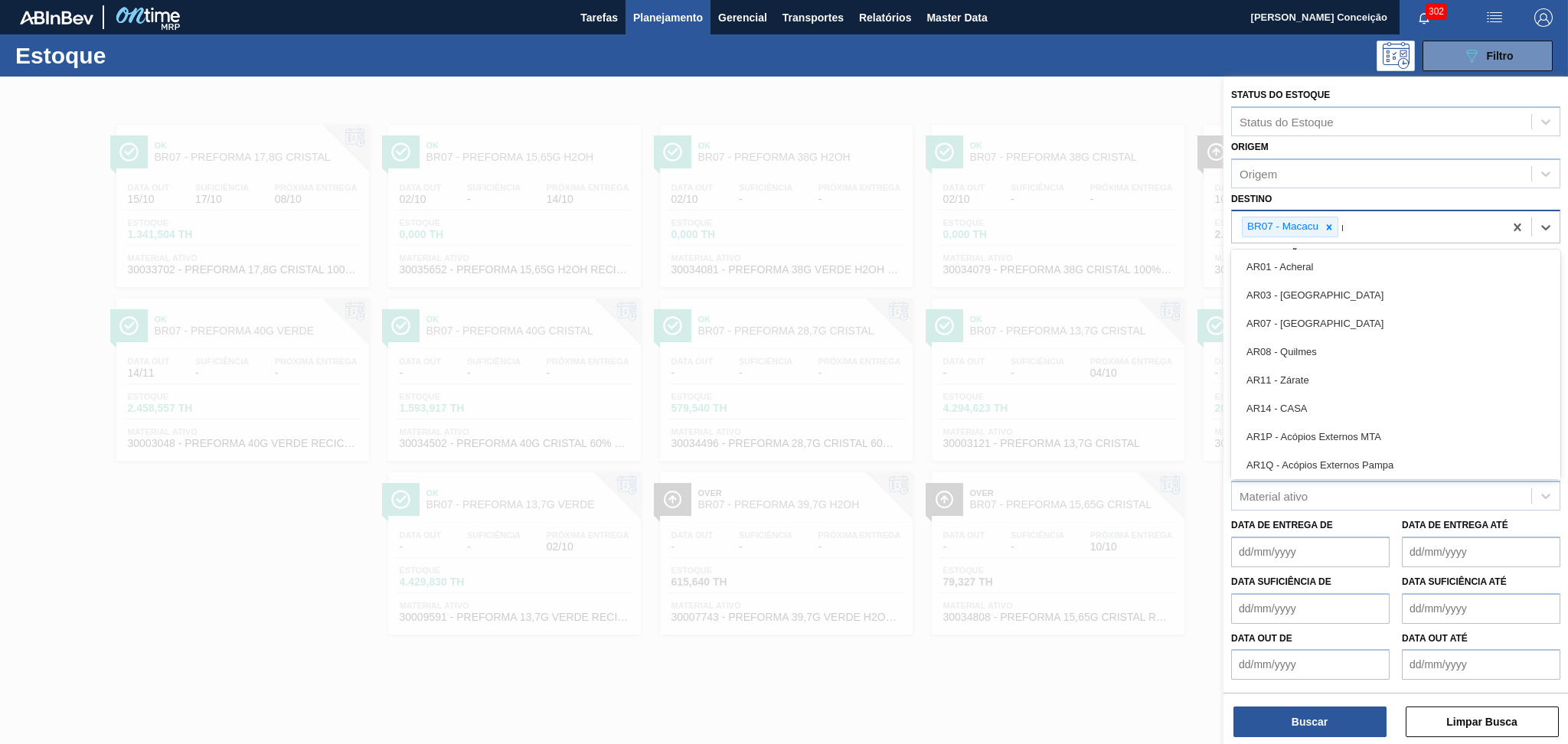
type input "nr"
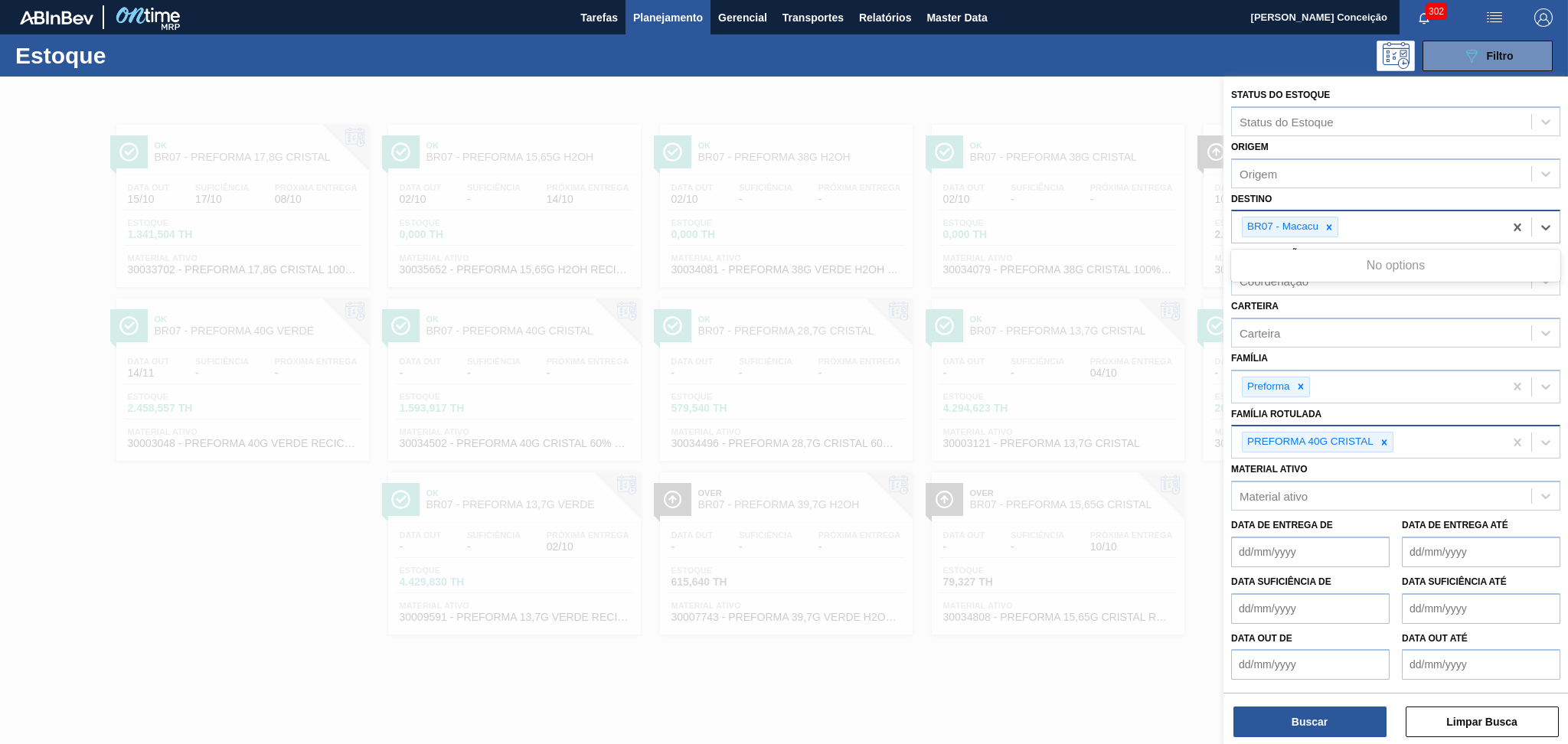
click at [1400, 232] on div "BR07 - Macacu nr" at bounding box center [1367, 227] width 271 height 31
type input "19"
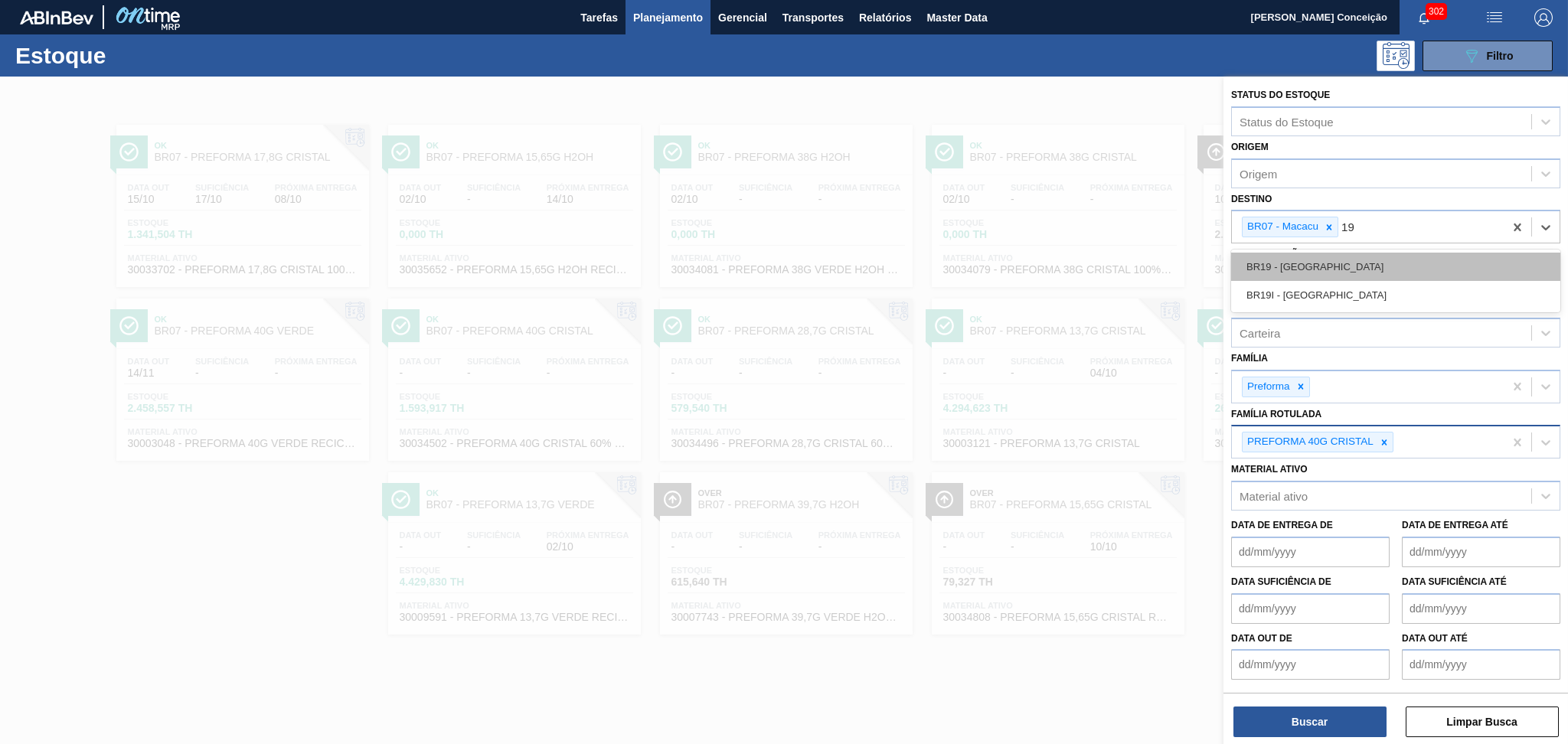
click at [1367, 263] on div "BR19 - [GEOGRAPHIC_DATA]" at bounding box center [1397, 267] width 330 height 29
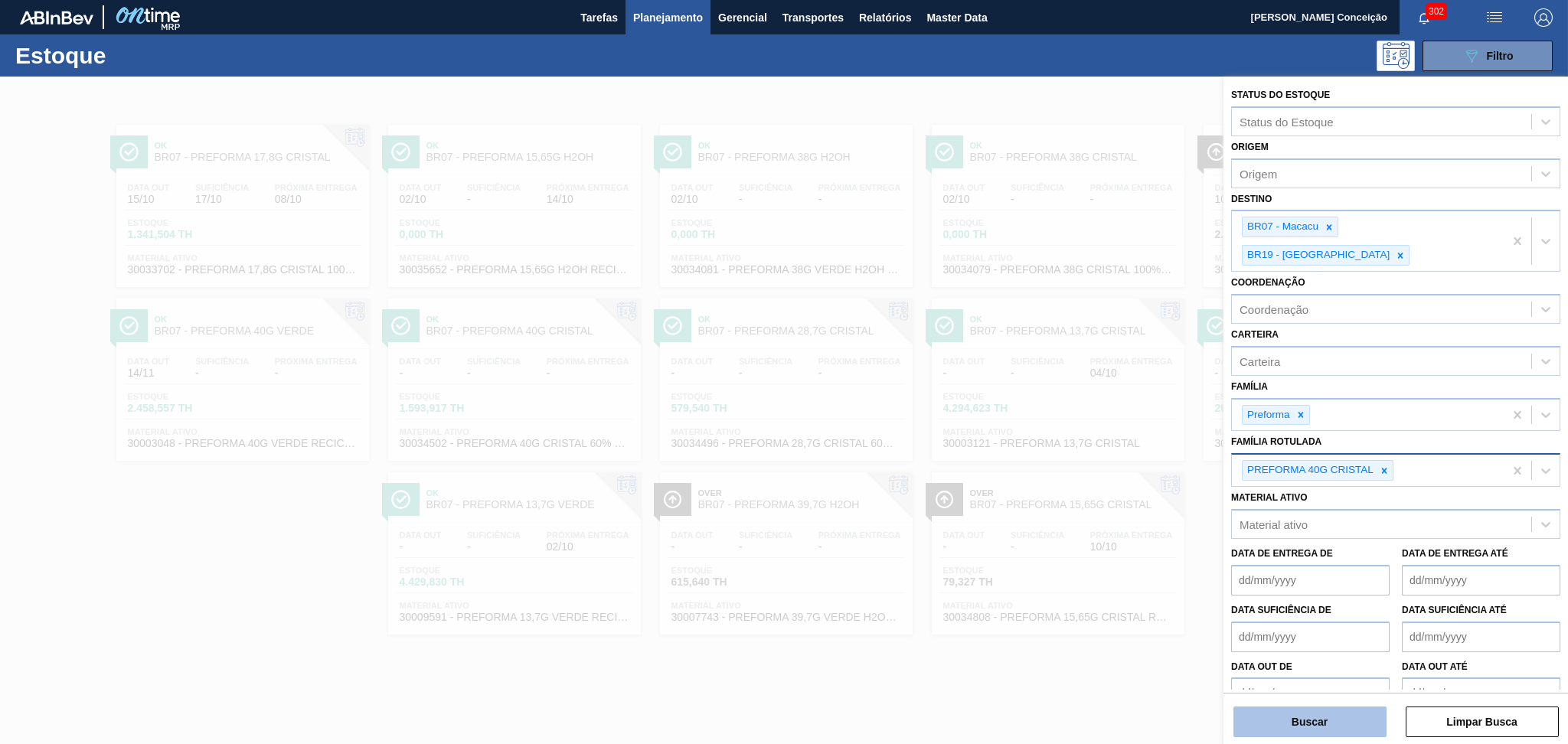
click at [1329, 714] on button "Buscar" at bounding box center [1310, 722] width 153 height 30
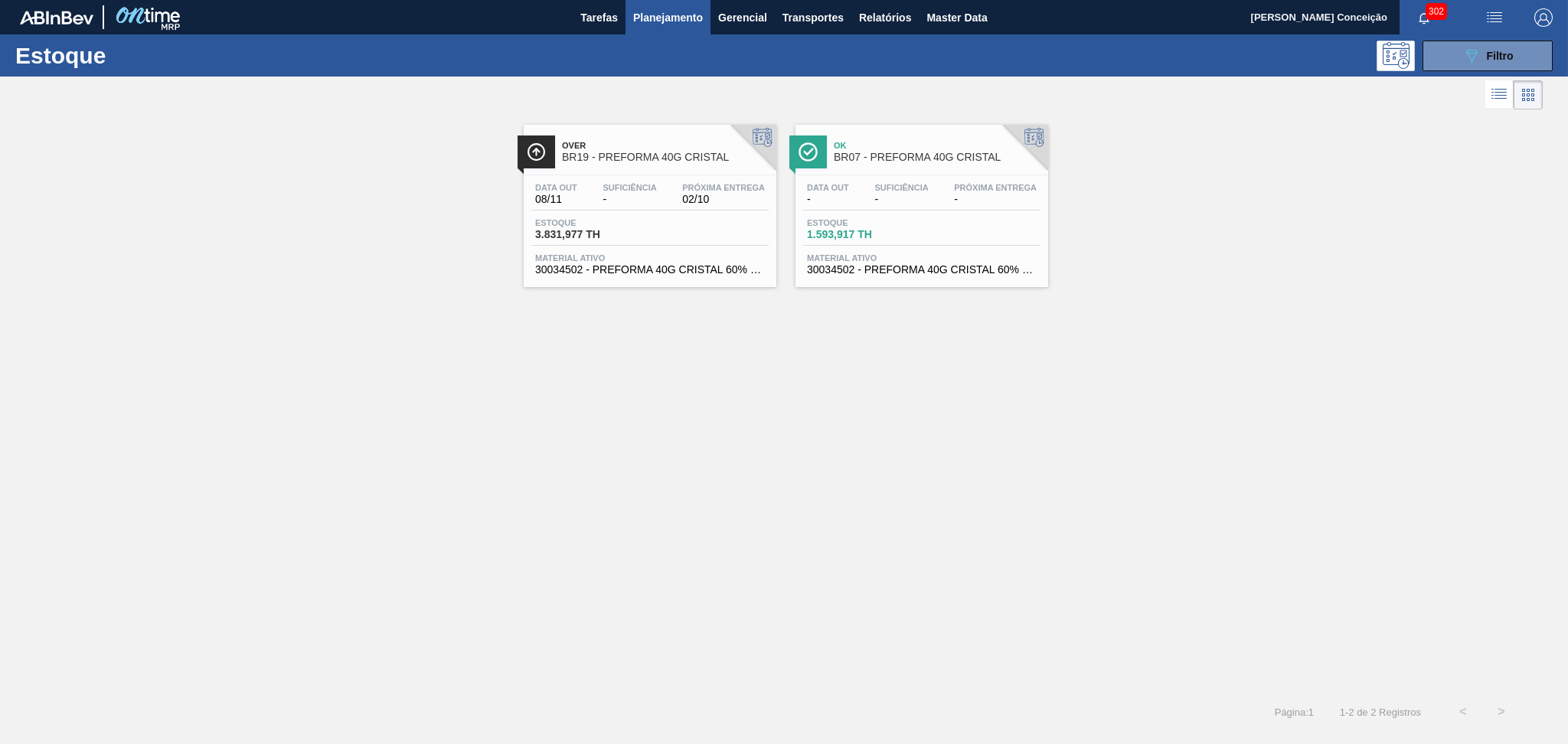
click at [687, 605] on div "Over BR19 - PREFORMA 40G CRISTAL Data [DATE] Suficiência - Próxima Entrega 02/1…" at bounding box center [784, 403] width 1568 height 580
click at [802, 486] on div "Over BR19 - PREFORMA 40G CRISTAL Data [DATE] Suficiência - Próxima Entrega 02/1…" at bounding box center [784, 403] width 1568 height 580
click at [935, 253] on span "Material ativo" at bounding box center [921, 258] width 230 height 10
click at [644, 209] on div "Data [DATE] Suficiência - Próxima Entrega 02/10" at bounding box center [650, 196] width 237 height 28
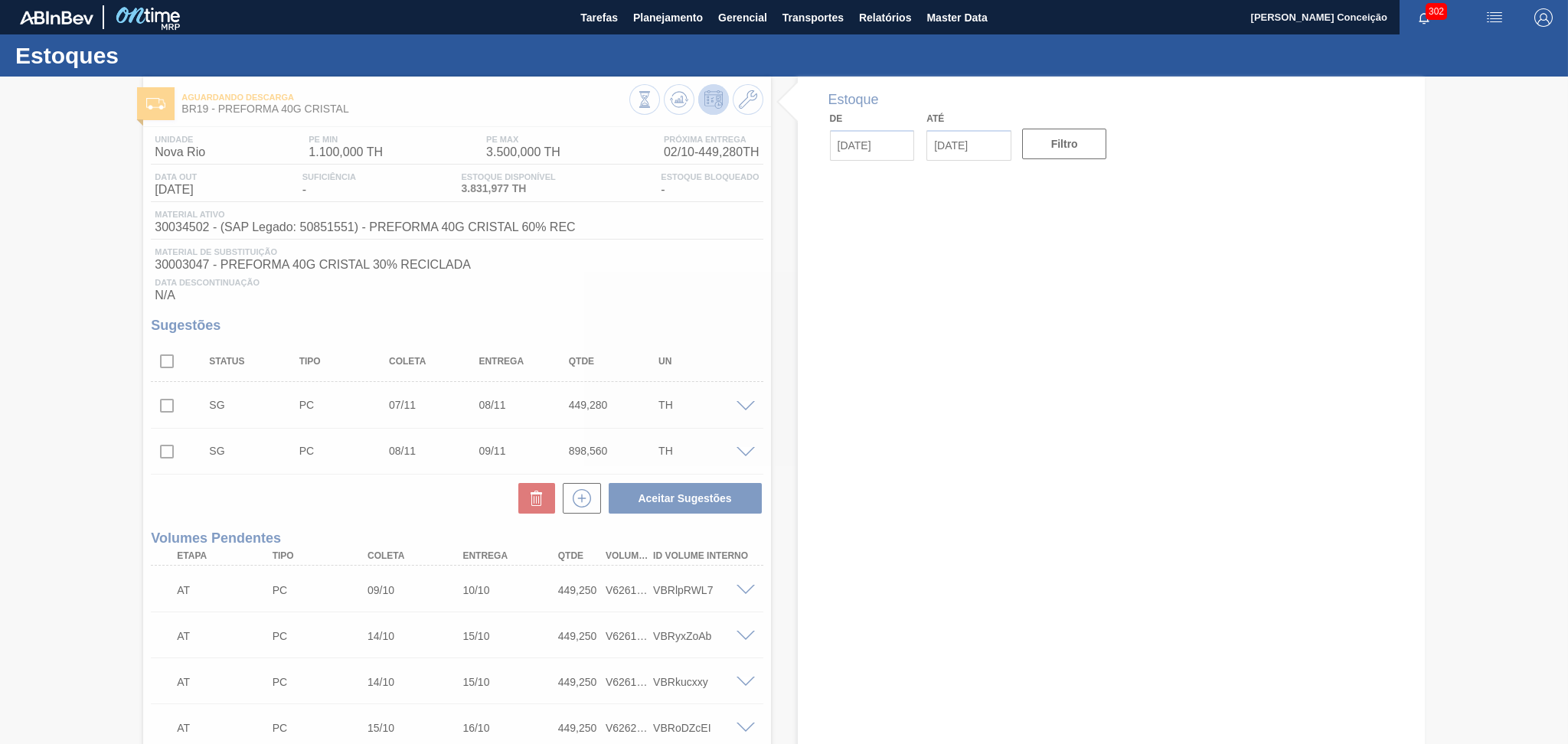
click at [307, 484] on div at bounding box center [784, 410] width 1568 height 668
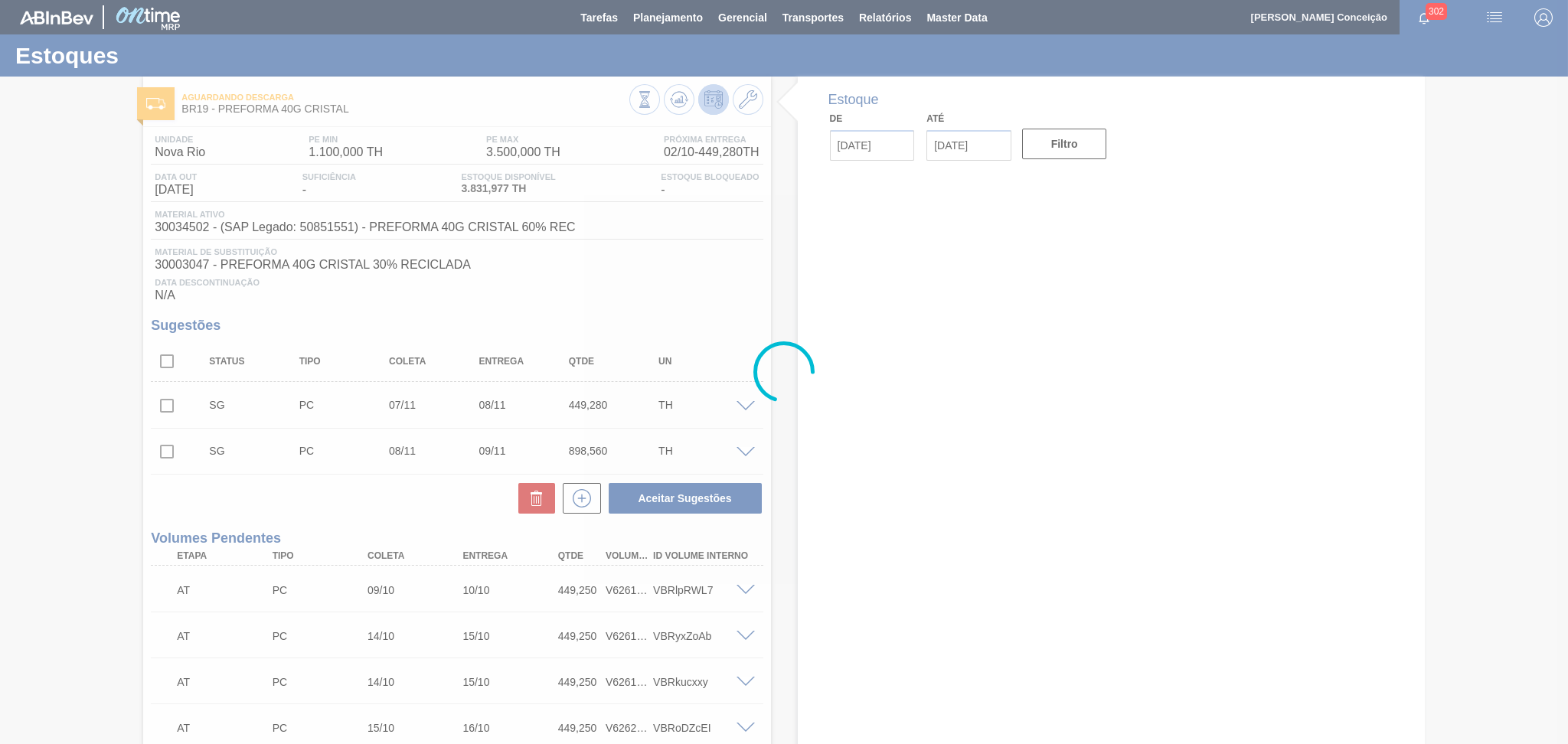
click at [720, 268] on div at bounding box center [784, 372] width 1568 height 744
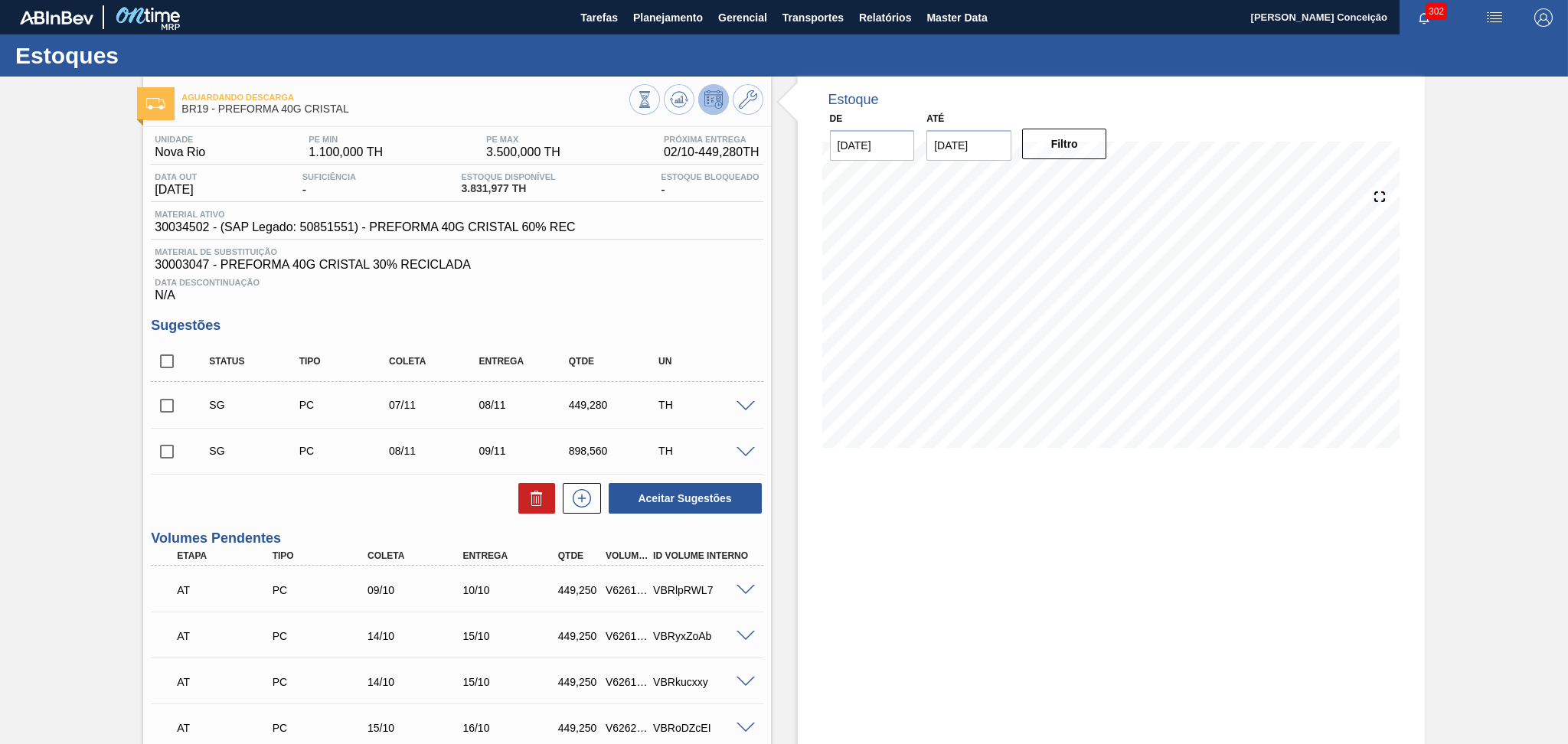
click at [626, 276] on div "Data Descontinuação N/A" at bounding box center [456, 287] width 612 height 30
click at [677, 15] on span "Planejamento" at bounding box center [668, 17] width 70 height 18
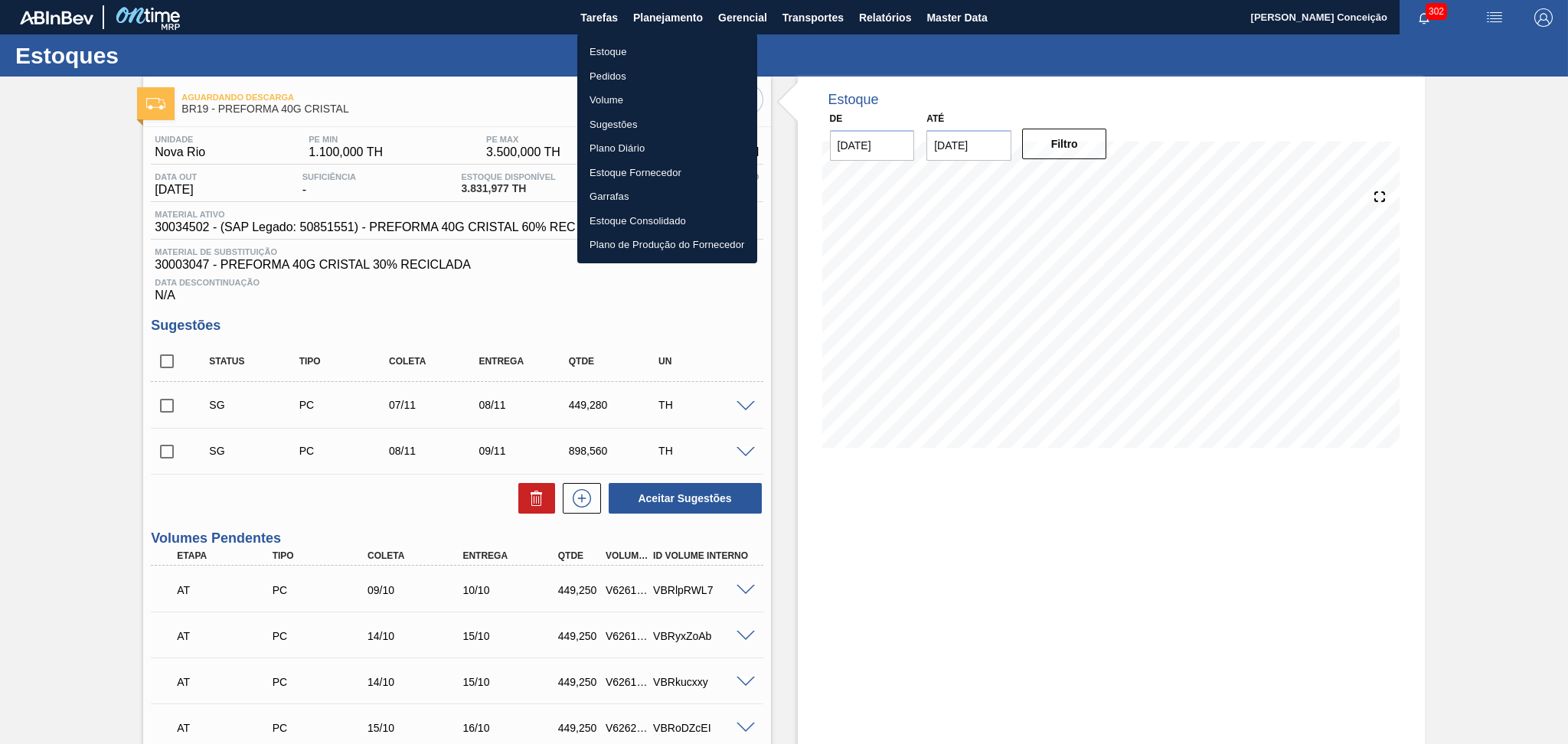
drag, startPoint x: 623, startPoint y: 52, endPoint x: 677, endPoint y: 68, distance: 56.3
click at [623, 52] on li "Estoque" at bounding box center [667, 52] width 180 height 25
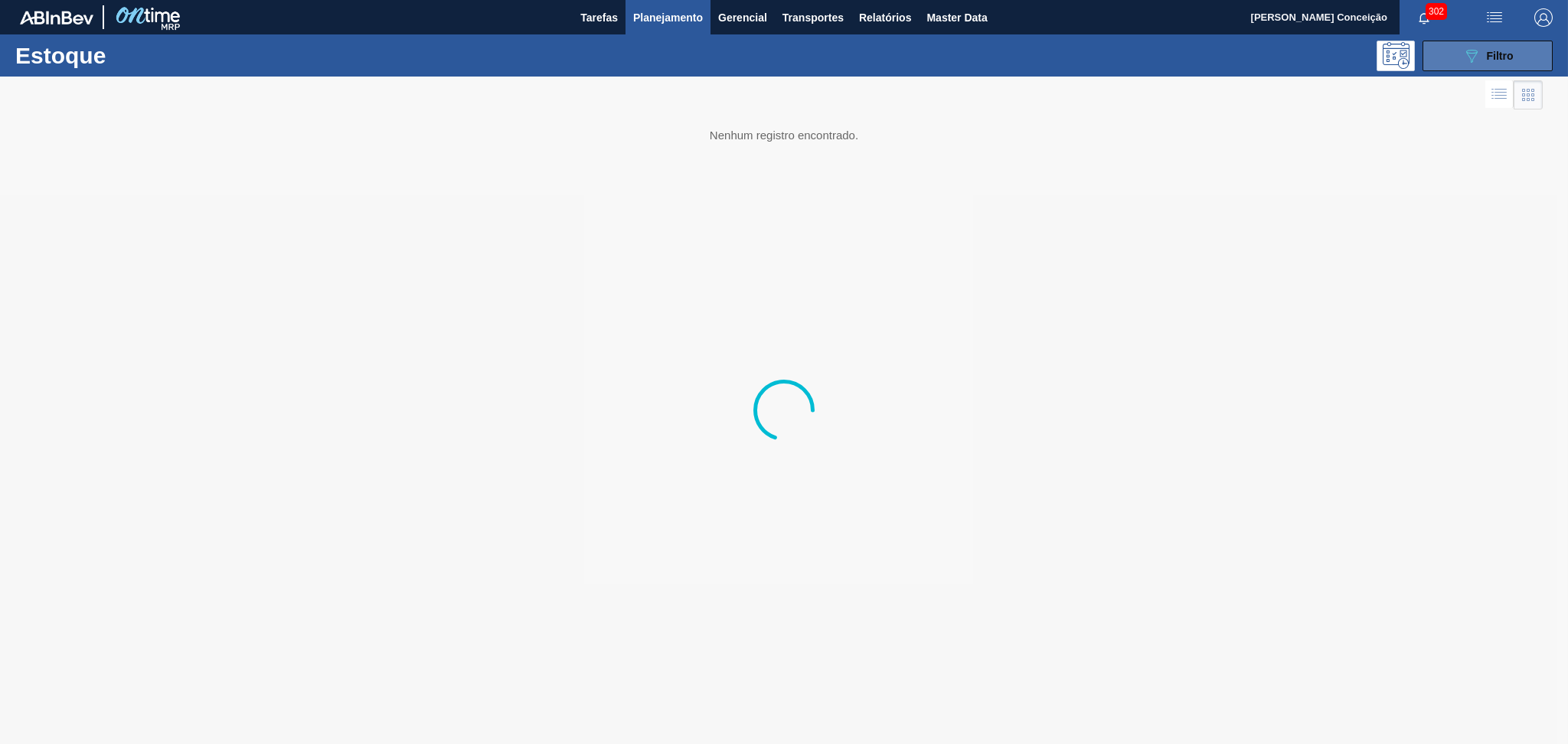
click at [1463, 61] on icon "089F7B8B-B2A5-4AFE-B5C0-19BA573D28AC" at bounding box center [1471, 55] width 18 height 18
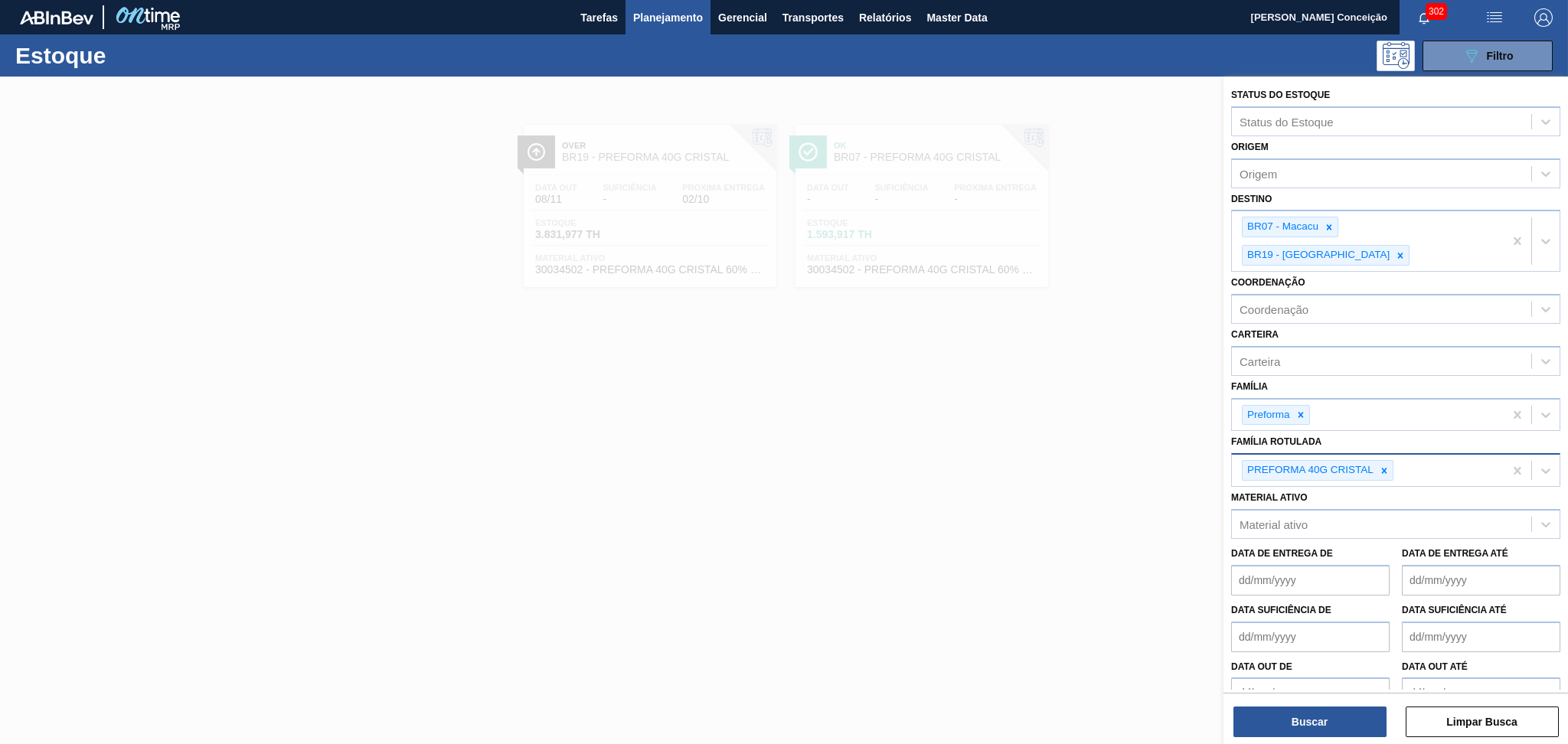
click at [1383, 466] on icon at bounding box center [1384, 471] width 10 height 10
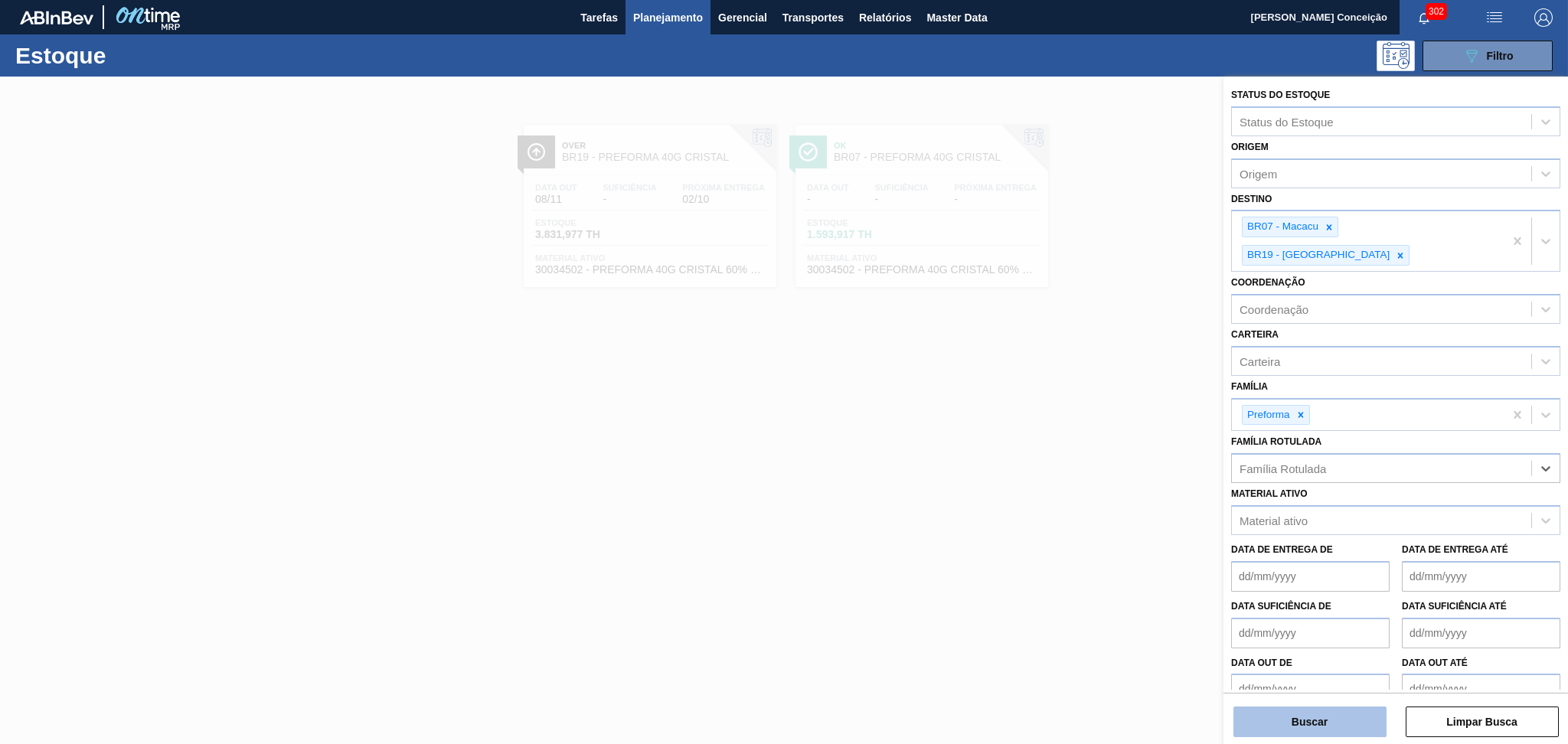
click at [1291, 710] on button "Buscar" at bounding box center [1310, 722] width 153 height 30
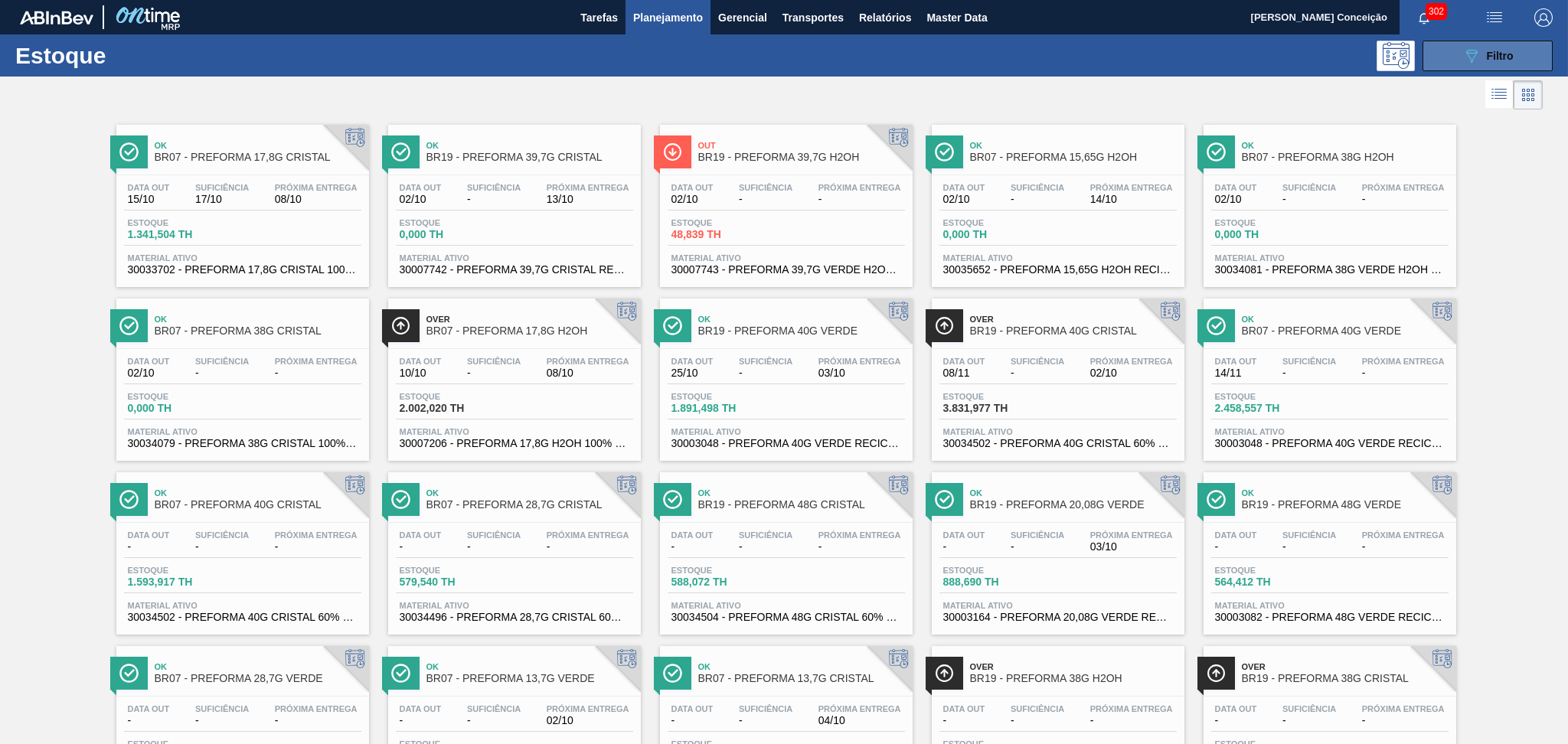
click at [1469, 59] on icon at bounding box center [1472, 56] width 11 height 13
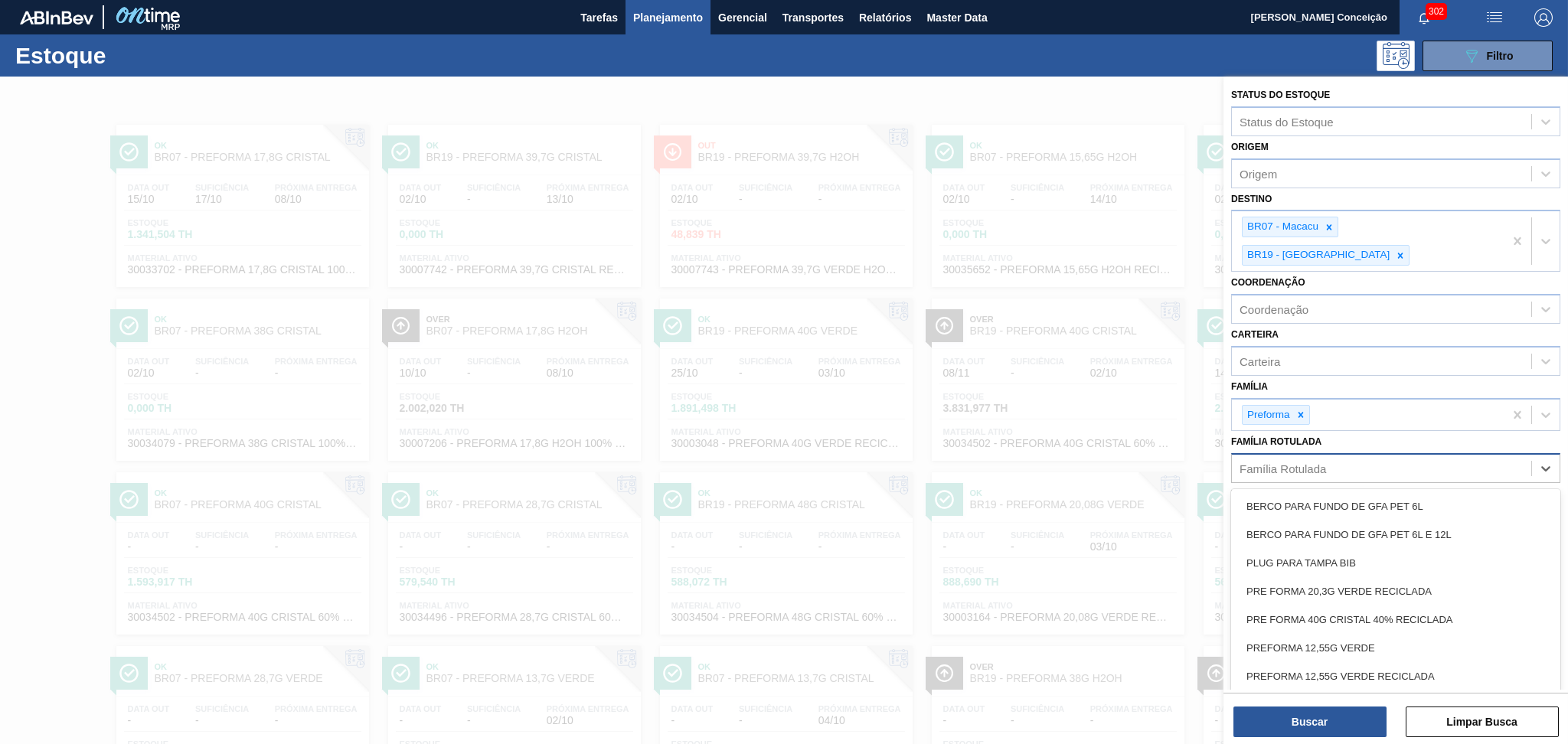
click at [1282, 463] on div "Família Rotulada" at bounding box center [1283, 470] width 87 height 13
type Rotulada "17,8"
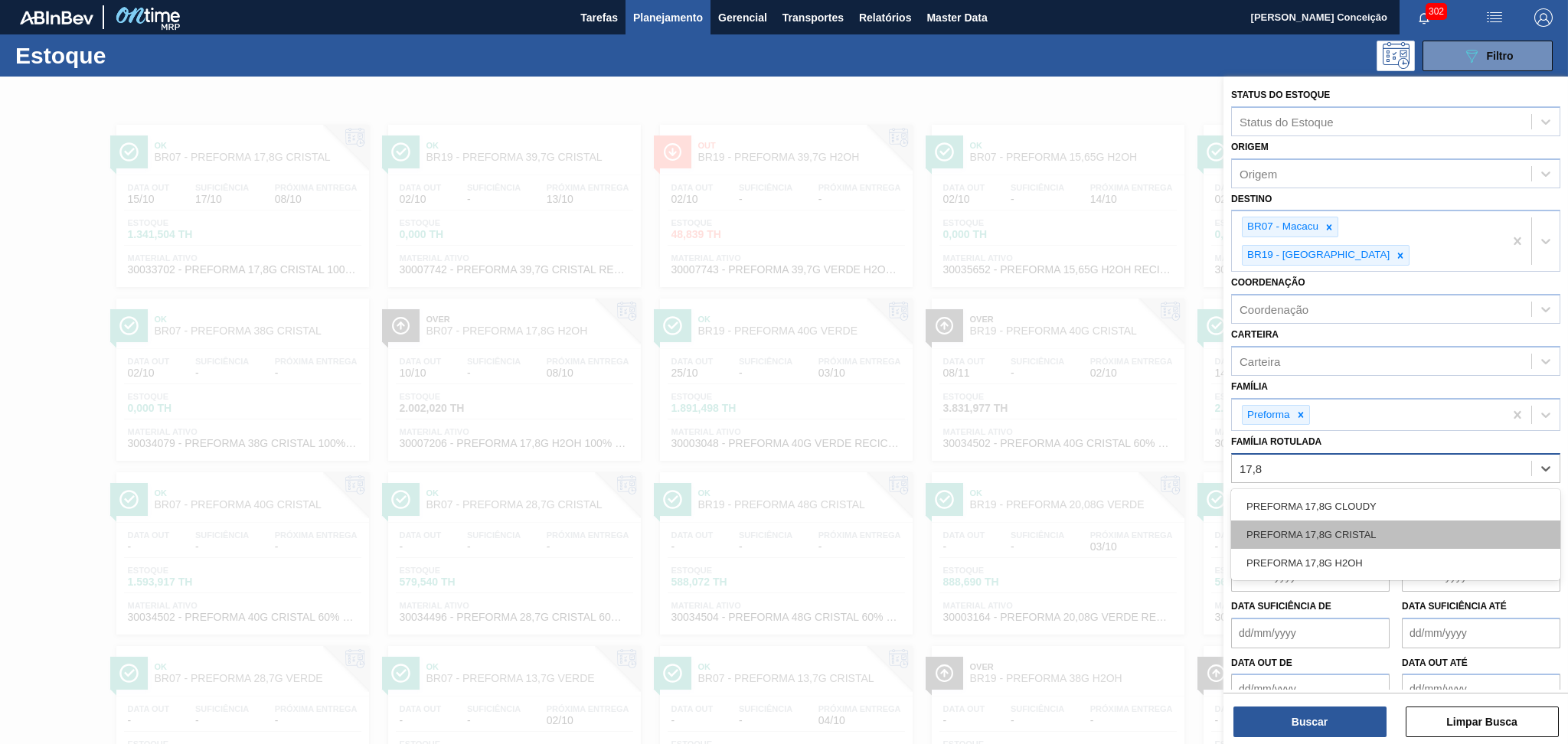
click at [1373, 521] on div "PREFORMA 17,8G CRISTAL" at bounding box center [1397, 535] width 330 height 29
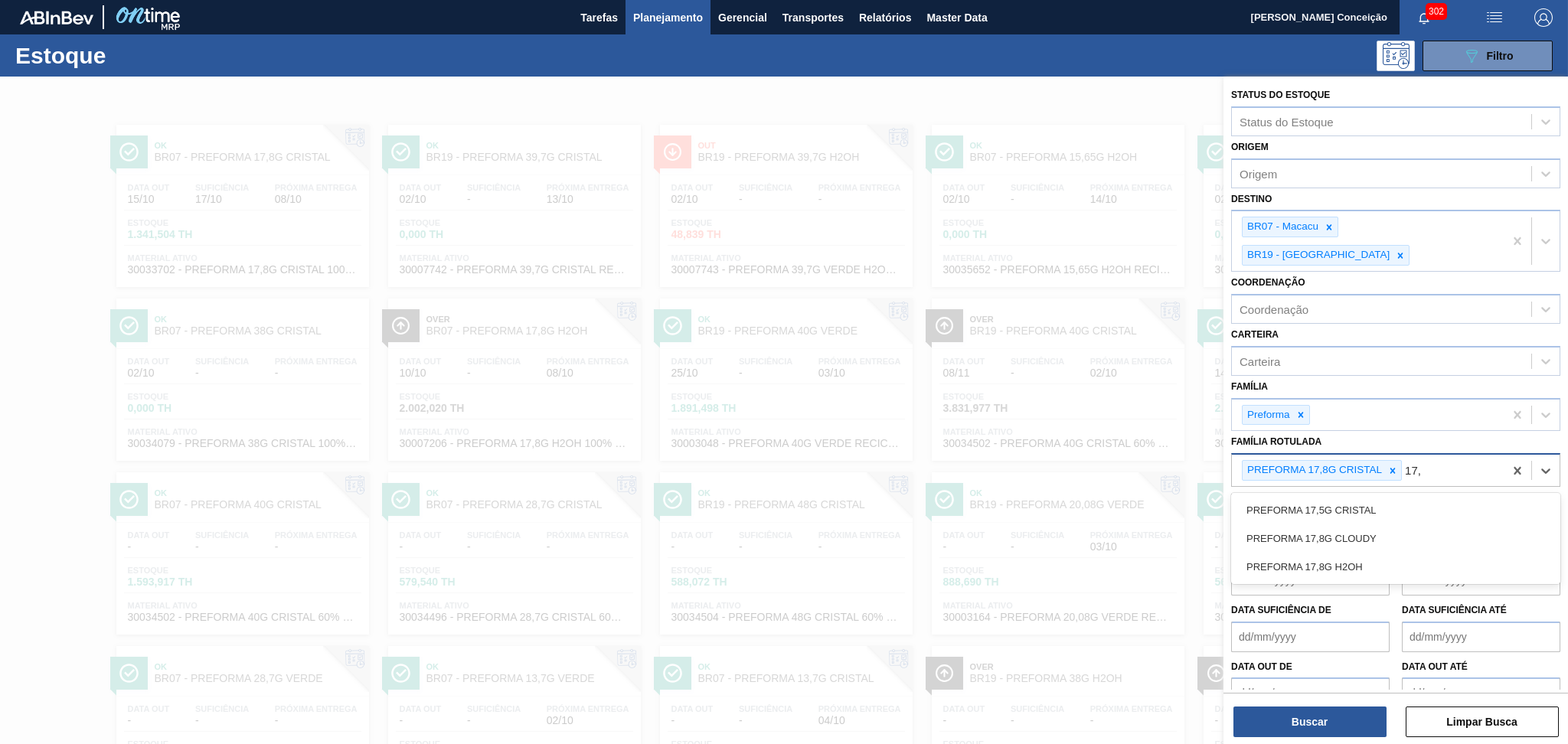
type Rotulada "17,8"
click at [1384, 525] on div "PREFORMA 17,8G H2OH" at bounding box center [1397, 539] width 330 height 29
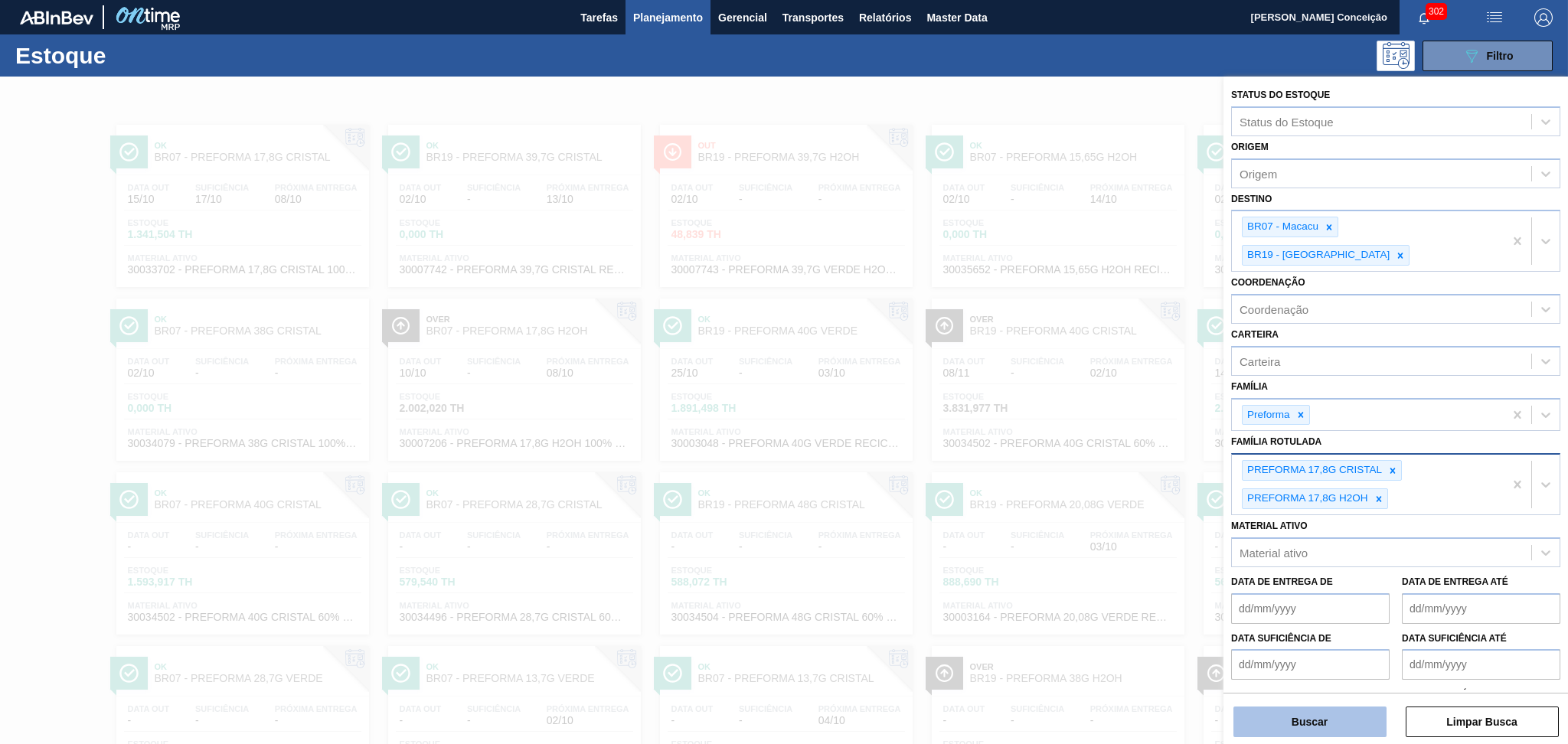
click at [1357, 725] on button "Buscar" at bounding box center [1310, 722] width 153 height 30
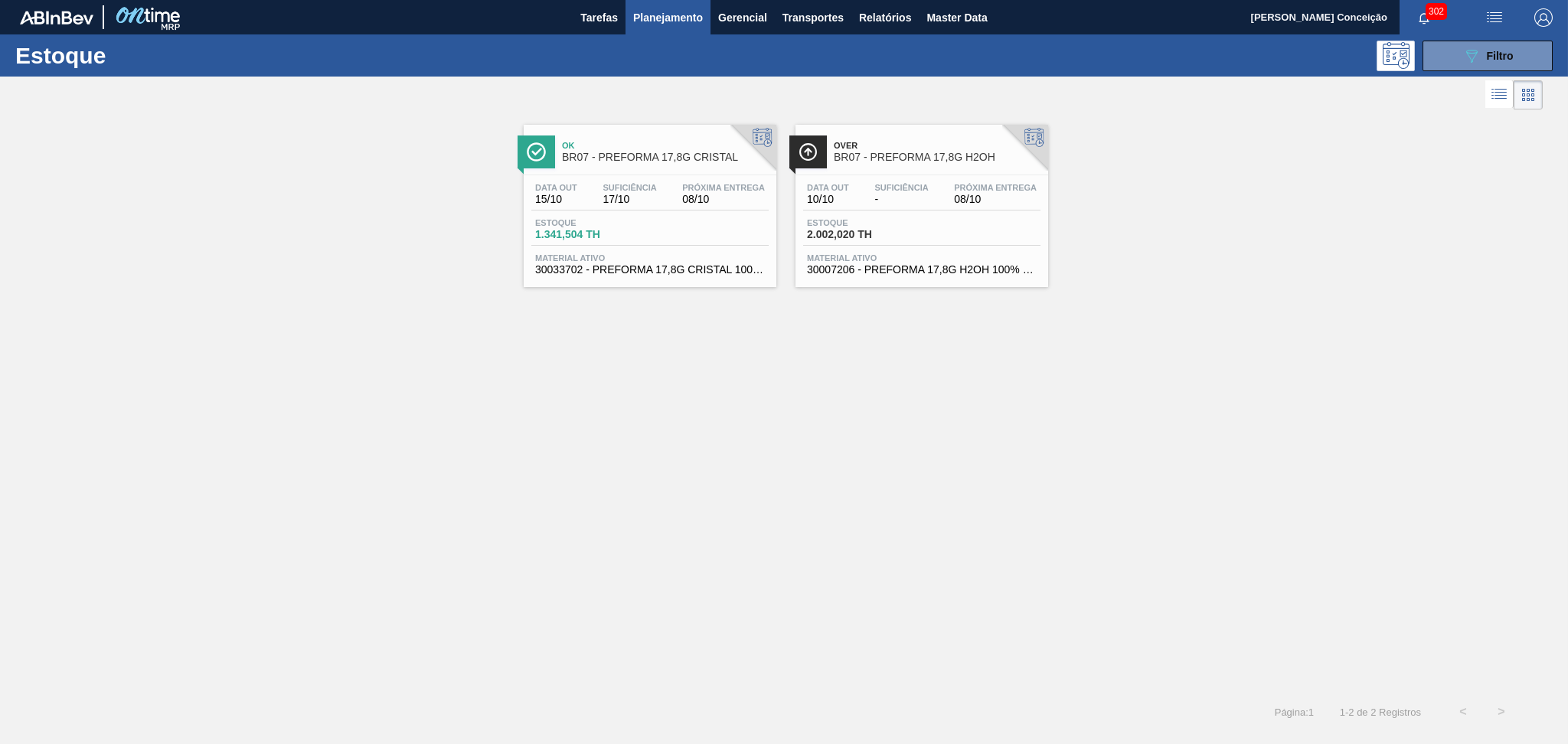
drag, startPoint x: 841, startPoint y: 392, endPoint x: 852, endPoint y: 377, distance: 18.6
click at [841, 392] on div "Ok BR07 - PREFORMA 17,8G CRISTAL Data out 15/10 Suficiência 17/10 Próxima Entre…" at bounding box center [784, 403] width 1568 height 580
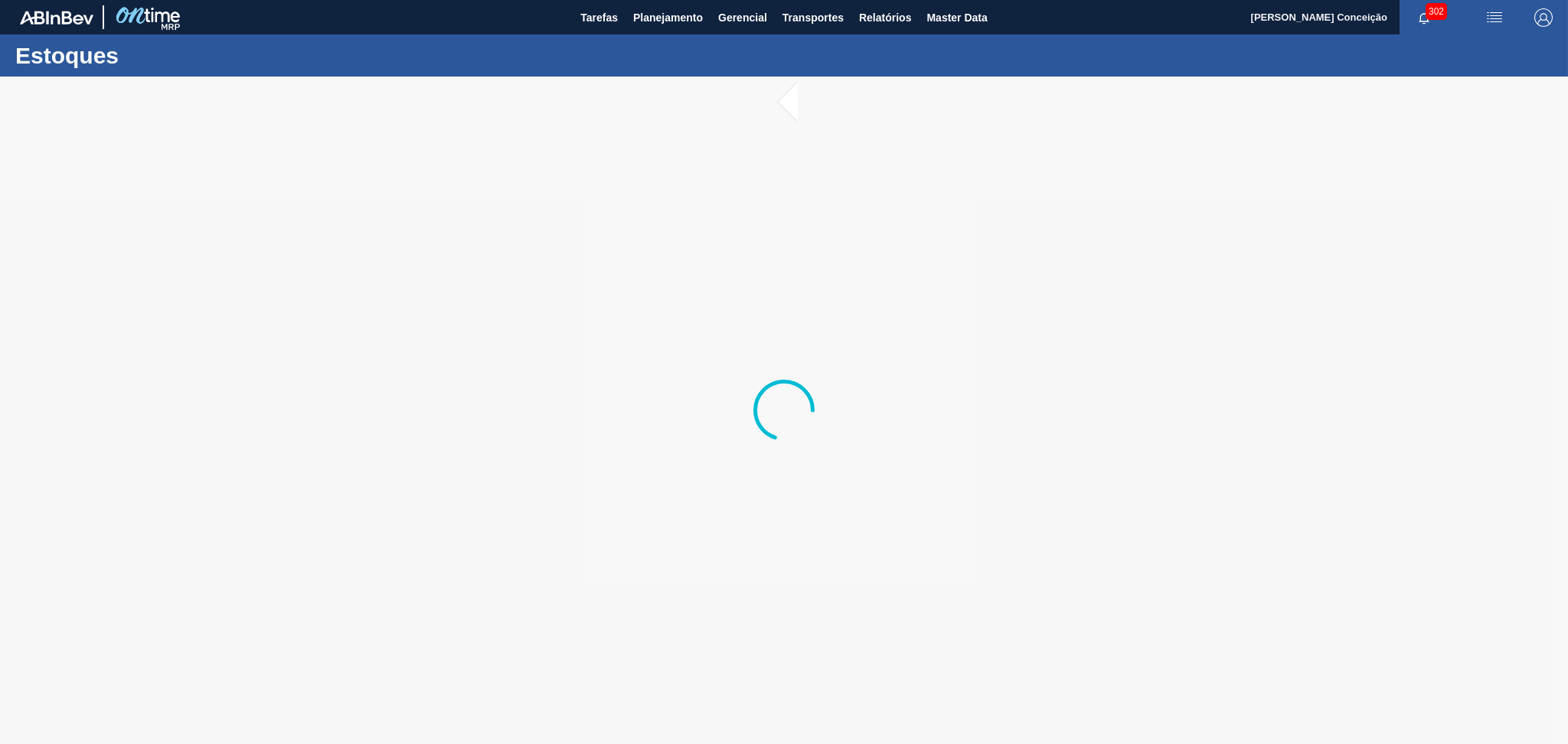
click at [541, 317] on div at bounding box center [784, 410] width 1568 height 668
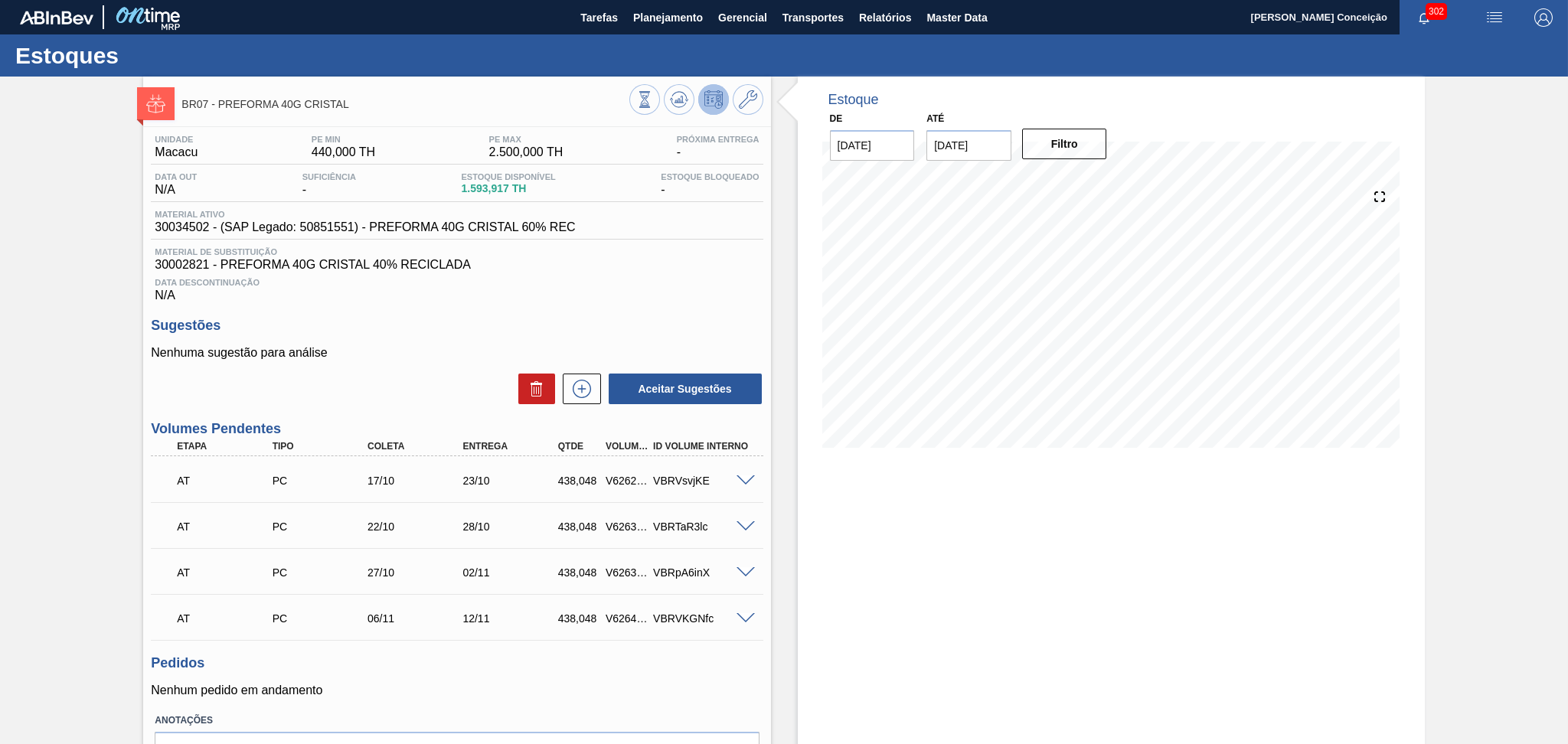
click at [589, 274] on div "Data Descontinuação N/A" at bounding box center [456, 287] width 612 height 30
click at [431, 330] on h3 "Sugestões" at bounding box center [456, 326] width 612 height 16
click at [593, 330] on h3 "Sugestões" at bounding box center [456, 326] width 612 height 16
click at [595, 386] on button at bounding box center [582, 389] width 38 height 30
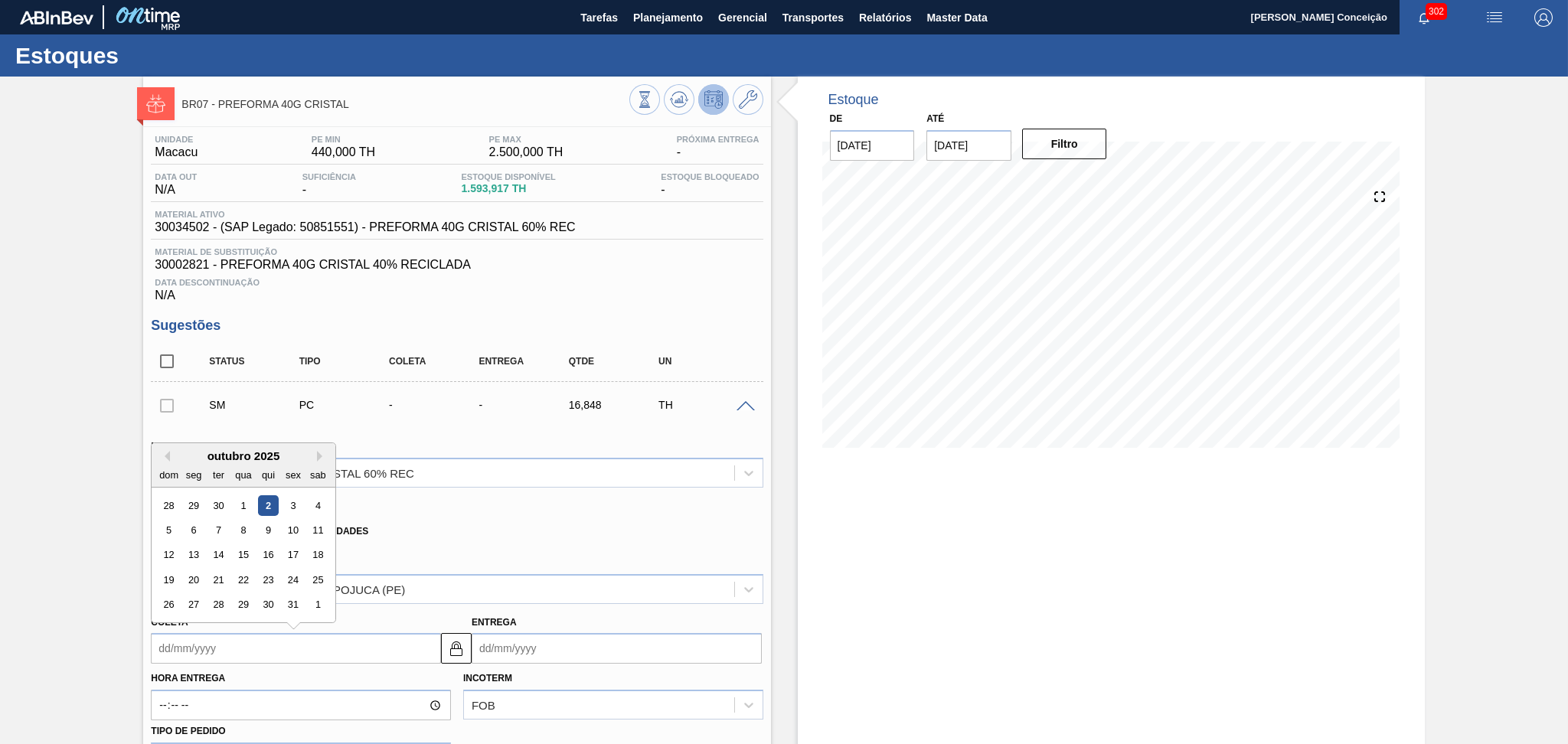
click at [221, 648] on input "Coleta" at bounding box center [295, 649] width 291 height 30
click at [616, 435] on div "Material 30034502 - PREFORMA 40G CRISTAL 60% REC" at bounding box center [456, 461] width 612 height 52
click at [209, 638] on input "Coleta" at bounding box center [295, 649] width 291 height 30
click at [559, 516] on div "Xadrez Transferência Unidades" at bounding box center [450, 528] width 599 height 30
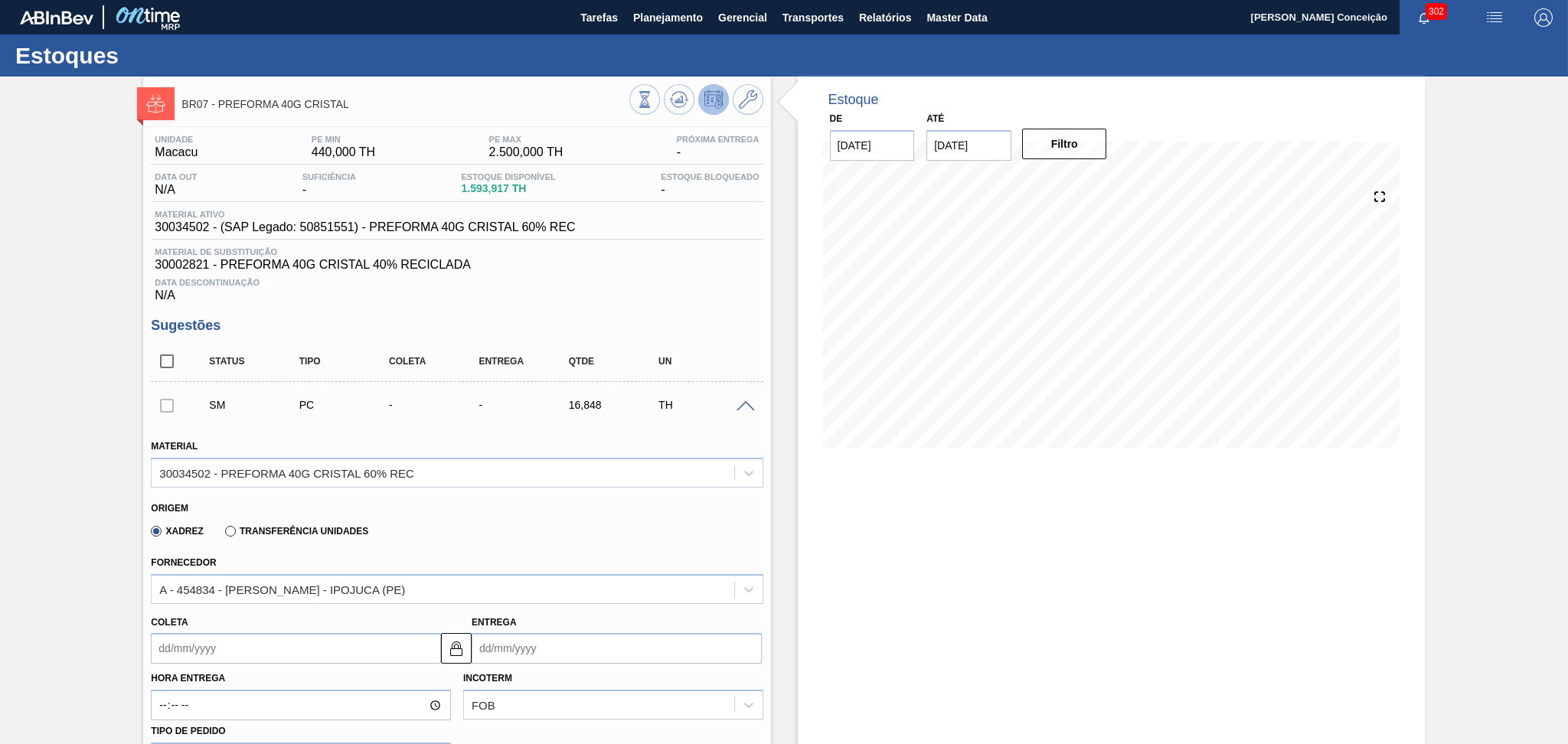
click at [229, 649] on input "Coleta" at bounding box center [295, 649] width 291 height 30
click at [380, 526] on div "Xadrez Transferência Unidades" at bounding box center [450, 528] width 599 height 30
click at [283, 646] on input "Coleta" at bounding box center [295, 649] width 291 height 30
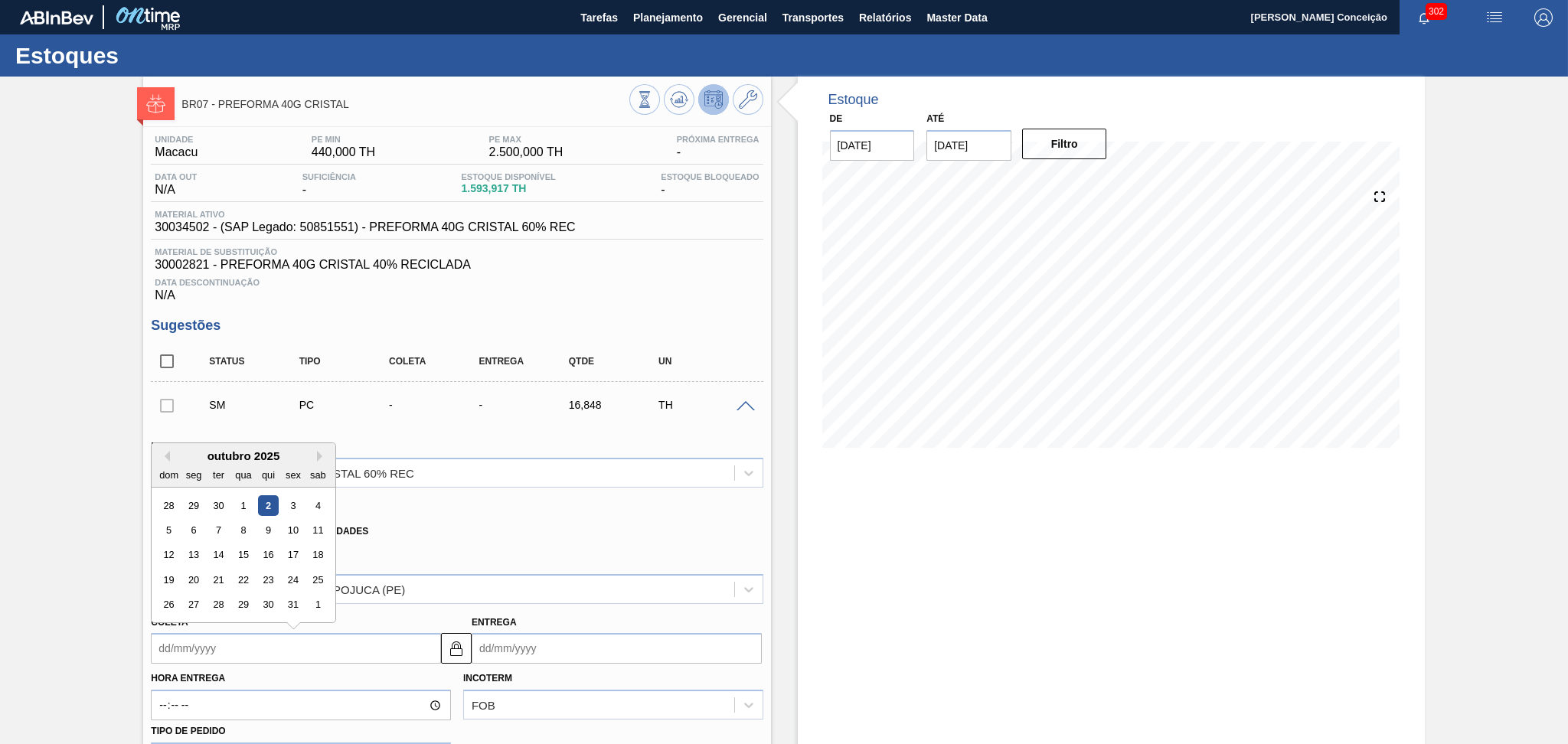
type input "0"
type input "[DATE]"
type input "02"
type input "[DATE]"
type input "02/1"
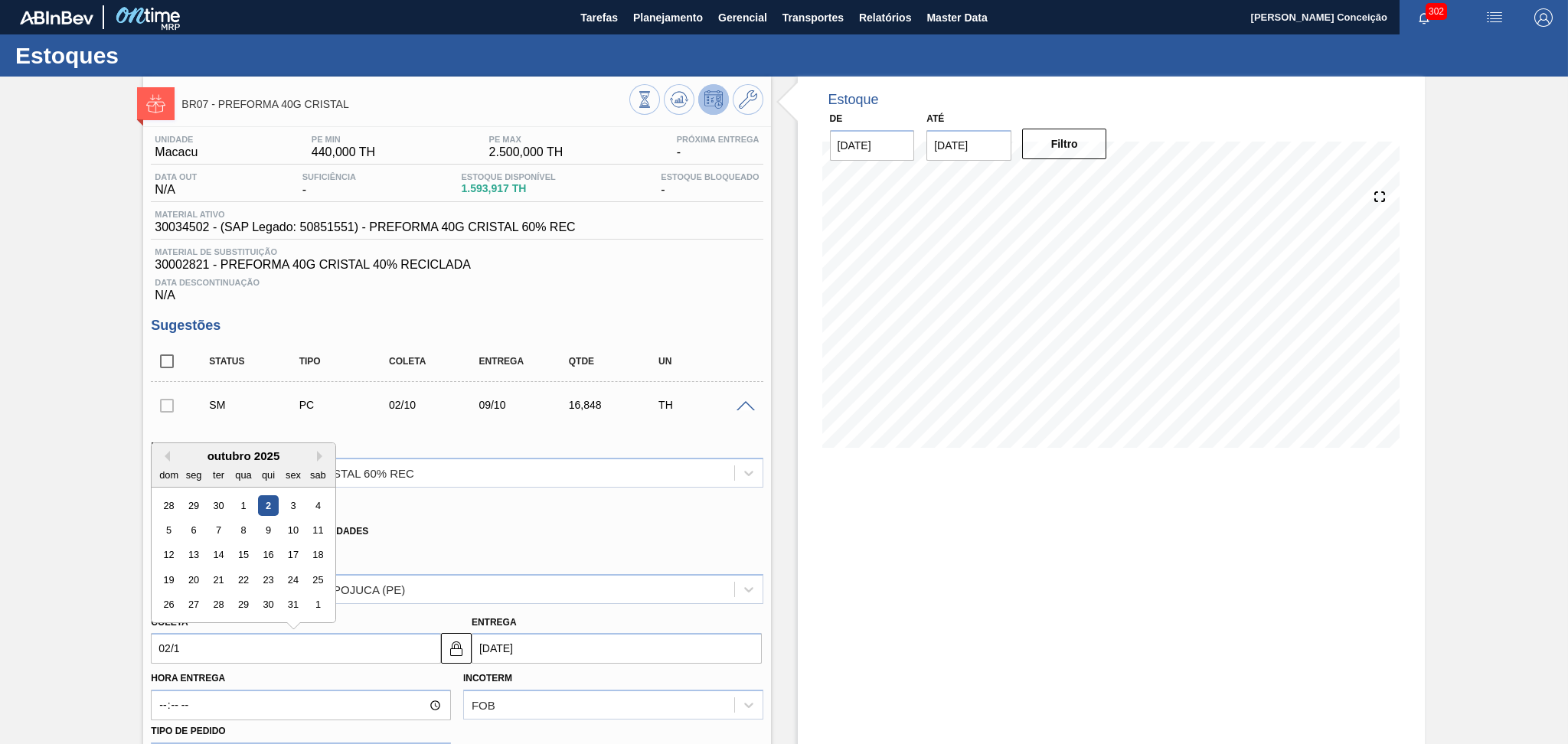
type input "[DATE]"
type input "02/10"
type input "[DATE]"
type input "02/10/2"
type input "[DATE]"
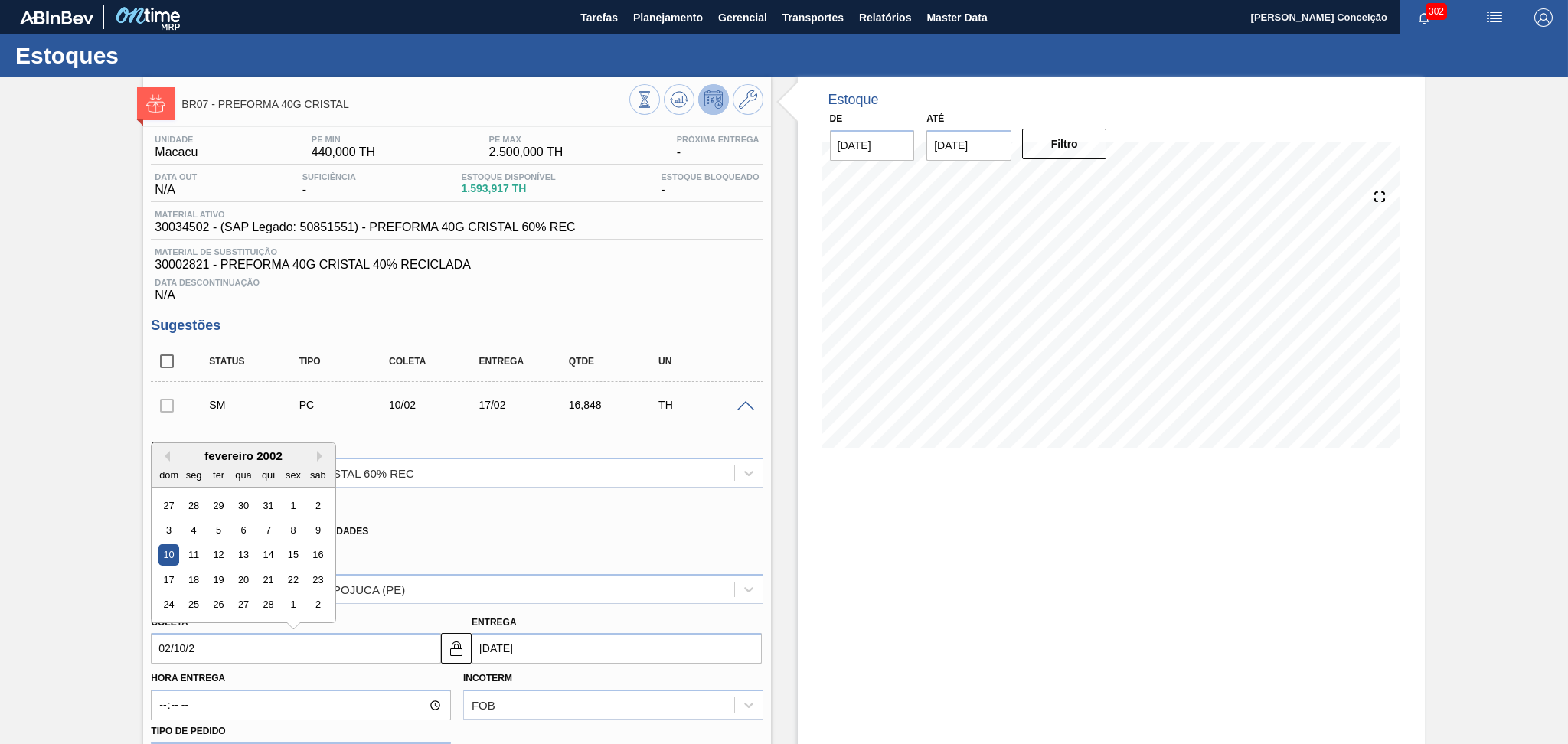
type input "[DATE]"
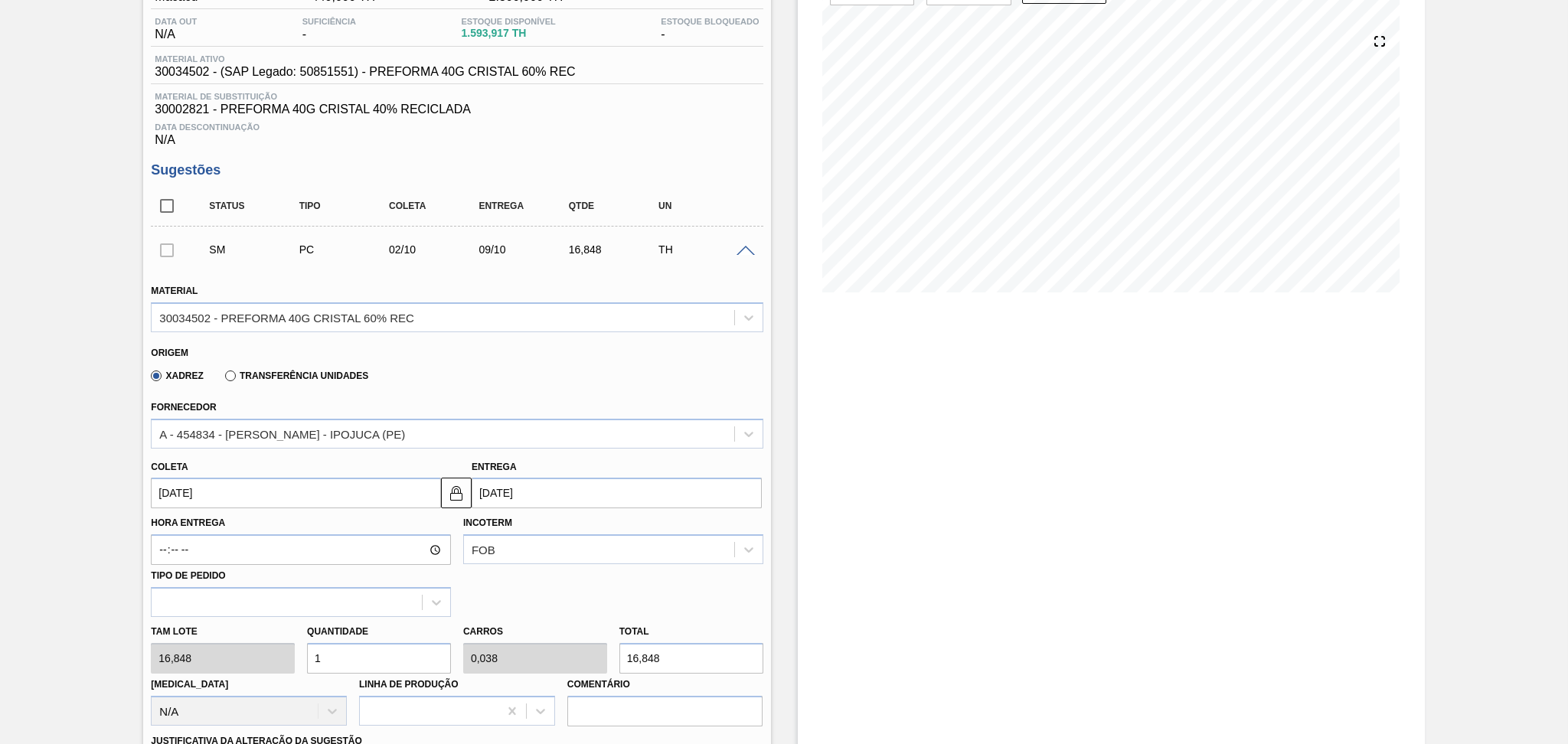
scroll to position [307, 0]
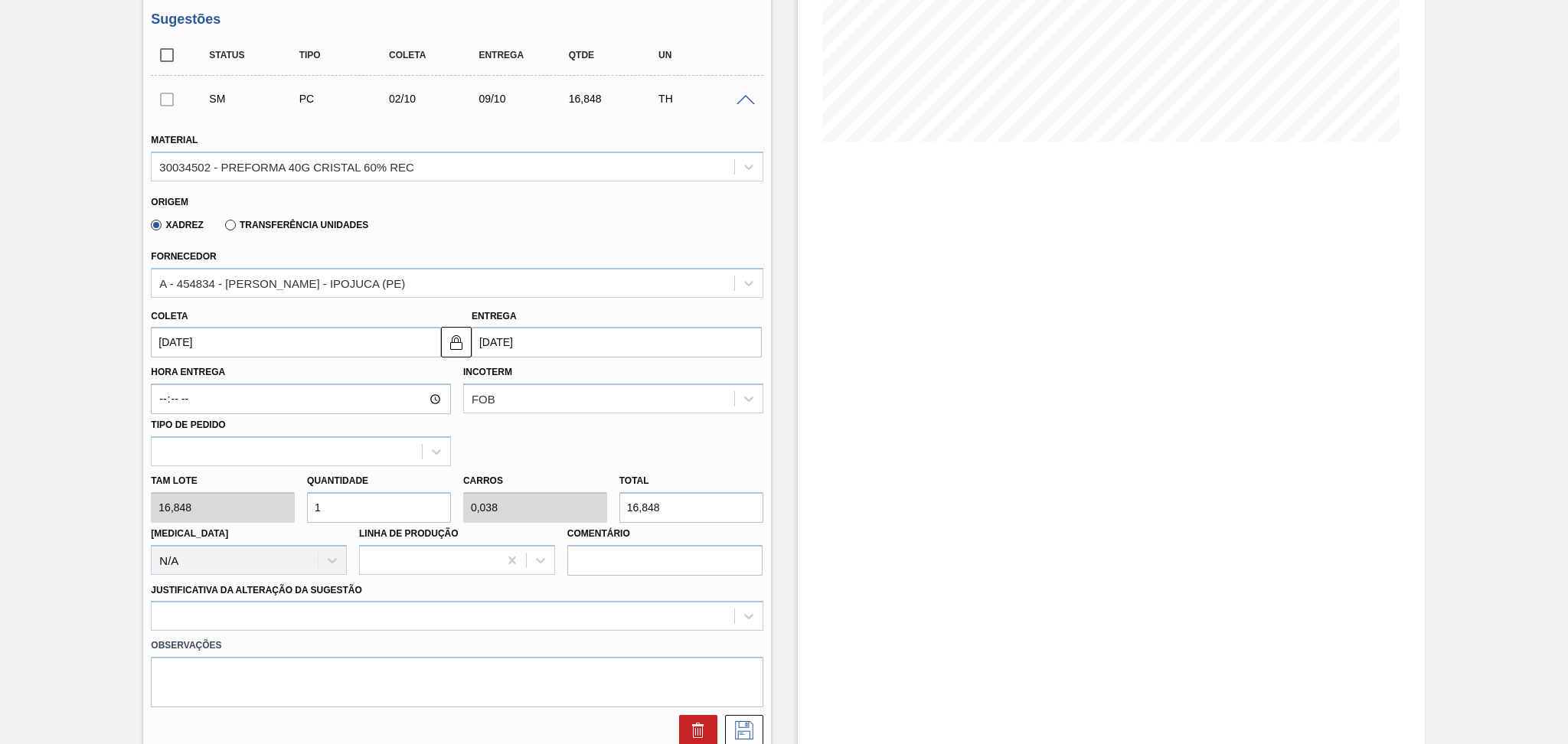
drag, startPoint x: 372, startPoint y: 497, endPoint x: 319, endPoint y: 473, distance: 58.2
click at [357, 494] on input "1" at bounding box center [378, 508] width 144 height 30
type input "0"
type input "2"
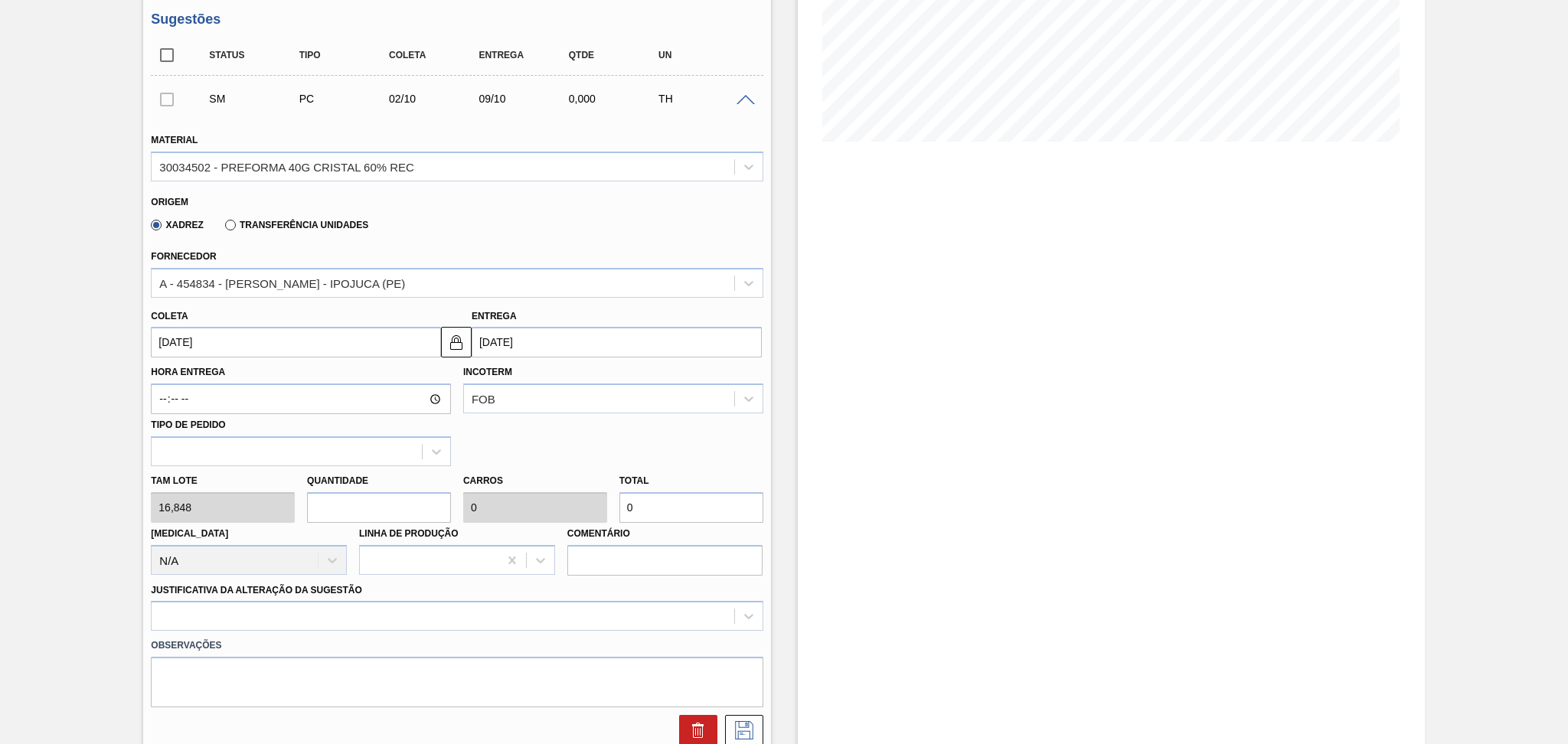
type input "0,077"
type input "33,696"
type input "26"
type input "1"
type input "438,048"
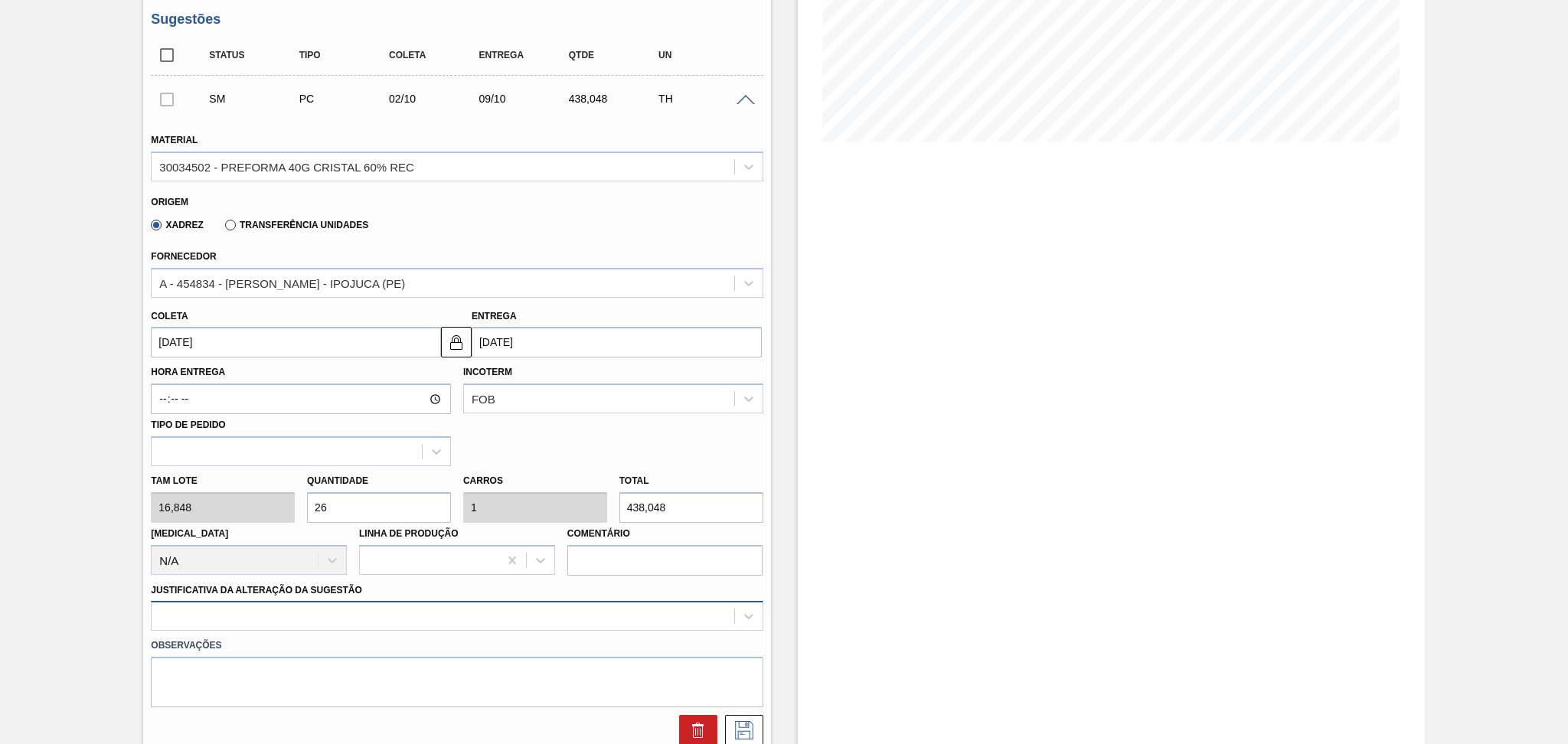
type input "26"
click at [311, 615] on div at bounding box center [442, 616] width 582 height 22
click at [373, 615] on div at bounding box center [442, 616] width 582 height 22
click at [372, 614] on div at bounding box center [442, 616] width 582 height 22
click at [491, 416] on div "Hora Entrega Incoterm FOB Tipo de pedido" at bounding box center [456, 412] width 624 height 109
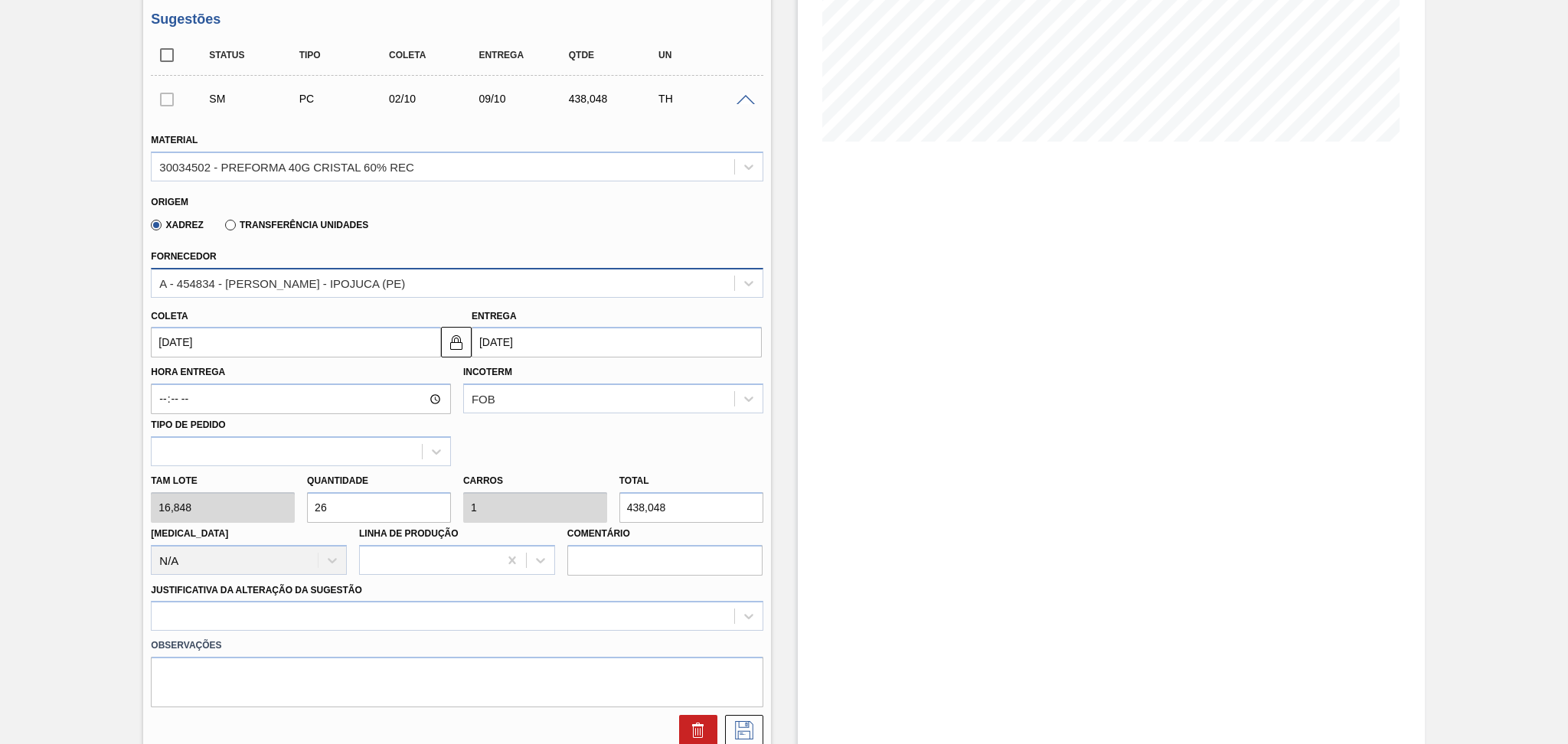
click at [314, 283] on div "A - 454834 - [PERSON_NAME] - IPOJUCA (PE)" at bounding box center [282, 283] width 246 height 13
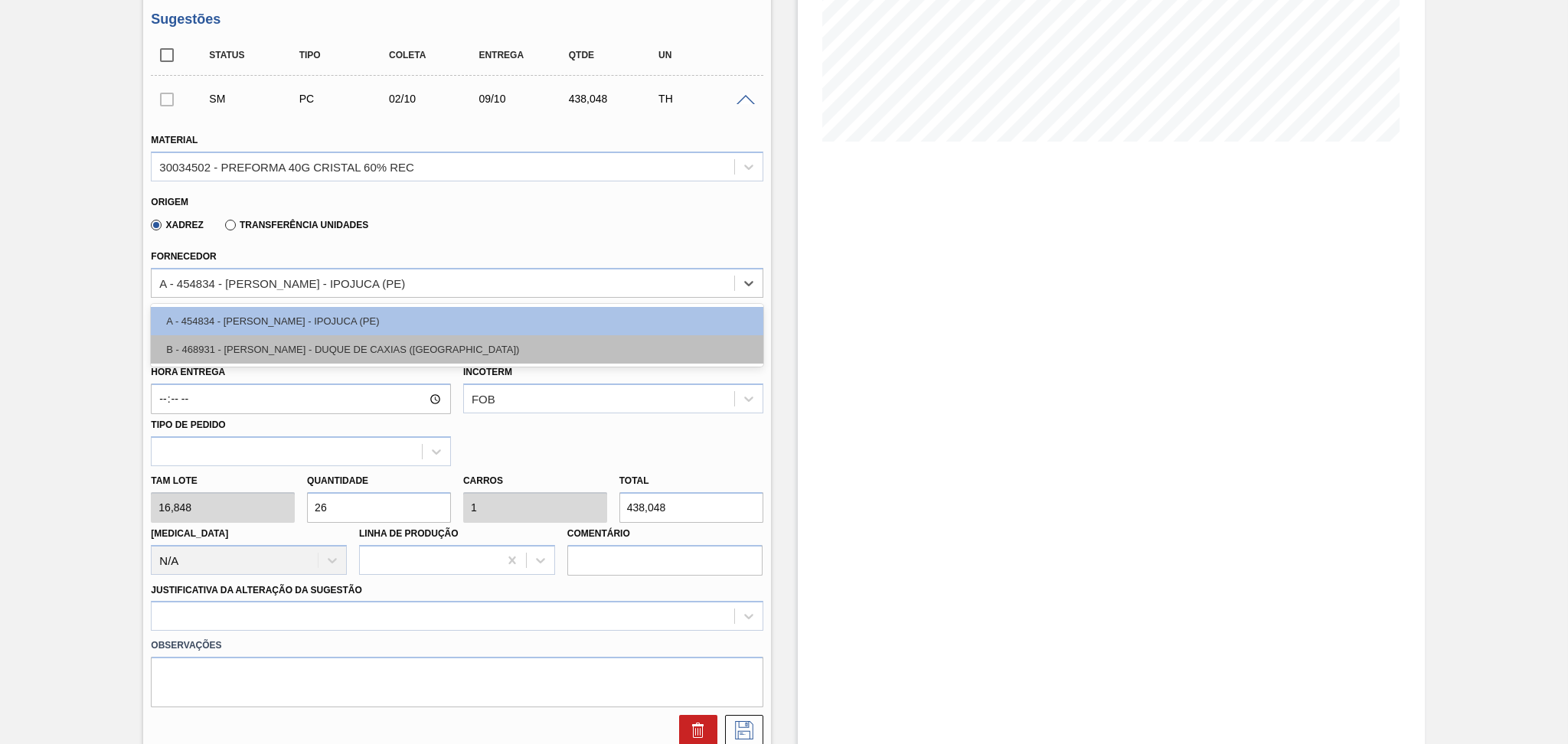
click at [303, 338] on div "B - 468931 - [PERSON_NAME] - DUQUE DE CAXIAS ([GEOGRAPHIC_DATA])" at bounding box center [456, 350] width 612 height 29
type input "[DATE]"
type input "17,280"
type input "25,35"
type input "0,975"
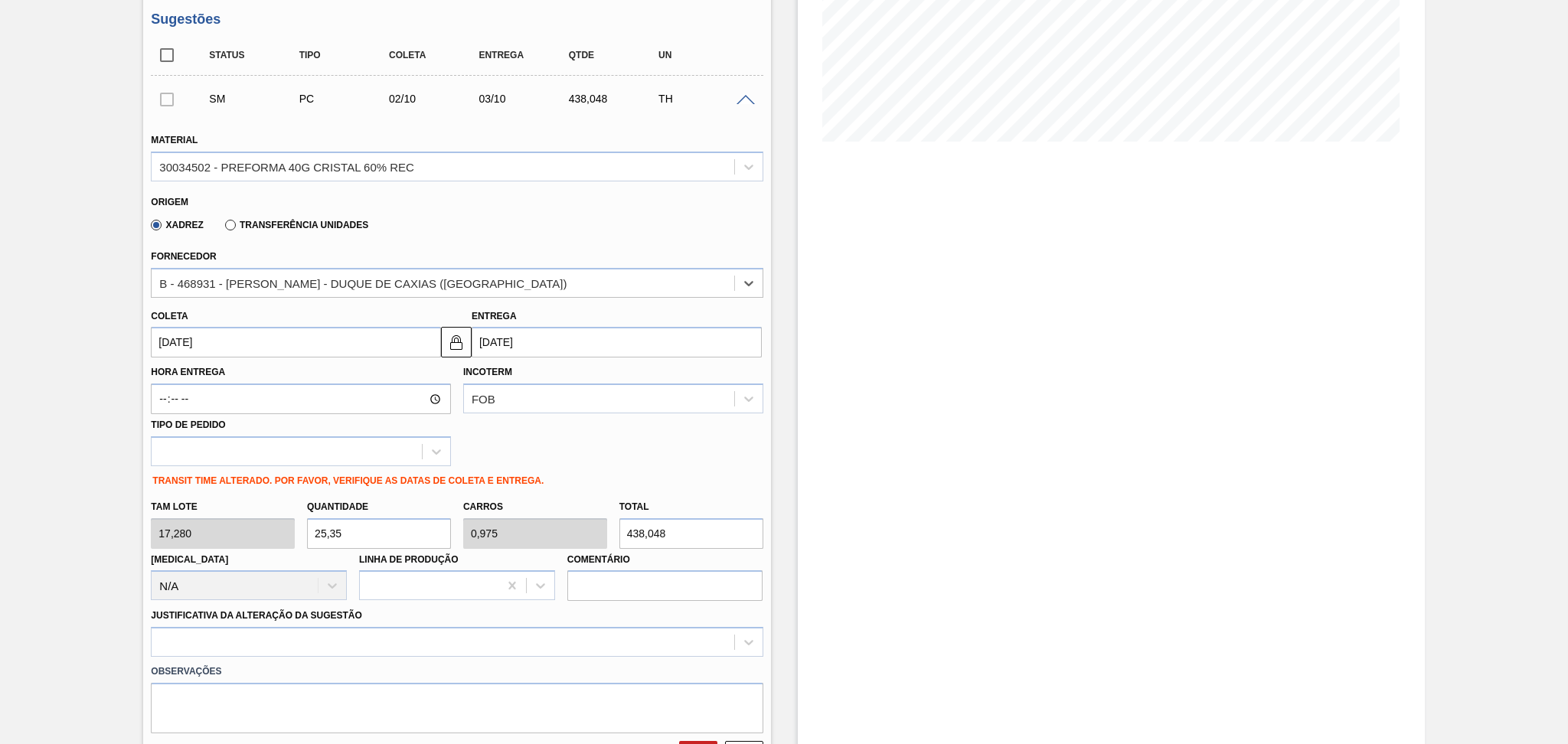
drag, startPoint x: 360, startPoint y: 525, endPoint x: 227, endPoint y: 513, distance: 133.5
click at [273, 513] on div "Tam lote 17,280 Quantidade 25,35 Carros 0,975 Total 438,048 [MEDICAL_DATA] N/A …" at bounding box center [456, 547] width 624 height 110
type input "2"
type input "0,077"
type input "34,56"
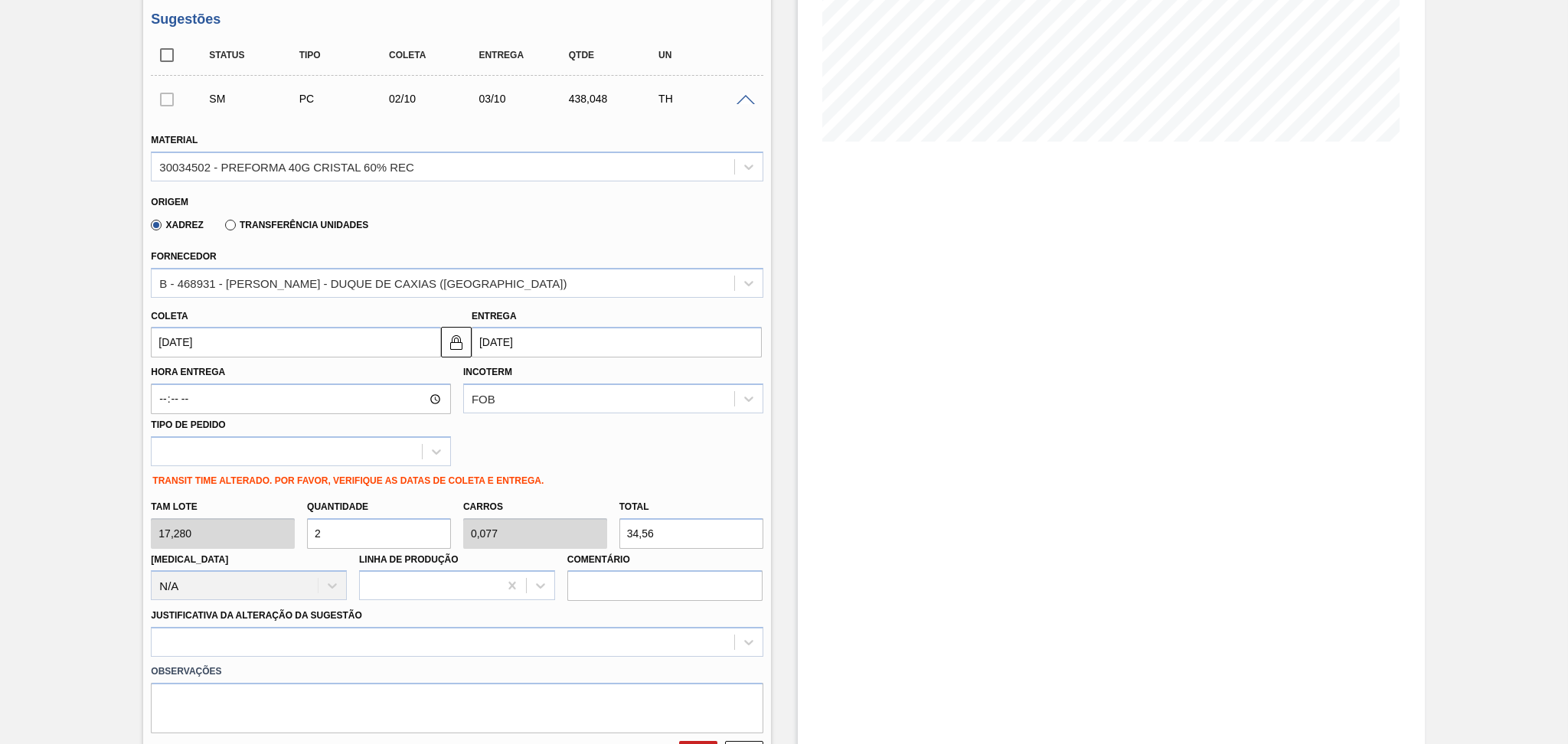
type input "26"
type input "1"
type input "449,28"
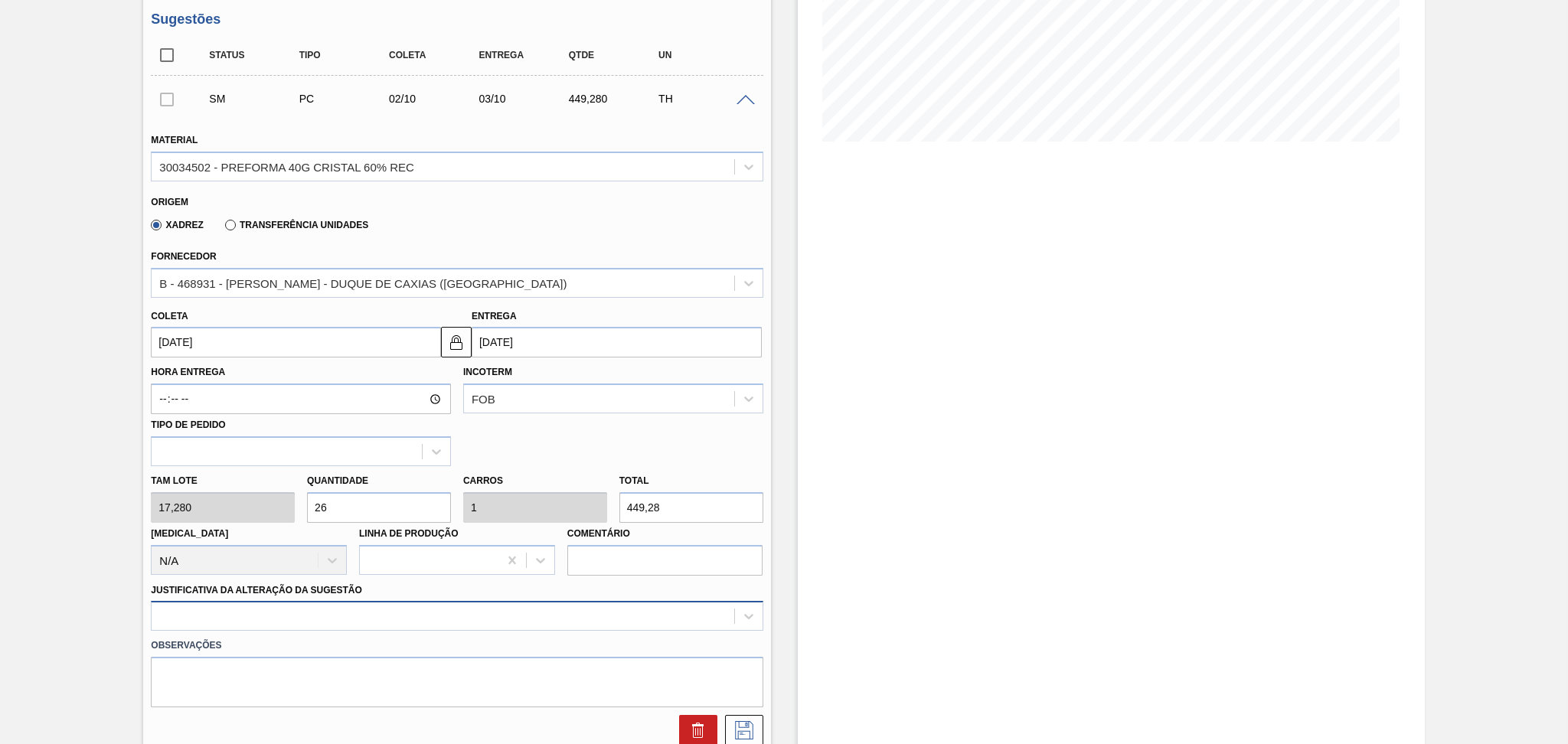
type input "26"
click at [259, 616] on div at bounding box center [442, 616] width 582 height 22
click at [294, 616] on div at bounding box center [442, 616] width 582 height 22
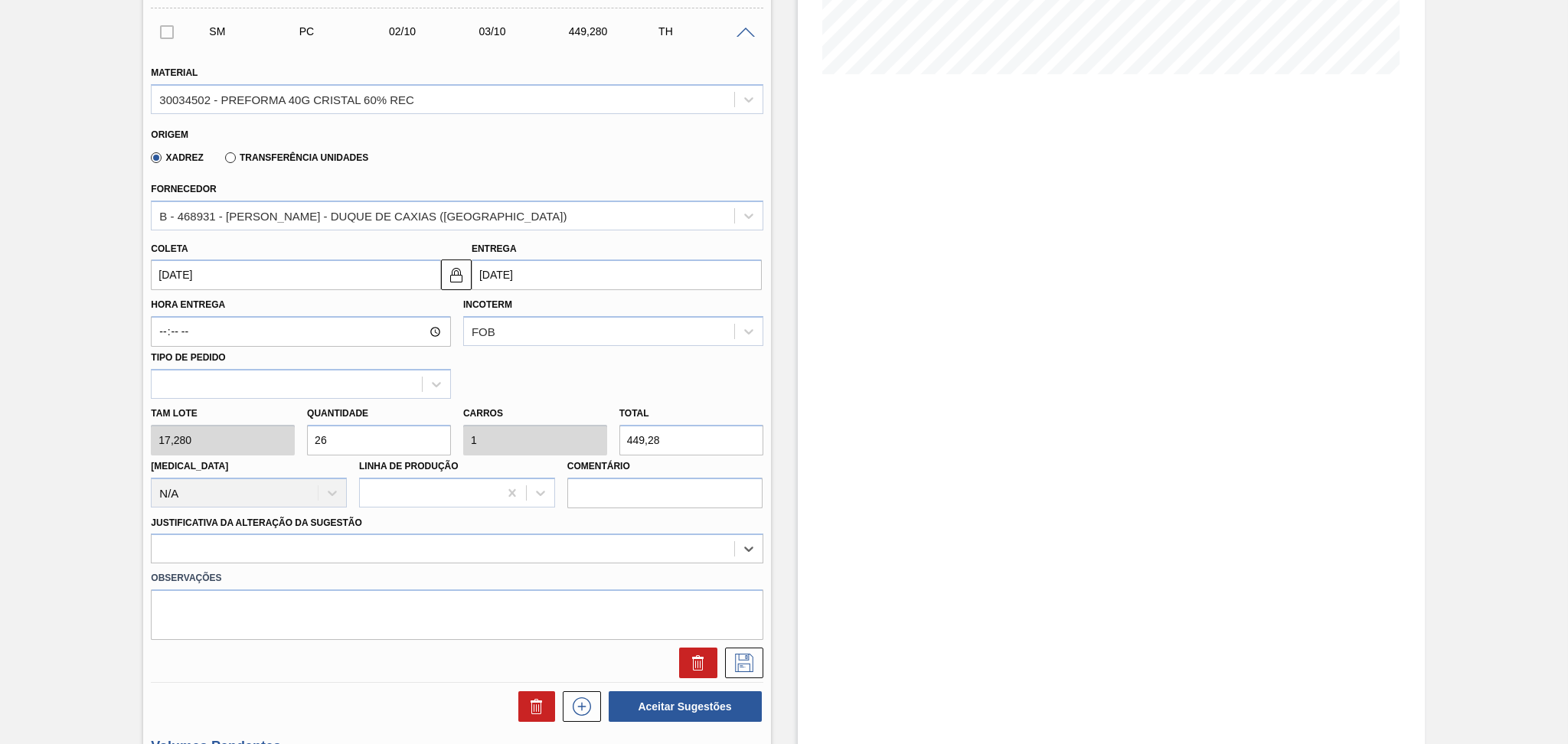
scroll to position [408, 0]
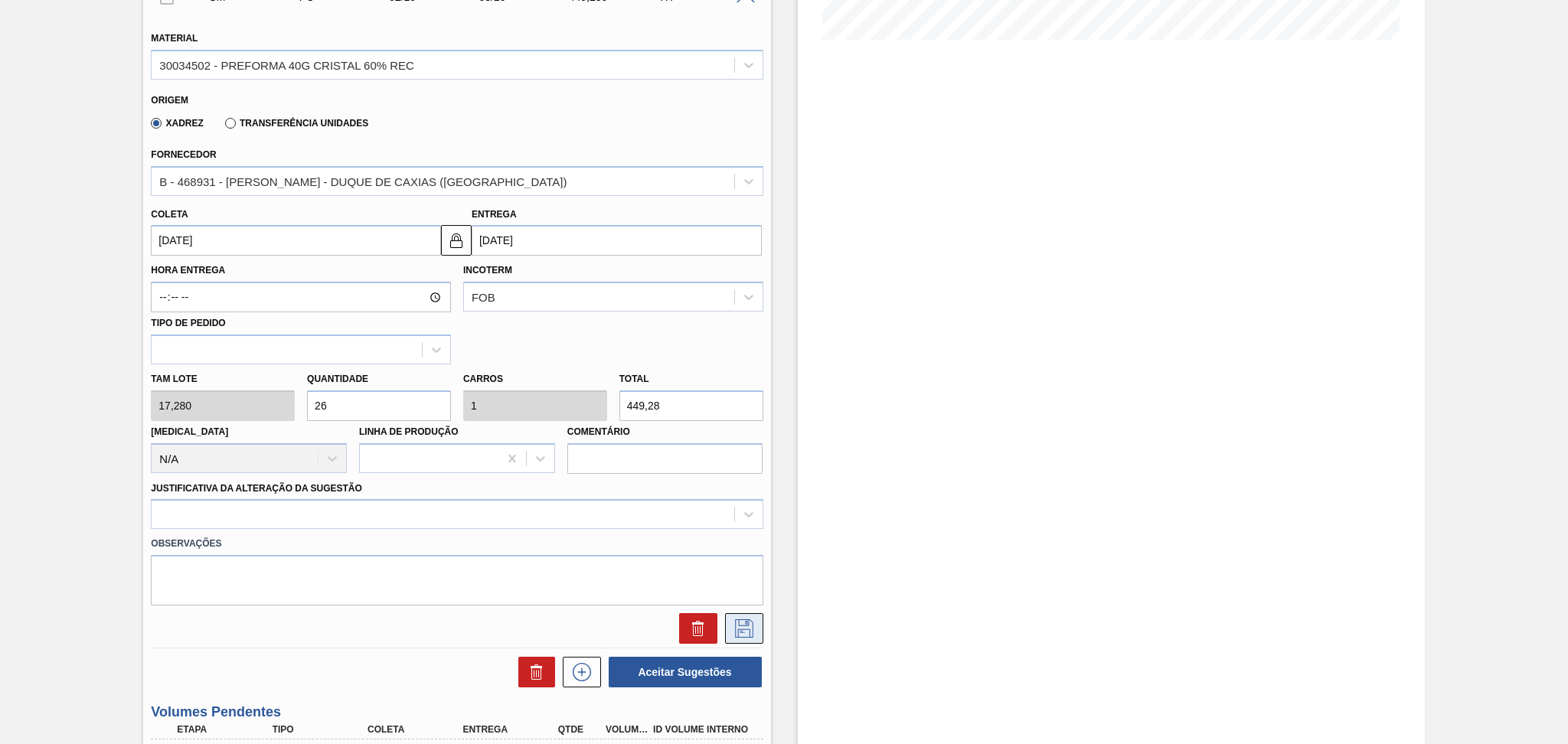
click at [733, 627] on icon at bounding box center [745, 628] width 25 height 18
click at [326, 513] on div at bounding box center [442, 514] width 582 height 22
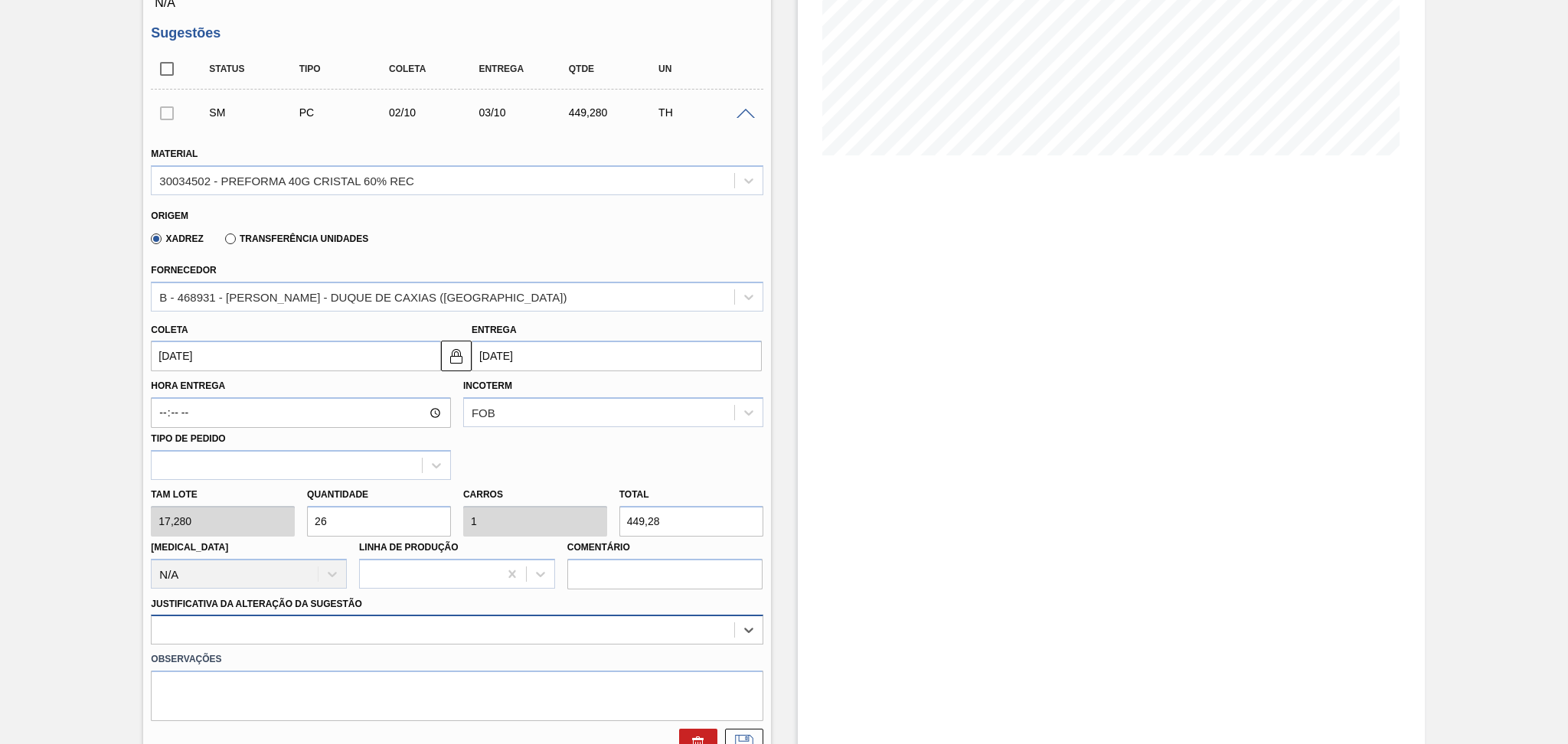
scroll to position [307, 0]
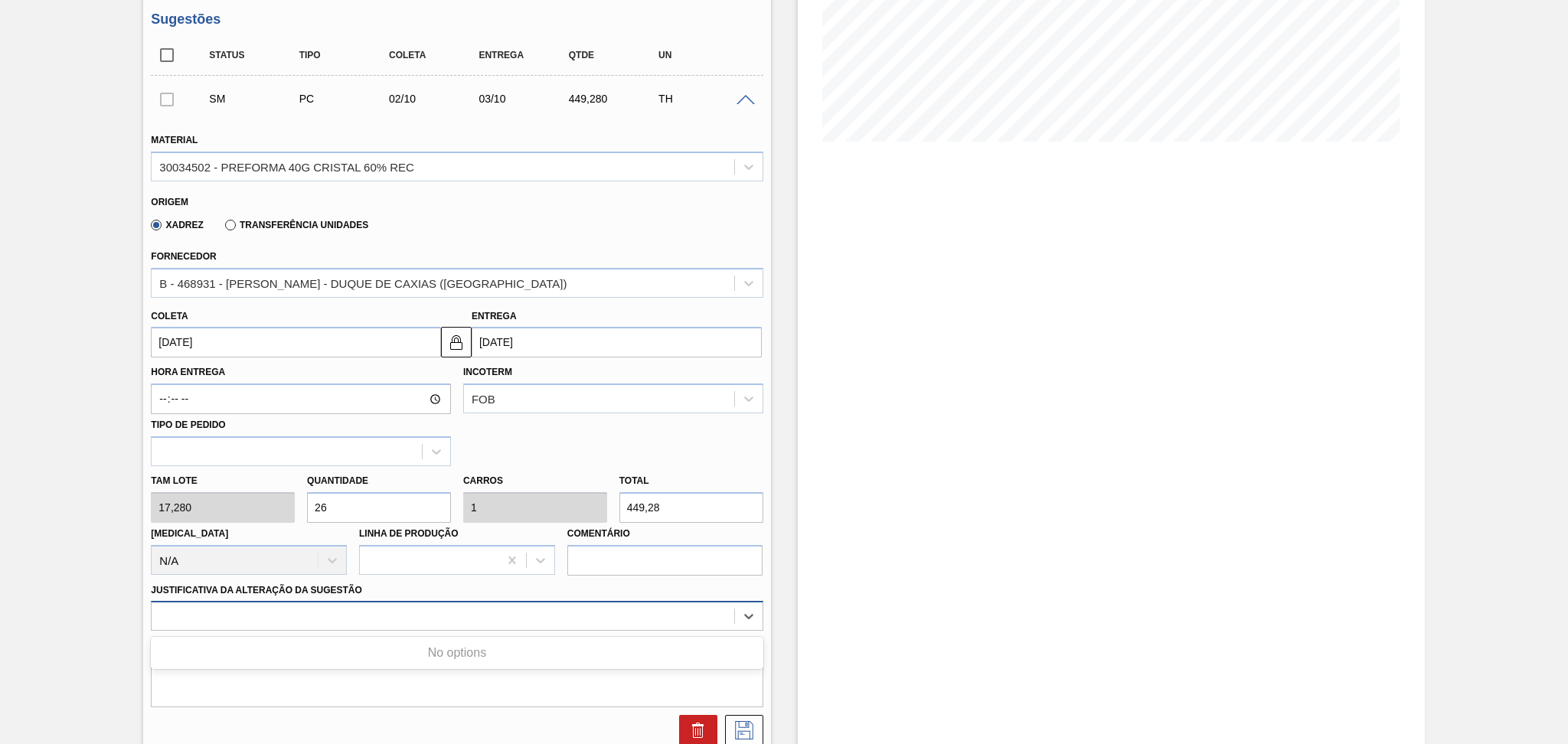
click at [412, 612] on div at bounding box center [442, 616] width 582 height 22
click at [709, 715] on button at bounding box center [698, 731] width 38 height 30
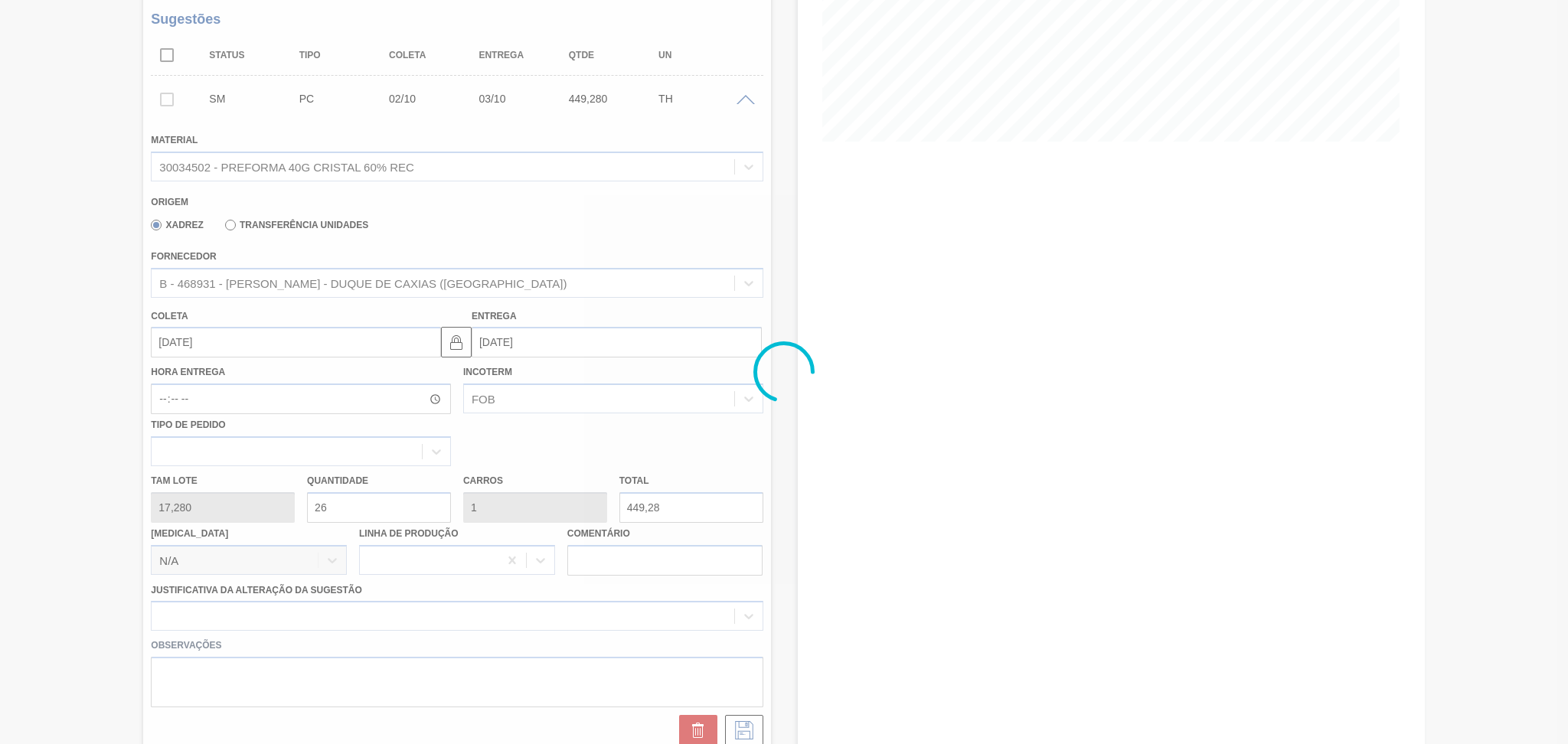
scroll to position [90, 0]
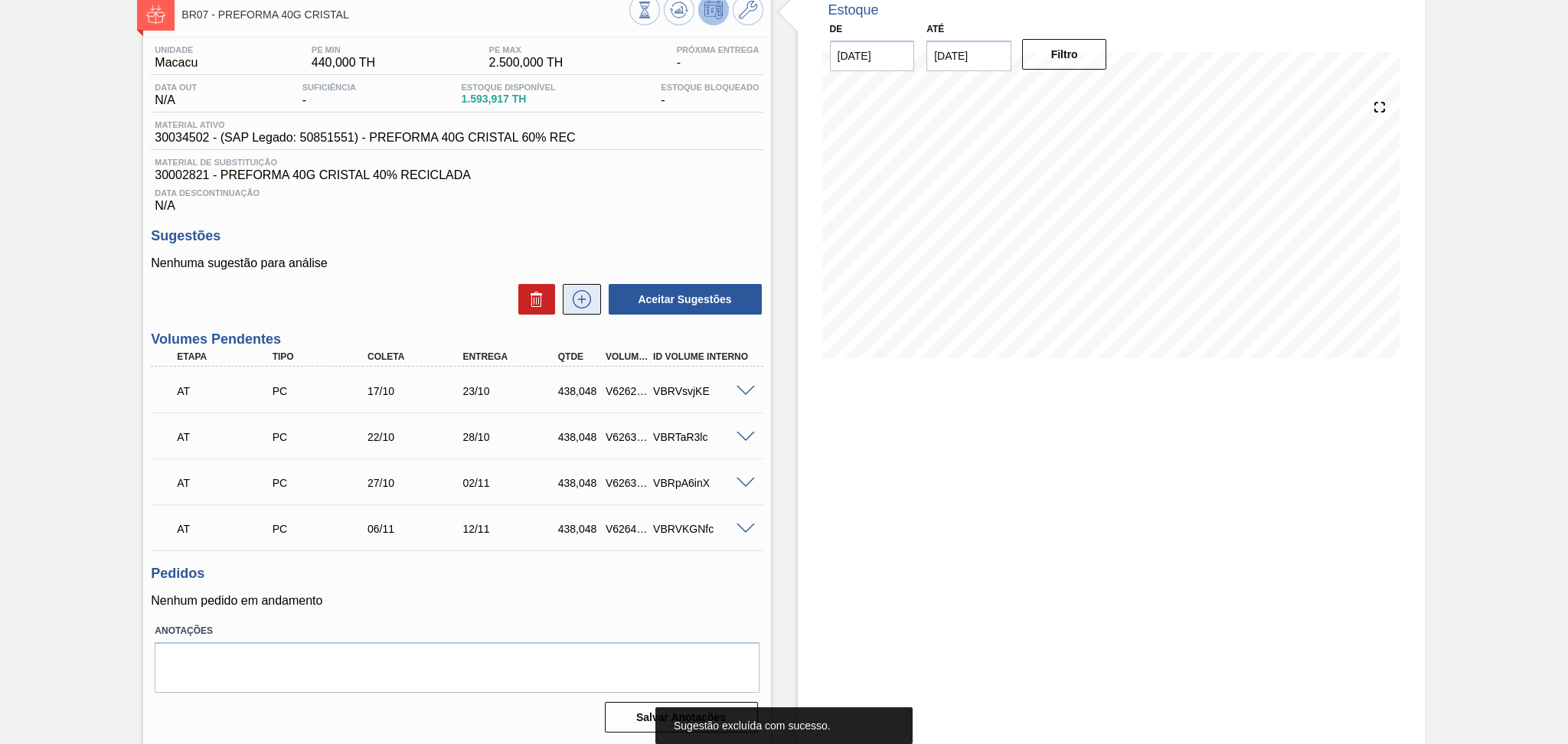
click at [577, 291] on icon at bounding box center [581, 299] width 18 height 18
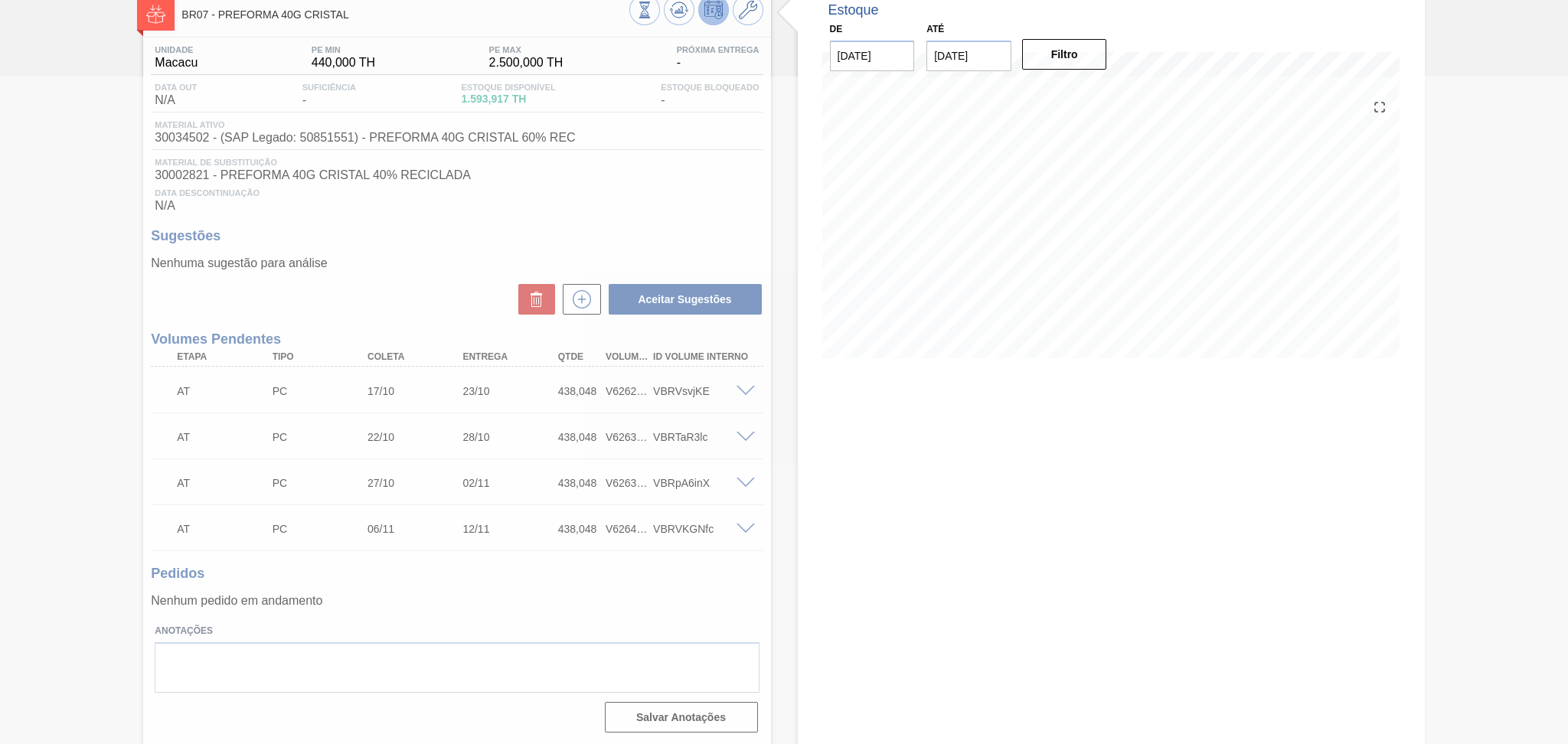
click at [442, 249] on div at bounding box center [784, 410] width 1568 height 668
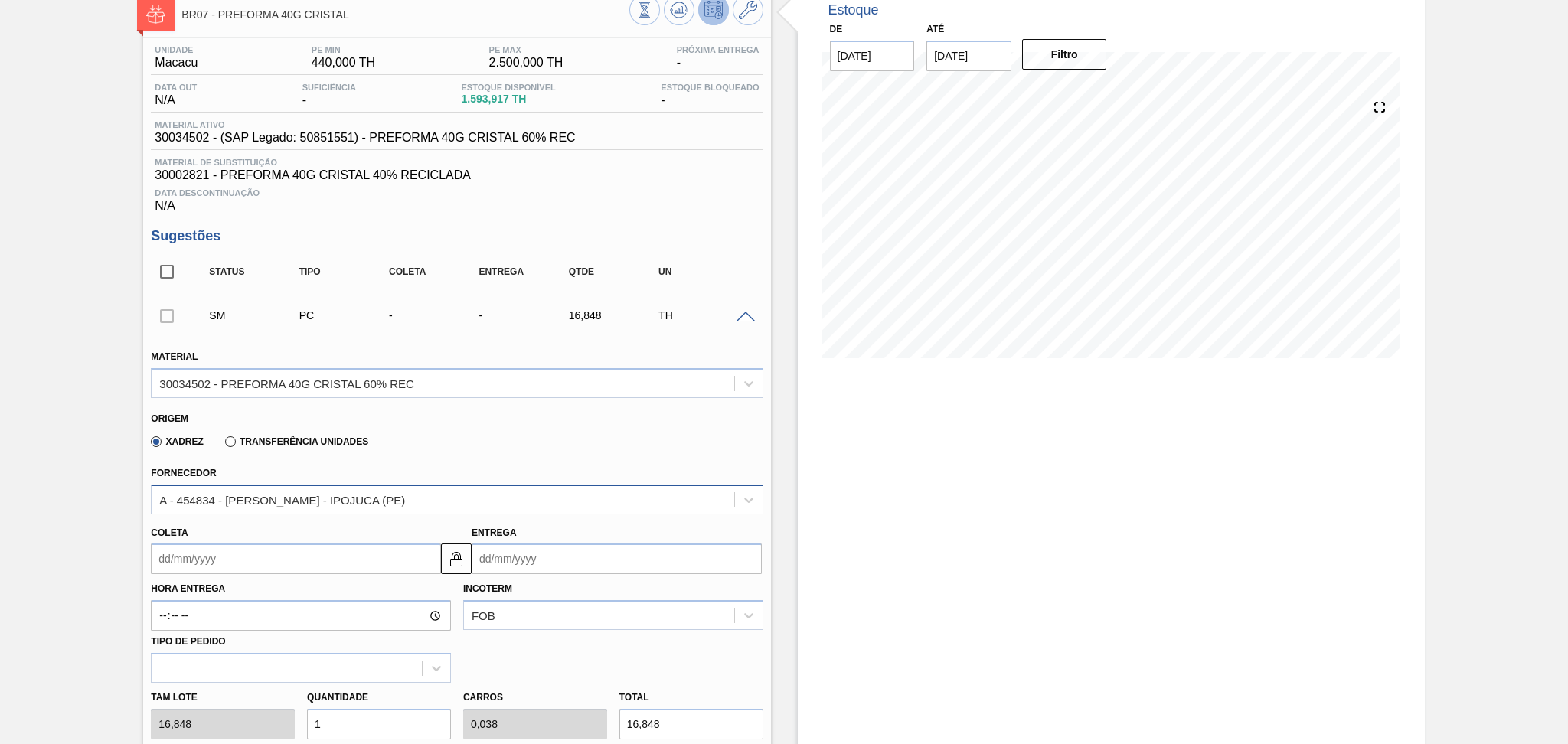
click at [209, 502] on div "A - 454834 - [PERSON_NAME] - IPOJUCA (PE)" at bounding box center [282, 500] width 246 height 13
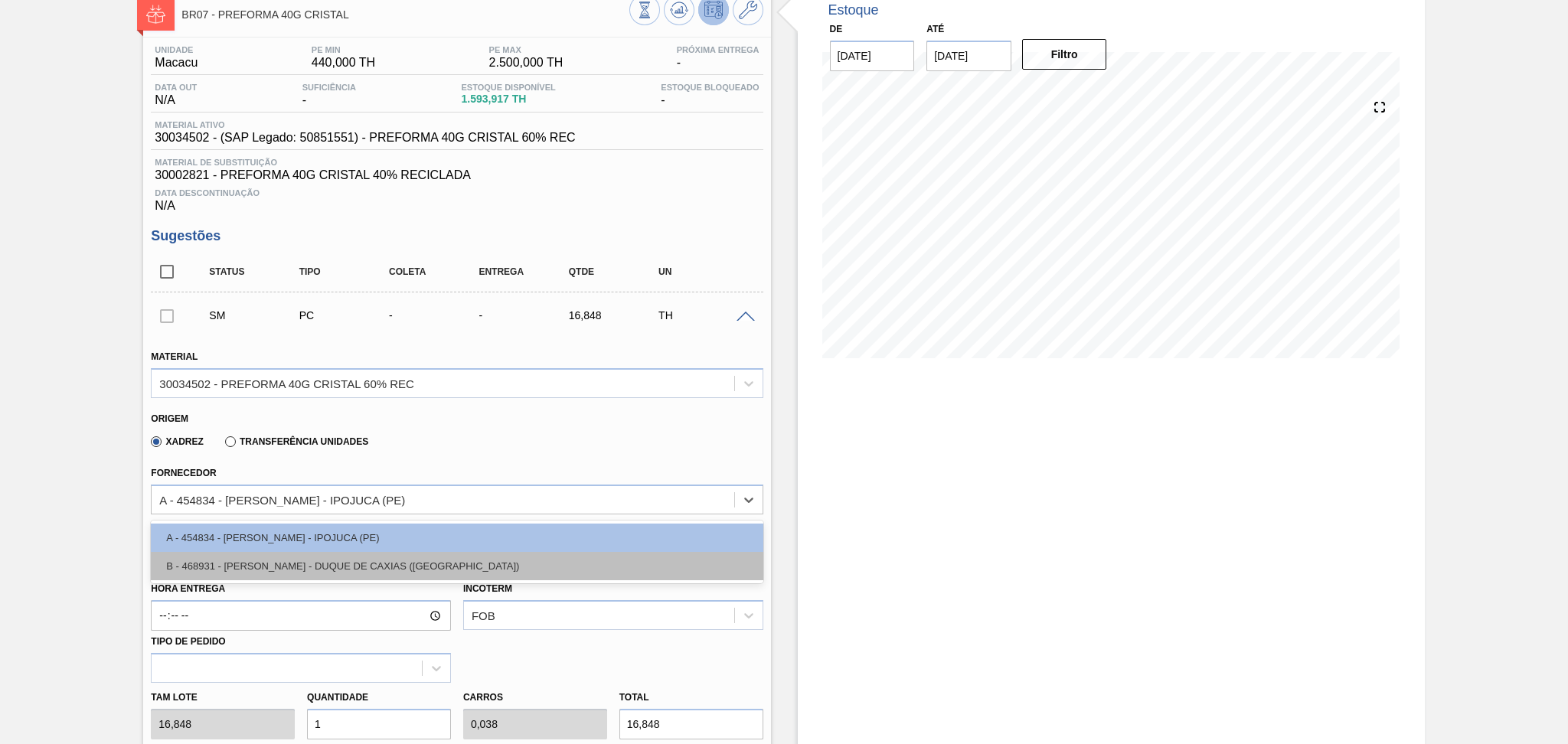
click at [231, 560] on div "B - 468931 - [PERSON_NAME] - DUQUE DE CAXIAS ([GEOGRAPHIC_DATA])" at bounding box center [456, 567] width 612 height 29
type input "17,280"
type input "0,975"
type input "0,037"
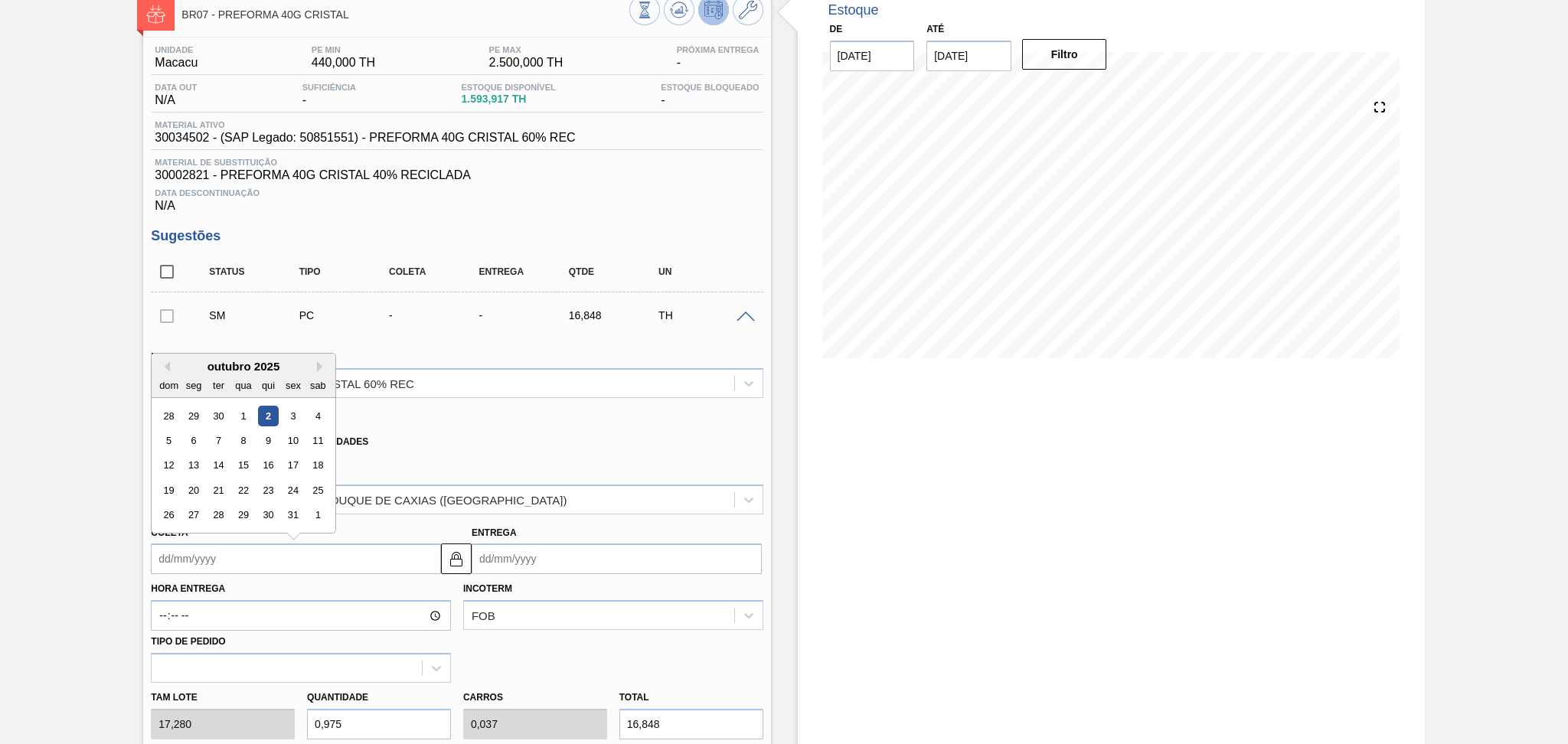
click at [231, 560] on input "Coleta" at bounding box center [295, 559] width 291 height 30
drag, startPoint x: 326, startPoint y: 712, endPoint x: 238, endPoint y: 701, distance: 88.7
click at [240, 701] on div "Tam lote 17,280 Quantidade 0,975 Carros 0,037 Total 16,848 [MEDICAL_DATA] N/A L…" at bounding box center [456, 737] width 624 height 110
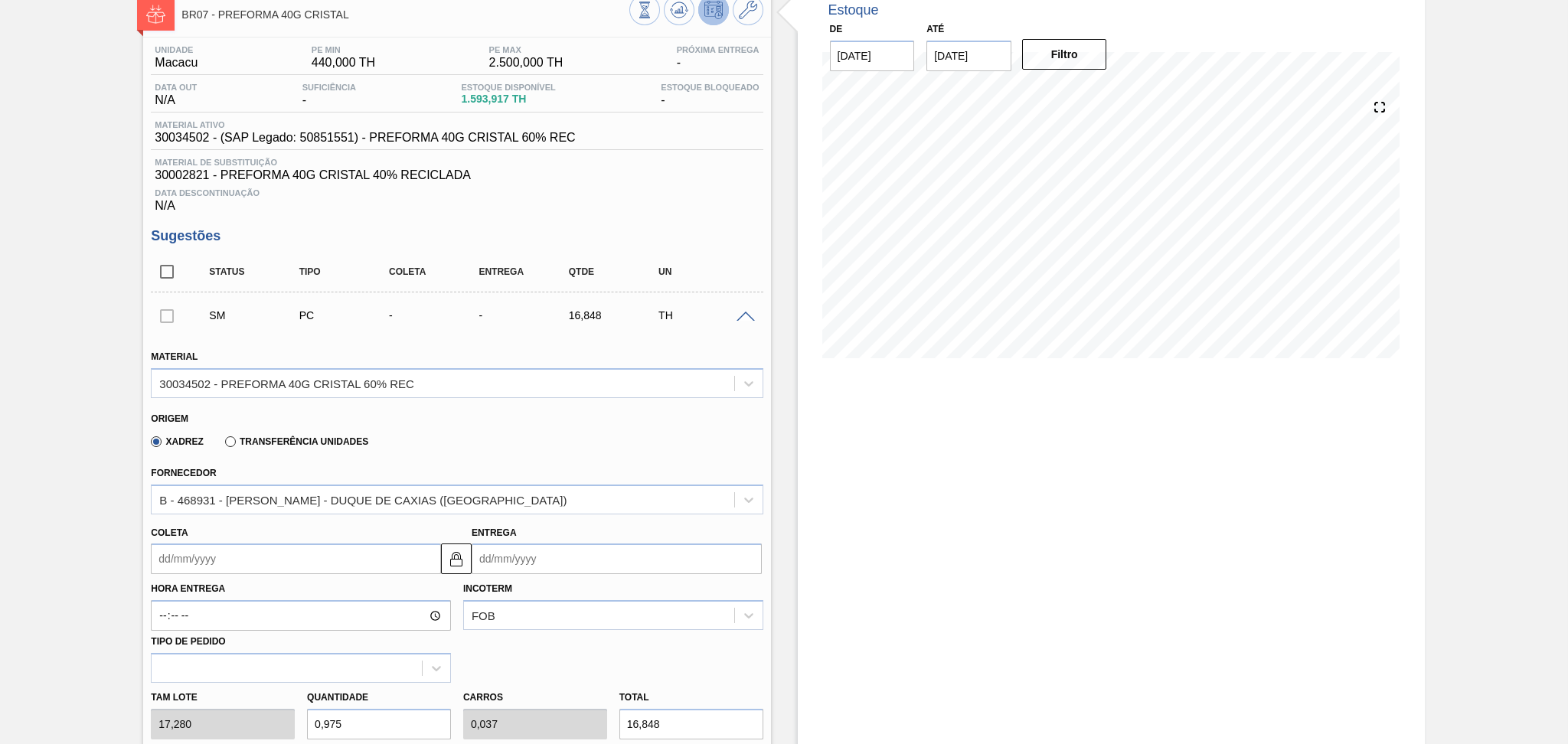
type input "2"
type input "0,077"
type input "34,56"
type input "26"
type input "1"
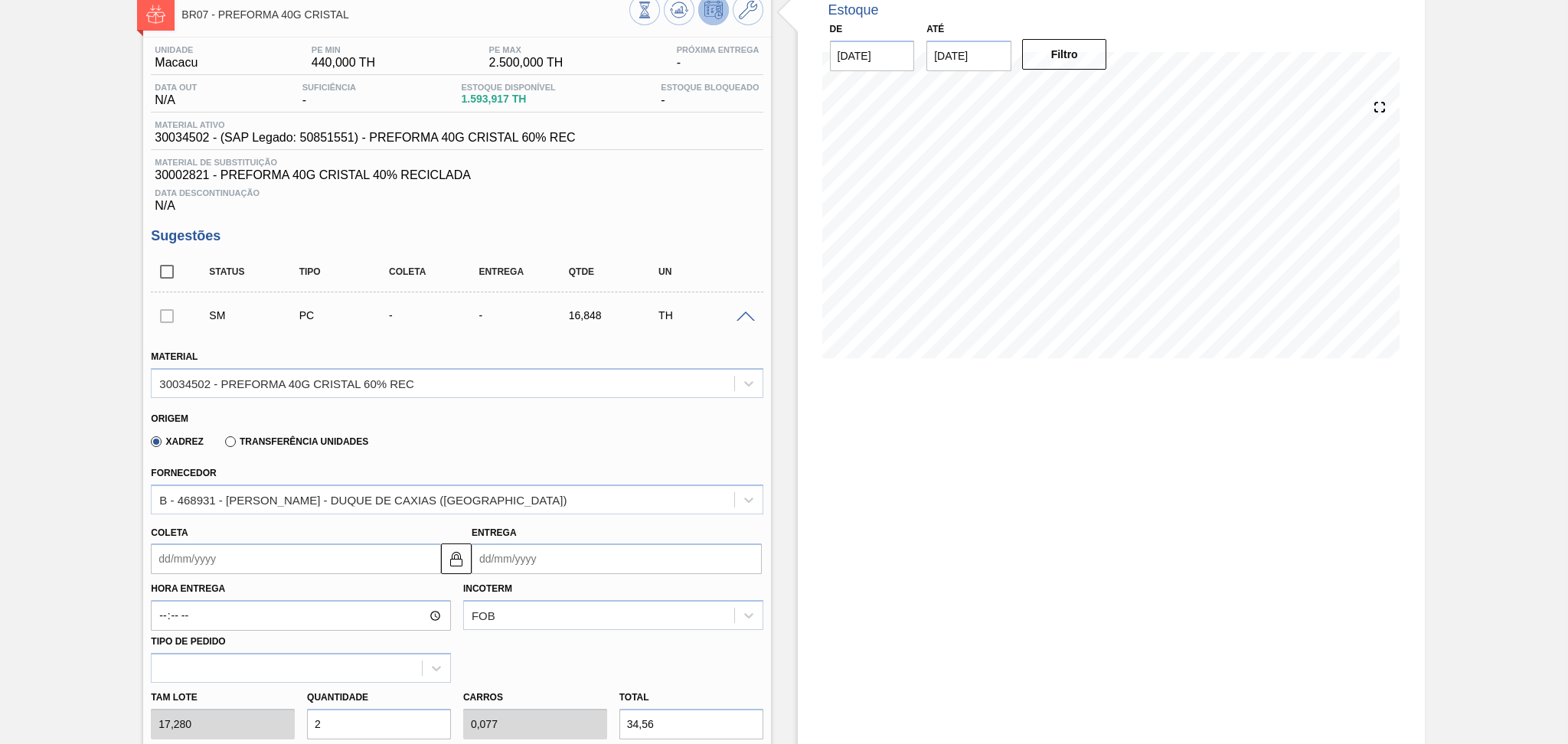
type input "449,28"
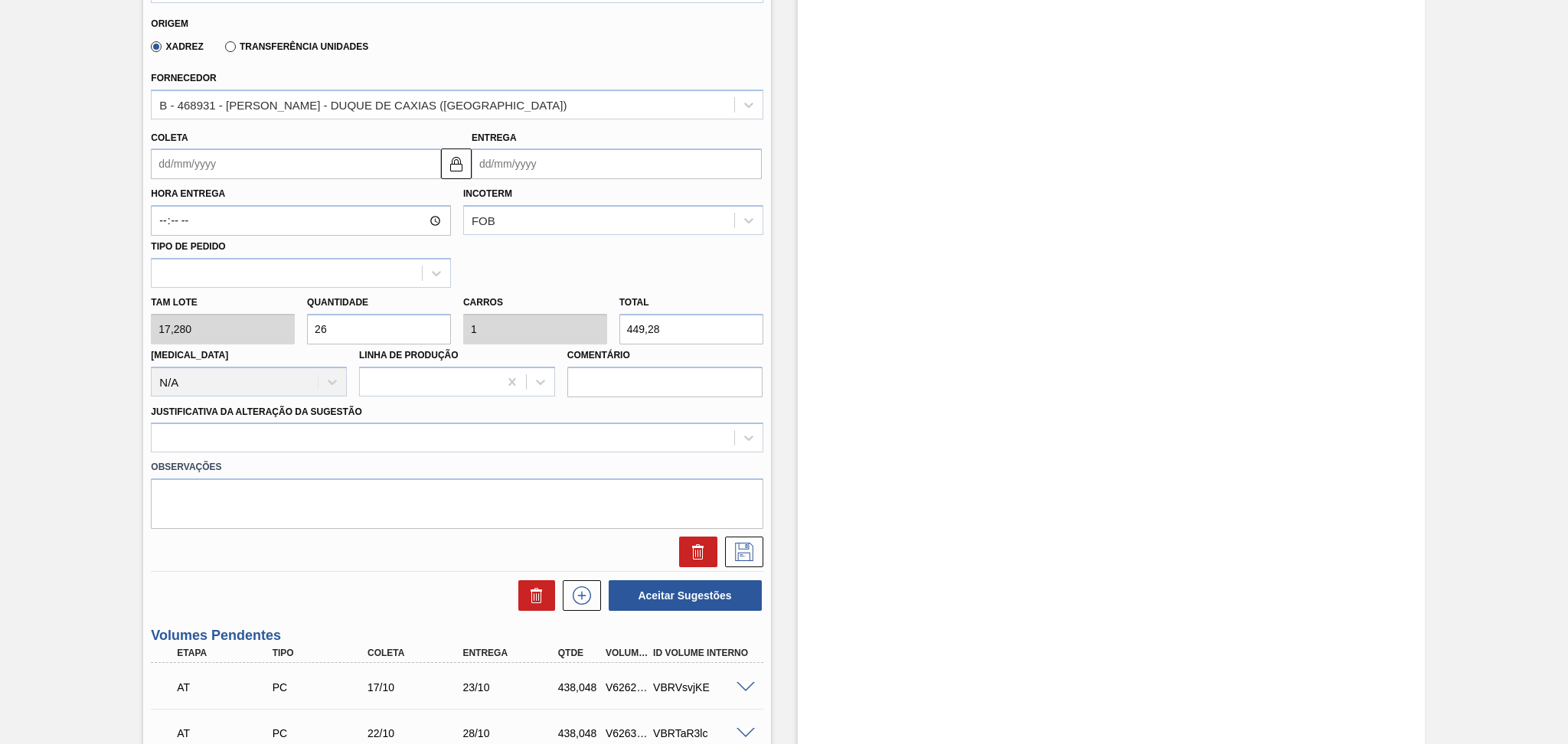
scroll to position [498, 0]
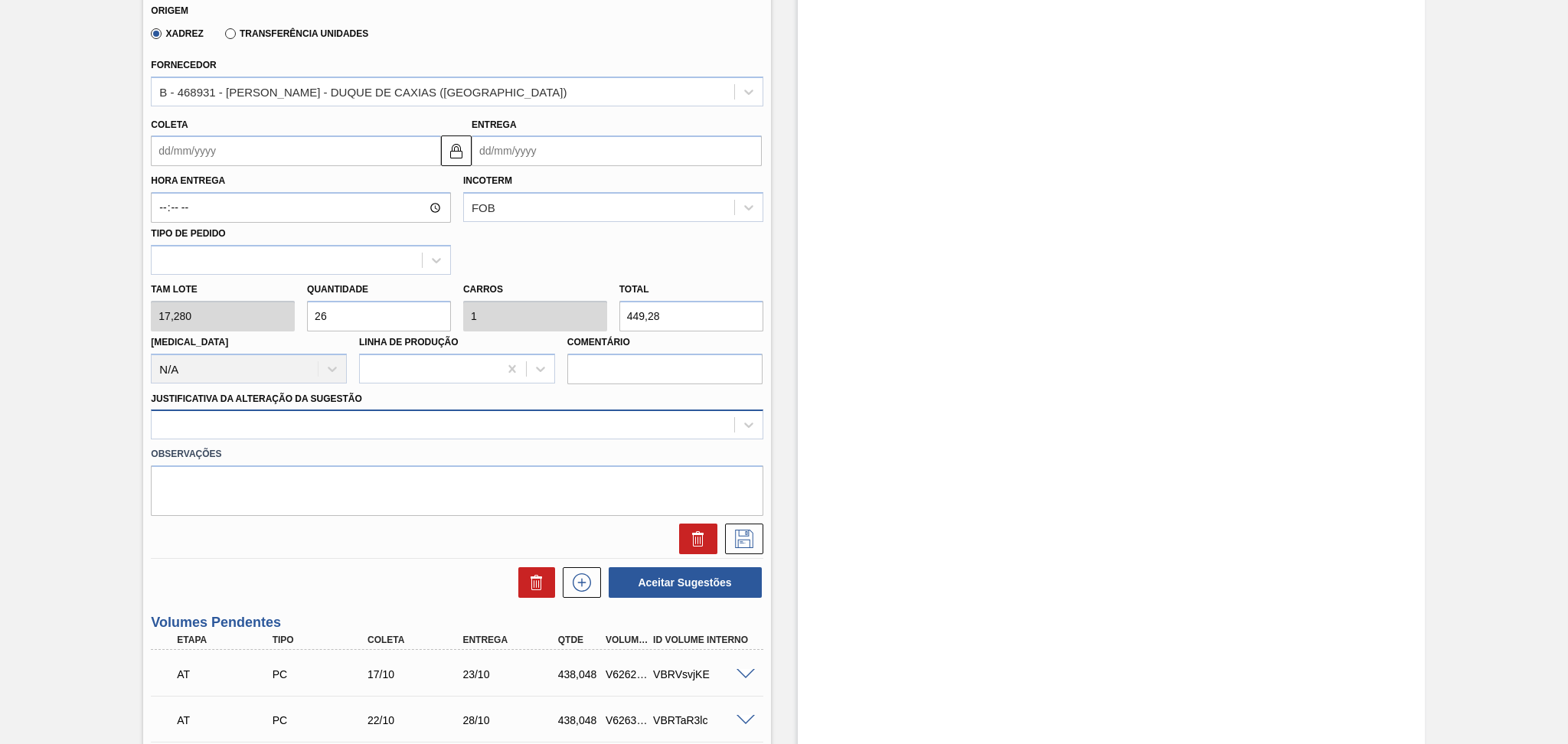
type input "26"
click at [288, 428] on div at bounding box center [442, 425] width 582 height 22
click at [290, 424] on div at bounding box center [442, 425] width 582 height 22
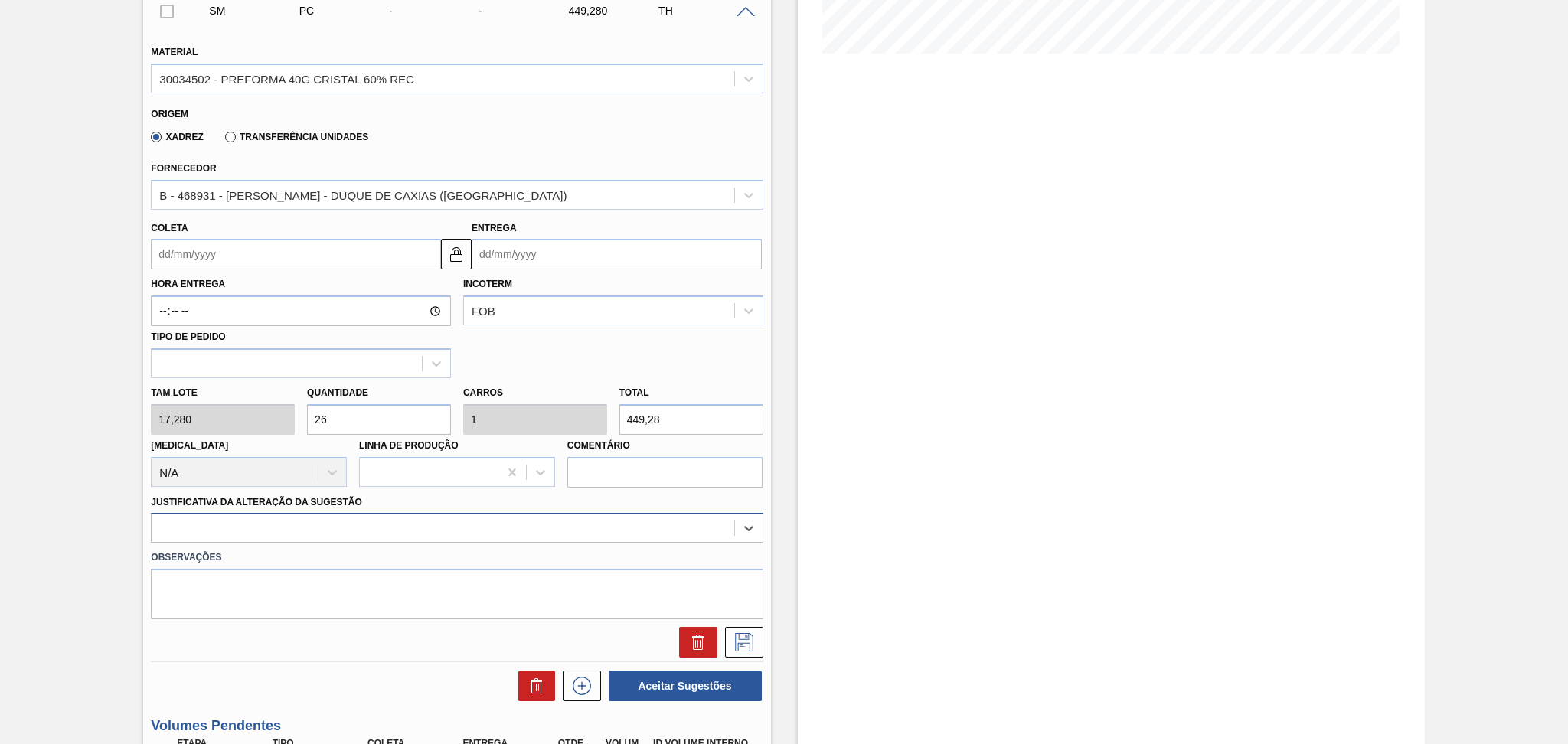
scroll to position [294, 0]
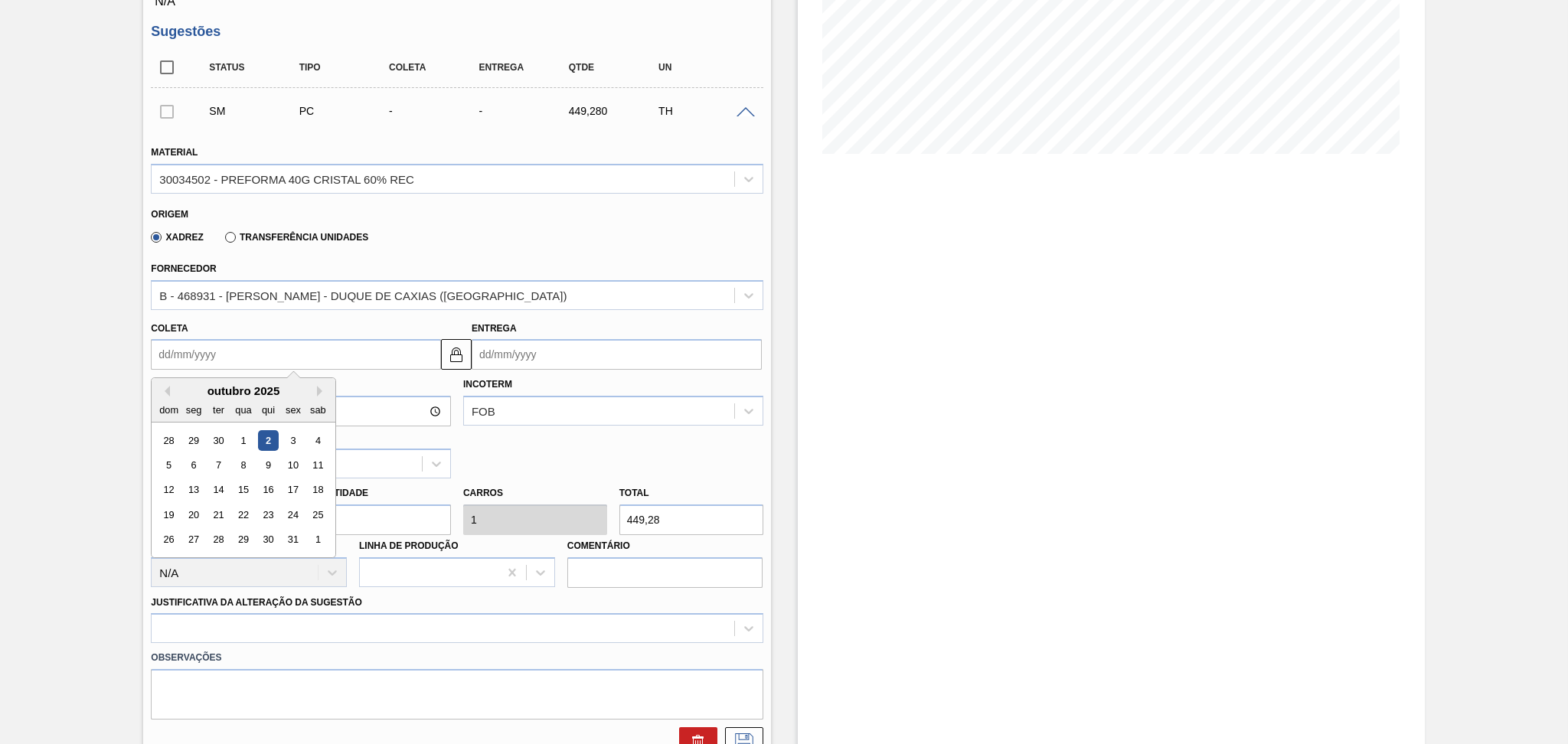
click at [252, 353] on input "Coleta" at bounding box center [295, 354] width 291 height 30
click at [292, 435] on div "3" at bounding box center [293, 441] width 21 height 21
type input "[DATE]"
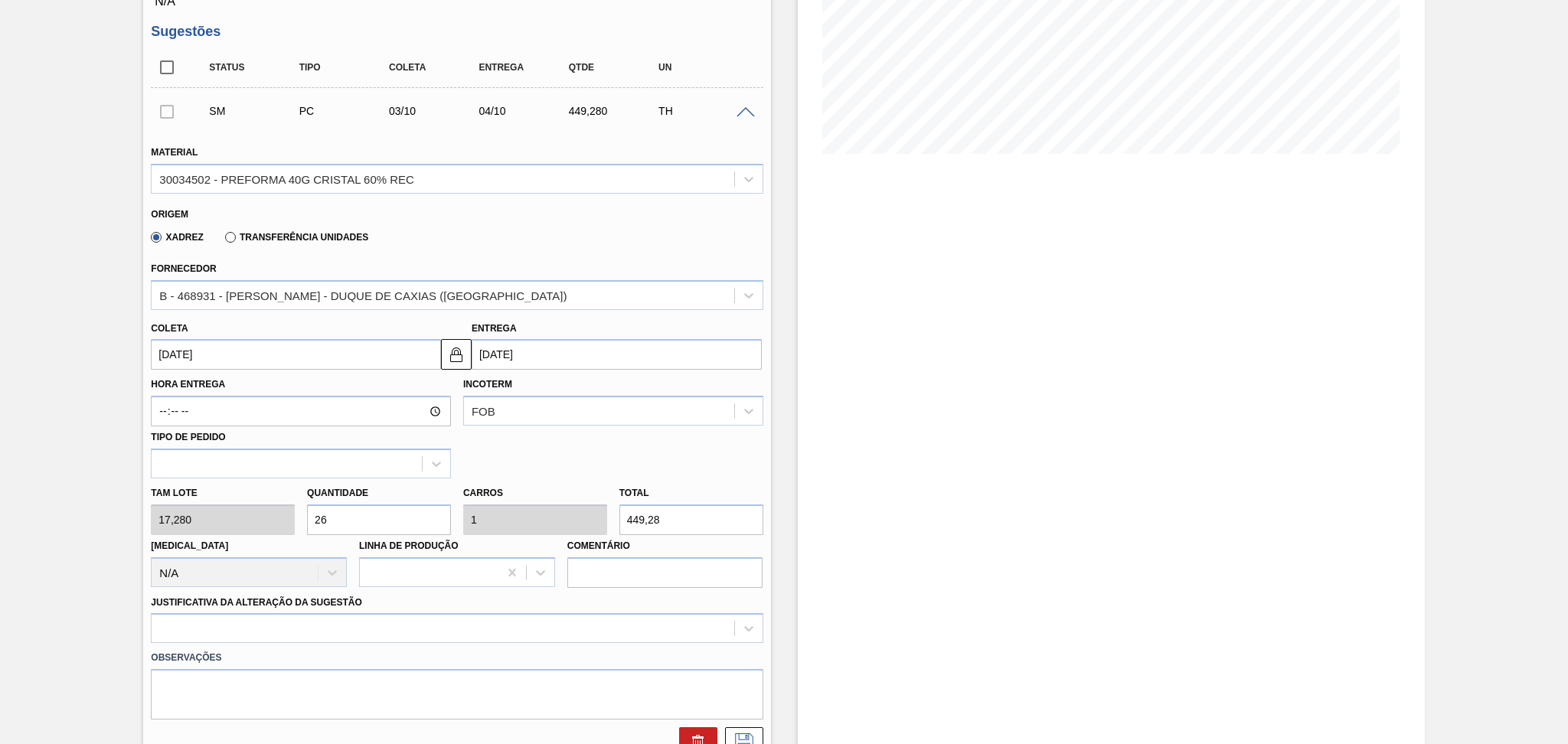
click at [295, 354] on input "[DATE]" at bounding box center [295, 354] width 291 height 30
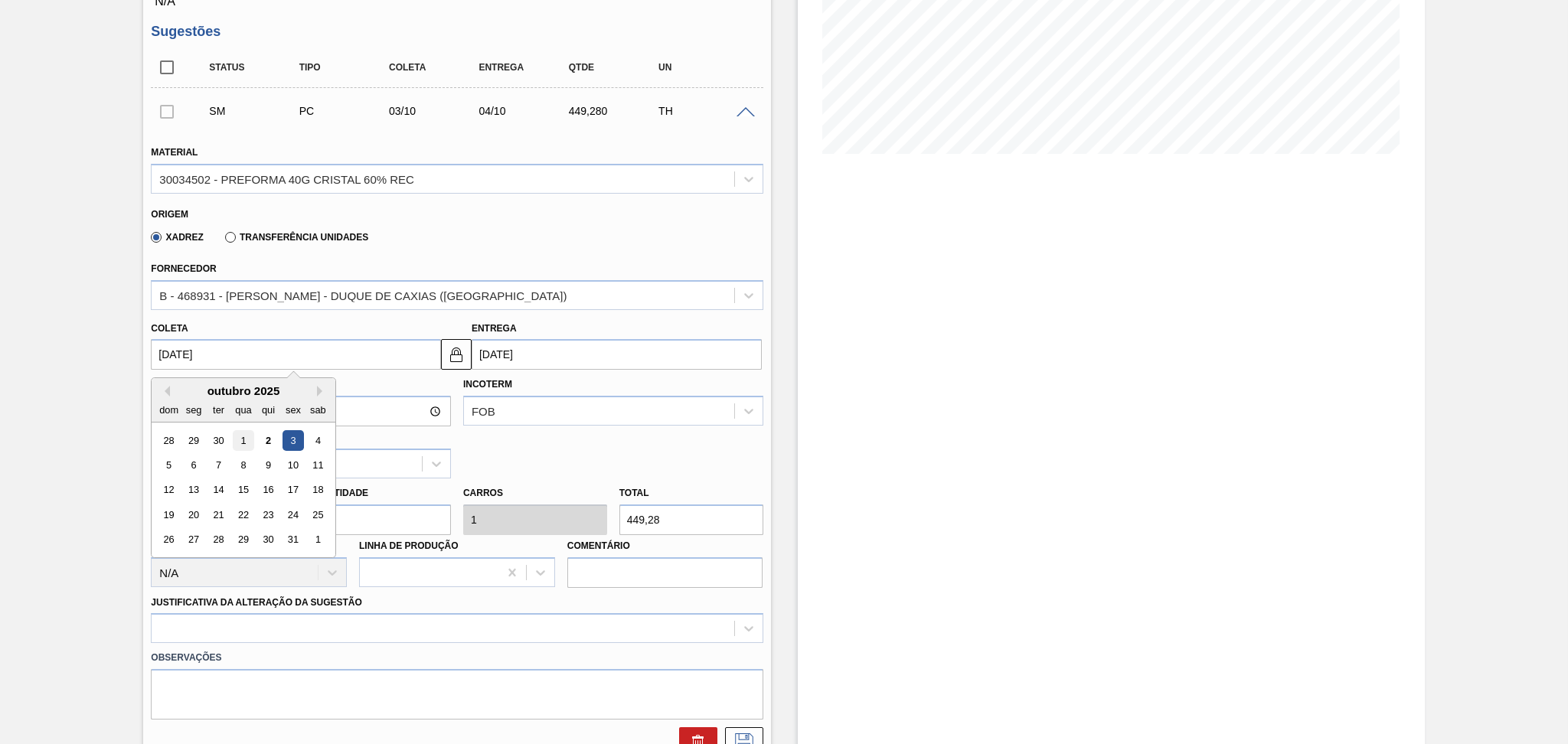
click at [251, 434] on div "1" at bounding box center [244, 441] width 21 height 21
type input "[DATE]"
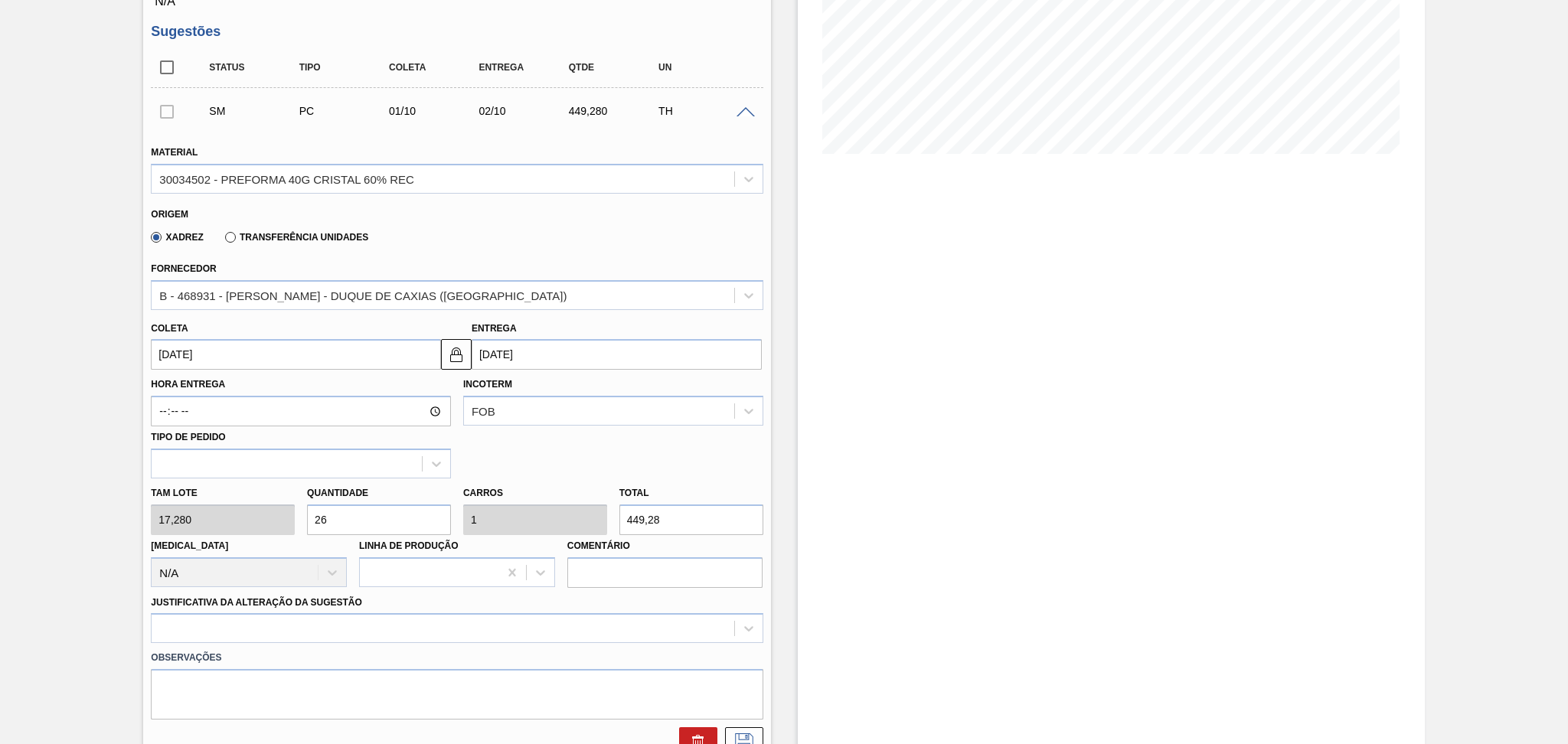
click at [224, 353] on input "[DATE]" at bounding box center [295, 354] width 291 height 30
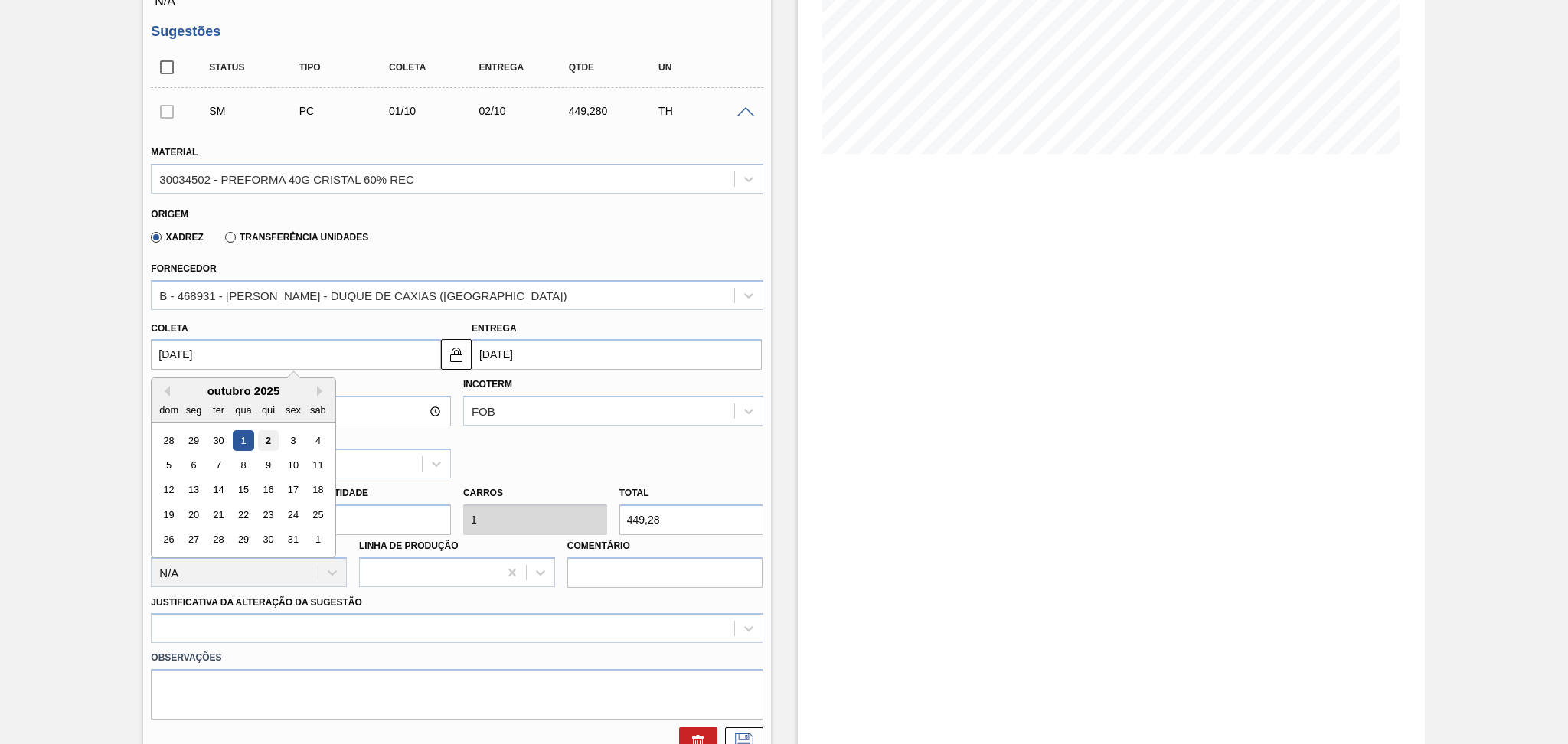
click at [267, 439] on div "2" at bounding box center [269, 441] width 21 height 21
type input "[DATE]"
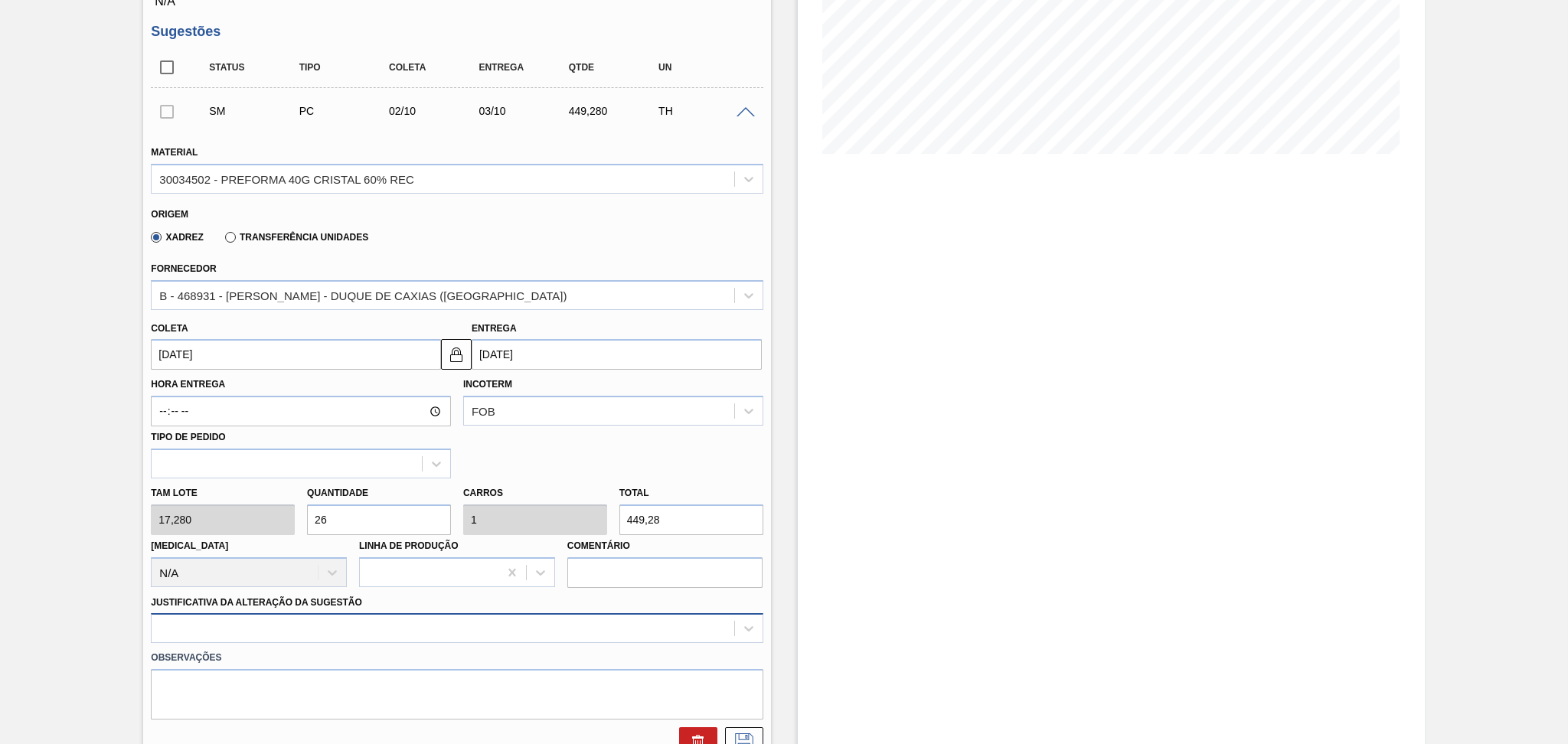
click at [425, 625] on div at bounding box center [442, 629] width 582 height 22
click at [735, 734] on icon at bounding box center [745, 742] width 25 height 18
click at [778, 509] on div "Estoque De [DATE] Até [DATE] Filtro 06/10 Projeção de Estoque 1,593.917 [DOMAIN…" at bounding box center [1098, 508] width 654 height 1451
click at [424, 620] on div at bounding box center [442, 629] width 582 height 22
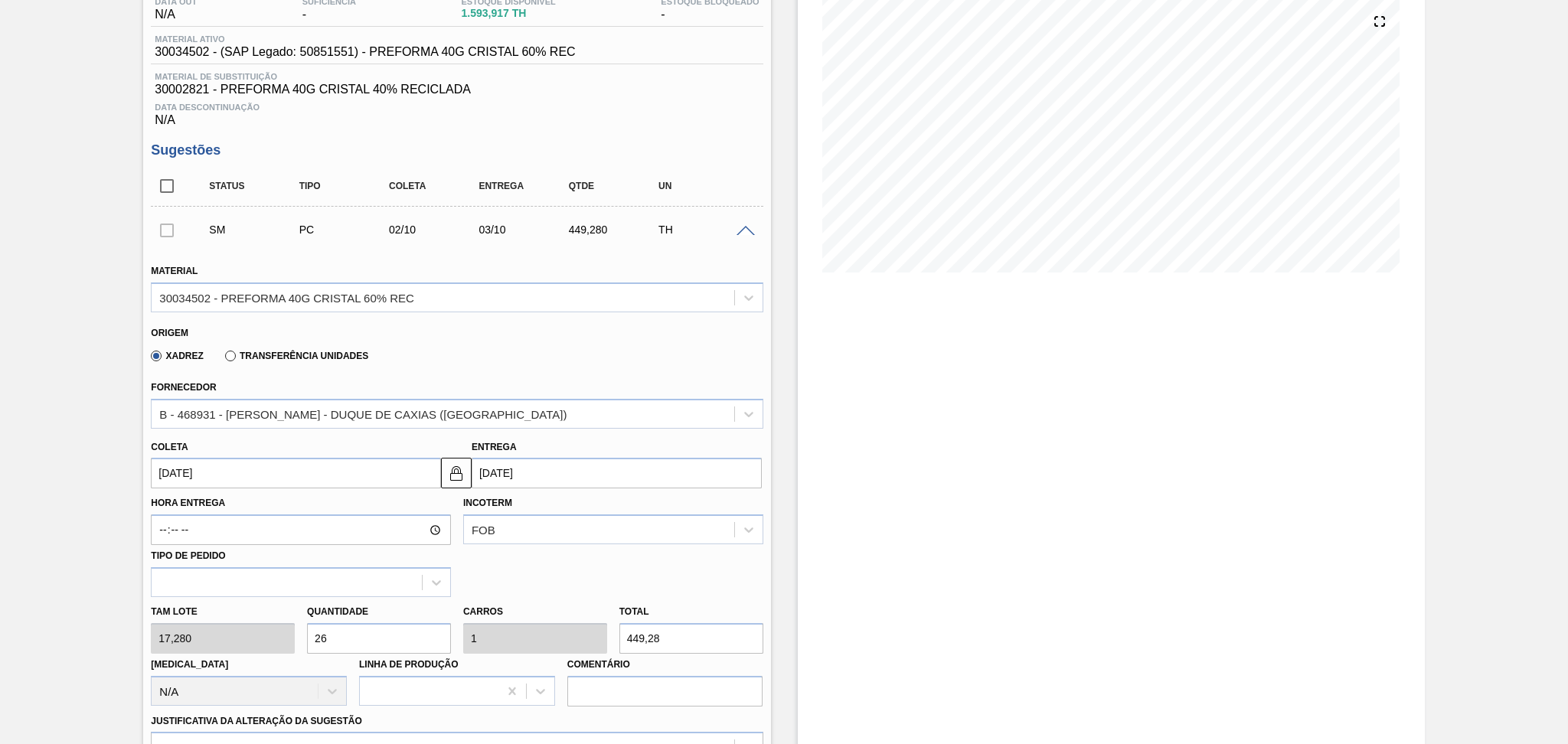
scroll to position [0, 0]
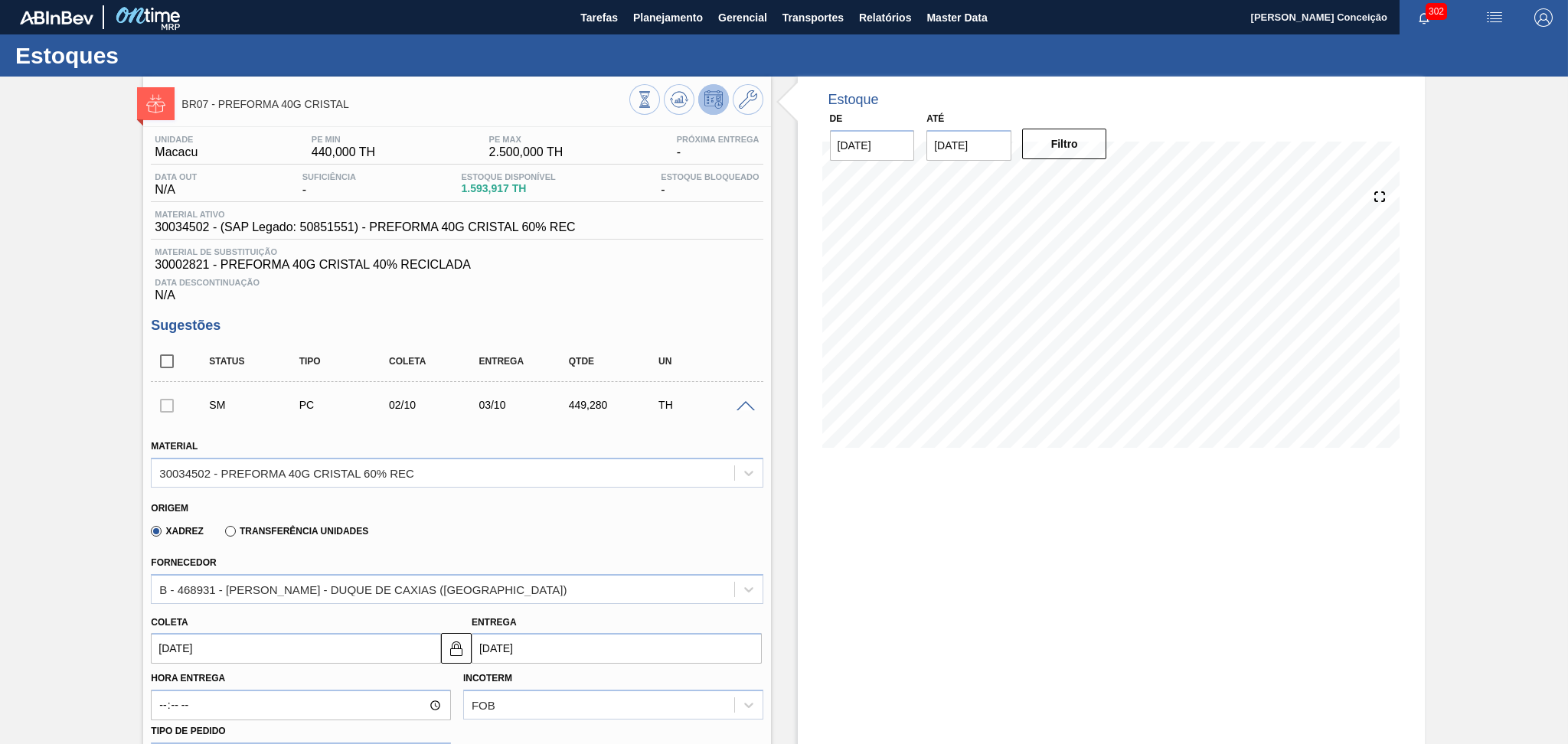
click at [748, 406] on span at bounding box center [745, 407] width 18 height 11
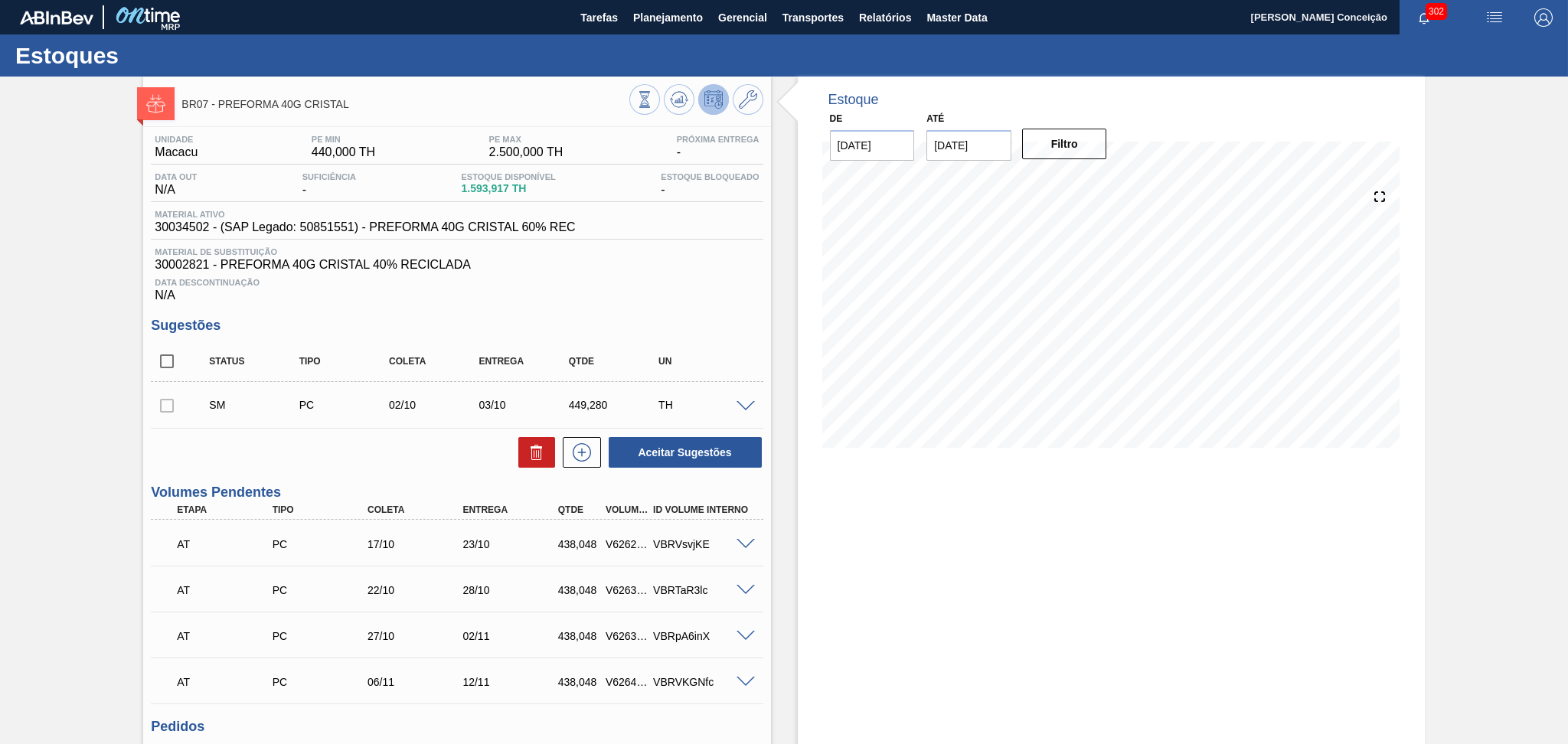
click at [646, 279] on span "Data Descontinuação" at bounding box center [456, 283] width 604 height 10
click at [733, 408] on div at bounding box center [748, 406] width 30 height 11
click at [742, 406] on span at bounding box center [745, 407] width 18 height 11
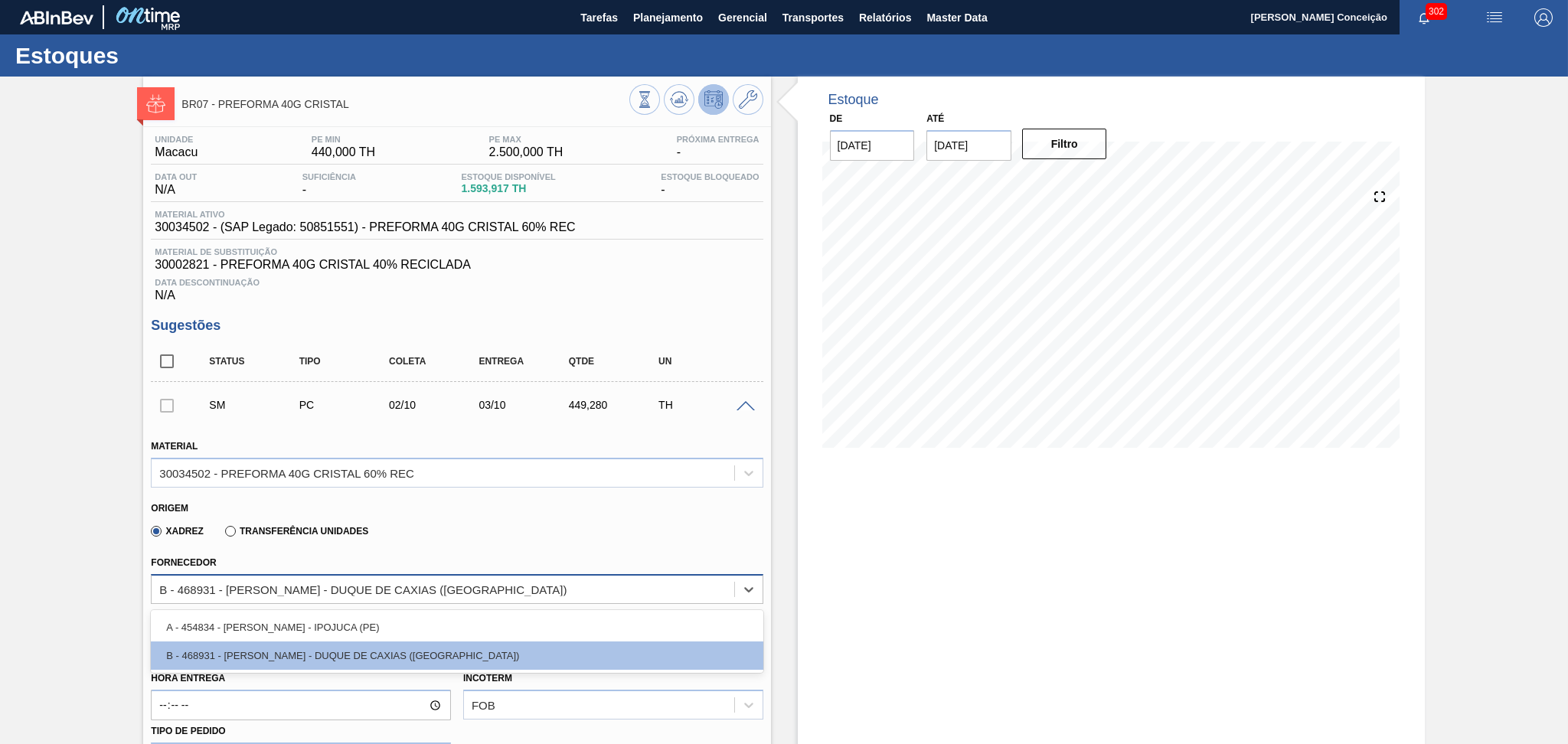
click at [231, 593] on div "B - 468931 - [PERSON_NAME] - DUQUE DE CAXIAS ([GEOGRAPHIC_DATA])" at bounding box center [442, 589] width 582 height 22
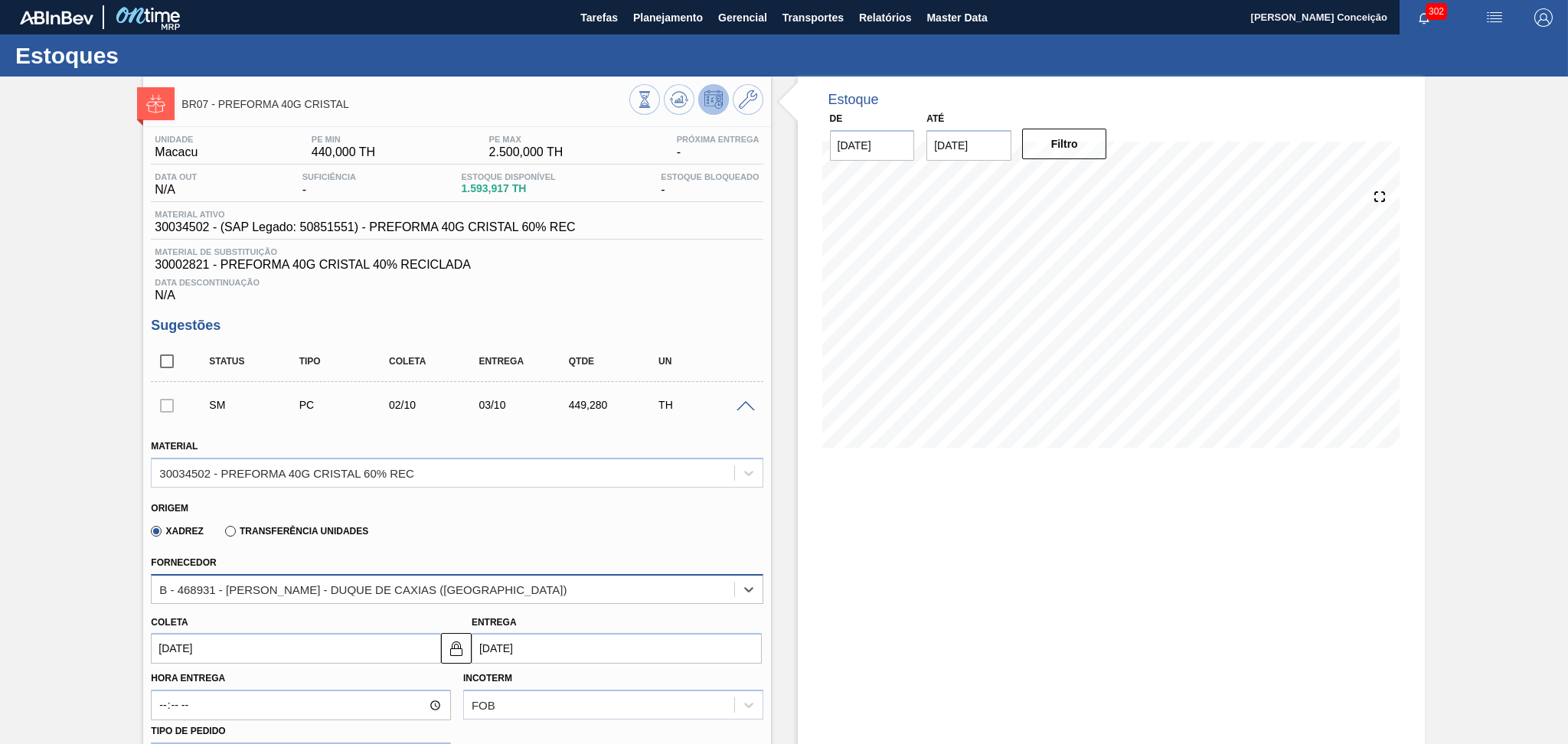
click at [231, 593] on div "B - 468931 - [PERSON_NAME] - DUQUE DE CAXIAS ([GEOGRAPHIC_DATA])" at bounding box center [442, 589] width 582 height 22
click at [390, 541] on div "Xadrez Transferência Unidades" at bounding box center [450, 528] width 599 height 30
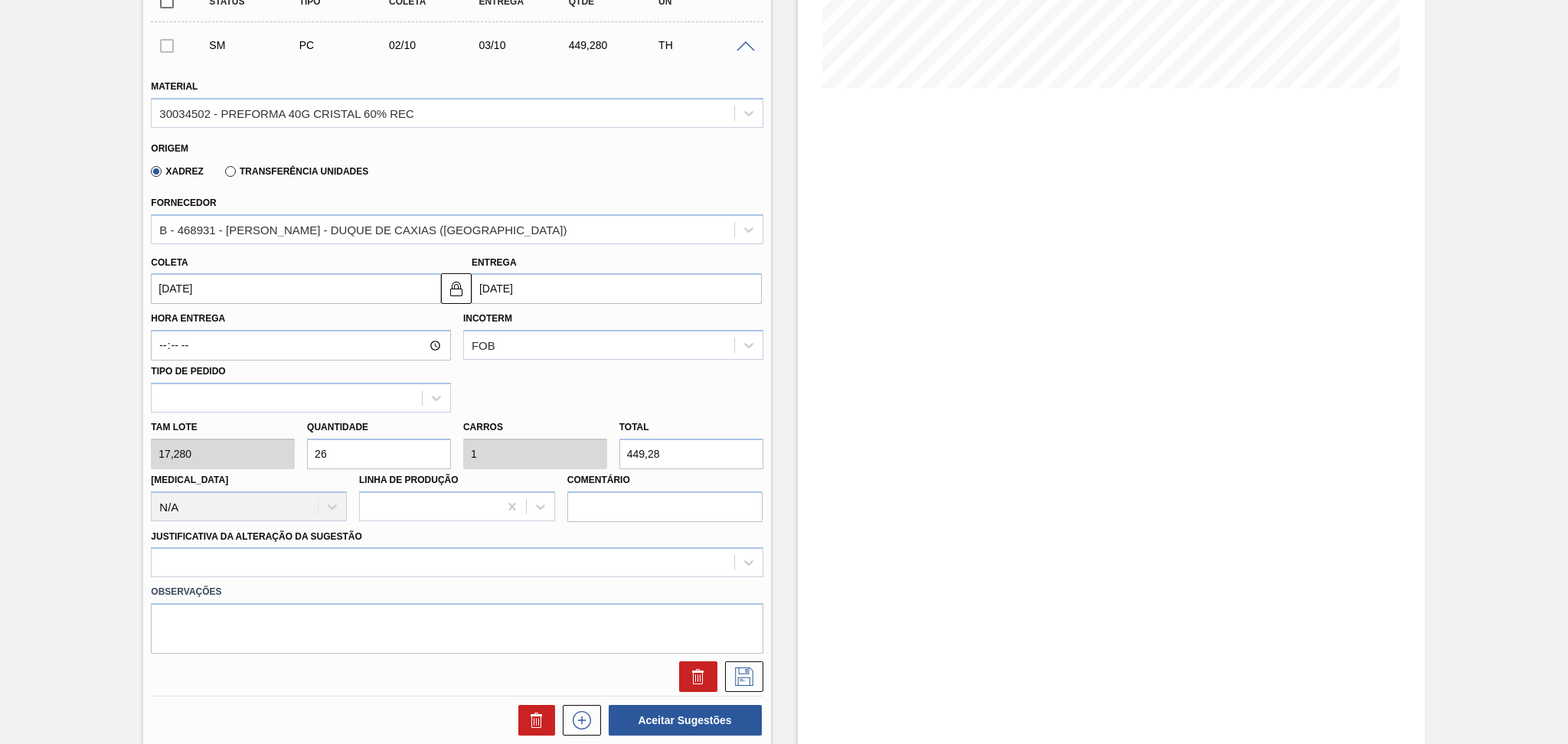
scroll to position [408, 0]
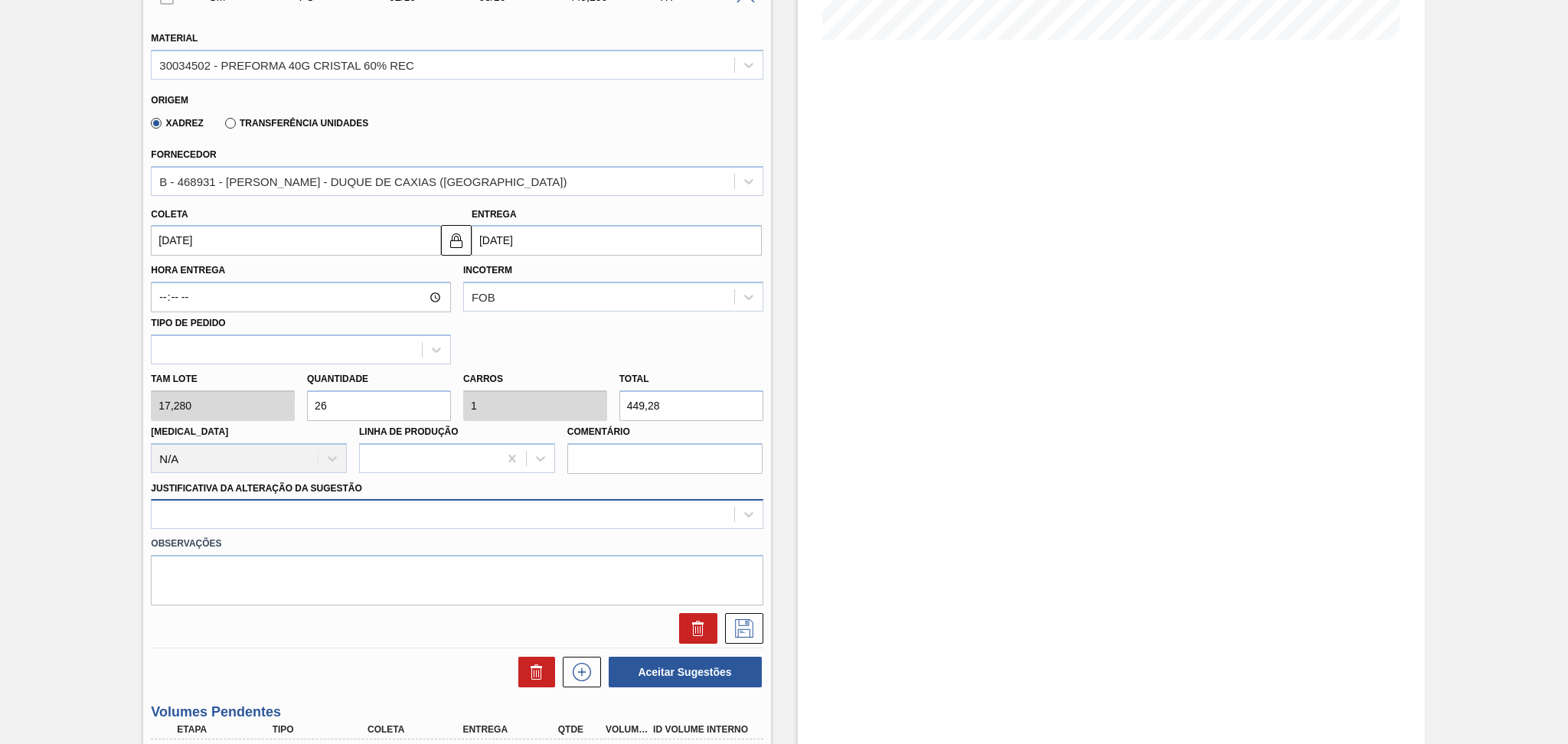
click at [633, 518] on div at bounding box center [442, 514] width 582 height 22
click at [748, 508] on icon at bounding box center [749, 514] width 15 height 15
click at [702, 624] on icon at bounding box center [698, 628] width 18 height 18
